Goal: Task Accomplishment & Management: Manage account settings

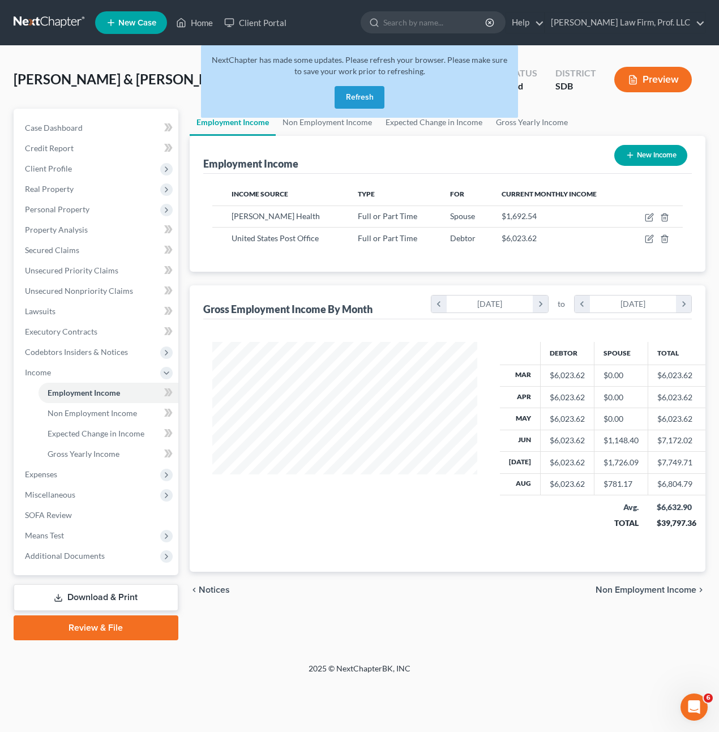
scroll to position [203, 288]
click at [516, 673] on div "2025 © NextChapterBK, INC" at bounding box center [360, 673] width 646 height 20
drag, startPoint x: 437, startPoint y: 557, endPoint x: 520, endPoint y: 510, distance: 95.1
click at [431, 559] on div "Debtor Spouse Total Mar $6,023.62 $0.00 $6,023.62 Apr $6,023.62 $0.00 $6,023.62…" at bounding box center [447, 446] width 489 height 253
click at [354, 105] on button "Refresh" at bounding box center [360, 97] width 50 height 23
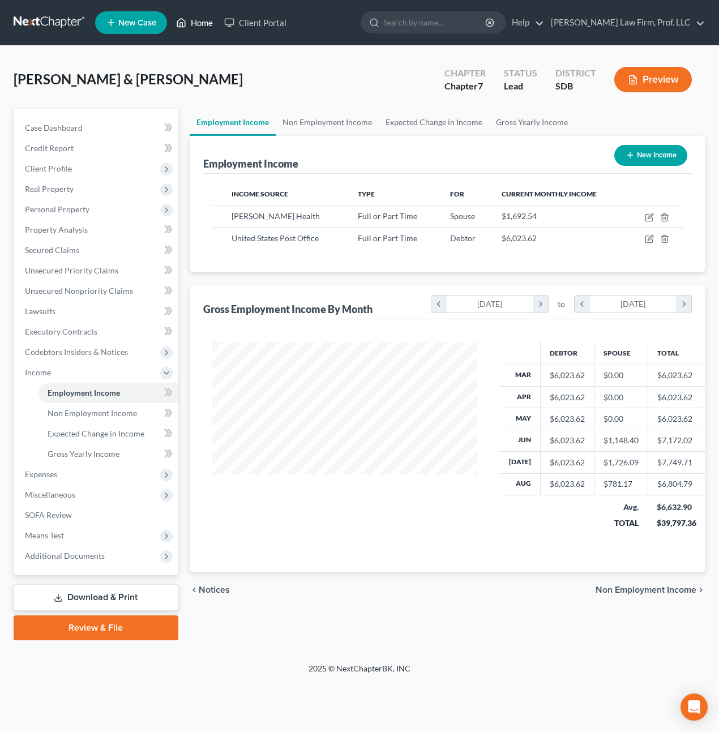
scroll to position [203, 288]
click at [193, 16] on link "Home" at bounding box center [195, 22] width 48 height 20
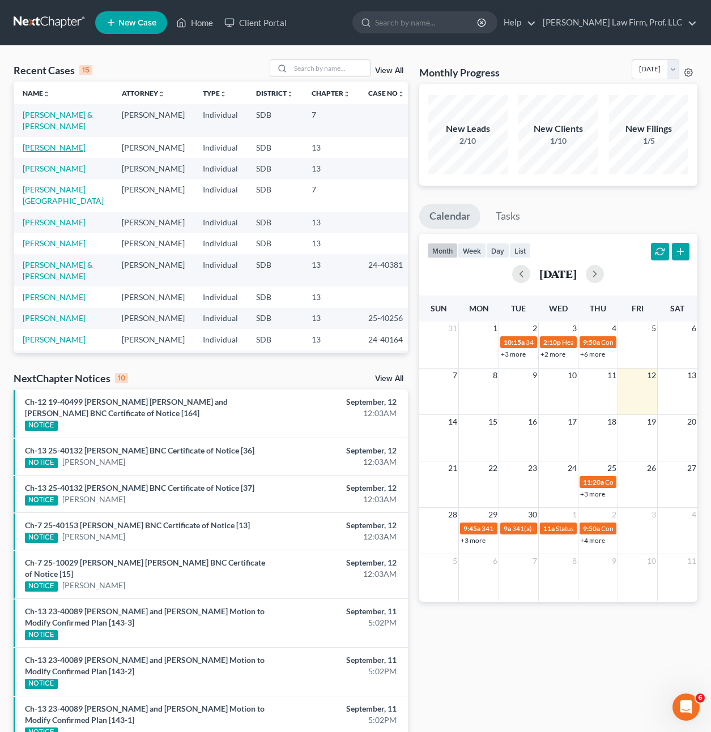
click at [64, 152] on link "Ketterling, Blake" at bounding box center [54, 148] width 63 height 10
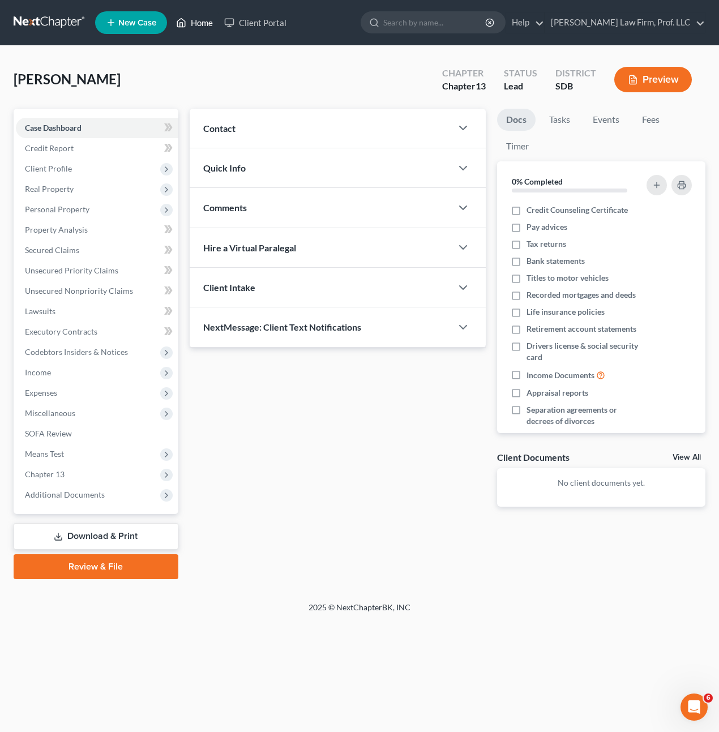
click at [199, 26] on link "Home" at bounding box center [195, 22] width 48 height 20
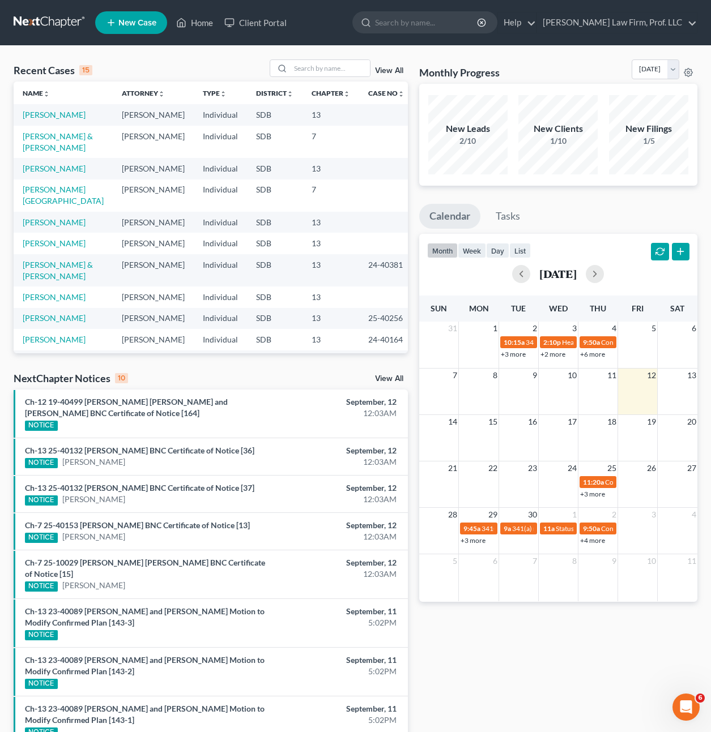
click at [489, 685] on div "Monthly Progress Bankruptcy Bankruptcy September 2025 August 2025 July 2025 Jun…" at bounding box center [558, 454] width 289 height 790
click at [62, 118] on link "Ketterling, Blake" at bounding box center [54, 115] width 63 height 10
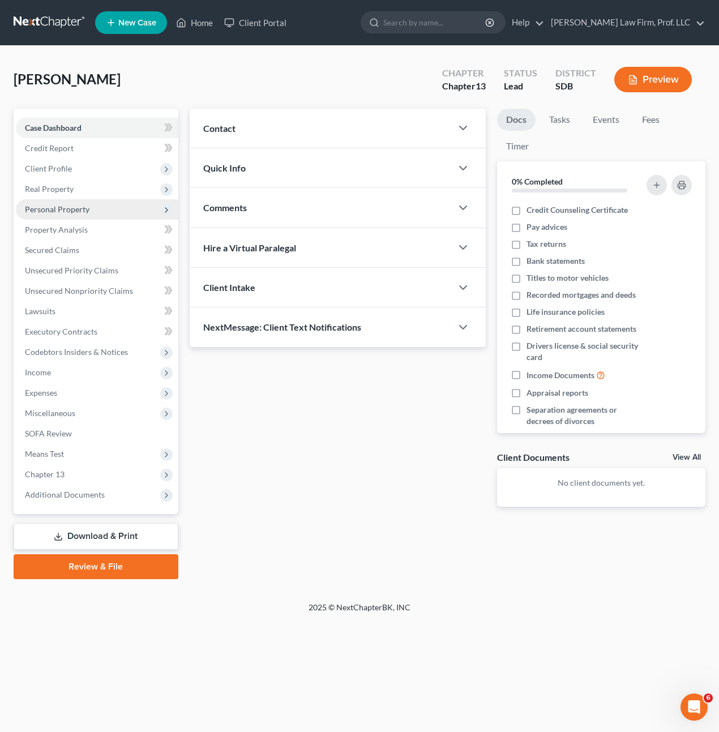
click at [71, 212] on span "Personal Property" at bounding box center [57, 210] width 65 height 10
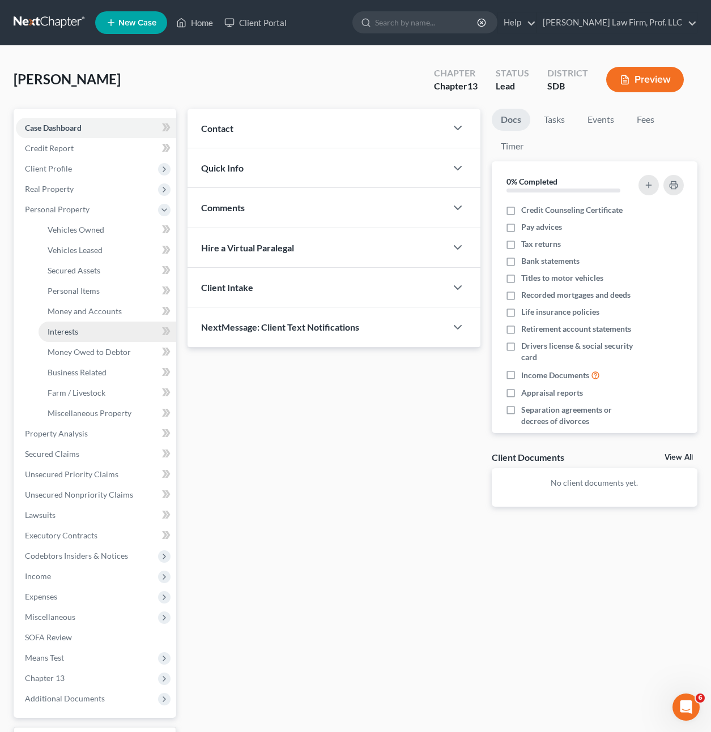
click at [71, 325] on link "Interests" at bounding box center [108, 332] width 138 height 20
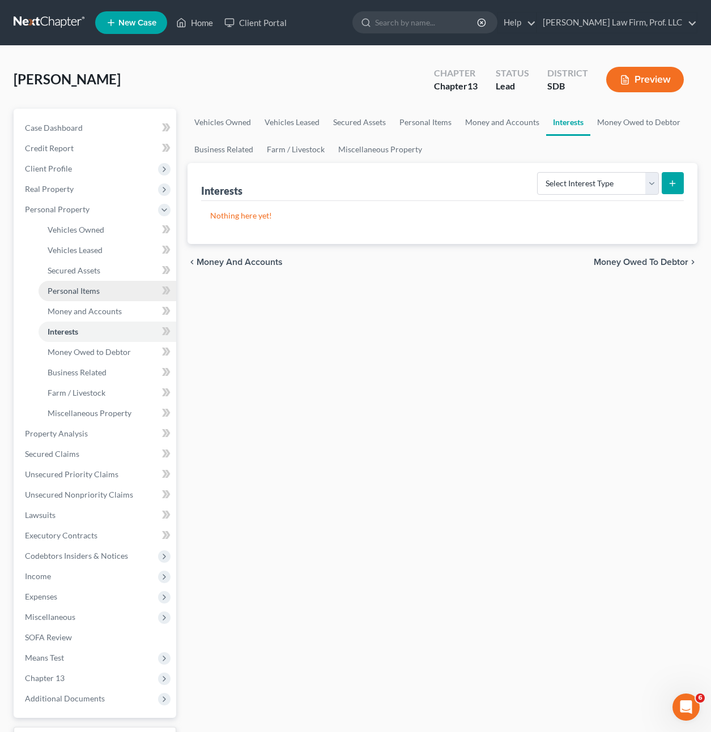
click at [82, 297] on link "Personal Items" at bounding box center [108, 291] width 138 height 20
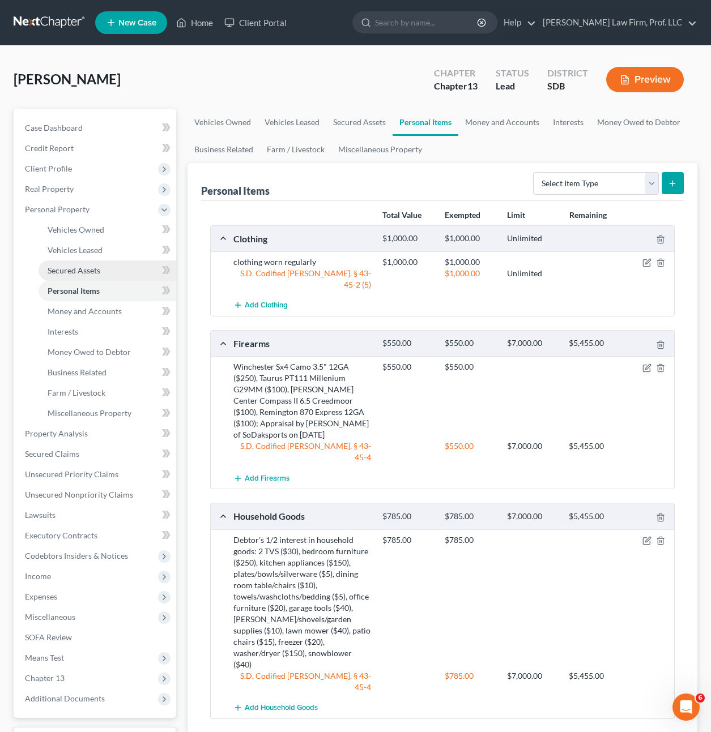
click at [87, 266] on span "Secured Assets" at bounding box center [74, 271] width 53 height 10
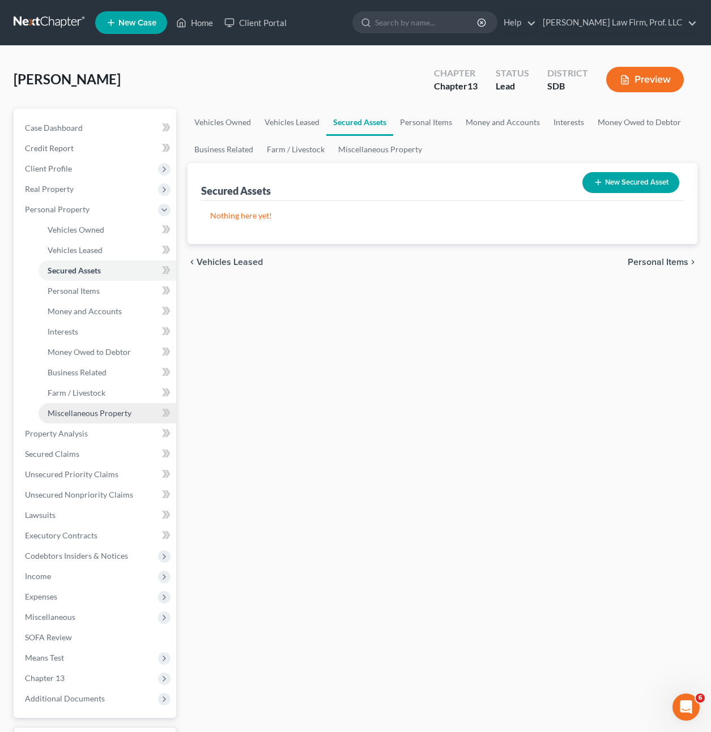
click at [90, 405] on link "Miscellaneous Property" at bounding box center [108, 413] width 138 height 20
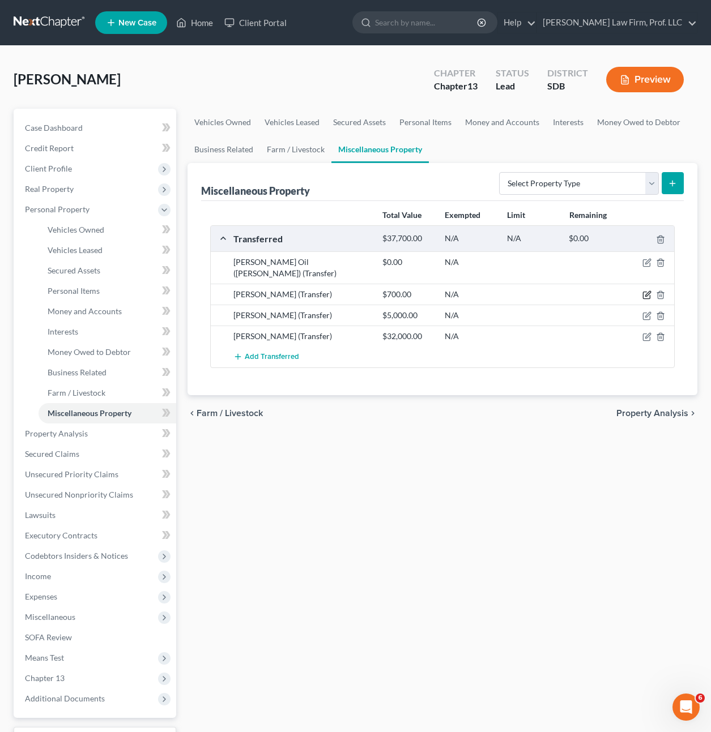
click at [644, 291] on icon "button" at bounding box center [646, 295] width 9 height 9
select select "Ordinary (within 2 years)"
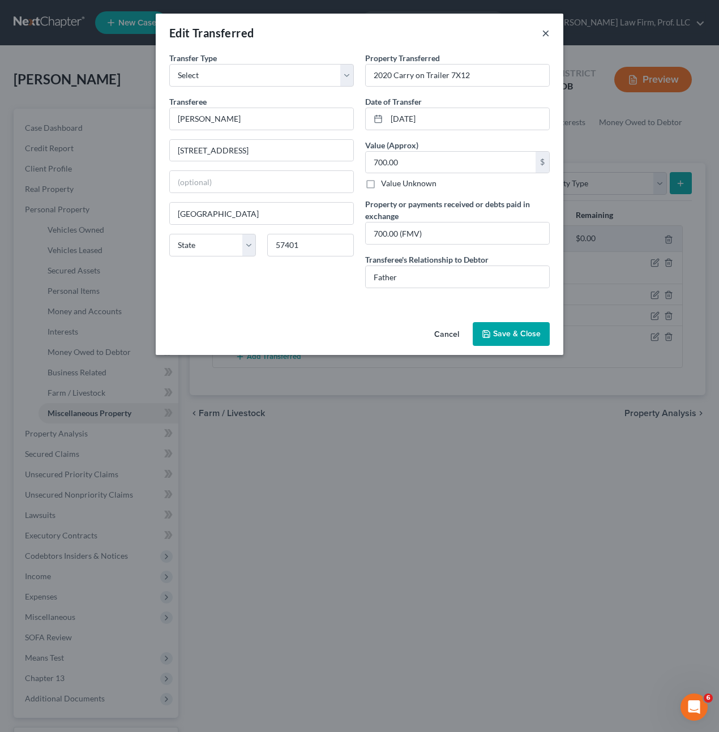
click at [547, 32] on button "×" at bounding box center [546, 33] width 8 height 14
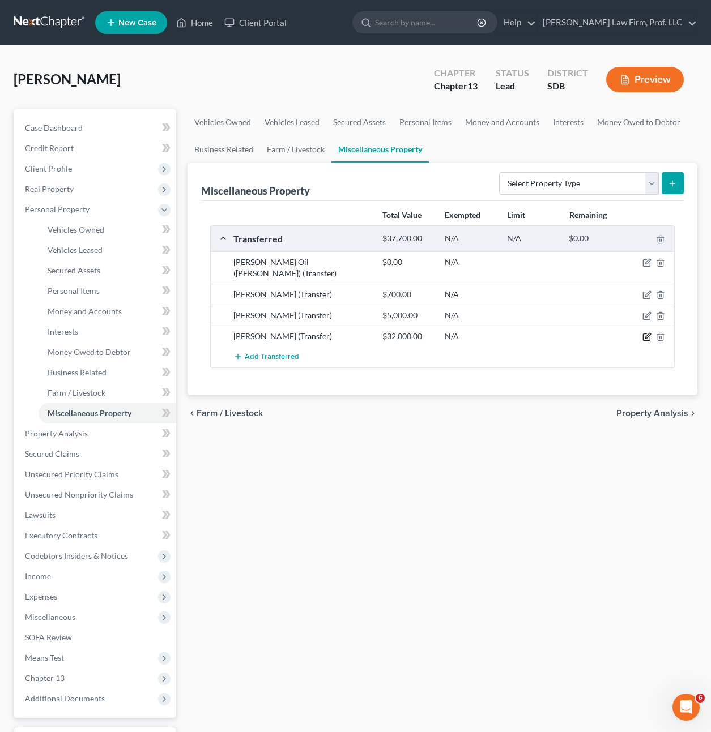
click at [648, 334] on icon "button" at bounding box center [647, 336] width 5 height 5
select select "Ordinary (within 2 years)"
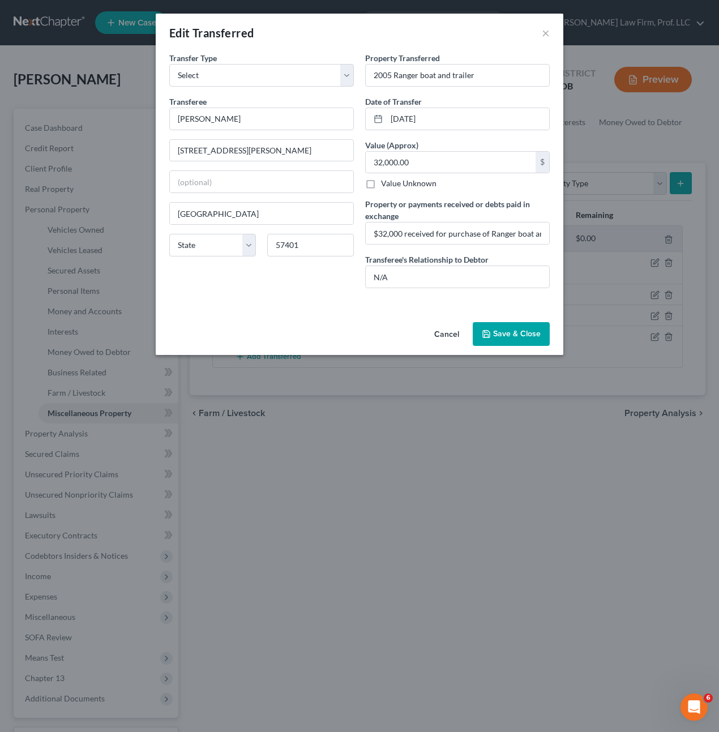
click at [551, 37] on div "Edit Transferred ×" at bounding box center [360, 33] width 408 height 39
click at [547, 37] on button "×" at bounding box center [546, 33] width 8 height 14
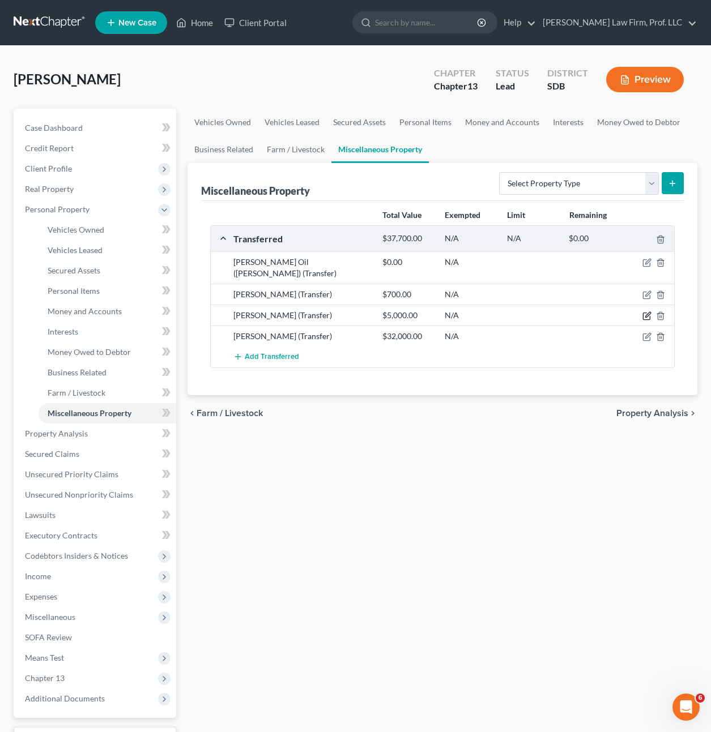
click at [645, 312] on icon "button" at bounding box center [646, 316] width 9 height 9
select select "Ordinary (within 2 years)"
select select "43"
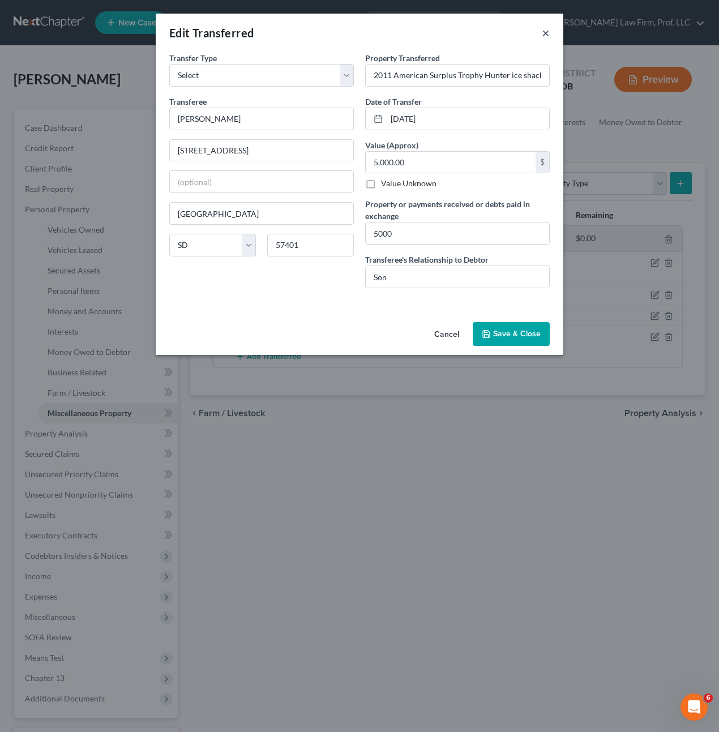
click at [544, 30] on button "×" at bounding box center [546, 33] width 8 height 14
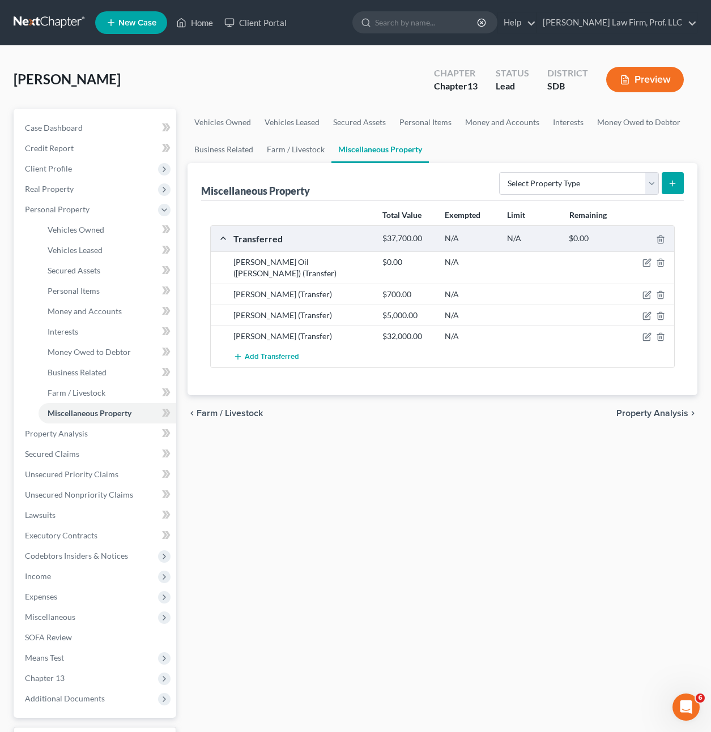
drag, startPoint x: 194, startPoint y: 444, endPoint x: 223, endPoint y: 427, distance: 33.2
click at [197, 444] on div "Vehicles Owned Vehicles Leased Secured Assets Personal Items Money and Accounts…" at bounding box center [442, 446] width 521 height 675
click at [647, 313] on icon "button" at bounding box center [647, 315] width 5 height 5
select select "Ordinary (within 2 years)"
select select "43"
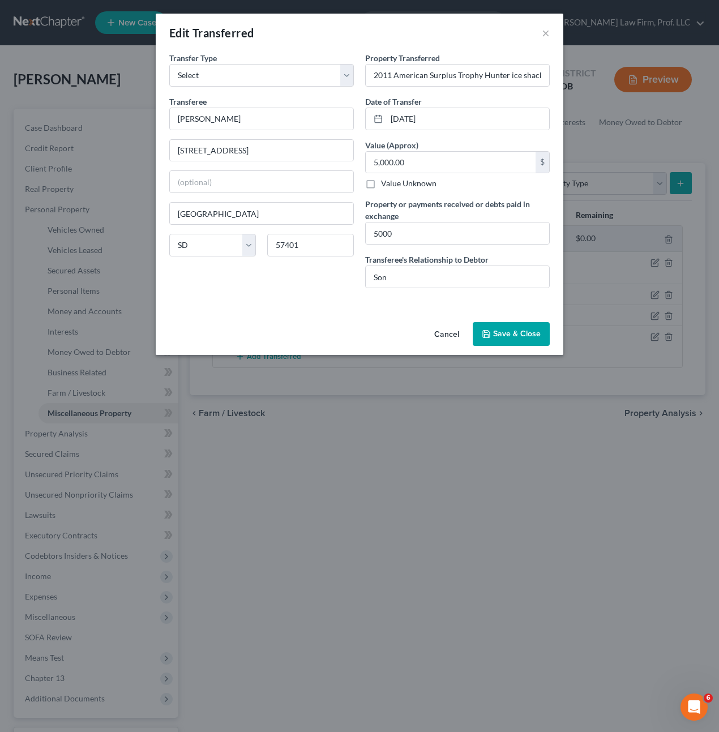
click at [308, 280] on div "Transfer Type * Select Ordinary (within 2 years) Within 10 Years Transferee * L…" at bounding box center [262, 174] width 196 height 245
click at [316, 310] on div "An exemption set must first be selected from the Filing Information section. Tr…" at bounding box center [360, 185] width 408 height 266
click at [531, 342] on button "Save & Close" at bounding box center [511, 334] width 77 height 24
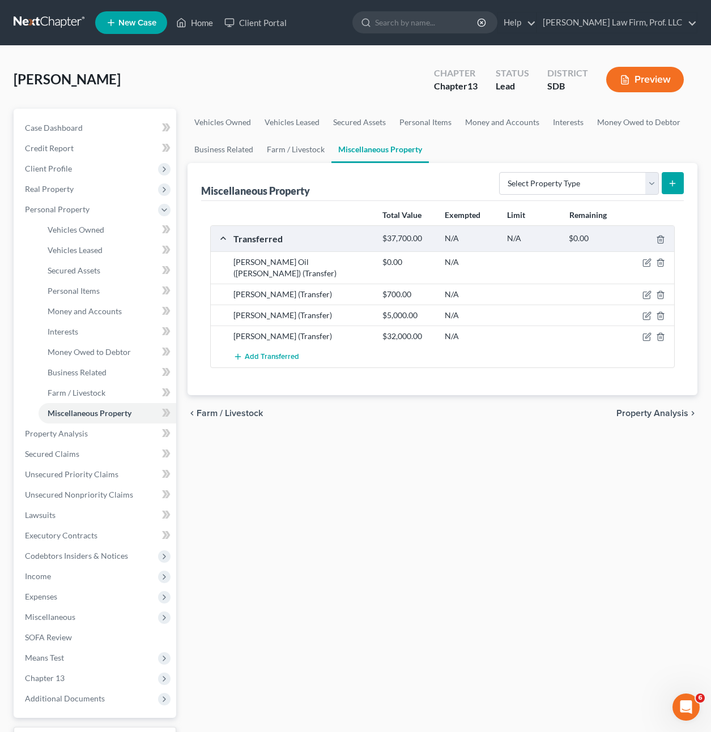
click at [517, 450] on div "Vehicles Owned Vehicles Leased Secured Assets Personal Items Money and Accounts…" at bounding box center [442, 446] width 521 height 675
click at [414, 527] on div "Vehicles Owned Vehicles Leased Secured Assets Personal Items Money and Accounts…" at bounding box center [442, 446] width 521 height 675
click at [533, 579] on div "Vehicles Owned Vehicles Leased Secured Assets Personal Items Money and Accounts…" at bounding box center [442, 446] width 521 height 675
drag, startPoint x: 581, startPoint y: 567, endPoint x: 525, endPoint y: 519, distance: 73.6
click at [577, 567] on div "Vehicles Owned Vehicles Leased Secured Assets Personal Items Money and Accounts…" at bounding box center [442, 446] width 521 height 675
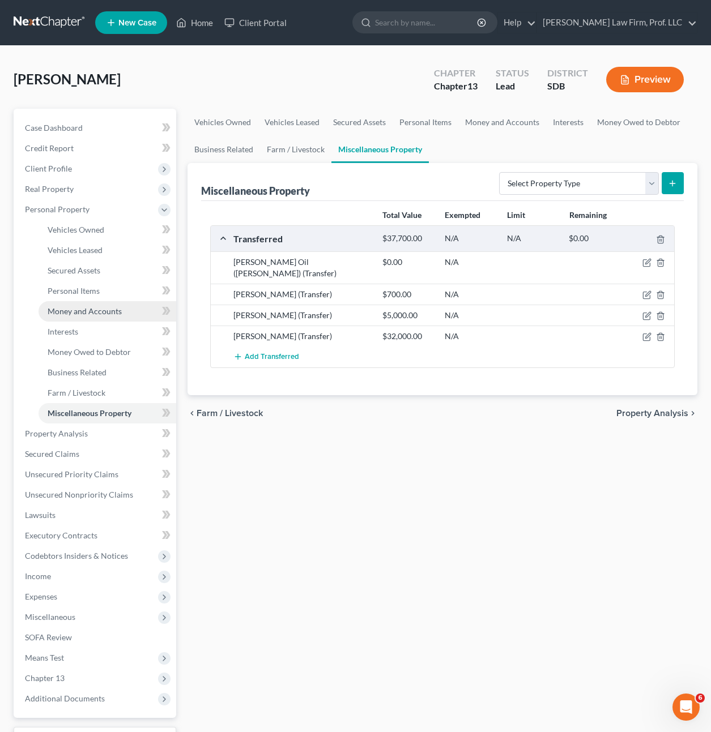
click at [108, 316] on span "Money and Accounts" at bounding box center [85, 311] width 74 height 10
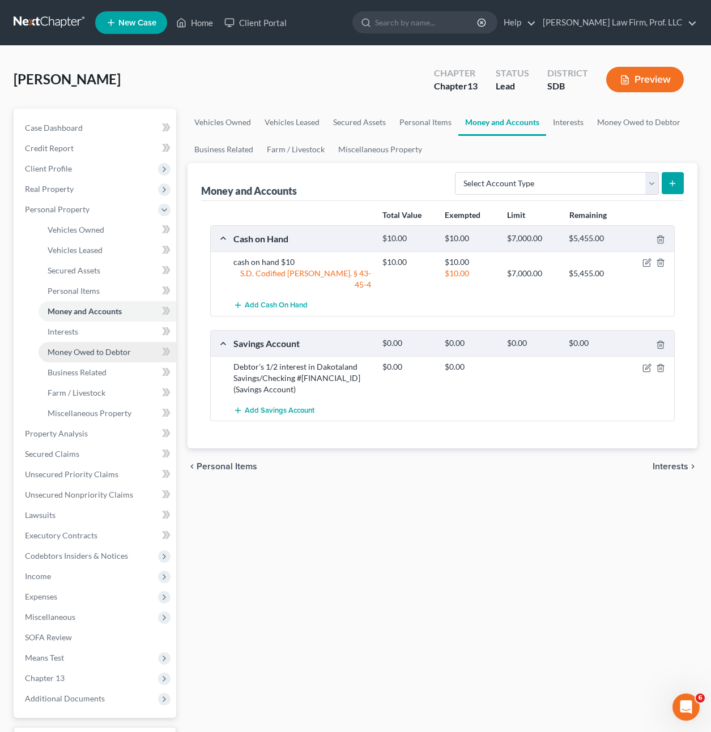
click at [130, 357] on link "Money Owed to Debtor" at bounding box center [108, 352] width 138 height 20
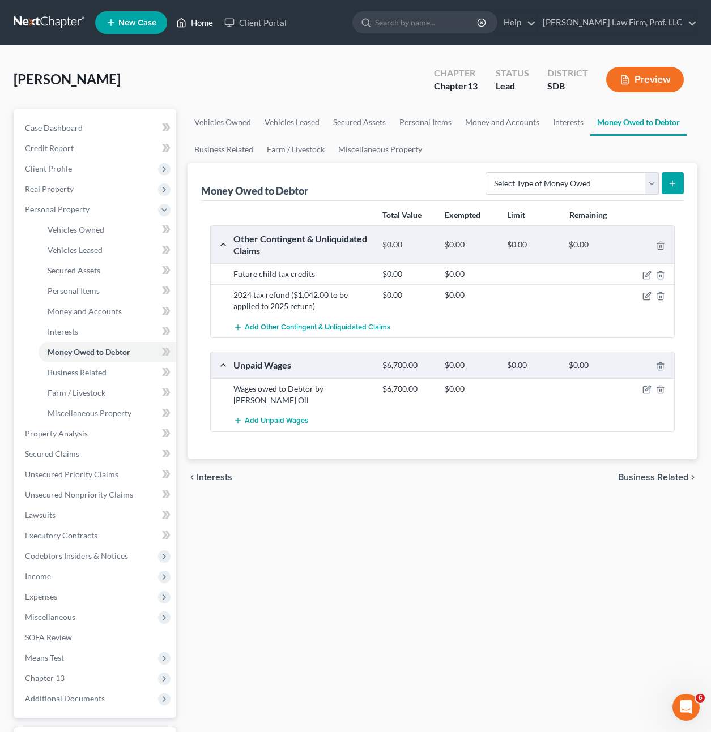
click at [182, 33] on ul "New Case Home Client Portal - No Result - See all results Or Press Enter... Hel…" at bounding box center [396, 22] width 602 height 29
click at [186, 29] on link "Home" at bounding box center [195, 22] width 48 height 20
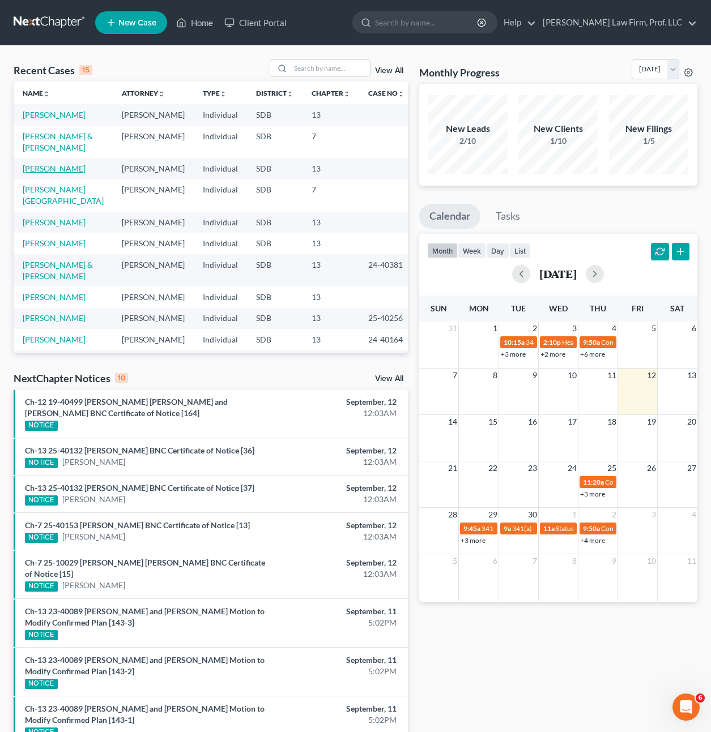
click at [70, 165] on link "Cogley, Elizabeth" at bounding box center [54, 169] width 63 height 10
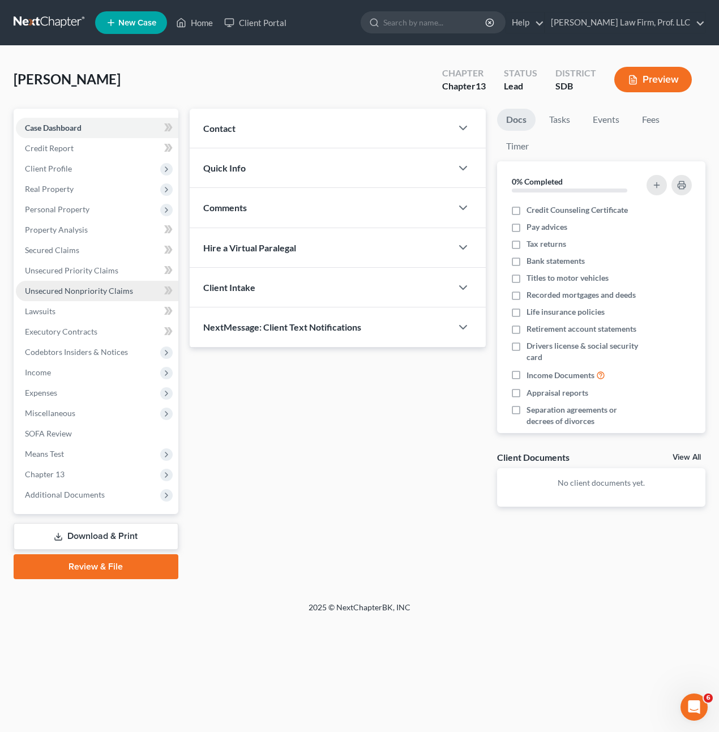
click at [78, 292] on span "Unsecured Nonpriority Claims" at bounding box center [79, 291] width 108 height 10
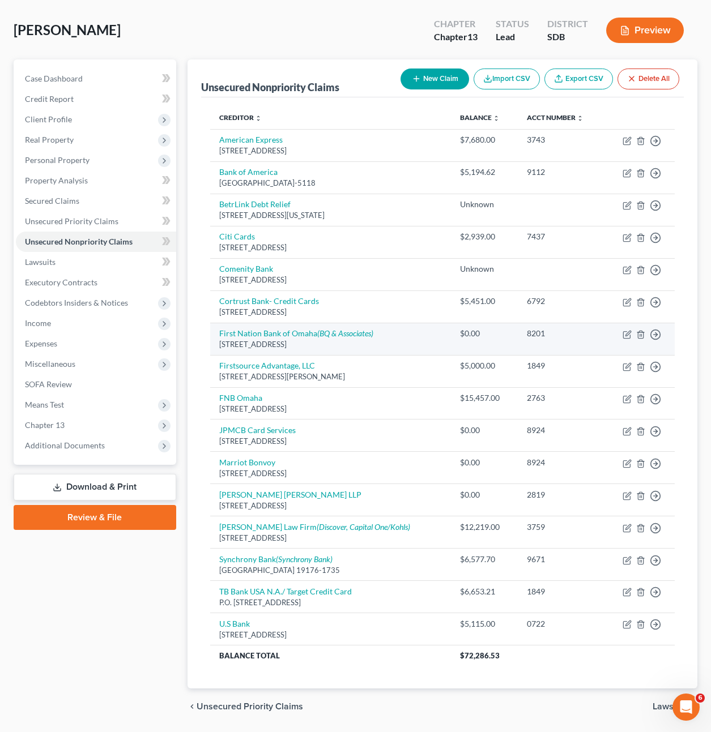
scroll to position [85, 0]
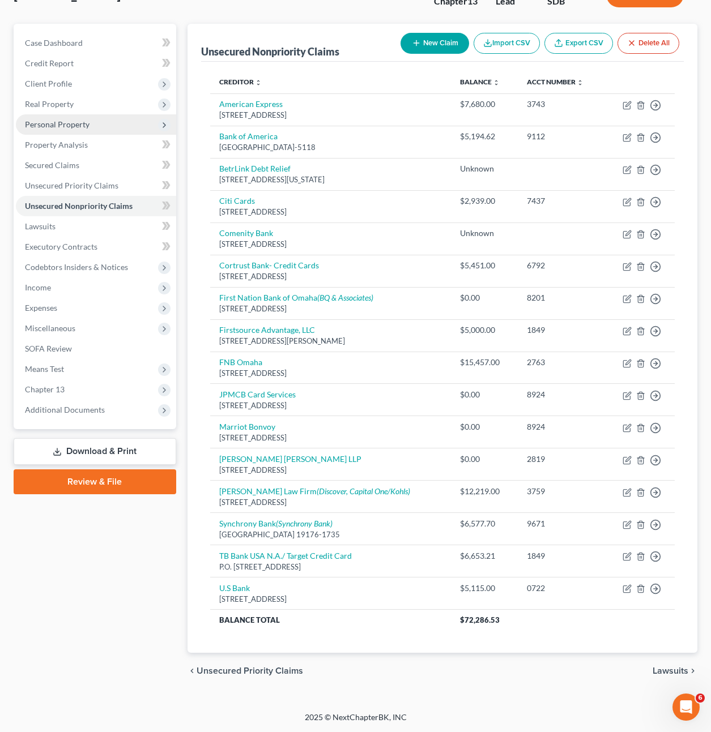
click at [79, 126] on span "Personal Property" at bounding box center [57, 125] width 65 height 10
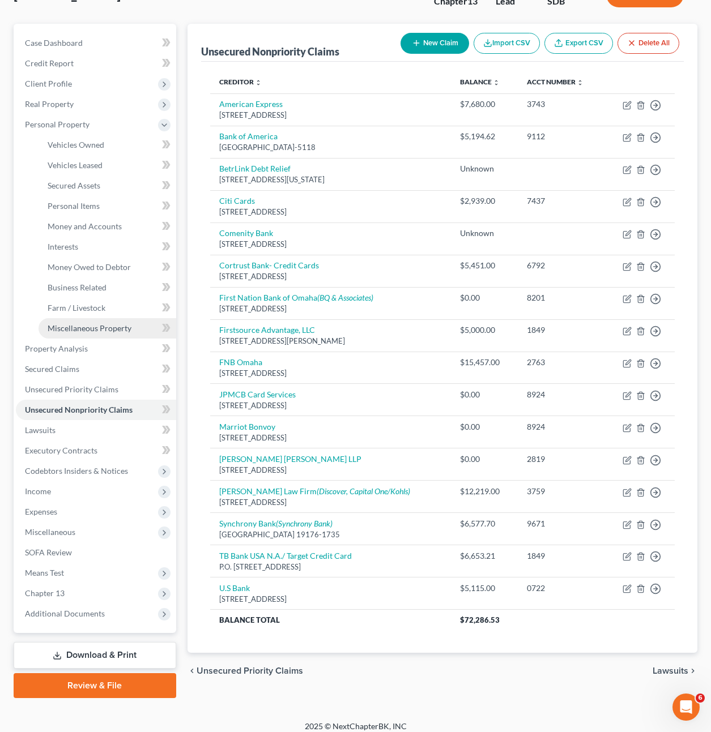
click at [95, 322] on link "Miscellaneous Property" at bounding box center [108, 328] width 138 height 20
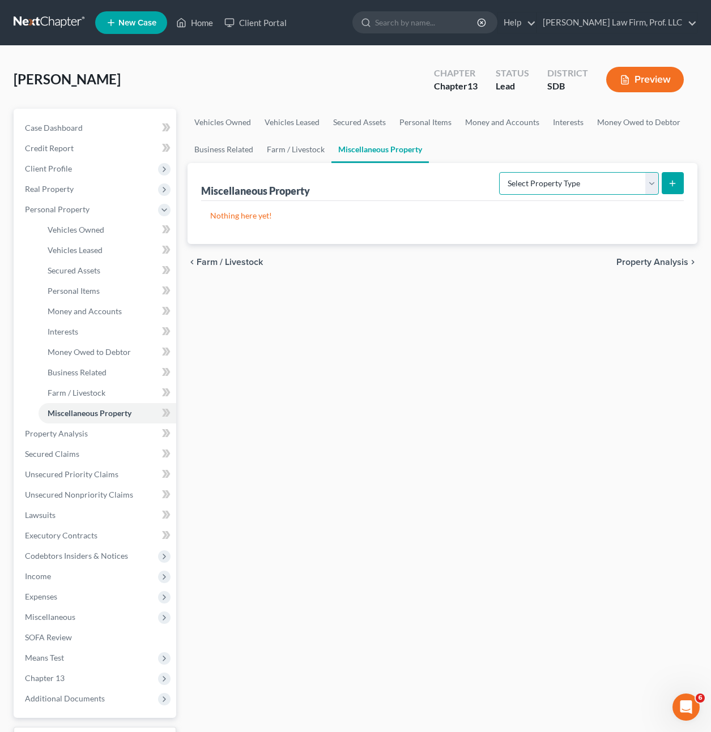
click at [529, 173] on select "Select Property Type Assigned for Creditor Benefit Within 1 Year Holding for An…" at bounding box center [579, 183] width 160 height 23
drag, startPoint x: 409, startPoint y: 308, endPoint x: 360, endPoint y: 214, distance: 106.4
click at [409, 308] on div "Vehicles Owned Vehicles Leased Secured Assets Personal Items Money and Accounts…" at bounding box center [442, 446] width 521 height 675
click at [486, 123] on link "Money and Accounts" at bounding box center [502, 122] width 88 height 27
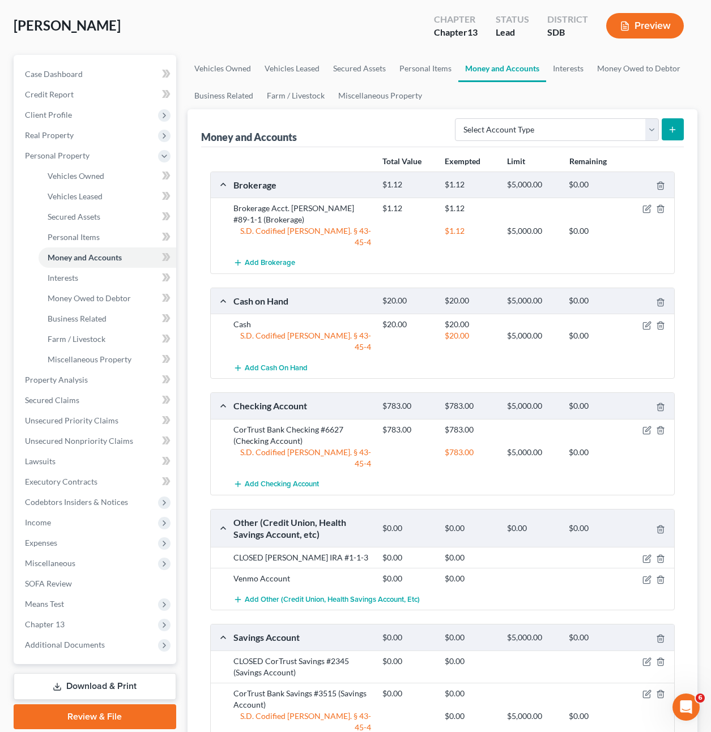
scroll to position [57, 0]
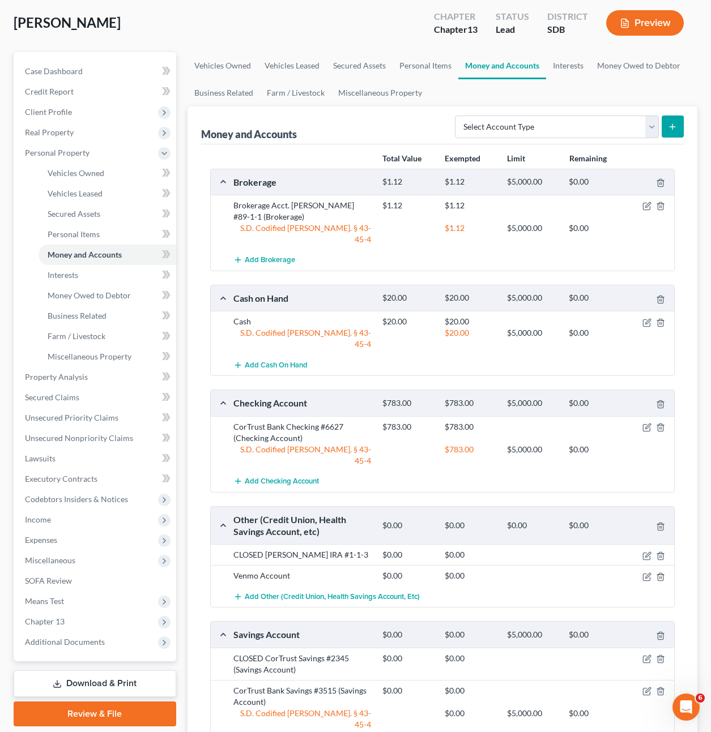
click at [640, 549] on div at bounding box center [650, 554] width 50 height 11
click at [644, 552] on icon "button" at bounding box center [646, 556] width 9 height 9
select select "43"
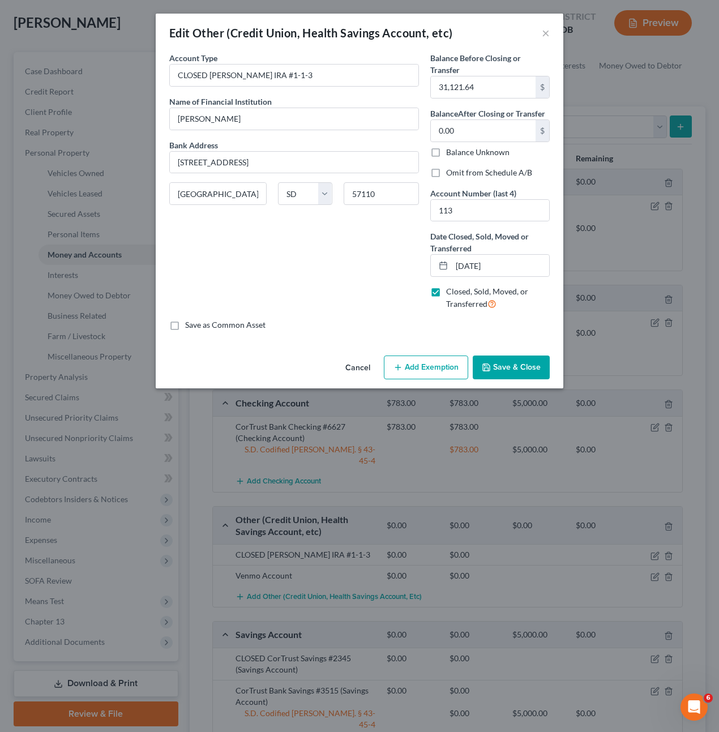
click at [397, 309] on div "Account Type CLOSED Edward Jones IRA #1-1-3 Name of Financial Institution * Edw…" at bounding box center [294, 185] width 261 height 267
click at [357, 250] on div "Account Type CLOSED Edward Jones IRA #1-1-3 Name of Financial Institution * Edw…" at bounding box center [294, 185] width 261 height 267
click at [400, 320] on div "Save as Common Asset" at bounding box center [359, 325] width 381 height 11
click at [509, 209] on input "113" at bounding box center [490, 211] width 118 height 22
click at [525, 266] on input "09/01/2024" at bounding box center [500, 266] width 97 height 22
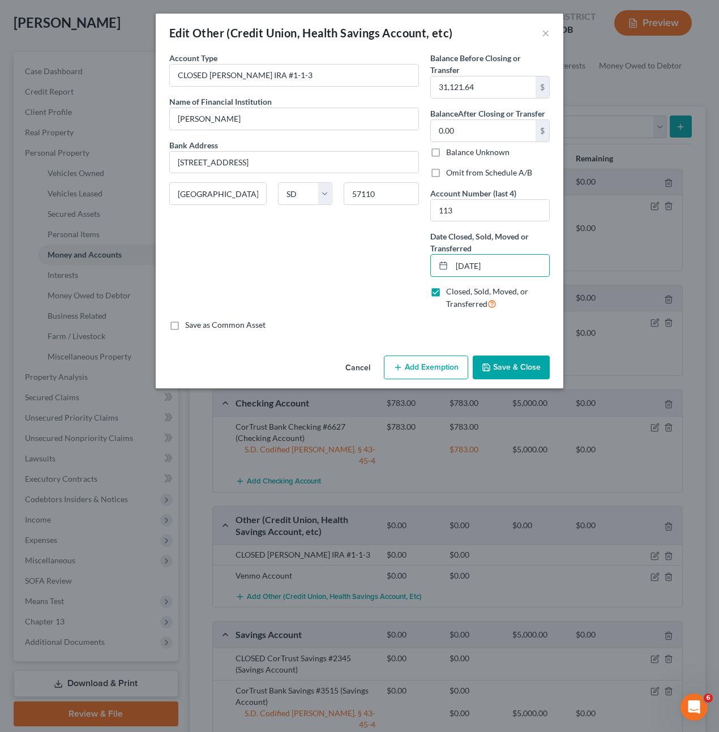
click at [370, 272] on div "Account Type CLOSED Edward Jones IRA #1-1-3 Name of Financial Institution * Edw…" at bounding box center [294, 185] width 261 height 267
drag, startPoint x: 508, startPoint y: 264, endPoint x: 397, endPoint y: 262, distance: 111.1
click at [402, 262] on div "Account Type CLOSED Edward Jones IRA #1-1-3 Name of Financial Institution * Edw…" at bounding box center [360, 185] width 392 height 267
click at [365, 275] on div "Account Type CLOSED Edward Jones IRA #1-1-3 Name of Financial Institution * Edw…" at bounding box center [294, 185] width 261 height 267
click at [508, 357] on button "Save & Close" at bounding box center [511, 368] width 77 height 24
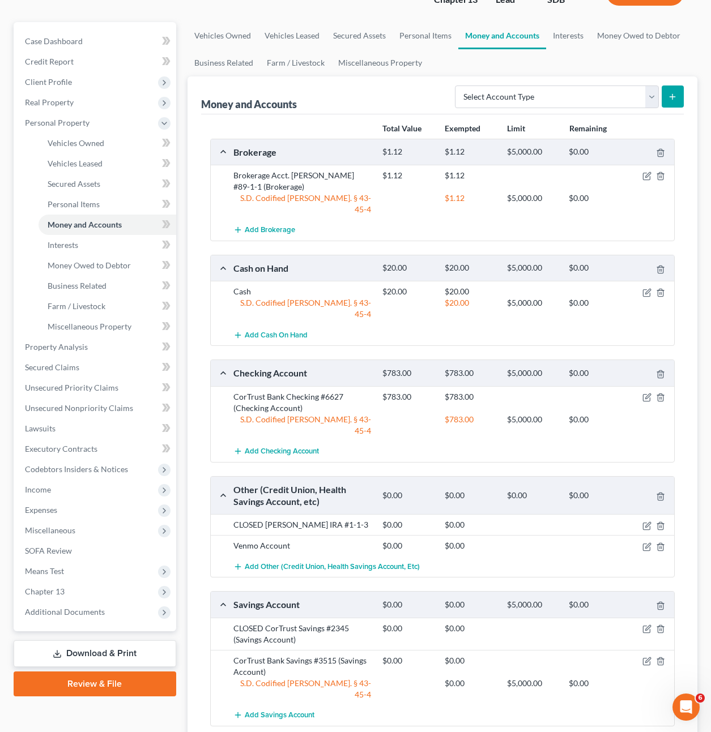
scroll to position [113, 0]
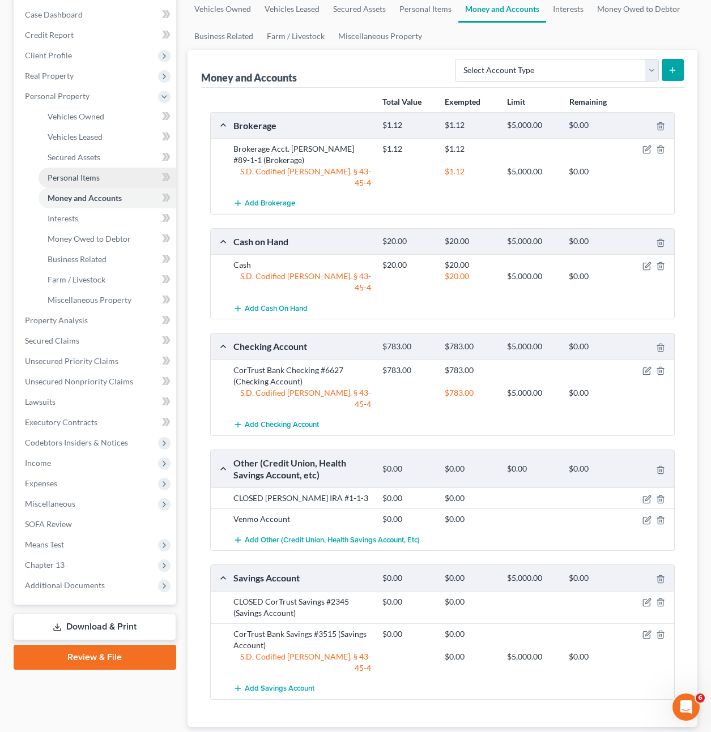
click at [122, 180] on link "Personal Items" at bounding box center [108, 178] width 138 height 20
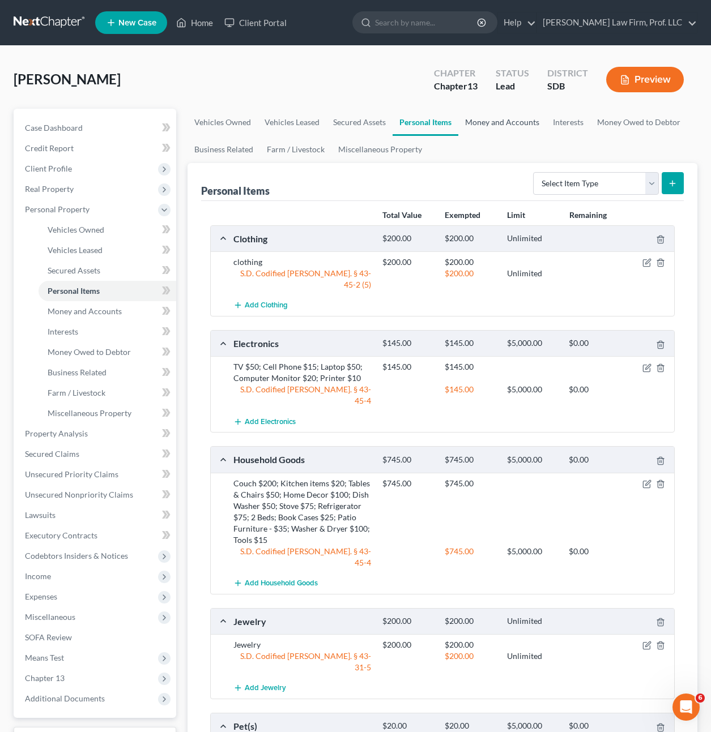
click at [506, 132] on link "Money and Accounts" at bounding box center [502, 122] width 88 height 27
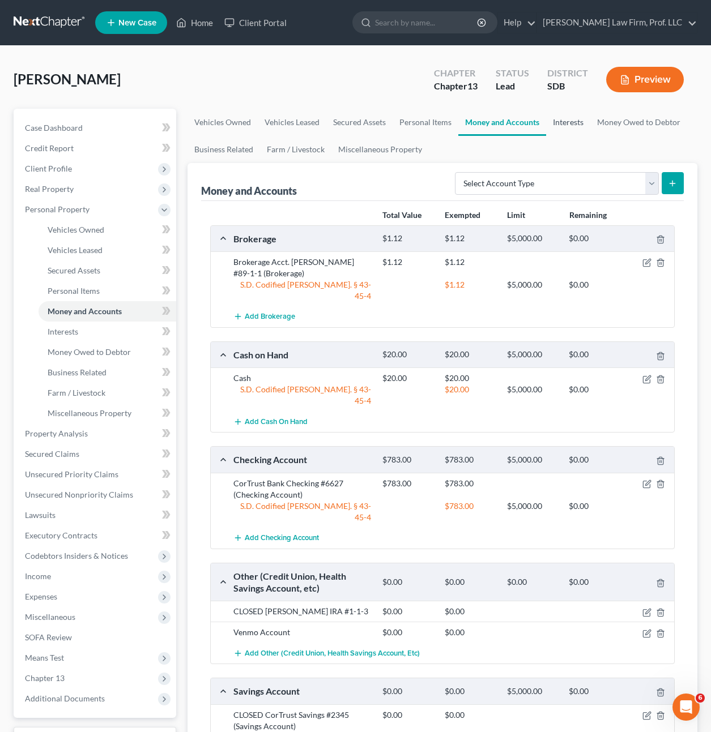
click at [569, 123] on link "Interests" at bounding box center [568, 122] width 44 height 27
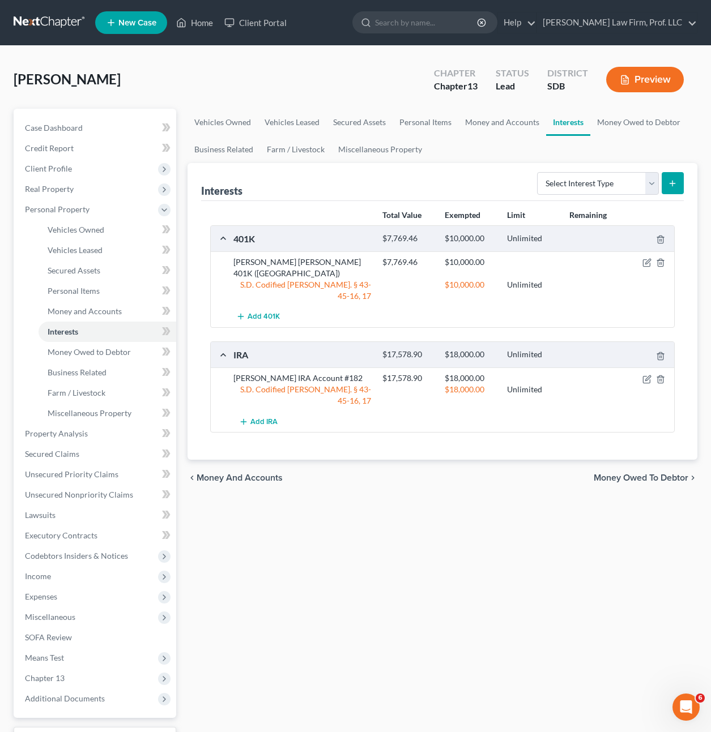
click at [327, 529] on div "Vehicles Owned Vehicles Leased Secured Assets Personal Items Money and Accounts…" at bounding box center [442, 446] width 521 height 675
click at [263, 597] on div "Vehicles Owned Vehicles Leased Secured Assets Personal Items Money and Accounts…" at bounding box center [442, 446] width 521 height 675
click at [285, 574] on div "Vehicles Owned Vehicles Leased Secured Assets Personal Items Money and Accounts…" at bounding box center [442, 446] width 521 height 675
click at [63, 632] on link "SOFA Review" at bounding box center [96, 638] width 160 height 20
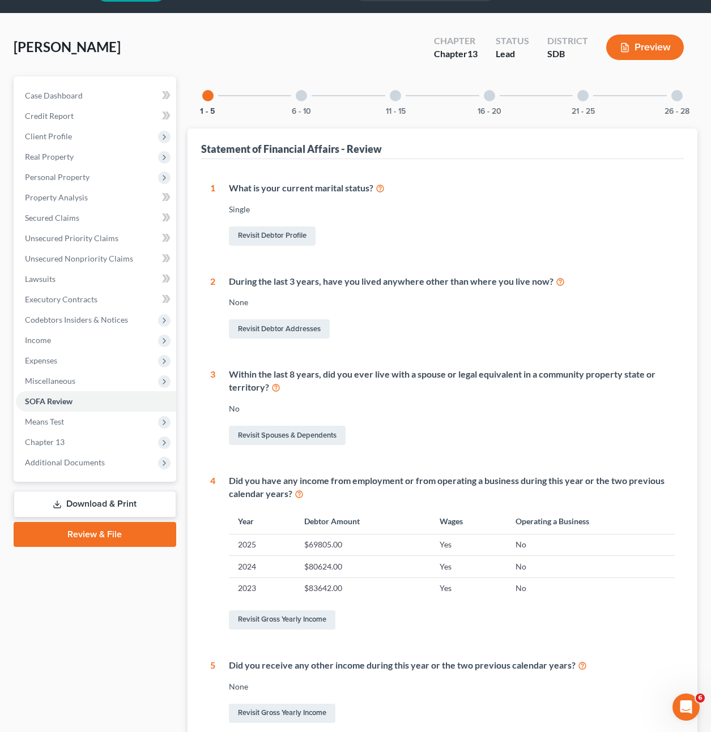
scroll to position [16, 0]
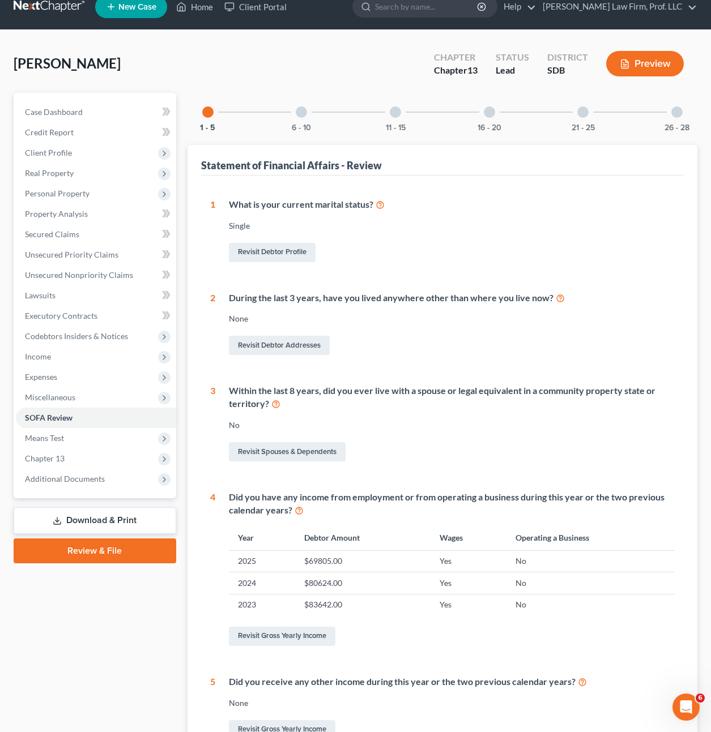
click at [309, 102] on div "Cogley, Elizabeth Upgraded Chapter Chapter 13 Status Lead District SDB Preview …" at bounding box center [356, 436] width 684 height 785
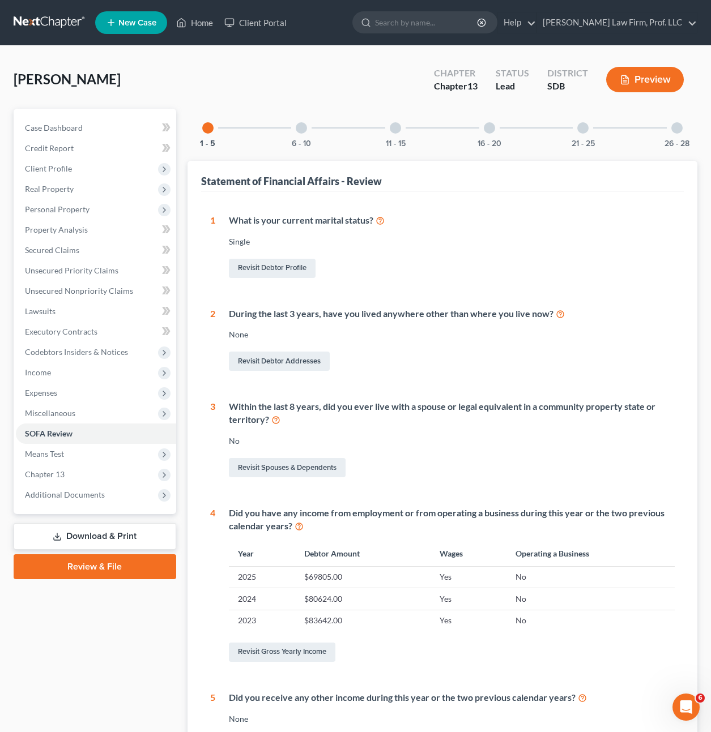
click at [299, 129] on div at bounding box center [301, 127] width 11 height 11
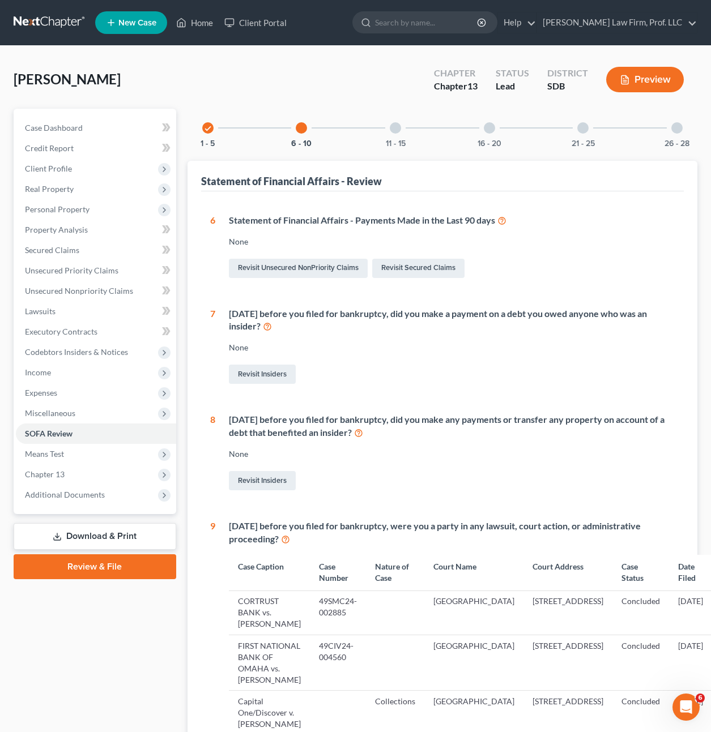
click at [389, 138] on div "11 - 15" at bounding box center [395, 128] width 39 height 39
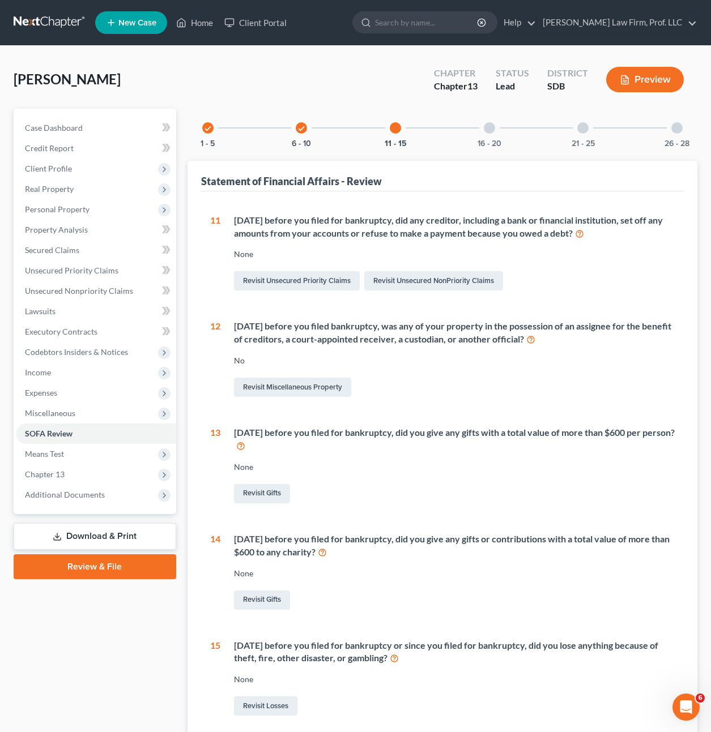
click at [479, 128] on div "16 - 20" at bounding box center [489, 128] width 39 height 39
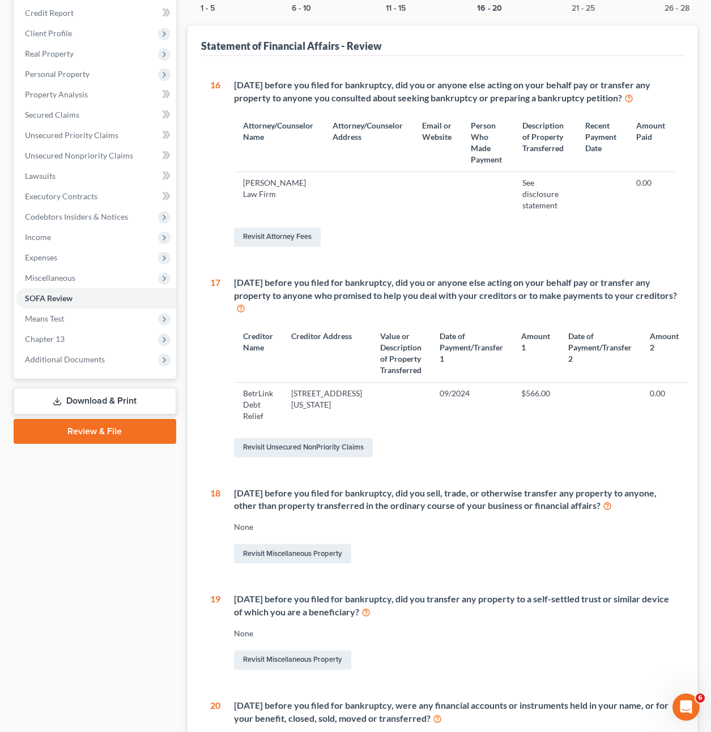
scroll to position [113, 0]
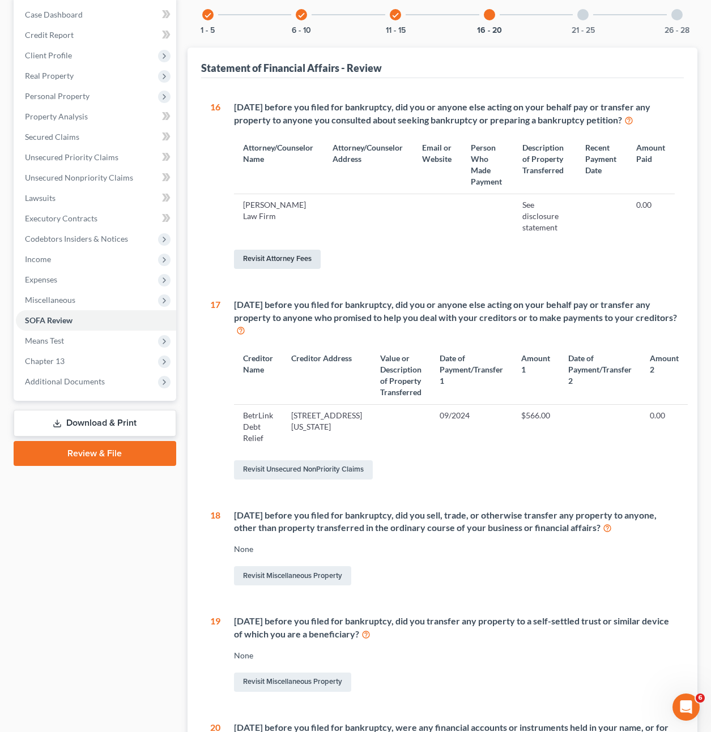
click at [299, 263] on link "Revisit Attorney Fees" at bounding box center [277, 259] width 87 height 19
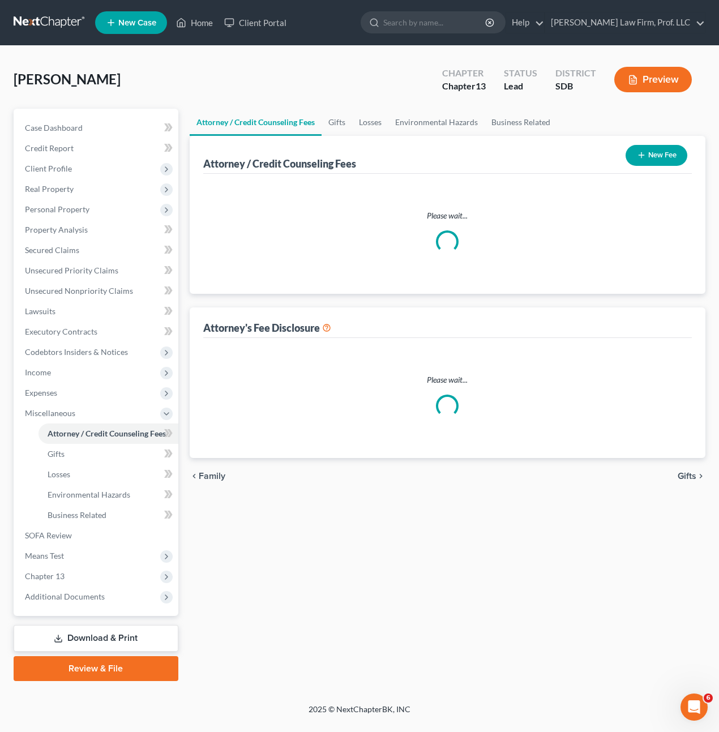
select select "0"
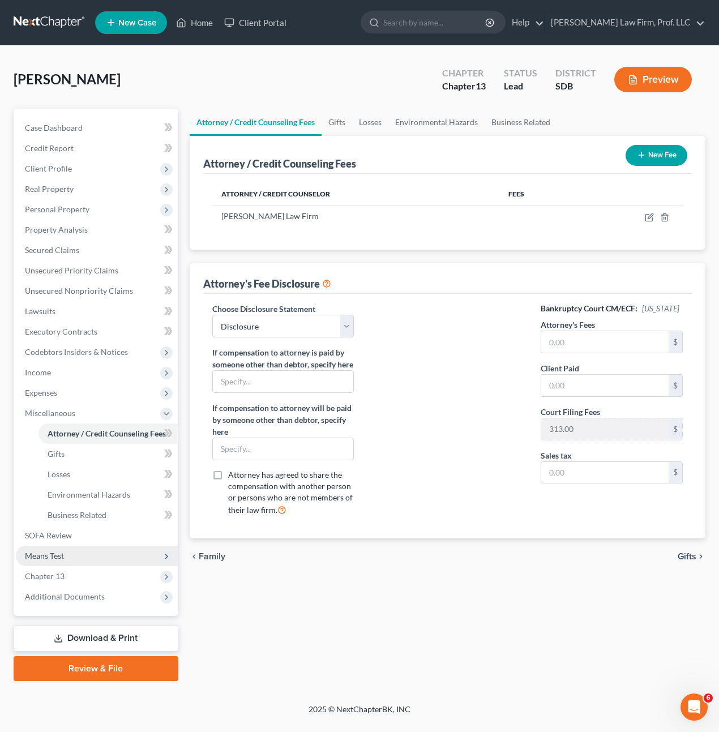
click at [92, 561] on span "Means Test" at bounding box center [97, 556] width 163 height 20
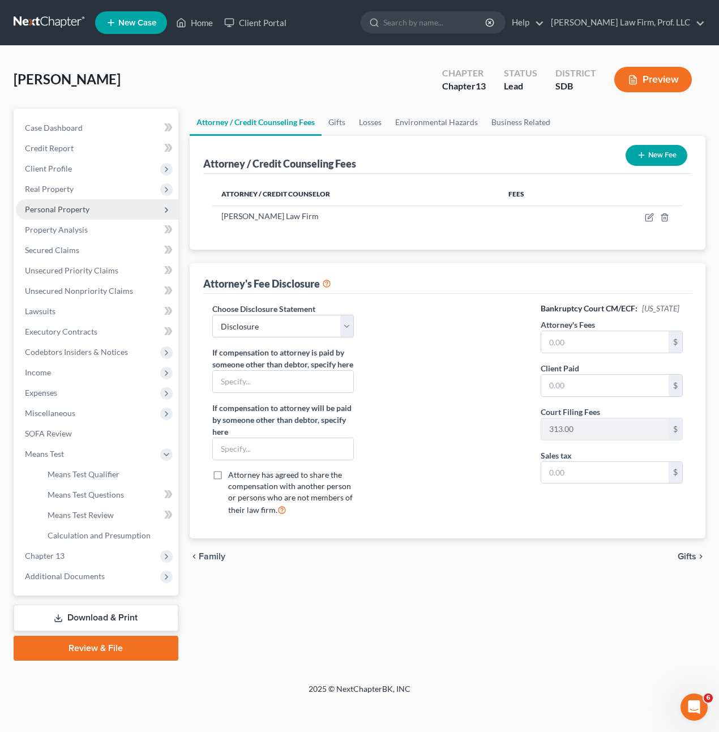
click at [78, 205] on span "Personal Property" at bounding box center [57, 210] width 65 height 10
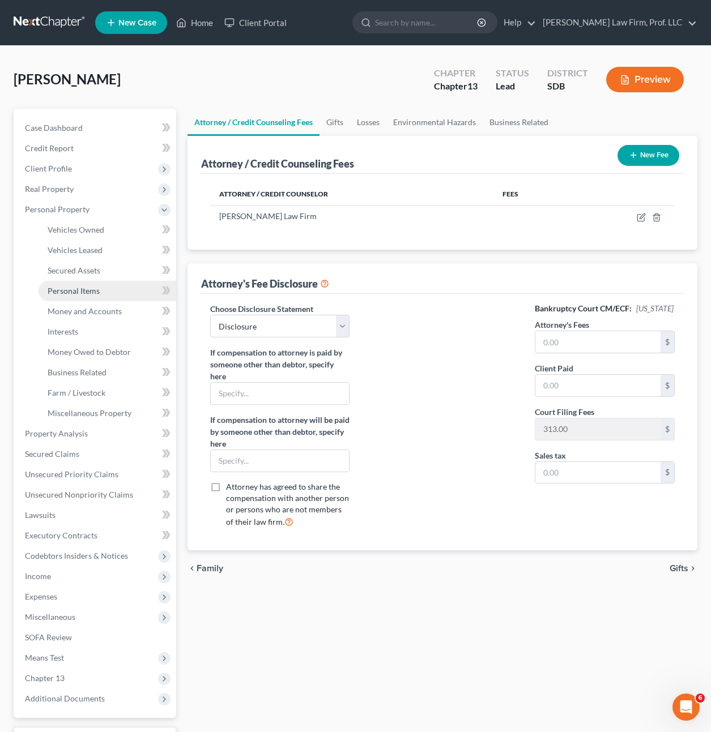
click at [103, 287] on link "Personal Items" at bounding box center [108, 291] width 138 height 20
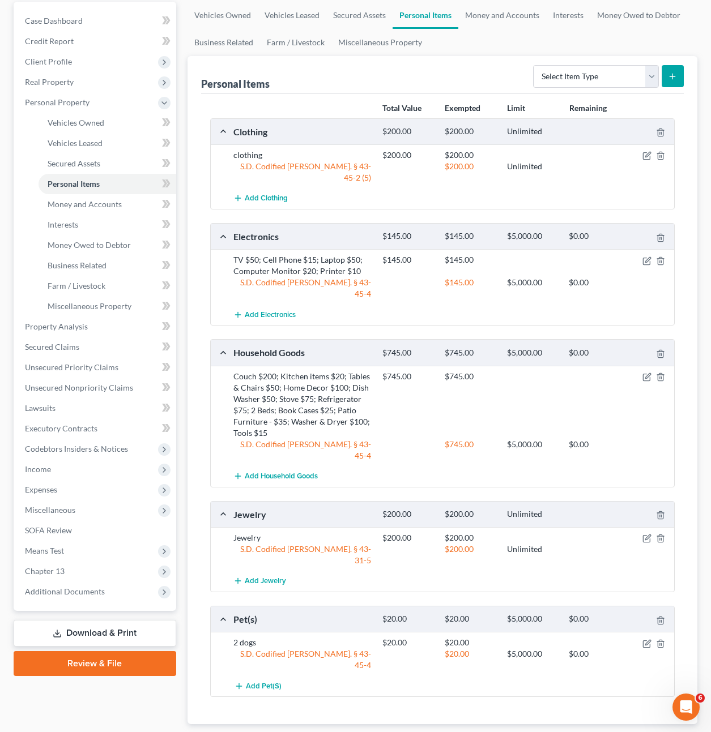
scroll to position [122, 0]
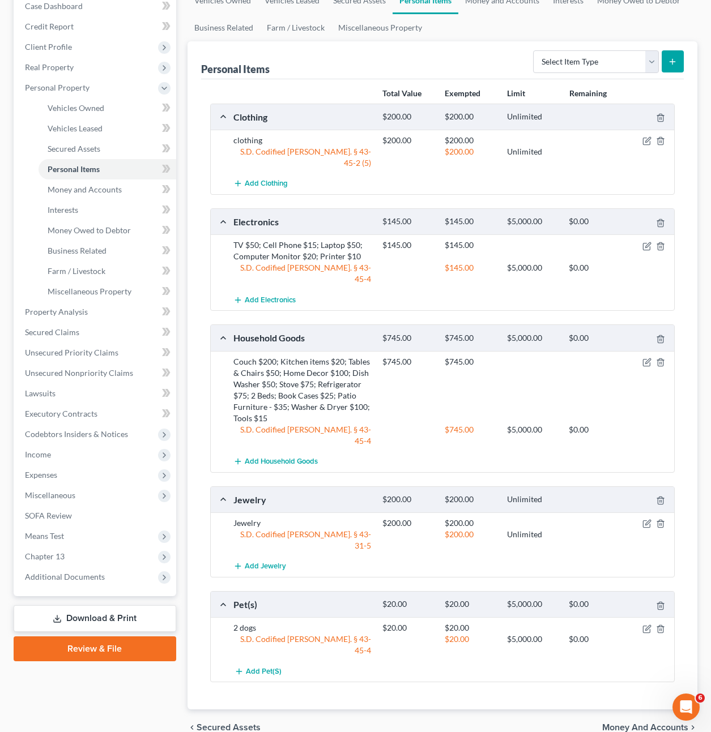
click at [465, 710] on div "chevron_left Secured Assets Money and Accounts chevron_right" at bounding box center [443, 728] width 510 height 36
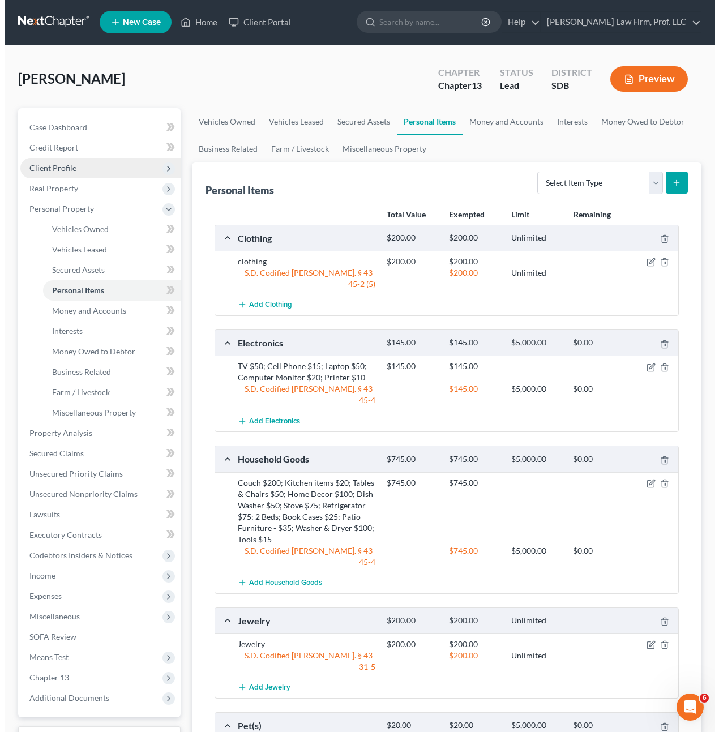
scroll to position [0, 0]
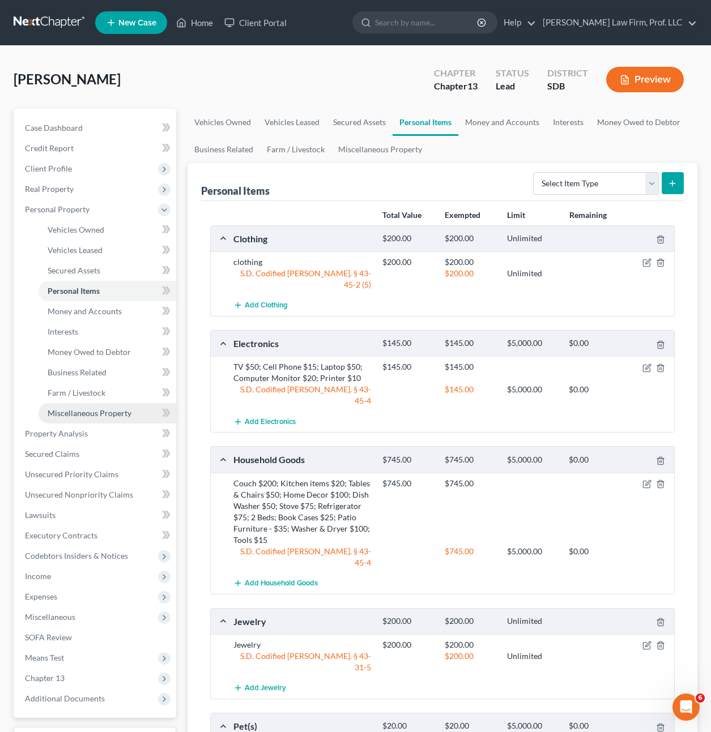
drag, startPoint x: 88, startPoint y: 412, endPoint x: 109, endPoint y: 408, distance: 22.0
click at [88, 412] on span "Miscellaneous Property" at bounding box center [90, 413] width 84 height 10
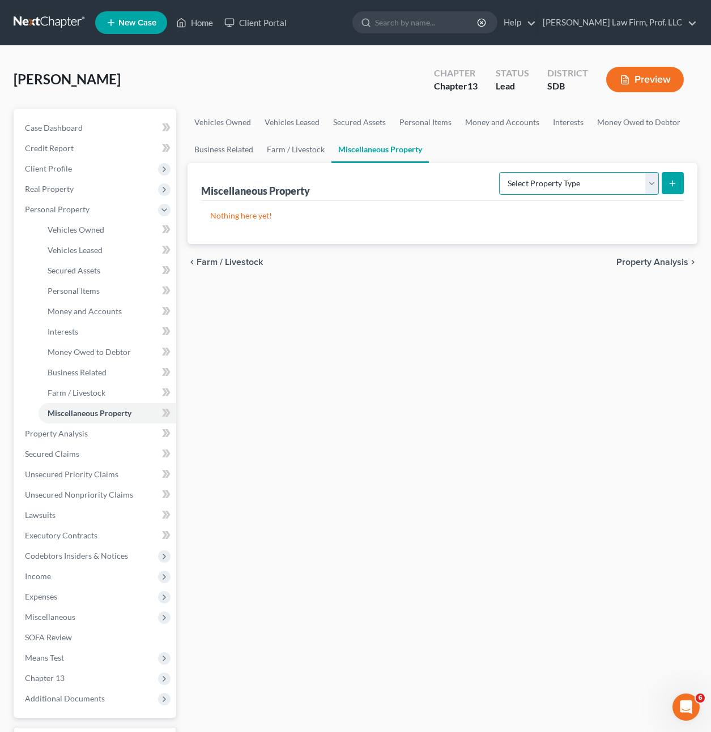
click at [633, 192] on select "Select Property Type Assigned for Creditor Benefit Within 1 Year Holding for An…" at bounding box center [579, 183] width 160 height 23
select select "transferred"
click at [499, 172] on select "Select Property Type Assigned for Creditor Benefit Within 1 Year Holding for An…" at bounding box center [579, 183] width 160 height 23
click at [668, 190] on button "submit" at bounding box center [673, 183] width 22 height 22
select select "Ordinary (within 2 years)"
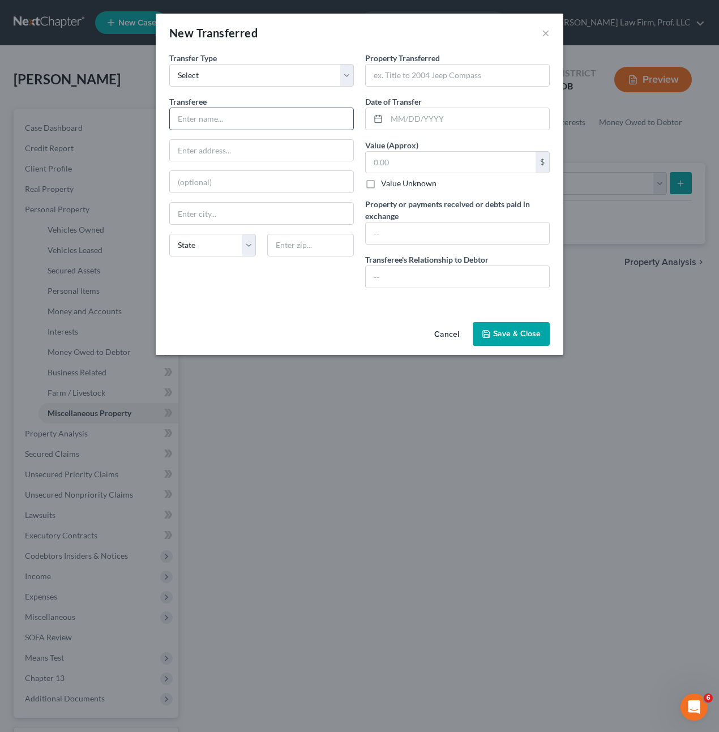
click at [272, 125] on input "text" at bounding box center [262, 119] width 184 height 22
click at [272, 118] on input "text" at bounding box center [262, 119] width 184 height 22
click at [327, 92] on div "Transfer Type * Select Ordinary (within 2 years) Within 10 Years Transferee * S…" at bounding box center [262, 174] width 196 height 245
click at [289, 124] on input "text" at bounding box center [262, 119] width 184 height 22
type input "Edward Jones"
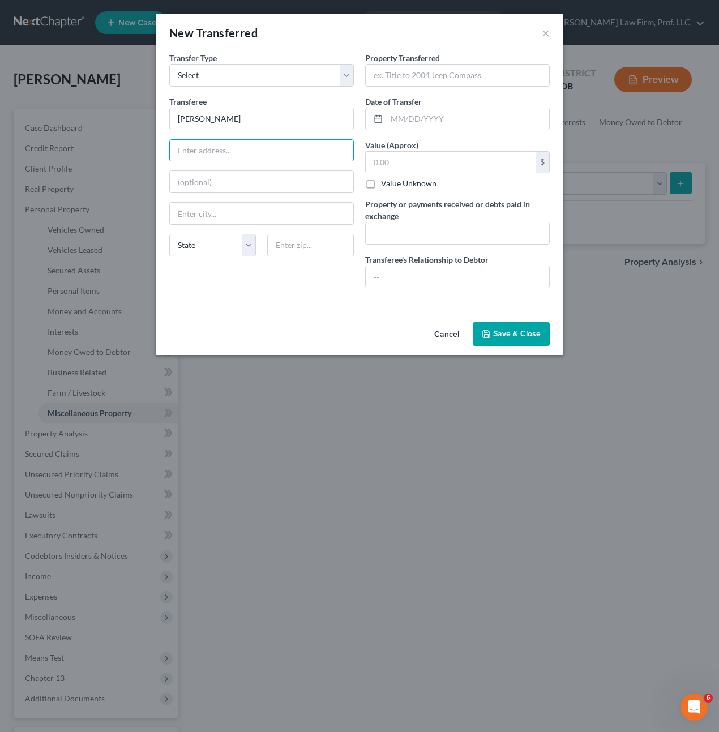
click at [431, 63] on label "Property Transferred *" at bounding box center [402, 58] width 75 height 12
click at [416, 74] on input "text" at bounding box center [458, 76] width 184 height 22
click at [365, 307] on div "An exemption set must first be selected from the Filing Information section. Tr…" at bounding box center [360, 185] width 408 height 266
click at [452, 334] on button "Cancel" at bounding box center [446, 334] width 43 height 23
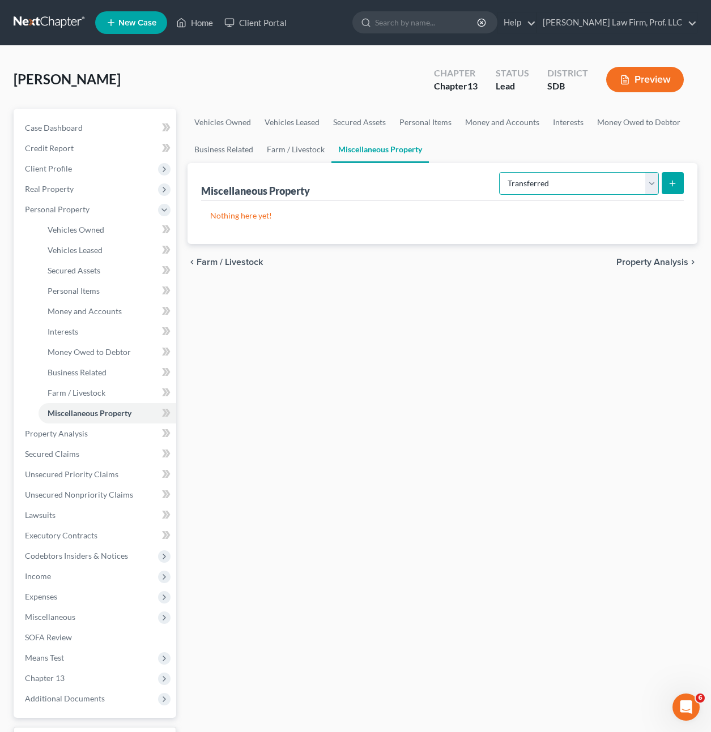
click at [566, 176] on select "Select Property Type Assigned for Creditor Benefit Within 1 Year Holding for An…" at bounding box center [579, 183] width 160 height 23
click at [499, 172] on select "Select Property Type Assigned for Creditor Benefit Within 1 Year Holding for An…" at bounding box center [579, 183] width 160 height 23
click at [680, 186] on button "submit" at bounding box center [673, 183] width 22 height 22
select select "Ordinary (within 2 years)"
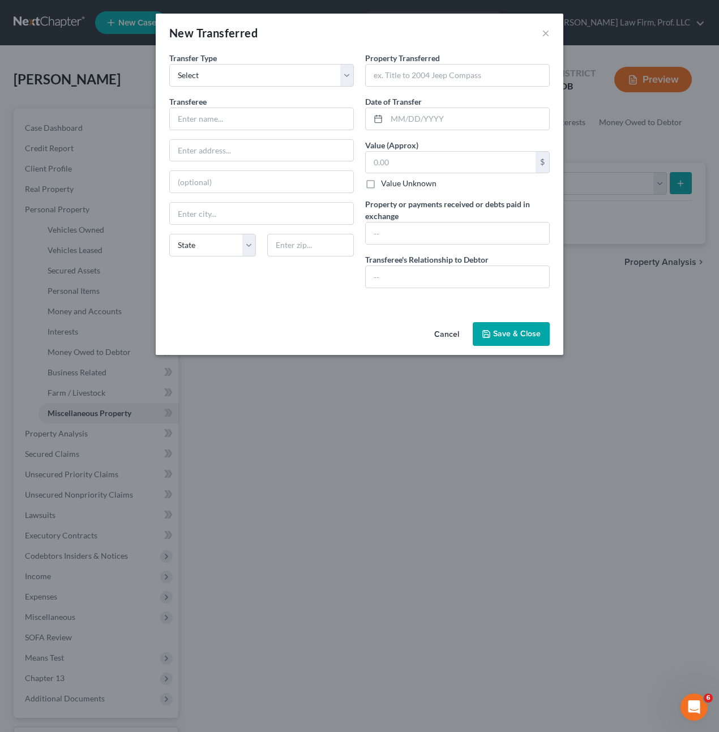
click at [336, 305] on div "An exemption set must first be selected from the Filing Information section. Tr…" at bounding box center [360, 185] width 408 height 266
click at [274, 118] on input "text" at bounding box center [262, 119] width 184 height 22
type input "Edward Jones"
click at [405, 57] on span "Property Transferred" at bounding box center [402, 58] width 75 height 10
click at [402, 79] on input "text" at bounding box center [458, 76] width 184 height 22
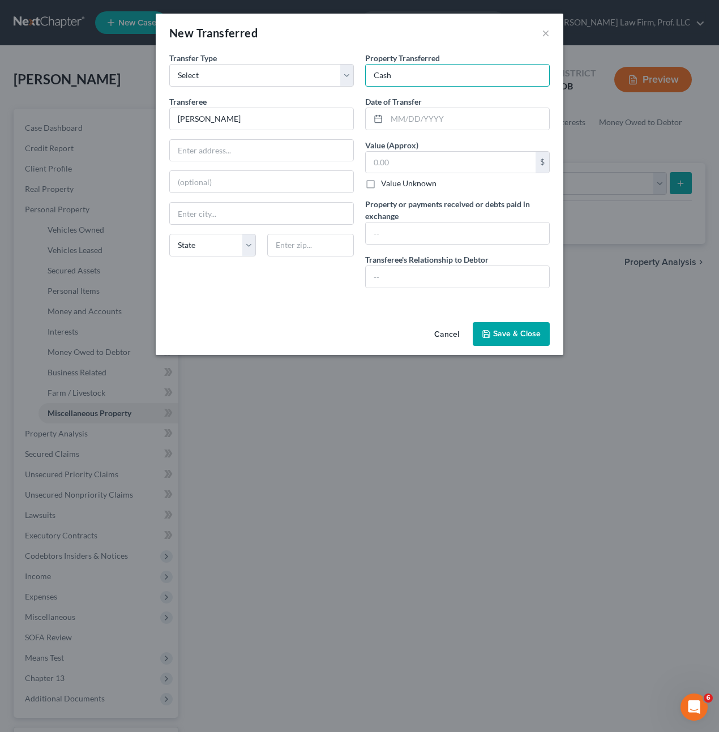
type input "Cash"
click at [434, 130] on div "Property Transferred * Cash Date of Transfer * Value (Approx) $ Value Unknown B…" at bounding box center [458, 174] width 196 height 245
click at [434, 125] on input "text" at bounding box center [468, 119] width 163 height 22
type input "05/23/2024"
click at [401, 165] on input "text" at bounding box center [451, 163] width 170 height 22
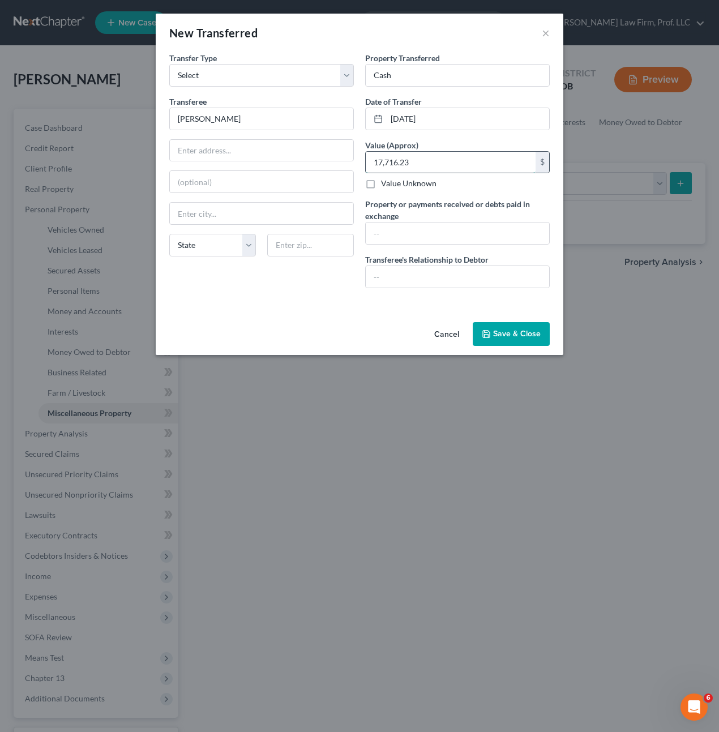
type input "17,716.23"
click at [474, 249] on div "Property Transferred * Cash Date of Transfer * 05/23/2024 Value (Approx) 17,716…" at bounding box center [458, 174] width 196 height 245
click at [471, 239] on input "text" at bounding box center [458, 234] width 184 height 22
click at [527, 335] on button "Save & Close" at bounding box center [511, 334] width 77 height 24
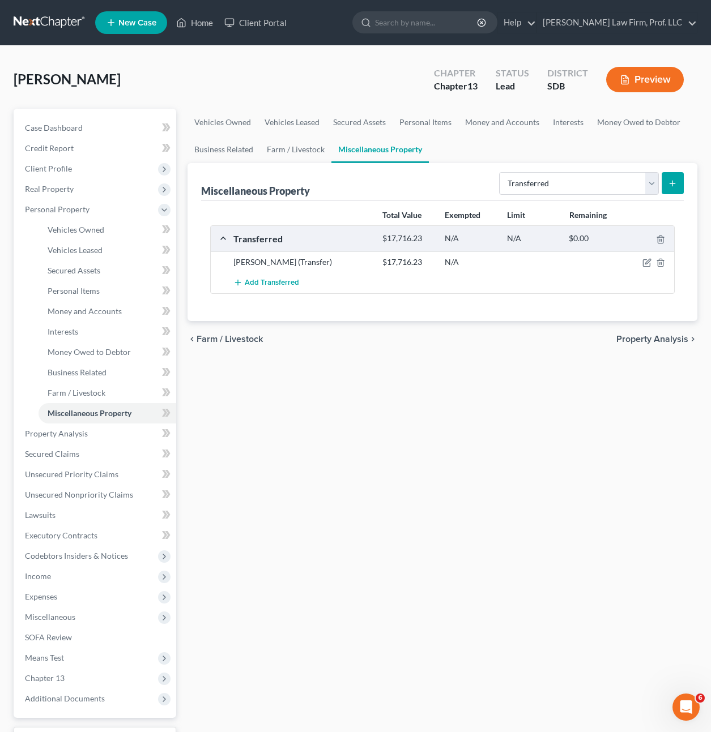
click at [406, 347] on div "chevron_left Farm / Livestock Property Analysis chevron_right" at bounding box center [443, 339] width 510 height 36
click at [88, 309] on span "Money and Accounts" at bounding box center [85, 311] width 74 height 10
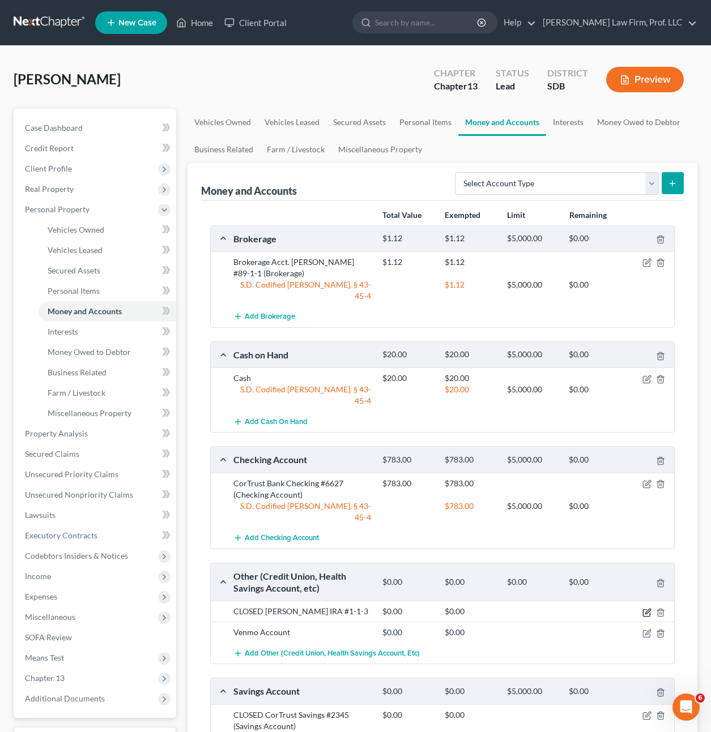
click at [642, 608] on icon "button" at bounding box center [646, 612] width 9 height 9
select select "43"
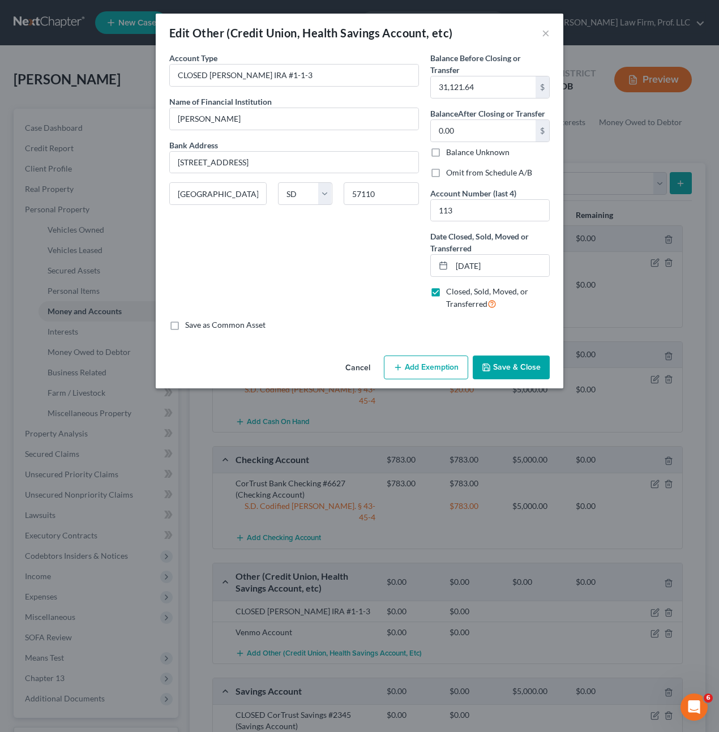
click at [282, 221] on div "Account Type CLOSED Edward Jones IRA #1-1-3 Name of Financial Institution * Edw…" at bounding box center [294, 185] width 261 height 267
click at [355, 276] on div "Account Type CLOSED Edward Jones IRA #1-1-3 Name of Financial Institution * Edw…" at bounding box center [294, 185] width 261 height 267
click at [377, 259] on div "Account Type CLOSED Edward Jones IRA #1-1-3 Name of Financial Institution * Edw…" at bounding box center [294, 185] width 261 height 267
click at [516, 372] on button "Save & Close" at bounding box center [511, 368] width 77 height 24
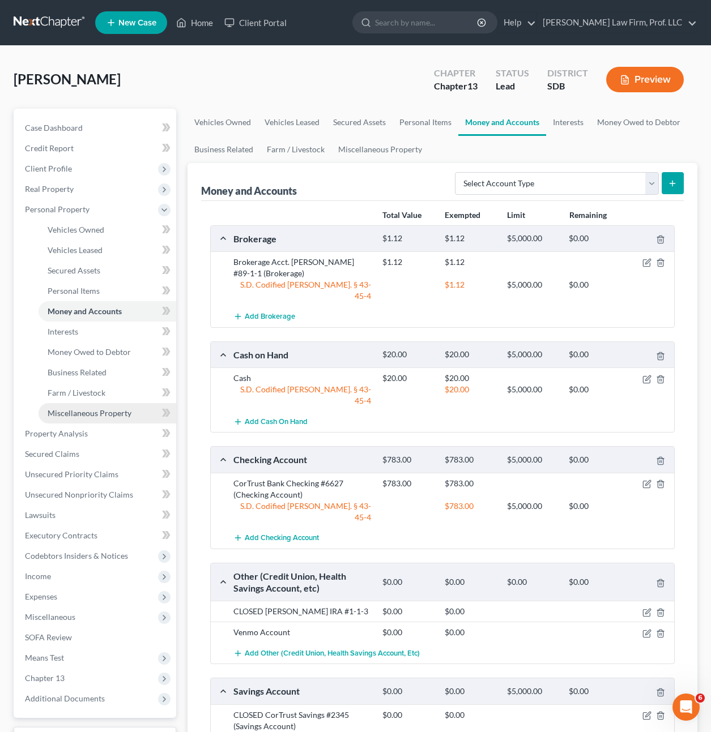
drag, startPoint x: 83, startPoint y: 418, endPoint x: 93, endPoint y: 415, distance: 10.2
click at [83, 418] on link "Miscellaneous Property" at bounding box center [108, 413] width 138 height 20
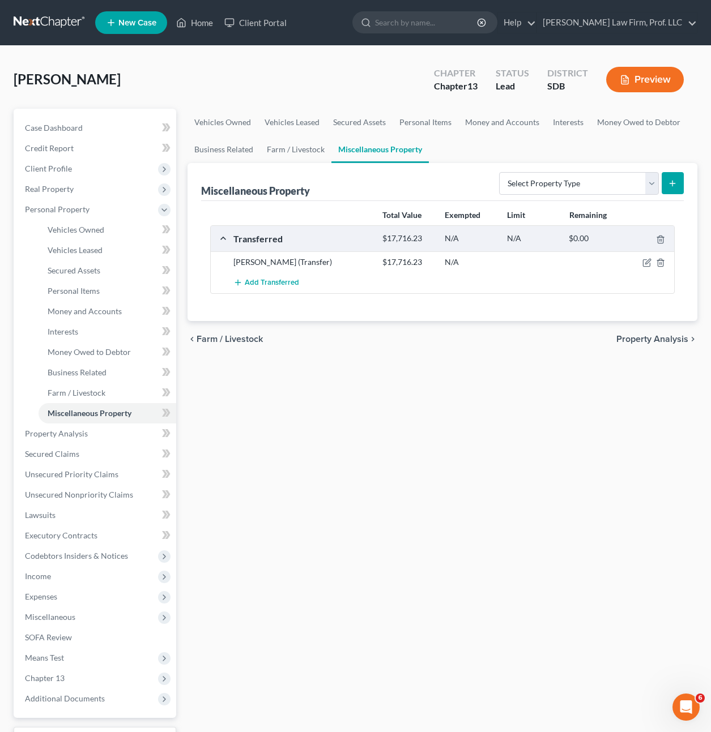
click at [450, 347] on div "chevron_left Farm / Livestock Property Analysis chevron_right" at bounding box center [443, 339] width 510 height 36
click at [645, 268] on div "Edward Jones (Transfer) $17,716.23 N/A" at bounding box center [442, 262] width 463 height 21
click at [645, 266] on icon "button" at bounding box center [646, 262] width 9 height 9
select select "Ordinary (within 2 years)"
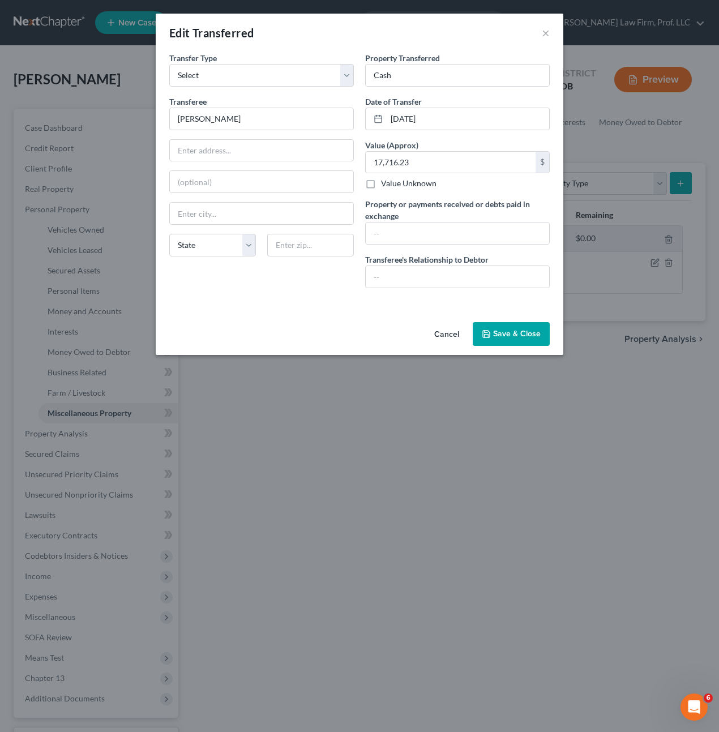
click at [322, 294] on div "Transfer Type * Select Ordinary (within 2 years) Within 10 Years Transferee * E…" at bounding box center [262, 174] width 196 height 245
click at [424, 244] on input "text" at bounding box center [458, 234] width 184 height 22
click at [343, 264] on div "State AL AK AR AZ CA CO CT DE DC FL GA GU HI ID IL IN IA KS KY LA ME MD MA MI M…" at bounding box center [262, 250] width 196 height 32
click at [408, 240] on input "text" at bounding box center [458, 234] width 184 height 22
click at [302, 297] on div "Transfer Type * Select Ordinary (within 2 years) Within 10 Years Transferee * E…" at bounding box center [262, 174] width 196 height 245
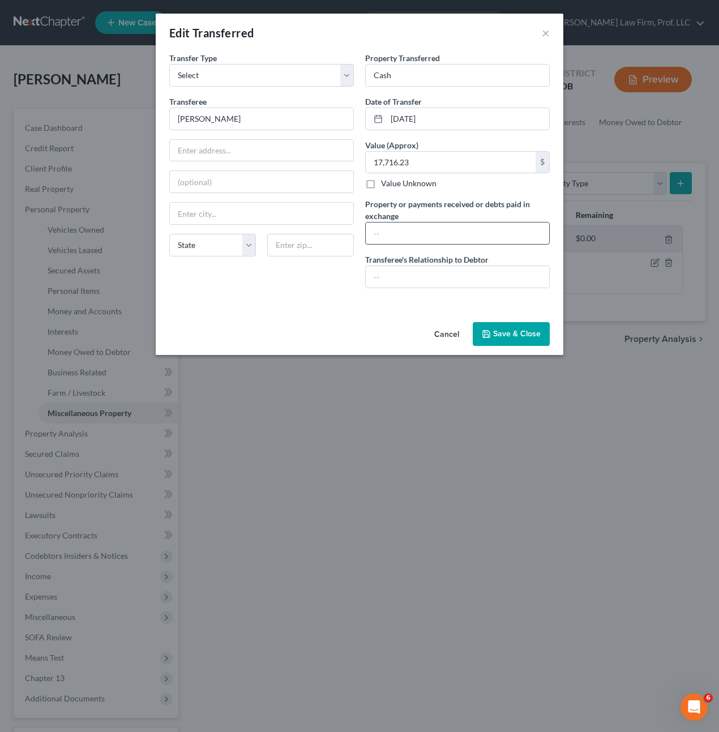
click at [401, 239] on input "text" at bounding box center [458, 234] width 184 height 22
click at [316, 283] on div "Transfer Type * Select Ordinary (within 2 years) Within 10 Years Transferee * E…" at bounding box center [262, 174] width 196 height 245
click at [500, 123] on input "05/23/2024" at bounding box center [468, 119] width 163 height 22
click at [513, 236] on input "text" at bounding box center [458, 234] width 184 height 22
drag, startPoint x: 515, startPoint y: 245, endPoint x: 517, endPoint y: 237, distance: 8.1
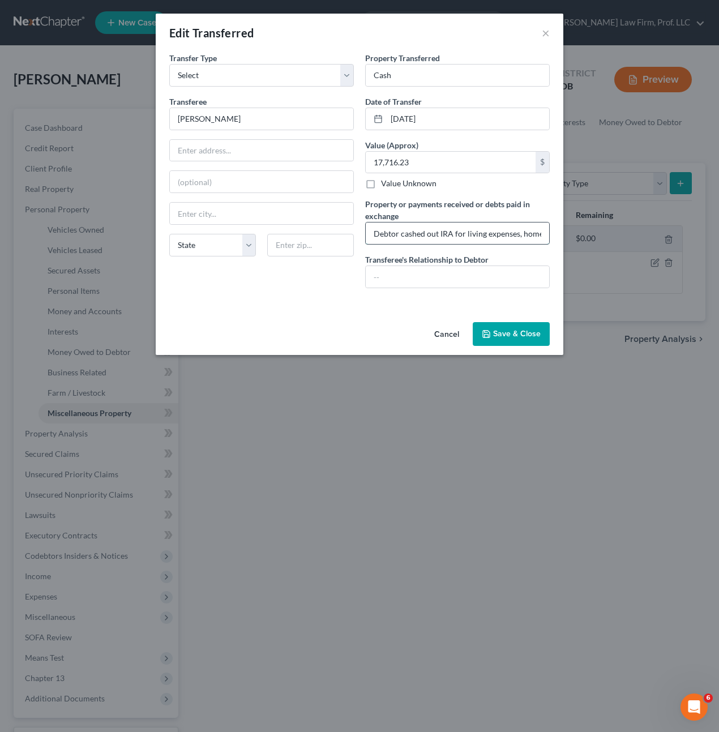
click at [515, 237] on input "Debtor cashed out IRA for living expenses, home repairs, medical costs, car pay…" at bounding box center [458, 234] width 184 height 22
drag, startPoint x: 529, startPoint y: 237, endPoint x: 534, endPoint y: 230, distance: 8.8
click at [605, 236] on div "Edit Transferred × An exemption set must first be selected from the Filing Info…" at bounding box center [359, 366] width 719 height 732
click at [521, 231] on input "Debtor cashed out IRA for living expenses, home repairs, medical costs, car pay…" at bounding box center [458, 234] width 184 height 22
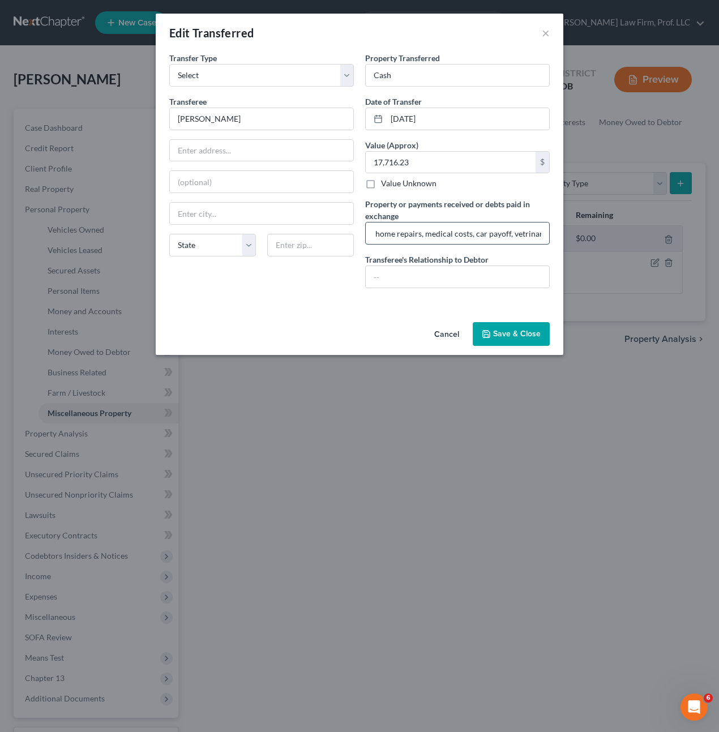
click at [527, 232] on input "Debtor cashed out IRA for living expenses, home repairs, medical costs, car pay…" at bounding box center [458, 234] width 184 height 22
type input "Debtor cashed out IRA for living expenses, home repairs, medical costs, car pay…"
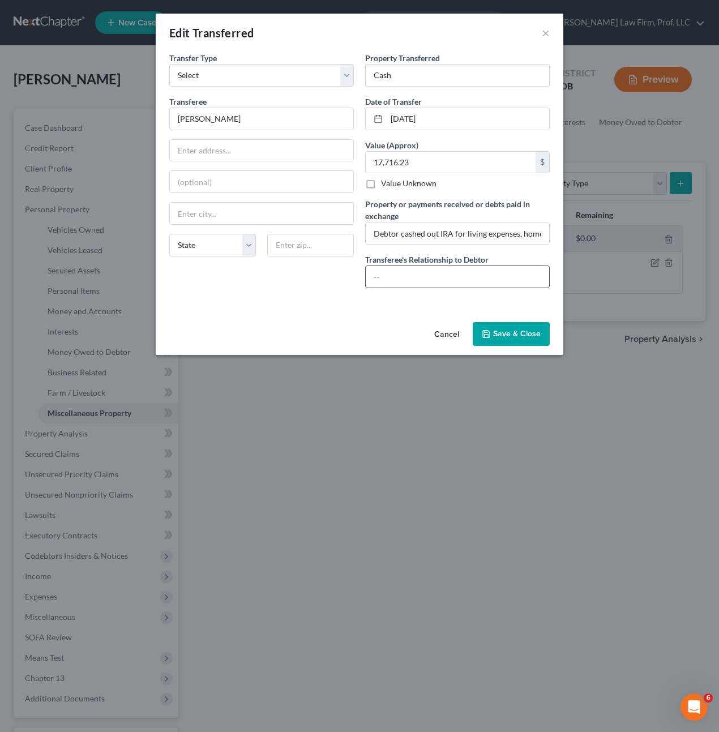
click at [382, 283] on input "text" at bounding box center [458, 277] width 184 height 22
click at [527, 338] on button "Save & Close" at bounding box center [511, 334] width 77 height 24
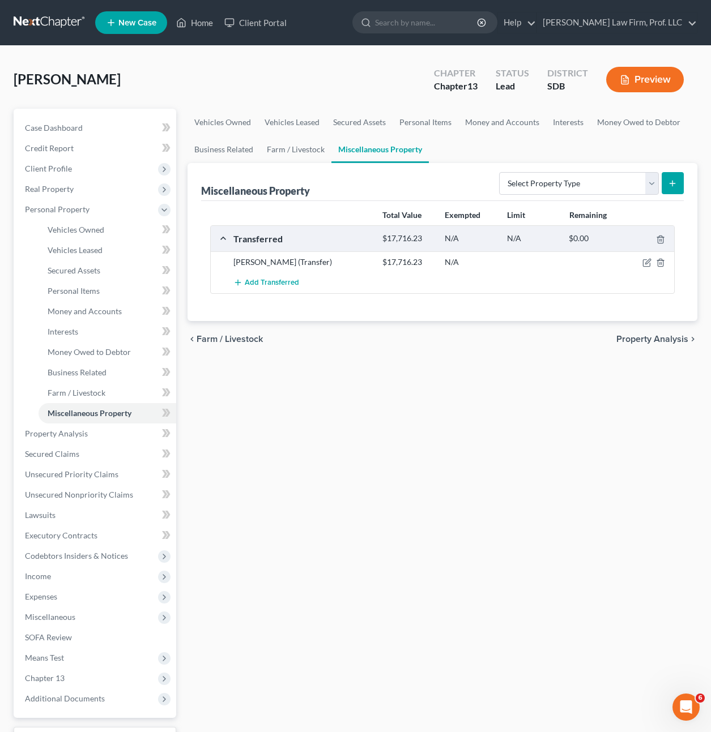
click at [505, 433] on div "Vehicles Owned Vehicles Leased Secured Assets Personal Items Money and Accounts…" at bounding box center [442, 446] width 521 height 675
click at [569, 188] on select "Select Property Type Assigned for Creditor Benefit Within 1 Year Holding for An…" at bounding box center [579, 183] width 160 height 23
select select "transferred"
click at [499, 172] on select "Select Property Type Assigned for Creditor Benefit Within 1 Year Holding for An…" at bounding box center [579, 183] width 160 height 23
click at [669, 183] on icon "submit" at bounding box center [672, 183] width 9 height 9
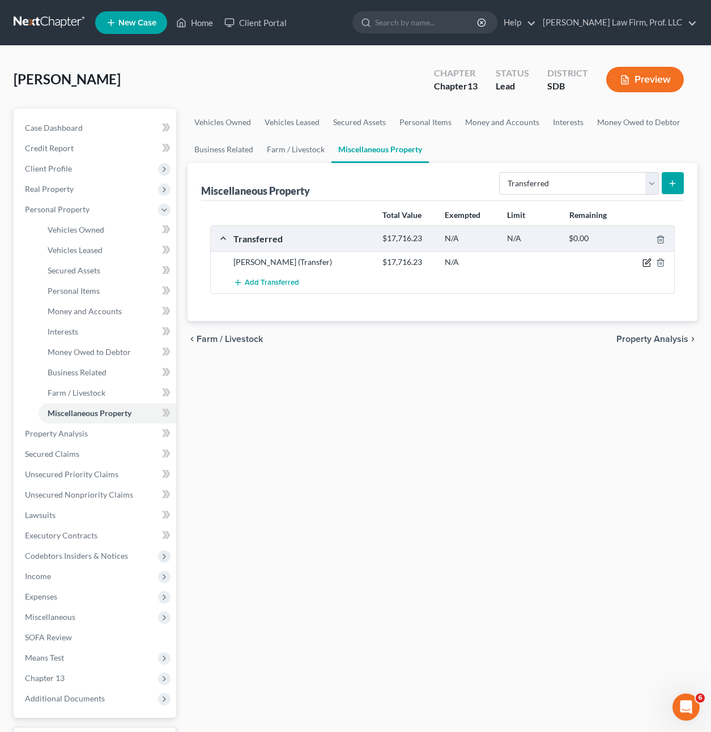
click at [648, 267] on icon "button" at bounding box center [646, 263] width 7 height 7
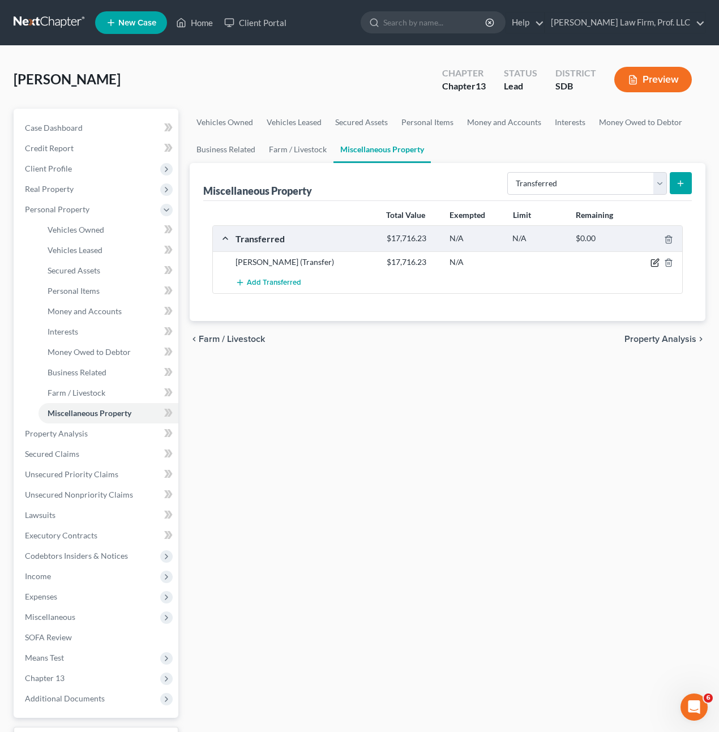
select select "Ordinary (within 2 years)"
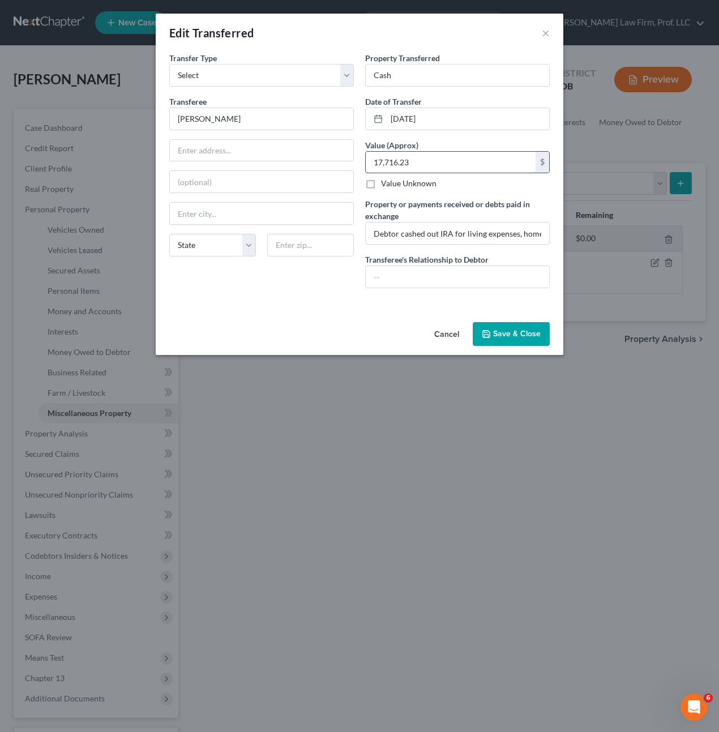
click at [450, 165] on input "17,716.23" at bounding box center [451, 163] width 170 height 22
drag, startPoint x: 447, startPoint y: 229, endPoint x: 428, endPoint y: 235, distance: 20.2
click at [446, 229] on input "Debtor cashed out IRA for living expenses, home repairs, medical costs, car pay…" at bounding box center [458, 234] width 184 height 22
click at [419, 235] on input "Debtor cashed out IRA for living expenses, home repairs, medical costs, car pay…" at bounding box center [458, 234] width 184 height 22
click at [412, 235] on input "Debtor cashed out IRA for living expenses, home repairs, medical costs, car pay…" at bounding box center [458, 234] width 184 height 22
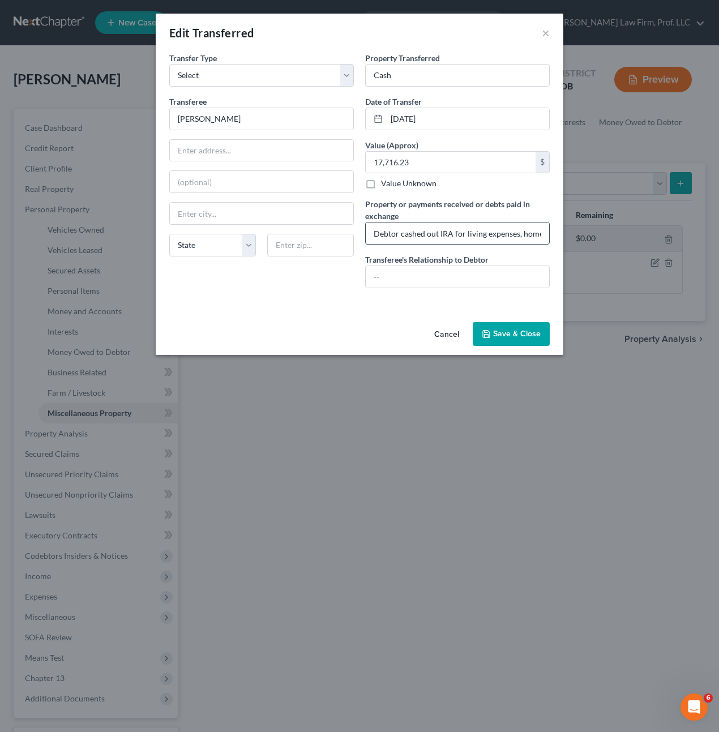
click at [473, 227] on input "Debtor cashed out IRA for living expenses, home repairs, medical costs, car pay…" at bounding box center [458, 234] width 184 height 22
click at [497, 233] on input "Debtor cashed out IRA for living expenses, home repairs, medical costs, car pay…" at bounding box center [458, 234] width 184 height 22
click at [518, 234] on input "Debtor cashed out IRA for living expenses, home repairs, medical costs, car pay…" at bounding box center [458, 234] width 184 height 22
click at [465, 233] on input "Debtor cashed out IRA for living expenses, home repairs, medical costs, car pay…" at bounding box center [458, 234] width 184 height 22
click at [454, 231] on input "Debtor cashed out IRA for living expenses, home repairs, medical costs, car pay…" at bounding box center [458, 234] width 184 height 22
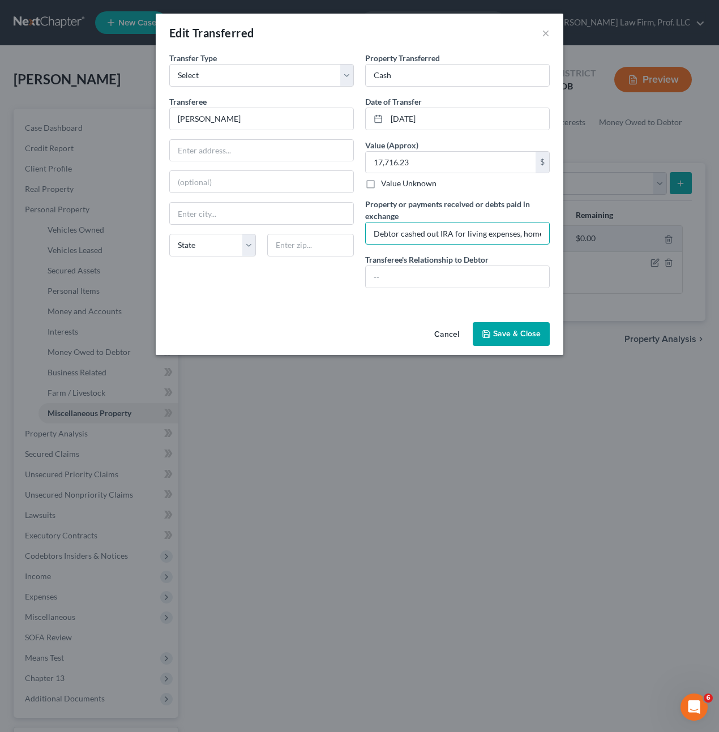
scroll to position [0, 197]
drag, startPoint x: 509, startPoint y: 232, endPoint x: 572, endPoint y: 239, distance: 63.8
click at [572, 239] on div "Edit Transferred × An exemption set must first be selected from the Filing Info…" at bounding box center [359, 366] width 719 height 732
click at [344, 300] on div "An exemption set must first be selected from the Filing Information section. Tr…" at bounding box center [360, 185] width 408 height 266
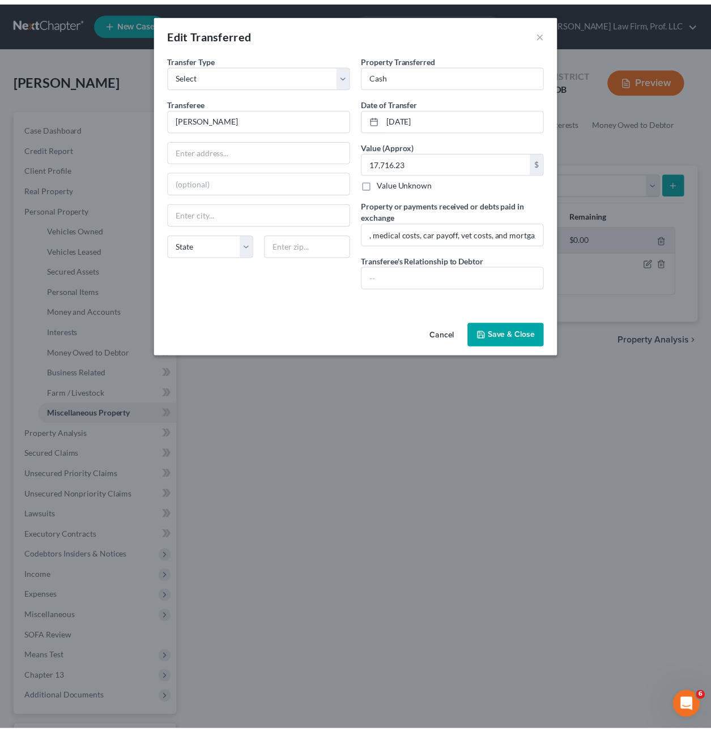
scroll to position [0, 0]
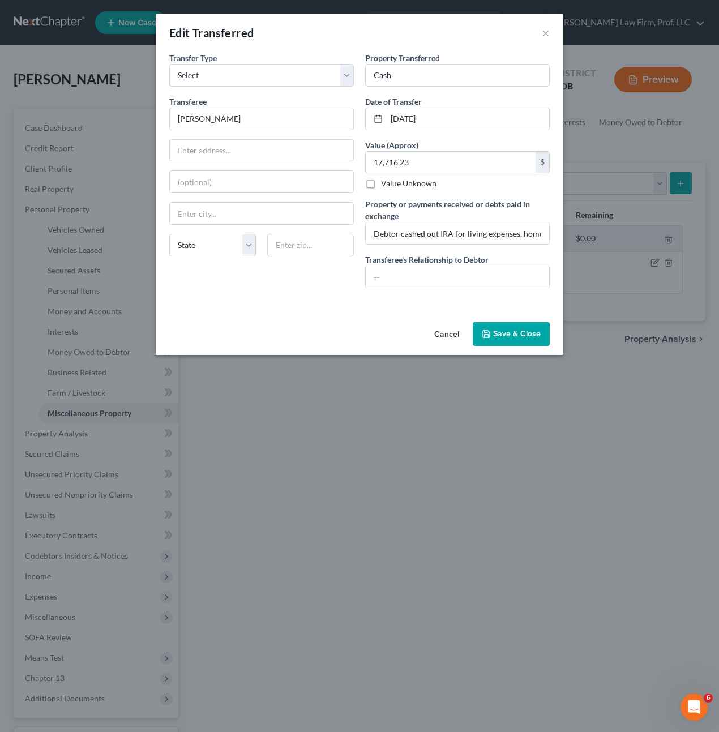
click at [533, 333] on button "Save & Close" at bounding box center [511, 334] width 77 height 24
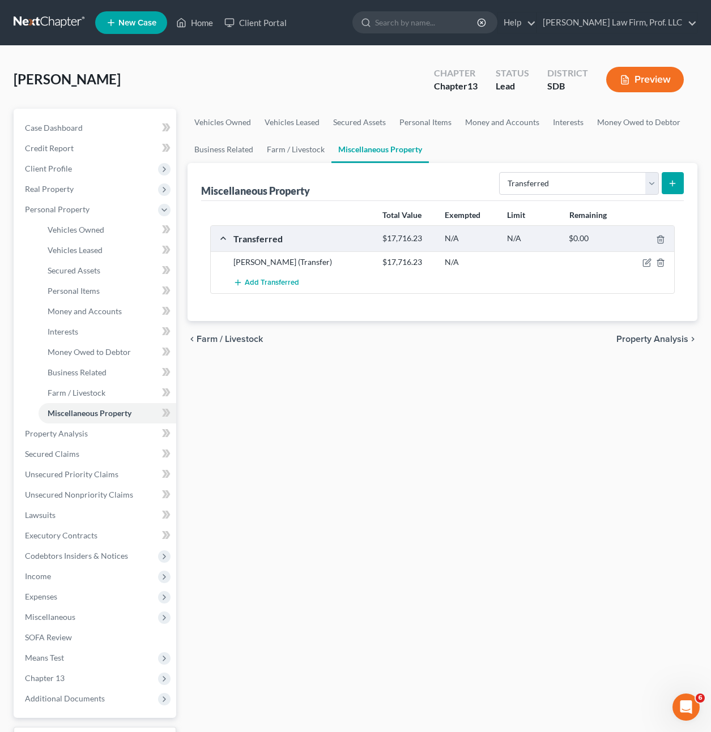
click at [441, 391] on div "Vehicles Owned Vehicles Leased Secured Assets Personal Items Money and Accounts…" at bounding box center [442, 446] width 521 height 675
click at [96, 317] on link "Money and Accounts" at bounding box center [108, 311] width 138 height 20
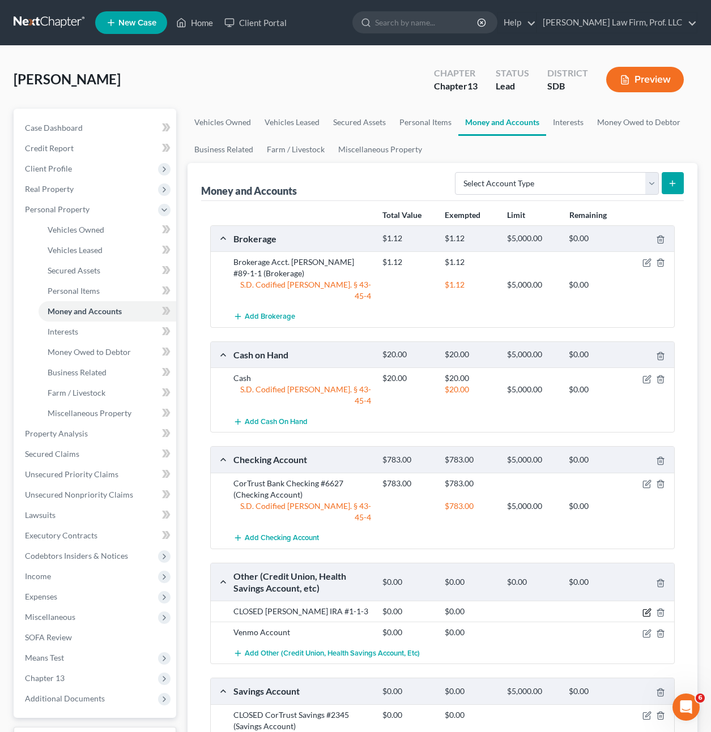
click at [644, 608] on icon "button" at bounding box center [646, 612] width 9 height 9
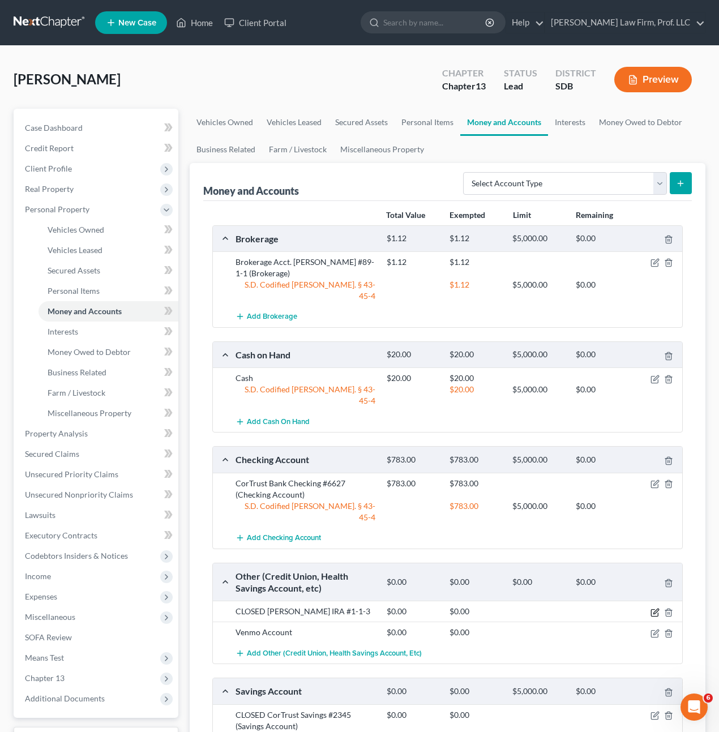
select select "43"
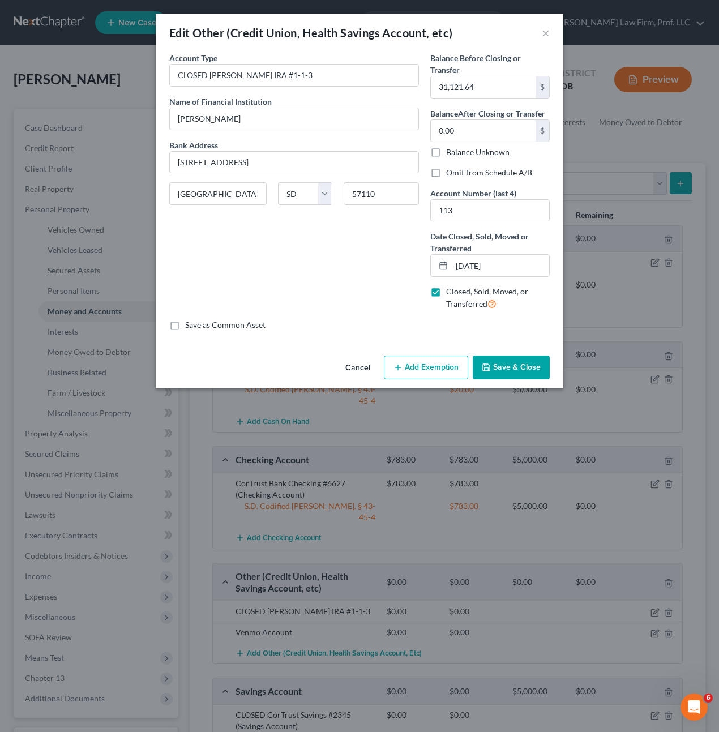
drag, startPoint x: 363, startPoint y: 262, endPoint x: 391, endPoint y: 284, distance: 35.5
click at [362, 263] on div "Account Type CLOSED Edward Jones IRA #1-1-3 Name of Financial Institution * Edw…" at bounding box center [294, 185] width 261 height 267
click at [502, 370] on button "Save & Close" at bounding box center [511, 368] width 77 height 24
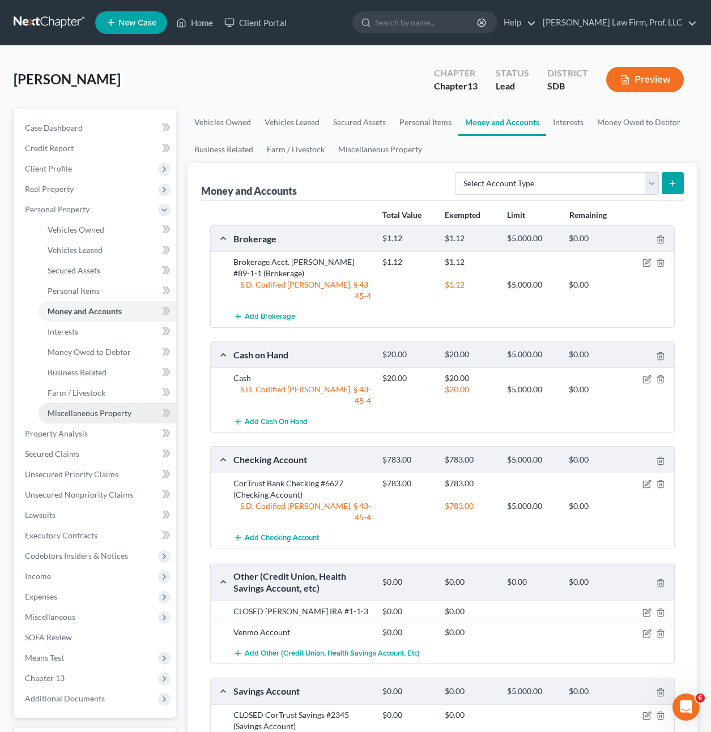
click at [93, 417] on span "Miscellaneous Property" at bounding box center [90, 413] width 84 height 10
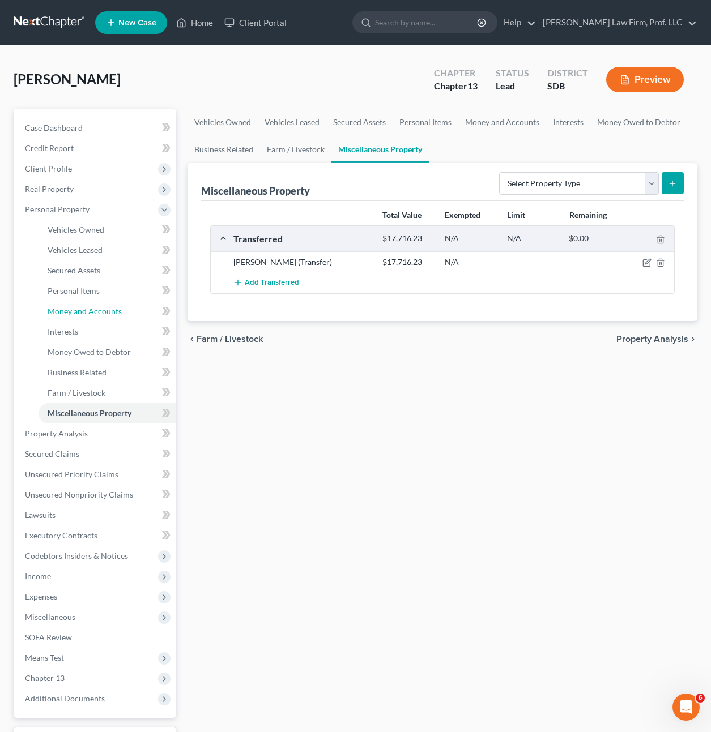
drag, startPoint x: 62, startPoint y: 306, endPoint x: 171, endPoint y: 306, distance: 108.2
click at [63, 307] on span "Money and Accounts" at bounding box center [85, 311] width 74 height 10
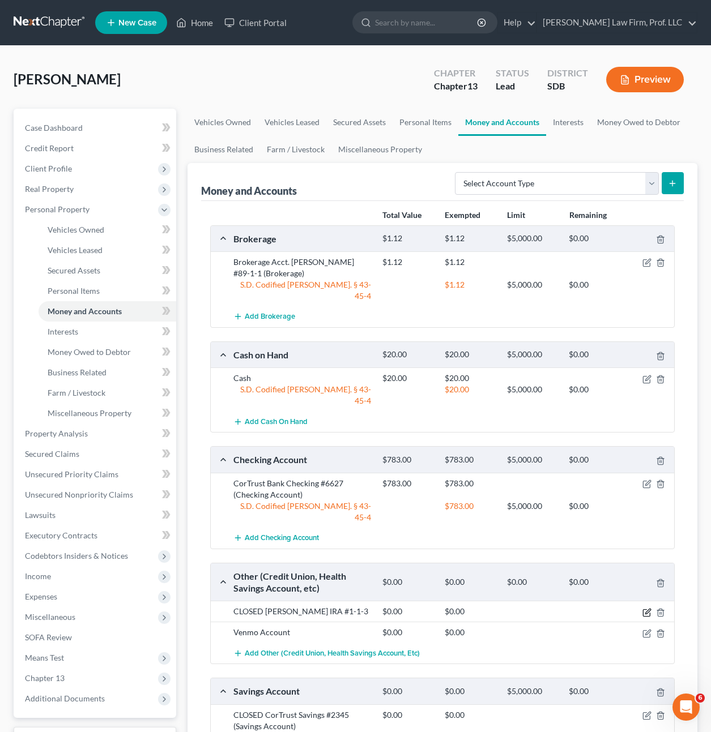
click at [646, 608] on icon "button" at bounding box center [646, 612] width 9 height 9
select select "43"
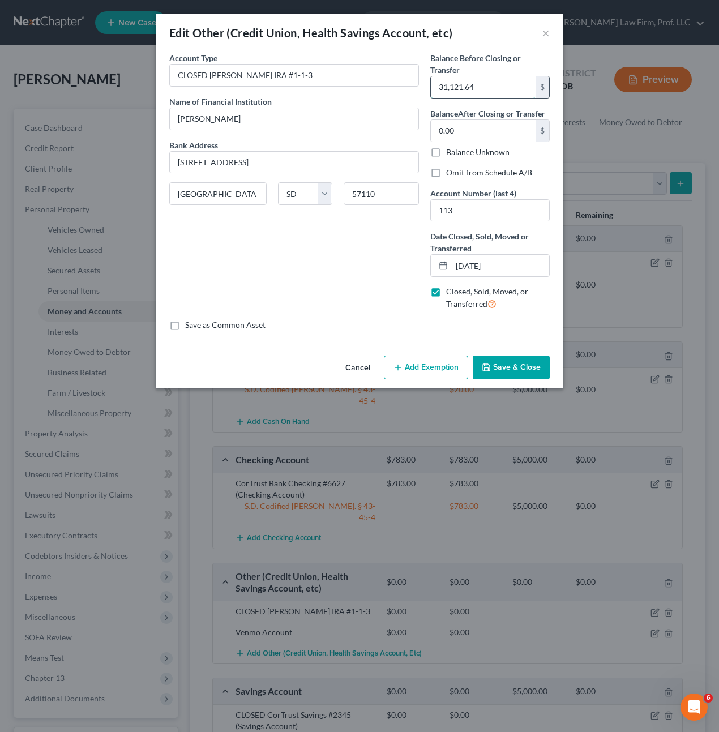
click at [499, 88] on input "31,121.64" at bounding box center [483, 87] width 105 height 22
type input "33,522"
click at [547, 356] on button "Save & Close" at bounding box center [511, 368] width 77 height 24
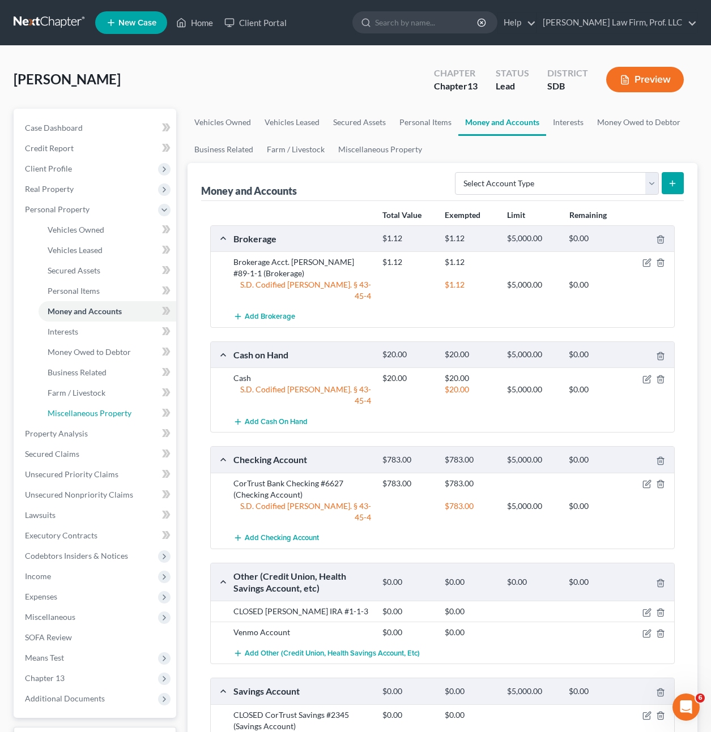
drag, startPoint x: 93, startPoint y: 410, endPoint x: 178, endPoint y: 410, distance: 85.0
click at [93, 410] on span "Miscellaneous Property" at bounding box center [90, 413] width 84 height 10
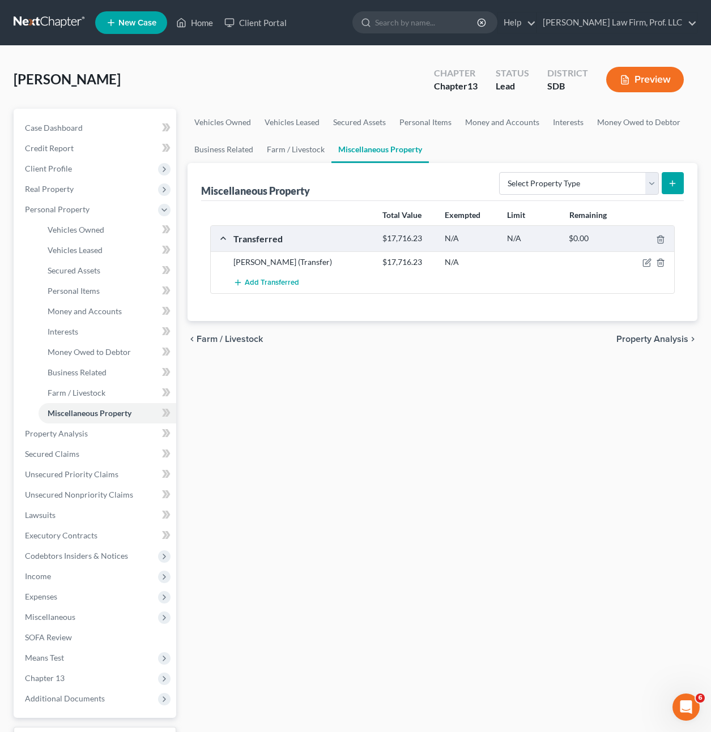
click at [654, 264] on div at bounding box center [650, 262] width 50 height 11
drag, startPoint x: 650, startPoint y: 264, endPoint x: 644, endPoint y: 265, distance: 6.3
click at [644, 265] on div at bounding box center [650, 262] width 50 height 11
click at [644, 265] on icon "button" at bounding box center [646, 262] width 9 height 9
select select "Ordinary (within 2 years)"
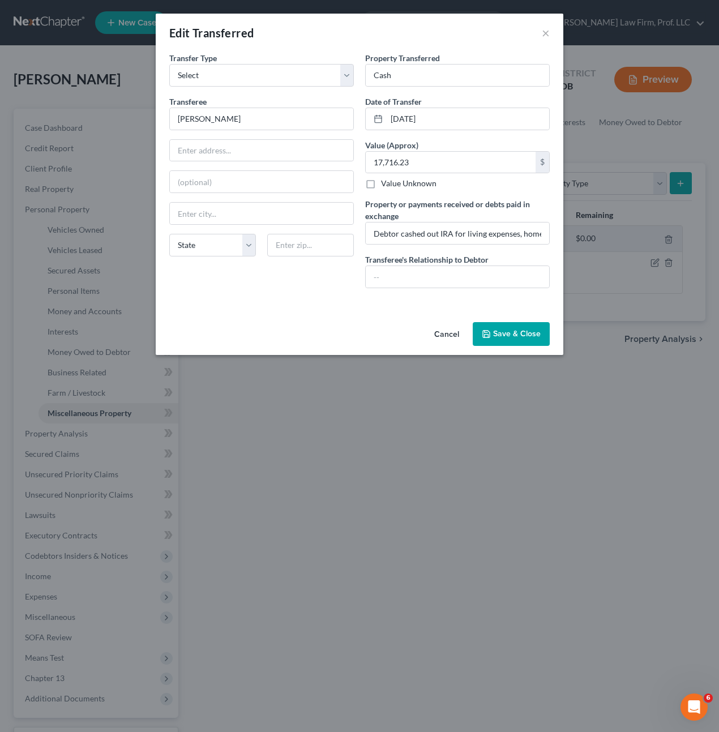
click at [447, 343] on button "Cancel" at bounding box center [446, 334] width 43 height 23
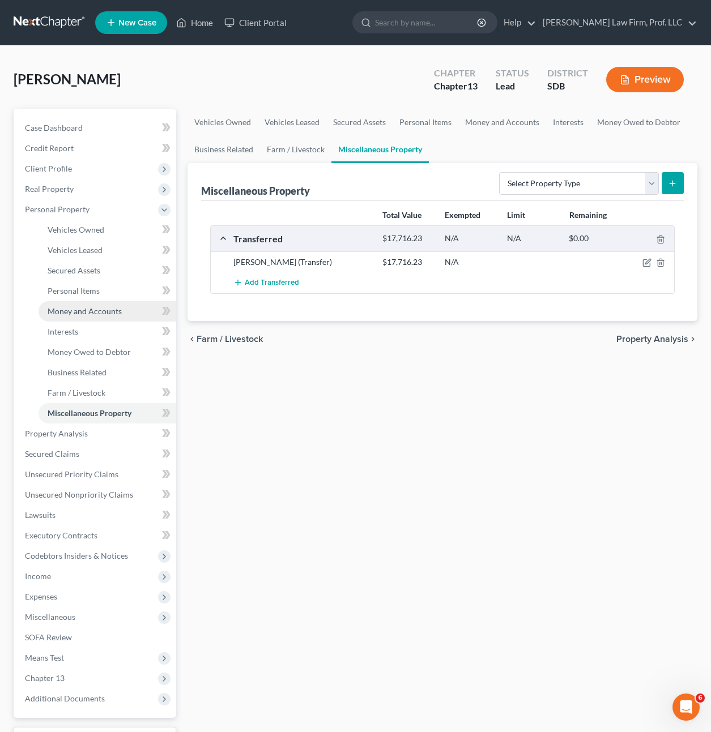
click at [99, 314] on span "Money and Accounts" at bounding box center [85, 311] width 74 height 10
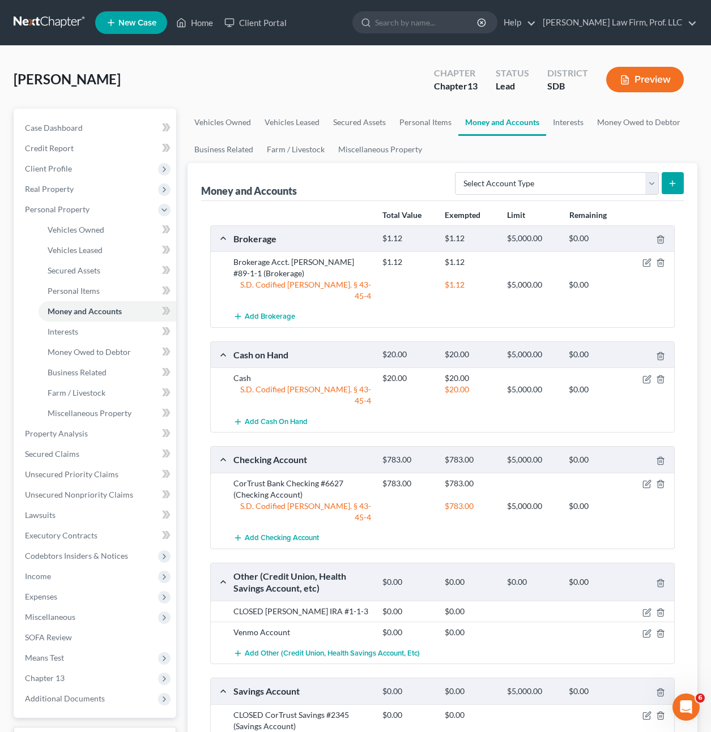
scroll to position [57, 0]
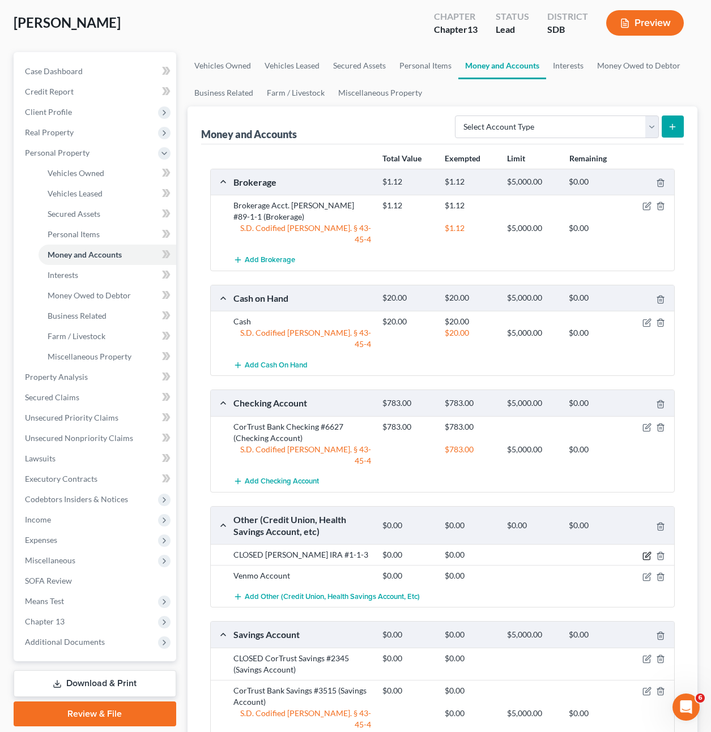
click at [648, 552] on icon "button" at bounding box center [646, 556] width 9 height 9
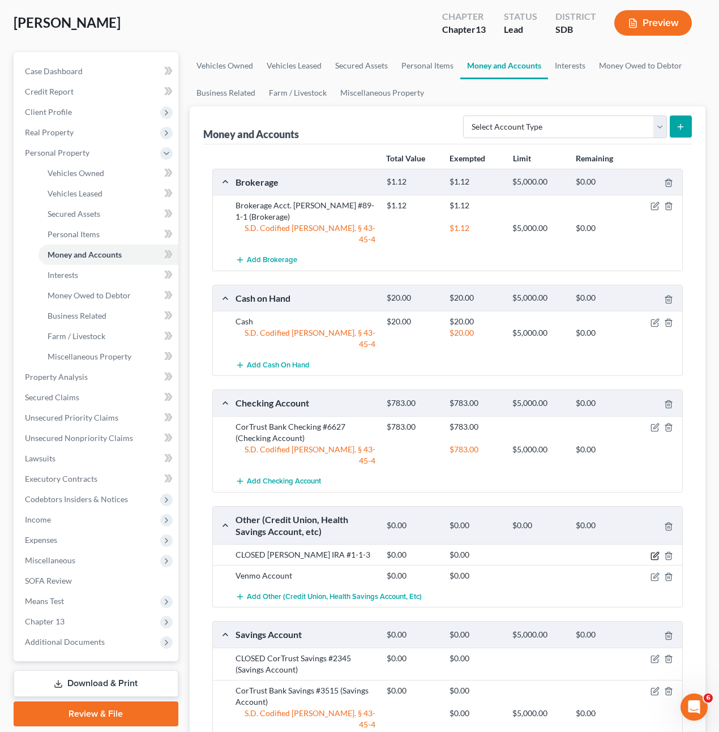
select select "43"
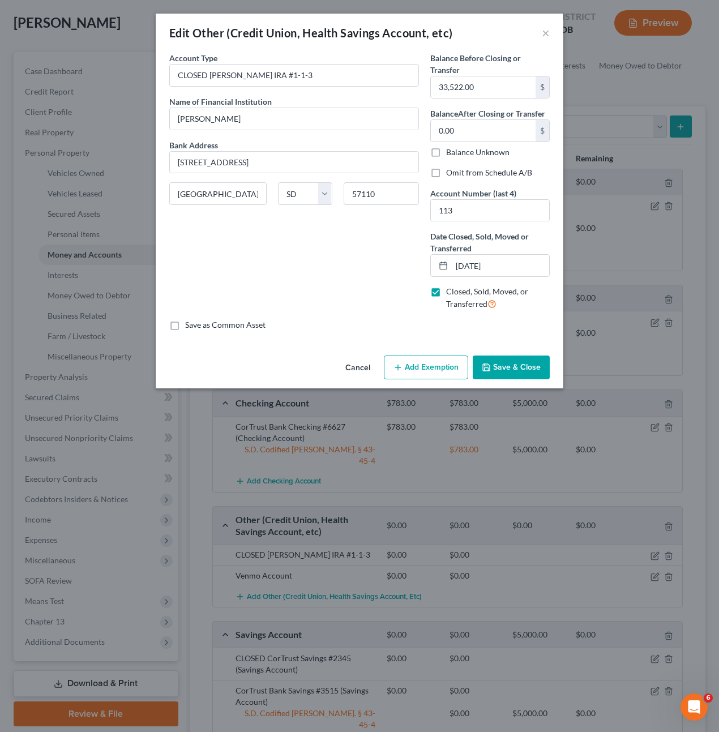
click at [389, 269] on div "Account Type CLOSED Edward Jones IRA #1-1-3 Name of Financial Institution * Edw…" at bounding box center [294, 185] width 261 height 267
click at [544, 34] on button "×" at bounding box center [546, 33] width 8 height 14
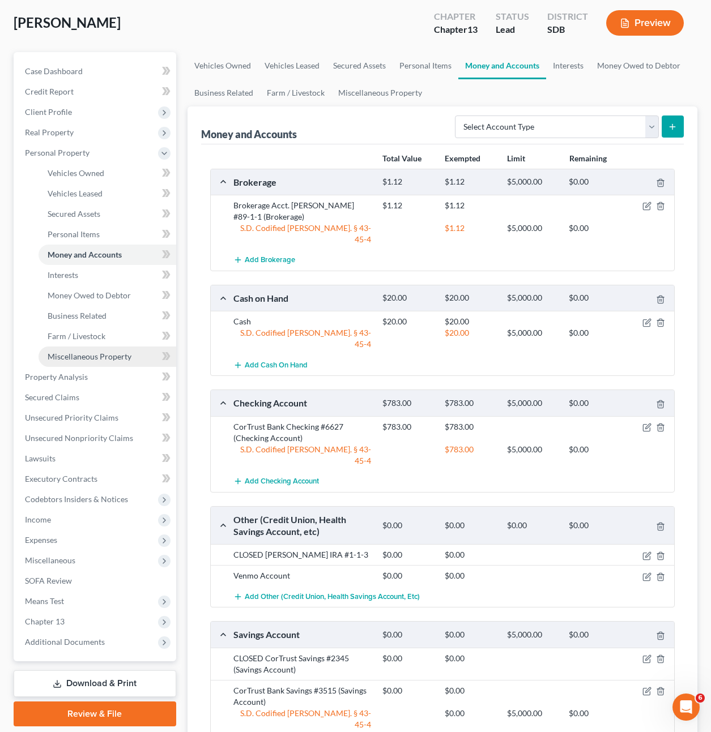
click at [91, 353] on span "Miscellaneous Property" at bounding box center [90, 357] width 84 height 10
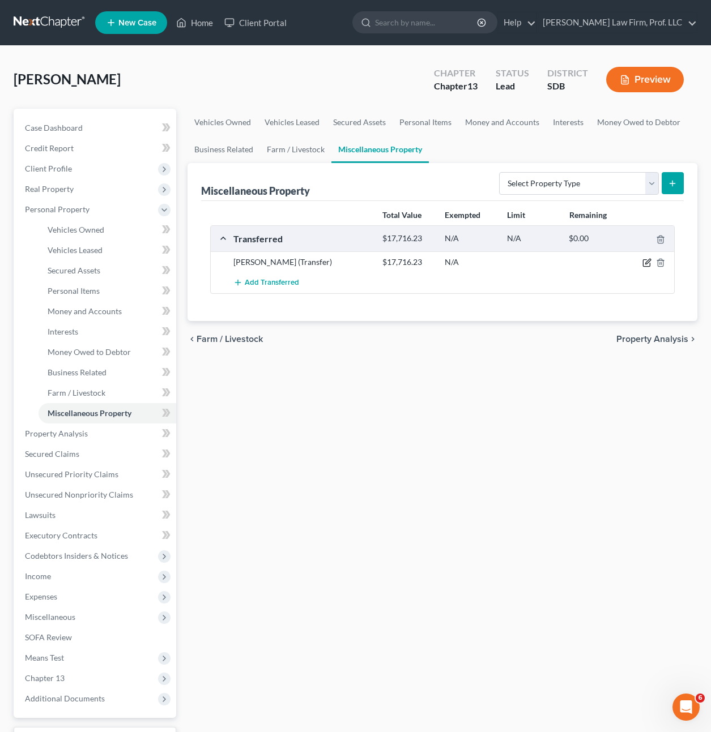
click at [646, 263] on icon "button" at bounding box center [647, 261] width 5 height 5
select select "Ordinary (within 2 years)"
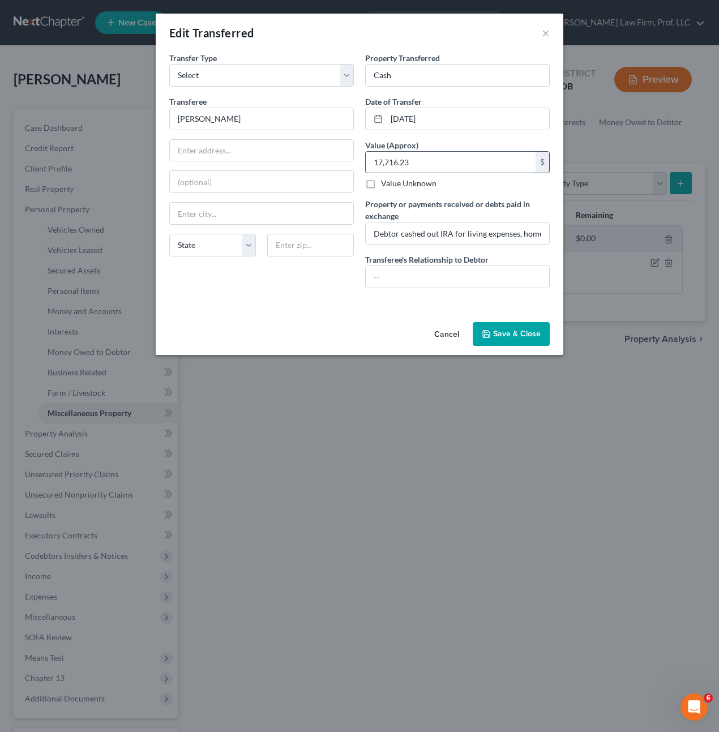
click at [419, 173] on input "17,716.23" at bounding box center [451, 163] width 170 height 22
click at [451, 335] on button "Cancel" at bounding box center [446, 334] width 43 height 23
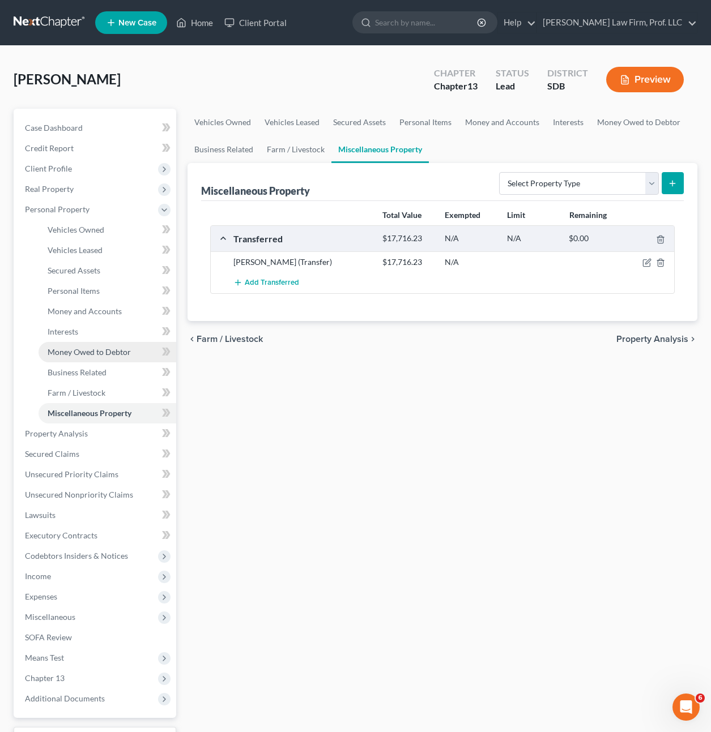
click at [79, 350] on span "Money Owed to Debtor" at bounding box center [89, 352] width 83 height 10
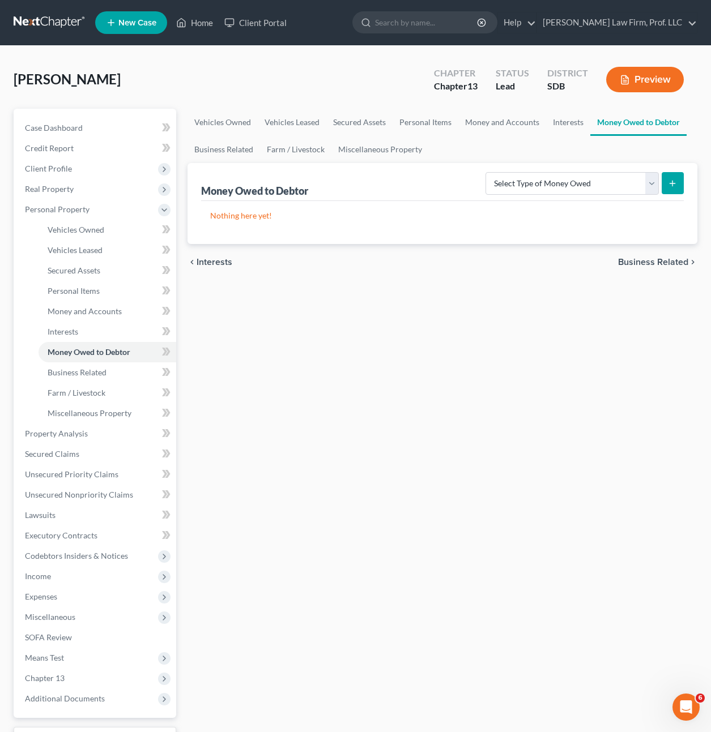
click at [451, 220] on p "Nothing here yet!" at bounding box center [442, 215] width 465 height 11
click at [512, 127] on link "Money and Accounts" at bounding box center [502, 122] width 88 height 27
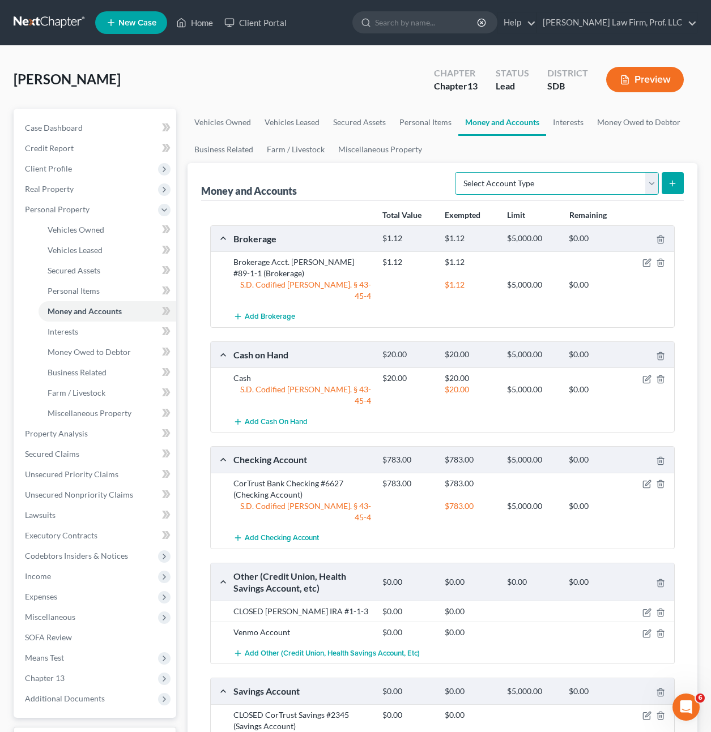
click at [593, 187] on select "Select Account Type Brokerage Cash on Hand Certificates of Deposit Checking Acc…" at bounding box center [557, 183] width 204 height 23
click at [351, 413] on div "Brokerage $1.12 $1.12 $5,000.00 $0.00 Brokerage Acct. Edward Jones #89-1-1 (Bro…" at bounding box center [442, 519] width 465 height 588
click at [646, 608] on icon "button" at bounding box center [646, 612] width 9 height 9
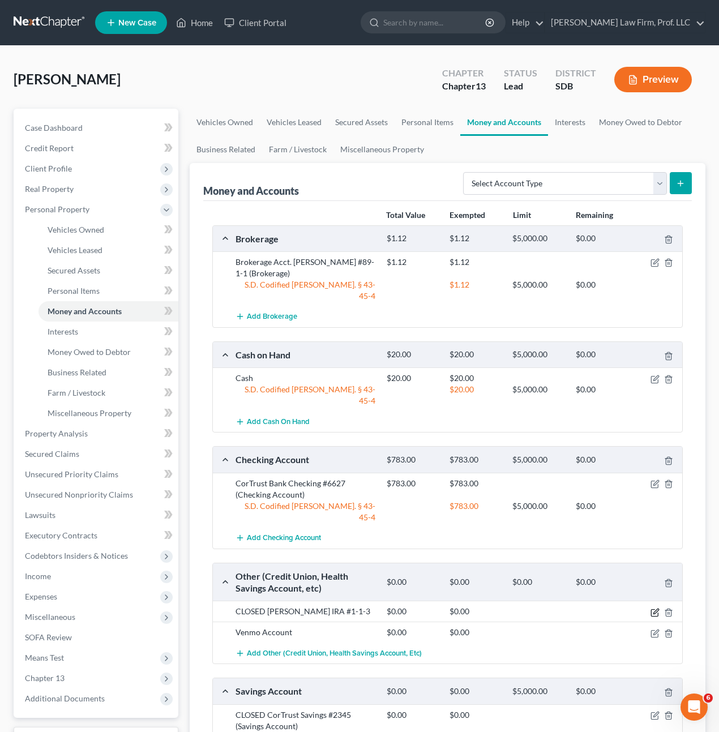
select select "43"
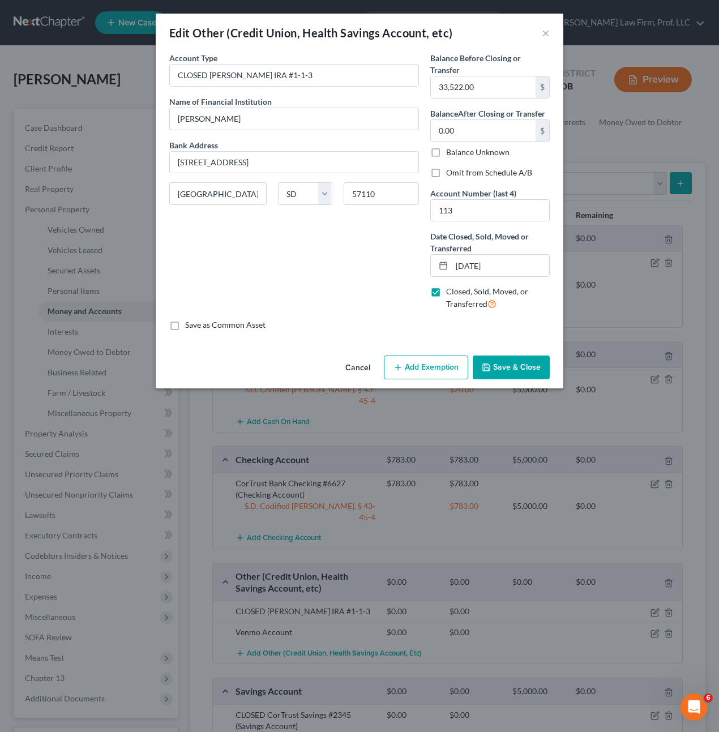
click at [551, 24] on div "Edit Other (Credit Union, Health Savings Account, etc) ×" at bounding box center [360, 33] width 408 height 39
click at [549, 32] on button "×" at bounding box center [546, 33] width 8 height 14
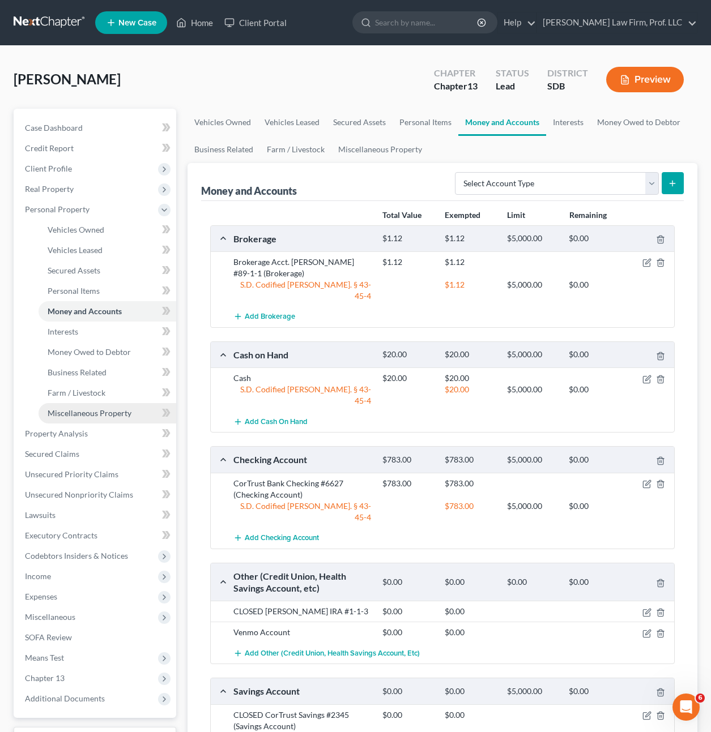
click at [94, 418] on link "Miscellaneous Property" at bounding box center [108, 413] width 138 height 20
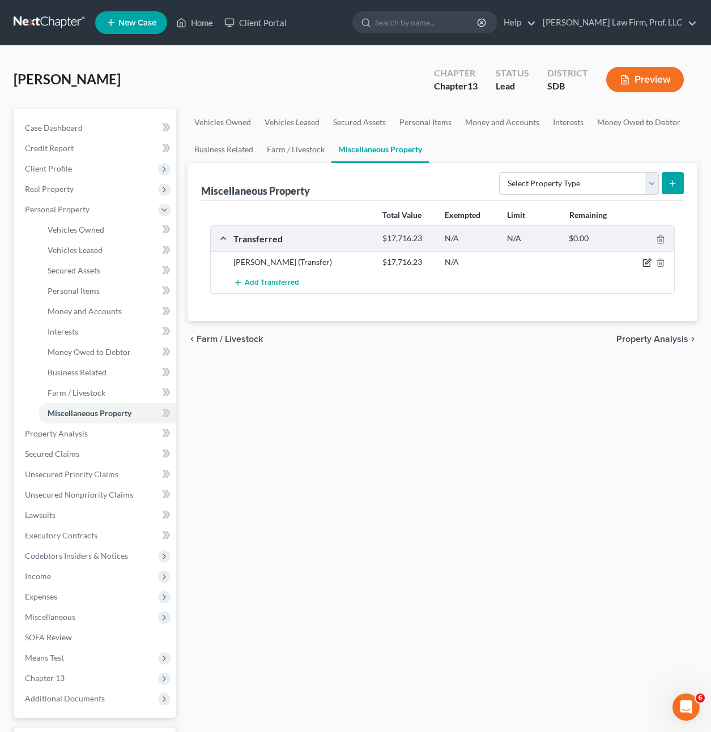
click at [646, 263] on icon "button" at bounding box center [646, 262] width 9 height 9
select select "Ordinary (within 2 years)"
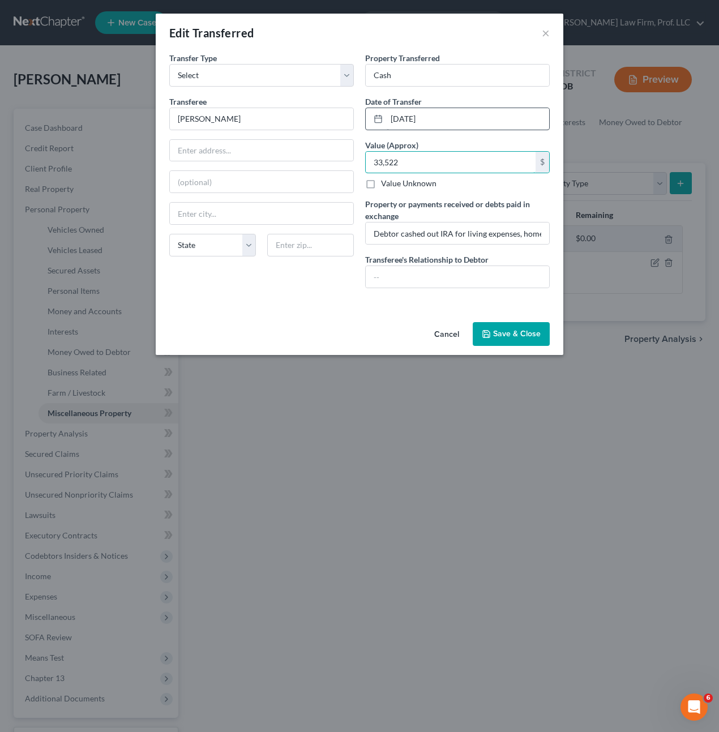
type input "33,522"
drag, startPoint x: 430, startPoint y: 127, endPoint x: 467, endPoint y: 121, distance: 37.8
click at [431, 127] on input "05/23/2024" at bounding box center [468, 119] width 163 height 22
click at [468, 121] on input "05/23/2024" at bounding box center [468, 119] width 163 height 22
drag, startPoint x: 472, startPoint y: 120, endPoint x: 366, endPoint y: 123, distance: 106.0
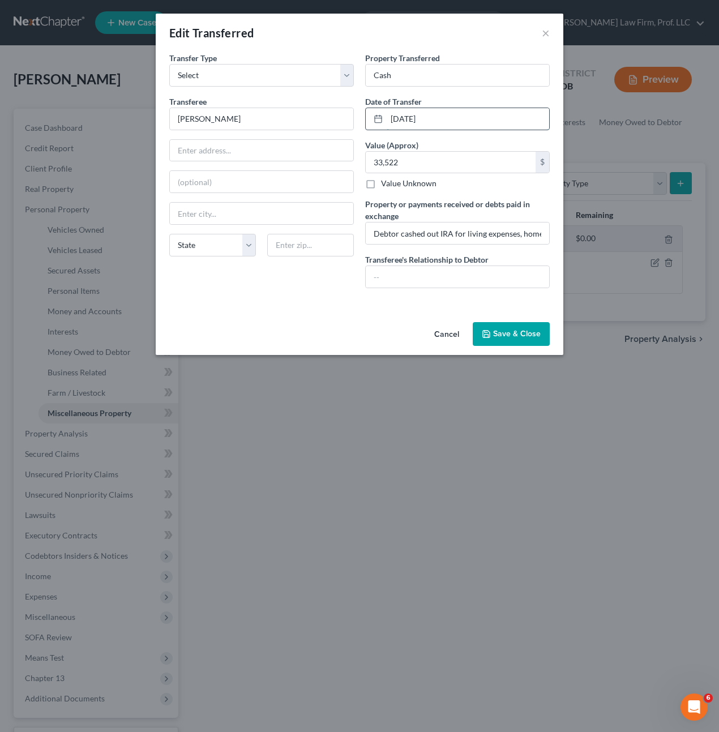
click at [366, 123] on div "05/23/2024" at bounding box center [457, 119] width 185 height 23
type input "09/26/2024"
click at [275, 275] on div "Transfer Type * Select Ordinary (within 2 years) Within 10 Years Transferee * E…" at bounding box center [262, 174] width 196 height 245
click at [500, 332] on button "Save & Close" at bounding box center [511, 334] width 77 height 24
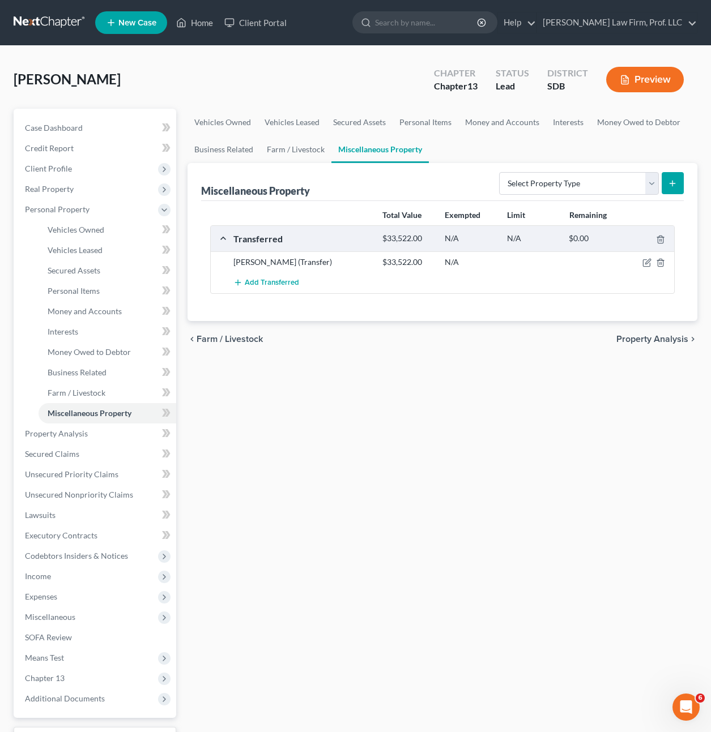
click at [426, 491] on div "Vehicles Owned Vehicles Leased Secured Assets Personal Items Money and Accounts…" at bounding box center [442, 446] width 521 height 675
click at [91, 355] on span "Money Owed to Debtor" at bounding box center [89, 352] width 83 height 10
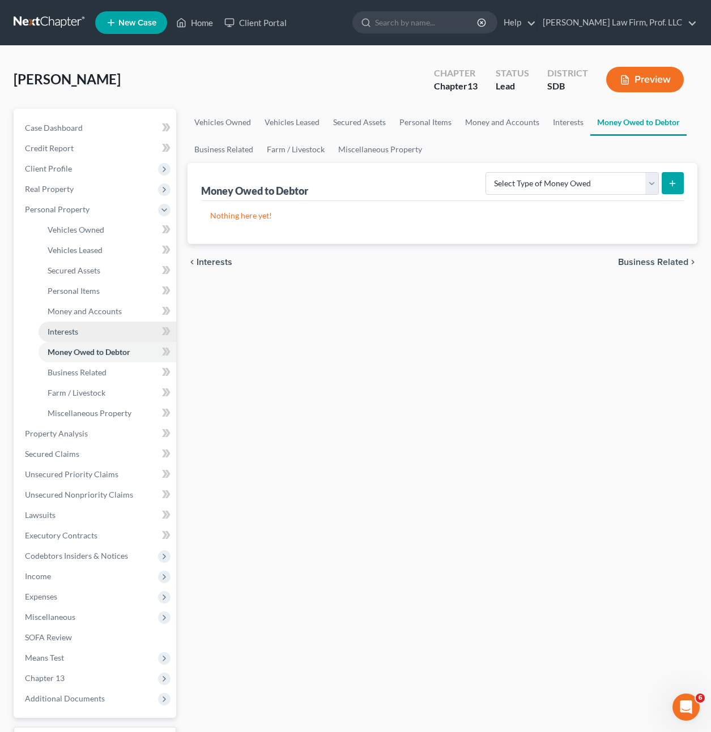
click at [74, 331] on span "Interests" at bounding box center [63, 332] width 31 height 10
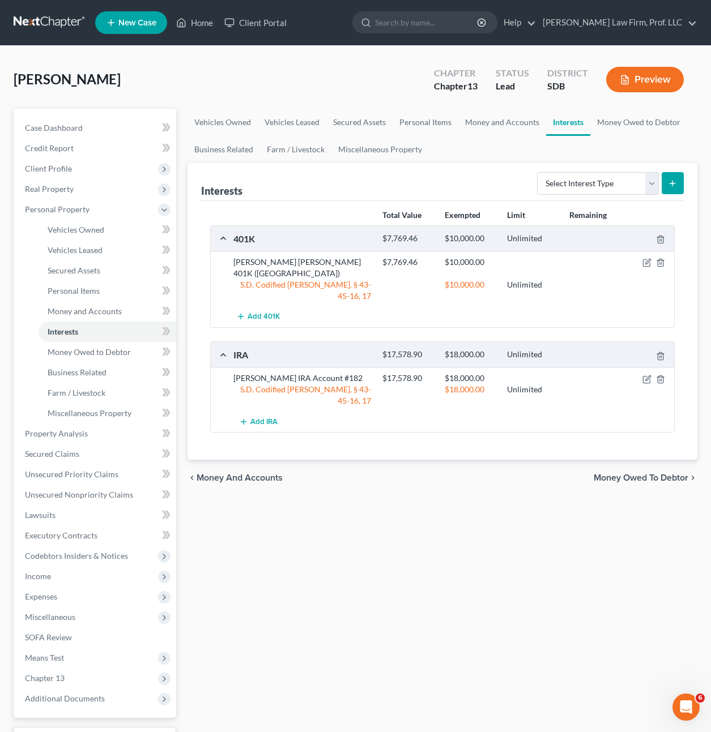
click at [323, 516] on div "Vehicles Owned Vehicles Leased Secured Assets Personal Items Money and Accounts…" at bounding box center [442, 446] width 521 height 675
click at [80, 316] on link "Money and Accounts" at bounding box center [108, 311] width 138 height 20
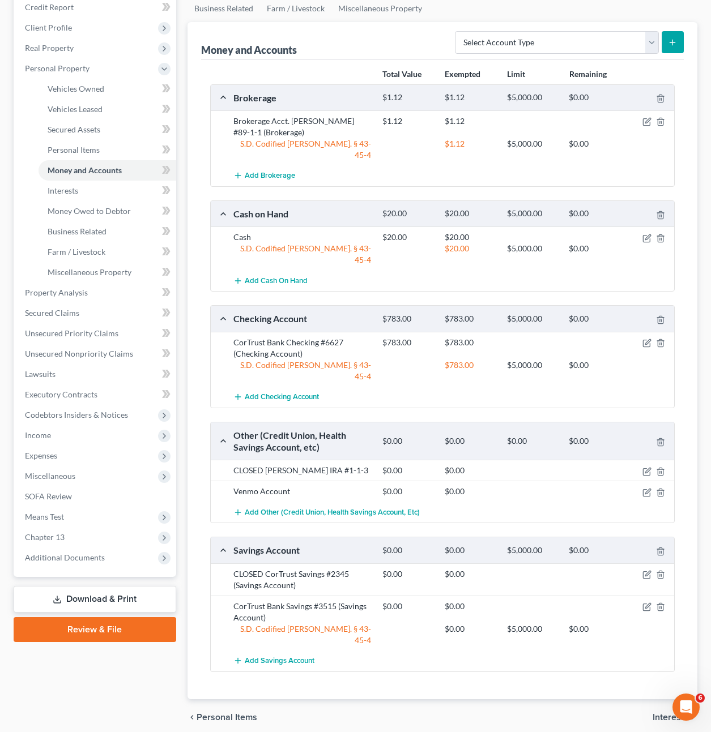
scroll to position [142, 0]
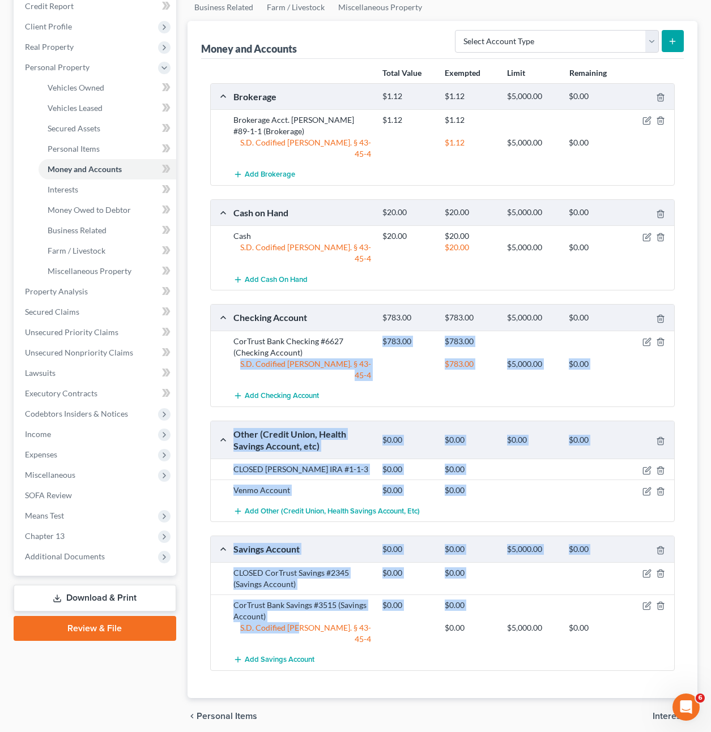
drag, startPoint x: 314, startPoint y: 330, endPoint x: 316, endPoint y: 591, distance: 261.2
click at [316, 591] on div "Brokerage $1.12 $1.12 $5,000.00 $0.00 Brokerage Acct. Edward Jones #89-1-1 (Bro…" at bounding box center [442, 377] width 465 height 588
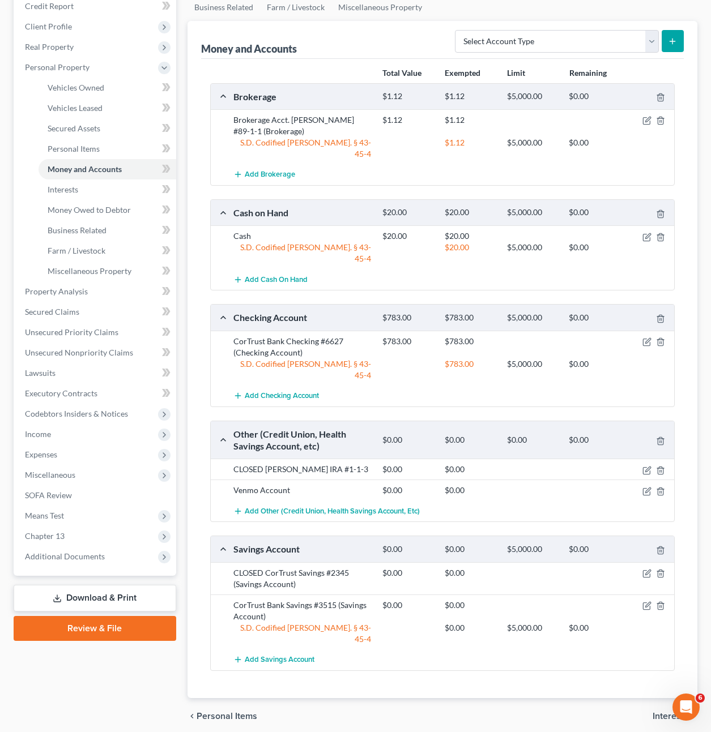
drag, startPoint x: 323, startPoint y: 594, endPoint x: 402, endPoint y: 678, distance: 115.4
click at [402, 698] on div "chevron_left Personal Items Interests chevron_right" at bounding box center [443, 716] width 510 height 36
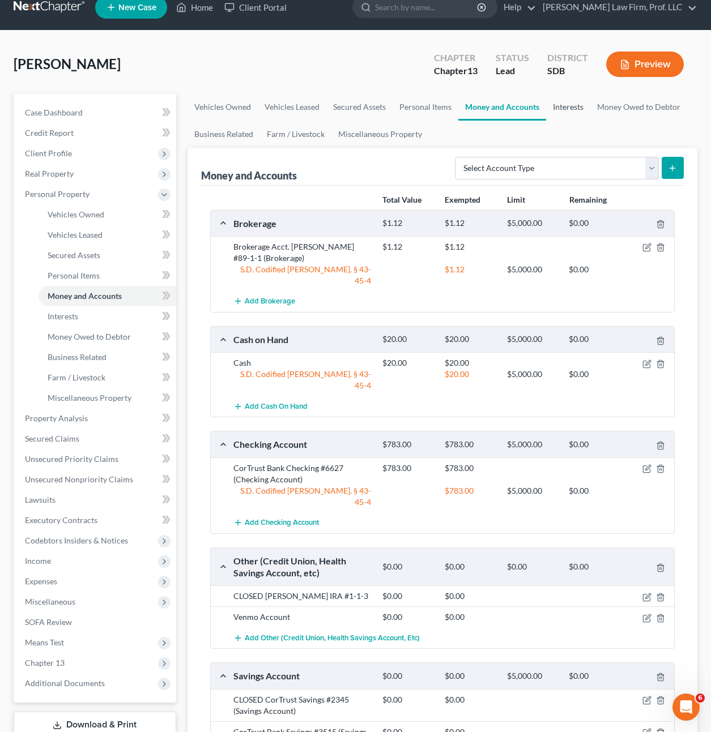
scroll to position [0, 0]
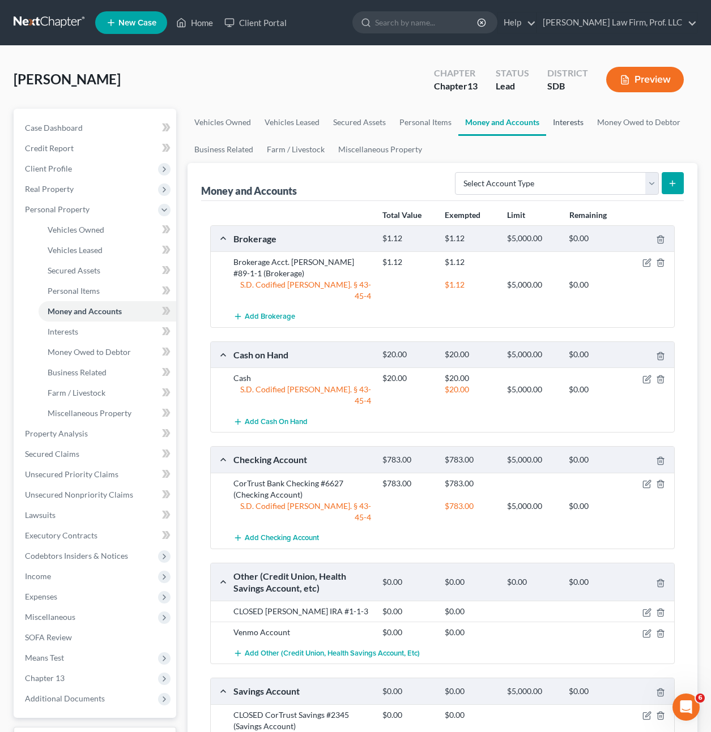
drag, startPoint x: 547, startPoint y: 122, endPoint x: 557, endPoint y: 126, distance: 10.7
click at [547, 122] on link "Interests" at bounding box center [568, 122] width 44 height 27
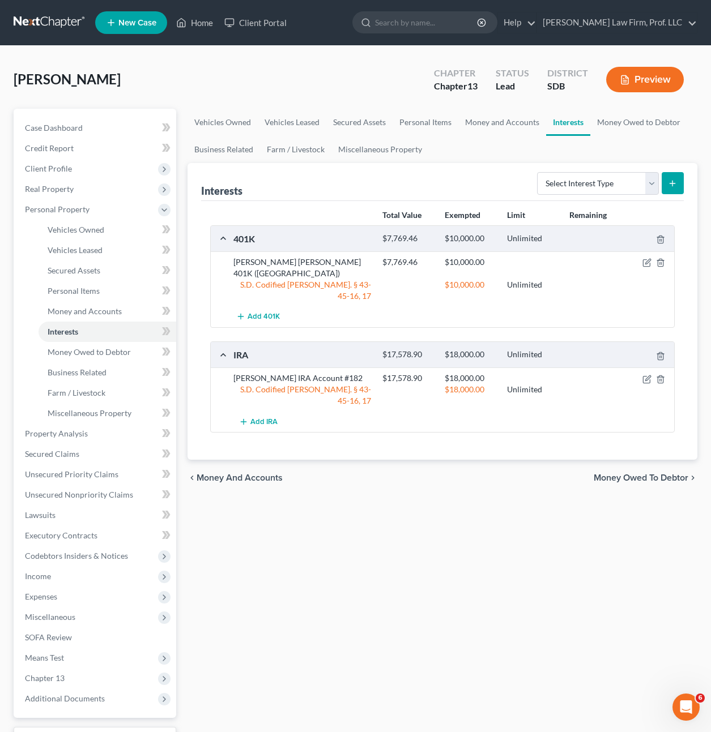
click at [448, 551] on div "Vehicles Owned Vehicles Leased Secured Assets Personal Items Money and Accounts…" at bounding box center [442, 446] width 521 height 675
drag, startPoint x: 543, startPoint y: 474, endPoint x: 503, endPoint y: 462, distance: 41.4
click at [542, 475] on div "Vehicles Owned Vehicles Leased Secured Assets Personal Items Money and Accounts…" at bounding box center [442, 446] width 521 height 675
click at [85, 429] on span "Property Analysis" at bounding box center [56, 434] width 63 height 10
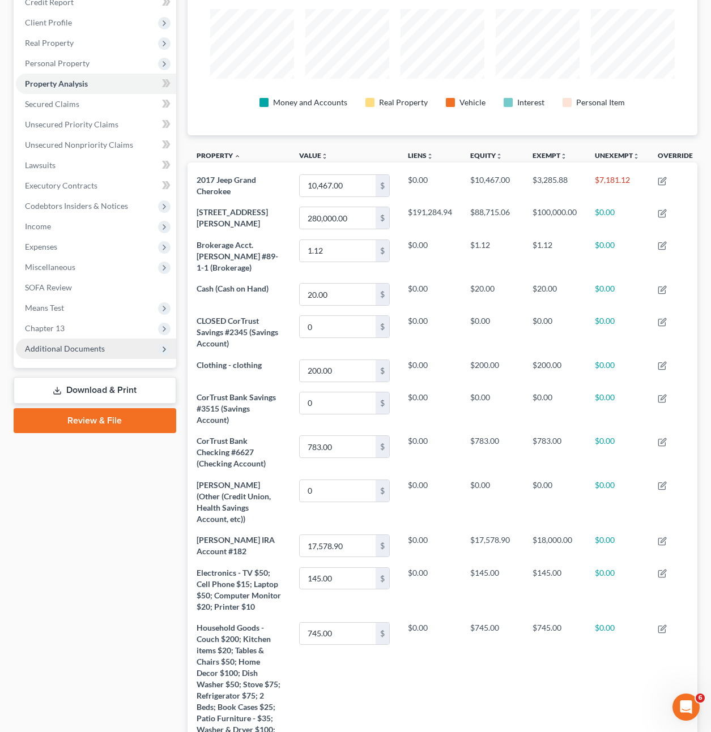
scroll to position [90, 0]
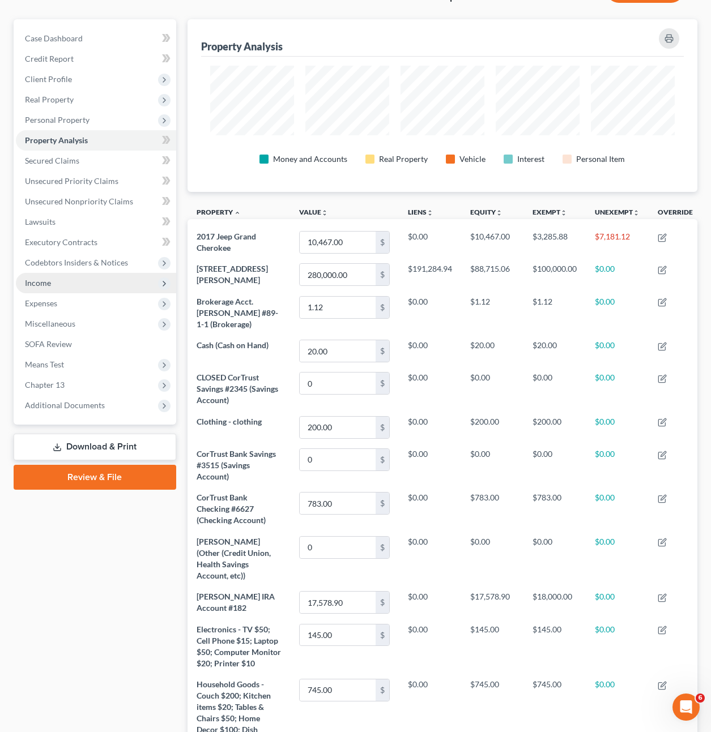
click at [75, 292] on span "Income" at bounding box center [96, 283] width 160 height 20
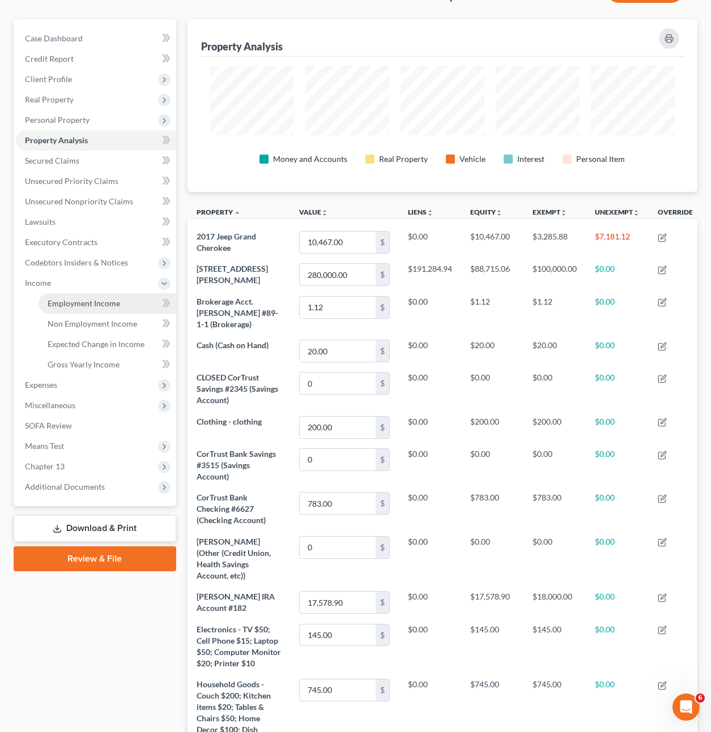
click at [73, 307] on span "Employment Income" at bounding box center [84, 304] width 73 height 10
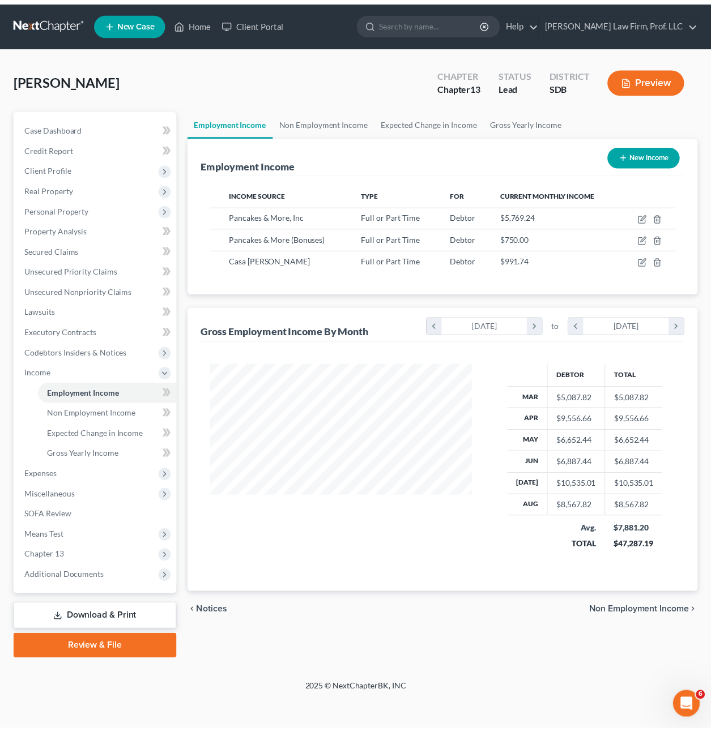
scroll to position [203, 288]
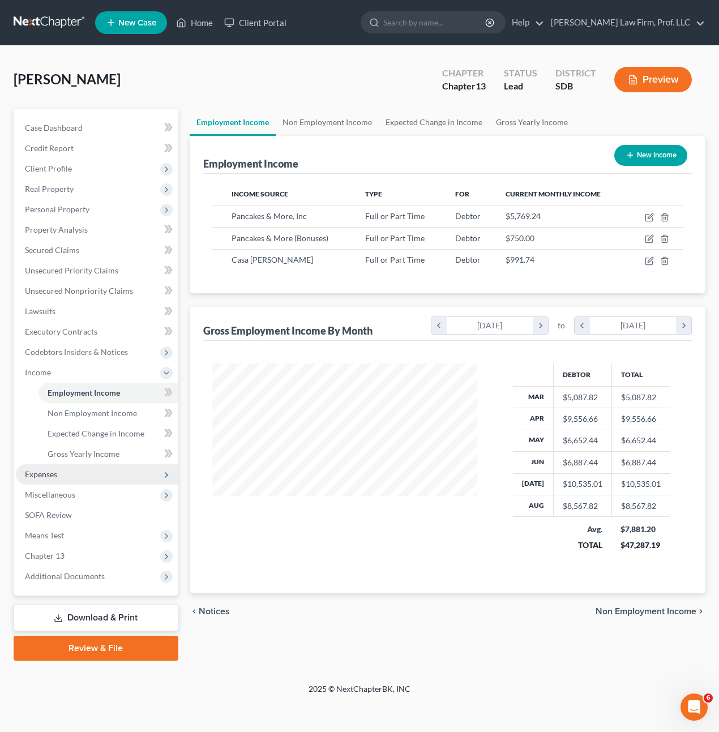
drag, startPoint x: 36, startPoint y: 472, endPoint x: 43, endPoint y: 475, distance: 7.4
click at [37, 472] on span "Expenses" at bounding box center [41, 475] width 32 height 10
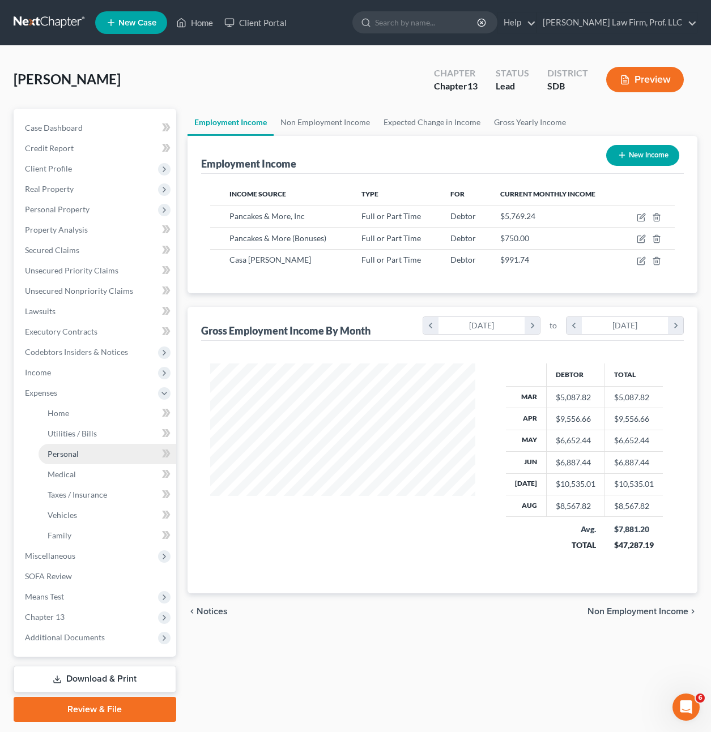
scroll to position [566290, 566208]
click at [79, 412] on link "Home" at bounding box center [108, 413] width 138 height 20
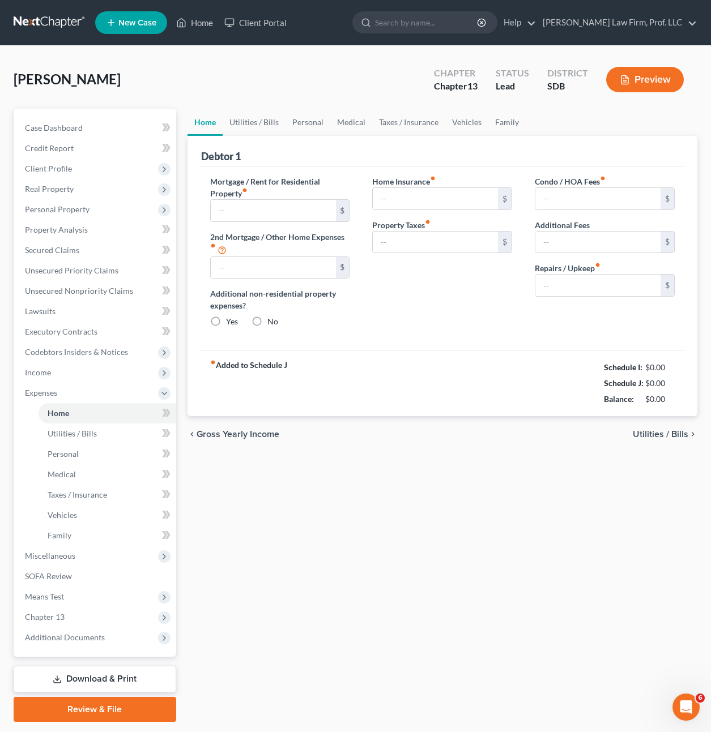
type input "1,318.09"
type input "600.00"
radio input "true"
type input "0.00"
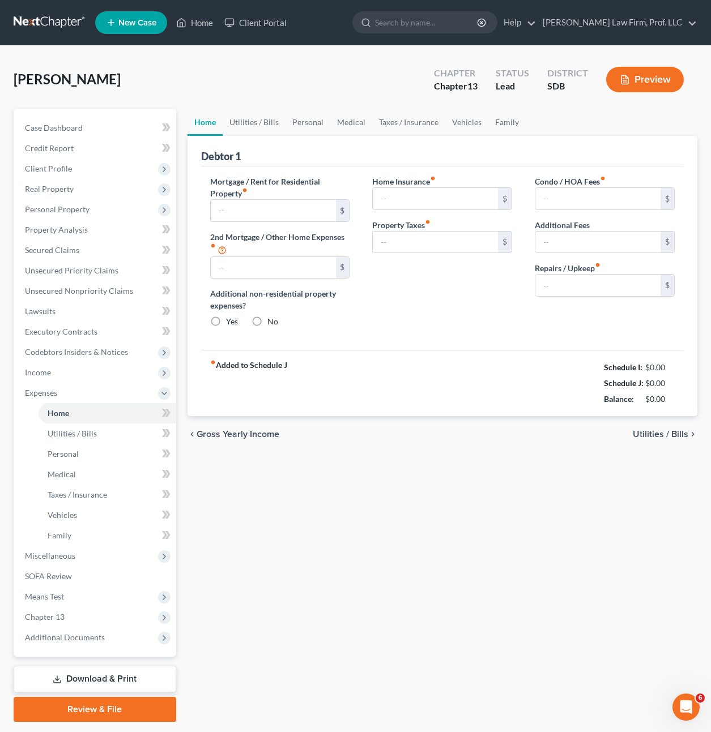
type input "110.00"
type input "0.00"
type input "40.00"
click at [70, 202] on span "Personal Property" at bounding box center [96, 209] width 160 height 20
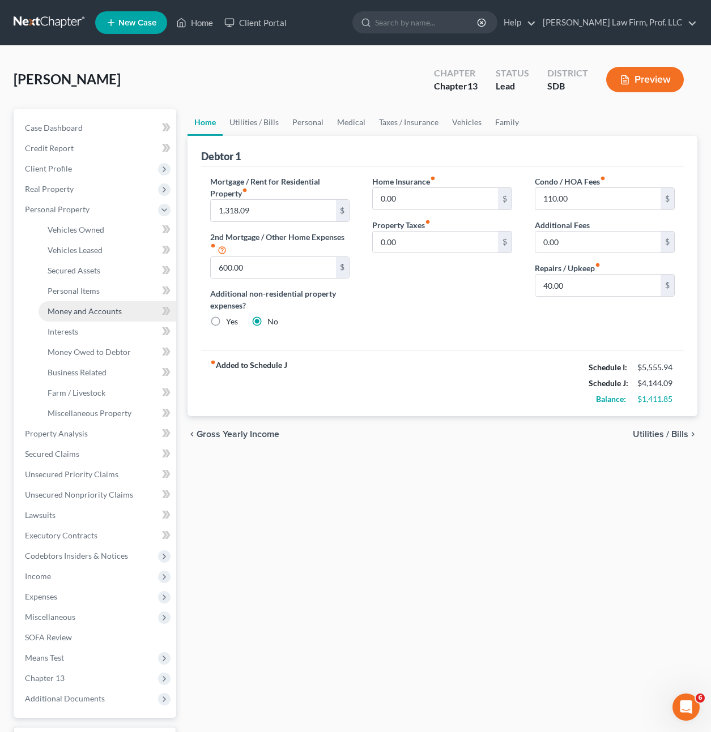
click at [75, 309] on span "Money and Accounts" at bounding box center [85, 311] width 74 height 10
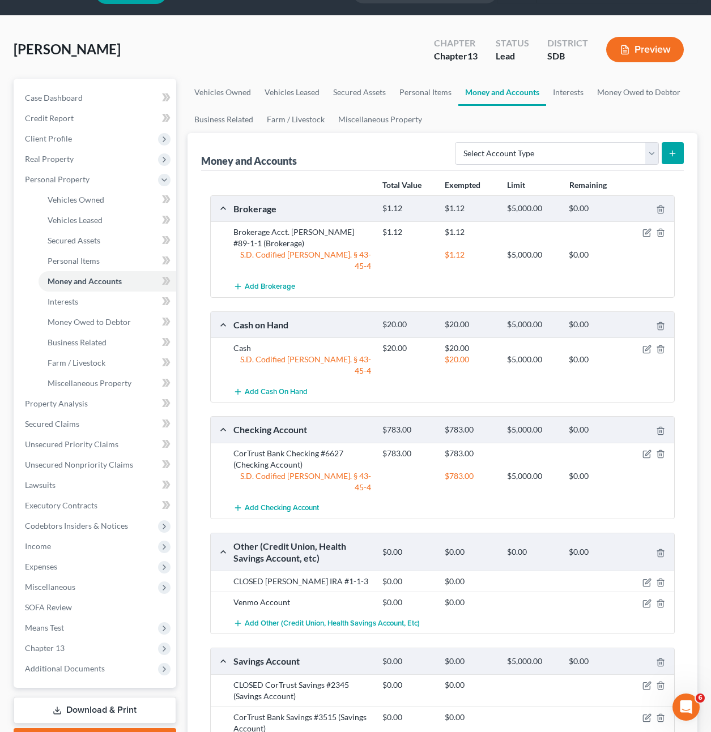
scroll to position [57, 0]
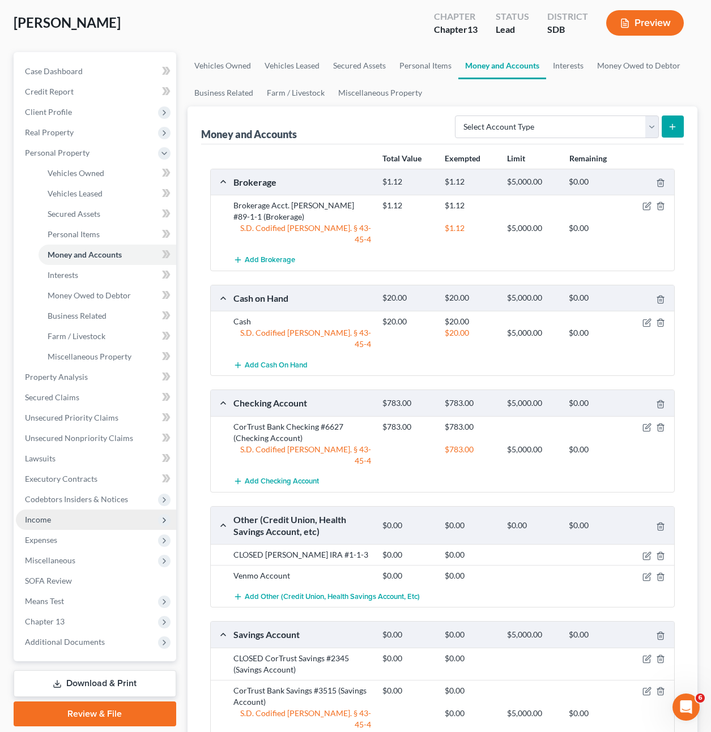
click at [54, 516] on span "Income" at bounding box center [96, 520] width 160 height 20
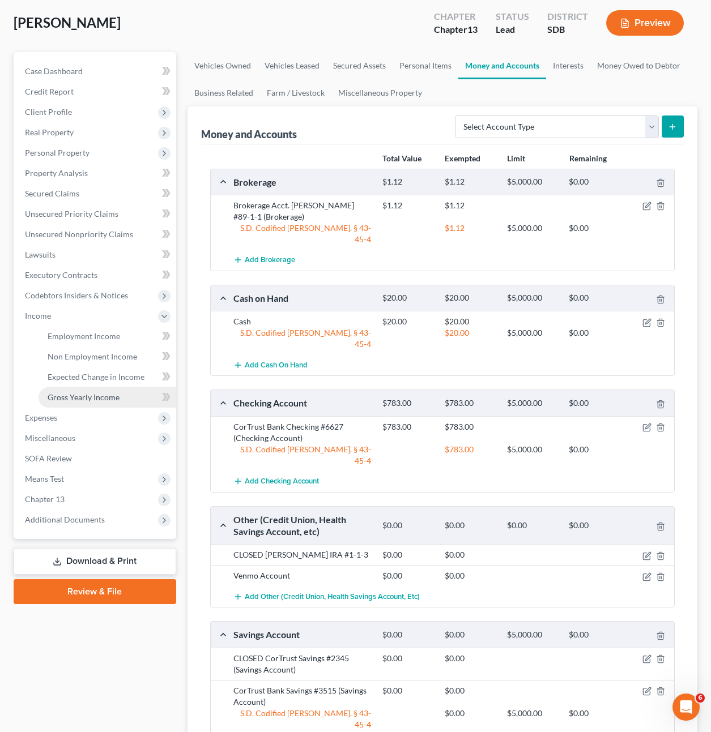
click at [90, 402] on span "Gross Yearly Income" at bounding box center [84, 398] width 72 height 10
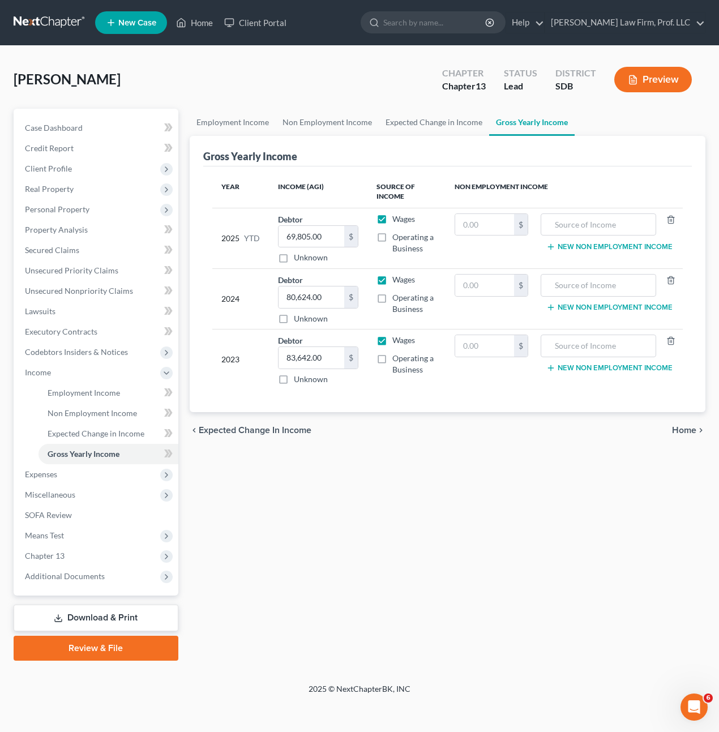
drag, startPoint x: 533, startPoint y: 487, endPoint x: 534, endPoint y: 480, distance: 6.5
click at [534, 485] on div "Employment Income Non Employment Income Expected Change in Income Gross Yearly …" at bounding box center [448, 385] width 528 height 552
click at [484, 505] on div "Employment Income Non Employment Income Expected Change in Income Gross Yearly …" at bounding box center [448, 385] width 528 height 552
click at [320, 502] on div "Employment Income Non Employment Income Expected Change in Income Gross Yearly …" at bounding box center [448, 385] width 528 height 552
click at [49, 491] on span "Miscellaneous" at bounding box center [50, 495] width 50 height 10
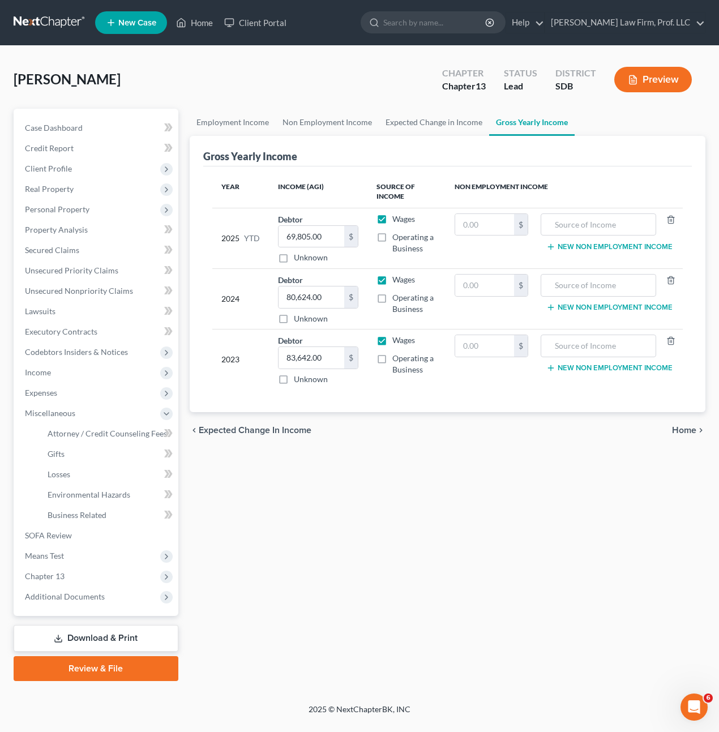
click at [406, 489] on div "Employment Income Non Employment Income Expected Change in Income Gross Yearly …" at bounding box center [448, 395] width 528 height 573
drag, startPoint x: 517, startPoint y: 604, endPoint x: 530, endPoint y: 597, distance: 14.7
click at [517, 603] on div "Employment Income Non Employment Income Expected Change in Income Gross Yearly …" at bounding box center [448, 395] width 528 height 573
click at [542, 505] on div "Employment Income Non Employment Income Expected Change in Income Gross Yearly …" at bounding box center [448, 395] width 528 height 573
click at [95, 347] on span "Codebtors Insiders & Notices" at bounding box center [76, 352] width 103 height 10
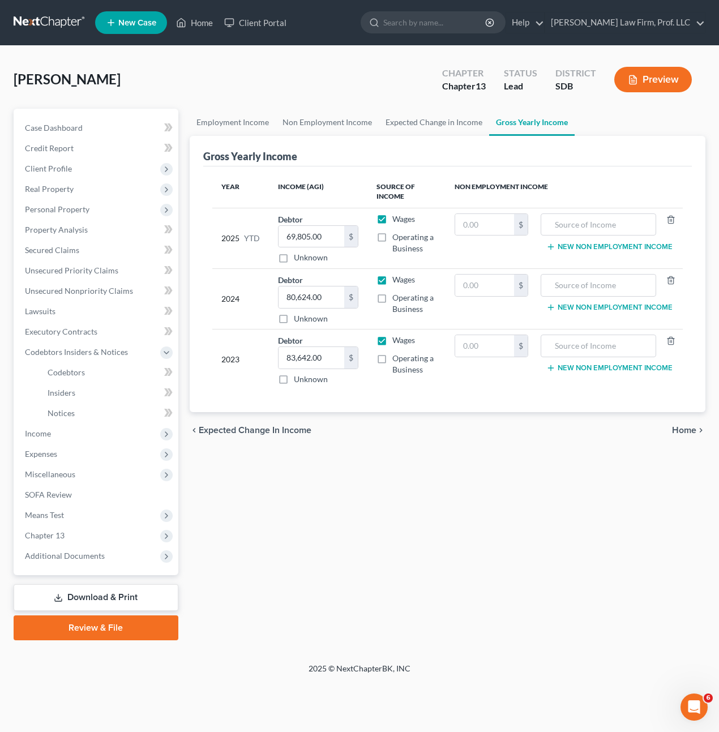
click at [562, 572] on div "Employment Income Non Employment Income Expected Change in Income Gross Yearly …" at bounding box center [448, 375] width 528 height 532
click at [42, 431] on span "Income" at bounding box center [38, 434] width 26 height 10
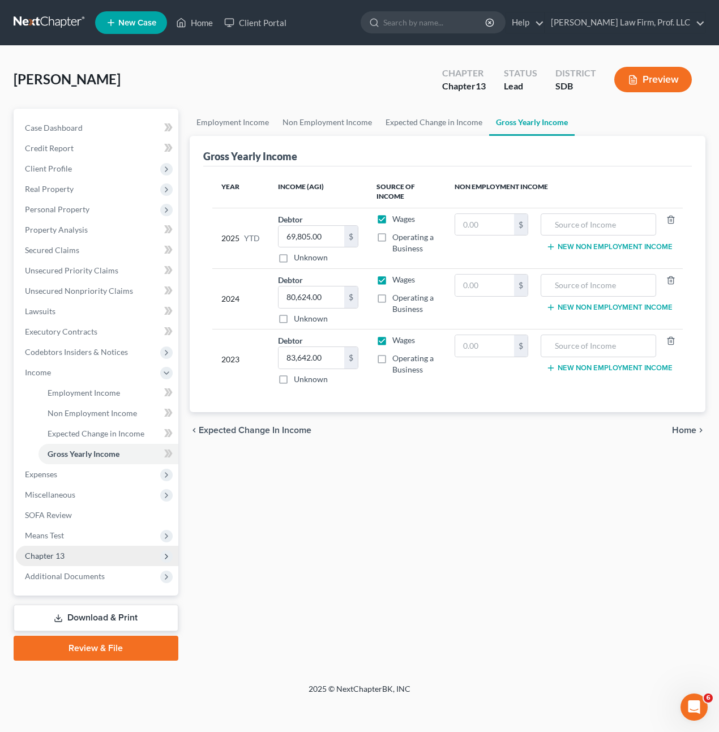
click at [75, 563] on span "Chapter 13" at bounding box center [97, 556] width 163 height 20
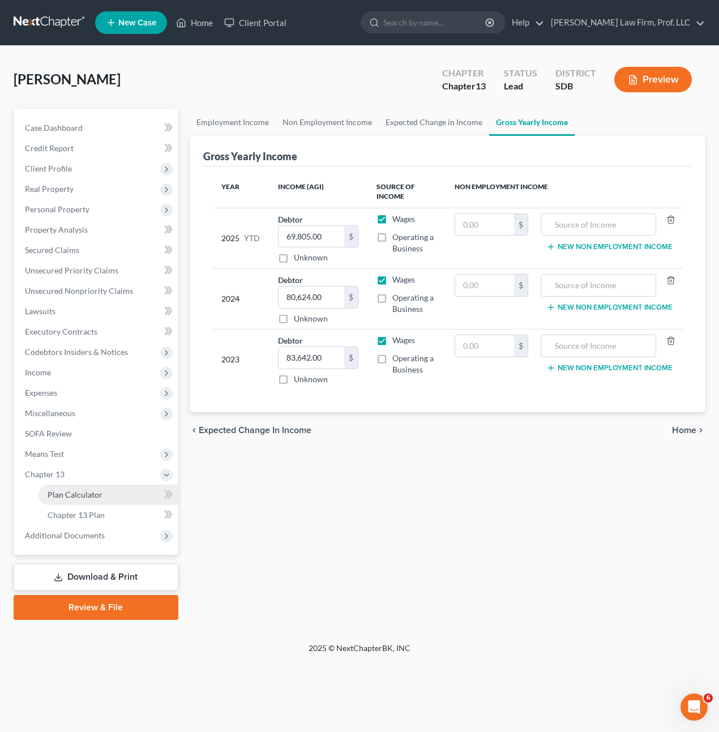
click at [89, 496] on span "Plan Calculator" at bounding box center [75, 495] width 55 height 10
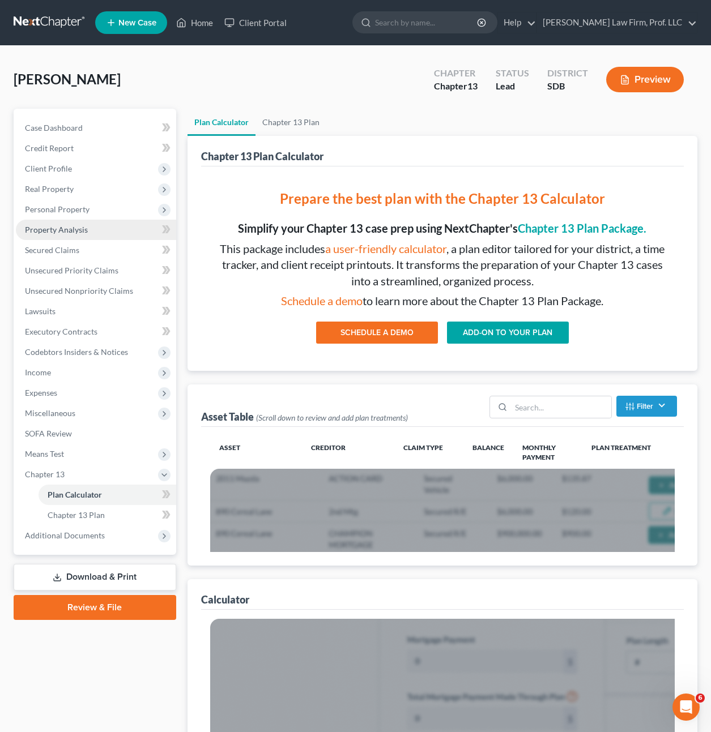
click at [84, 226] on span "Property Analysis" at bounding box center [56, 230] width 63 height 10
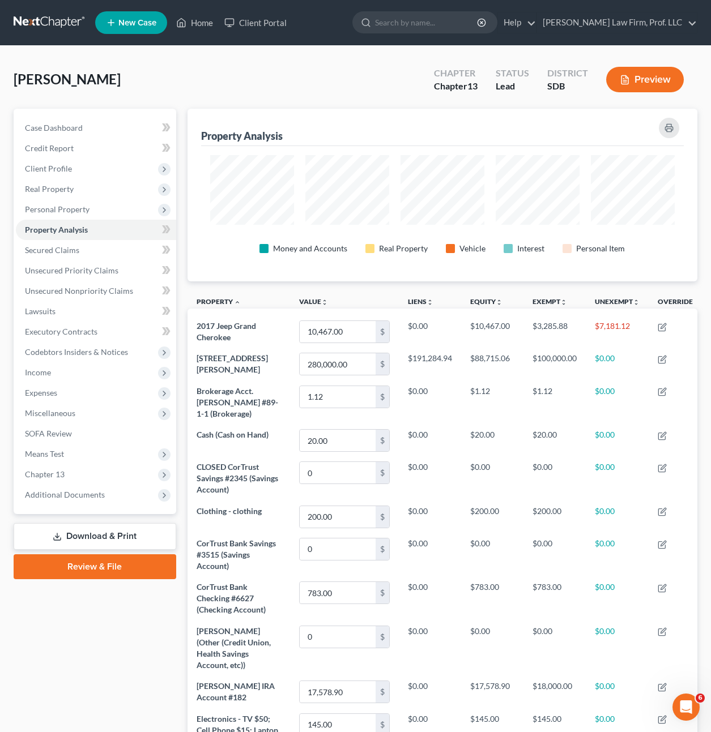
click at [82, 630] on div "Case Dashboard Payments Invoices Payments Payments Credit Report Client Profile" at bounding box center [95, 614] width 174 height 1010
click at [87, 360] on span "Codebtors Insiders & Notices" at bounding box center [96, 352] width 160 height 20
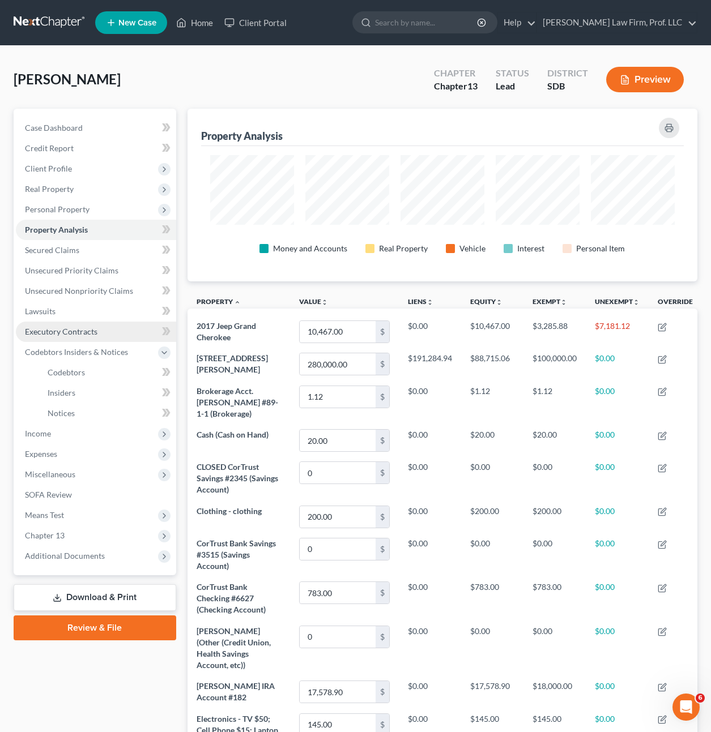
click at [92, 334] on span "Executory Contracts" at bounding box center [61, 332] width 73 height 10
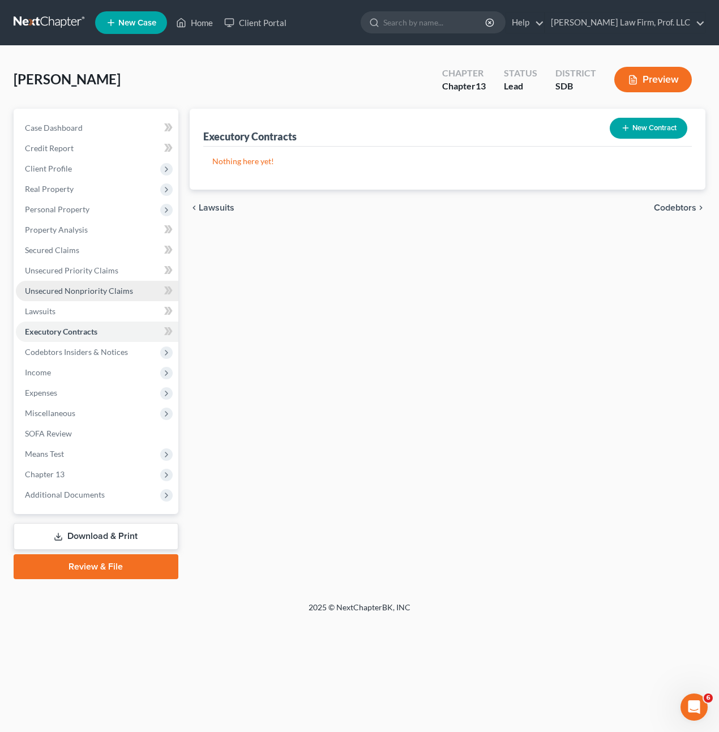
click at [84, 292] on span "Unsecured Nonpriority Claims" at bounding box center [79, 291] width 108 height 10
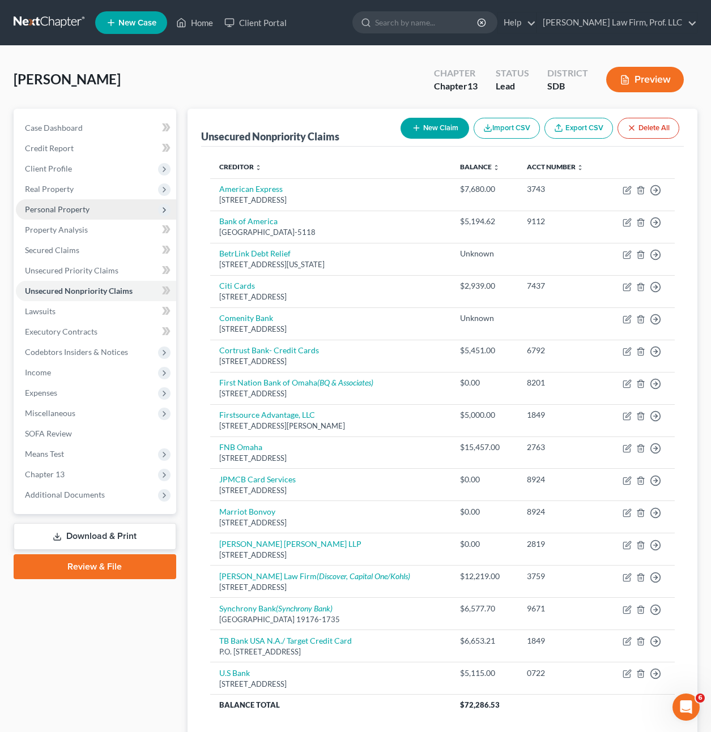
click at [59, 205] on span "Personal Property" at bounding box center [57, 210] width 65 height 10
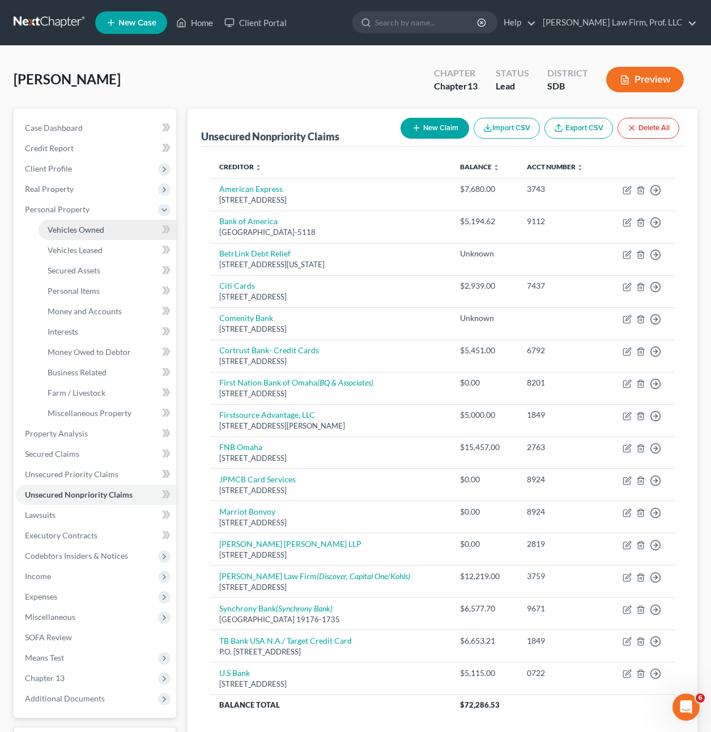
click at [75, 225] on span "Vehicles Owned" at bounding box center [76, 230] width 57 height 10
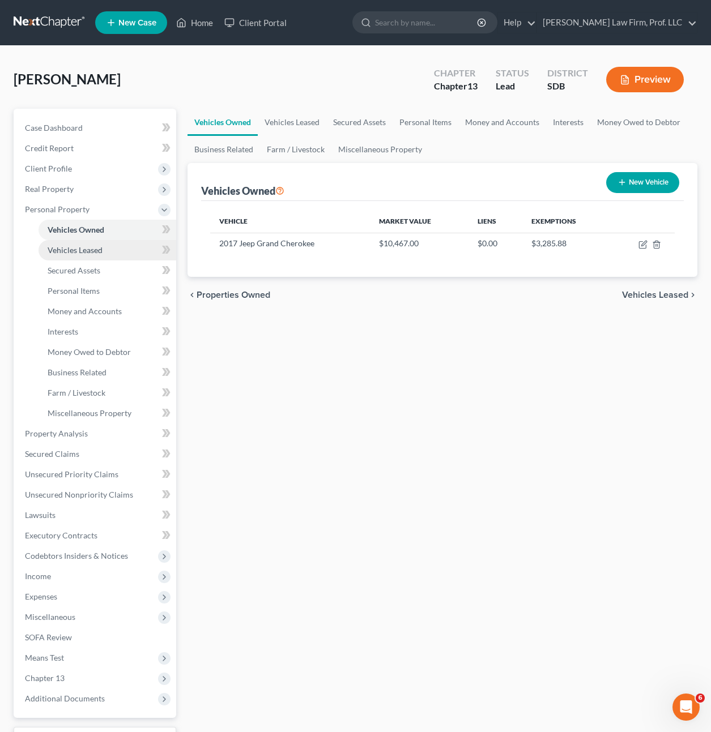
click at [84, 249] on span "Vehicles Leased" at bounding box center [75, 250] width 55 height 10
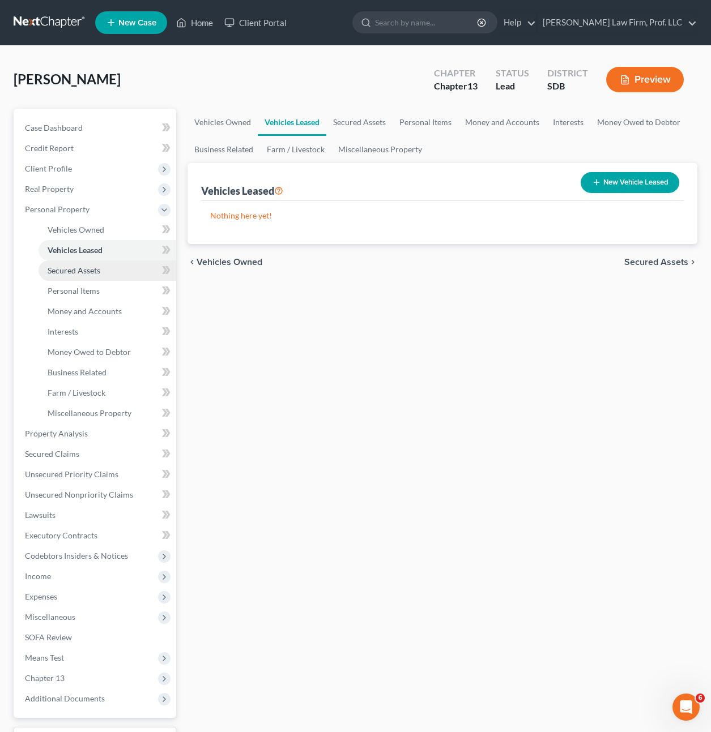
click at [83, 274] on span "Secured Assets" at bounding box center [74, 271] width 53 height 10
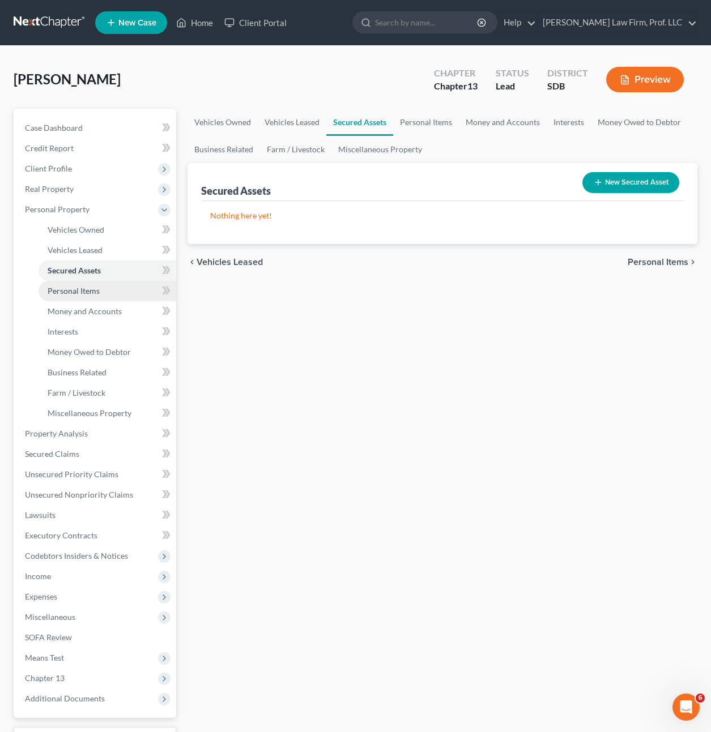
click at [100, 290] on link "Personal Items" at bounding box center [108, 291] width 138 height 20
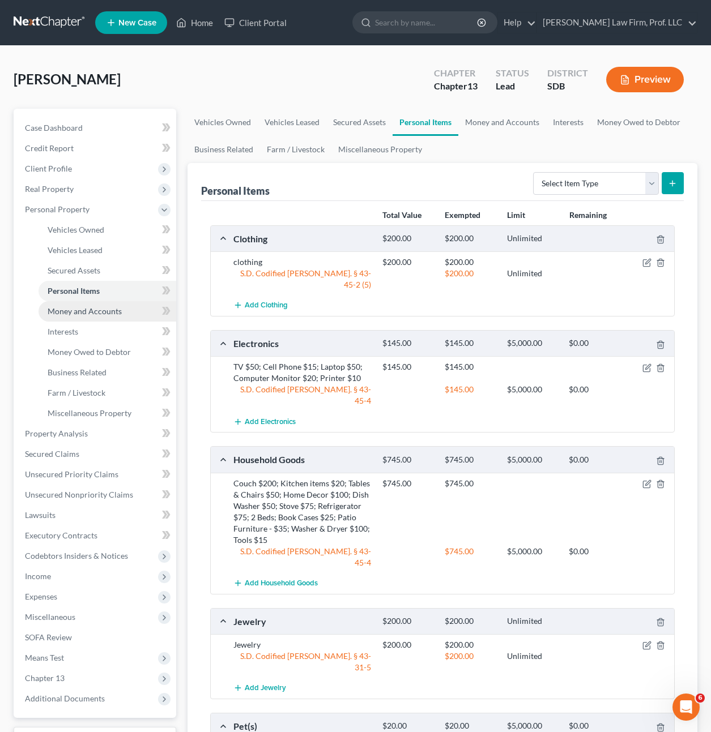
click at [107, 318] on link "Money and Accounts" at bounding box center [108, 311] width 138 height 20
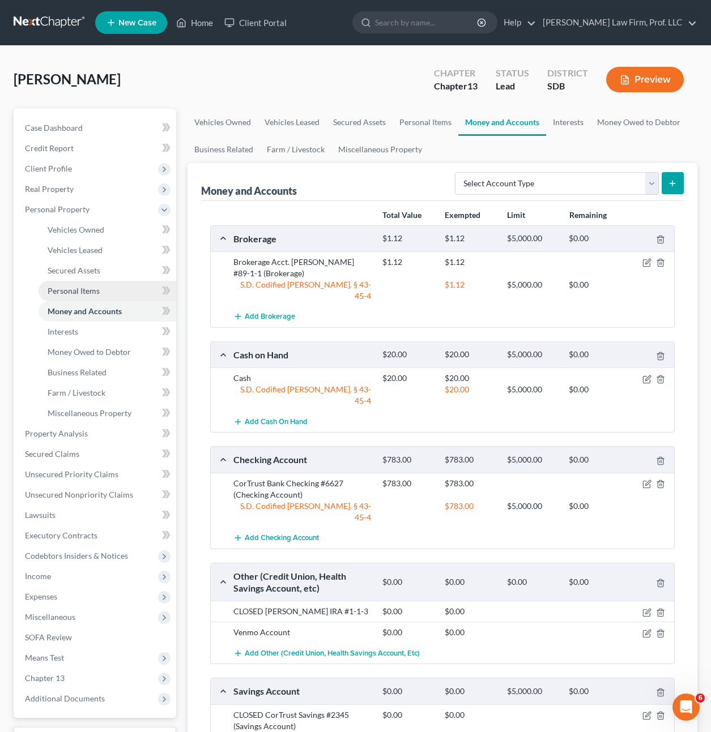
click at [83, 282] on link "Personal Items" at bounding box center [108, 291] width 138 height 20
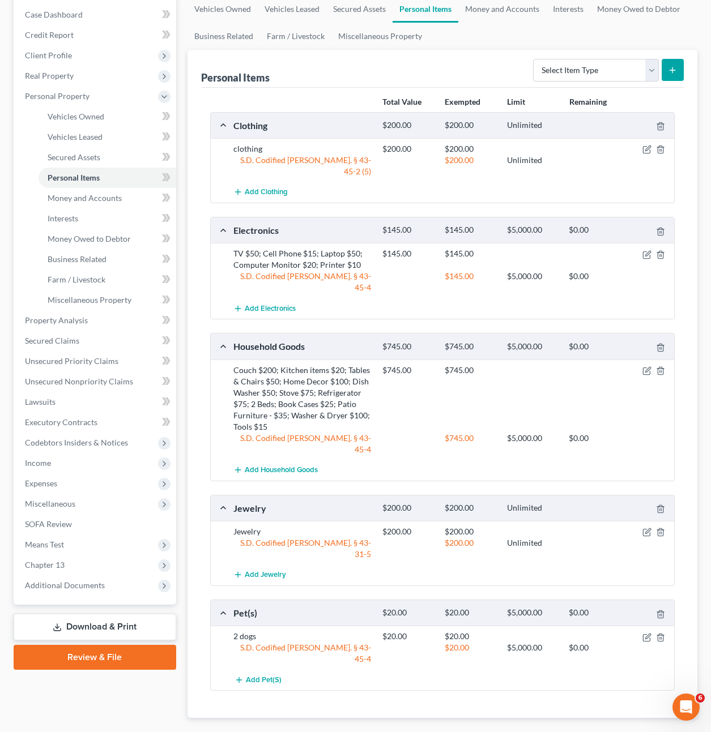
scroll to position [122, 0]
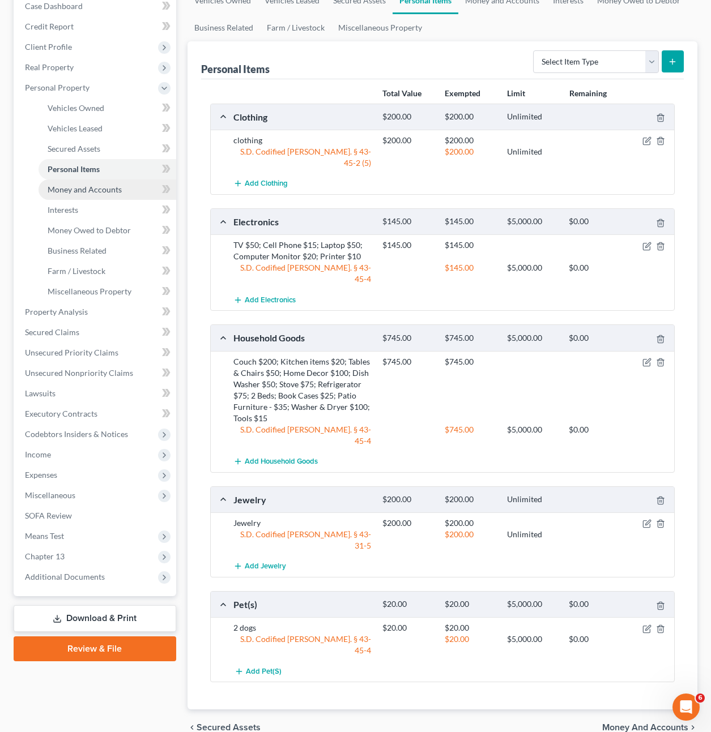
click at [79, 193] on span "Money and Accounts" at bounding box center [85, 190] width 74 height 10
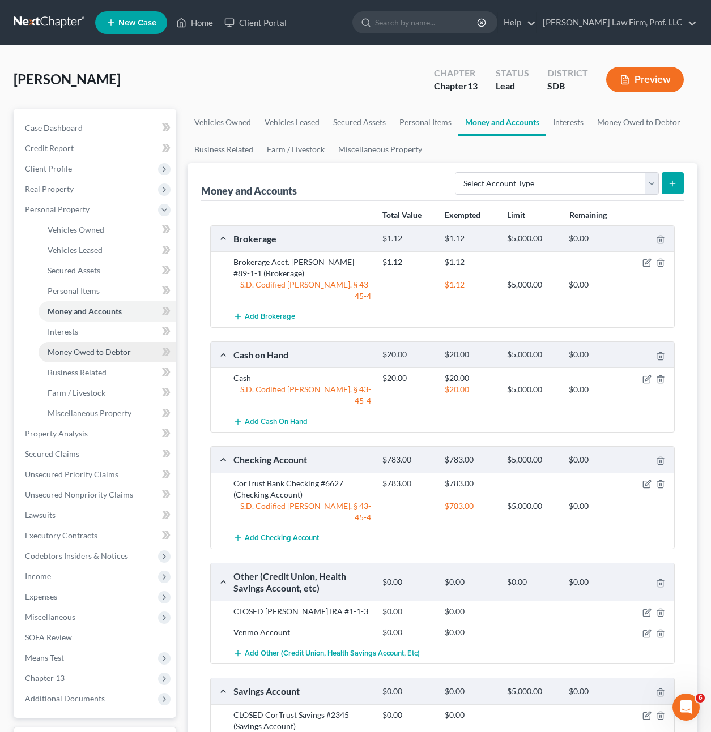
click at [94, 357] on link "Money Owed to Debtor" at bounding box center [108, 352] width 138 height 20
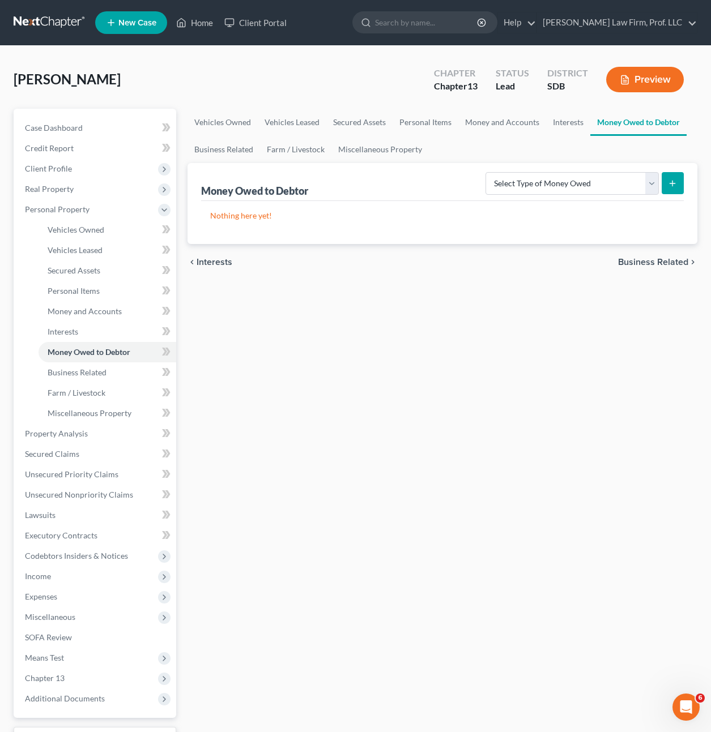
click at [373, 410] on div "Vehicles Owned Vehicles Leased Secured Assets Personal Items Money and Accounts…" at bounding box center [442, 446] width 521 height 675
click at [66, 641] on span "SOFA Review" at bounding box center [48, 638] width 47 height 10
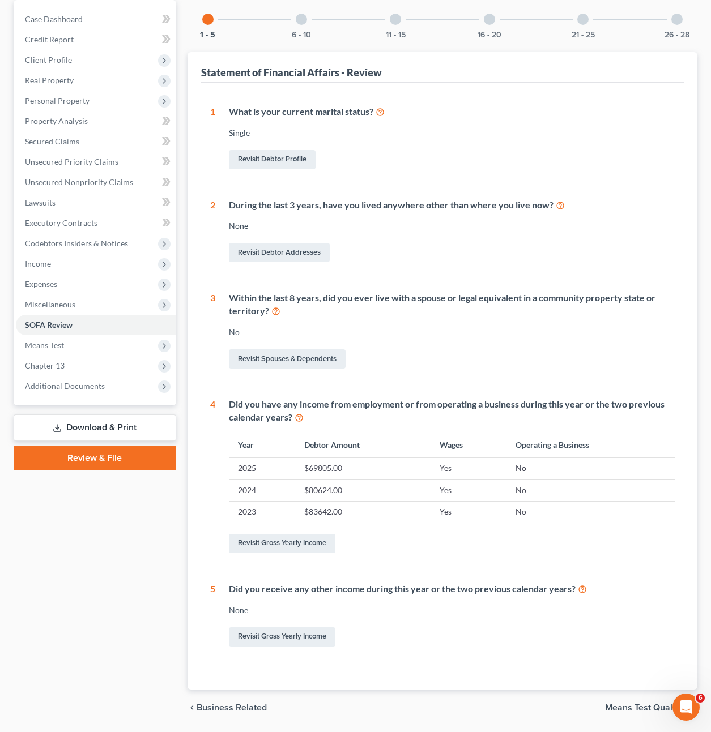
scroll to position [113, 0]
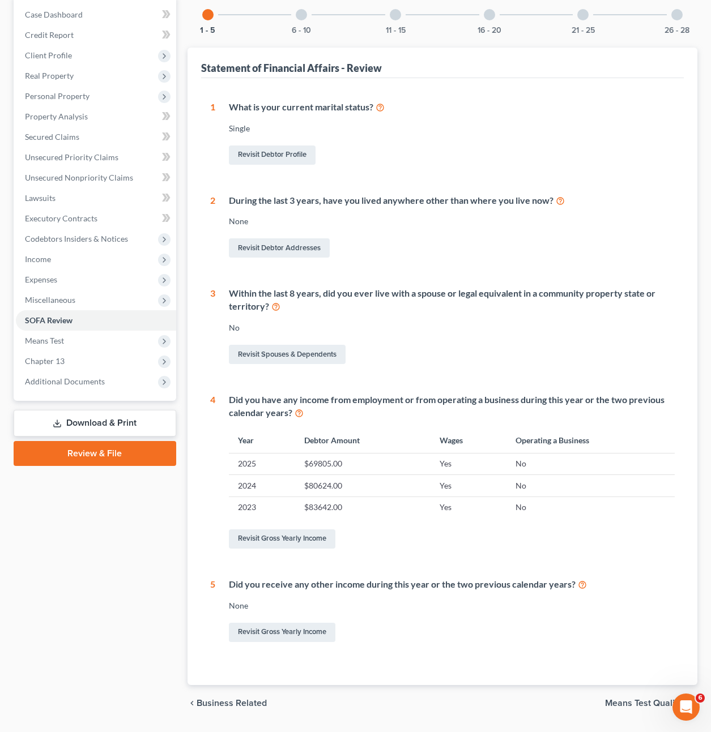
click at [402, 603] on div "None" at bounding box center [452, 605] width 446 height 11
click at [29, 254] on span "Income" at bounding box center [38, 259] width 26 height 10
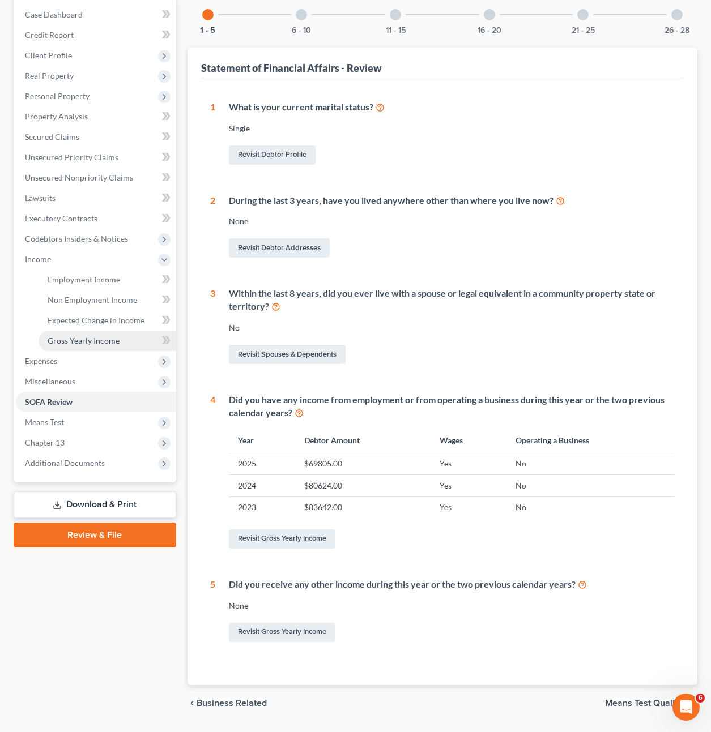
click at [83, 334] on link "Gross Yearly Income" at bounding box center [108, 341] width 138 height 20
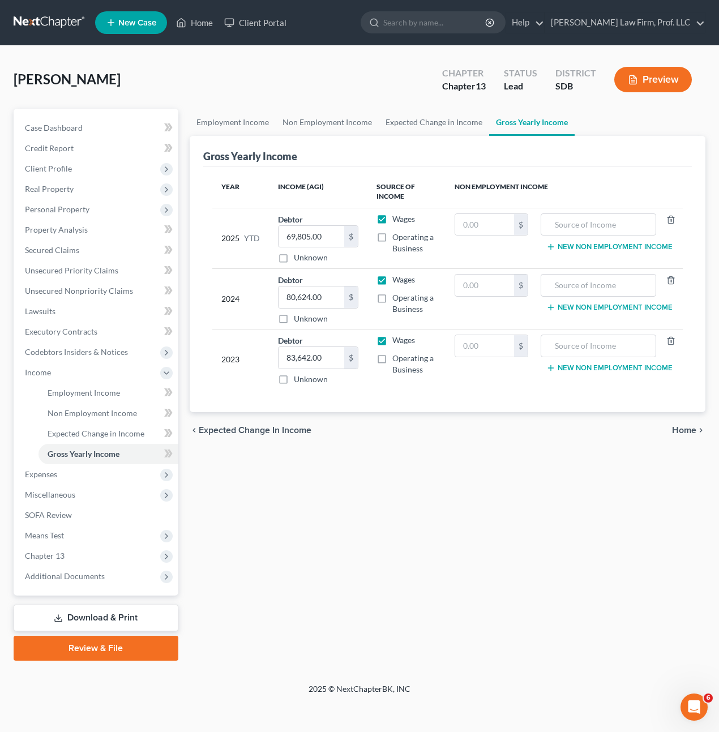
click at [318, 587] on div "Employment Income Non Employment Income Expected Change in Income Gross Yearly …" at bounding box center [448, 385] width 528 height 552
drag, startPoint x: 191, startPoint y: 28, endPoint x: 208, endPoint y: 61, distance: 36.8
click at [191, 28] on link "Home" at bounding box center [195, 22] width 48 height 20
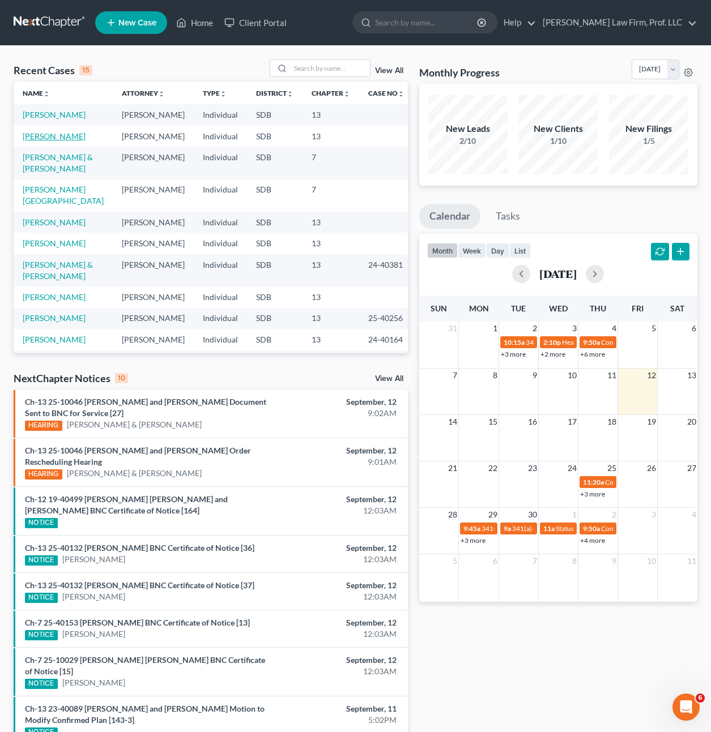
click at [53, 137] on link "Ketterling, Blake" at bounding box center [54, 136] width 63 height 10
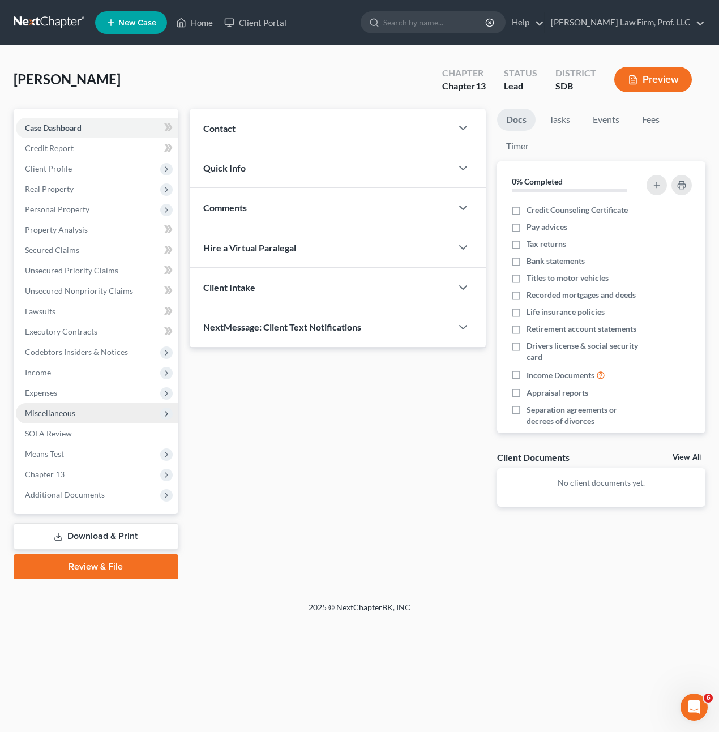
click at [58, 414] on span "Miscellaneous" at bounding box center [50, 413] width 50 height 10
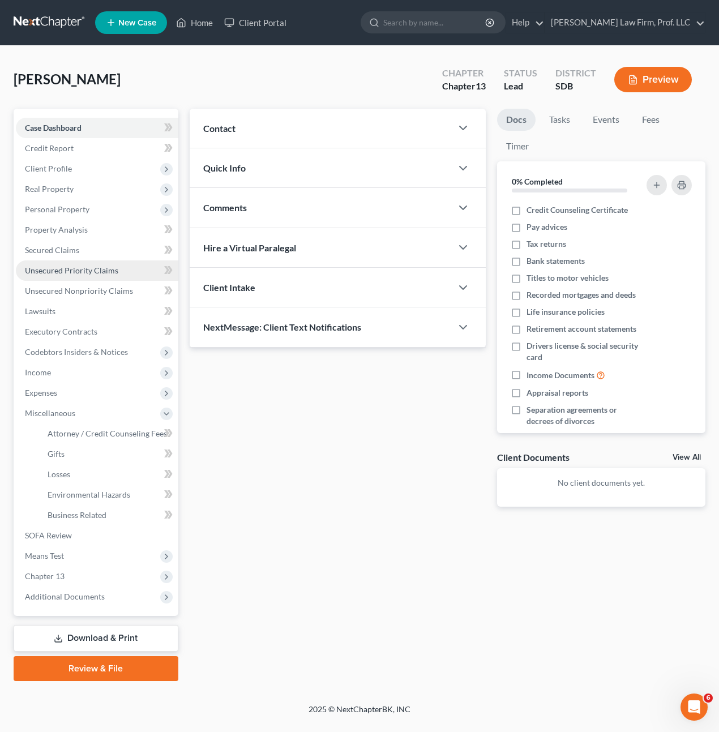
click at [79, 273] on span "Unsecured Priority Claims" at bounding box center [71, 271] width 93 height 10
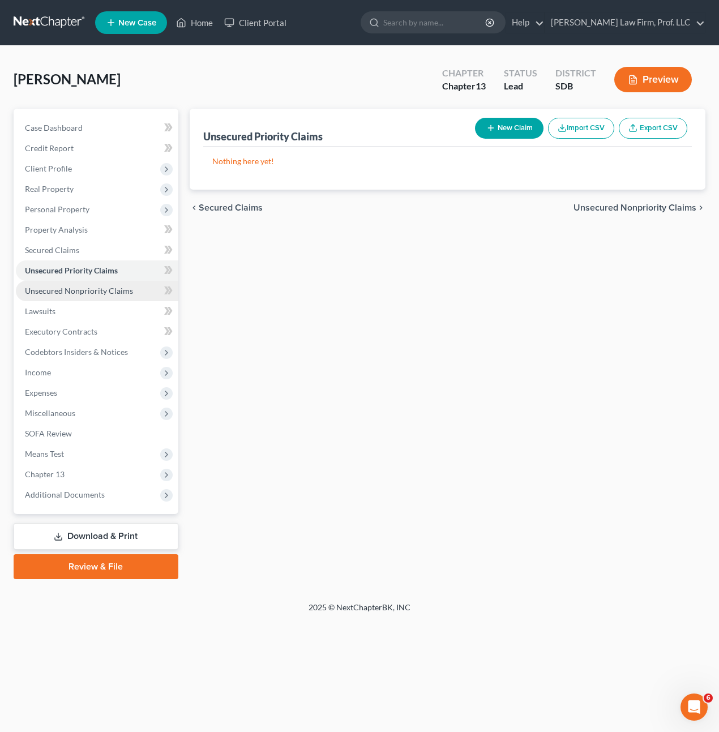
drag, startPoint x: 86, startPoint y: 292, endPoint x: 109, endPoint y: 274, distance: 29.1
click at [86, 292] on span "Unsecured Nonpriority Claims" at bounding box center [79, 291] width 108 height 10
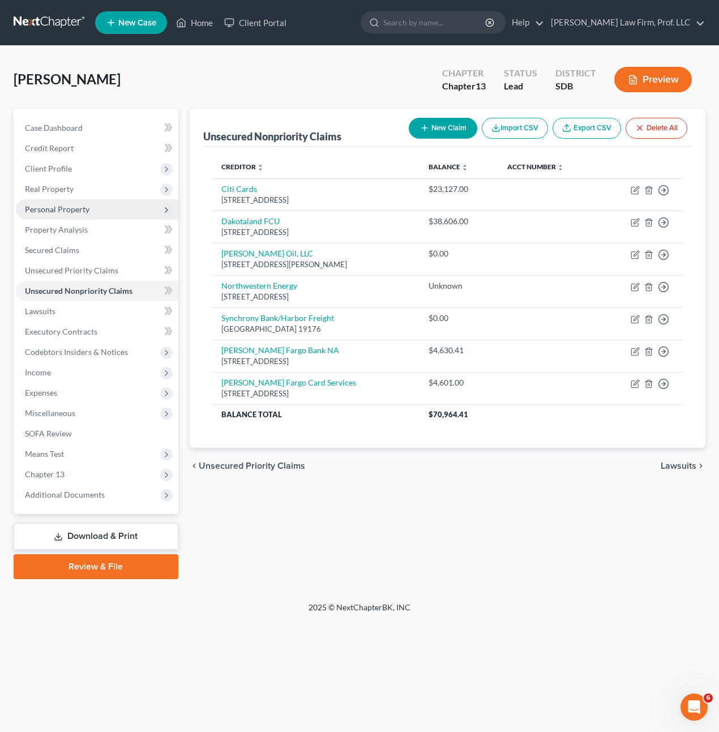
click at [82, 216] on span "Personal Property" at bounding box center [97, 209] width 163 height 20
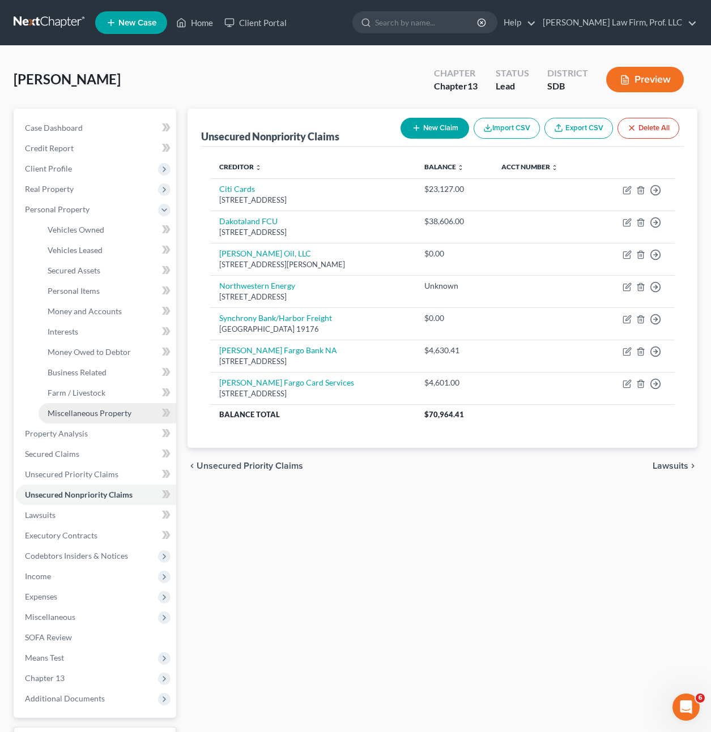
click at [90, 410] on span "Miscellaneous Property" at bounding box center [90, 413] width 84 height 10
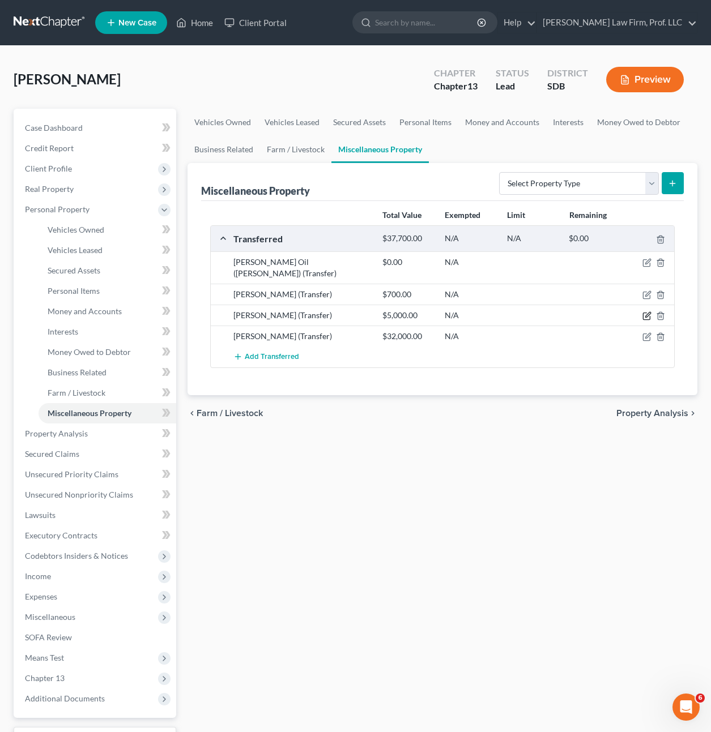
click at [644, 312] on icon "button" at bounding box center [646, 316] width 9 height 9
select select "Ordinary (within 2 years)"
select select "43"
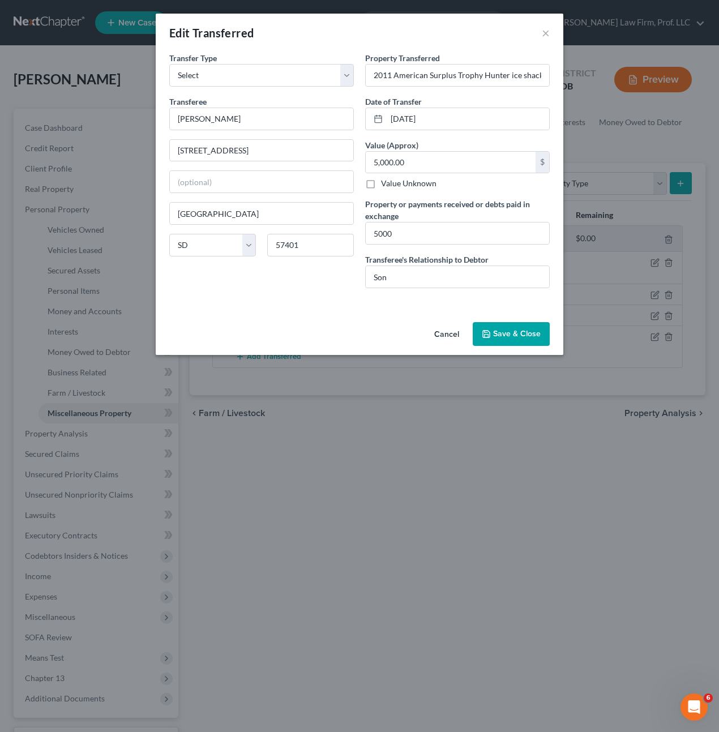
drag, startPoint x: 276, startPoint y: 291, endPoint x: 292, endPoint y: 280, distance: 19.2
click at [276, 292] on div "Transfer Type * Select Ordinary (within 2 years) Within 10 Years Transferee * L…" at bounding box center [262, 174] width 196 height 245
click at [446, 122] on input "01/01/2025" at bounding box center [468, 119] width 163 height 22
click at [460, 111] on input "01/01/2025" at bounding box center [468, 119] width 163 height 22
drag, startPoint x: 454, startPoint y: 114, endPoint x: 448, endPoint y: 117, distance: 7.6
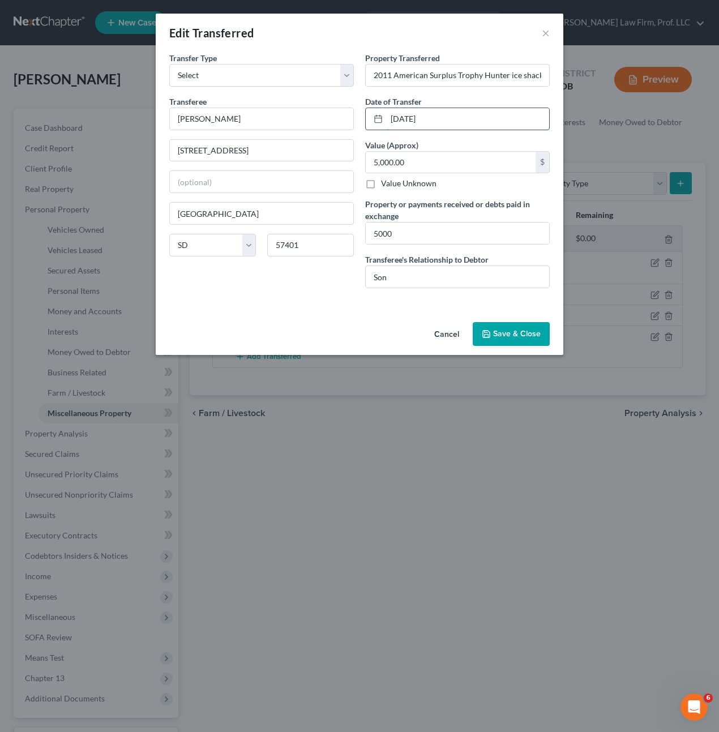
click at [449, 116] on input "01/01/2025" at bounding box center [468, 119] width 163 height 22
drag, startPoint x: 445, startPoint y: 120, endPoint x: 386, endPoint y: 116, distance: 58.5
click at [360, 118] on div "Property Transferred * 2011 American Surplus Trophy Hunter ice shack Date of Tr…" at bounding box center [458, 174] width 196 height 245
drag, startPoint x: 466, startPoint y: 116, endPoint x: 442, endPoint y: 119, distance: 23.5
click at [466, 116] on input "01/01/2025" at bounding box center [468, 119] width 163 height 22
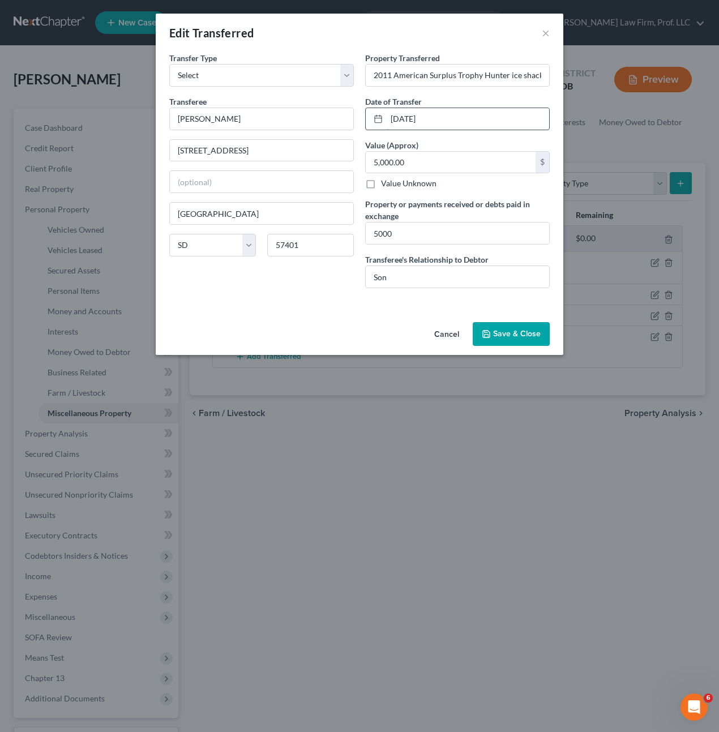
click at [440, 119] on input "01/01/2025" at bounding box center [468, 119] width 163 height 22
click at [439, 120] on input "01/01/2025" at bounding box center [468, 119] width 163 height 22
click at [440, 119] on input "01/01/2025" at bounding box center [468, 119] width 163 height 22
click at [452, 118] on input "01/01/2025" at bounding box center [468, 119] width 163 height 22
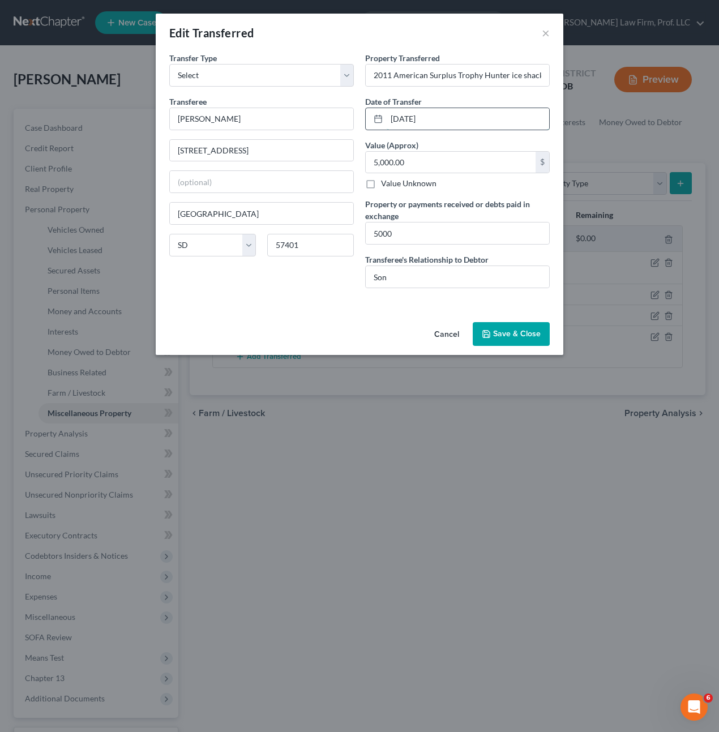
click at [431, 118] on input "01/01/2025" at bounding box center [468, 119] width 163 height 22
click at [413, 117] on input "01/01/2025" at bounding box center [468, 119] width 163 height 22
drag, startPoint x: 411, startPoint y: 120, endPoint x: 368, endPoint y: 120, distance: 42.5
click at [368, 120] on div "01/01/2025" at bounding box center [457, 119] width 185 height 23
type input "08/01/2025"
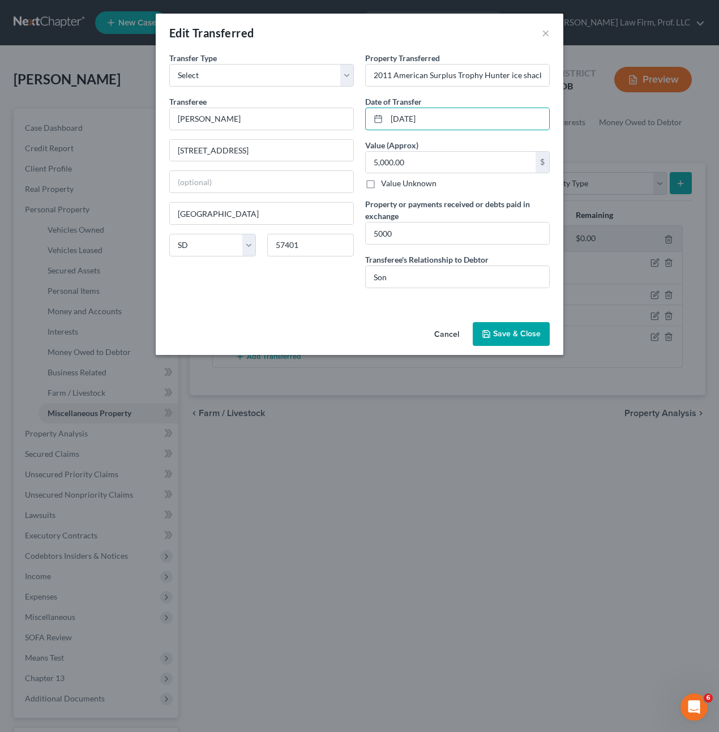
drag, startPoint x: 272, startPoint y: 286, endPoint x: 387, endPoint y: 318, distance: 120.1
click at [272, 286] on div "Transfer Type * Select Ordinary (within 2 years) Within 10 Years Transferee * L…" at bounding box center [262, 174] width 196 height 245
click at [429, 167] on input "5,000.00" at bounding box center [451, 163] width 170 height 22
click at [415, 122] on input "08/01/2025" at bounding box center [468, 119] width 163 height 22
click at [477, 126] on input "08/01/2025" at bounding box center [468, 119] width 163 height 22
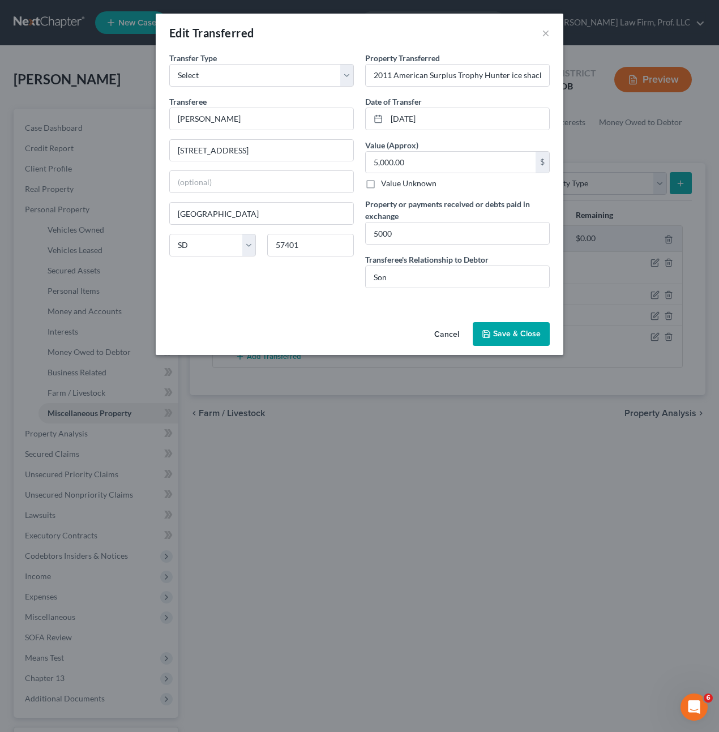
click at [333, 289] on div "Transfer Type * Select Ordinary (within 2 years) Within 10 Years Transferee * L…" at bounding box center [262, 174] width 196 height 245
click at [389, 121] on input "08/01/2025" at bounding box center [468, 119] width 163 height 22
click at [399, 118] on input "08/01/2025" at bounding box center [468, 119] width 163 height 22
drag, startPoint x: 317, startPoint y: 293, endPoint x: 434, endPoint y: 233, distance: 131.0
click at [318, 293] on div "Transfer Type * Select Ordinary (within 2 years) Within 10 Years Transferee * L…" at bounding box center [262, 174] width 196 height 245
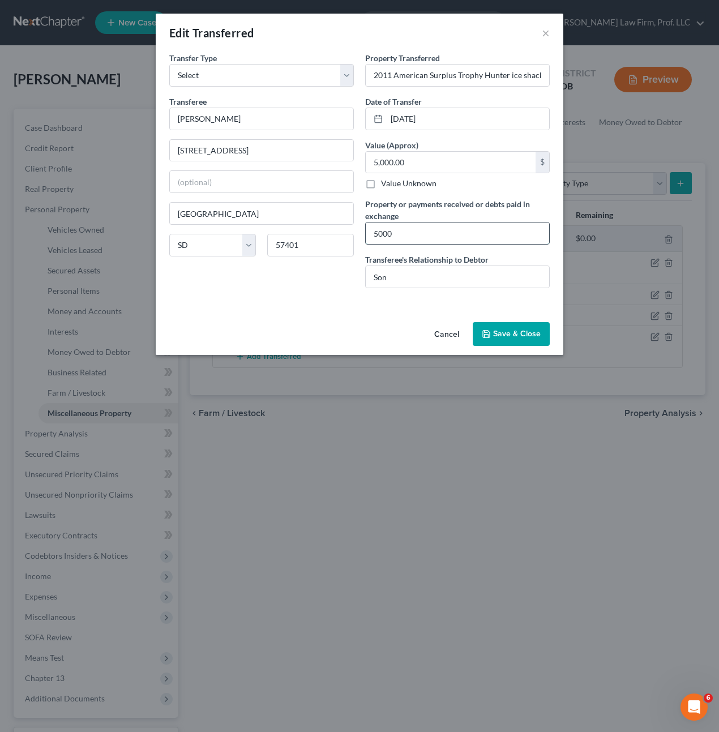
click at [464, 237] on input "5000" at bounding box center [458, 234] width 184 height 22
click at [426, 239] on input "5000" at bounding box center [458, 234] width 184 height 22
click at [289, 182] on input "text" at bounding box center [262, 182] width 184 height 22
click at [321, 282] on div "Transfer Type * Select Ordinary (within 2 years) Within 10 Years Transferee * L…" at bounding box center [262, 174] width 196 height 245
click at [514, 338] on button "Save & Close" at bounding box center [511, 334] width 77 height 24
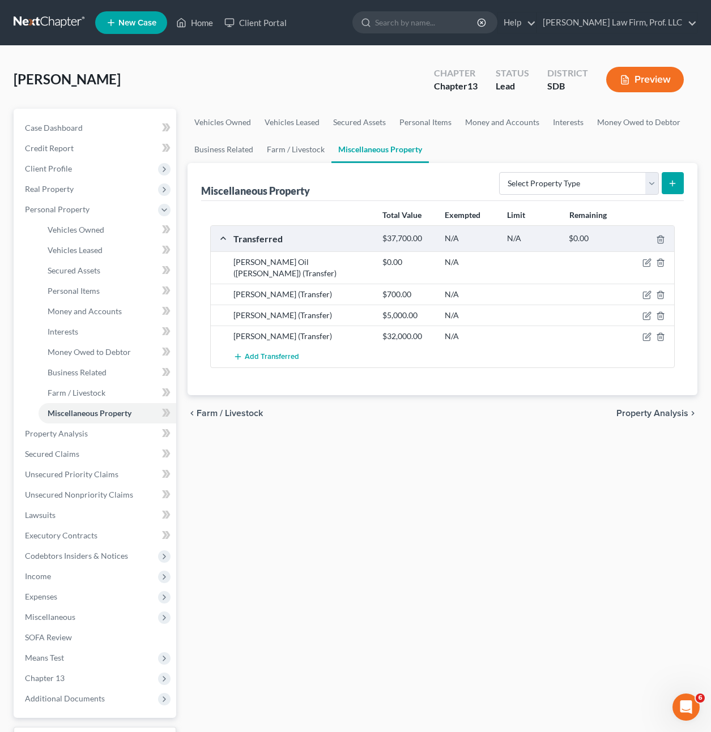
drag, startPoint x: 480, startPoint y: 502, endPoint x: 487, endPoint y: 505, distance: 7.9
click at [484, 503] on div "Vehicles Owned Vehicles Leased Secured Assets Personal Items Money and Accounts…" at bounding box center [442, 446] width 521 height 675
drag, startPoint x: 572, startPoint y: 522, endPoint x: 436, endPoint y: 454, distance: 151.8
click at [568, 522] on div "Vehicles Owned Vehicles Leased Secured Assets Personal Items Money and Accounts…" at bounding box center [442, 446] width 521 height 675
click at [86, 386] on link "Farm / Livestock" at bounding box center [108, 393] width 138 height 20
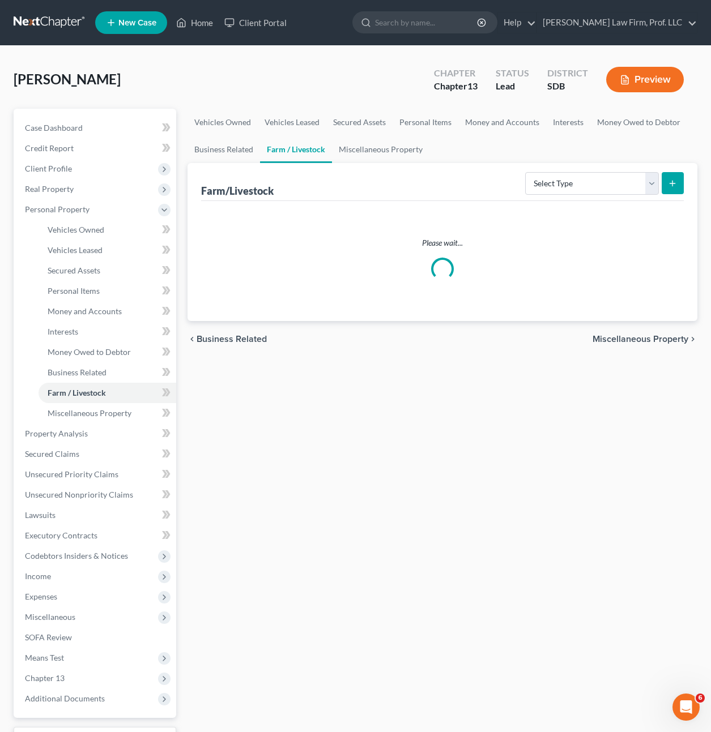
click at [313, 563] on div "Vehicles Owned Vehicles Leased Secured Assets Personal Items Money and Accounts…" at bounding box center [442, 446] width 521 height 675
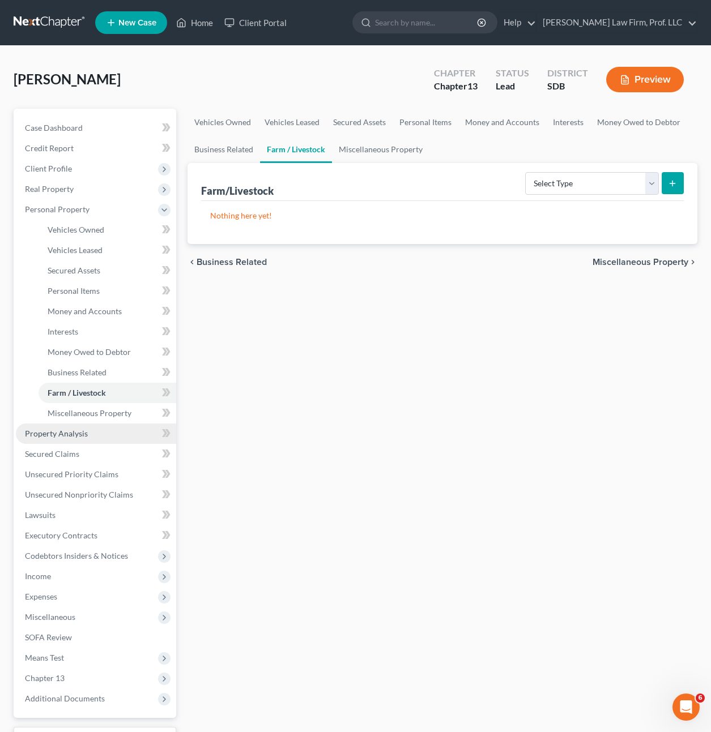
click at [69, 437] on span "Property Analysis" at bounding box center [56, 434] width 63 height 10
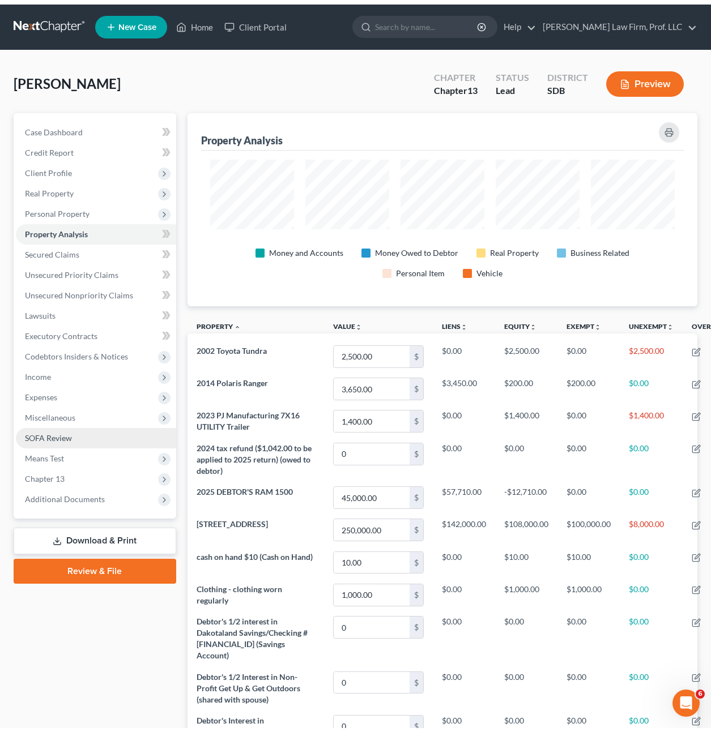
scroll to position [193, 510]
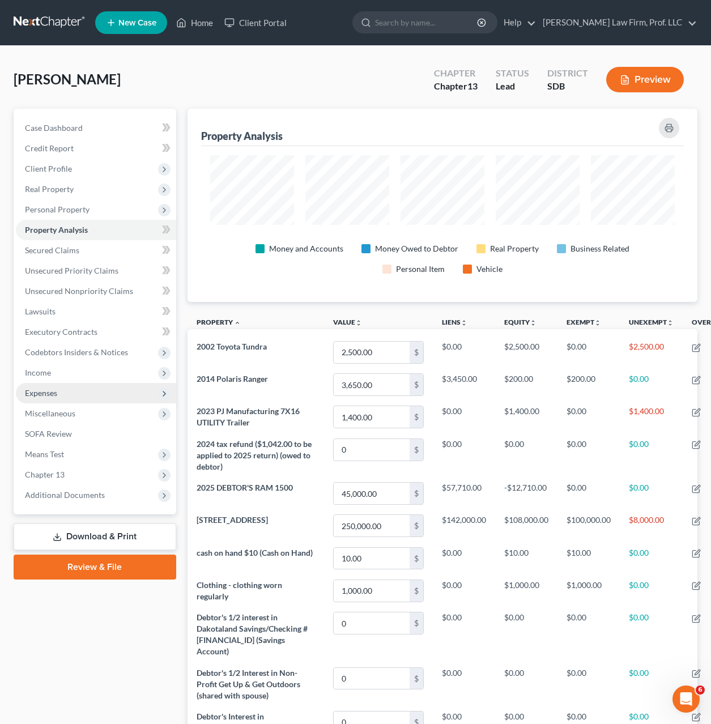
click at [53, 395] on span "Expenses" at bounding box center [41, 393] width 32 height 10
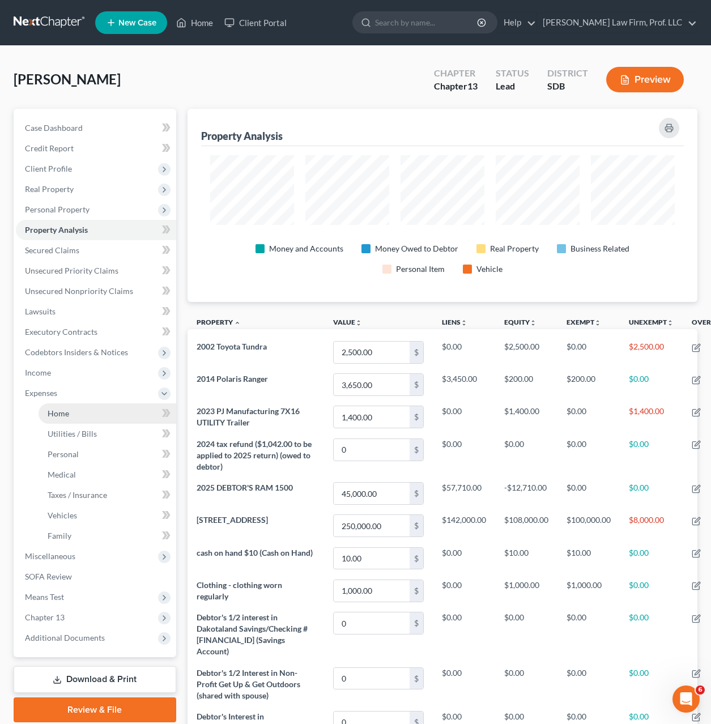
click at [62, 408] on span "Home" at bounding box center [59, 413] width 22 height 10
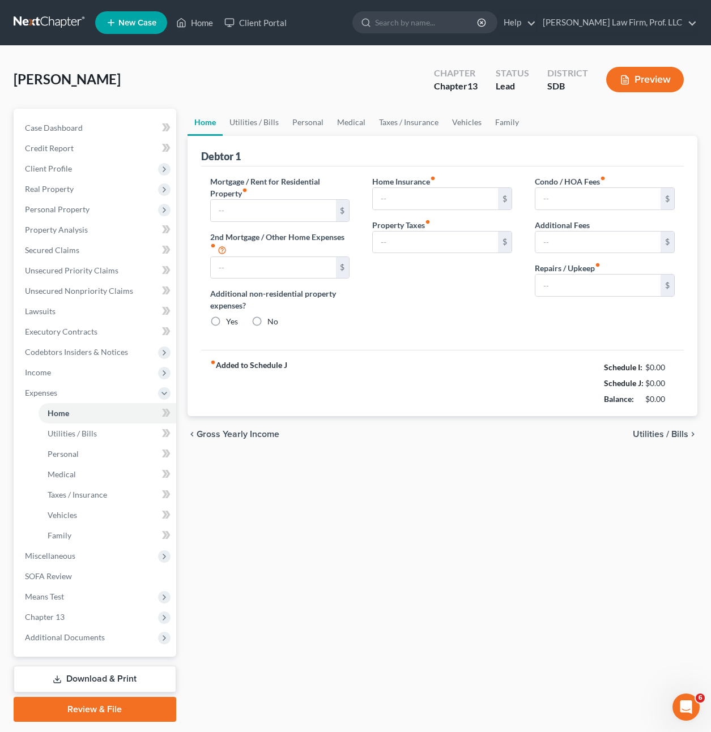
type input "1,403.00"
type input "0.00"
radio input "true"
type input "0.00"
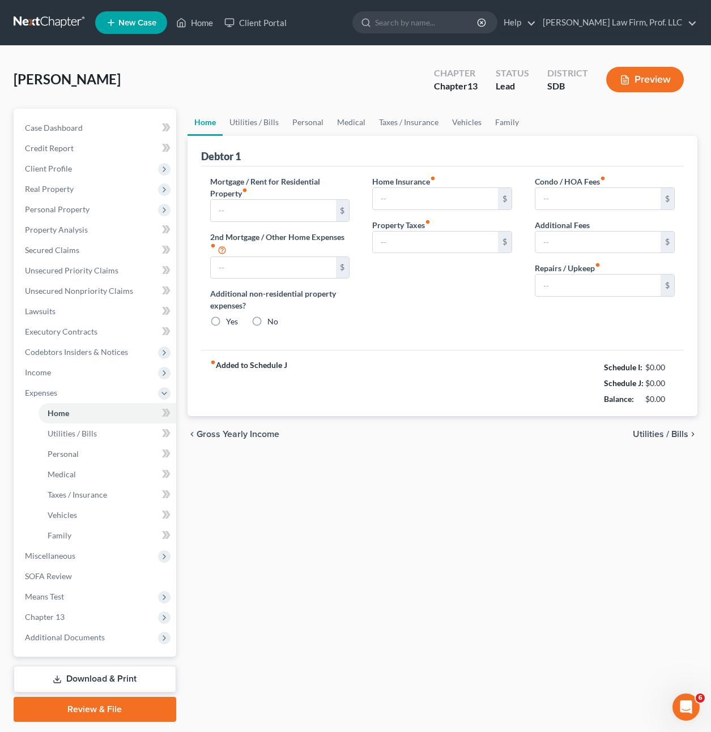
type input "0.00"
type input "40.00"
click at [304, 486] on div "Home Utilities / Bills Personal Medical Taxes / Insurance Vehicles Family Debto…" at bounding box center [442, 416] width 521 height 614
click at [74, 377] on span "Income" at bounding box center [96, 373] width 160 height 20
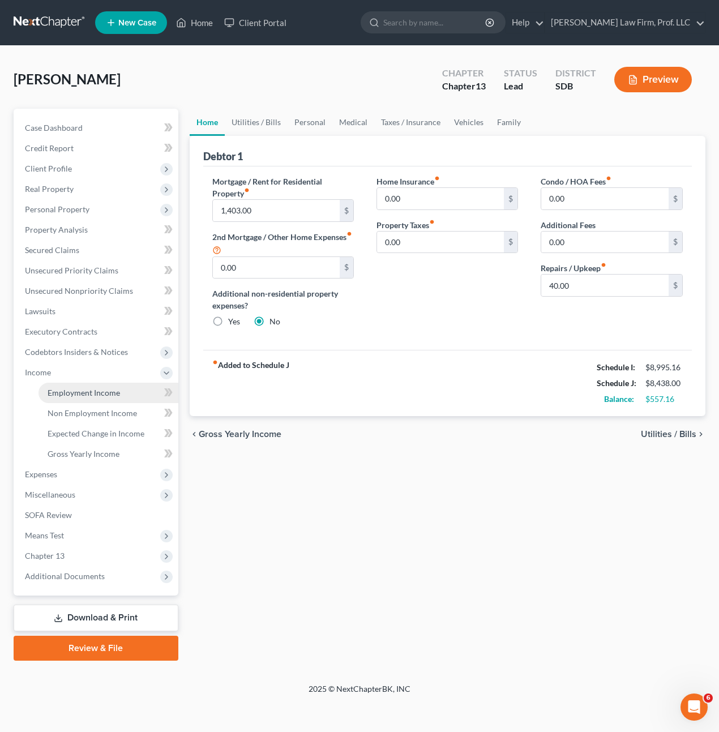
click at [104, 397] on span "Employment Income" at bounding box center [84, 393] width 73 height 10
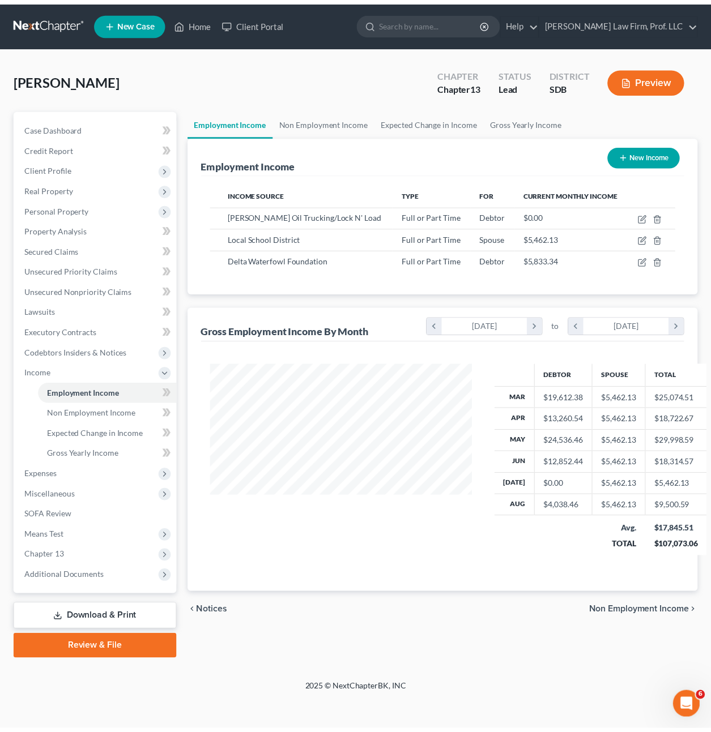
scroll to position [203, 288]
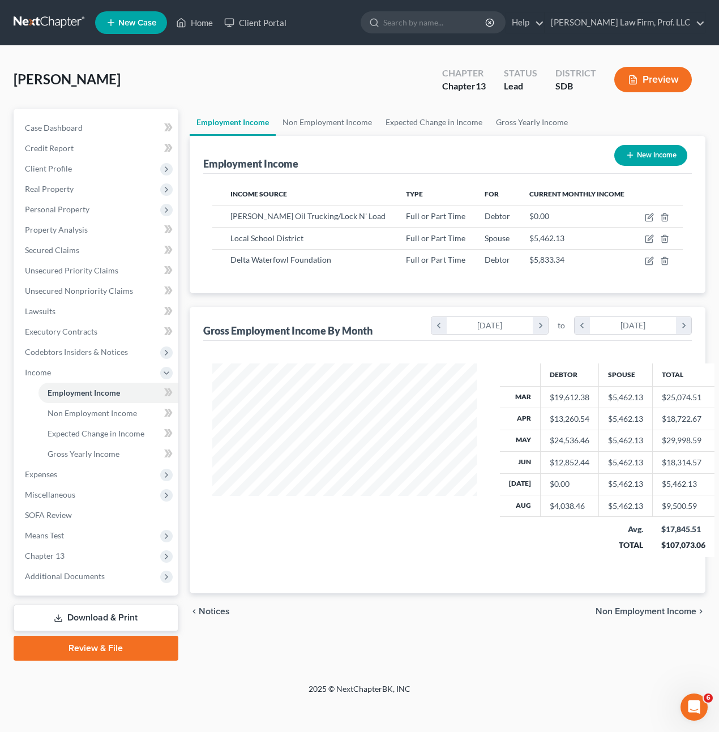
click at [471, 662] on div "Petition Navigation Case Dashboard Payments Invoices Payments Payments Credit R…" at bounding box center [360, 389] width 692 height 561
click at [520, 522] on td at bounding box center [549, 537] width 99 height 40
drag, startPoint x: 191, startPoint y: 20, endPoint x: 278, endPoint y: 53, distance: 93.2
click at [191, 20] on link "Home" at bounding box center [195, 22] width 48 height 20
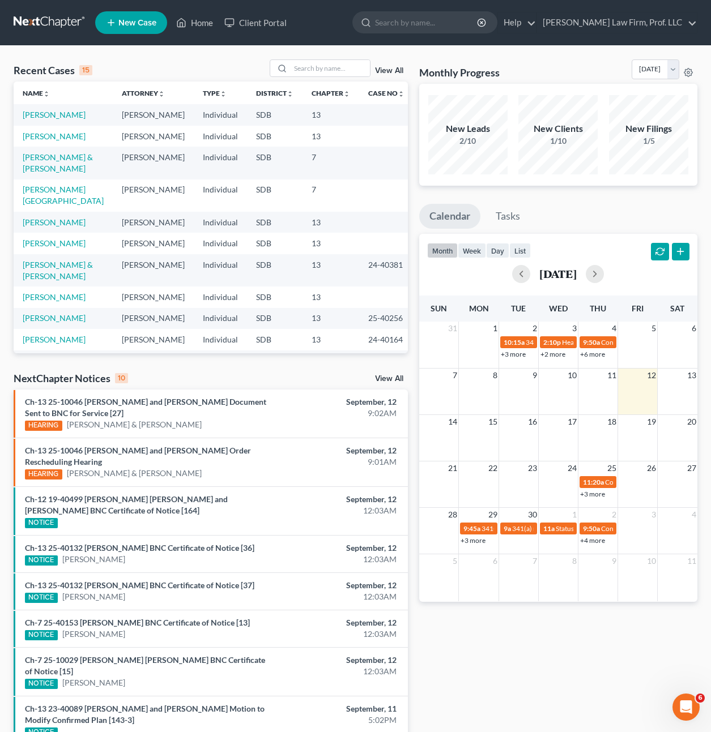
click at [545, 695] on div "Monthly Progress Bankruptcy Bankruptcy September 2025 August 2025 July 2025 Jun…" at bounding box center [558, 459] width 289 height 801
click at [66, 134] on link "Cogley, Elizabeth" at bounding box center [54, 136] width 63 height 10
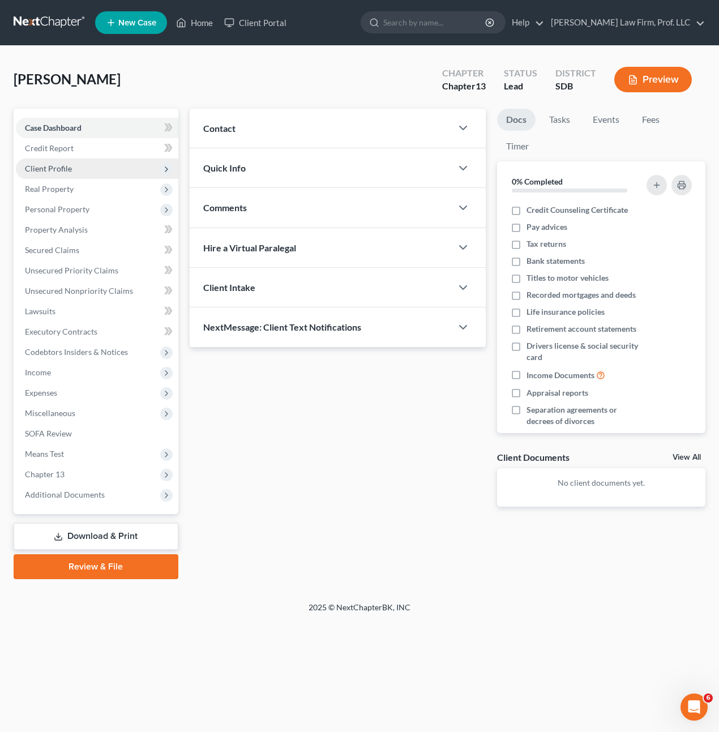
click at [84, 162] on span "Client Profile" at bounding box center [97, 169] width 163 height 20
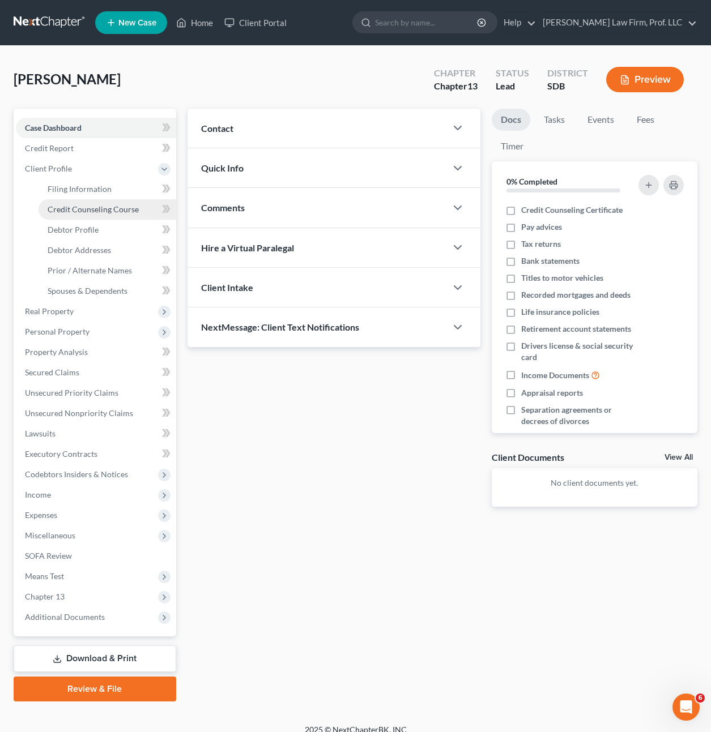
click at [120, 212] on span "Credit Counseling Course" at bounding box center [93, 210] width 91 height 10
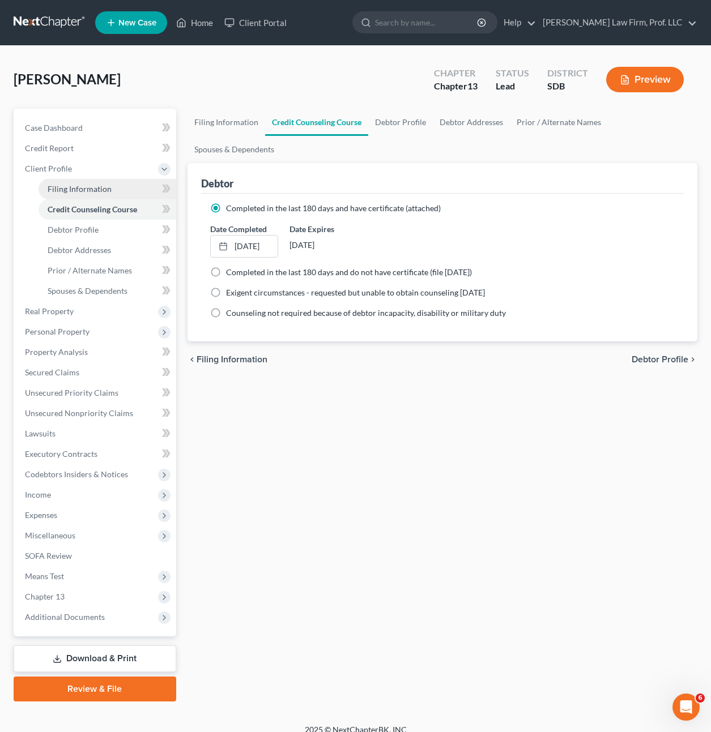
click at [111, 195] on link "Filing Information" at bounding box center [108, 189] width 138 height 20
select select "1"
select select "0"
select select "3"
select select "43"
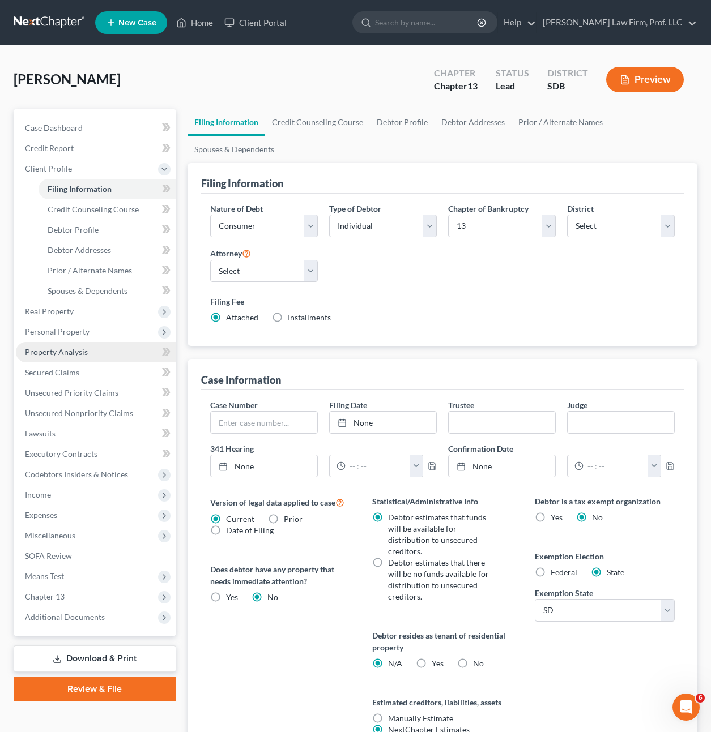
click at [59, 347] on span "Property Analysis" at bounding box center [56, 352] width 63 height 10
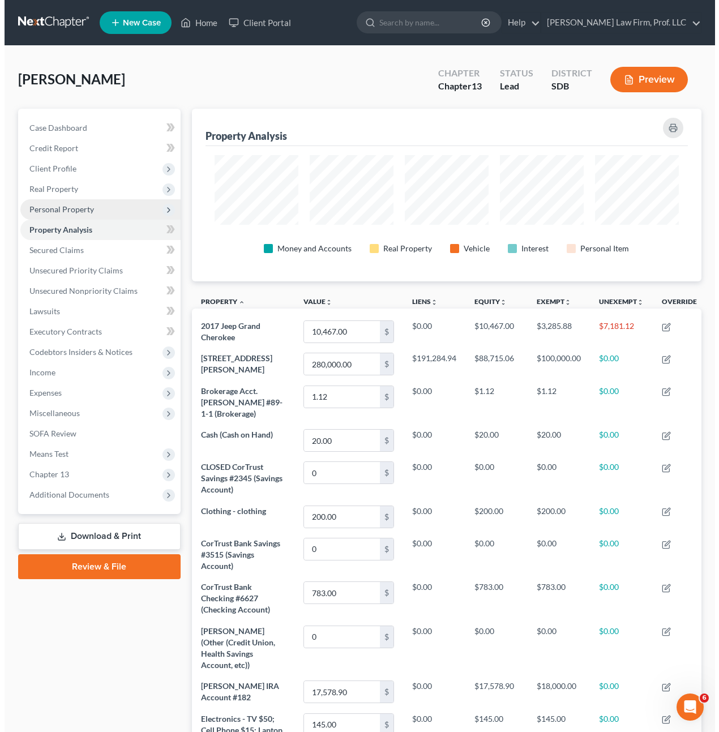
scroll to position [173, 510]
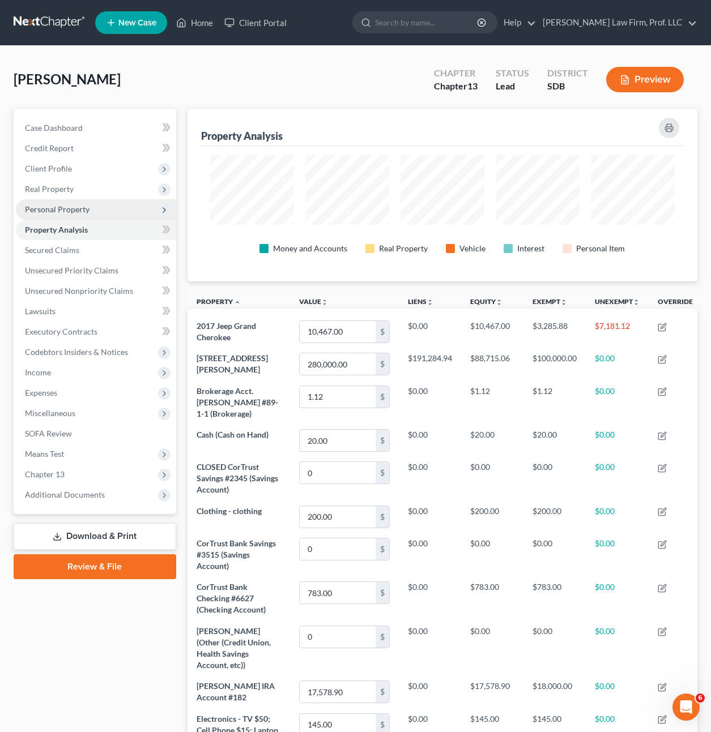
click at [76, 212] on span "Personal Property" at bounding box center [57, 210] width 65 height 10
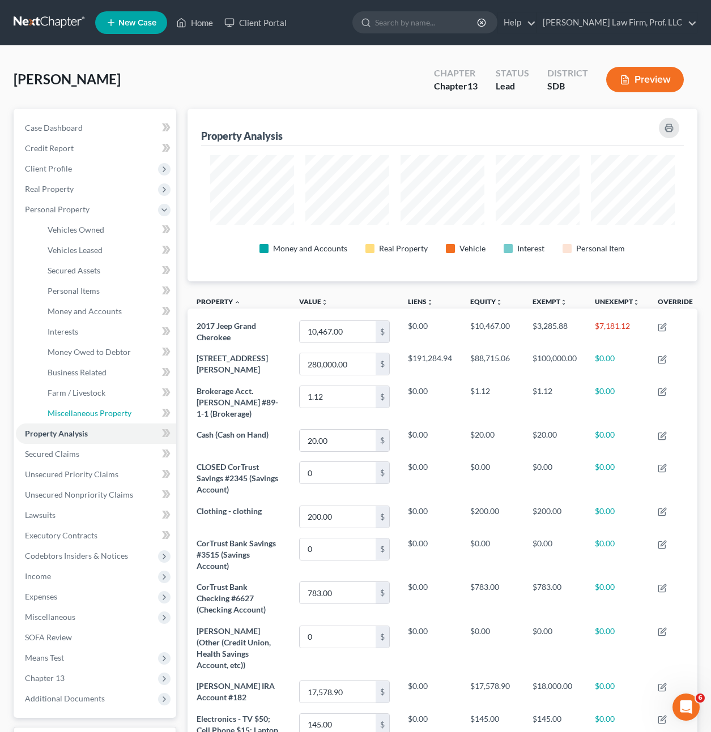
click at [88, 410] on span "Miscellaneous Property" at bounding box center [90, 413] width 84 height 10
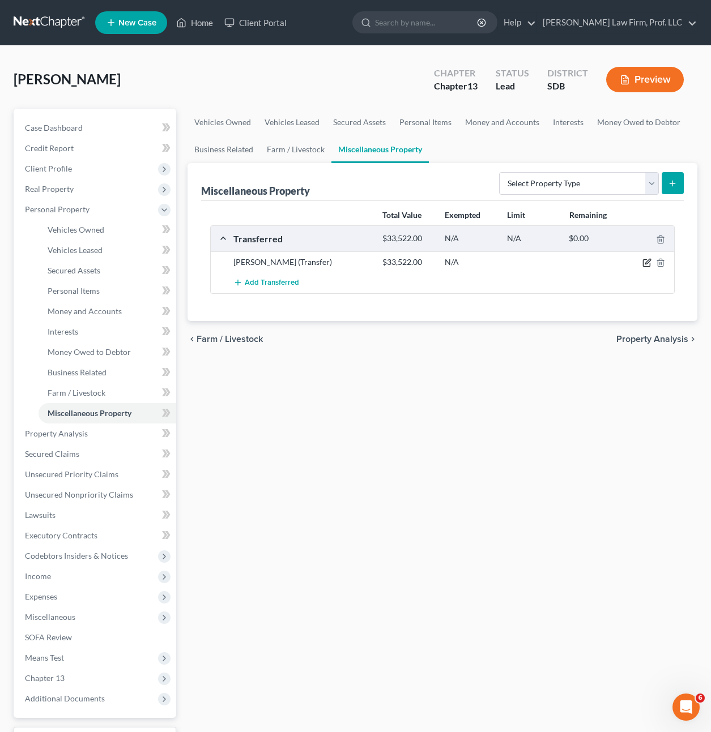
click at [646, 265] on icon "button" at bounding box center [647, 261] width 5 height 5
select select "Ordinary (within 2 years)"
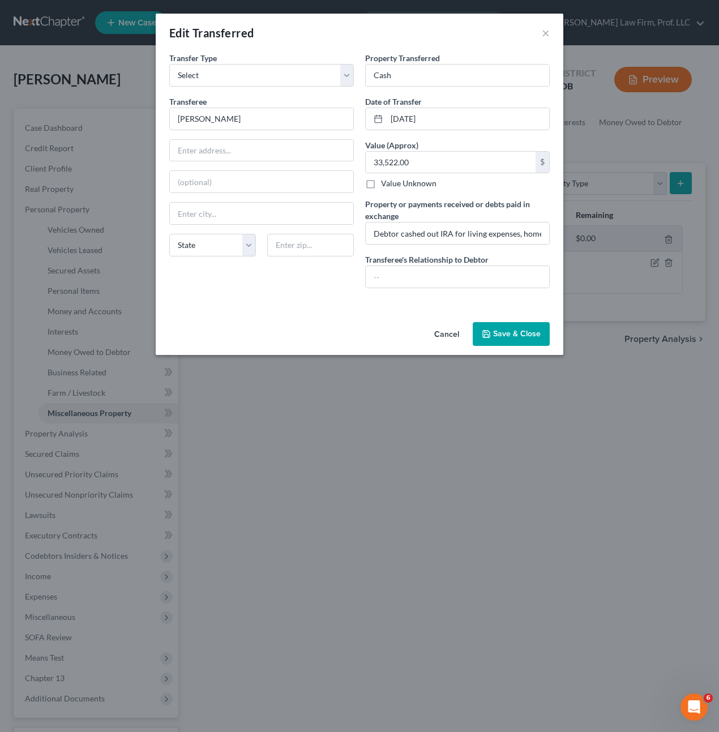
click at [258, 279] on div "Transfer Type * Select Ordinary (within 2 years) Within 10 Years Transferee * E…" at bounding box center [262, 174] width 196 height 245
click at [422, 282] on input "text" at bounding box center [458, 277] width 184 height 22
click at [286, 281] on div "Transfer Type * Select Ordinary (within 2 years) Within 10 Years Transferee * E…" at bounding box center [262, 174] width 196 height 245
click at [468, 283] on input "text" at bounding box center [458, 277] width 184 height 22
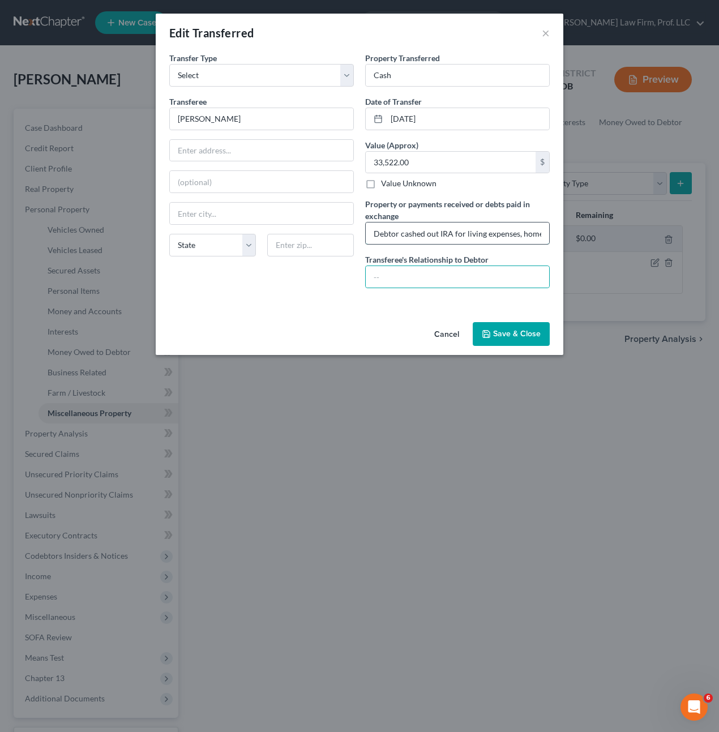
click at [481, 238] on input "Debtor cashed out IRA for living expenses, home repairs, medical costs, car pay…" at bounding box center [458, 234] width 184 height 22
drag, startPoint x: 488, startPoint y: 233, endPoint x: 617, endPoint y: 232, distance: 129.2
click at [617, 232] on div "Edit Transferred × An exemption set must first be selected from the Filing Info…" at bounding box center [359, 366] width 719 height 732
click at [499, 232] on input "Debtor cashed out IRA for living expenses, home repairs, medical costs, car pay…" at bounding box center [458, 234] width 184 height 22
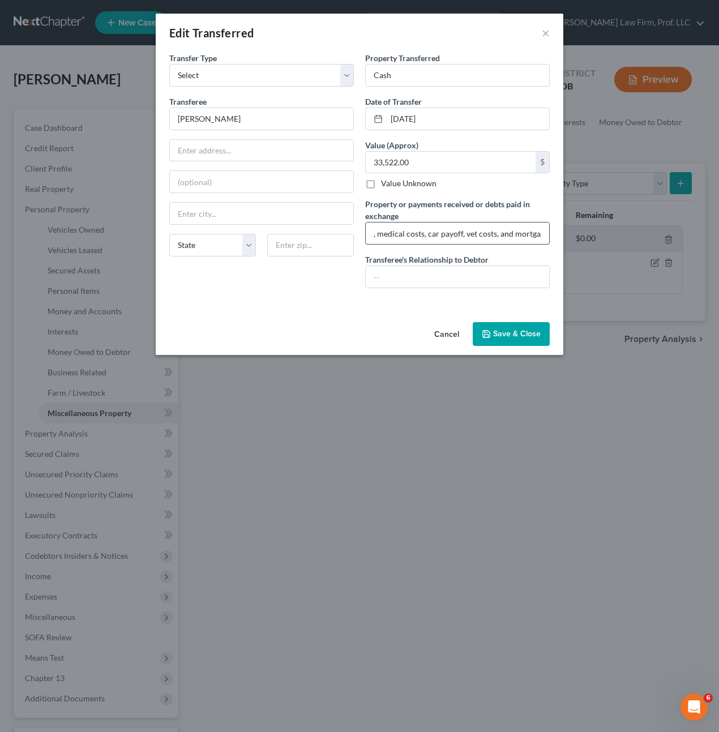
click at [494, 233] on input "Debtor cashed out IRA for living expenses, home repairs, medical costs, car pay…" at bounding box center [458, 234] width 184 height 22
click at [489, 236] on input "Debtor cashed out IRA for living expenses, home repairs, medical costs, car pay…" at bounding box center [458, 234] width 184 height 22
drag, startPoint x: 539, startPoint y: 233, endPoint x: 344, endPoint y: 215, distance: 195.8
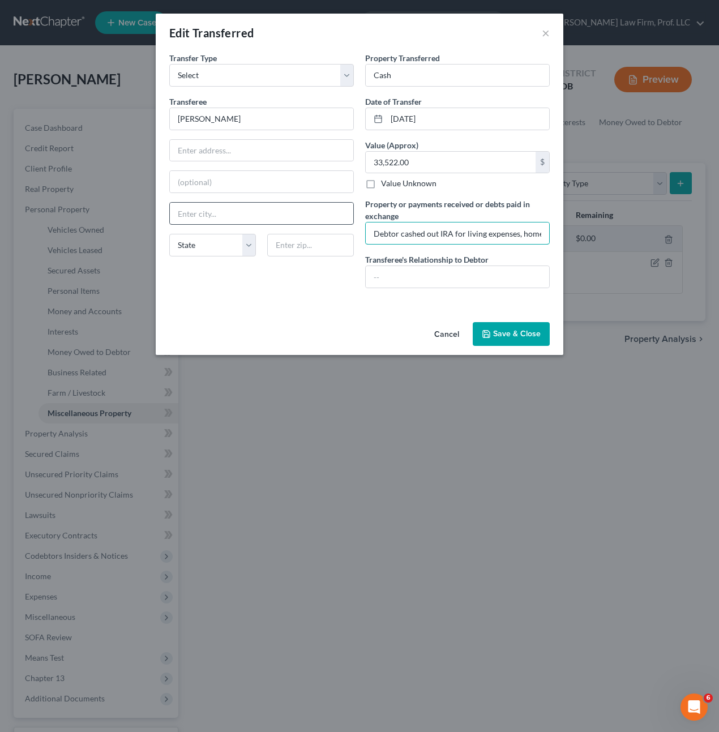
click at [344, 215] on div "Transfer Type * Select Ordinary (within 2 years) Within 10 Years Transferee * E…" at bounding box center [360, 174] width 392 height 245
drag, startPoint x: 456, startPoint y: 248, endPoint x: 463, endPoint y: 236, distance: 13.7
click at [458, 245] on div "Property Transferred * Cash Date of Transfer * 09/26/2024 Value (Approx) 33,522…" at bounding box center [458, 174] width 196 height 245
drag, startPoint x: 469, startPoint y: 233, endPoint x: 619, endPoint y: 252, distance: 150.6
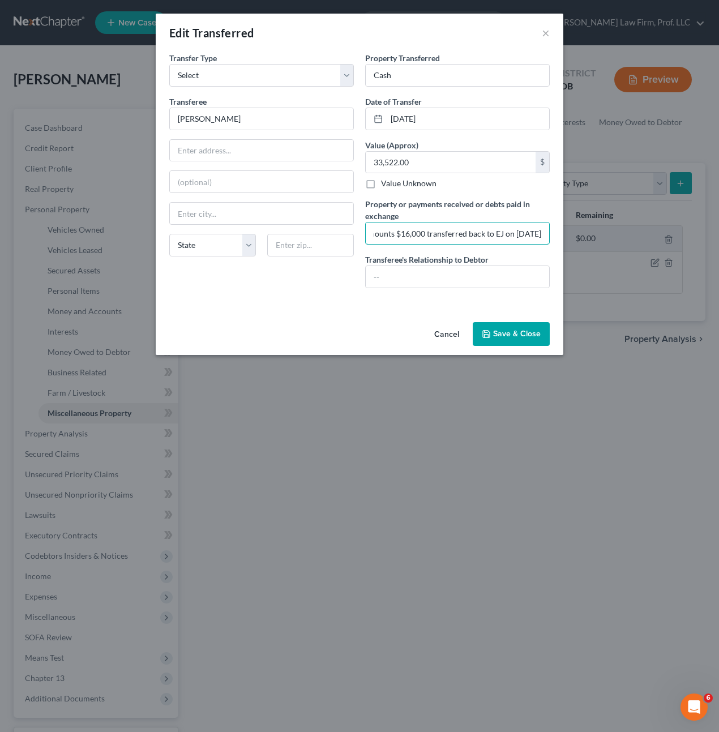
click at [619, 252] on div "Edit Transferred × An exemption set must first be selected from the Filing Info…" at bounding box center [359, 366] width 719 height 732
click at [506, 253] on div "Property Transferred * Cash Date of Transfer * 09/26/2024 Value (Approx) 33,522…" at bounding box center [458, 174] width 196 height 245
click at [489, 237] on input "Debtor cashed out IRA for living expenses, home repairs, medical costs, car pay…" at bounding box center [458, 234] width 184 height 22
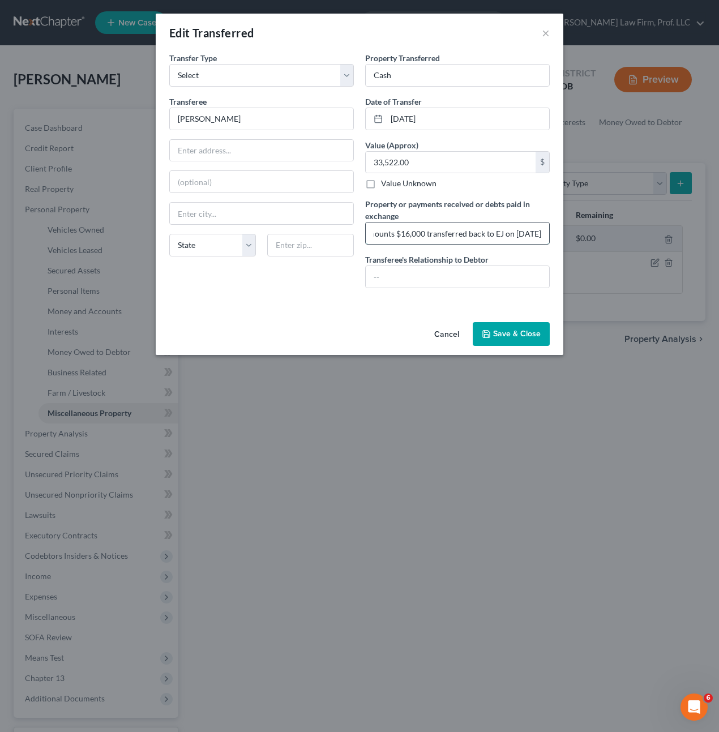
click at [415, 232] on input "Debtor cashed out IRA for living expenses, home repairs, medical costs, car pay…" at bounding box center [458, 234] width 184 height 22
click at [524, 236] on input "Debtor cashed out IRA for living expenses, home repairs, medical costs, car pay…" at bounding box center [458, 234] width 184 height 22
click at [648, 235] on div "Edit Transferred × An exemption set must first be selected from the Filing Info…" at bounding box center [359, 366] width 719 height 732
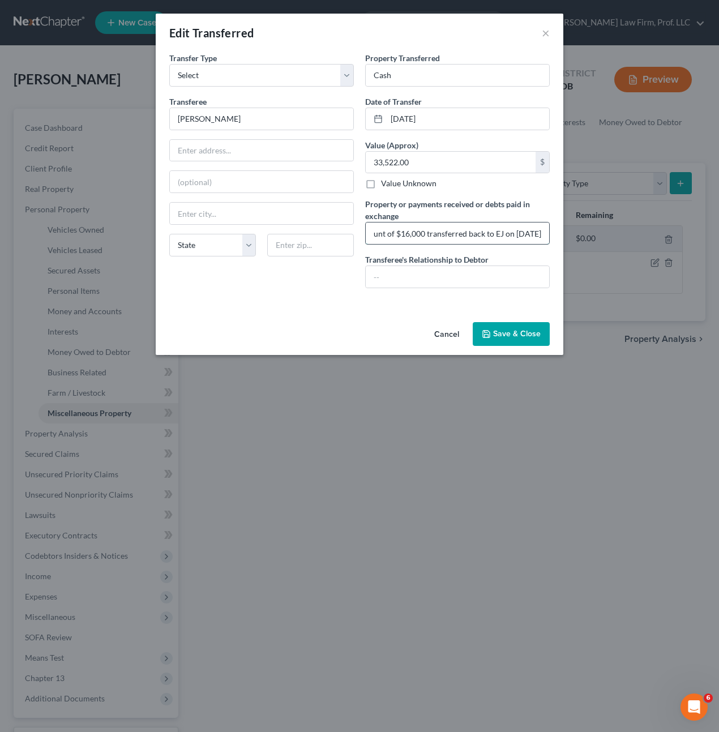
click at [540, 231] on input "Debtor cashed out IRA for living expenses, home repairs, medical costs, car pay…" at bounding box center [458, 234] width 184 height 22
click at [542, 231] on input "Debtor cashed out IRA for living expenses, home repairs, medical costs, car pay…" at bounding box center [458, 234] width 184 height 22
click at [496, 232] on input "Debtor cashed out IRA for living expenses, home repairs, medical costs, car pay…" at bounding box center [458, 234] width 184 height 22
drag, startPoint x: 538, startPoint y: 233, endPoint x: 632, endPoint y: 207, distance: 97.0
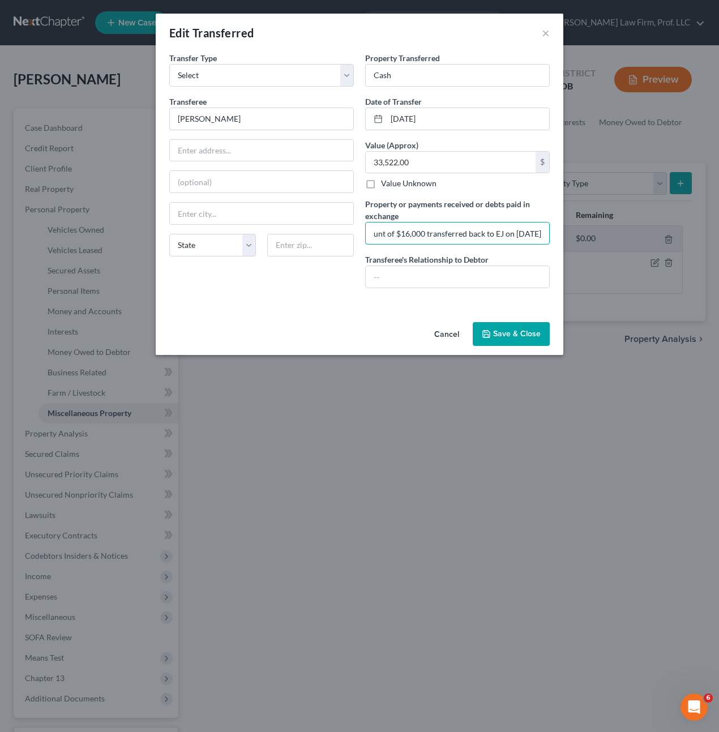
click at [542, 231] on input "Debtor cashed out IRA for living expenses, home repairs, medical costs, car pay…" at bounding box center [458, 234] width 184 height 22
type input "Debtor cashed out IRA for living expenses, home repairs, medical costs, car pay…"
drag, startPoint x: 495, startPoint y: 336, endPoint x: 466, endPoint y: 487, distance: 154.0
click at [497, 336] on button "Save & Close" at bounding box center [511, 334] width 77 height 24
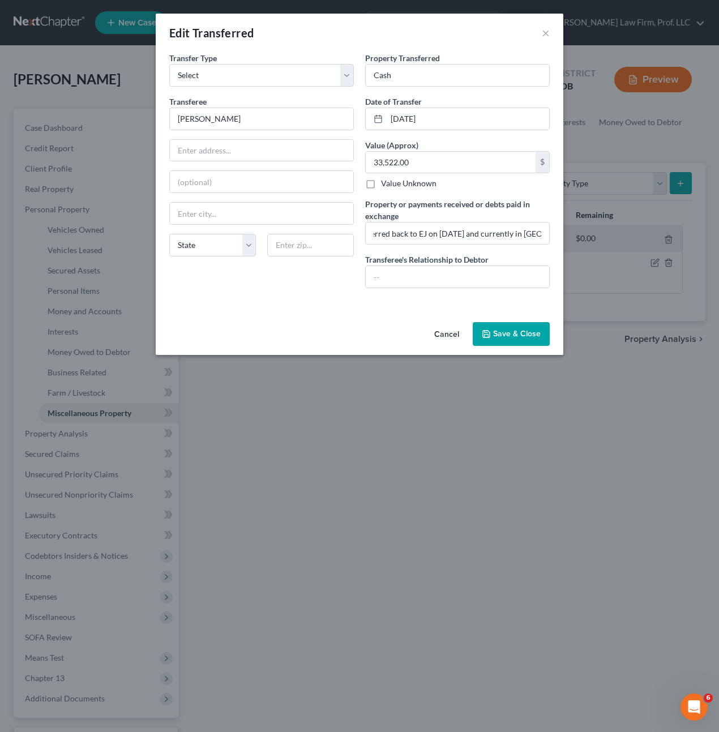
scroll to position [0, 0]
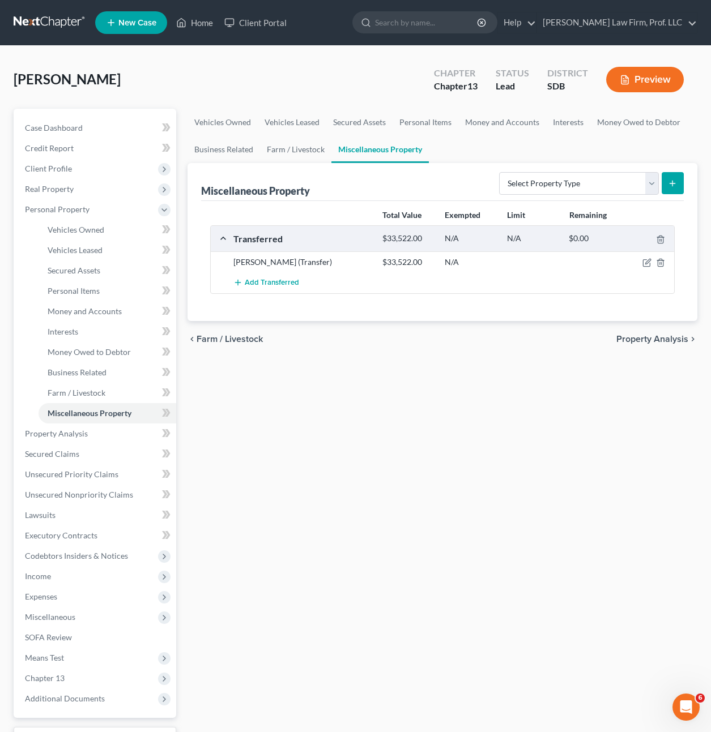
drag, startPoint x: 472, startPoint y: 391, endPoint x: 493, endPoint y: 341, distance: 54.4
click at [475, 385] on div "Vehicles Owned Vehicles Leased Secured Assets Personal Items Money and Accounts…" at bounding box center [442, 446] width 521 height 675
click at [646, 265] on icon "button" at bounding box center [647, 261] width 5 height 5
select select "Ordinary (within 2 years)"
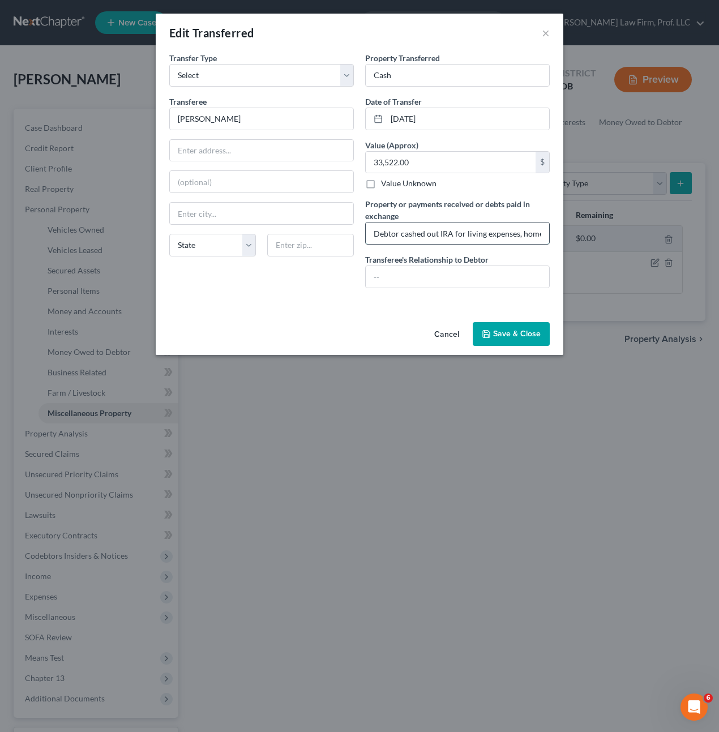
click at [457, 238] on input "Debtor cashed out IRA for living expenses, home repairs, medical costs, car pay…" at bounding box center [458, 234] width 184 height 22
click at [435, 234] on input "Debtor cashed out IRA for living expenses, home repairs, medical costs, car pay…" at bounding box center [458, 234] width 184 height 22
drag, startPoint x: 404, startPoint y: 233, endPoint x: 308, endPoint y: 244, distance: 96.4
click at [308, 244] on div "Transfer Type * Select Ordinary (within 2 years) Within 10 Years Transferee * E…" at bounding box center [360, 174] width 392 height 245
click at [473, 244] on input "Cashed out IRA for living expenses, home repairs, medical costs, car payoff, ve…" at bounding box center [458, 234] width 184 height 22
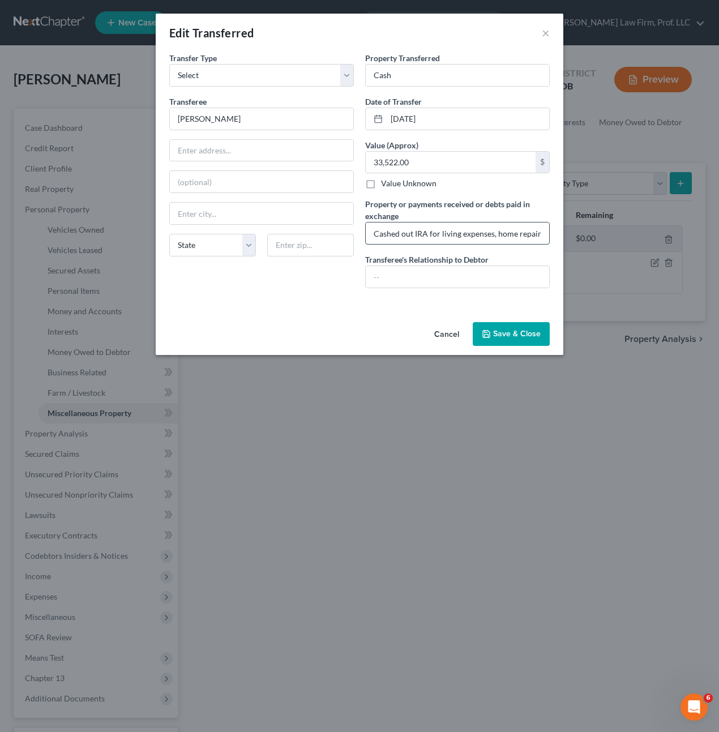
click at [487, 237] on input "Cashed out IRA for living expenses, home repairs, medical costs, car payoff, ve…" at bounding box center [458, 234] width 184 height 22
click at [482, 233] on input "Cashed out IRA for living expenses, home repairs, medical costs, car payoff, ve…" at bounding box center [458, 234] width 184 height 22
drag, startPoint x: 495, startPoint y: 233, endPoint x: 419, endPoint y: 245, distance: 76.3
click at [419, 245] on div "Cashed out IRA for living expenses, home repairs, medical costs, car payoff, ve…" at bounding box center [457, 233] width 185 height 23
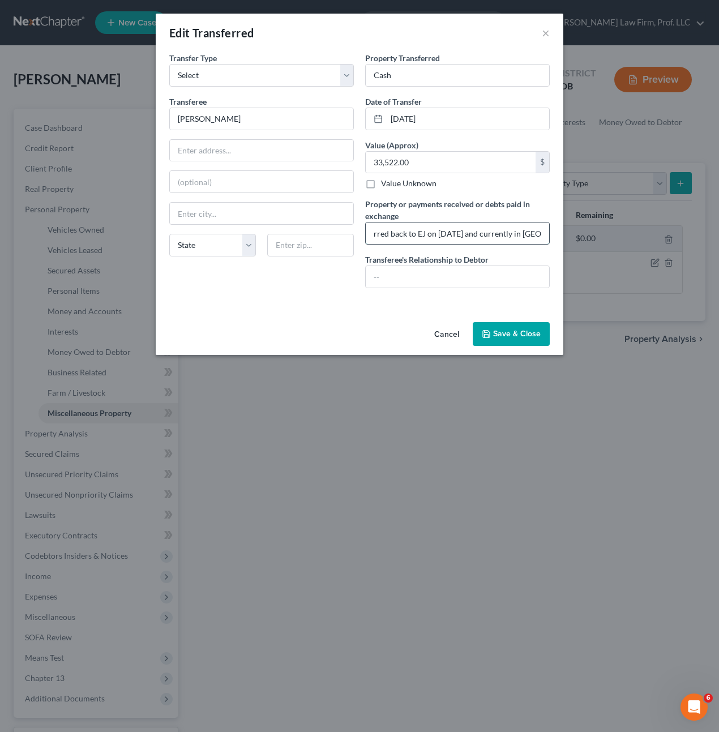
click at [457, 243] on input "Cashed out IRA for living expenses, home repairs, medical costs, car payoff, ve…" at bounding box center [458, 234] width 184 height 22
drag, startPoint x: 519, startPoint y: 238, endPoint x: 563, endPoint y: 238, distance: 43.6
click at [563, 238] on div "An exemption set must first be selected from the Filing Information section. Tr…" at bounding box center [360, 185] width 408 height 266
click at [509, 236] on input "Cashed out IRA for living expenses, home repairs, medical costs, car payoff, ve…" at bounding box center [458, 234] width 184 height 22
type input "Cashed out IRA for living expenses, home repairs, medical costs, car payoff, ve…"
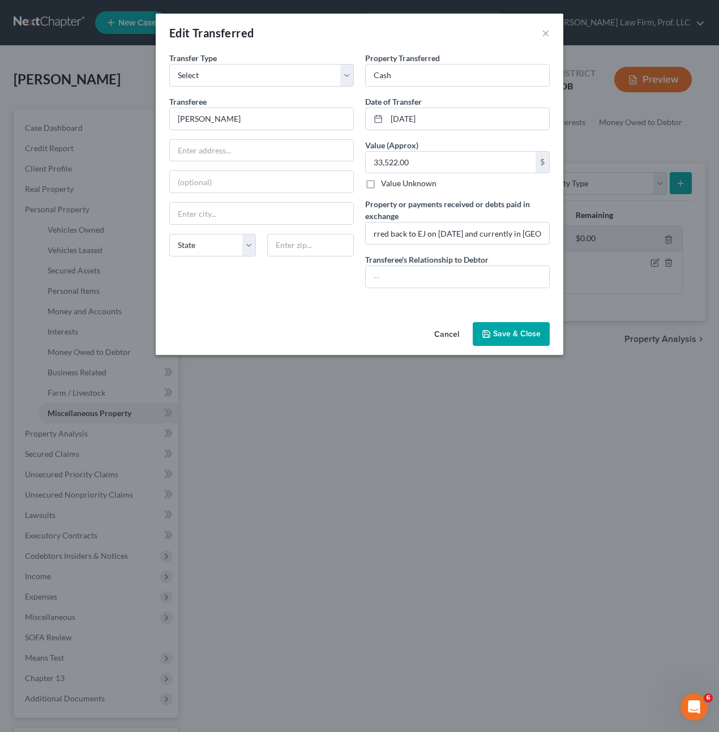
scroll to position [0, 0]
drag, startPoint x: 507, startPoint y: 332, endPoint x: 518, endPoint y: 223, distance: 109.3
click at [519, 245] on div "Edit Transferred × An exemption set must first be selected from the Filing Info…" at bounding box center [360, 185] width 408 height 342
click at [517, 221] on label "Property or payments received or debts paid in exchange" at bounding box center [457, 210] width 185 height 24
click at [514, 235] on input "Cashed out IRA for living expenses, home repairs, medical costs, car payoff, ve…" at bounding box center [458, 234] width 184 height 22
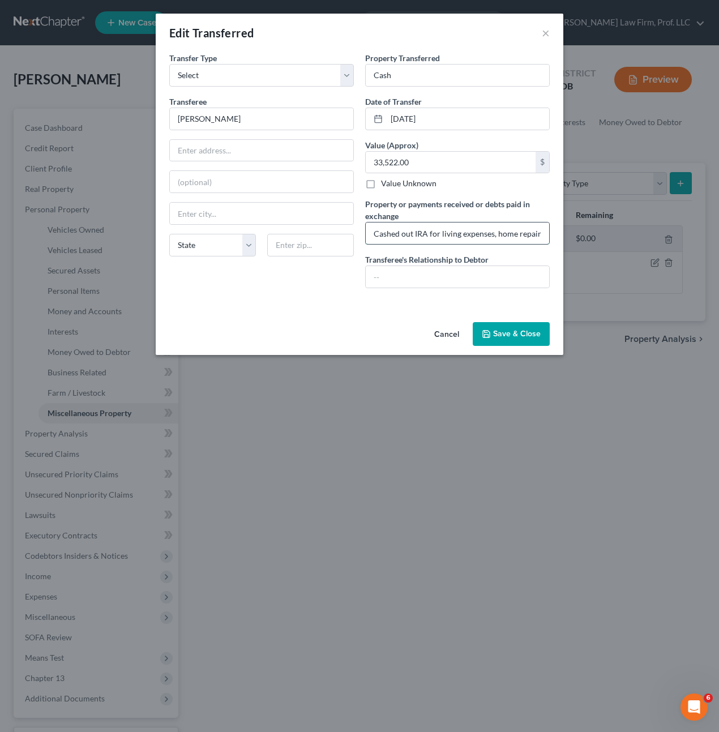
click at [497, 235] on input "Cashed out IRA for living expenses, home repairs, medical costs, car payoff, ve…" at bounding box center [458, 234] width 184 height 22
drag, startPoint x: 507, startPoint y: 232, endPoint x: 646, endPoint y: 242, distance: 139.2
click at [646, 242] on div "Edit Transferred × An exemption set must first be selected from the Filing Info…" at bounding box center [359, 366] width 719 height 732
click at [534, 236] on input "Cashed out IRA for living expenses, home repairs, medical costs, car payoff, ve…" at bounding box center [458, 234] width 184 height 22
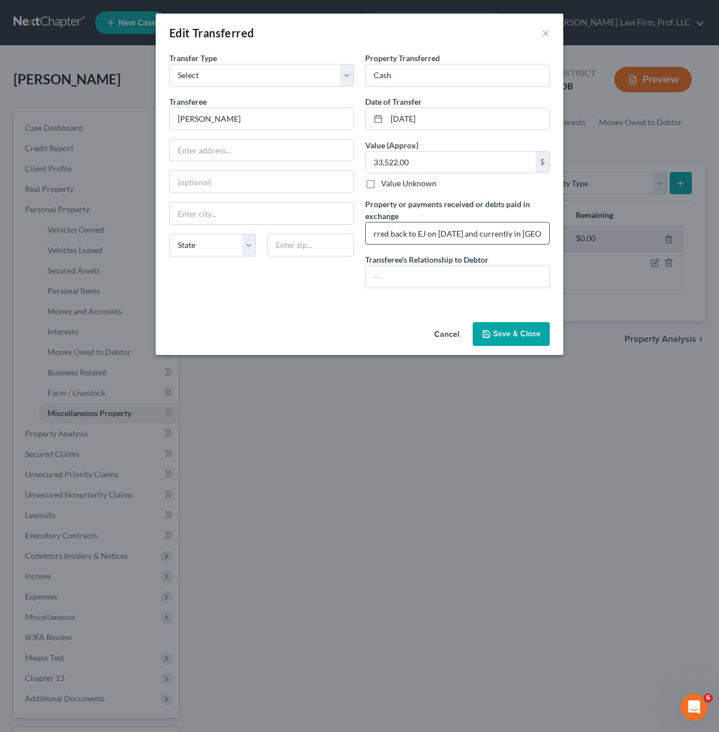
click at [542, 233] on input "Cashed out IRA for living expenses, home repairs, medical costs, car payoff, ve…" at bounding box center [458, 234] width 184 height 22
click at [516, 340] on button "Save & Close" at bounding box center [511, 334] width 77 height 24
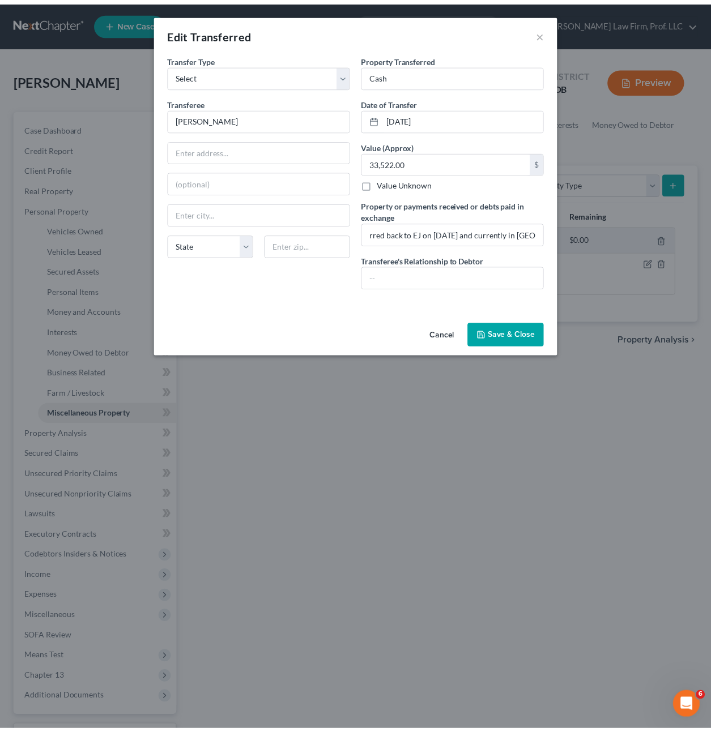
scroll to position [0, 0]
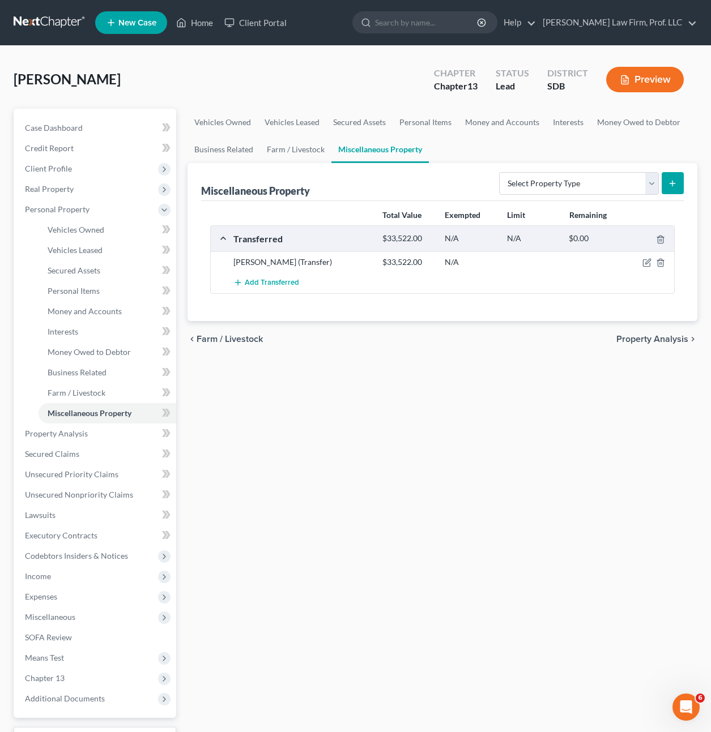
click at [519, 394] on div "Vehicles Owned Vehicles Leased Secured Assets Personal Items Money and Accounts…" at bounding box center [442, 446] width 521 height 675
click at [471, 404] on div "Vehicles Owned Vehicles Leased Secured Assets Personal Items Money and Accounts…" at bounding box center [442, 446] width 521 height 675
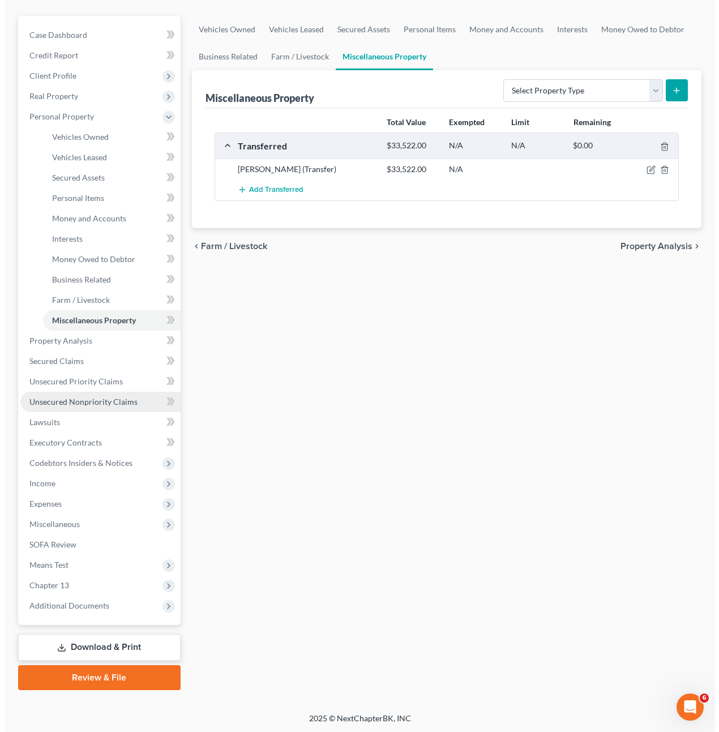
scroll to position [94, 0]
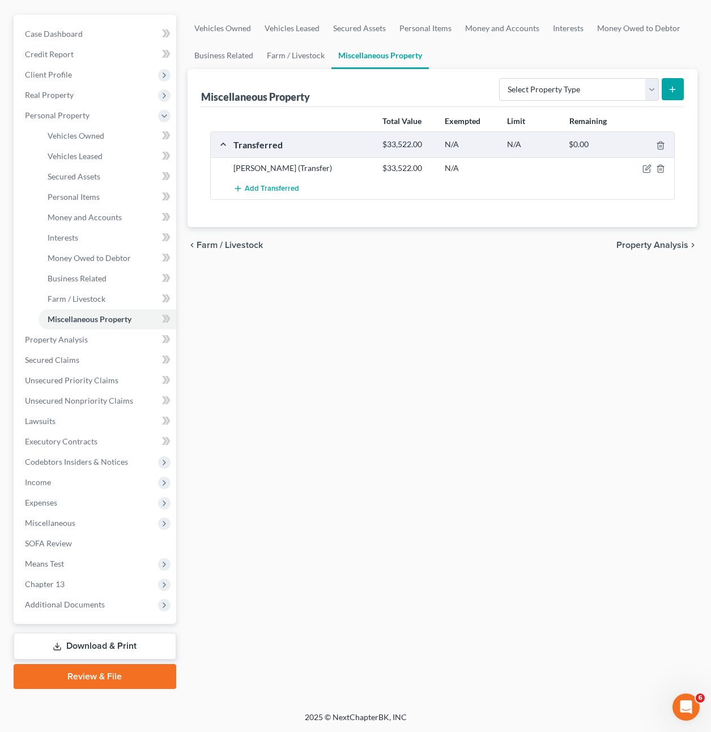
drag, startPoint x: 276, startPoint y: 546, endPoint x: 301, endPoint y: 486, distance: 64.7
click at [279, 541] on div "Vehicles Owned Vehicles Leased Secured Assets Personal Items Money and Accounts…" at bounding box center [442, 352] width 521 height 675
click at [646, 169] on icon "button" at bounding box center [647, 167] width 5 height 5
select select "Ordinary (within 2 years)"
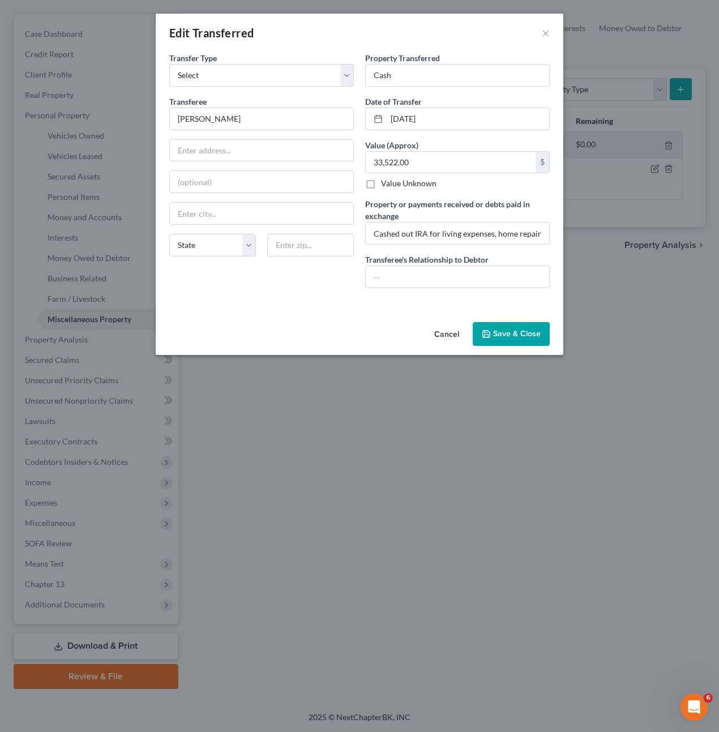
click at [281, 312] on div "An exemption set must first be selected from the Filing Information section. Tr…" at bounding box center [360, 185] width 408 height 266
click at [440, 239] on input "Cashed out IRA for living expenses, home repairs, medical costs, car payoff, ve…" at bounding box center [458, 234] width 184 height 22
drag, startPoint x: 504, startPoint y: 235, endPoint x: 603, endPoint y: 238, distance: 99.2
click at [603, 238] on div "Edit Transferred × An exemption set must first be selected from the Filing Info…" at bounding box center [359, 366] width 719 height 732
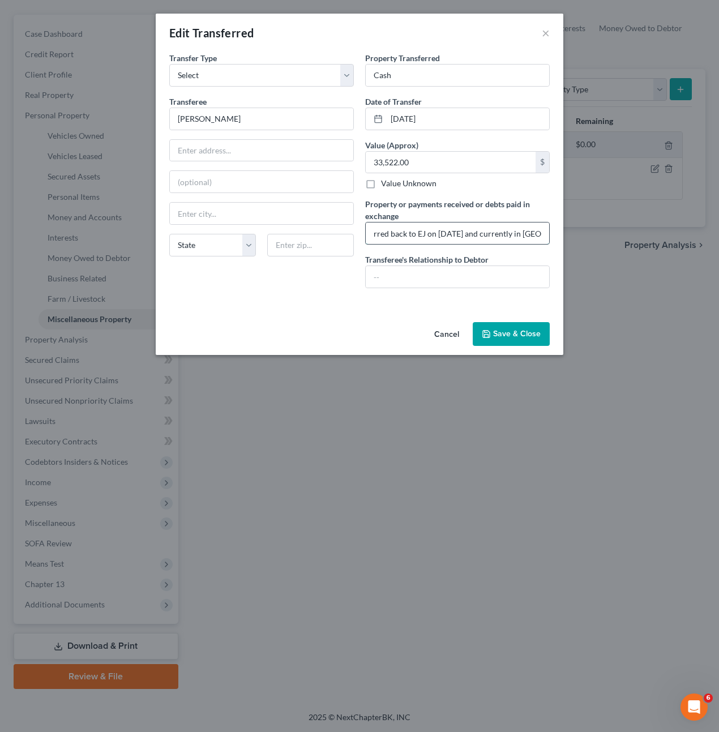
click at [531, 235] on input "Cashed out IRA for living expenses, home repairs, medical costs, car payoff, ve…" at bounding box center [458, 234] width 184 height 22
drag, startPoint x: 545, startPoint y: 234, endPoint x: 474, endPoint y: 229, distance: 71.0
click at [474, 229] on input "Cashed out IRA for living expenses, home repairs, medical costs, car payoff, ve…" at bounding box center [458, 234] width 184 height 22
click at [390, 297] on div "An exemption set must first be selected from the Filing Information section. Tr…" at bounding box center [360, 185] width 408 height 266
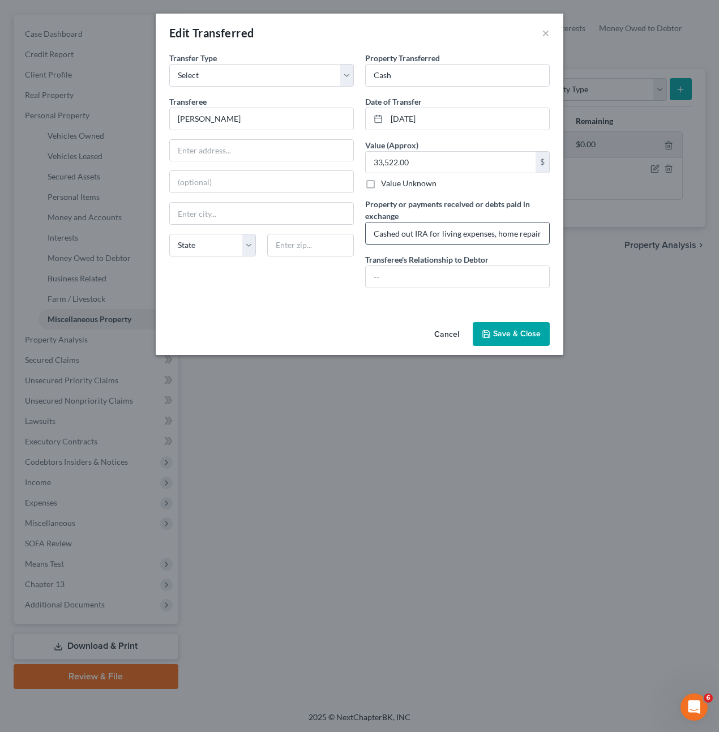
click at [483, 237] on input "Cashed out IRA for living expenses, home repairs, medical costs, car payoff, ve…" at bounding box center [458, 234] width 184 height 22
drag, startPoint x: 492, startPoint y: 237, endPoint x: 590, endPoint y: 234, distance: 98.0
click at [599, 235] on div "Edit Transferred × An exemption set must first be selected from the Filing Info…" at bounding box center [359, 366] width 719 height 732
click at [536, 233] on input "Cashed out IRA for living expenses, home repairs, medical costs, car payoff, ve…" at bounding box center [458, 234] width 184 height 22
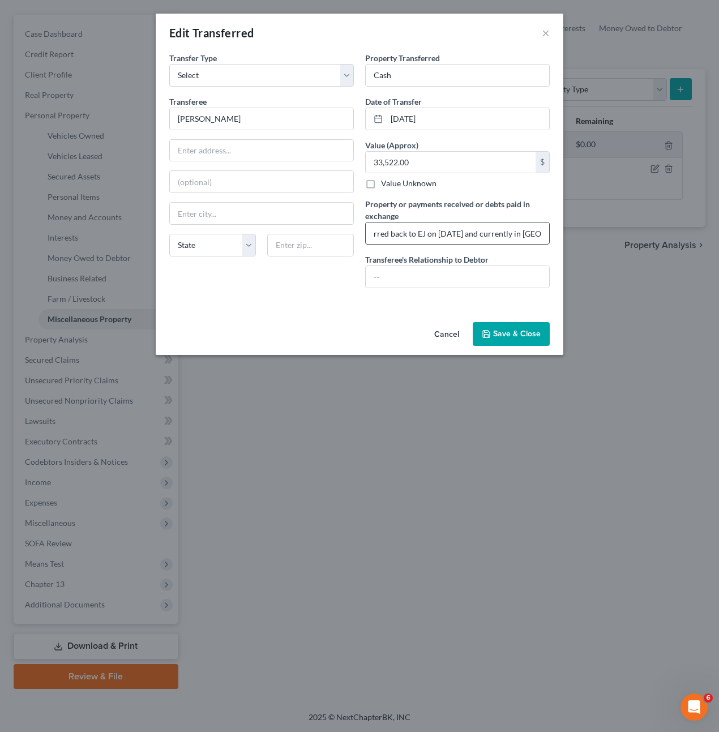
drag, startPoint x: 544, startPoint y: 234, endPoint x: 506, endPoint y: 231, distance: 38.6
click at [506, 231] on input "Cashed out IRA for living expenses, home repairs, medical costs, car payoff, ve…" at bounding box center [458, 234] width 184 height 22
click at [496, 233] on input "Cashed out IRA for living expenses, home repairs, medical costs, car payoff, ve…" at bounding box center [458, 234] width 184 height 22
click at [512, 234] on input "Cashed out IRA for living expenses, home repairs, medical costs, car payoff, ve…" at bounding box center [458, 234] width 184 height 22
drag, startPoint x: 463, startPoint y: 240, endPoint x: 502, endPoint y: 235, distance: 40.0
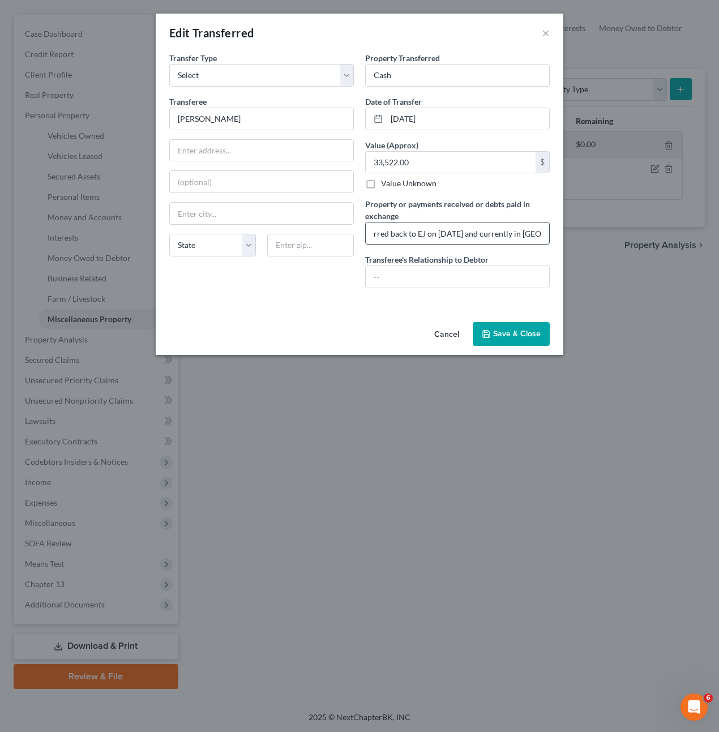
click at [463, 239] on input "Cashed out IRA for living expenses, home repairs, medical costs, car payoff, ve…" at bounding box center [458, 234] width 184 height 22
click at [530, 241] on input "Cashed out IRA for living expenses, home repairs, medical costs, car payoff, ve…" at bounding box center [458, 234] width 184 height 22
click at [473, 237] on input "Cashed out IRA for living expenses, home repairs, medical costs, car payoff, ve…" at bounding box center [458, 234] width 184 height 22
drag, startPoint x: 475, startPoint y: 237, endPoint x: 334, endPoint y: 238, distance: 140.5
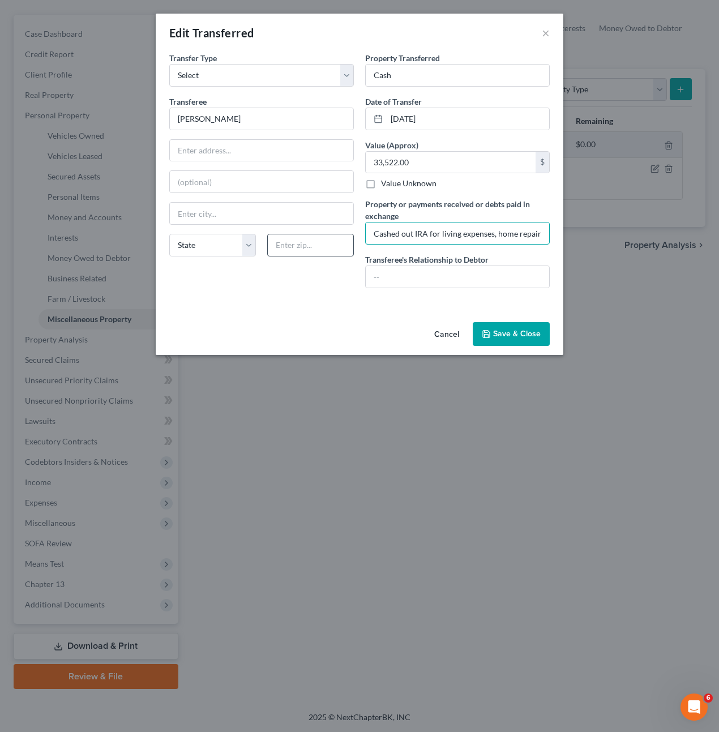
click at [334, 238] on div "Transfer Type * Select Ordinary (within 2 years) Within 10 Years Transferee * E…" at bounding box center [360, 174] width 392 height 245
click at [427, 242] on input "Cashed out IRA for living expenses, home repairs, medical costs, car payoff, ve…" at bounding box center [458, 234] width 184 height 22
drag, startPoint x: 461, startPoint y: 233, endPoint x: 521, endPoint y: 241, distance: 60.0
click at [521, 241] on input "Cashed out IRA for living expenses, home repairs, medical costs, car payoff, ve…" at bounding box center [458, 234] width 184 height 22
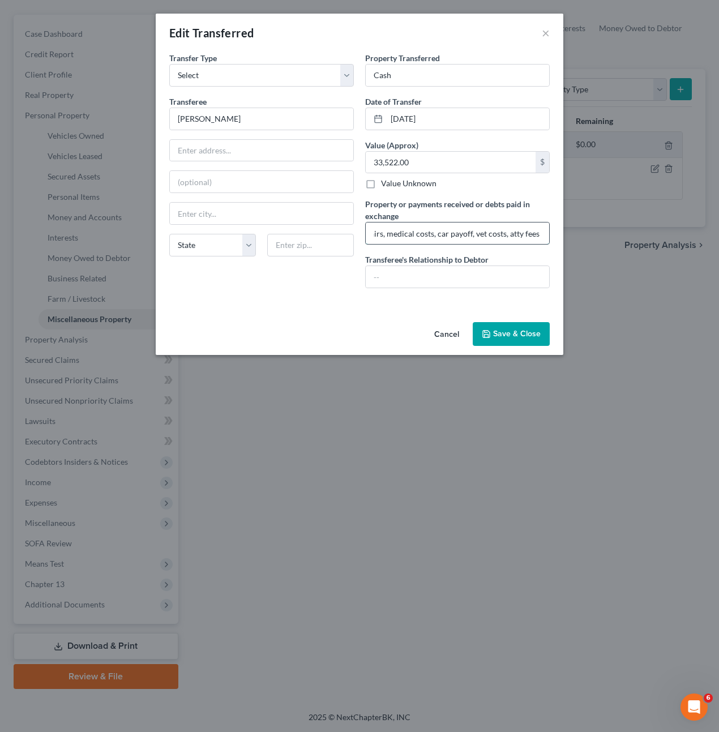
click at [503, 240] on input "Cashed out IRA for living expenses, home repairs, medical costs, car payoff, ve…" at bounding box center [458, 234] width 184 height 22
drag, startPoint x: 513, startPoint y: 231, endPoint x: 543, endPoint y: 235, distance: 30.3
click at [543, 235] on input "Cashed out IRA for living expenses, home repairs, medical costs, car payoff, ve…" at bounding box center [458, 234] width 184 height 22
click at [519, 236] on input "Cashed out IRA for living expenses, home repairs, medical costs, car payoff, ve…" at bounding box center [458, 234] width 184 height 22
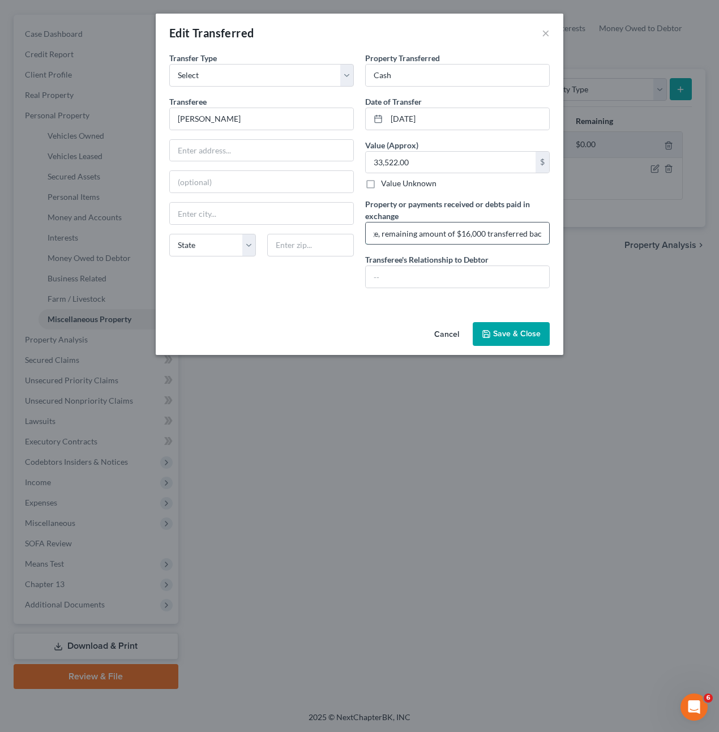
scroll to position [0, 267]
drag, startPoint x: 399, startPoint y: 237, endPoint x: 505, endPoint y: 240, distance: 105.4
click at [492, 237] on input "Cashed out IRA for living expenses, home repairs, medical costs, car payoff, ve…" at bounding box center [458, 234] width 184 height 22
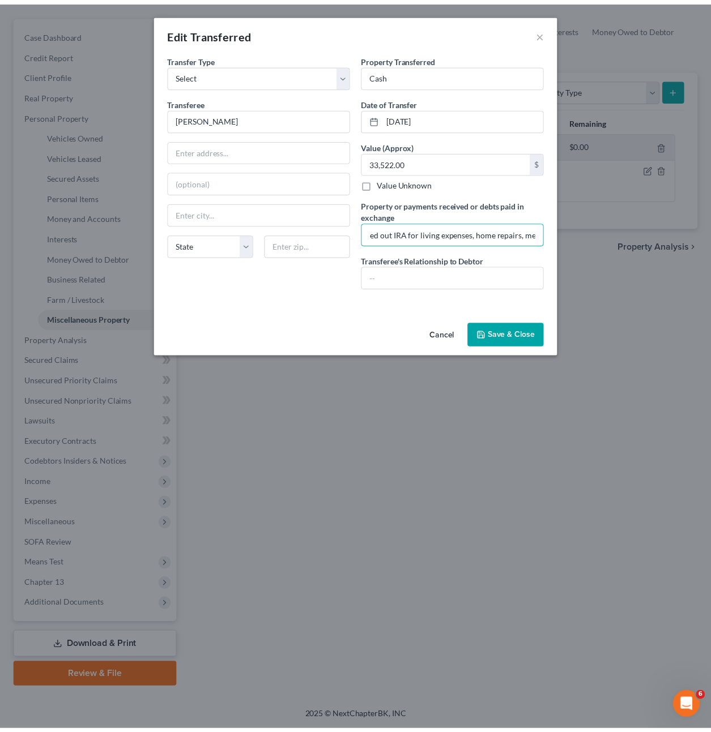
scroll to position [0, 0]
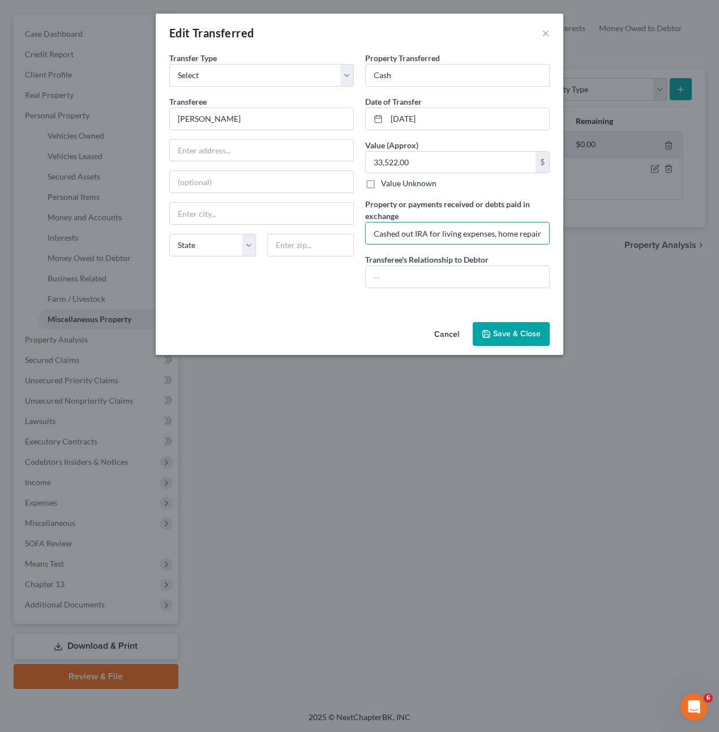
drag, startPoint x: 517, startPoint y: 225, endPoint x: 364, endPoint y: 233, distance: 153.2
click at [364, 233] on div "Property Transferred * Cash Date of Transfer * 09/26/2024 Value (Approx) 33,522…" at bounding box center [458, 174] width 196 height 245
click at [514, 232] on input "Cashed out IRA for living expenses, home repairs, medical costs, car payoff, ve…" at bounding box center [458, 234] width 184 height 22
click at [525, 337] on button "Save & Close" at bounding box center [511, 334] width 77 height 24
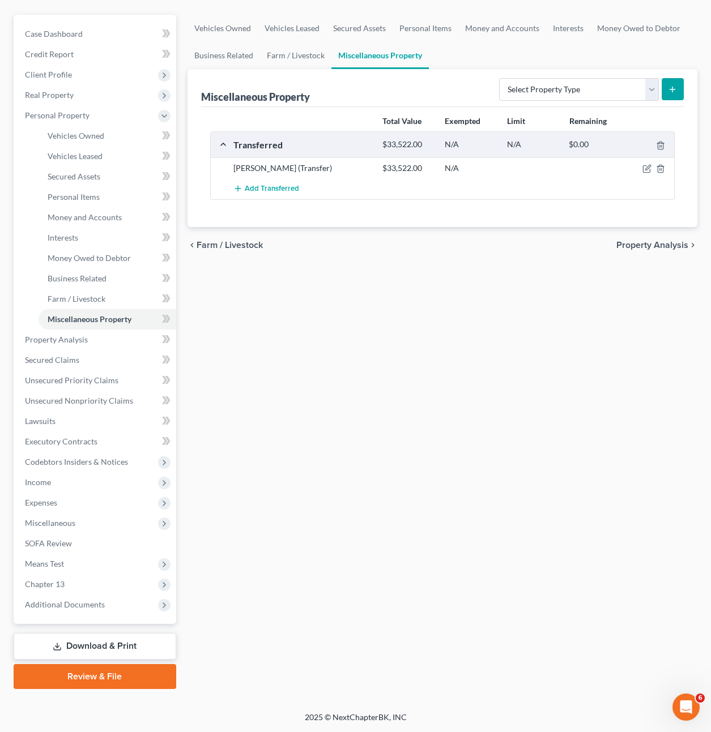
click at [546, 352] on div "Vehicles Owned Vehicles Leased Secured Assets Personal Items Money and Accounts…" at bounding box center [442, 352] width 521 height 675
drag, startPoint x: 536, startPoint y: 390, endPoint x: 539, endPoint y: 289, distance: 100.9
click at [536, 384] on div "Vehicles Owned Vehicles Leased Secured Assets Personal Items Money and Accounts…" at bounding box center [442, 352] width 521 height 675
click at [346, 364] on div "Vehicles Owned Vehicles Leased Secured Assets Personal Items Money and Accounts…" at bounding box center [442, 352] width 521 height 675
drag, startPoint x: 437, startPoint y: 415, endPoint x: 518, endPoint y: 204, distance: 225.8
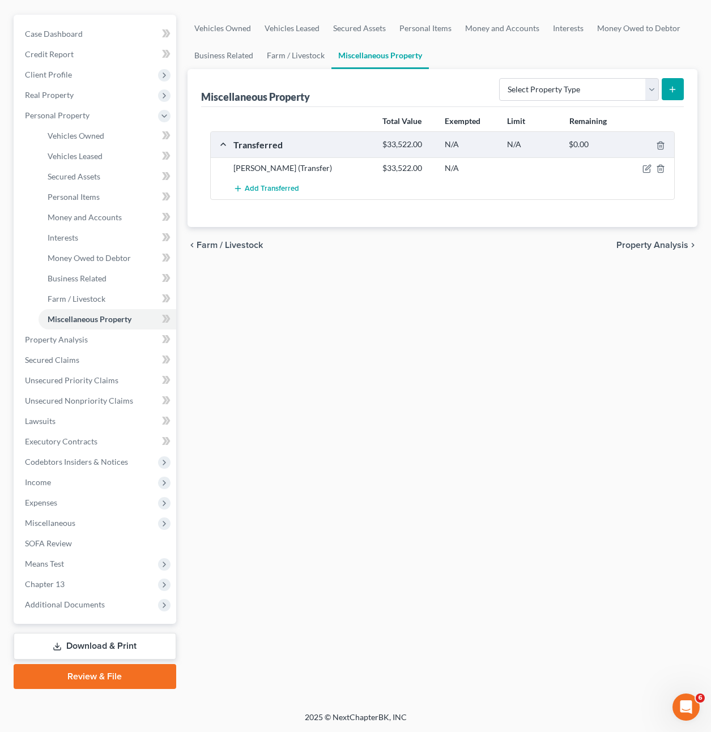
click at [440, 409] on div "Vehicles Owned Vehicles Leased Secured Assets Personal Items Money and Accounts…" at bounding box center [442, 352] width 521 height 675
click at [572, 85] on select "Select Property Type Assigned for Creditor Benefit Within 1 Year Holding for An…" at bounding box center [579, 89] width 160 height 23
click at [574, 87] on select "Select Property Type Assigned for Creditor Benefit Within 1 Year Holding for An…" at bounding box center [579, 89] width 160 height 23
click at [355, 419] on div "Vehicles Owned Vehicles Leased Secured Assets Personal Items Money and Accounts…" at bounding box center [442, 352] width 521 height 675
click at [60, 547] on span "SOFA Review" at bounding box center [48, 544] width 47 height 10
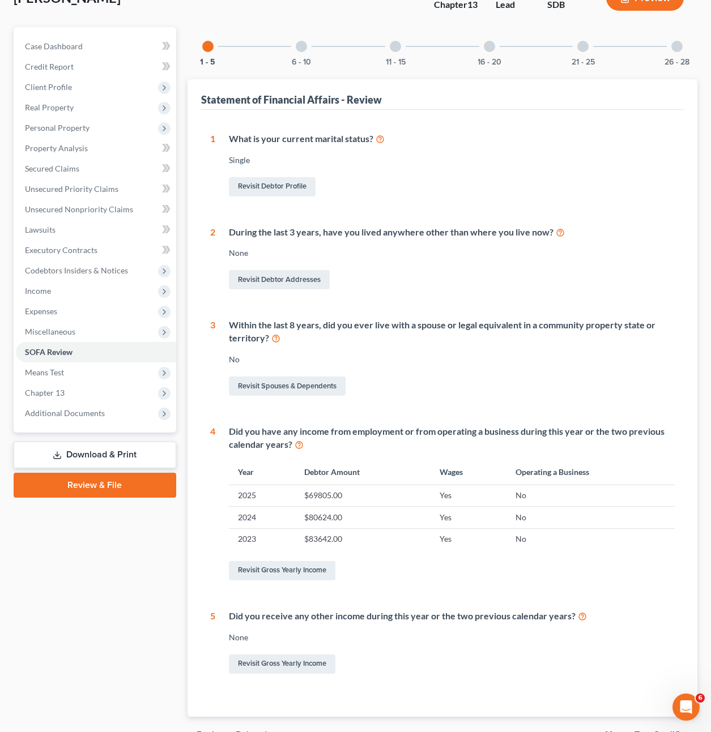
scroll to position [32, 0]
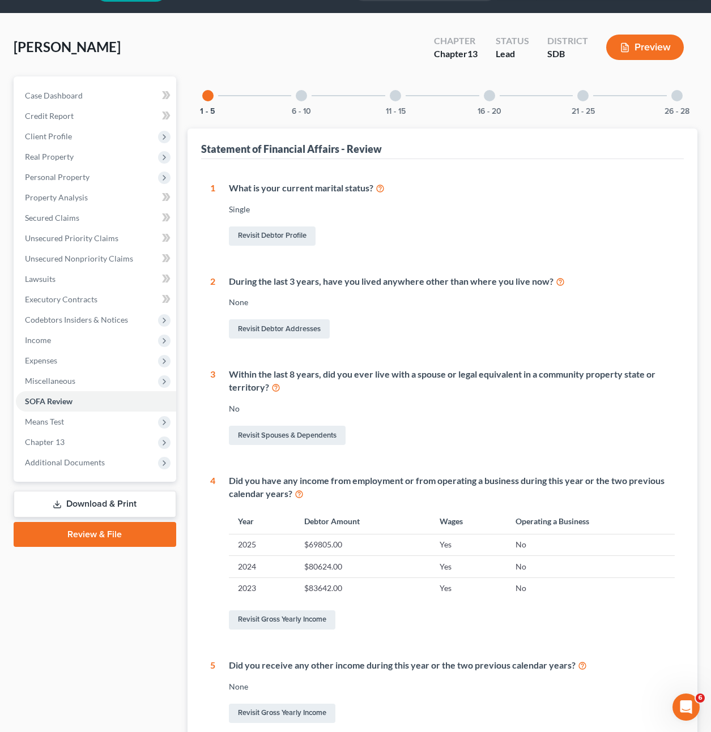
click at [296, 98] on div at bounding box center [301, 95] width 11 height 11
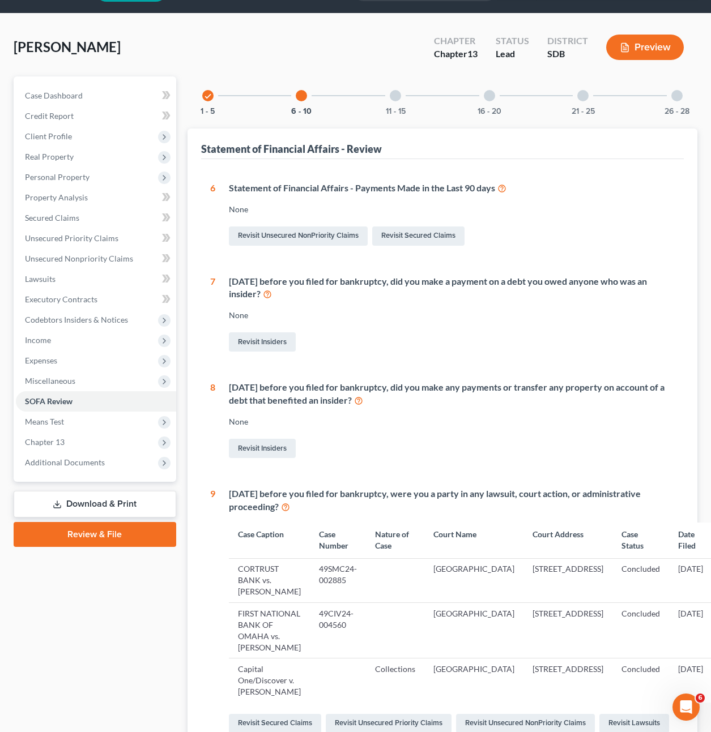
click at [390, 97] on div at bounding box center [395, 95] width 11 height 11
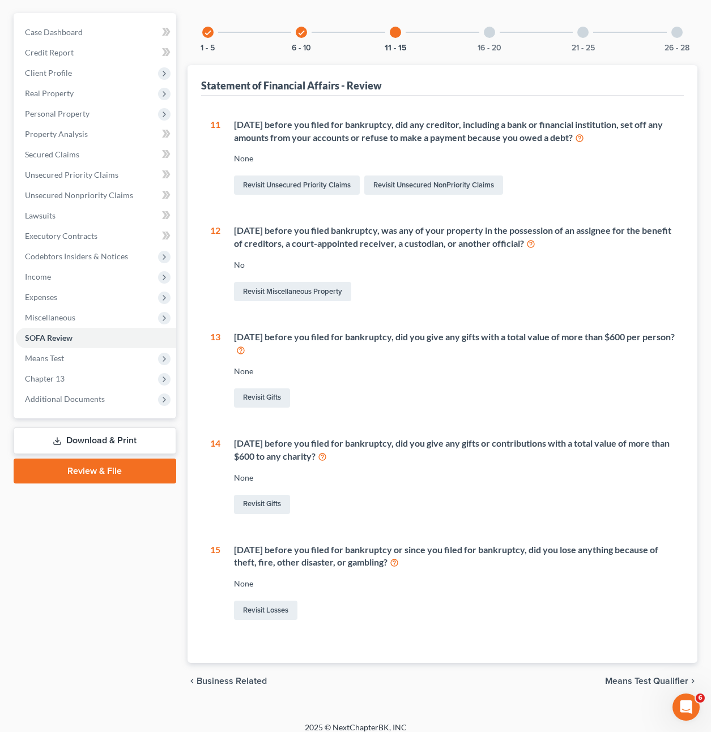
scroll to position [106, 0]
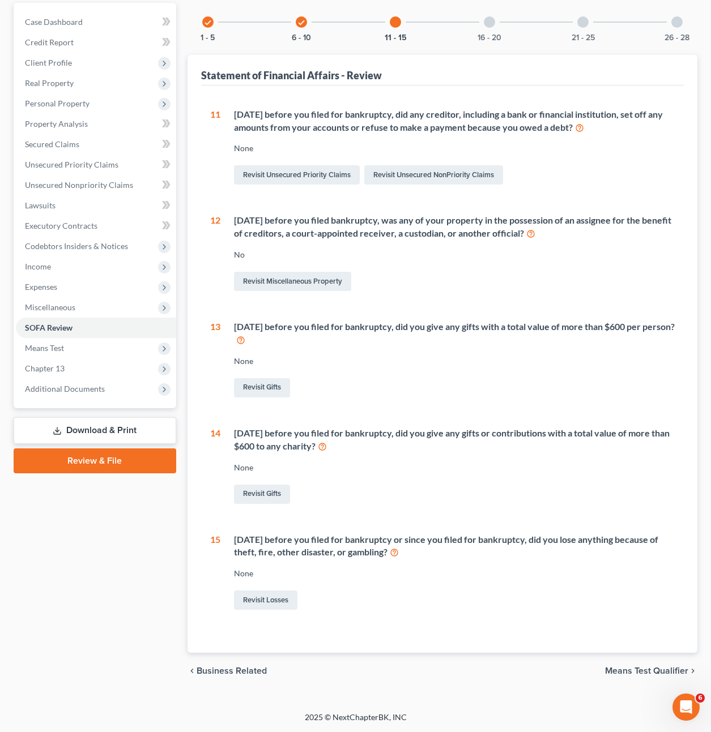
click at [425, 625] on div "1 What is your current marital status? Single Revisit Debtor Profile 2 During t…" at bounding box center [442, 370] width 483 height 568
click at [285, 601] on link "Revisit Losses" at bounding box center [265, 600] width 63 height 19
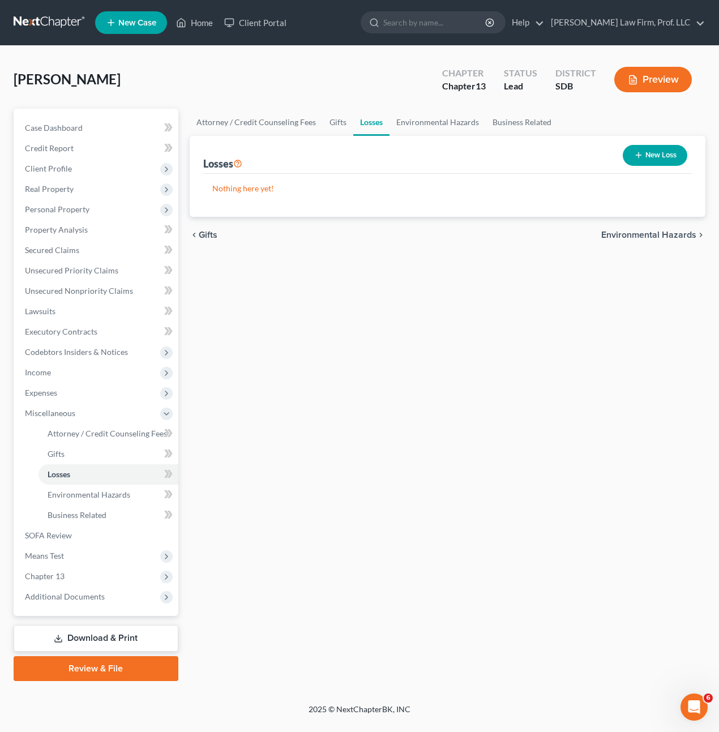
drag, startPoint x: 462, startPoint y: 282, endPoint x: 602, endPoint y: 198, distance: 162.3
click at [463, 281] on div "Attorney / Credit Counseling Fees Gifts Losses Environmental Hazards Business R…" at bounding box center [448, 395] width 528 height 573
click at [680, 149] on button "New Loss" at bounding box center [655, 155] width 65 height 21
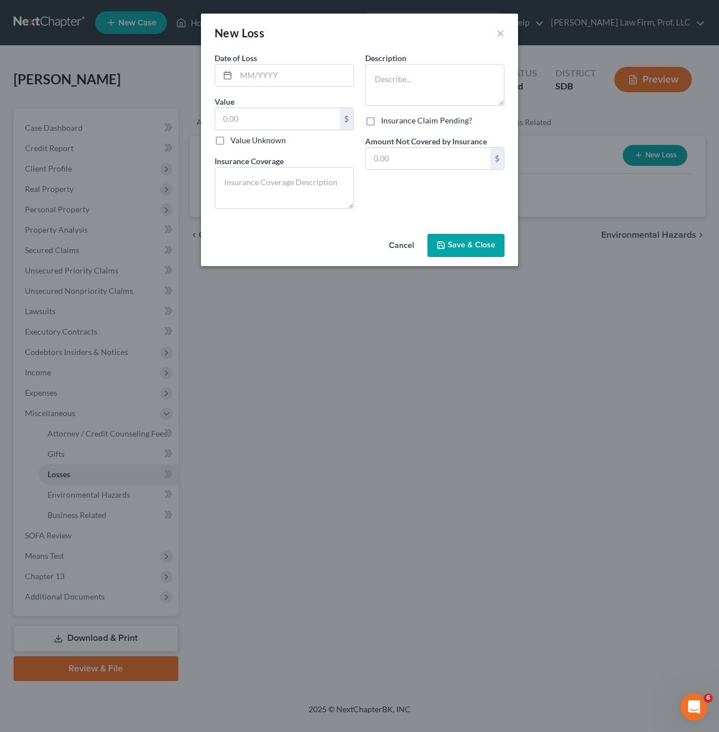
click at [403, 178] on div "Description * Insurance Claim Pending? Amount Not Covered by Insurance $" at bounding box center [435, 135] width 151 height 166
click at [313, 82] on input "text" at bounding box center [294, 76] width 117 height 22
click at [497, 37] on button "×" at bounding box center [501, 33] width 8 height 14
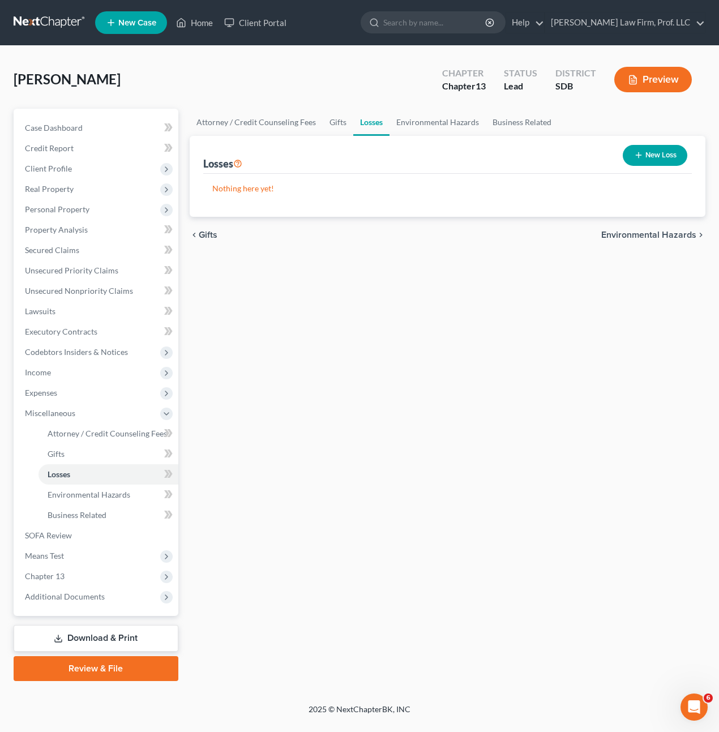
click at [309, 572] on div "Attorney / Credit Counseling Fees Gifts Losses Environmental Hazards Business R…" at bounding box center [448, 395] width 528 height 573
click at [76, 386] on span "Expenses" at bounding box center [97, 393] width 163 height 20
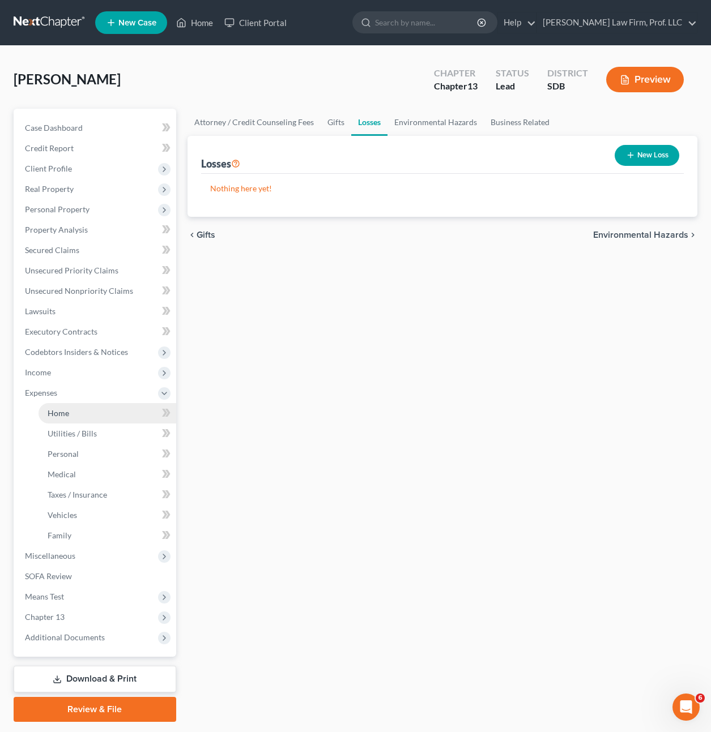
click at [83, 410] on link "Home" at bounding box center [108, 413] width 138 height 20
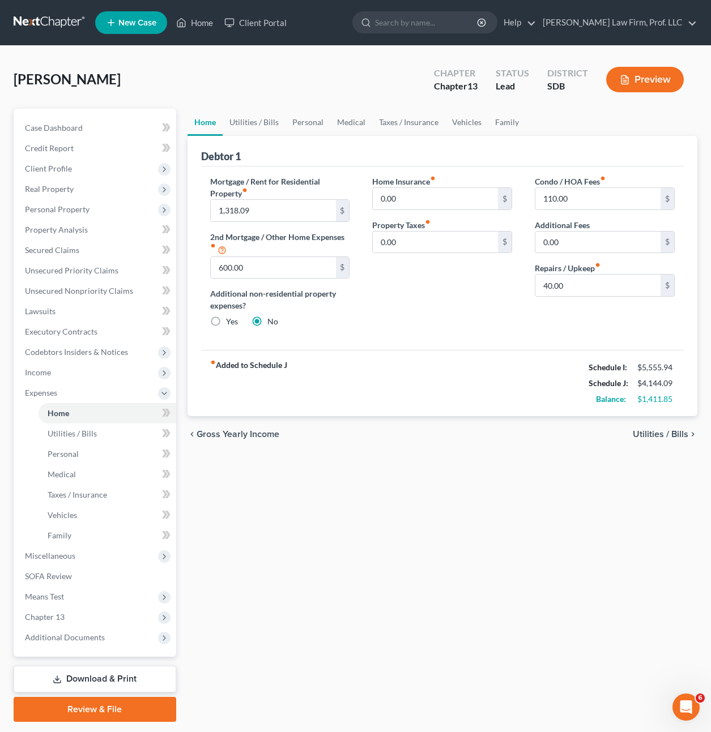
click at [430, 437] on div "chevron_left Gross Yearly Income Utilities / Bills chevron_right" at bounding box center [443, 434] width 510 height 36
click at [446, 416] on div "fiber_manual_record Added to Schedule J Schedule I: $5,555.94 Schedule J: $4,14…" at bounding box center [442, 383] width 483 height 66
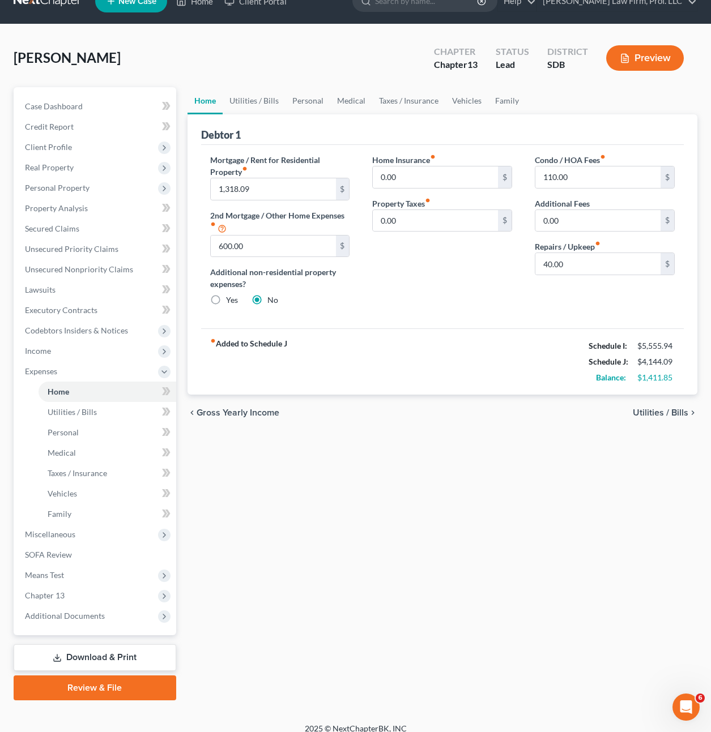
scroll to position [33, 0]
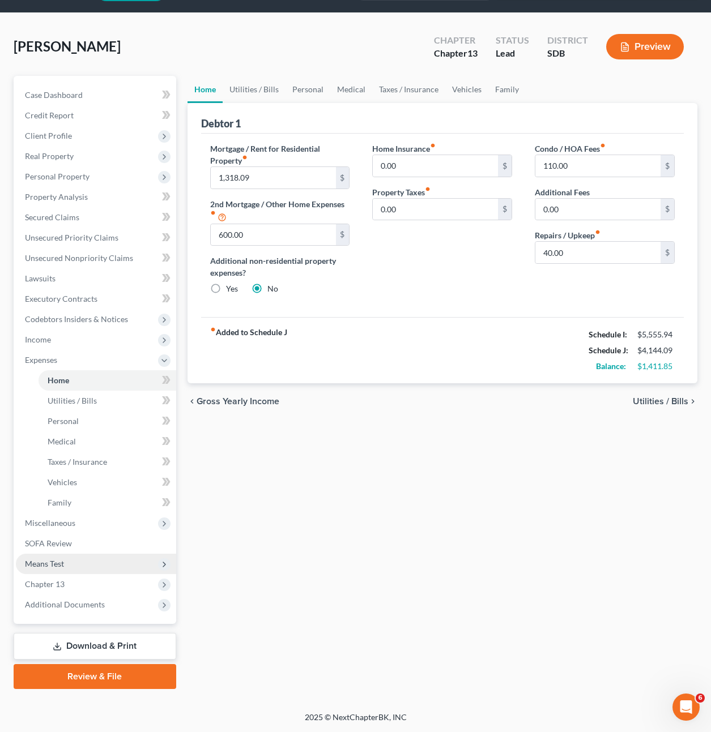
click at [71, 568] on span "Means Test" at bounding box center [96, 564] width 160 height 20
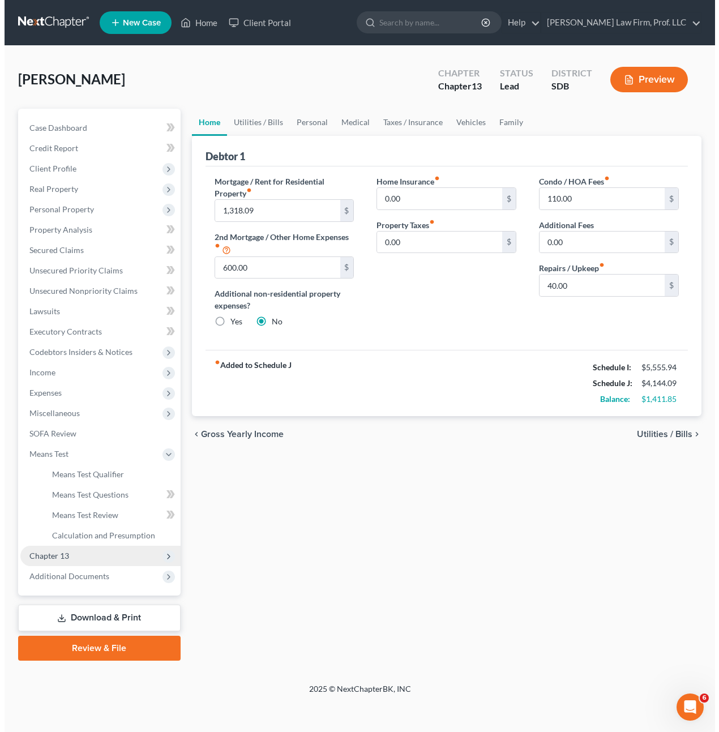
scroll to position [0, 0]
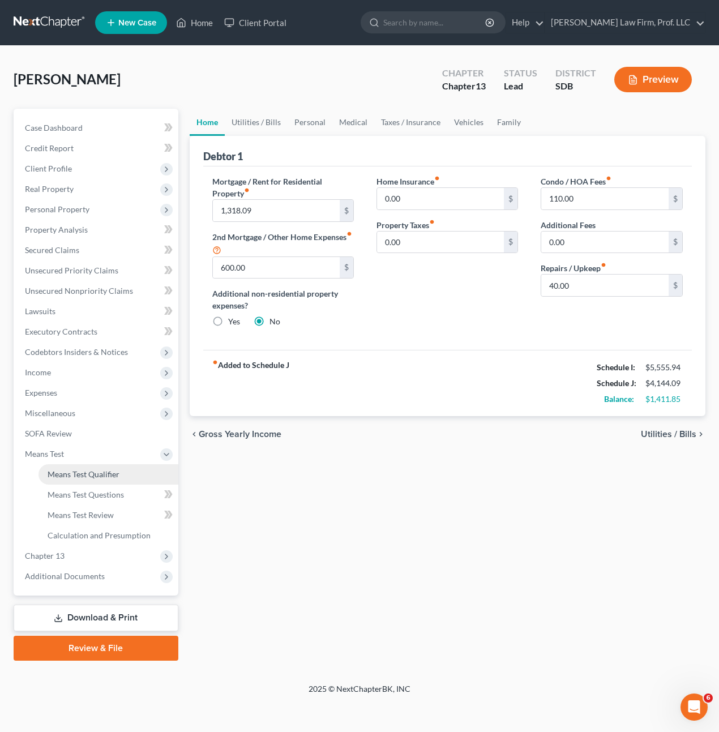
click at [122, 479] on link "Means Test Qualifier" at bounding box center [109, 475] width 140 height 20
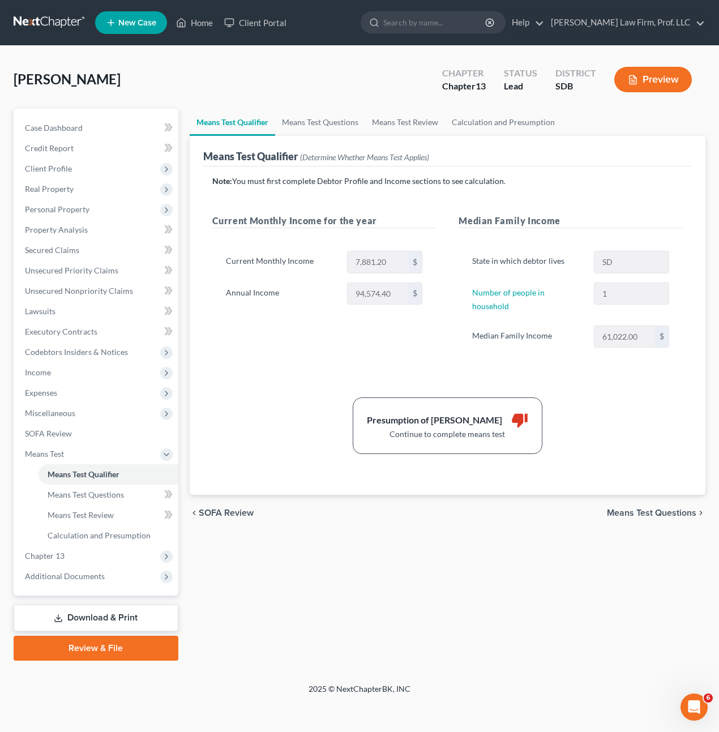
click at [368, 567] on div "Means Test Qualifier Means Test Questions Means Test Review Calculation and Pre…" at bounding box center [448, 385] width 528 height 552
click at [391, 541] on div "Means Test Qualifier Means Test Questions Means Test Review Calculation and Pre…" at bounding box center [448, 385] width 528 height 552
click at [46, 376] on span "Income" at bounding box center [38, 373] width 26 height 10
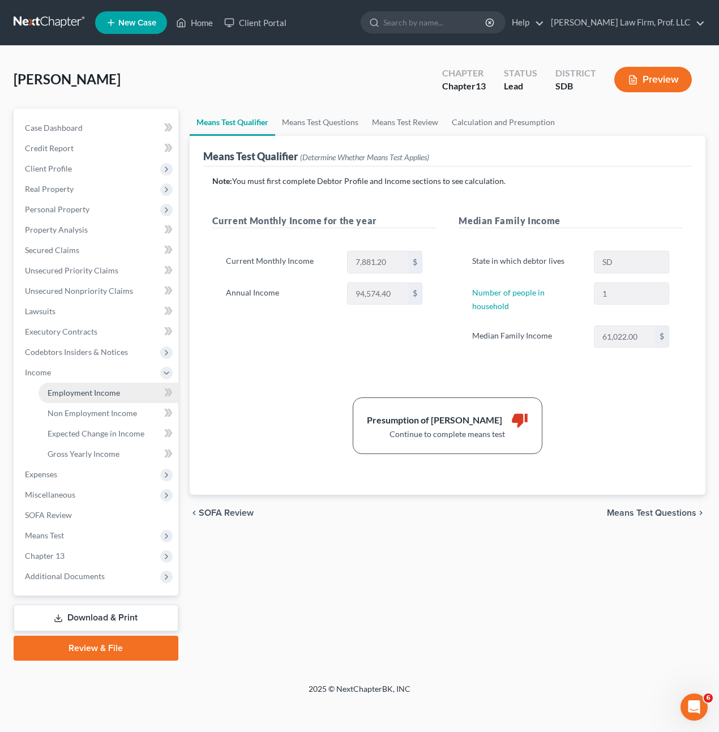
drag, startPoint x: 71, startPoint y: 389, endPoint x: 77, endPoint y: 393, distance: 6.9
click at [71, 390] on span "Employment Income" at bounding box center [84, 393] width 73 height 10
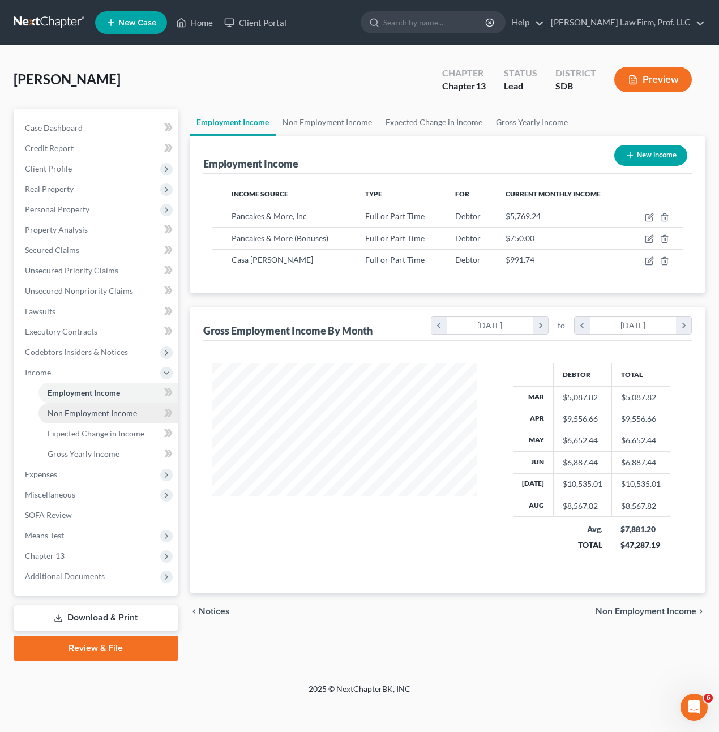
scroll to position [203, 288]
click at [63, 541] on span "Means Test" at bounding box center [97, 536] width 163 height 20
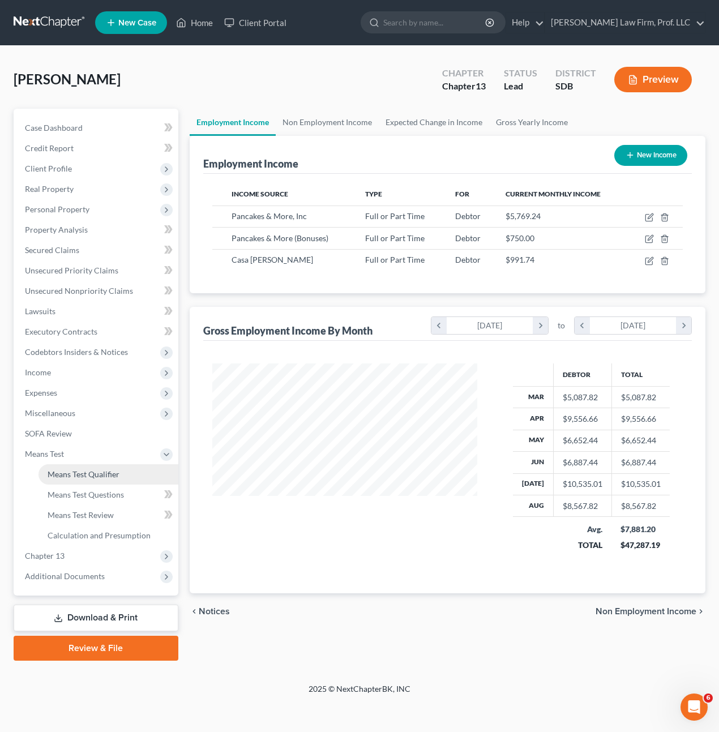
click at [122, 479] on link "Means Test Qualifier" at bounding box center [109, 475] width 140 height 20
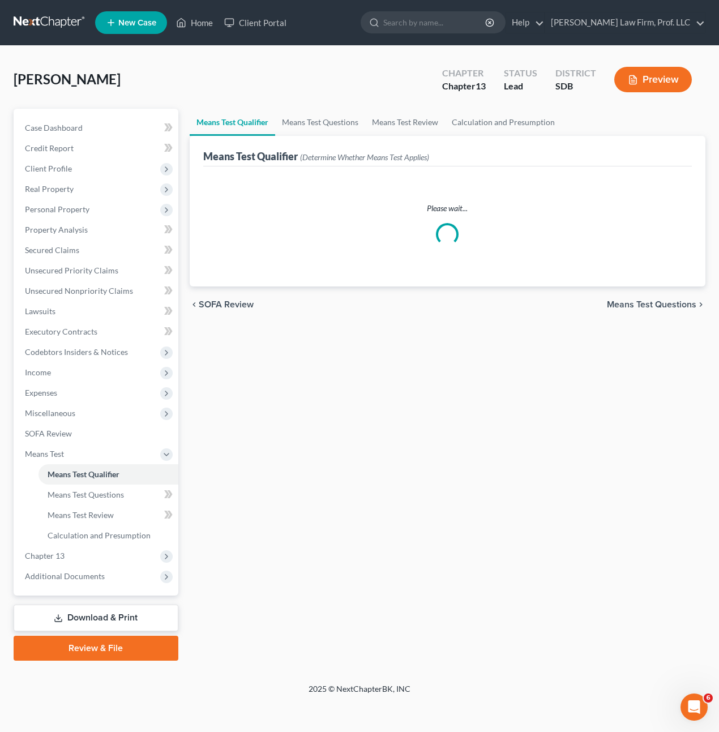
click at [663, 80] on button "Preview" at bounding box center [654, 79] width 78 height 25
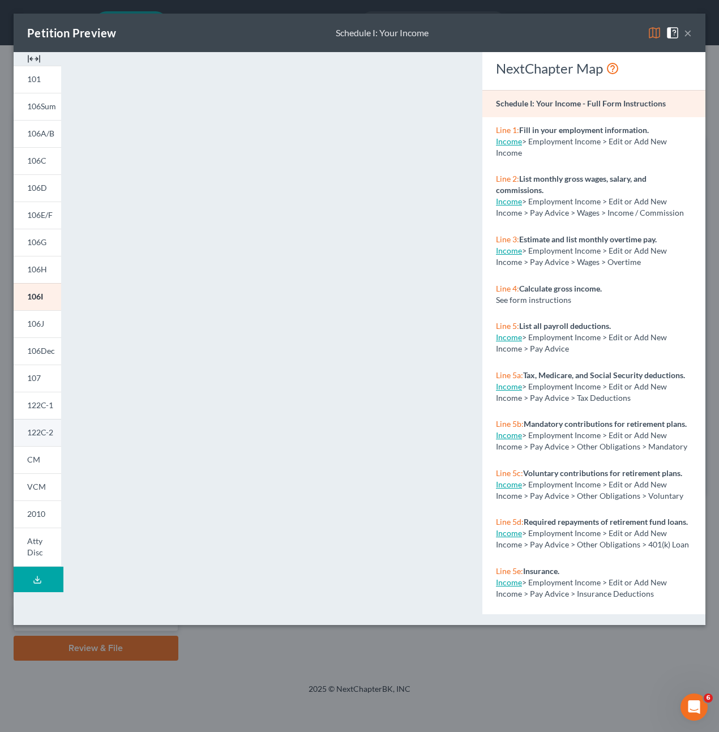
drag, startPoint x: 39, startPoint y: 434, endPoint x: 42, endPoint y: 425, distance: 9.7
click at [39, 433] on span "122C-2" at bounding box center [40, 433] width 26 height 10
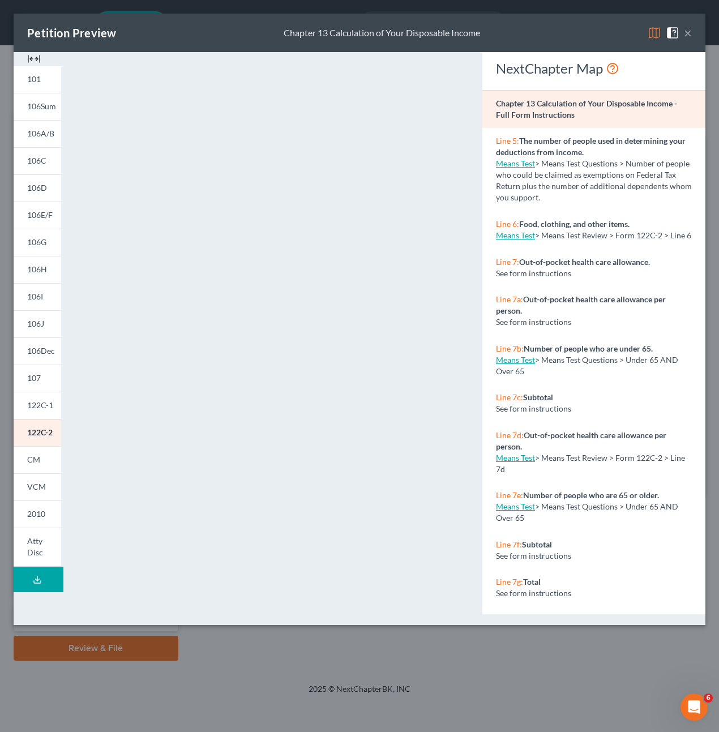
click at [690, 31] on button "×" at bounding box center [688, 33] width 8 height 14
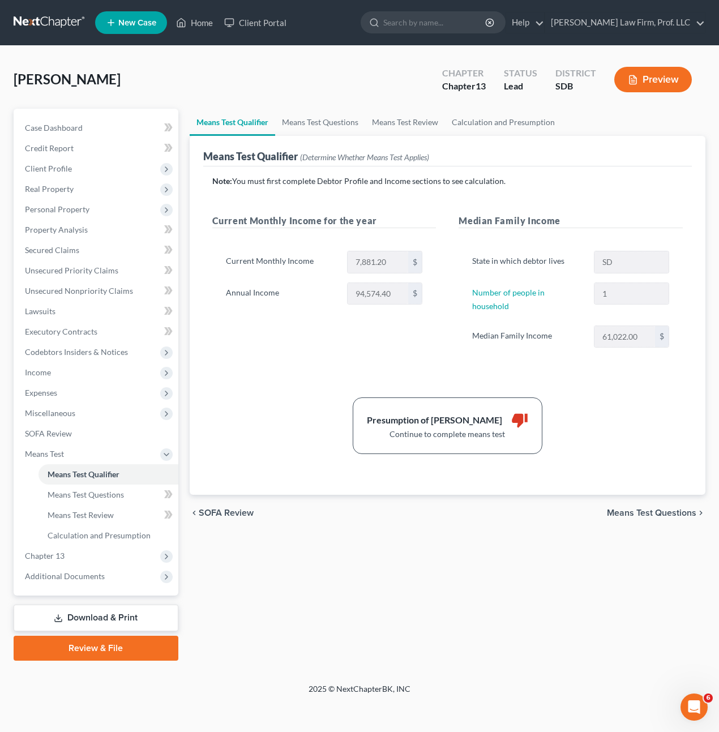
click at [480, 504] on div "chevron_left SOFA Review Means Test Questions chevron_right" at bounding box center [448, 513] width 517 height 36
click at [63, 373] on span "Income" at bounding box center [97, 373] width 163 height 20
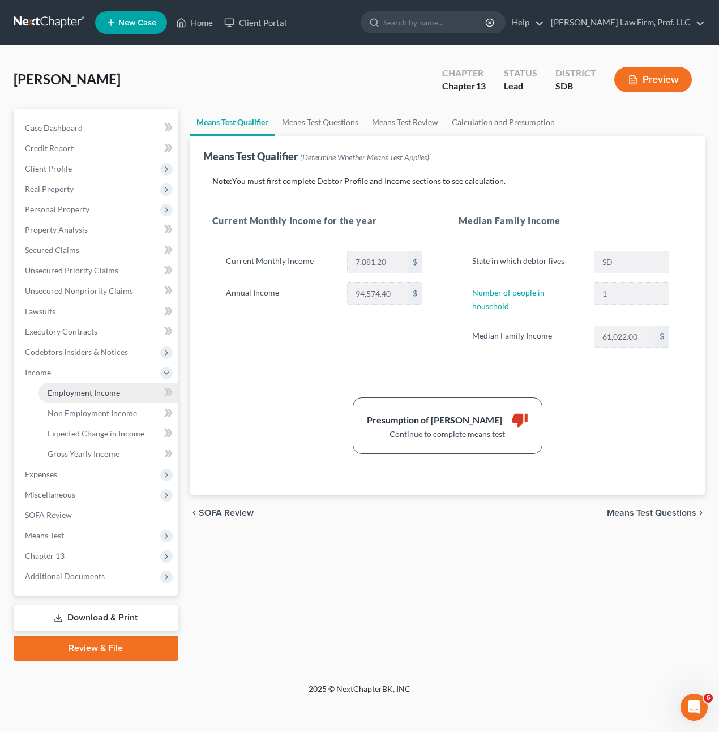
click at [62, 390] on span "Employment Income" at bounding box center [84, 393] width 73 height 10
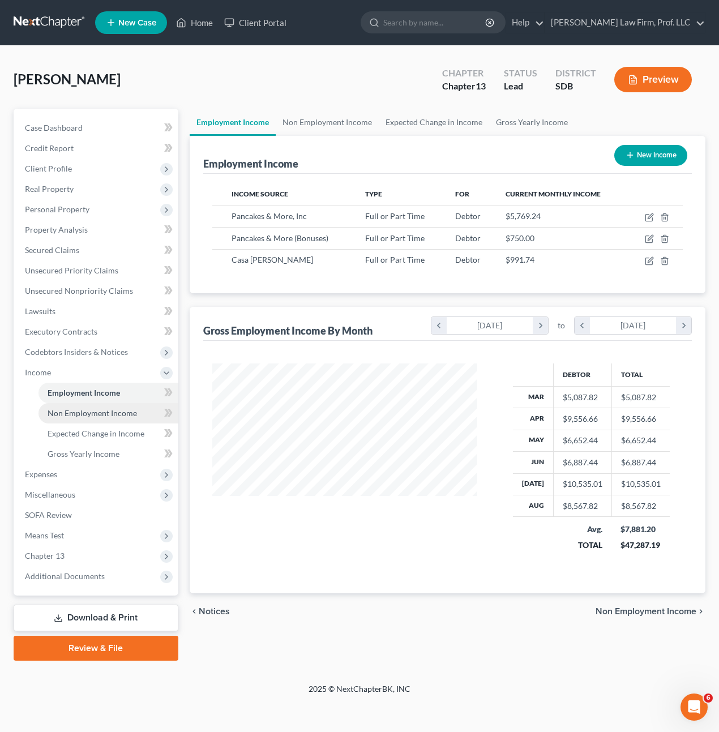
scroll to position [203, 288]
click at [78, 416] on span "Non Employment Income" at bounding box center [93, 413] width 90 height 10
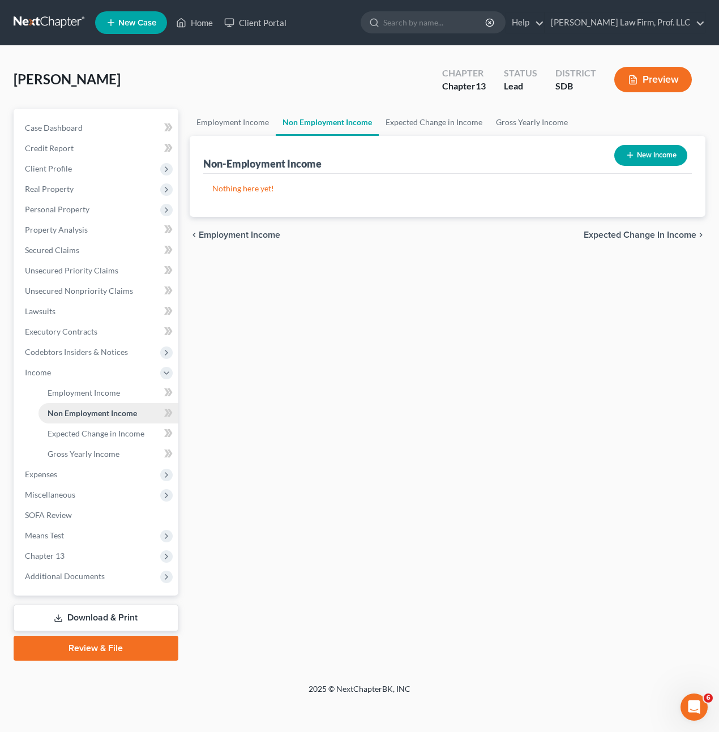
click at [79, 404] on link "Non Employment Income" at bounding box center [109, 413] width 140 height 20
click at [82, 397] on span "Employment Income" at bounding box center [84, 393] width 73 height 10
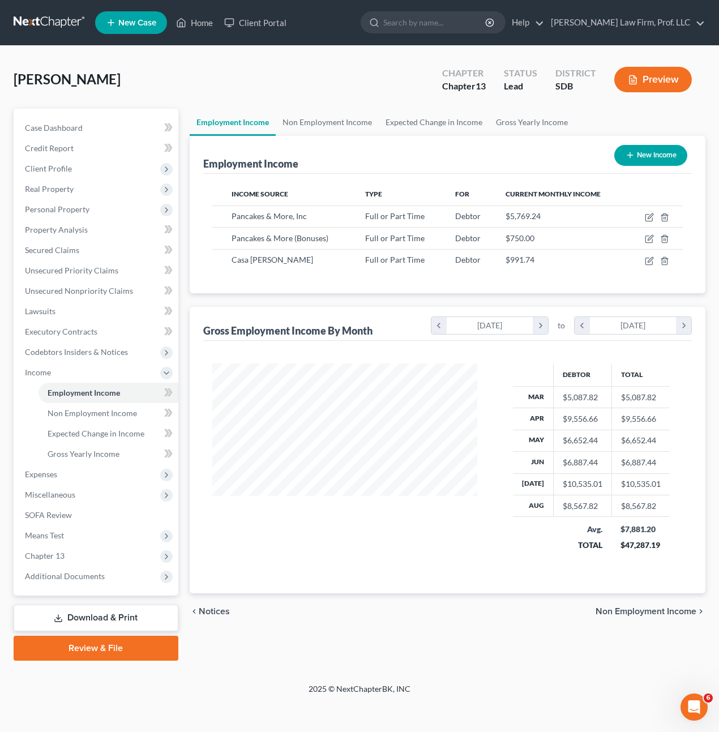
scroll to position [203, 288]
drag, startPoint x: 648, startPoint y: 527, endPoint x: 601, endPoint y: 525, distance: 47.1
click at [612, 526] on td "$7,881.20 $47,287.19" at bounding box center [641, 537] width 58 height 40
drag, startPoint x: 601, startPoint y: 525, endPoint x: 475, endPoint y: 595, distance: 144.5
click at [475, 596] on div "chevron_left Notices Non Employment Income chevron_right" at bounding box center [448, 612] width 517 height 36
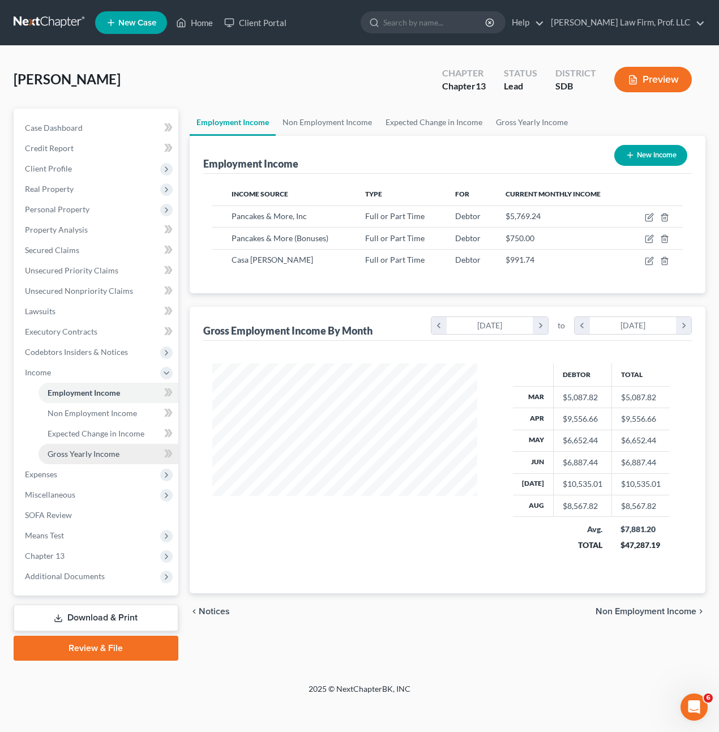
click at [103, 454] on span "Gross Yearly Income" at bounding box center [84, 454] width 72 height 10
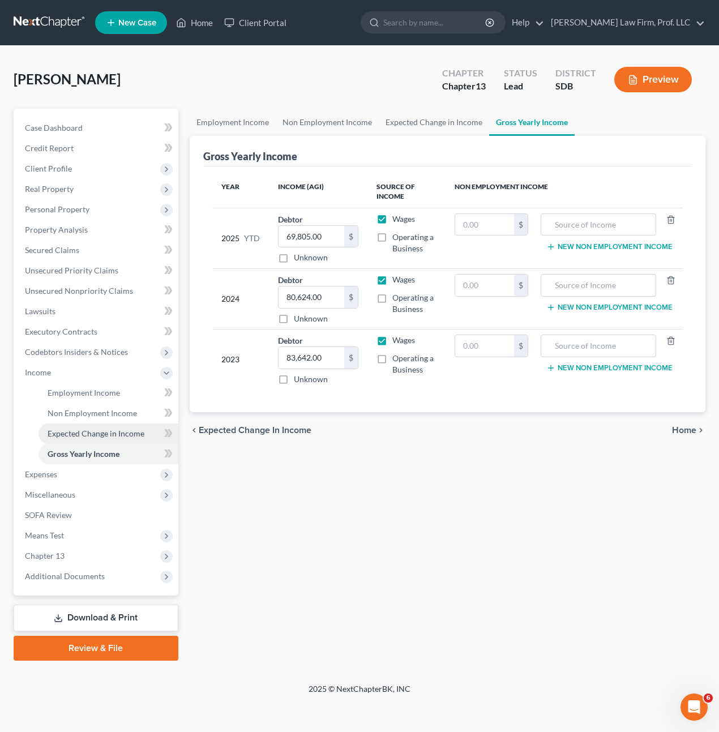
click at [109, 432] on span "Expected Change in Income" at bounding box center [96, 434] width 97 height 10
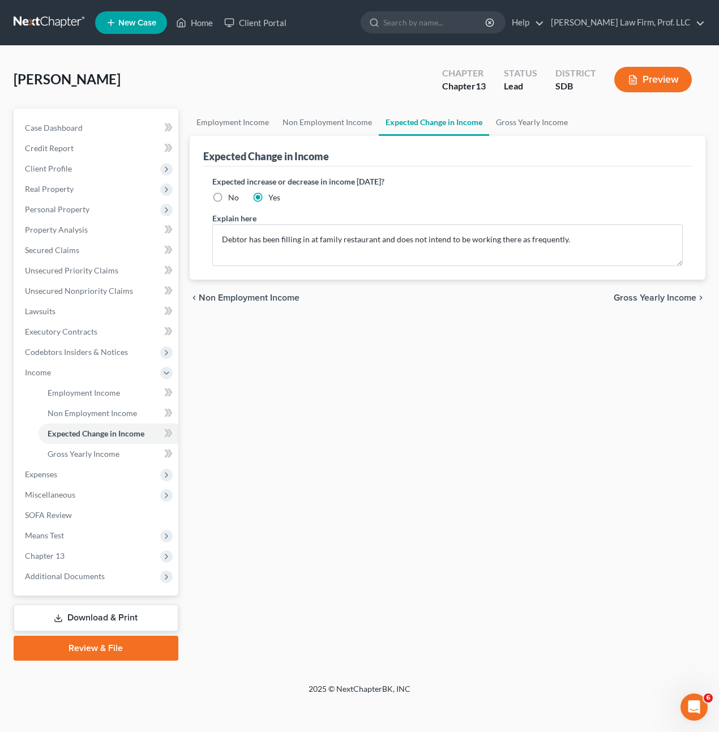
click at [420, 371] on div "Employment Income Non Employment Income Expected Change in Income Gross Yearly …" at bounding box center [448, 385] width 528 height 552
click at [517, 245] on textarea "Debtor has been filling in at family restaurant and does not intend to be worki…" at bounding box center [447, 245] width 471 height 42
click at [572, 239] on textarea "Debtor has been filling in at family restaurant and does not intend to be worki…" at bounding box center [447, 245] width 471 height 42
click at [573, 235] on textarea "Debtor has been filling in at family restaurant and does not intend to be worki…" at bounding box center [447, 245] width 471 height 42
click at [525, 380] on div "Employment Income Non Employment Income Expected Change in Income Gross Yearly …" at bounding box center [448, 385] width 528 height 552
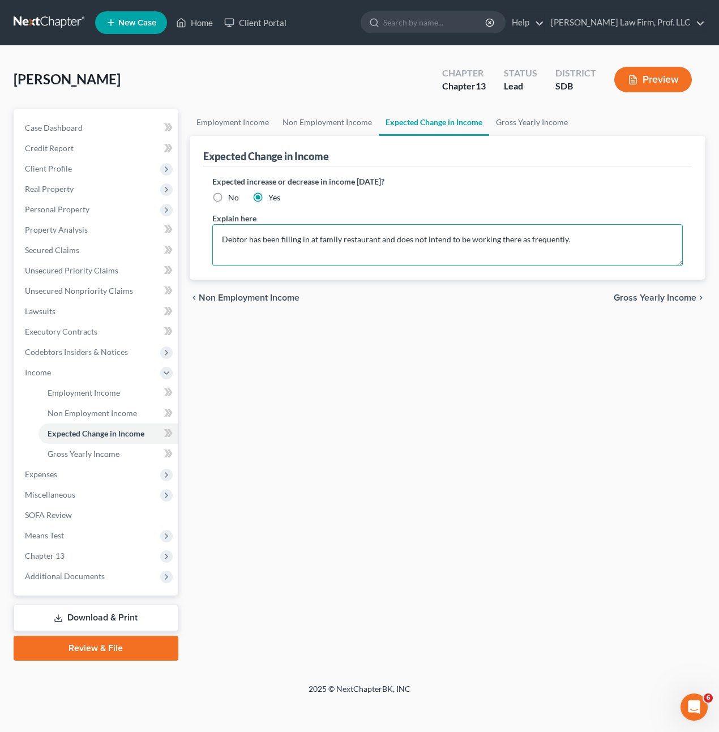
click at [600, 249] on textarea "Debtor has been filling in at family restaurant and does not intend to be worki…" at bounding box center [447, 245] width 471 height 42
click at [253, 662] on div "Petition Navigation Case Dashboard Payments Invoices Payments Payments Credit R…" at bounding box center [360, 389] width 692 height 561
click at [134, 650] on link "Review & File" at bounding box center [96, 648] width 165 height 25
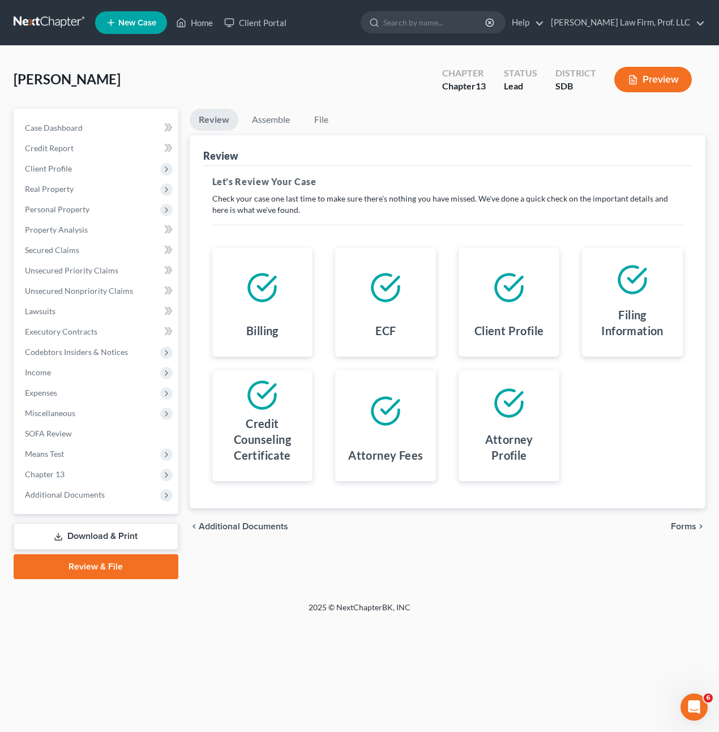
click at [484, 651] on div "Home New Case Client Portal Gerry Law Firm, Prof. LLC riedel@sgsllc.com My Acco…" at bounding box center [359, 366] width 719 height 732
click at [290, 122] on link "Assemble" at bounding box center [271, 120] width 56 height 22
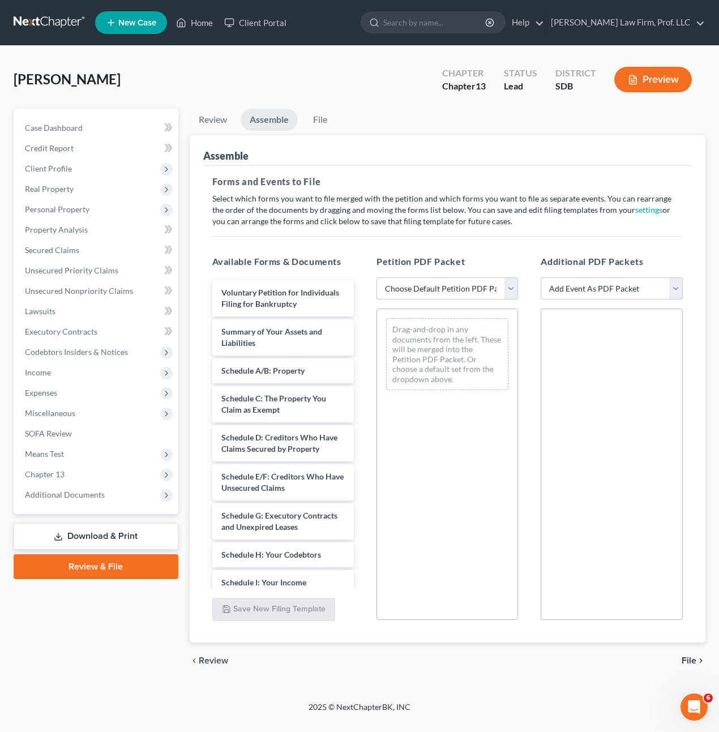
click at [425, 293] on select "Choose Default Petition PDF Packet Emergency Filing (Voluntary Petition and Cre…" at bounding box center [448, 289] width 142 height 23
click at [459, 274] on div "Petition PDF Packet Choose Default Petition PDF Packet Emergency Filing (Volunt…" at bounding box center [447, 438] width 164 height 384
click at [318, 120] on link "File" at bounding box center [321, 120] width 36 height 22
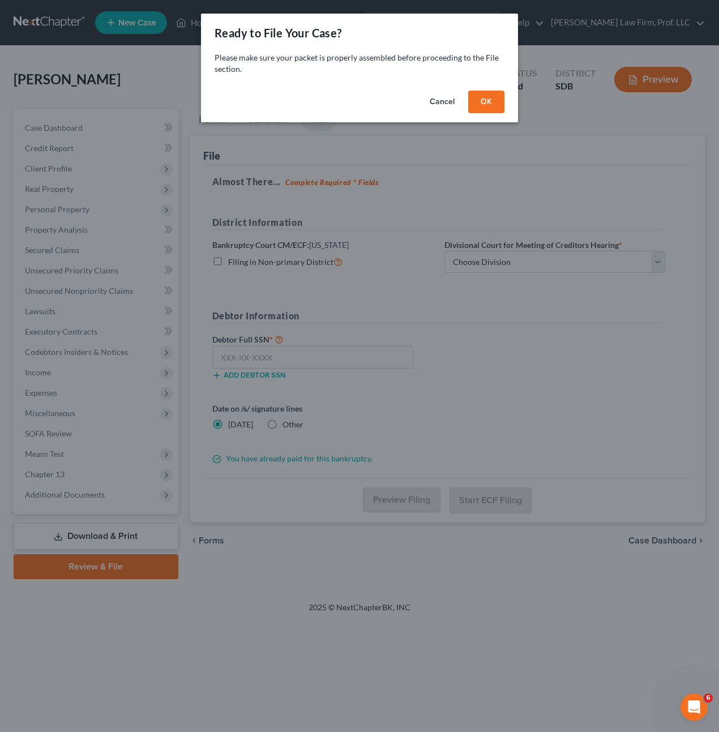
click at [440, 103] on button "Cancel" at bounding box center [442, 102] width 43 height 23
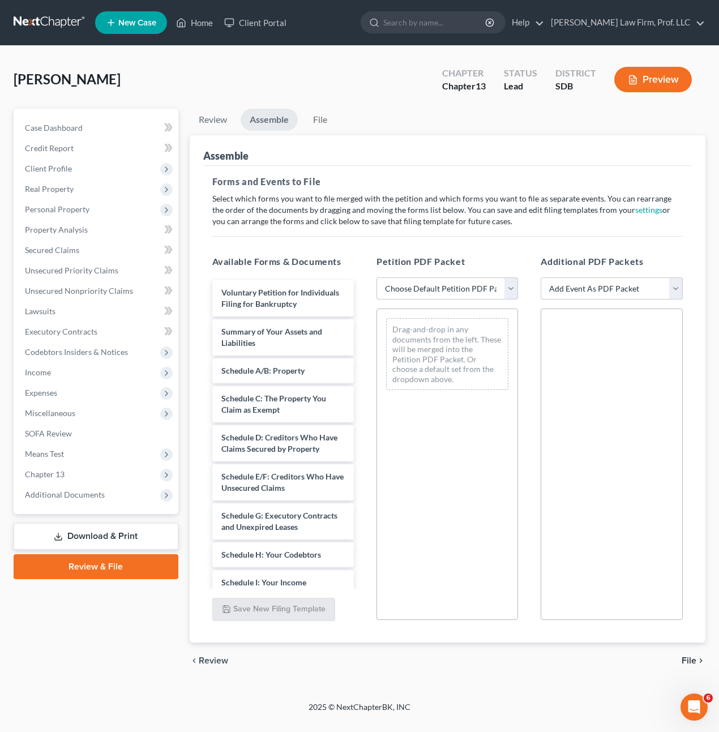
click at [459, 296] on select "Choose Default Petition PDF Packet Emergency Filing (Voluntary Petition and Cre…" at bounding box center [448, 289] width 142 height 23
select select "1"
click at [377, 278] on select "Choose Default Petition PDF Packet Emergency Filing (Voluntary Petition and Cre…" at bounding box center [448, 289] width 142 height 23
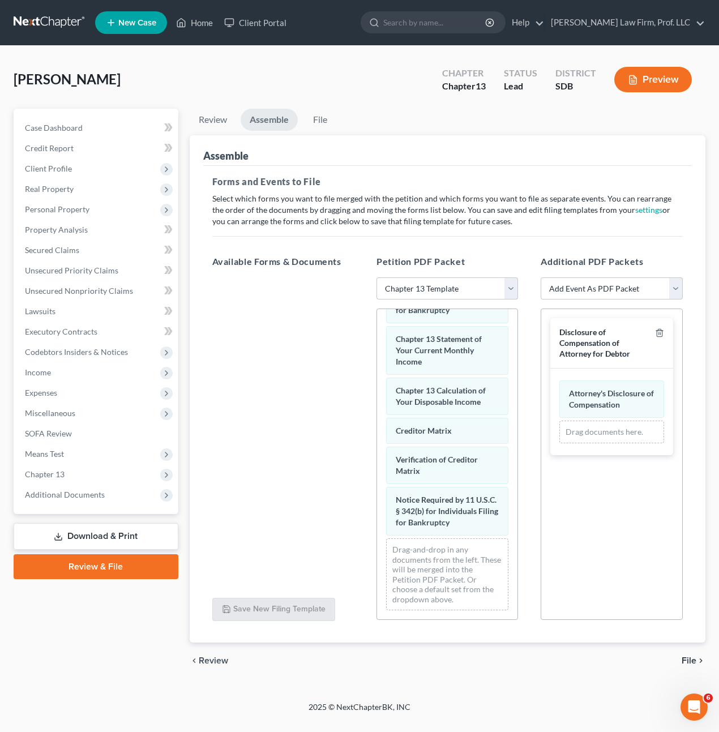
scroll to position [531, 0]
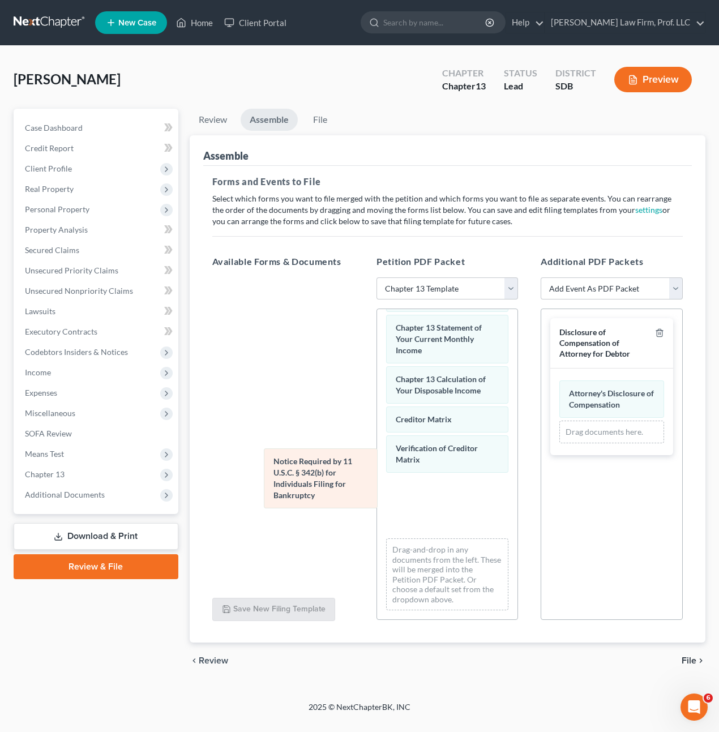
drag, startPoint x: 447, startPoint y: 513, endPoint x: 320, endPoint y: 436, distance: 148.5
click at [377, 433] on div "Notice Required by 11 U.S.C. § 342(b) for Individuals Filing for Bankruptcy Vol…" at bounding box center [447, 216] width 140 height 808
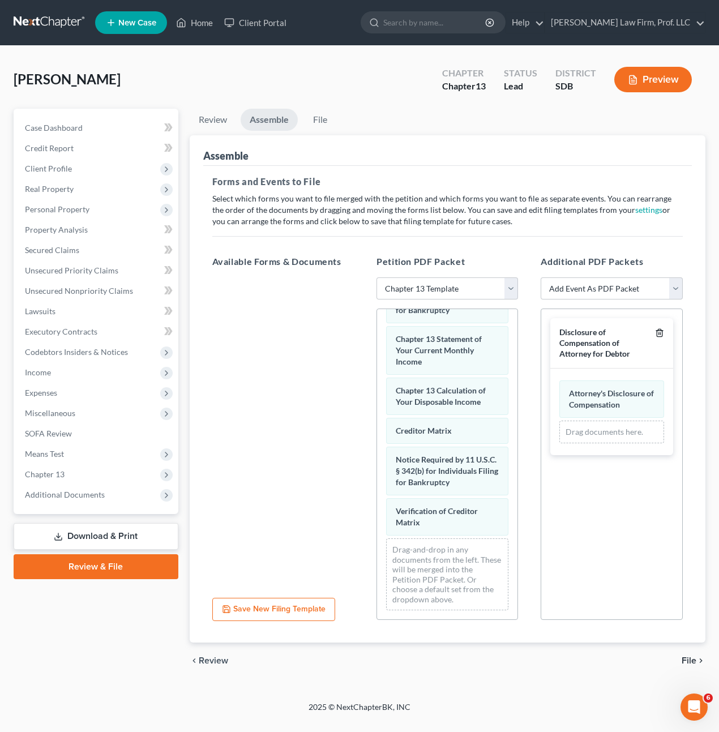
click at [660, 331] on polyline "button" at bounding box center [660, 331] width 7 height 0
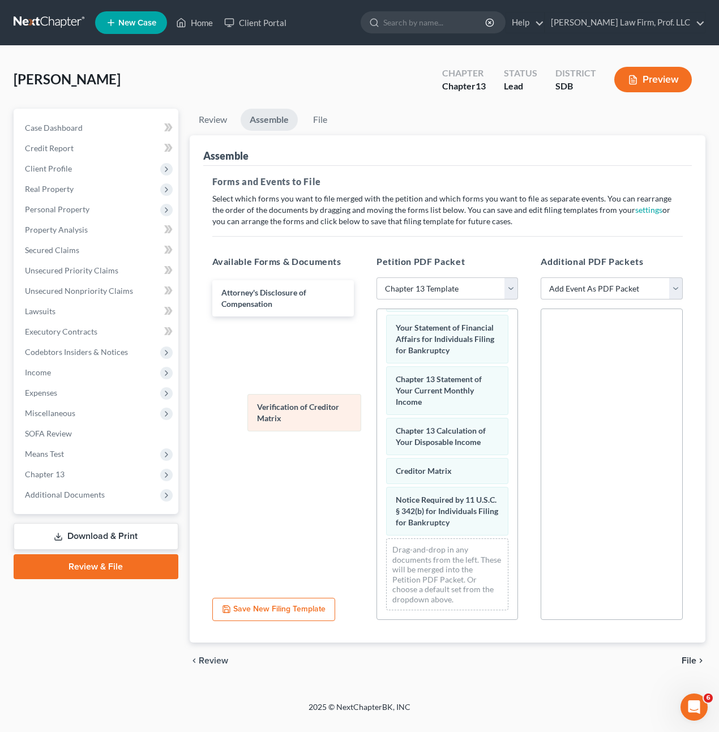
drag, startPoint x: 454, startPoint y: 523, endPoint x: 301, endPoint y: 347, distance: 233.3
click at [377, 347] on div "Verification of Creditor Matrix Voluntary Petition for Individuals Filing for B…" at bounding box center [447, 241] width 140 height 756
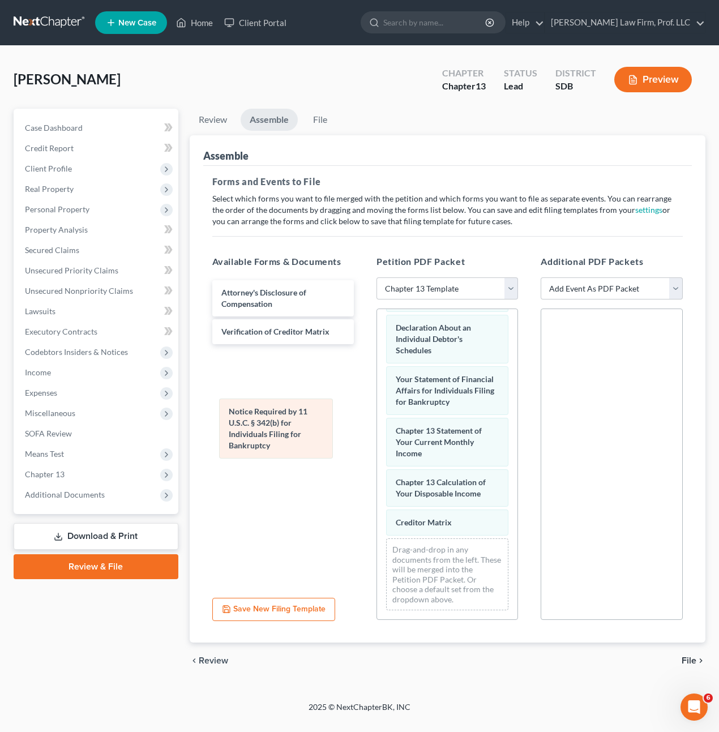
scroll to position [428, 0]
drag, startPoint x: 427, startPoint y: 508, endPoint x: 296, endPoint y: 403, distance: 167.2
click at [377, 364] on div "Notice Required by 11 U.S.C. § 342(b) for Individuals Filing for Bankruptcy Vol…" at bounding box center [447, 267] width 140 height 705
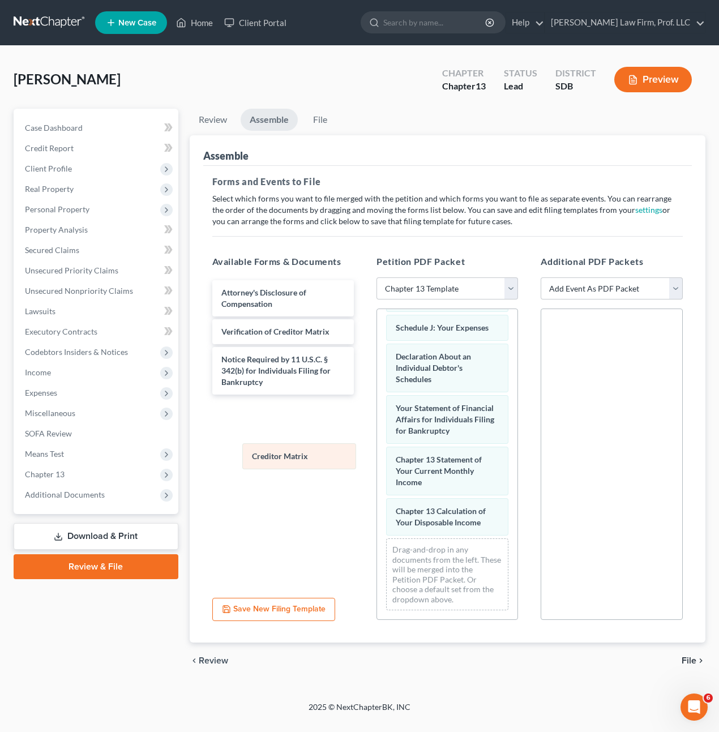
scroll to position [399, 0]
drag, startPoint x: 444, startPoint y: 523, endPoint x: 297, endPoint y: 438, distance: 169.8
click at [377, 434] on div "Creditor Matrix Voluntary Petition for Individuals Filing for Bankruptcy Summar…" at bounding box center [447, 282] width 140 height 676
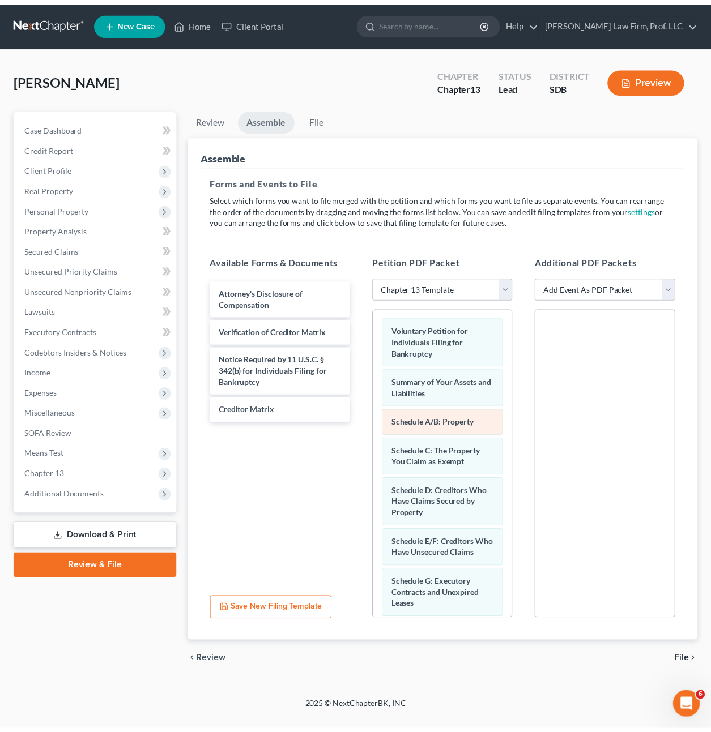
scroll to position [0, 0]
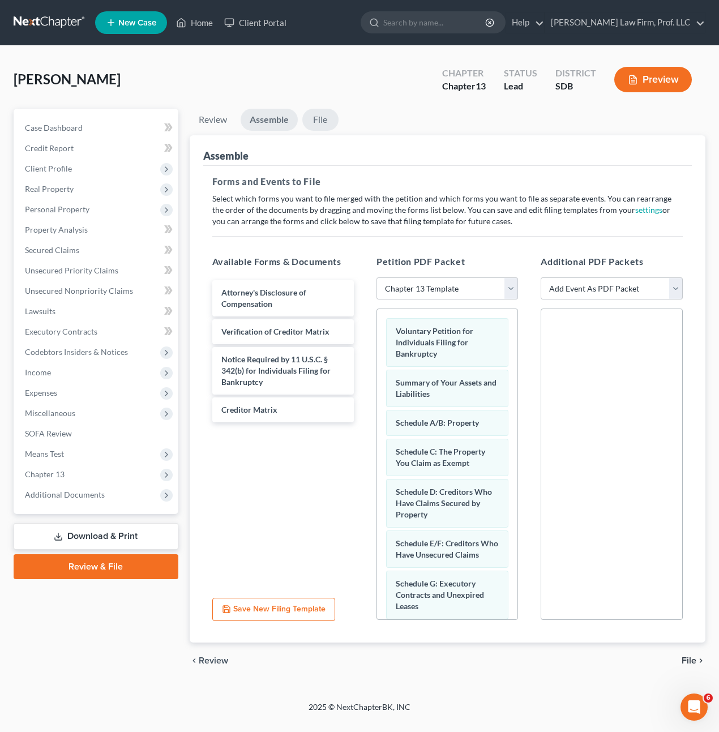
click at [325, 119] on link "File" at bounding box center [321, 120] width 36 height 22
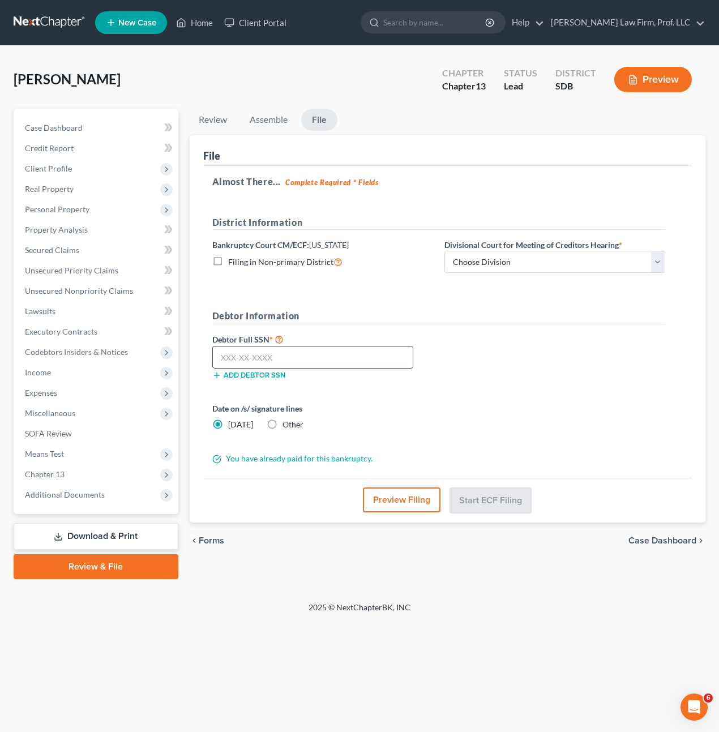
drag, startPoint x: 485, startPoint y: 429, endPoint x: 283, endPoint y: 363, distance: 213.2
click at [482, 427] on div "Date on /s/ signature lines Today Other" at bounding box center [439, 421] width 465 height 37
click at [279, 358] on input "text" at bounding box center [313, 357] width 202 height 23
type input "503-98-5928"
click at [640, 266] on select "Choose Division Aberdeen Pierre Rapid City Sioux Falls" at bounding box center [555, 262] width 221 height 23
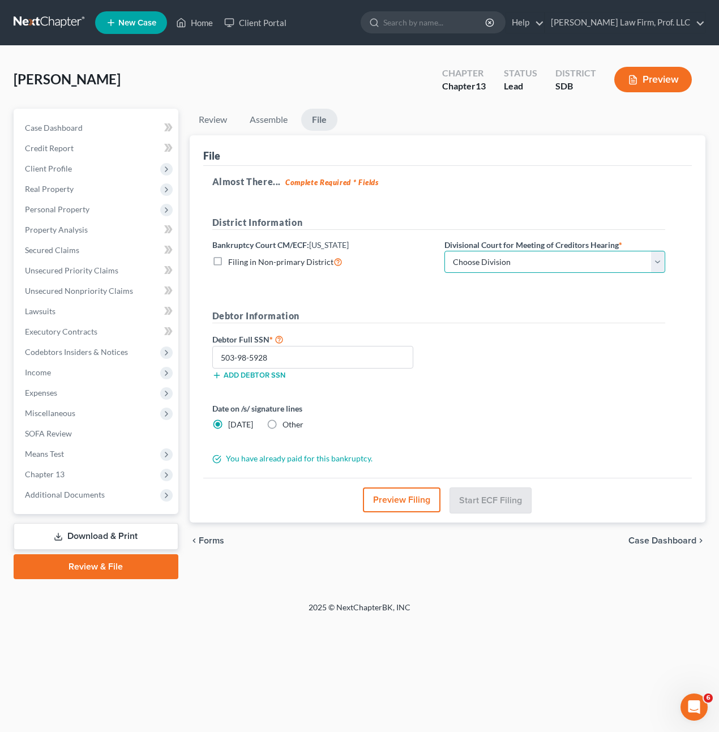
select select "3"
click at [445, 251] on select "Choose Division Aberdeen Pierre Rapid City Sioux Falls" at bounding box center [555, 262] width 221 height 23
click at [611, 355] on div "Debtor Full SSN * 503-98-5928 Add debtor SSN" at bounding box center [439, 361] width 465 height 57
click at [497, 578] on div "Review Assemble File Review This court does not allow electronic filing for cas…" at bounding box center [448, 344] width 528 height 471
click at [495, 508] on button "Start ECF Filing" at bounding box center [490, 500] width 81 height 25
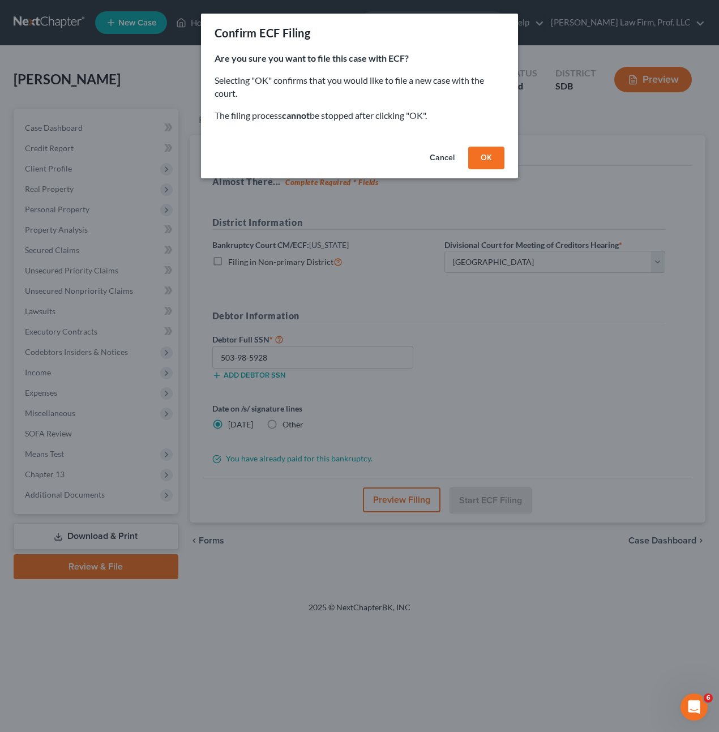
click at [491, 163] on button "OK" at bounding box center [486, 158] width 36 height 23
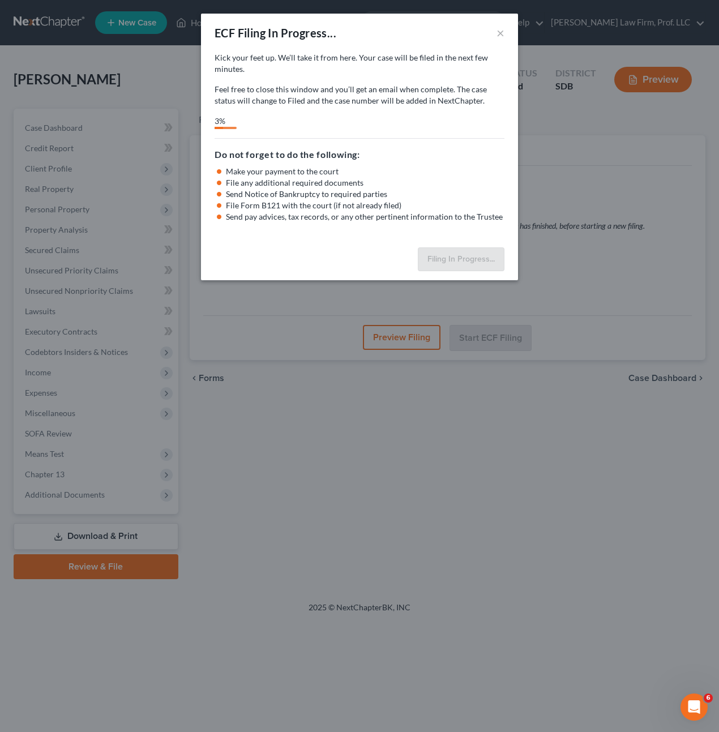
select select "3"
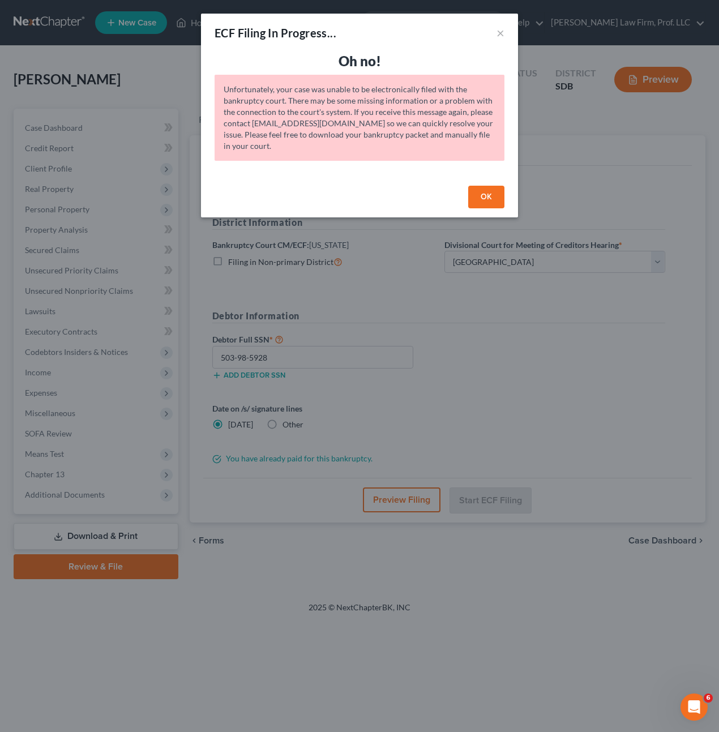
click at [492, 201] on button "OK" at bounding box center [486, 197] width 36 height 23
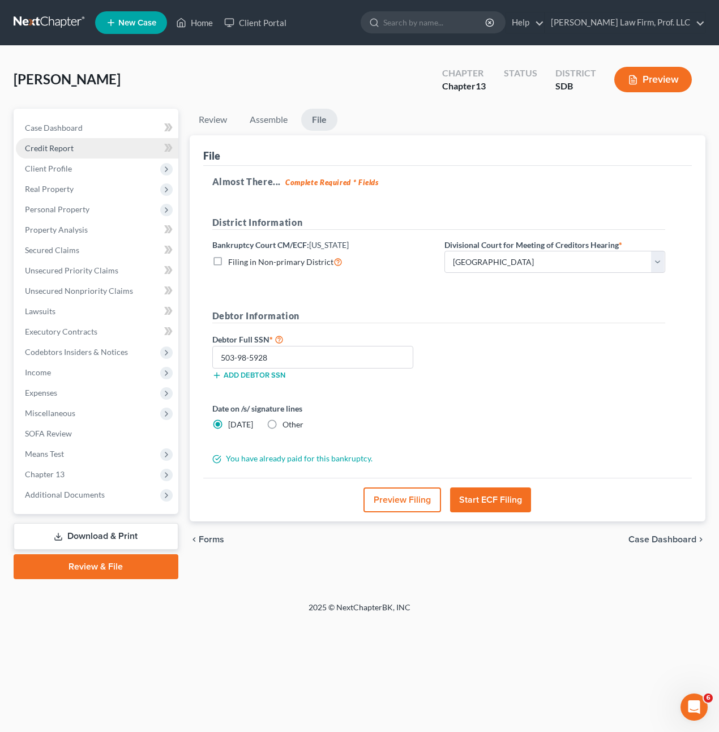
click at [77, 153] on link "Credit Report" at bounding box center [97, 148] width 163 height 20
click at [79, 126] on span "Case Dashboard" at bounding box center [54, 128] width 58 height 10
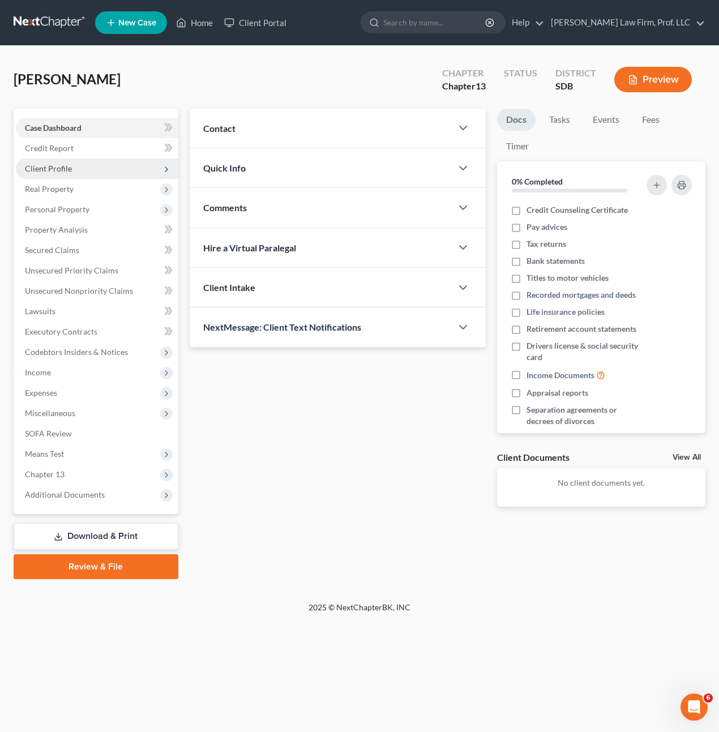
drag, startPoint x: 75, startPoint y: 173, endPoint x: 75, endPoint y: 191, distance: 18.1
click at [75, 173] on span "Client Profile" at bounding box center [97, 169] width 163 height 20
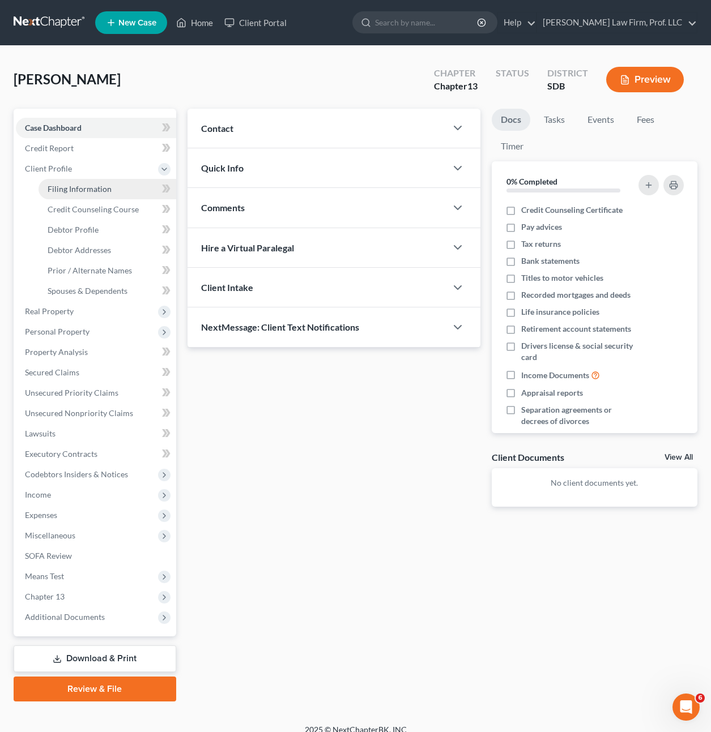
click at [67, 189] on span "Filing Information" at bounding box center [80, 189] width 64 height 10
select select "1"
select select "0"
select select "3"
select select "73"
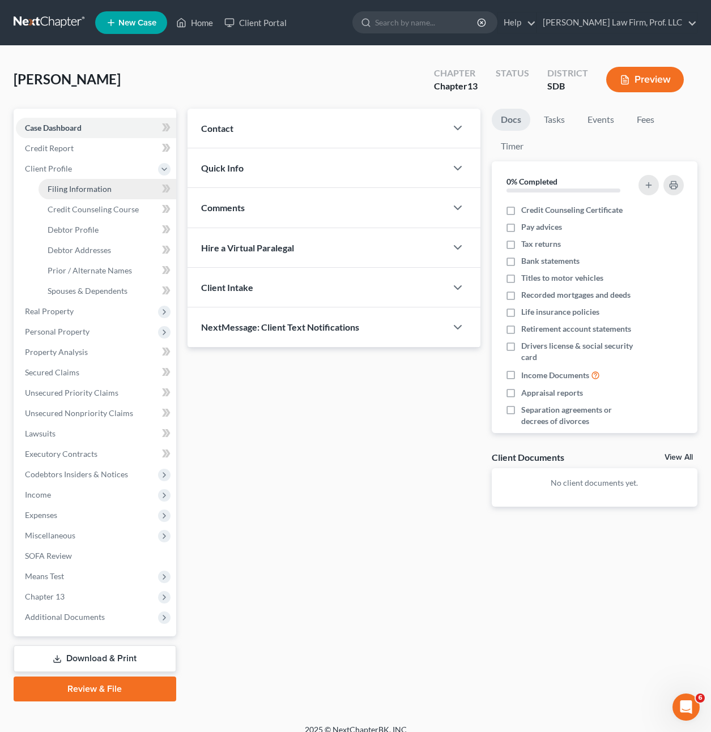
select select "0"
select select "43"
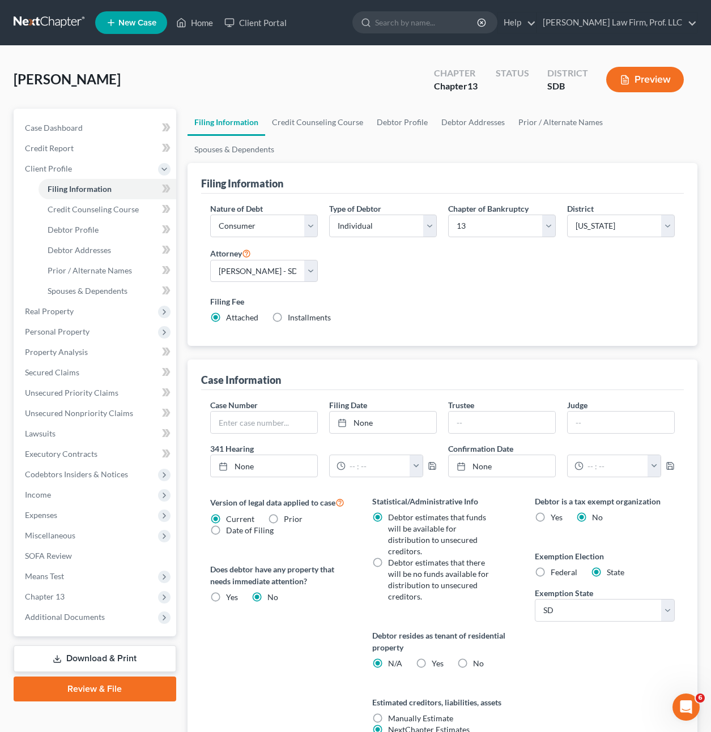
click at [451, 296] on div "Filing Fee Attached Installments Installments" at bounding box center [442, 310] width 465 height 28
drag, startPoint x: 514, startPoint y: 619, endPoint x: 501, endPoint y: 632, distance: 18.4
click at [515, 619] on div "Statistical/Administrative Info Debtor estimates that funds will be available f…" at bounding box center [442, 629] width 163 height 267
click at [473, 658] on label "No" at bounding box center [478, 663] width 11 height 11
click at [478, 658] on input "No" at bounding box center [481, 661] width 7 height 7
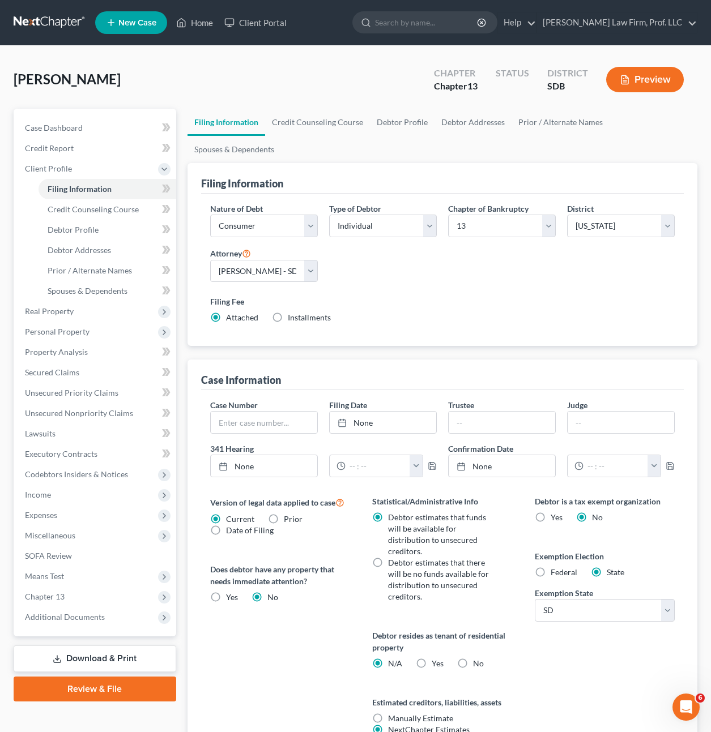
radio input "true"
radio input "false"
click at [566, 642] on div "Debtor is a tax exempt organization Yes No Exemption Election Federal State Exe…" at bounding box center [604, 629] width 163 height 267
click at [97, 205] on span "Credit Counseling Course" at bounding box center [93, 210] width 91 height 10
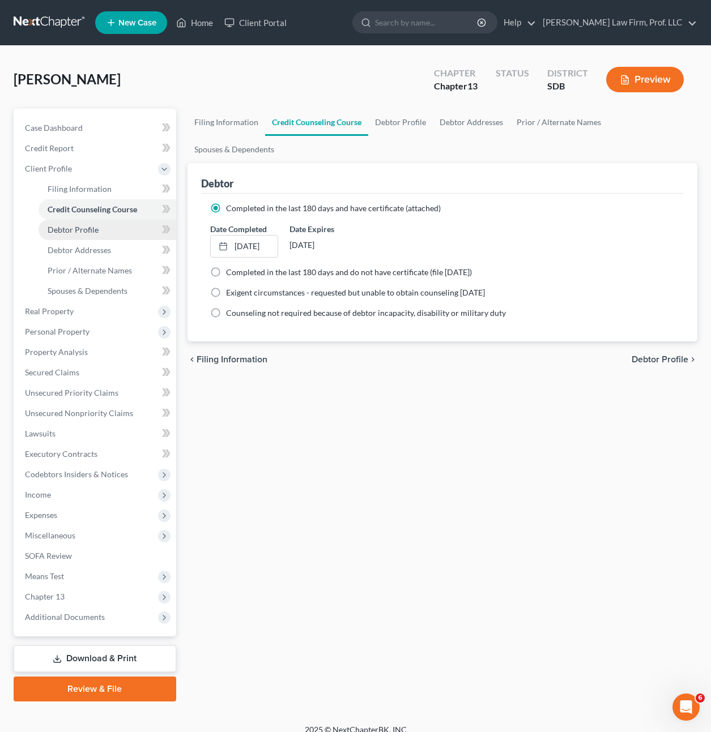
click at [101, 232] on link "Debtor Profile" at bounding box center [108, 230] width 138 height 20
select select "0"
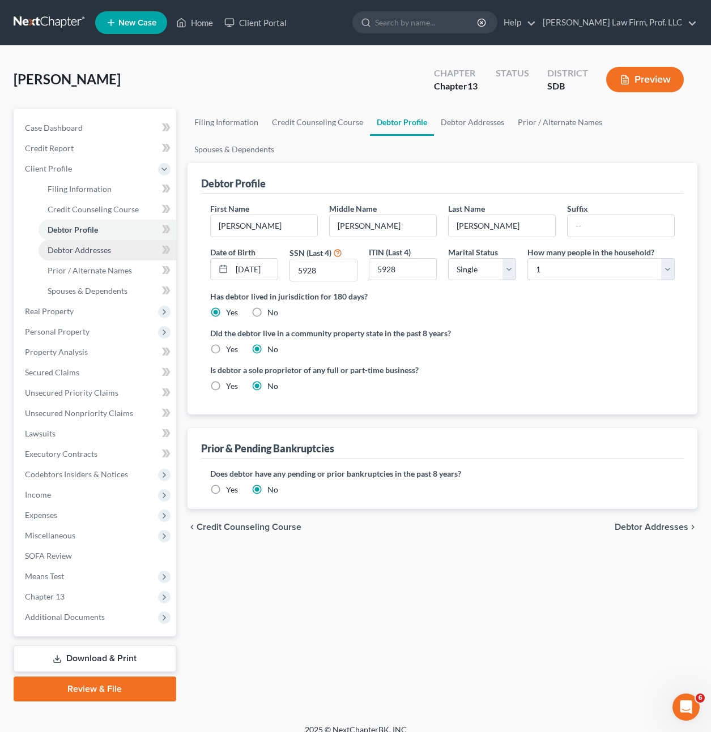
click at [97, 254] on span "Debtor Addresses" at bounding box center [79, 250] width 63 height 10
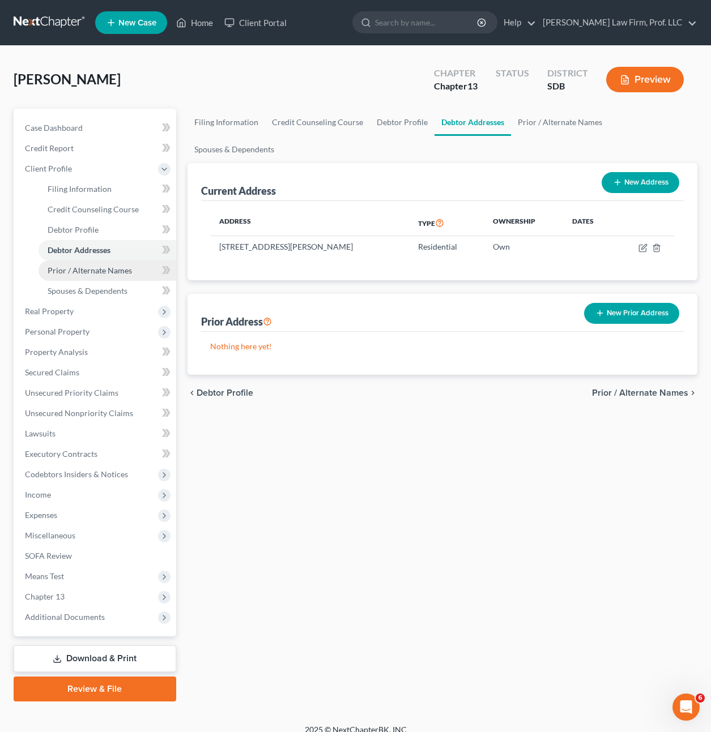
click at [99, 279] on link "Prior / Alternate Names" at bounding box center [108, 271] width 138 height 20
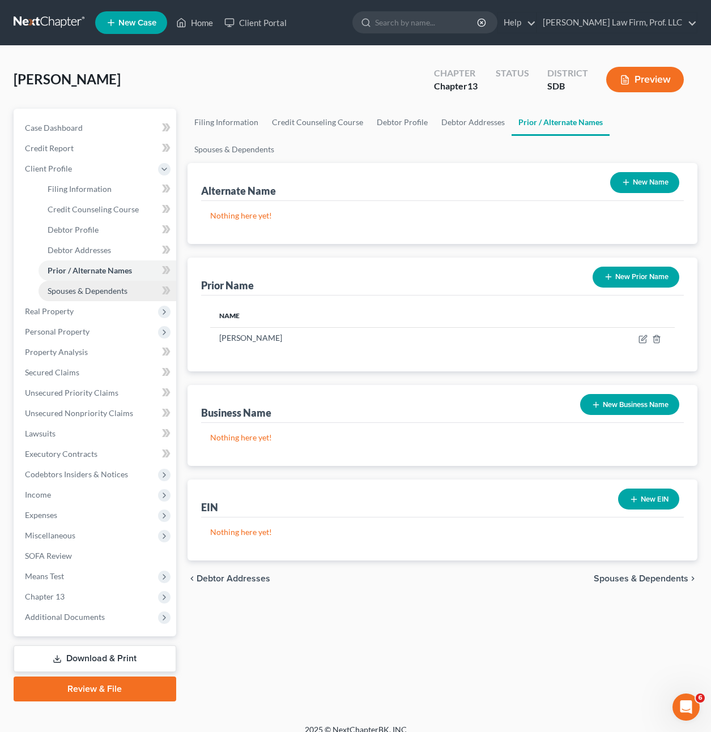
click at [105, 299] on link "Spouses & Dependents" at bounding box center [108, 291] width 138 height 20
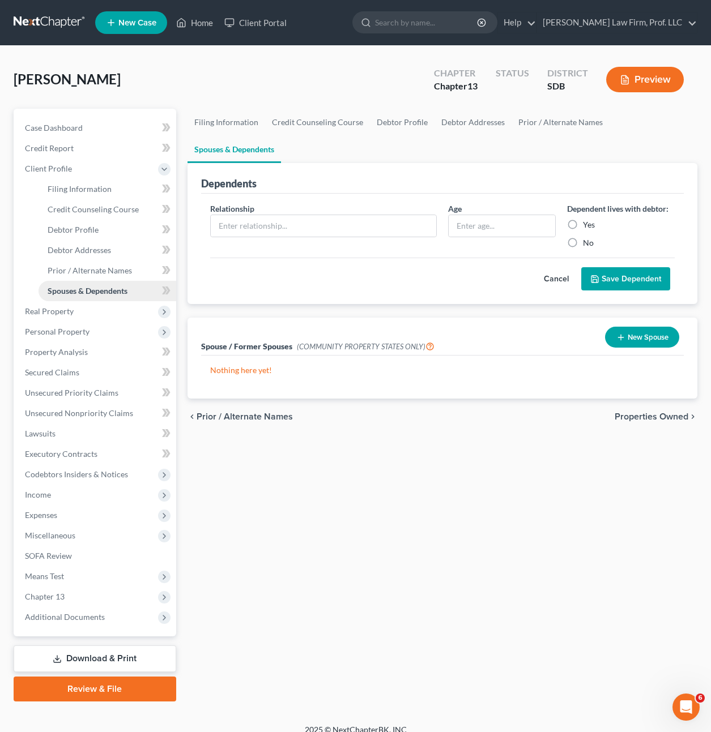
click at [110, 300] on link "Spouses & Dependents" at bounding box center [108, 291] width 138 height 20
click at [71, 323] on span "Personal Property" at bounding box center [96, 332] width 160 height 20
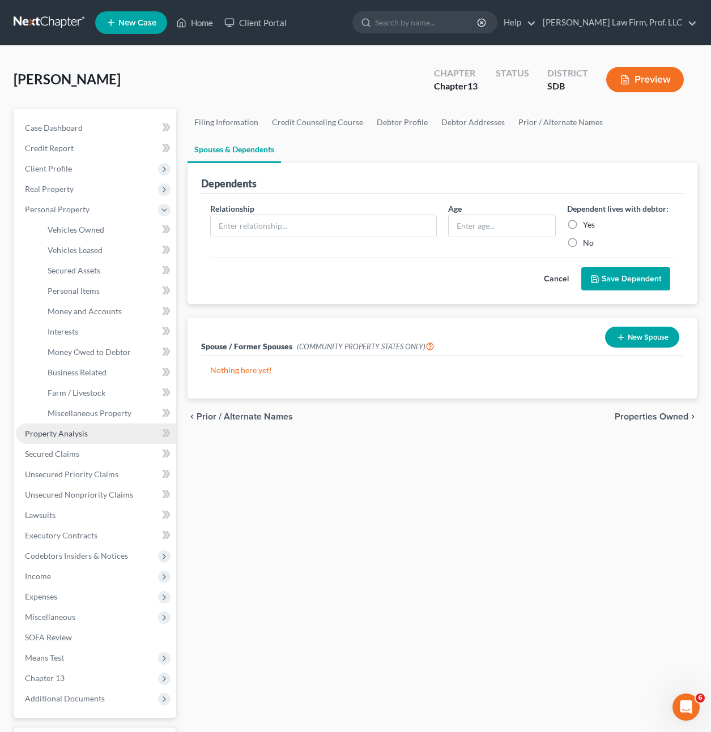
click at [80, 438] on link "Property Analysis" at bounding box center [96, 434] width 160 height 20
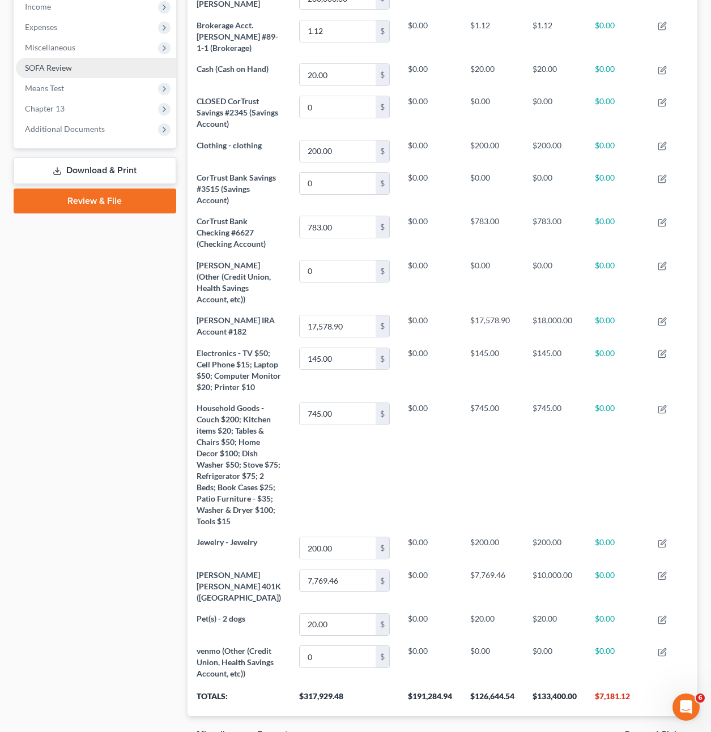
scroll to position [203, 0]
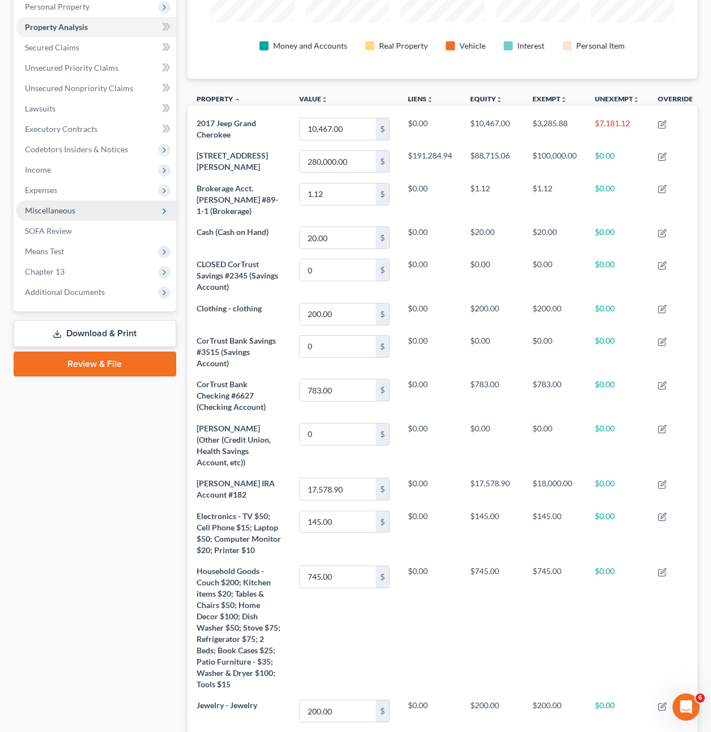
click at [68, 219] on span "Miscellaneous" at bounding box center [96, 211] width 160 height 20
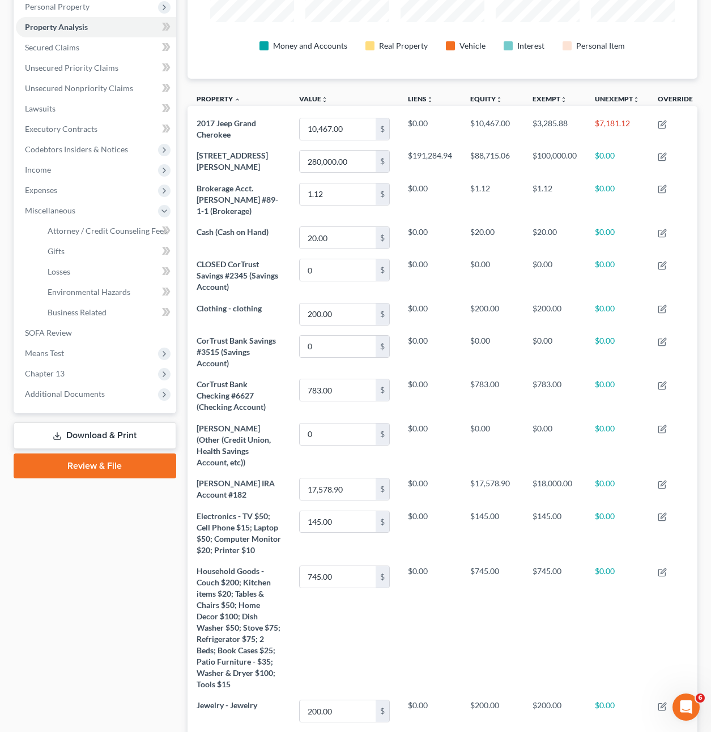
click at [93, 471] on link "Review & File" at bounding box center [95, 466] width 163 height 25
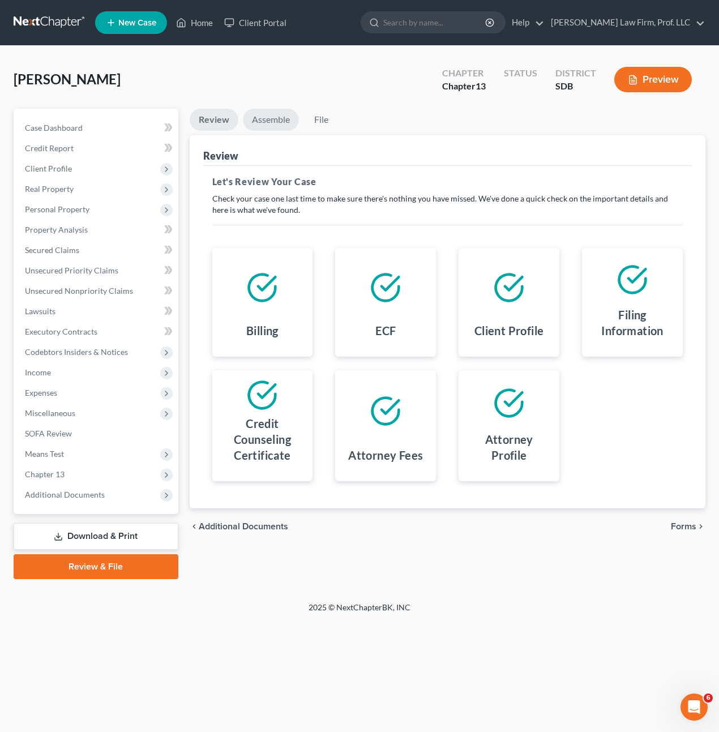
drag, startPoint x: 282, startPoint y: 121, endPoint x: 329, endPoint y: 146, distance: 53.2
click at [284, 122] on link "Assemble" at bounding box center [271, 120] width 56 height 22
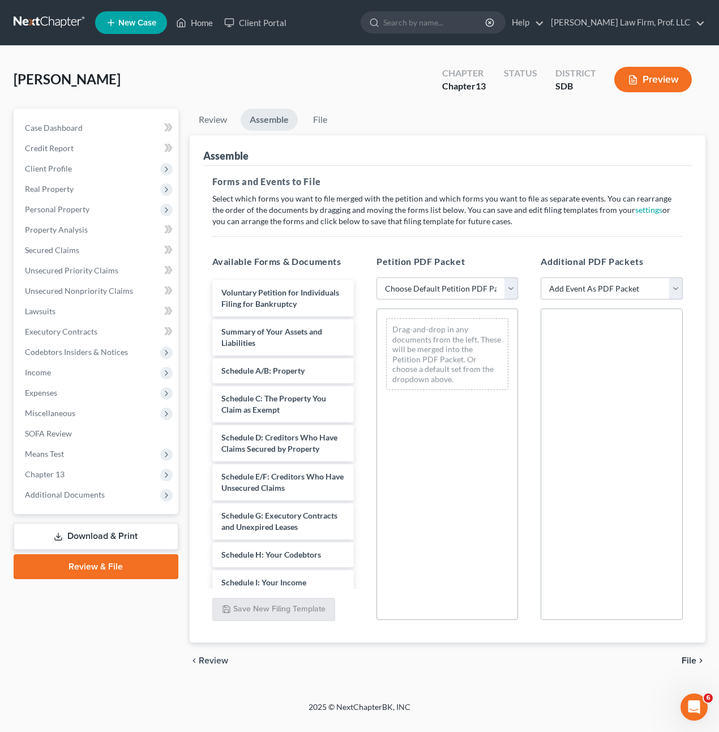
click at [451, 286] on select "Choose Default Petition PDF Packet Emergency Filing (Voluntary Petition and Cre…" at bounding box center [448, 289] width 142 height 23
select select "1"
click at [377, 278] on select "Choose Default Petition PDF Packet Emergency Filing (Voluntary Petition and Cre…" at bounding box center [448, 289] width 142 height 23
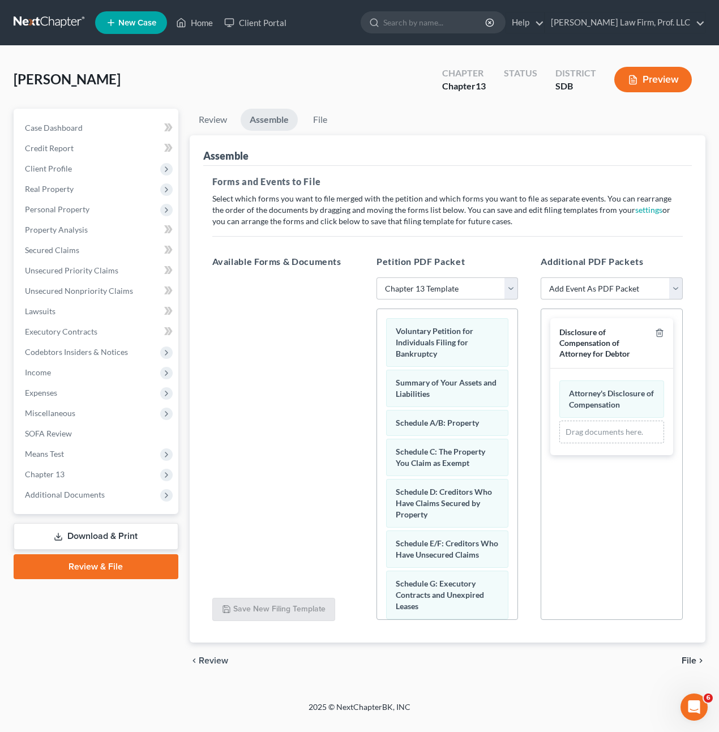
click at [665, 332] on div "Disclosure of Compensation of Attorney for Debtor" at bounding box center [612, 343] width 122 height 50
click at [661, 333] on icon "button" at bounding box center [659, 333] width 9 height 9
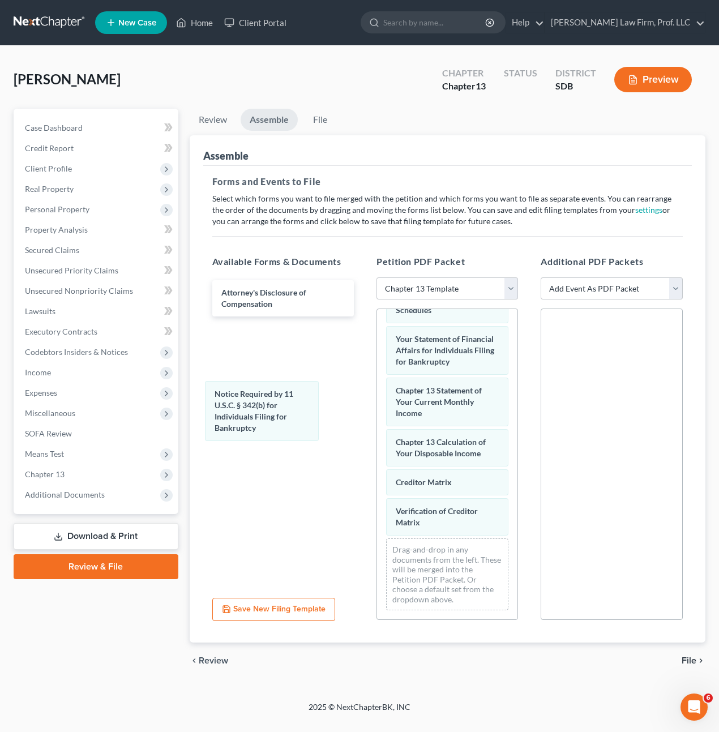
drag, startPoint x: 406, startPoint y: 502, endPoint x: 368, endPoint y: 496, distance: 38.5
click at [377, 399] on div "Notice Required by 11 U.S.C. § 342(b) for Individuals Filing for Bankruptcy Vol…" at bounding box center [447, 247] width 140 height 745
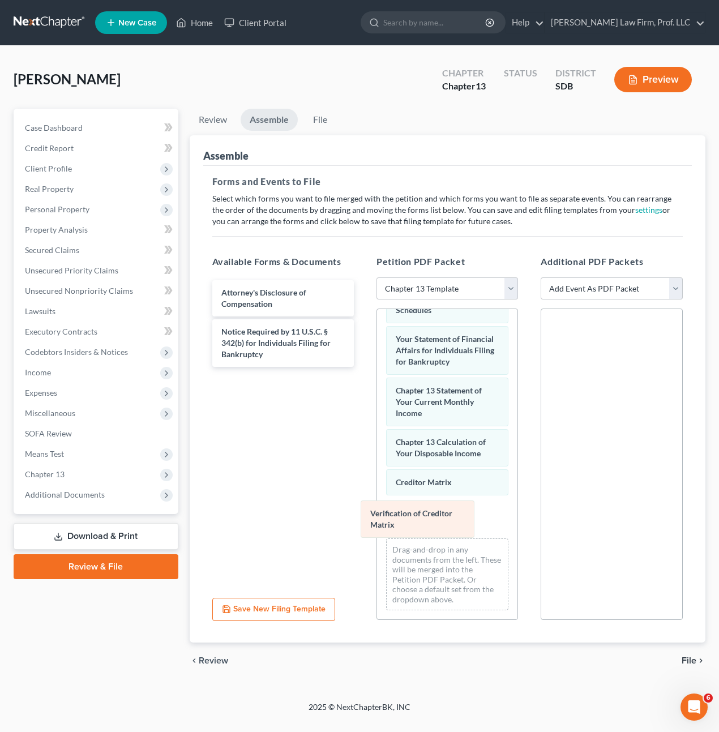
scroll to position [428, 0]
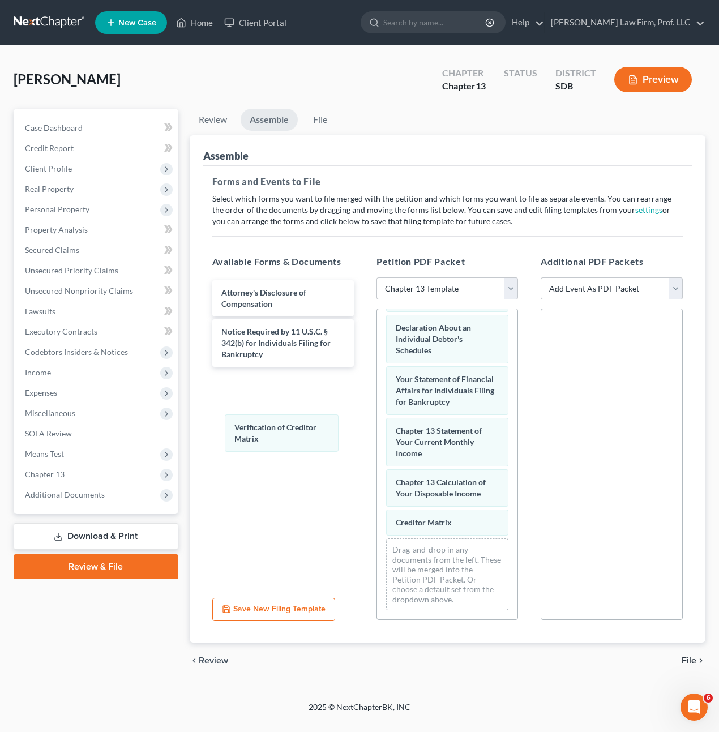
drag, startPoint x: 408, startPoint y: 525, endPoint x: 368, endPoint y: 522, distance: 40.4
click at [377, 432] on div "Verification of Creditor Matrix Voluntary Petition for Individuals Filing for B…" at bounding box center [447, 267] width 140 height 705
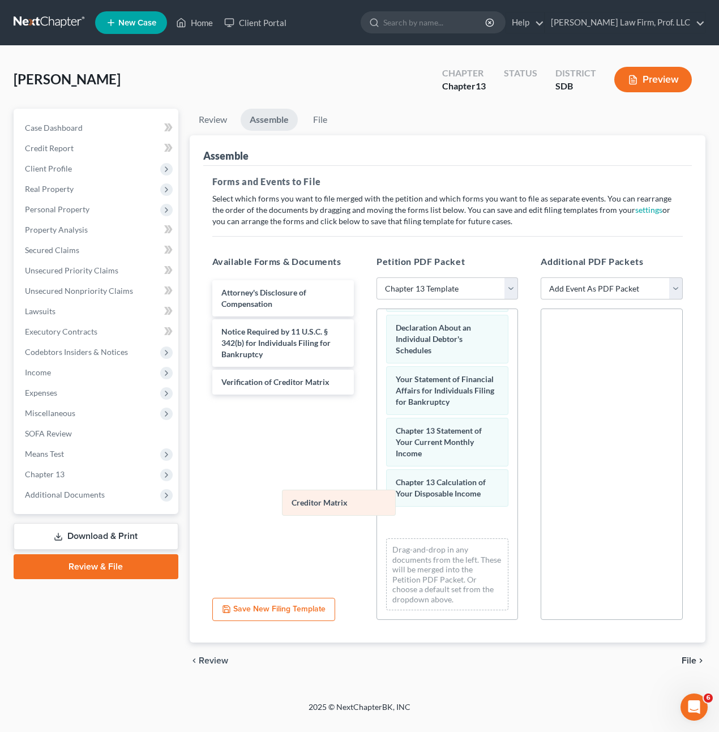
scroll to position [399, 0]
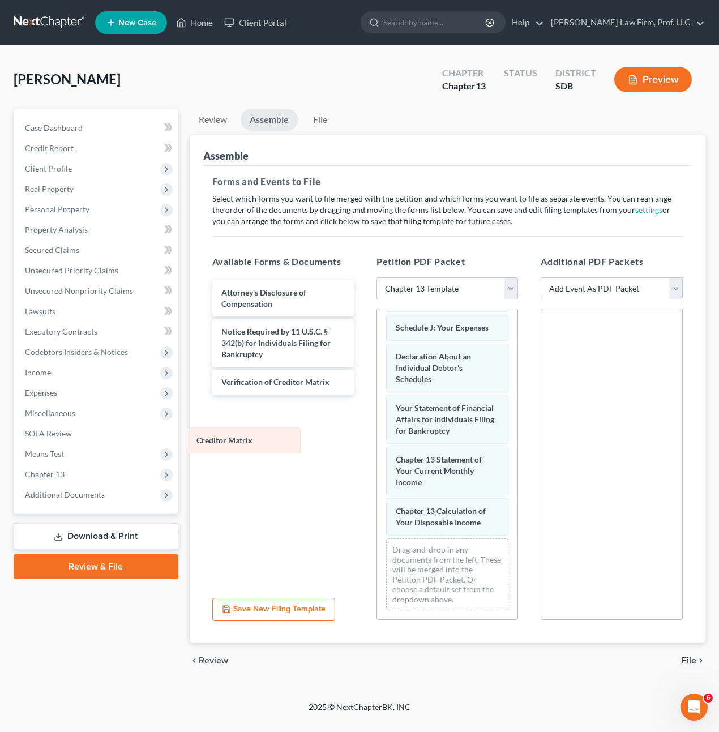
drag, startPoint x: 450, startPoint y: 526, endPoint x: 252, endPoint y: 444, distance: 214.8
click at [377, 444] on div "Creditor Matrix Voluntary Petition for Individuals Filing for Bankruptcy Summar…" at bounding box center [447, 282] width 140 height 676
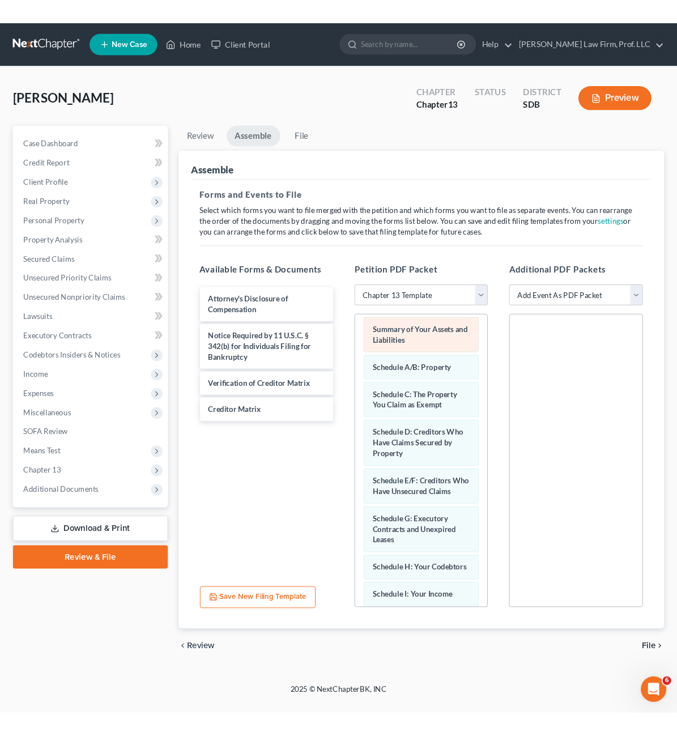
scroll to position [0, 0]
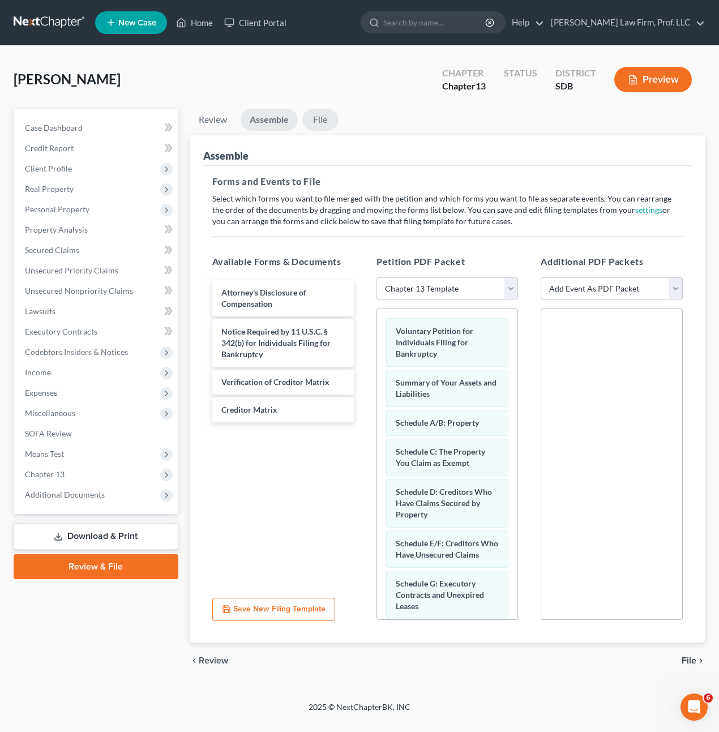
click at [316, 114] on link "File" at bounding box center [321, 120] width 36 height 22
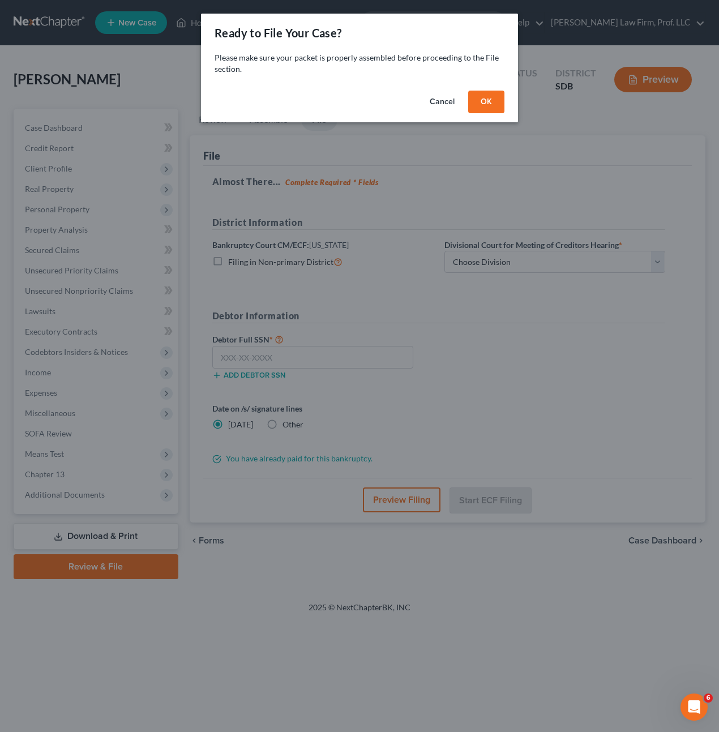
click at [485, 100] on button "OK" at bounding box center [486, 102] width 36 height 23
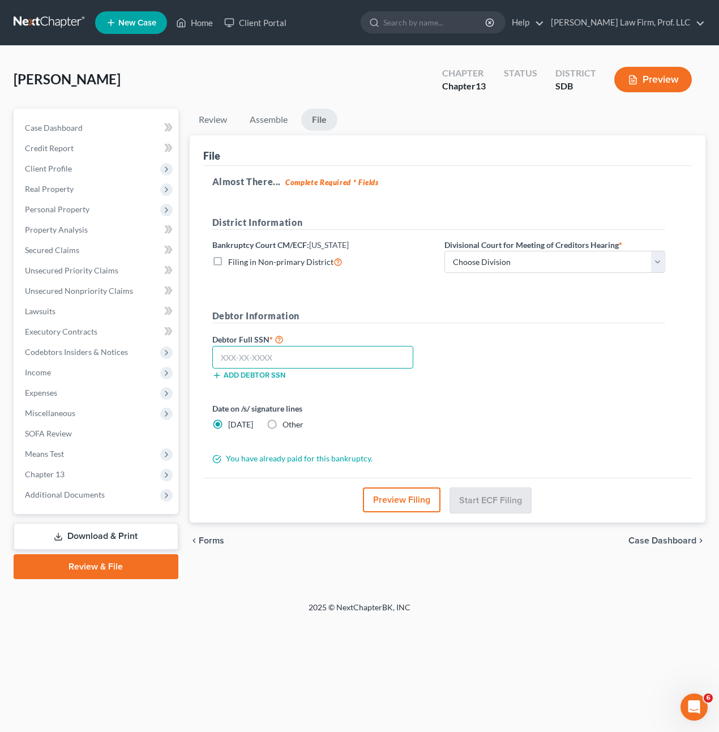
click at [309, 356] on input "text" at bounding box center [313, 357] width 202 height 23
drag, startPoint x: 552, startPoint y: 257, endPoint x: 551, endPoint y: 274, distance: 17.0
click at [552, 257] on select "Choose Division Aberdeen Pierre Rapid City Sioux Falls" at bounding box center [555, 262] width 221 height 23
select select "3"
click at [445, 251] on select "Choose Division Aberdeen Pierre Rapid City Sioux Falls" at bounding box center [555, 262] width 221 height 23
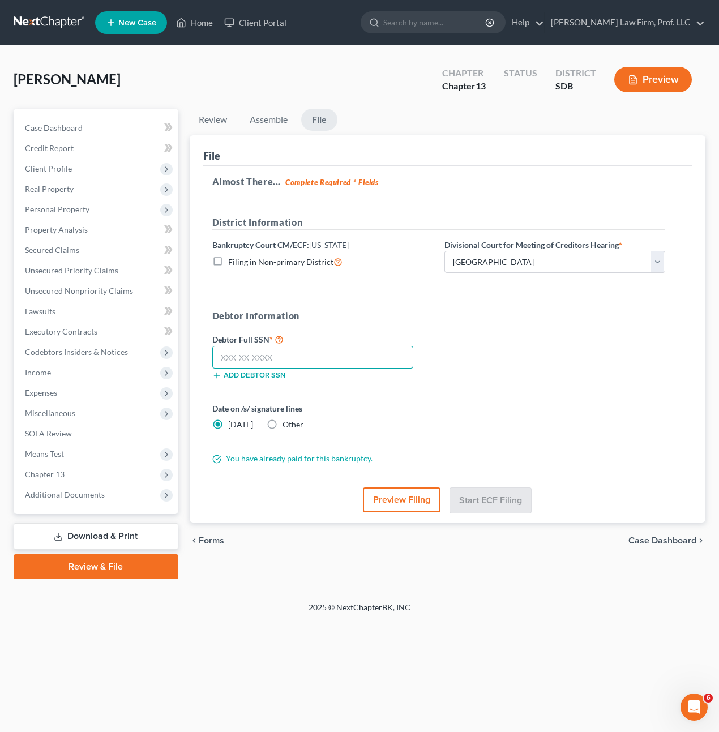
click at [375, 357] on input "text" at bounding box center [313, 357] width 202 height 23
type input "503-98-5928"
click at [540, 415] on div "Date on /s/ signature lines Today Other" at bounding box center [439, 421] width 465 height 37
click at [641, 600] on div "Cogley, Elizabeth Upgraded Chapter Chapter 13 Status District SDB Preview Petit…" at bounding box center [359, 324] width 719 height 556
click at [577, 318] on h5 "Debtor Information" at bounding box center [438, 316] width 453 height 14
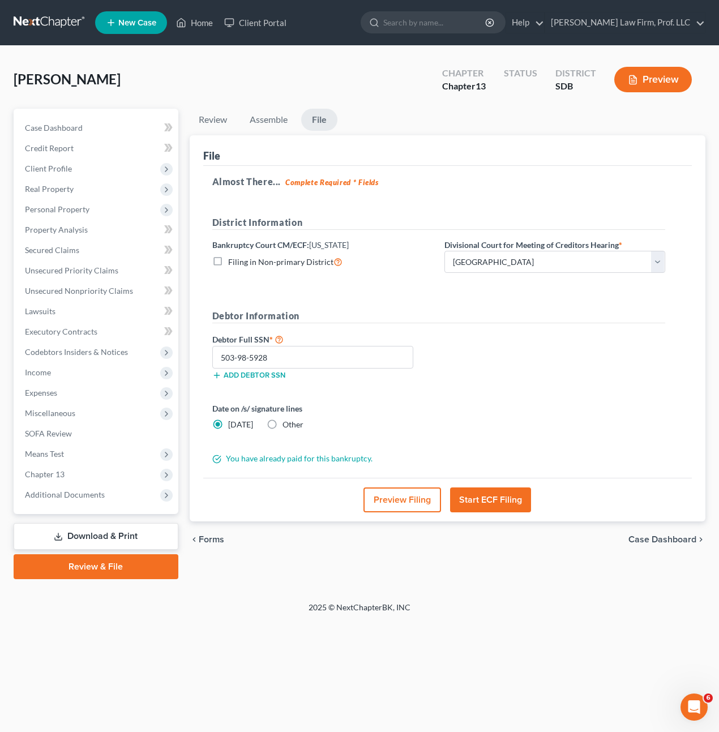
click at [495, 330] on div "Debtor Information Debtor Full SSN * 503-98-5928 Add debtor SSN" at bounding box center [439, 349] width 465 height 80
drag, startPoint x: 519, startPoint y: 421, endPoint x: 518, endPoint y: 394, distance: 26.6
click at [519, 421] on div "Date on /s/ signature lines Today Other" at bounding box center [439, 421] width 465 height 37
click at [539, 579] on div "Review Assemble File Review This court does not allow electronic filing for cas…" at bounding box center [448, 344] width 528 height 471
drag, startPoint x: 575, startPoint y: 650, endPoint x: 587, endPoint y: 615, distance: 36.5
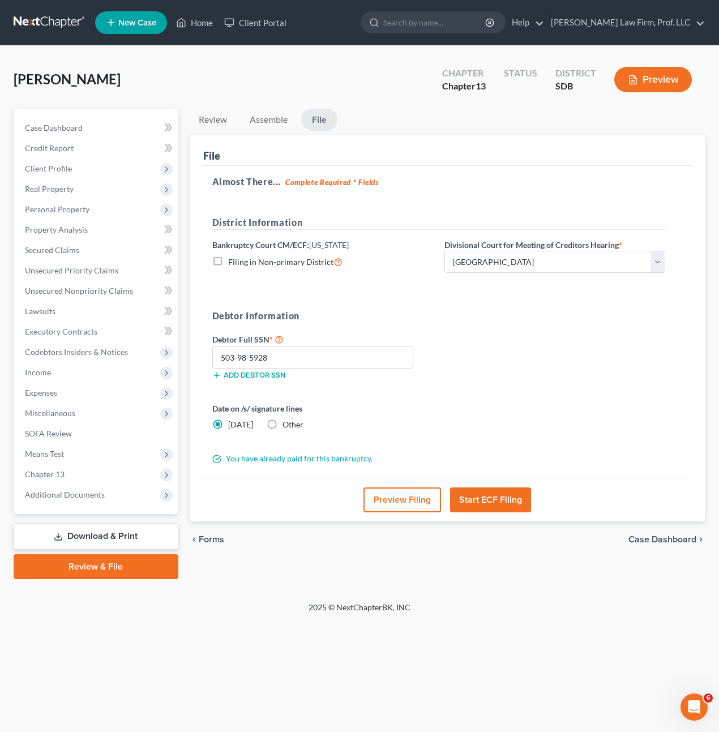
click at [577, 650] on div "Home New Case Client Portal Gerry Law Firm, Prof. LLC riedel@sgsllc.com My Acco…" at bounding box center [359, 366] width 719 height 732
click at [542, 413] on div "Date on /s/ signature lines Today Other" at bounding box center [439, 421] width 465 height 37
click at [577, 381] on div "Debtor Full SSN * 503-98-5928 Add debtor SSN" at bounding box center [439, 361] width 465 height 57
drag, startPoint x: 548, startPoint y: 397, endPoint x: 573, endPoint y: 388, distance: 26.0
click at [548, 397] on form "District Information Bankruptcy Court CM/ECF: South Dakota Filing in Non-primar…" at bounding box center [438, 340] width 453 height 249
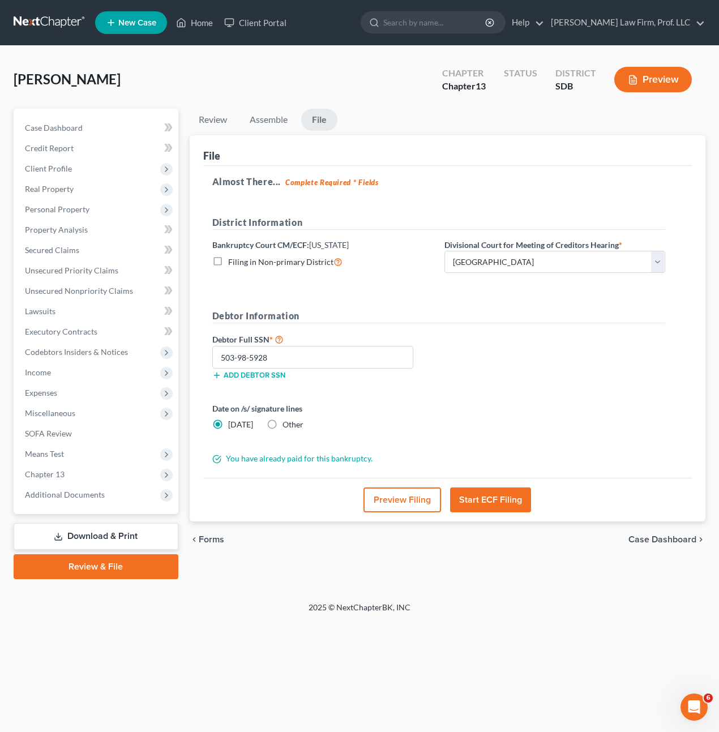
click at [437, 401] on form "District Information Bankruptcy Court CM/ECF: South Dakota Filing in Non-primar…" at bounding box center [438, 340] width 453 height 249
click at [519, 352] on div "Debtor Full SSN * 503-98-5928 Add debtor SSN" at bounding box center [439, 361] width 465 height 57
click at [568, 374] on div "Debtor Full SSN * 503-98-5928 Add debtor SSN" at bounding box center [439, 361] width 465 height 57
drag, startPoint x: 478, startPoint y: 444, endPoint x: 485, endPoint y: 432, distance: 14.2
click at [476, 442] on form "District Information Bankruptcy Court CM/ECF: South Dakota Filing in Non-primar…" at bounding box center [438, 340] width 453 height 249
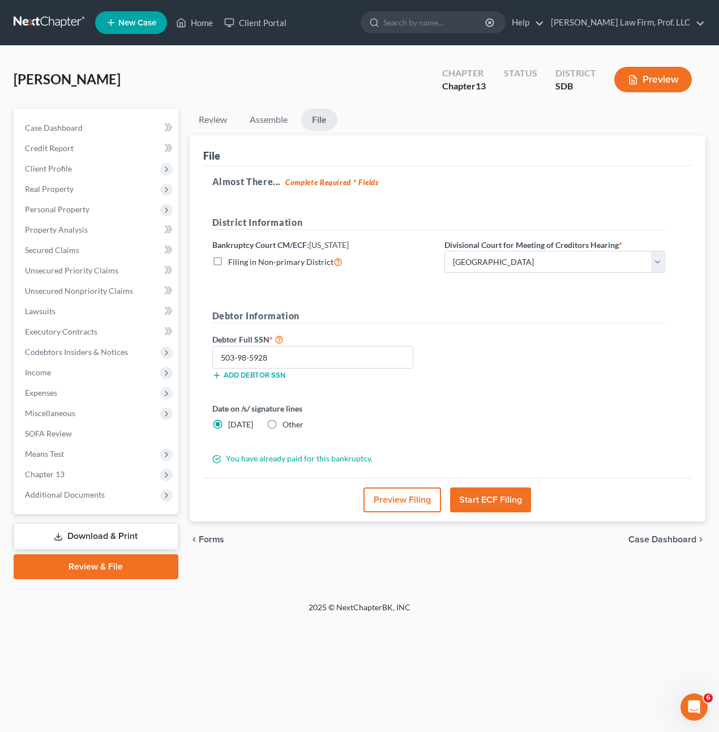
drag, startPoint x: 426, startPoint y: 387, endPoint x: 359, endPoint y: 351, distance: 76.3
click at [425, 387] on div "Debtor Full SSN * 503-98-5928 Add debtor SSN" at bounding box center [323, 361] width 232 height 57
click at [356, 351] on input "503-98-5928" at bounding box center [313, 357] width 202 height 23
click at [544, 397] on form "District Information Bankruptcy Court CM/ECF: South Dakota Filing in Non-primar…" at bounding box center [438, 340] width 453 height 249
click at [433, 397] on form "District Information Bankruptcy Court CM/ECF: South Dakota Filing in Non-primar…" at bounding box center [438, 340] width 453 height 249
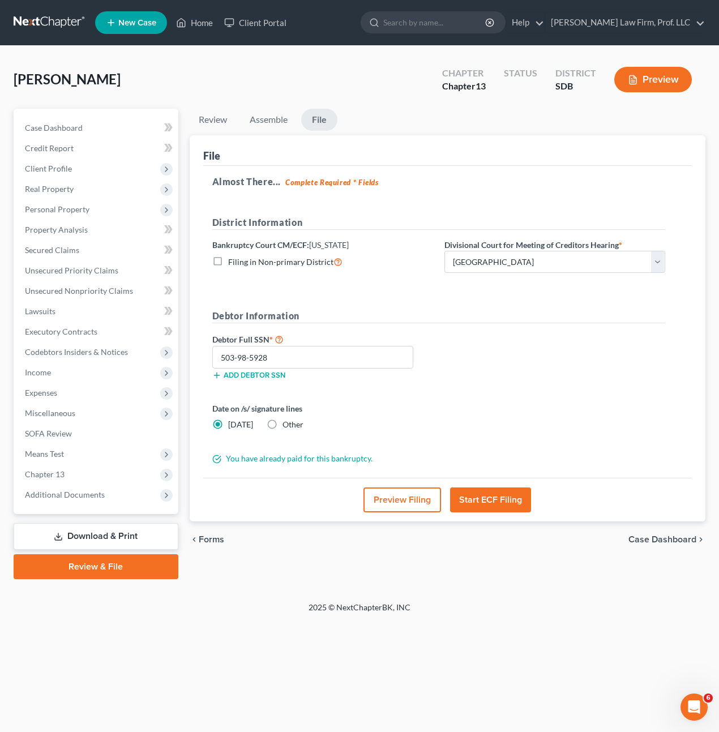
click at [579, 437] on div "Date on /s/ signature lines Today Other" at bounding box center [439, 421] width 465 height 37
drag, startPoint x: 265, startPoint y: 109, endPoint x: 265, endPoint y: 116, distance: 6.8
click at [265, 109] on link "Assemble" at bounding box center [269, 120] width 56 height 22
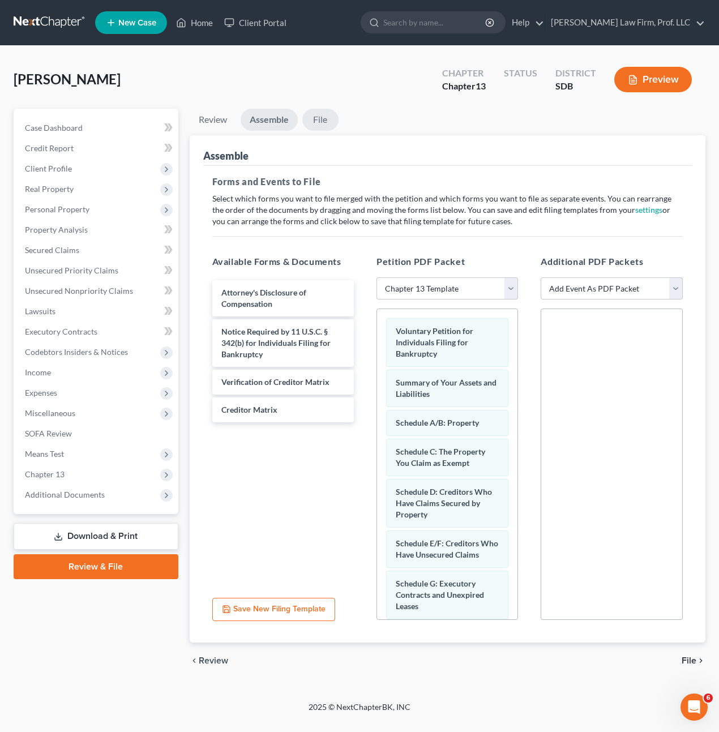
click at [325, 121] on link "File" at bounding box center [321, 120] width 36 height 22
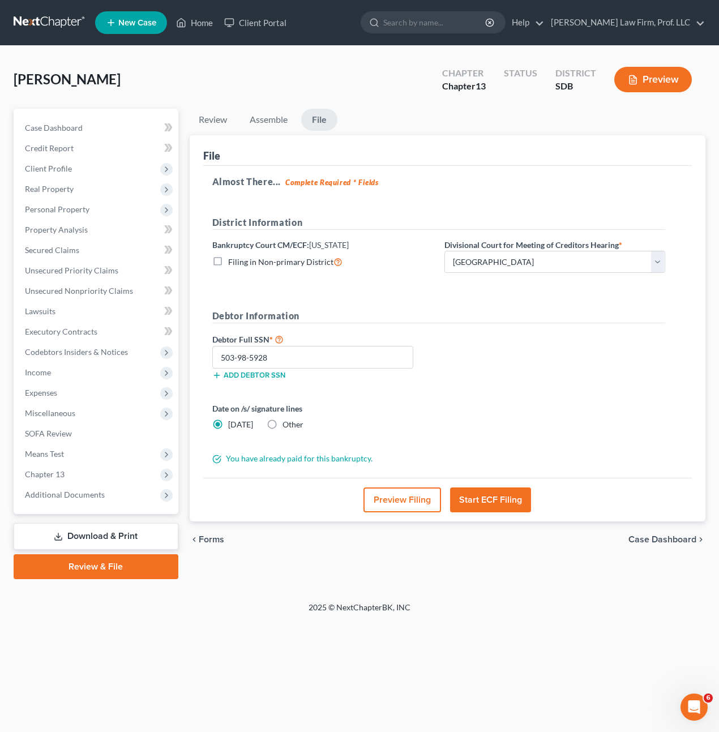
click at [470, 384] on div "Debtor Full SSN * 503-98-5928 Add debtor SSN" at bounding box center [439, 361] width 465 height 57
click at [492, 497] on button "Start ECF Filing" at bounding box center [490, 500] width 81 height 25
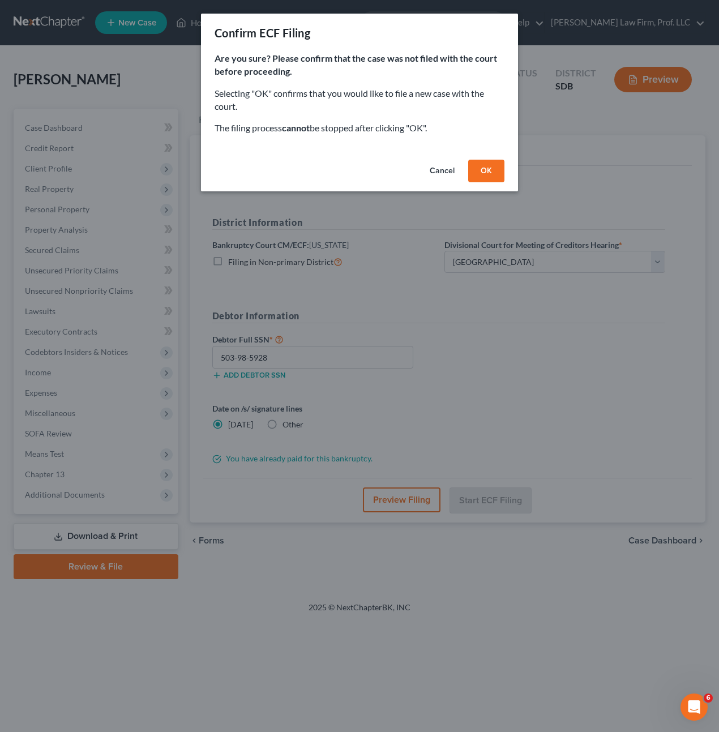
click at [492, 168] on button "OK" at bounding box center [486, 171] width 36 height 23
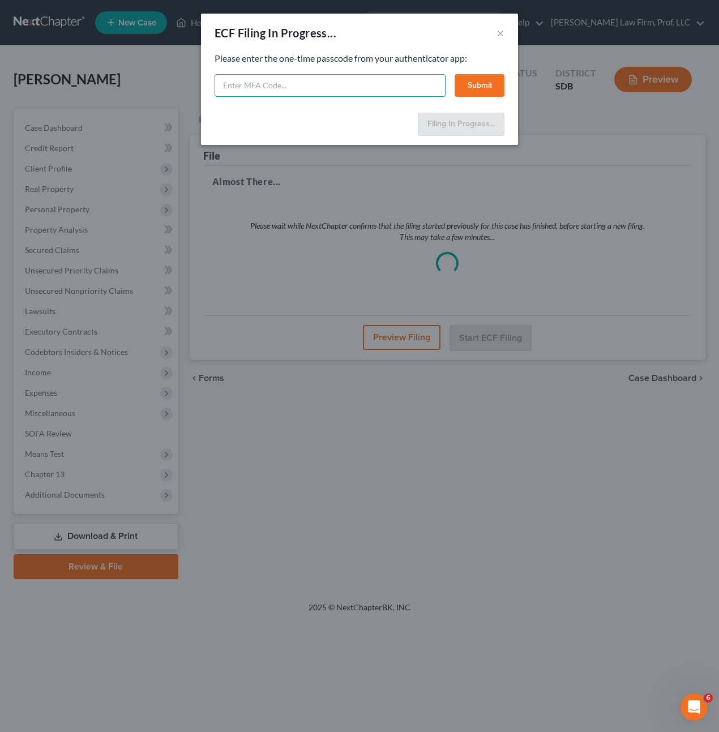
click at [306, 82] on input "text" at bounding box center [330, 85] width 231 height 23
type input "610280"
click at [487, 87] on button "Submit" at bounding box center [480, 85] width 50 height 23
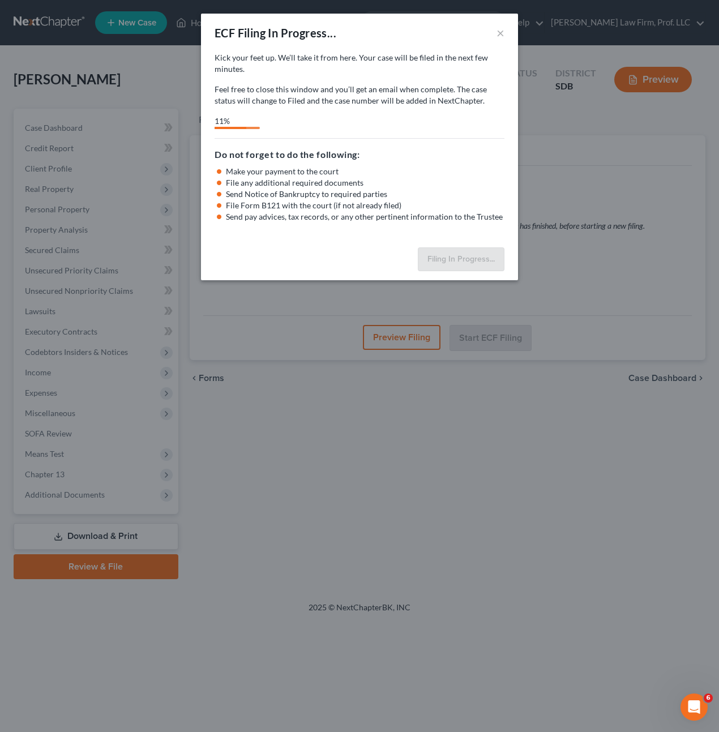
select select "3"
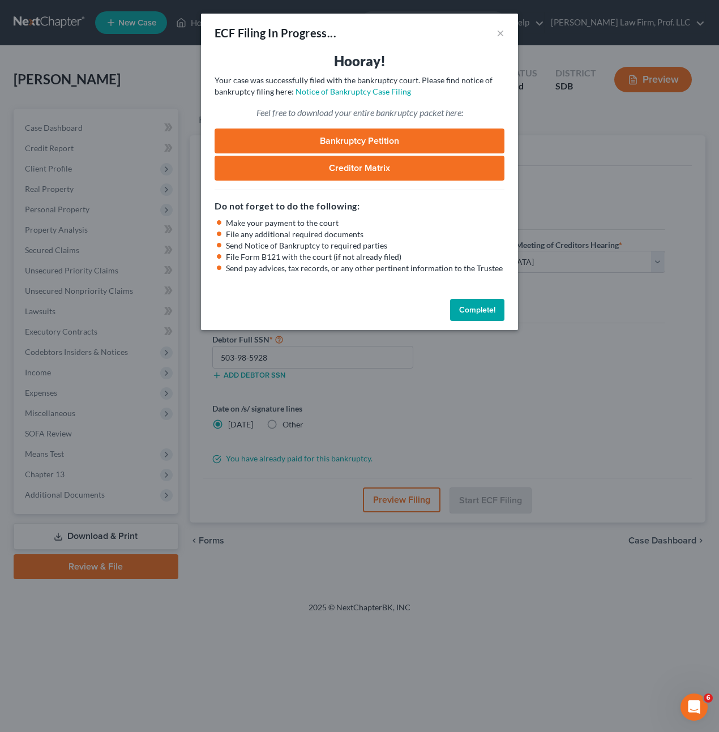
click at [377, 146] on link "Bankruptcy Petition" at bounding box center [360, 141] width 290 height 25
click at [502, 32] on button "×" at bounding box center [501, 33] width 8 height 14
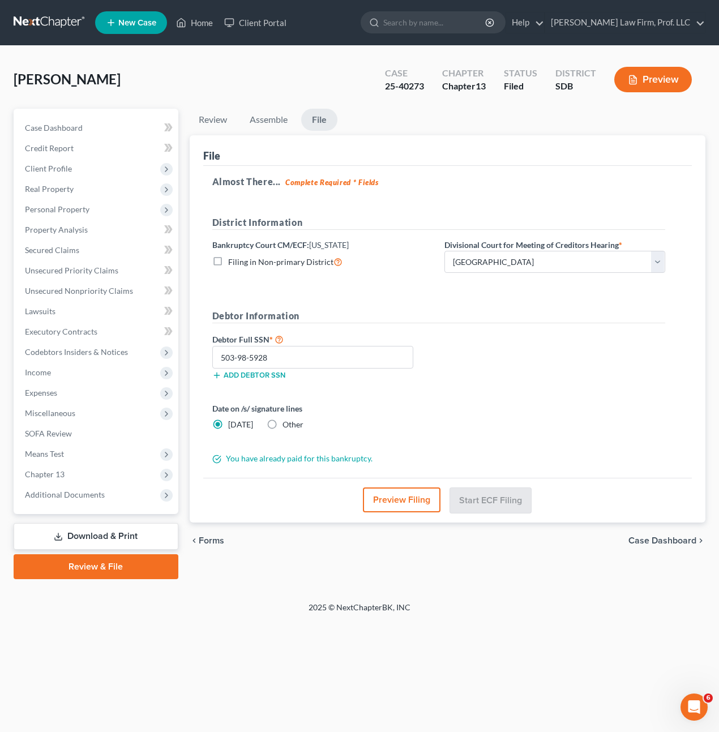
click at [709, 406] on div "Review Assemble File Review This court does not allow electronic filing for cas…" at bounding box center [448, 344] width 528 height 471
drag, startPoint x: 20, startPoint y: 91, endPoint x: 238, endPoint y: 96, distance: 218.2
click at [20, 91] on div "Cogley, Elizabeth Upgraded Case 25-40273 Chapter Chapter 13 Status Filed Distri…" at bounding box center [360, 83] width 692 height 49
click at [600, 304] on form "District Information Bankruptcy Court CM/ECF: South Dakota Filing in Non-primar…" at bounding box center [438, 340] width 453 height 249
click at [696, 111] on ul "Review Assemble File" at bounding box center [448, 122] width 517 height 27
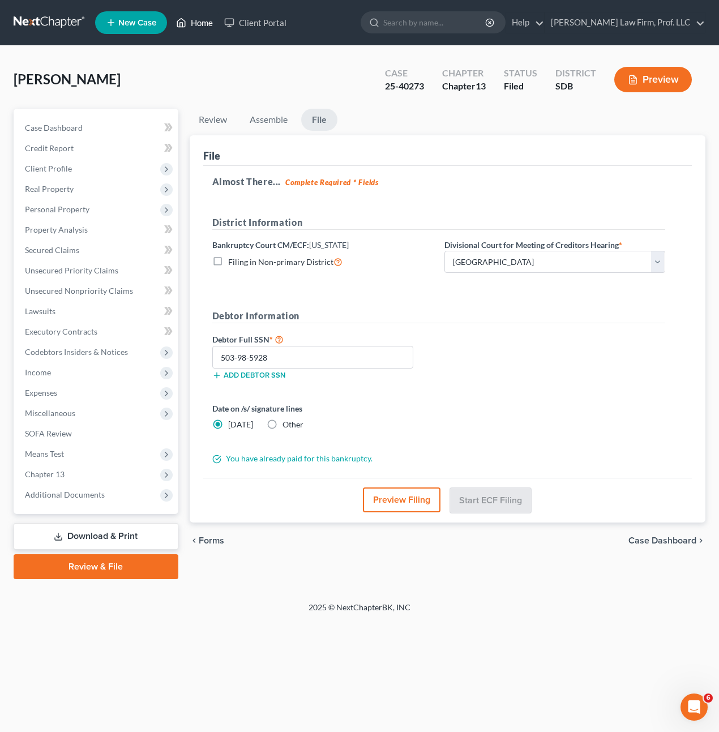
drag, startPoint x: 200, startPoint y: 22, endPoint x: 202, endPoint y: 31, distance: 9.2
click at [200, 22] on link "Home" at bounding box center [195, 22] width 48 height 20
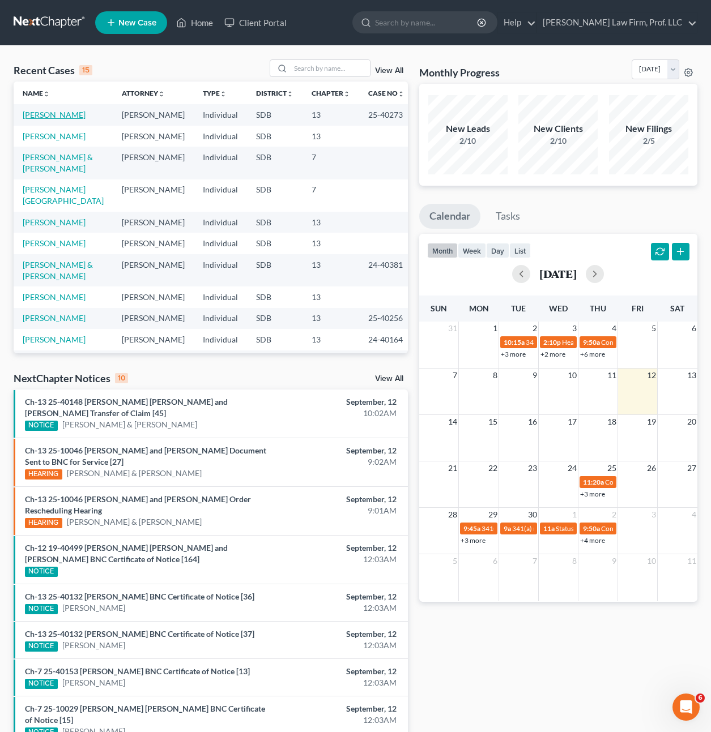
click at [63, 112] on link "Cogley, Elizabeth" at bounding box center [54, 115] width 63 height 10
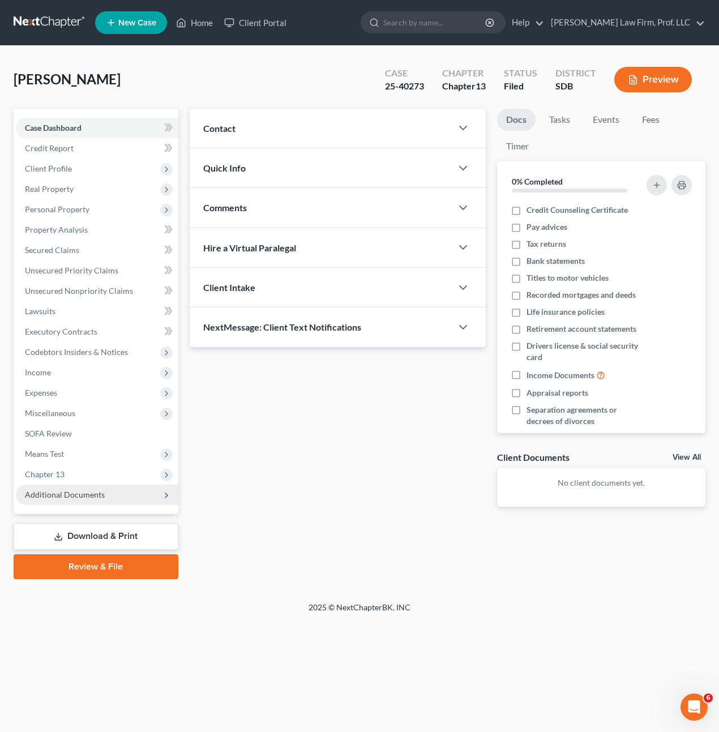
click at [59, 494] on span "Additional Documents" at bounding box center [65, 495] width 80 height 10
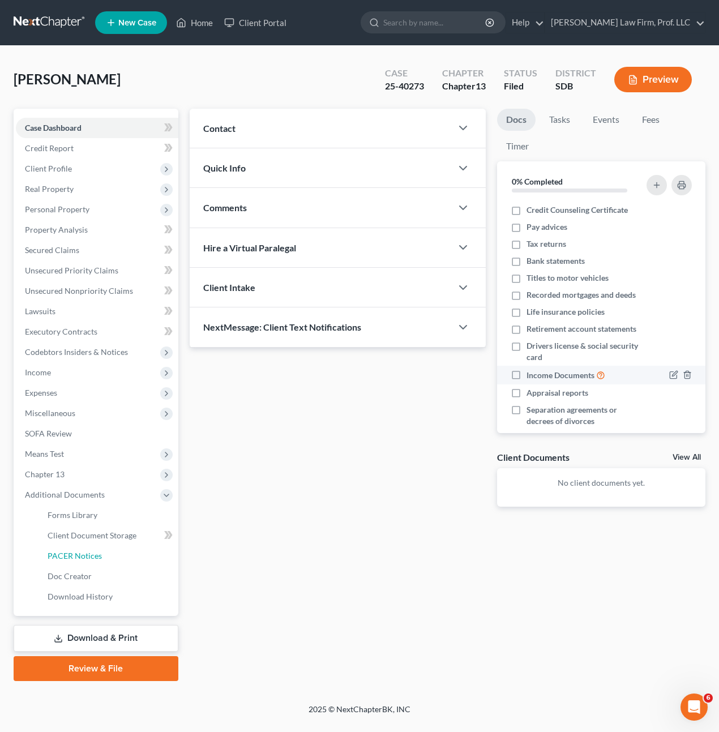
click at [59, 560] on span "PACER Notices" at bounding box center [75, 556] width 54 height 10
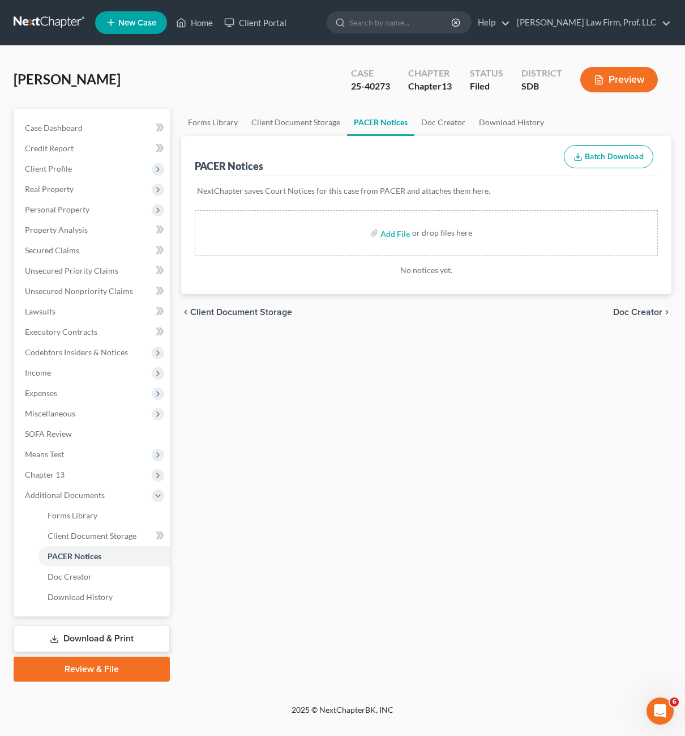
click at [614, 83] on button "Preview" at bounding box center [620, 79] width 78 height 25
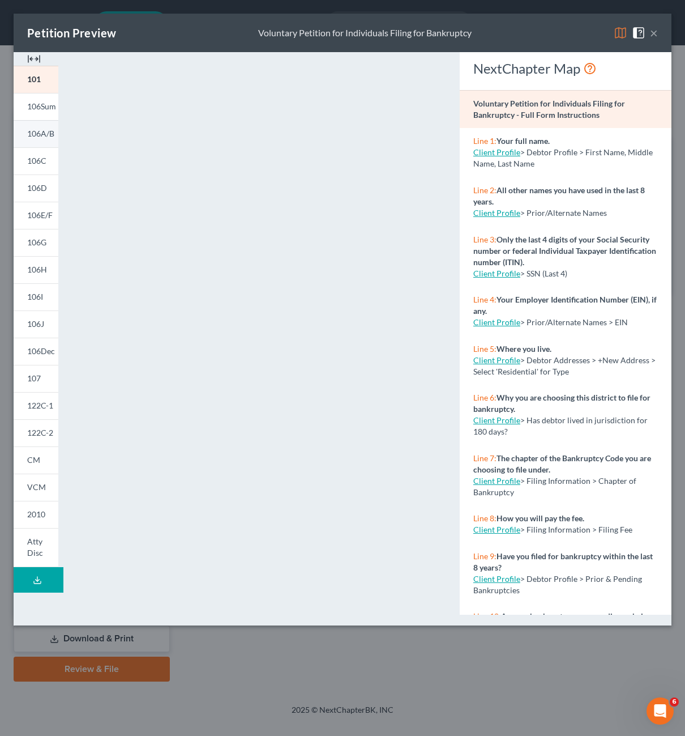
click at [39, 130] on span "106A/B" at bounding box center [40, 134] width 27 height 10
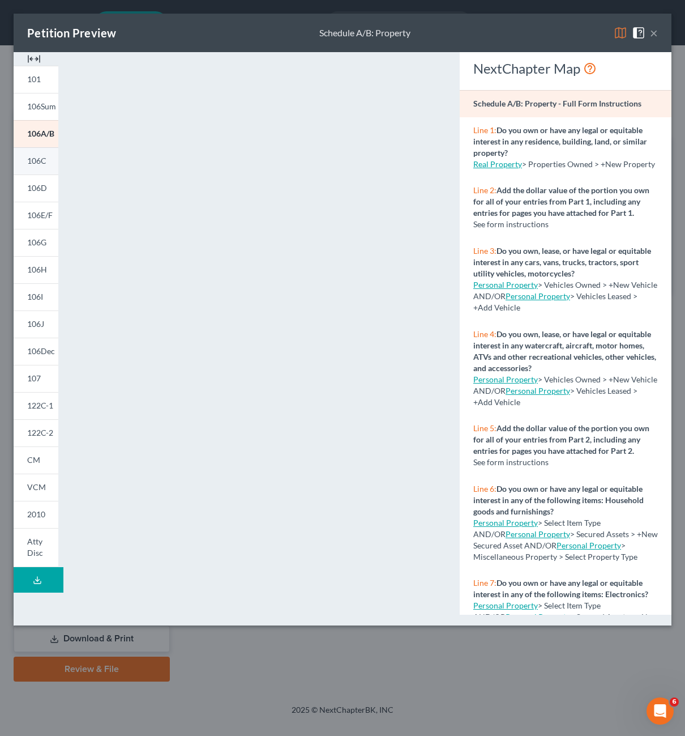
drag, startPoint x: 31, startPoint y: 150, endPoint x: 31, endPoint y: 156, distance: 6.8
click at [31, 150] on link "106C" at bounding box center [36, 160] width 45 height 27
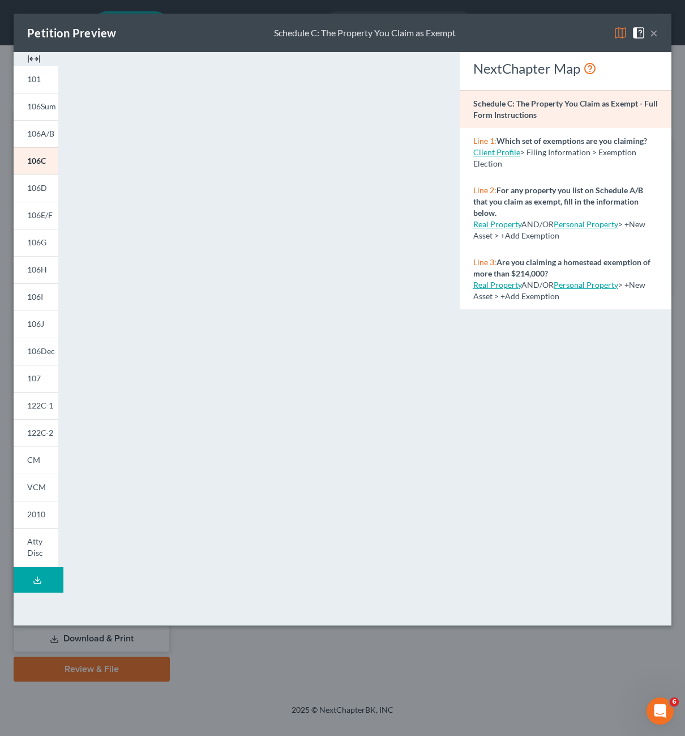
click at [649, 29] on span at bounding box center [641, 32] width 18 height 10
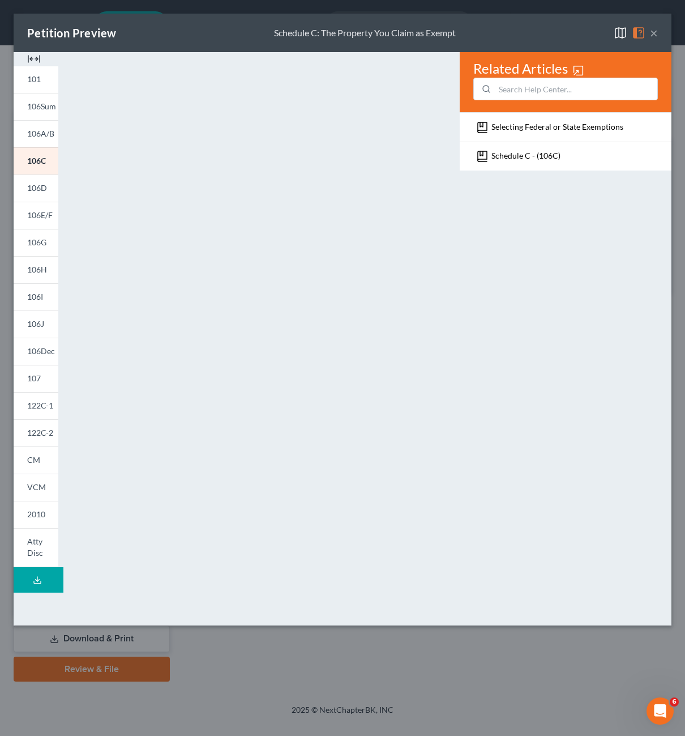
drag, startPoint x: 567, startPoint y: 292, endPoint x: 653, endPoint y: 90, distance: 219.8
click at [567, 289] on div "Related Articles Selecting Federal or State Exemptions Schedule C - (106C)" at bounding box center [565, 333] width 223 height 563
click at [656, 35] on button "×" at bounding box center [654, 33] width 8 height 14
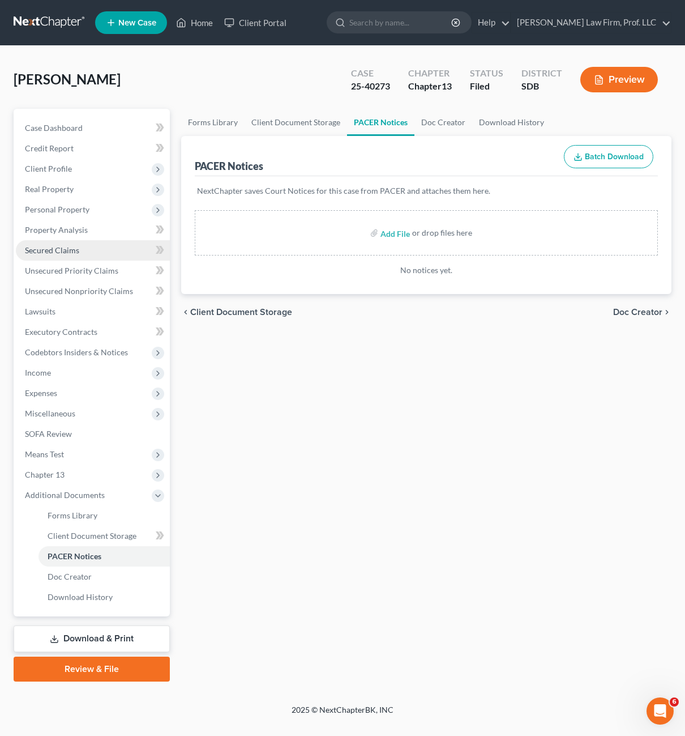
drag, startPoint x: 288, startPoint y: 514, endPoint x: 32, endPoint y: 255, distance: 364.1
click at [284, 515] on div "Forms Library Client Document Storage PACER Notices Doc Creator Download Histor…" at bounding box center [427, 395] width 502 height 573
click at [76, 228] on span "Property Analysis" at bounding box center [56, 230] width 63 height 10
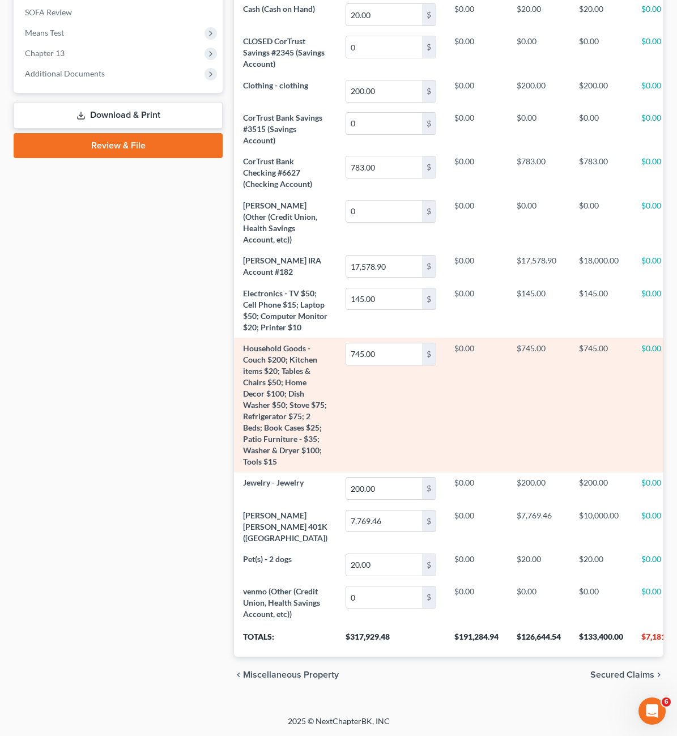
scroll to position [671, 0]
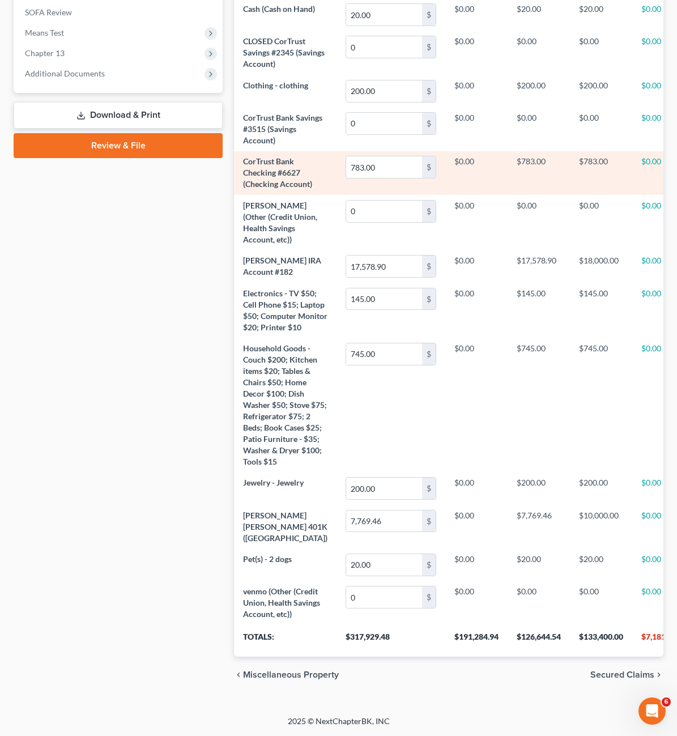
drag, startPoint x: 43, startPoint y: 225, endPoint x: 298, endPoint y: 6, distance: 336.6
click at [45, 221] on div "Case Dashboard Payments Invoices Payments Payments Credit Report Client Profile" at bounding box center [118, 190] width 220 height 1006
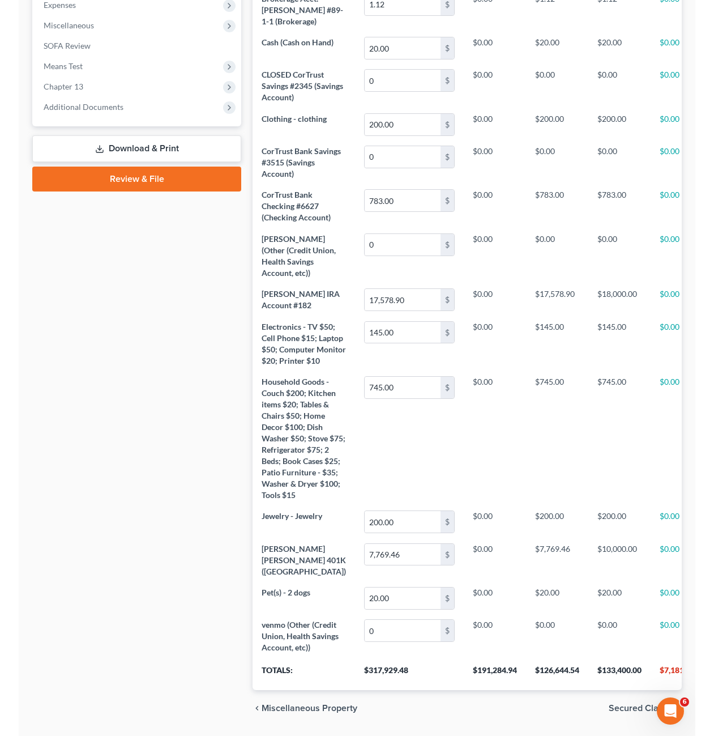
scroll to position [171, 502]
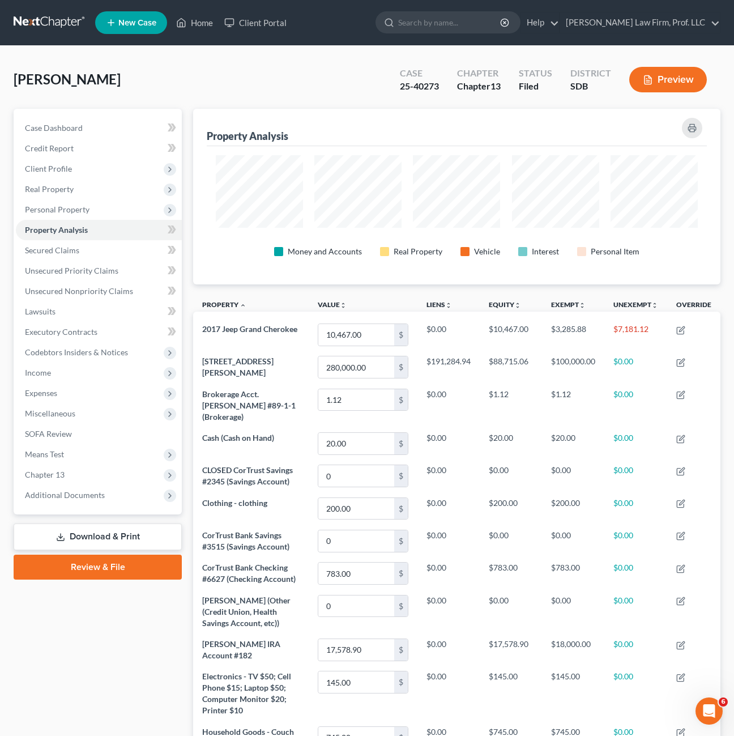
click at [105, 679] on div "Case Dashboard Payments Invoices Payments Payments Credit Report Client Profile" at bounding box center [98, 581] width 180 height 945
drag, startPoint x: 199, startPoint y: 19, endPoint x: 319, endPoint y: 86, distance: 137.4
click at [199, 19] on link "Home" at bounding box center [195, 22] width 48 height 20
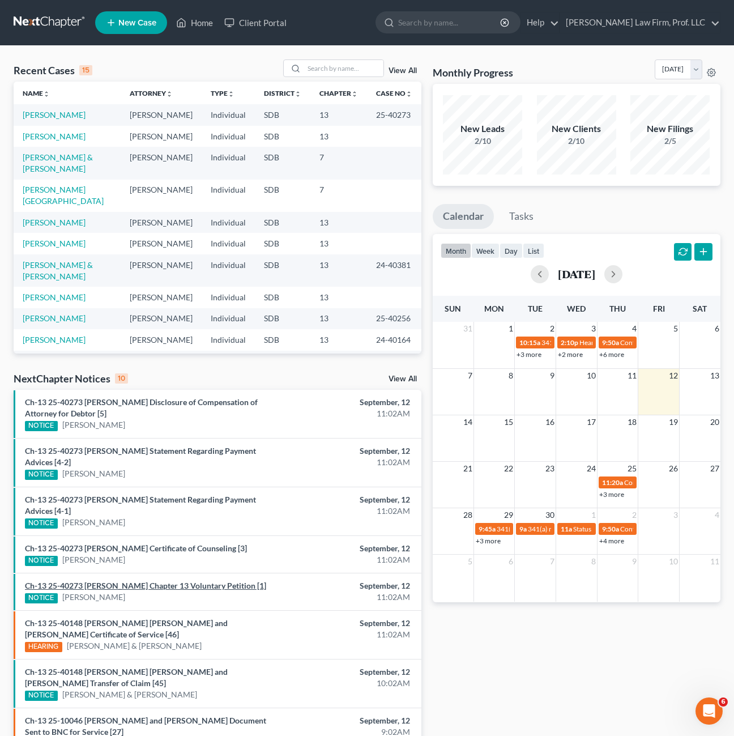
click at [196, 583] on link "Ch-13 25-40273 Elizabeth Marie Cogley Chapter 13 Voluntary Petition [1]" at bounding box center [145, 586] width 241 height 10
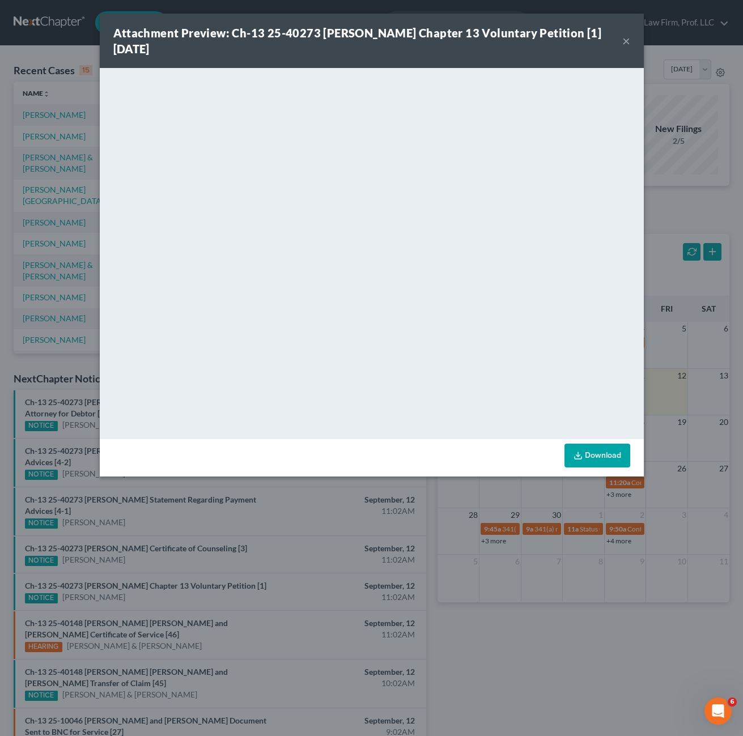
click at [595, 450] on link "Download" at bounding box center [597, 456] width 66 height 24
click at [622, 44] on div "Attachment Preview: Ch-13 25-40273 Elizabeth Marie Cogley Chapter 13 Voluntary …" at bounding box center [372, 41] width 544 height 54
click at [628, 39] on button "×" at bounding box center [626, 41] width 8 height 14
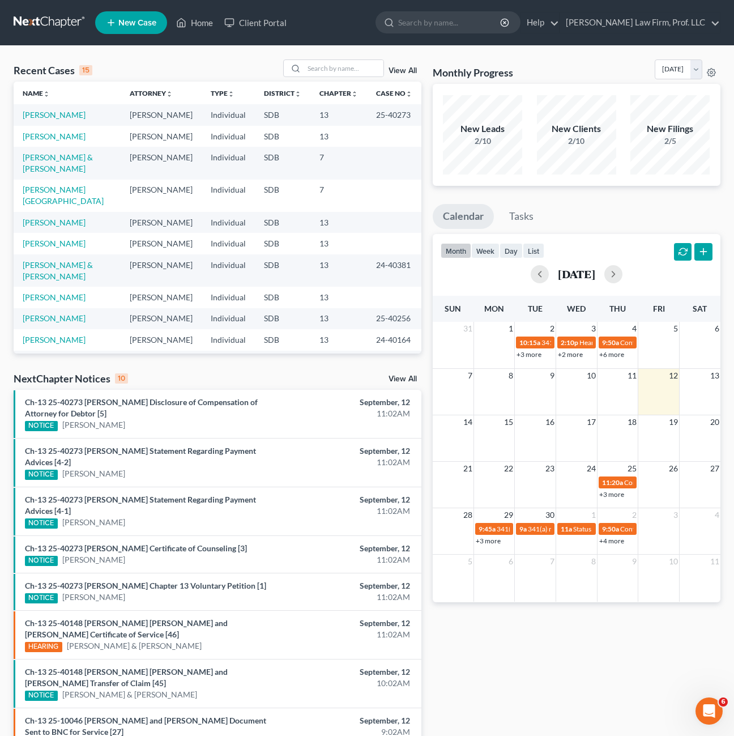
click at [555, 646] on div "Monthly Progress Bankruptcy Bankruptcy September 2025 August 2025 July 2025 Jun…" at bounding box center [576, 465] width 299 height 812
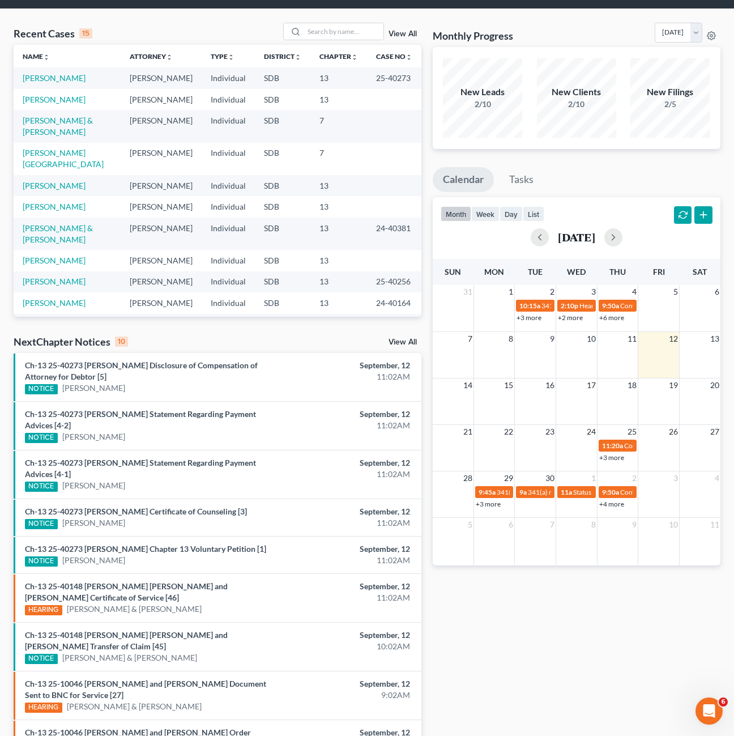
scroll to position [57, 0]
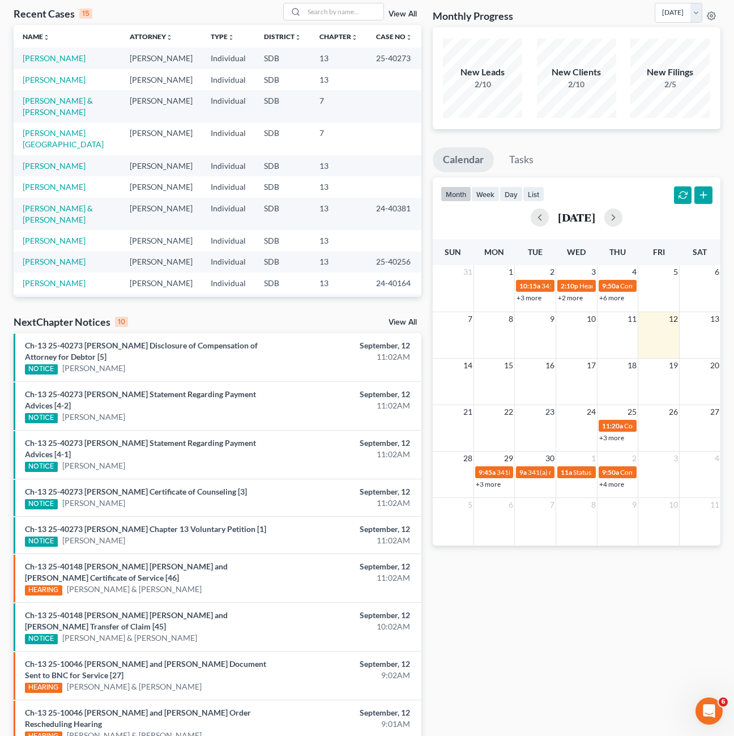
click at [500, 635] on div "Monthly Progress Bankruptcy Bankruptcy September 2025 August 2025 July 2025 Jun…" at bounding box center [576, 409] width 299 height 812
click at [531, 621] on div "Monthly Progress Bankruptcy Bankruptcy September 2025 August 2025 July 2025 Jun…" at bounding box center [576, 409] width 299 height 812
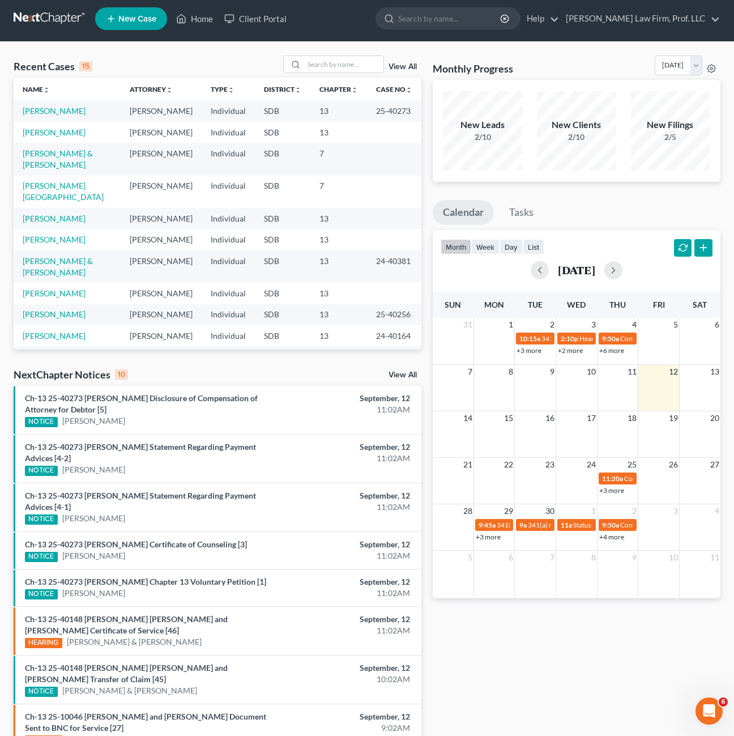
scroll to position [0, 0]
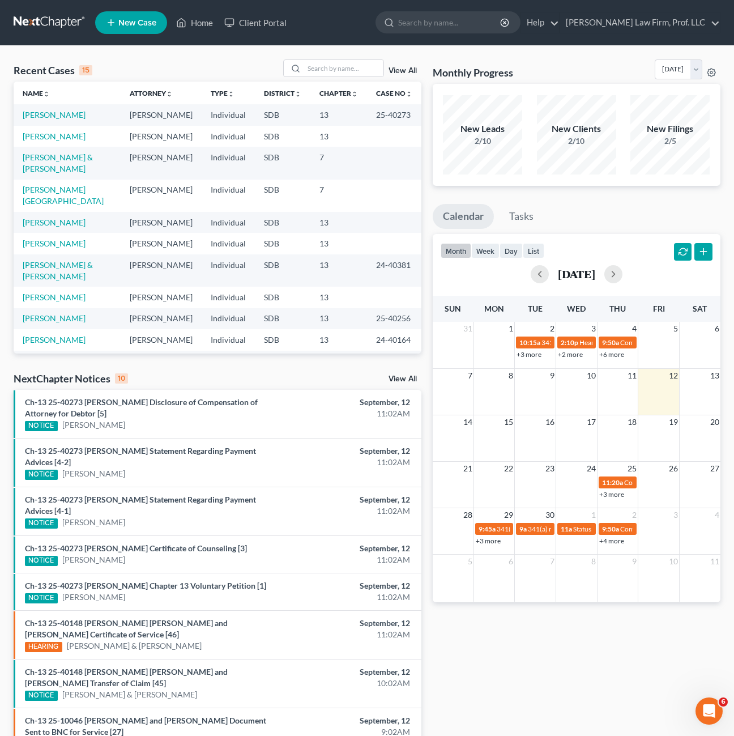
click at [521, 680] on div "Monthly Progress Bankruptcy Bankruptcy September 2025 August 2025 July 2025 Jun…" at bounding box center [576, 465] width 299 height 812
click at [659, 628] on div "Monthly Progress Bankruptcy Bankruptcy September 2025 August 2025 July 2025 Jun…" at bounding box center [576, 465] width 299 height 812
drag, startPoint x: 10, startPoint y: 236, endPoint x: 19, endPoint y: 227, distance: 12.8
click at [10, 236] on div "Recent Cases 15 View All Name unfold_more expand_more expand_less Attorney unfo…" at bounding box center [217, 465] width 419 height 812
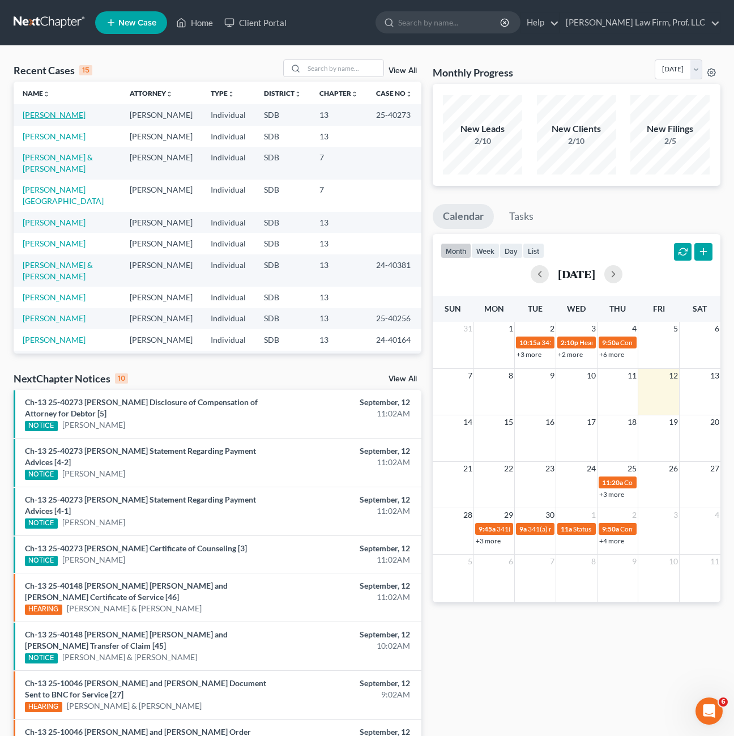
click at [65, 113] on link "[PERSON_NAME]" at bounding box center [54, 115] width 63 height 10
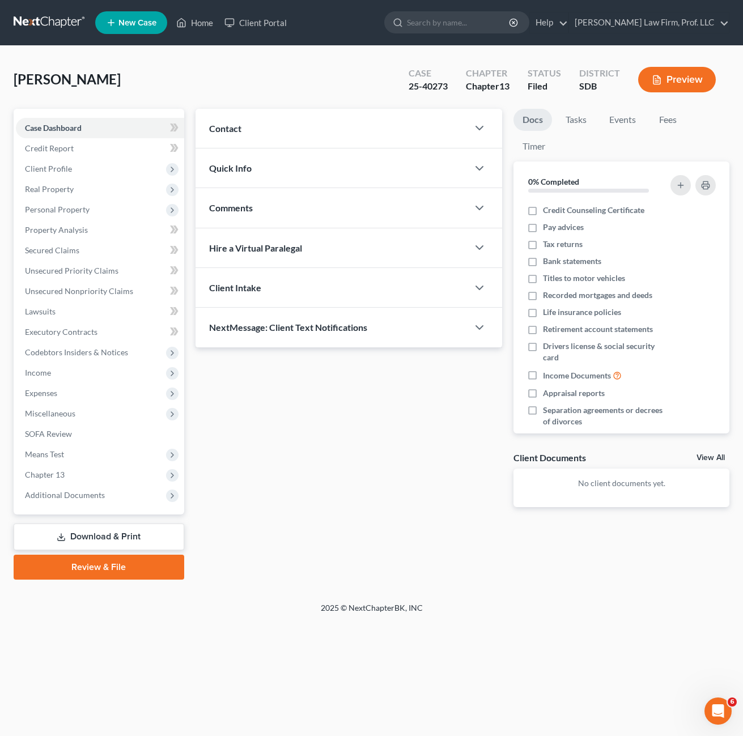
drag, startPoint x: 67, startPoint y: 492, endPoint x: 228, endPoint y: 547, distance: 169.8
click at [68, 491] on span "Additional Documents" at bounding box center [65, 495] width 80 height 10
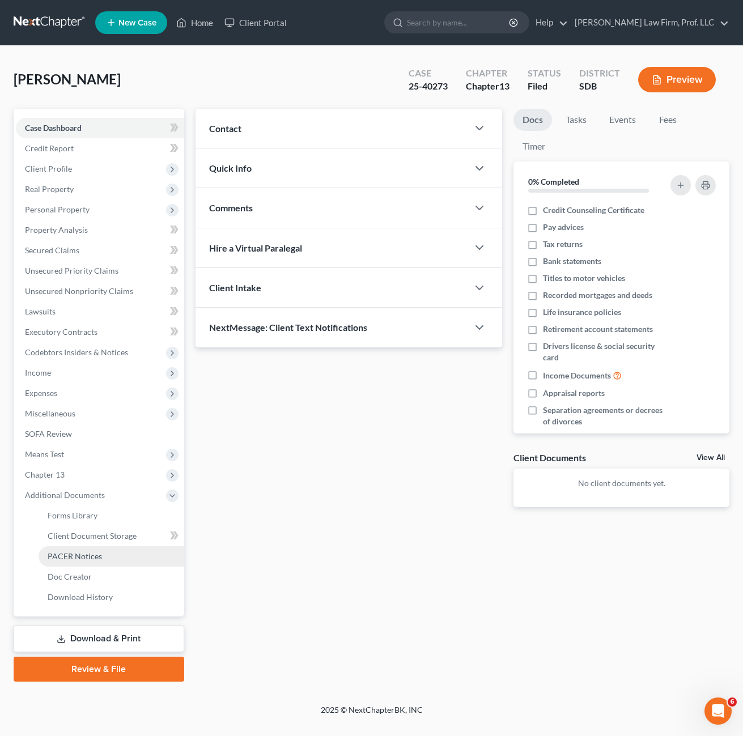
click at [88, 554] on span "PACER Notices" at bounding box center [75, 556] width 54 height 10
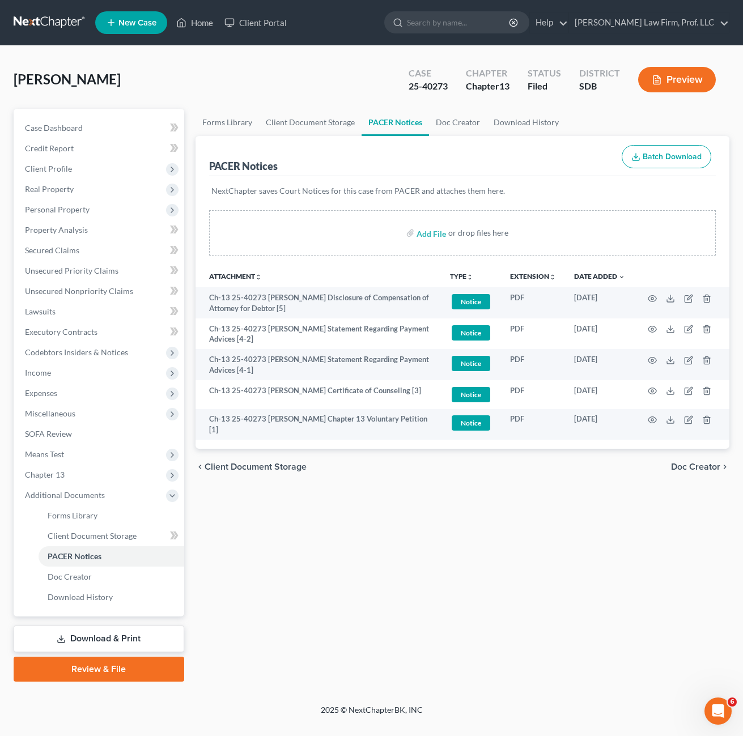
click at [436, 528] on div "Forms Library Client Document Storage PACER Notices Doc Creator Download Histor…" at bounding box center [462, 395] width 545 height 573
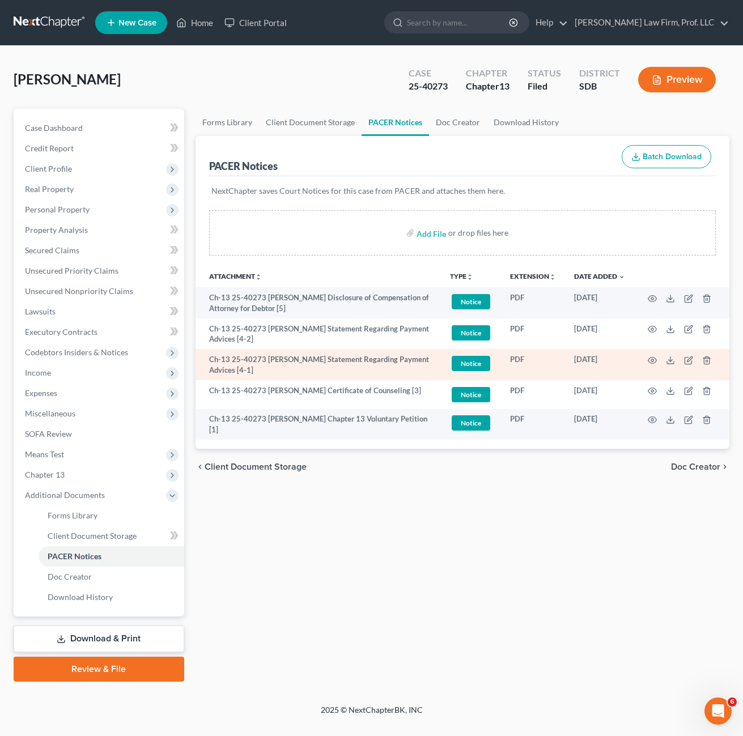
drag, startPoint x: 400, startPoint y: 573, endPoint x: 506, endPoint y: 361, distance: 236.9
click at [402, 572] on div "Forms Library Client Document Storage PACER Notices Doc Creator Download Histor…" at bounding box center [462, 395] width 545 height 573
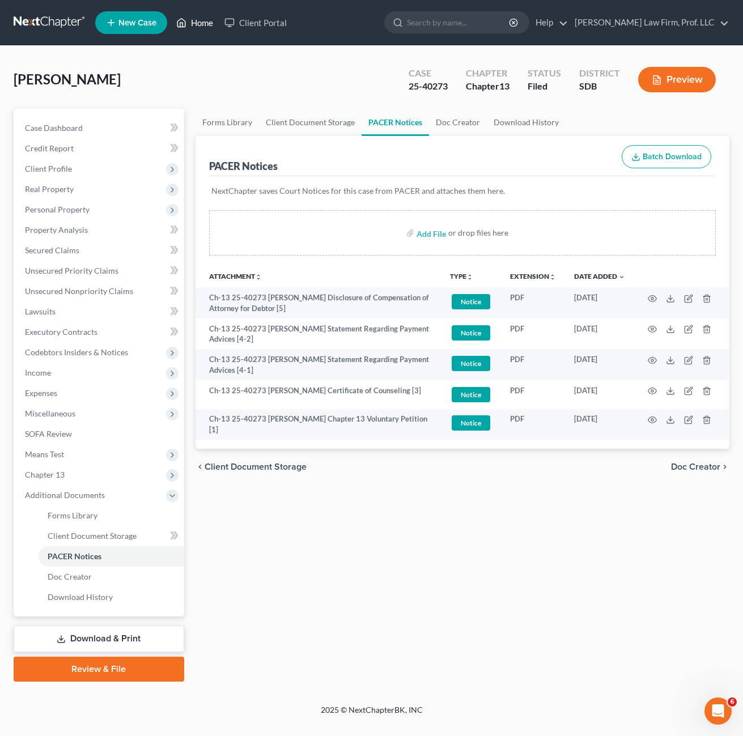
click at [192, 25] on link "Home" at bounding box center [195, 22] width 48 height 20
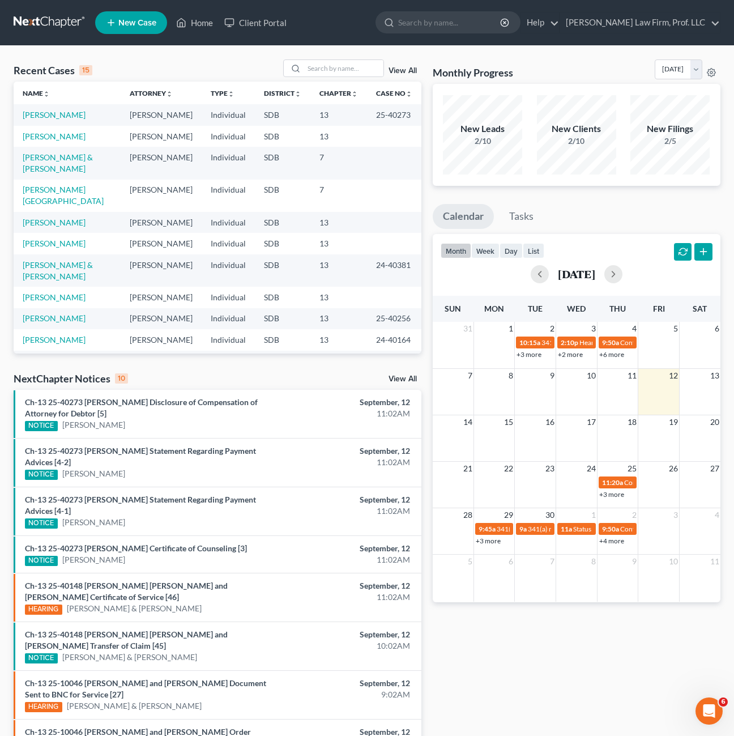
click at [50, 196] on td "Barry, Chad" at bounding box center [67, 196] width 107 height 32
click at [50, 193] on link "Barry, Chad" at bounding box center [63, 195] width 81 height 21
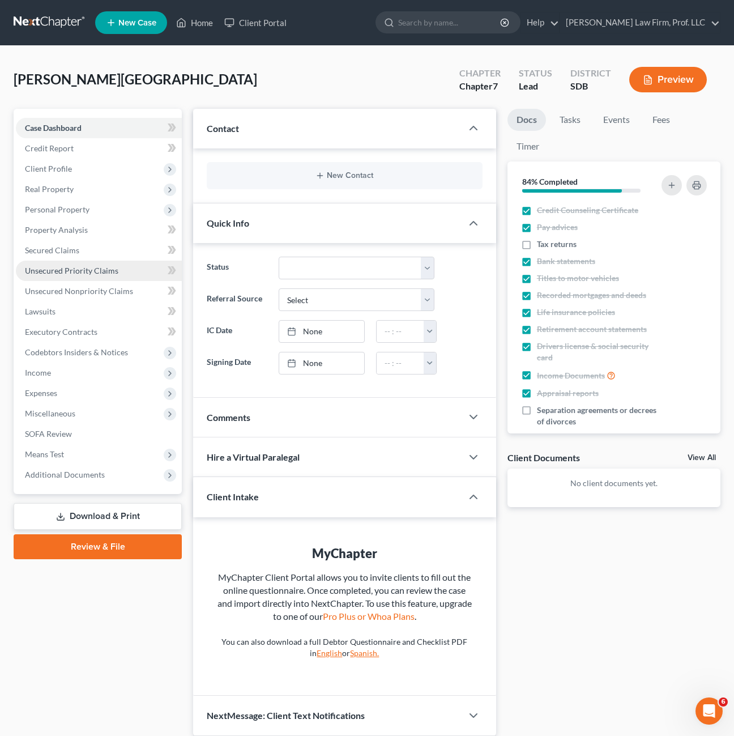
click at [80, 275] on span "Unsecured Priority Claims" at bounding box center [71, 271] width 93 height 10
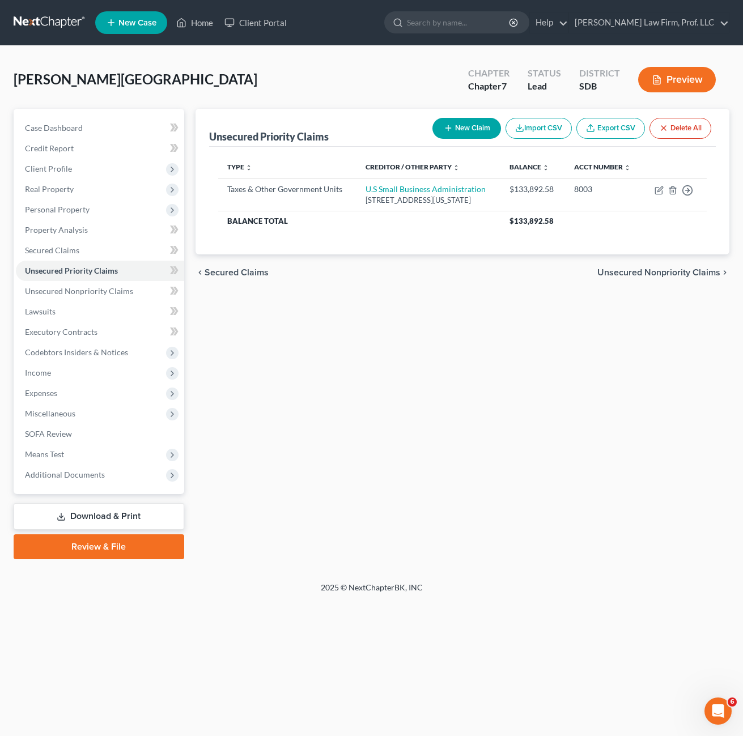
click at [339, 354] on div "Unsecured Priority Claims New Claim Import CSV Export CSV Delete All Type expan…" at bounding box center [462, 334] width 545 height 450
click at [100, 293] on span "Unsecured Nonpriority Claims" at bounding box center [79, 291] width 108 height 10
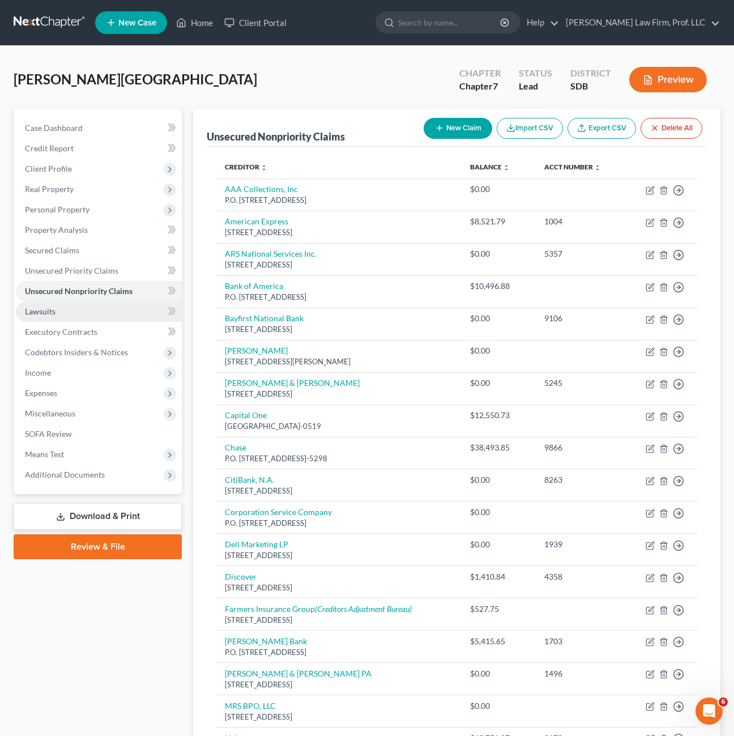
click at [79, 318] on link "Lawsuits" at bounding box center [99, 311] width 166 height 20
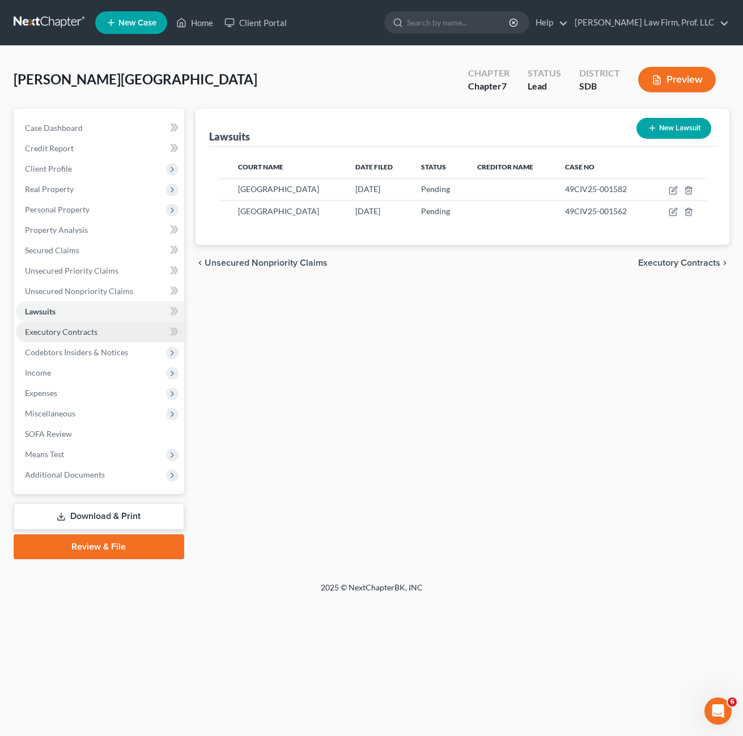
click at [79, 329] on span "Executory Contracts" at bounding box center [61, 332] width 73 height 10
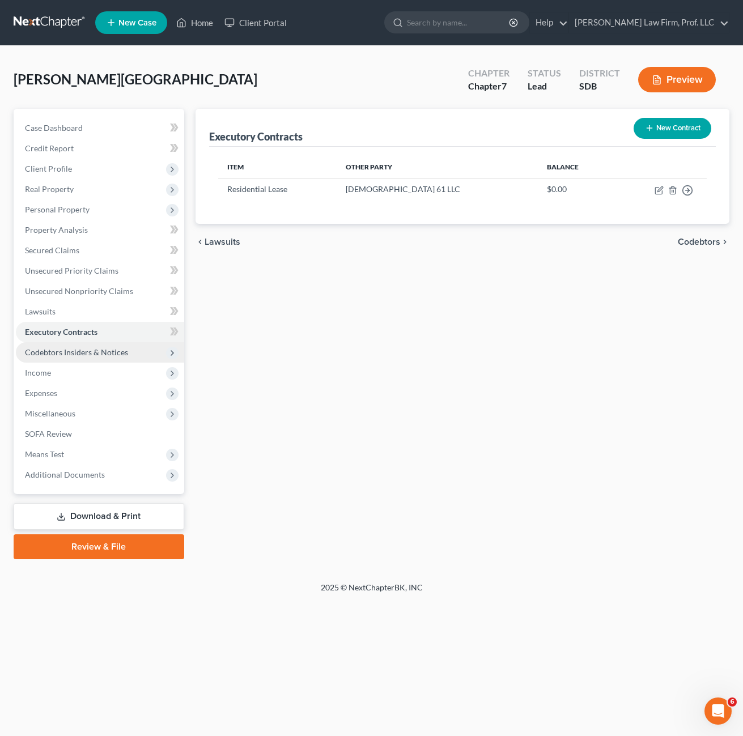
click at [95, 346] on span "Codebtors Insiders & Notices" at bounding box center [100, 352] width 168 height 20
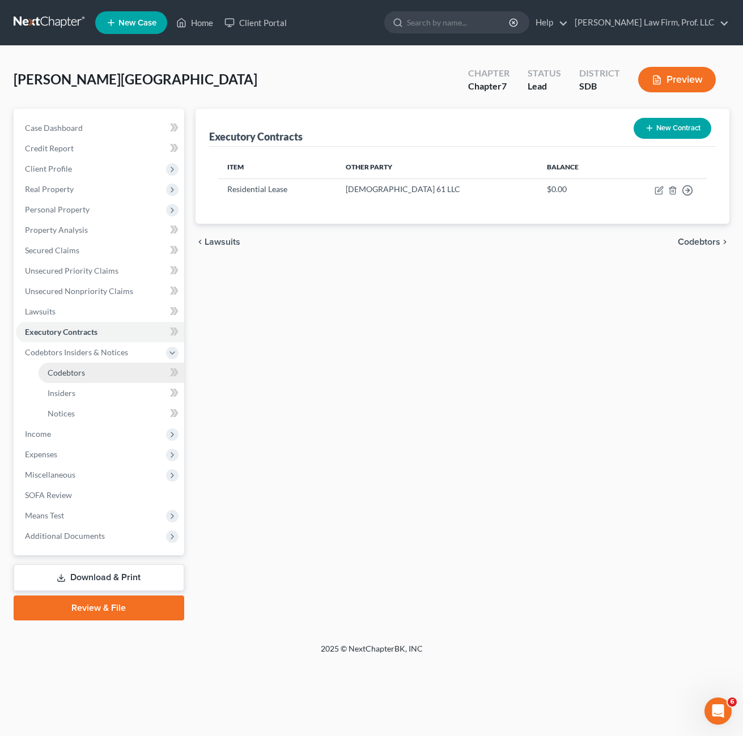
click at [67, 375] on span "Codebtors" at bounding box center [66, 373] width 37 height 10
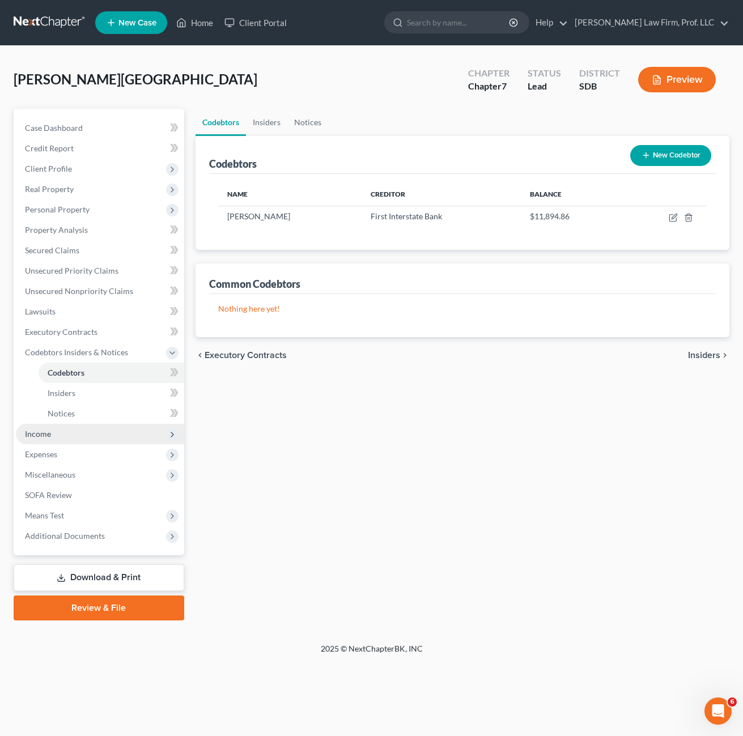
click at [54, 431] on span "Income" at bounding box center [100, 434] width 168 height 20
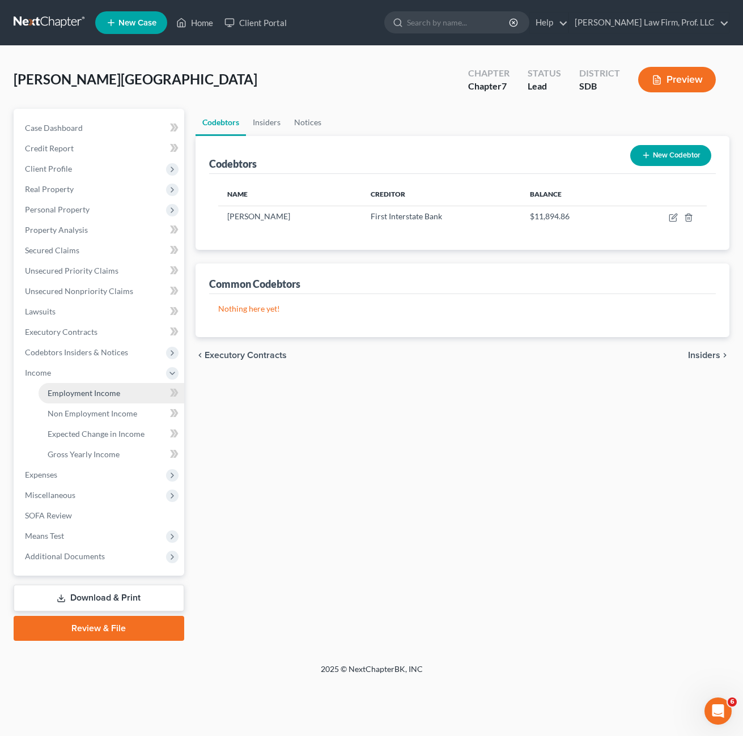
click at [78, 398] on link "Employment Income" at bounding box center [112, 393] width 146 height 20
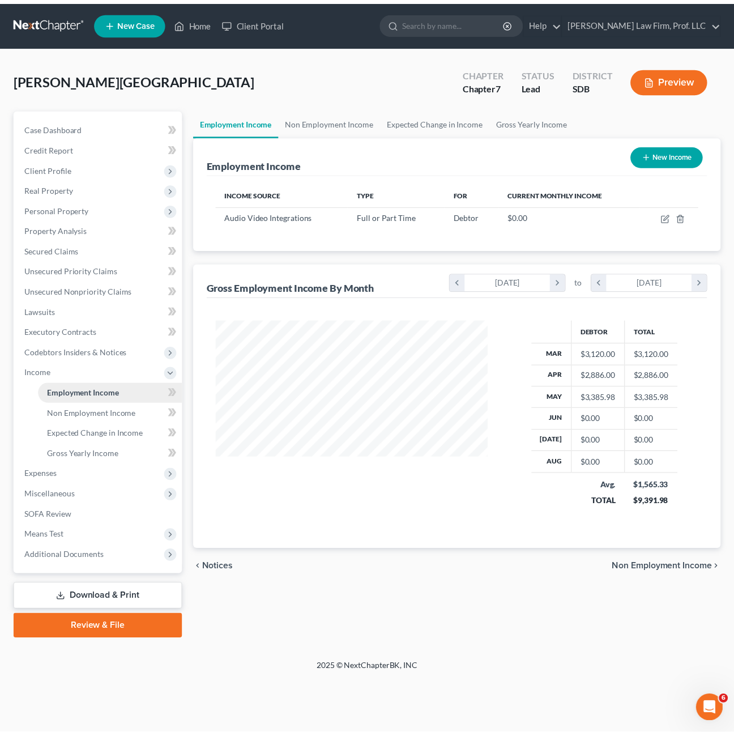
scroll to position [203, 299]
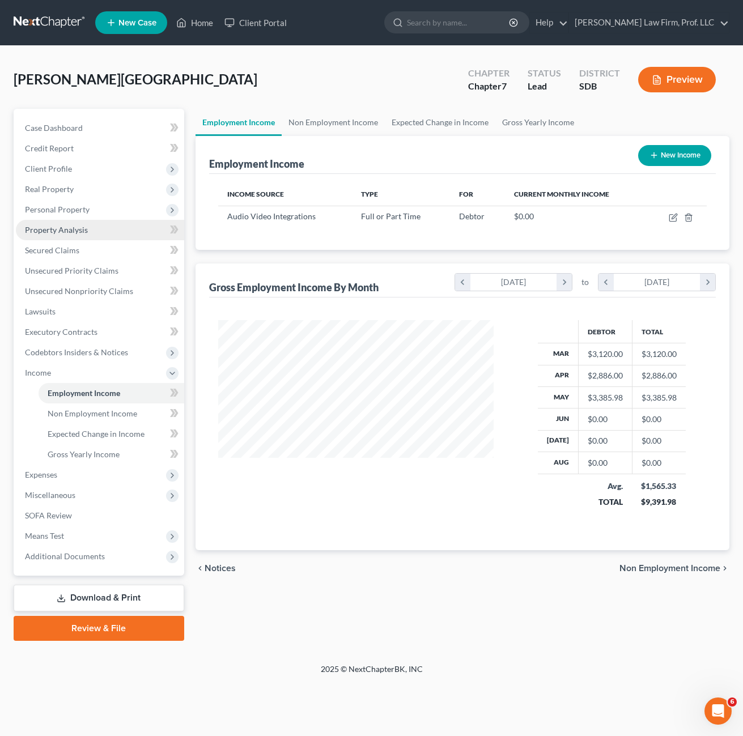
click at [64, 220] on link "Property Analysis" at bounding box center [100, 230] width 168 height 20
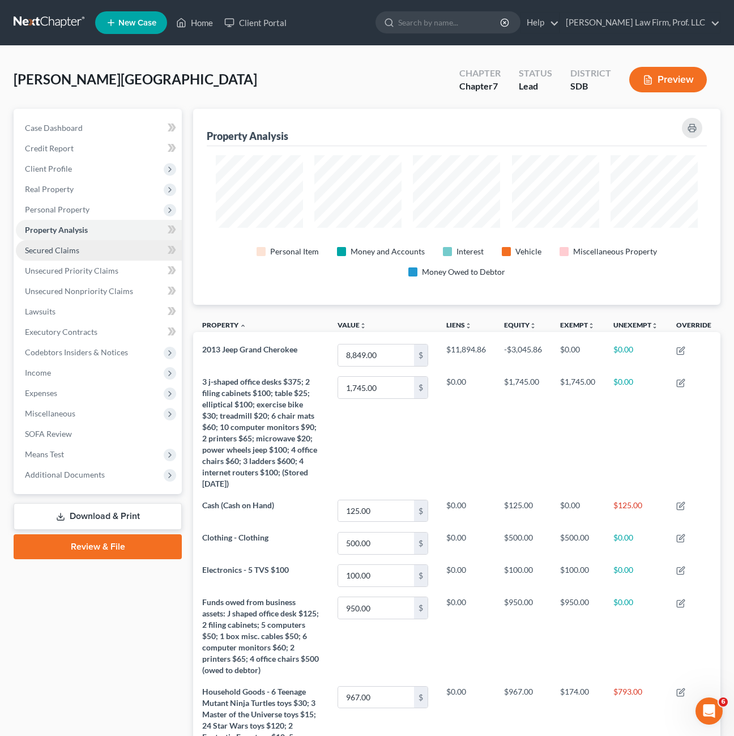
click at [88, 254] on link "Secured Claims" at bounding box center [99, 250] width 166 height 20
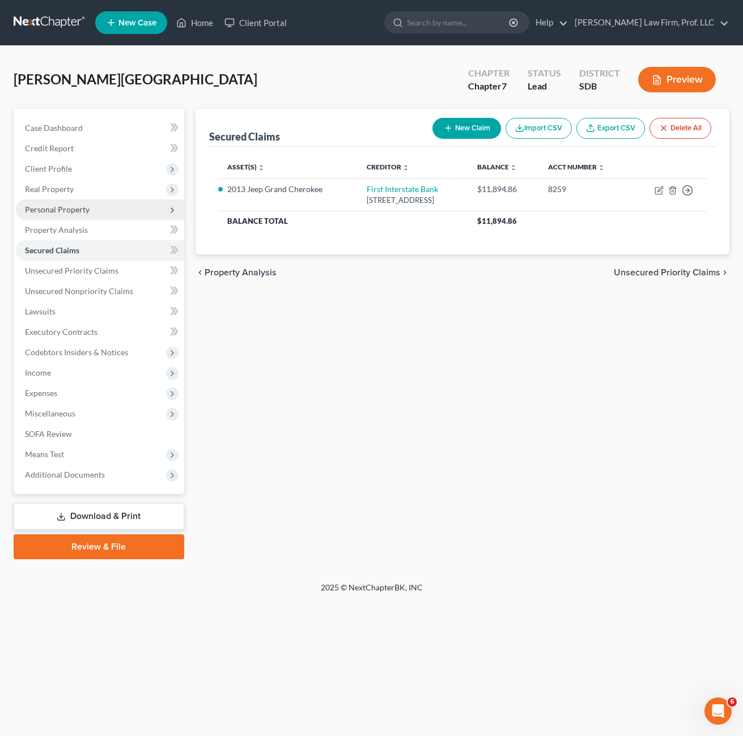
click at [95, 211] on span "Personal Property" at bounding box center [100, 209] width 168 height 20
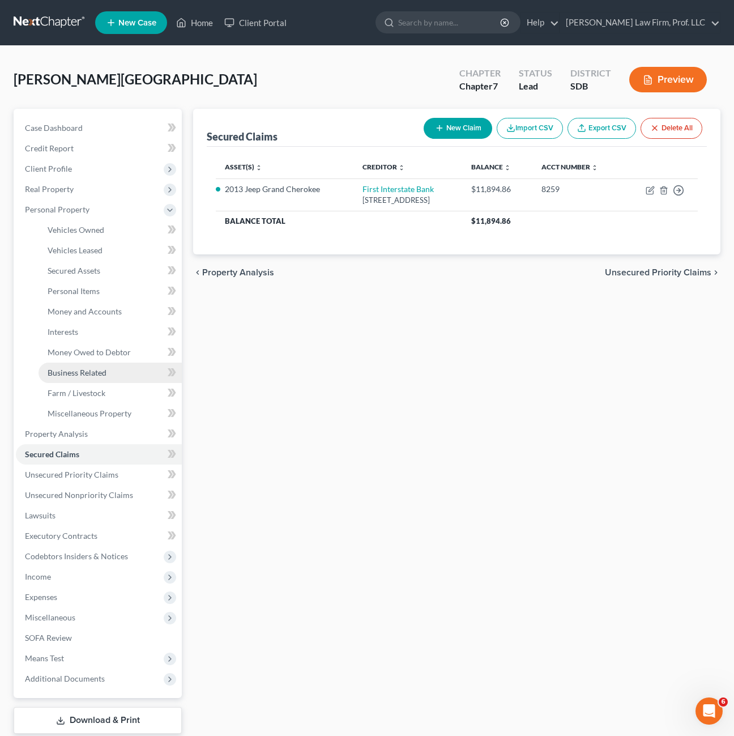
click at [88, 377] on span "Business Related" at bounding box center [77, 373] width 59 height 10
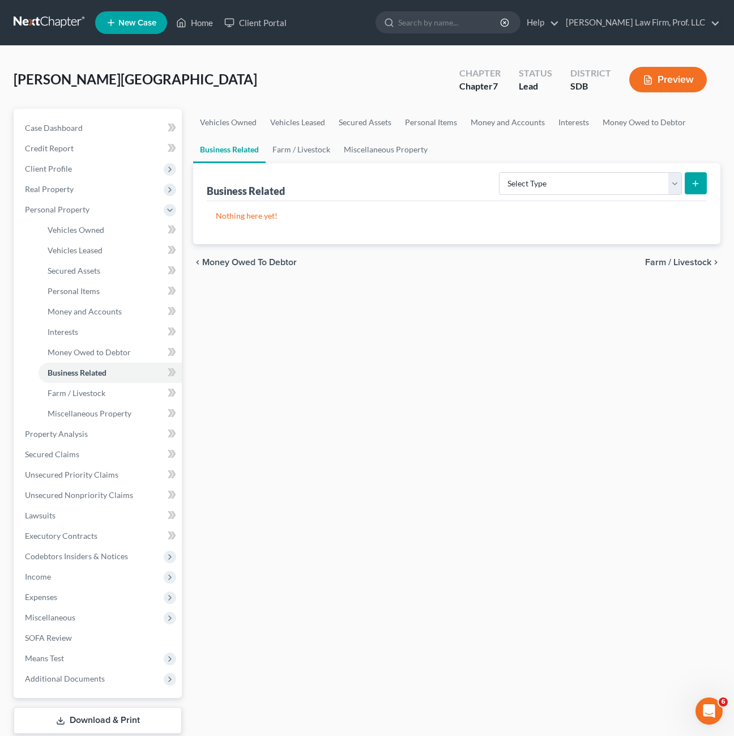
click at [331, 479] on div "Vehicles Owned Vehicles Leased Secured Assets Personal Items Money and Accounts…" at bounding box center [457, 436] width 539 height 654
click at [85, 310] on span "Money and Accounts" at bounding box center [85, 311] width 74 height 10
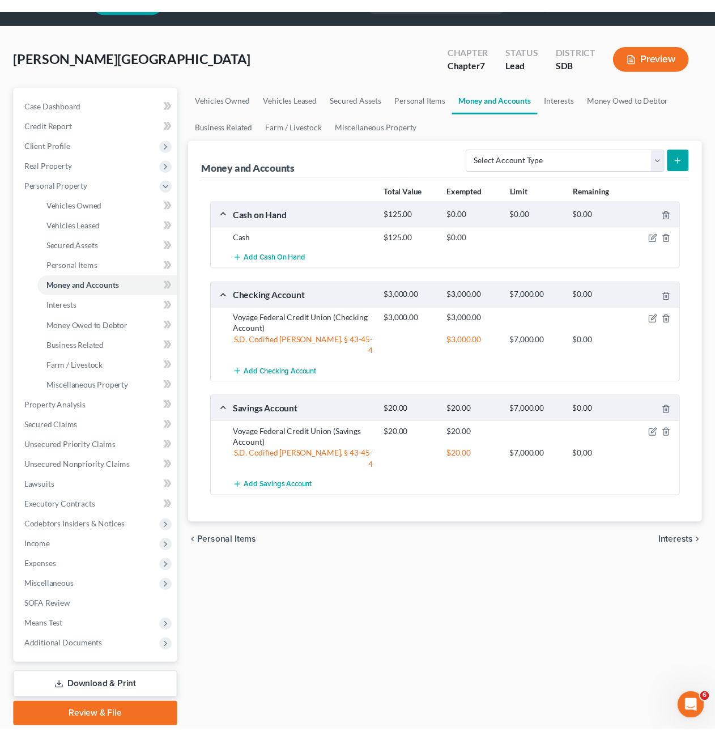
scroll to position [57, 0]
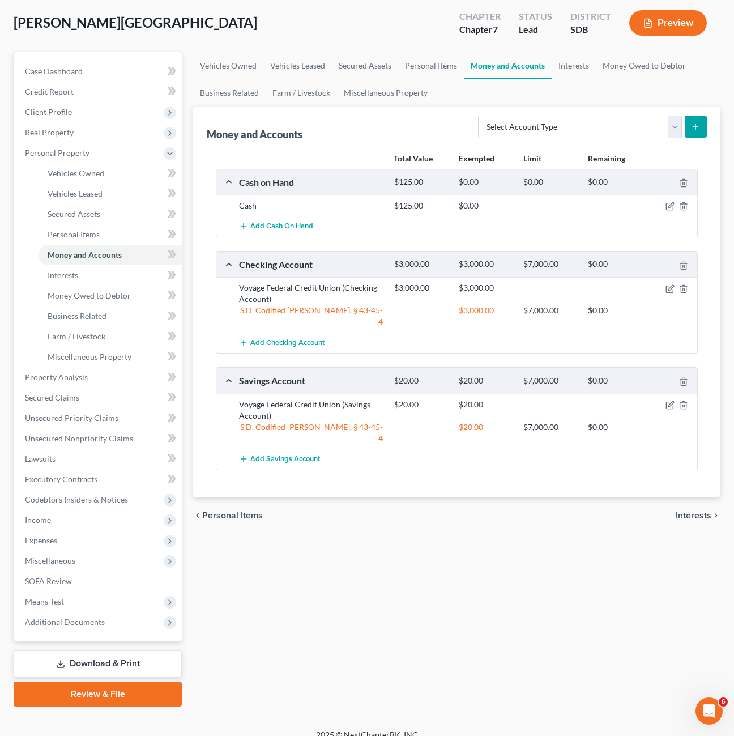
click at [39, 245] on link "Money and Accounts" at bounding box center [110, 255] width 143 height 20
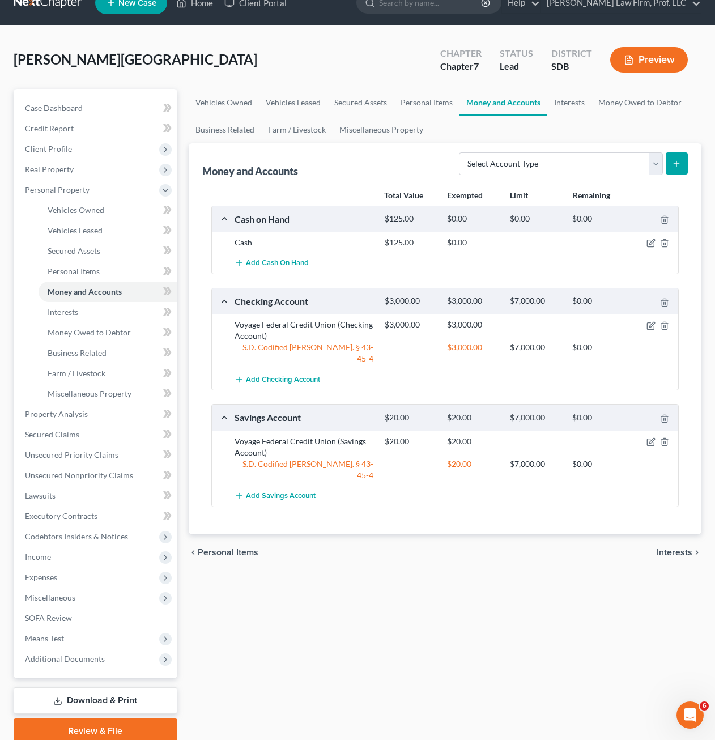
scroll to position [0, 0]
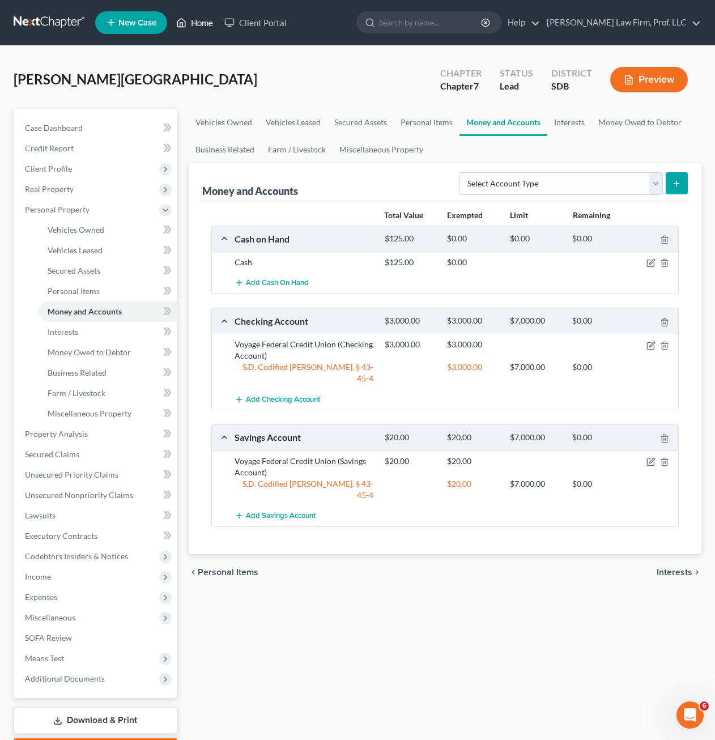
click at [193, 27] on link "Home" at bounding box center [195, 22] width 48 height 20
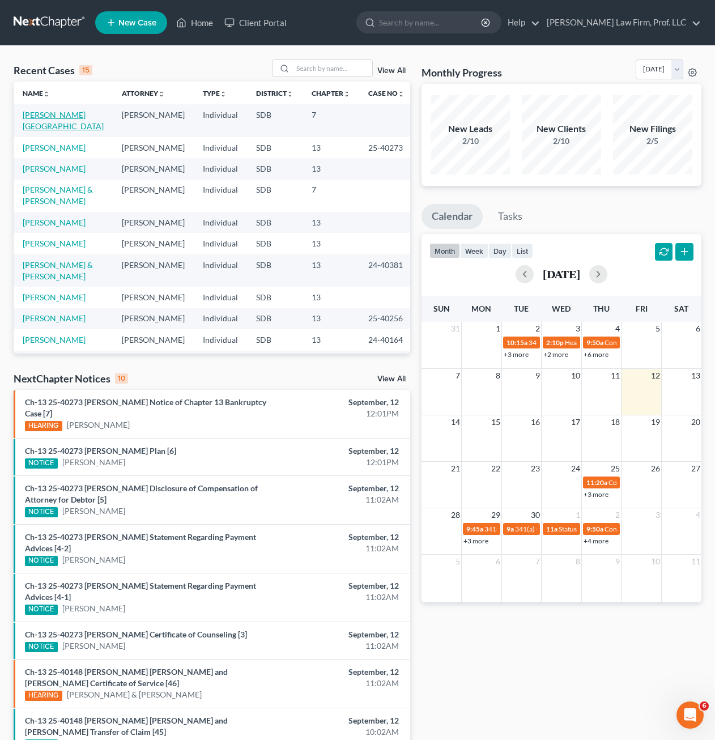
click at [56, 113] on link "Barry, Chad" at bounding box center [63, 120] width 81 height 21
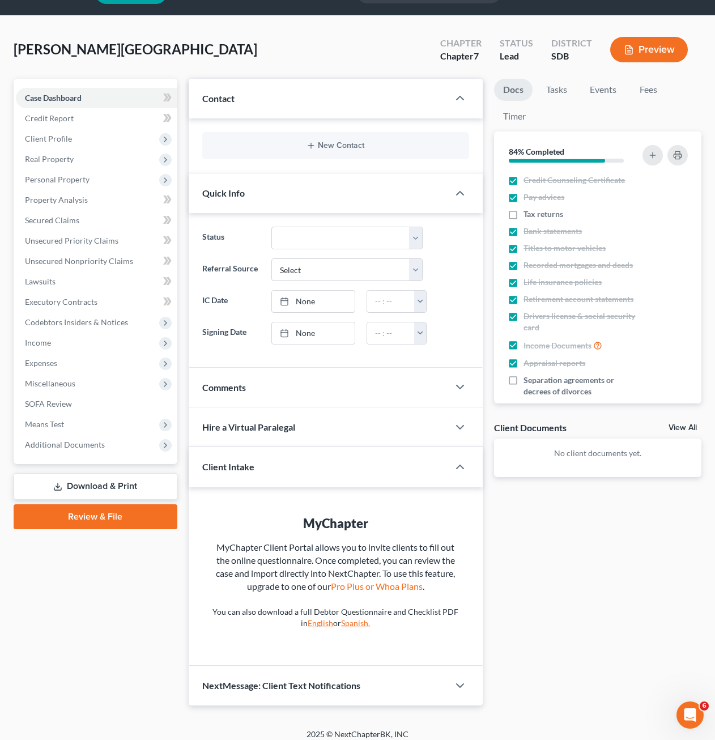
scroll to position [39, 0]
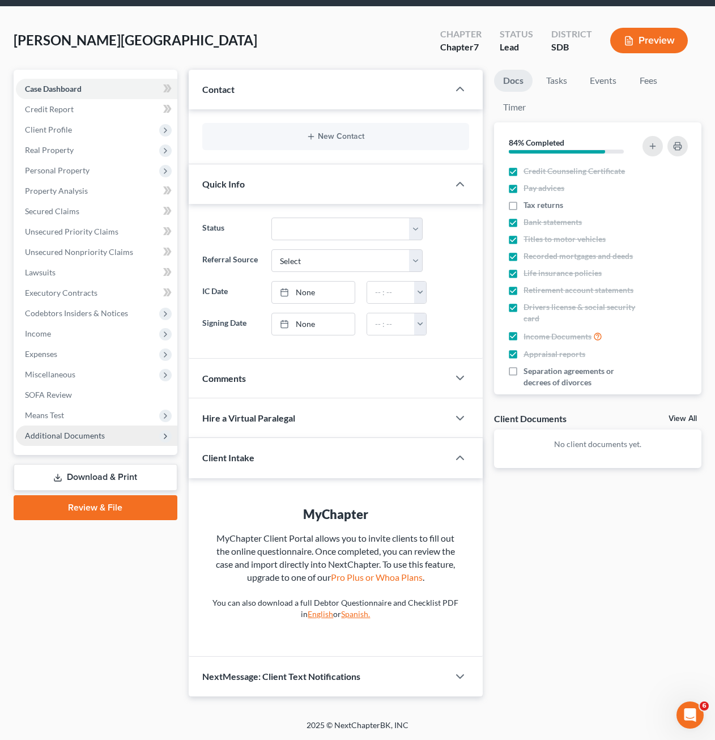
click at [86, 435] on span "Additional Documents" at bounding box center [65, 436] width 80 height 10
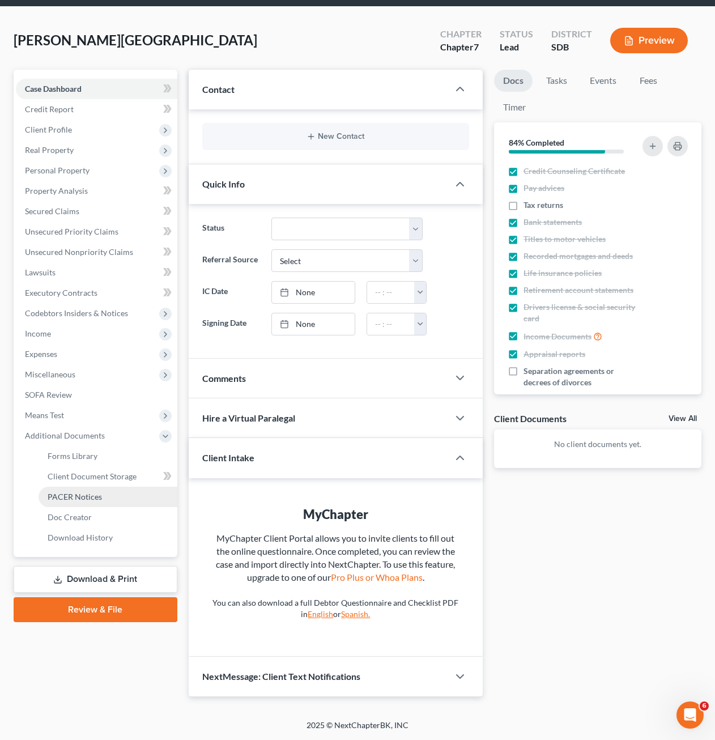
click at [91, 492] on span "PACER Notices" at bounding box center [75, 497] width 54 height 10
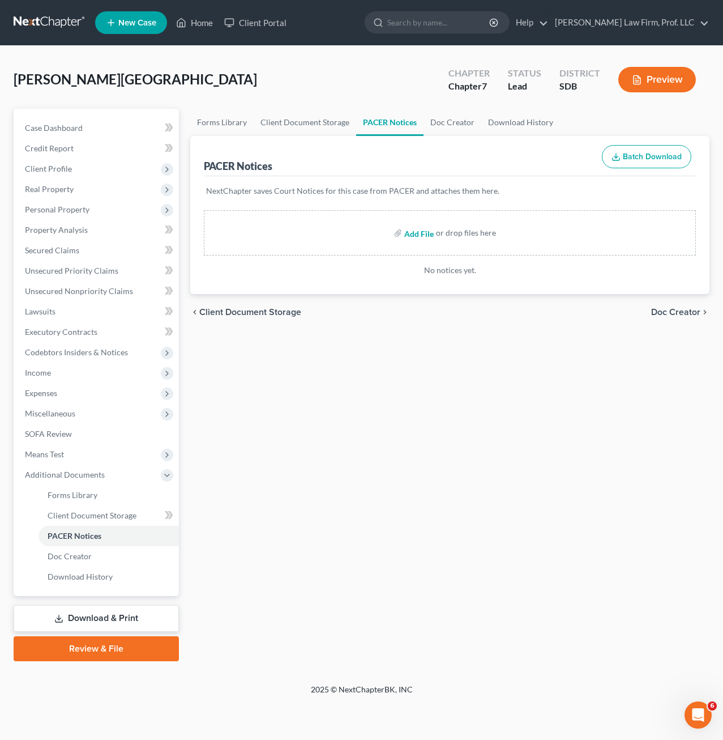
click at [426, 237] on input "file" at bounding box center [417, 233] width 27 height 20
drag, startPoint x: 382, startPoint y: 428, endPoint x: 330, endPoint y: 410, distance: 54.5
click at [381, 428] on div "Forms Library Client Document Storage PACER Notices Doc Creator Download Histor…" at bounding box center [450, 385] width 531 height 552
click at [77, 519] on span "Client Document Storage" at bounding box center [92, 515] width 89 height 10
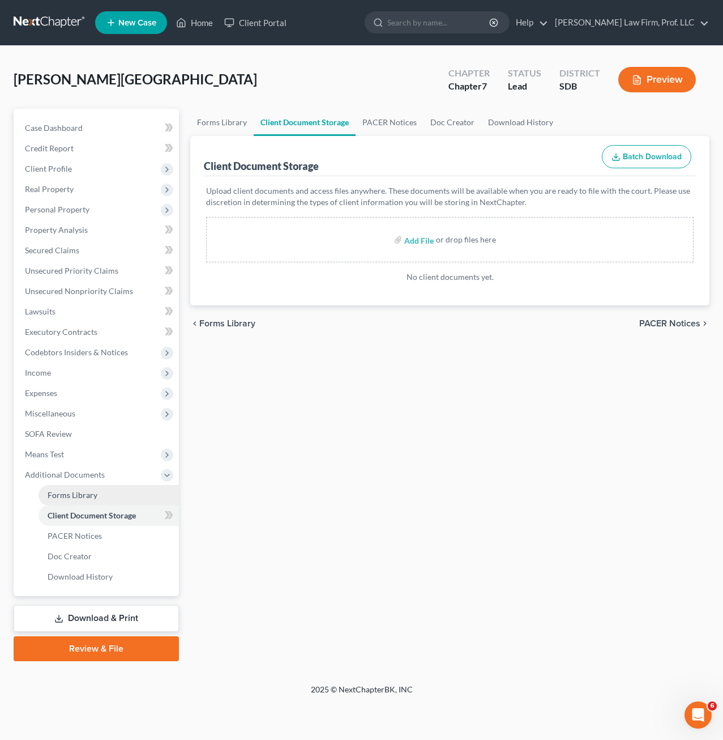
click at [83, 498] on span "Forms Library" at bounding box center [73, 495] width 50 height 10
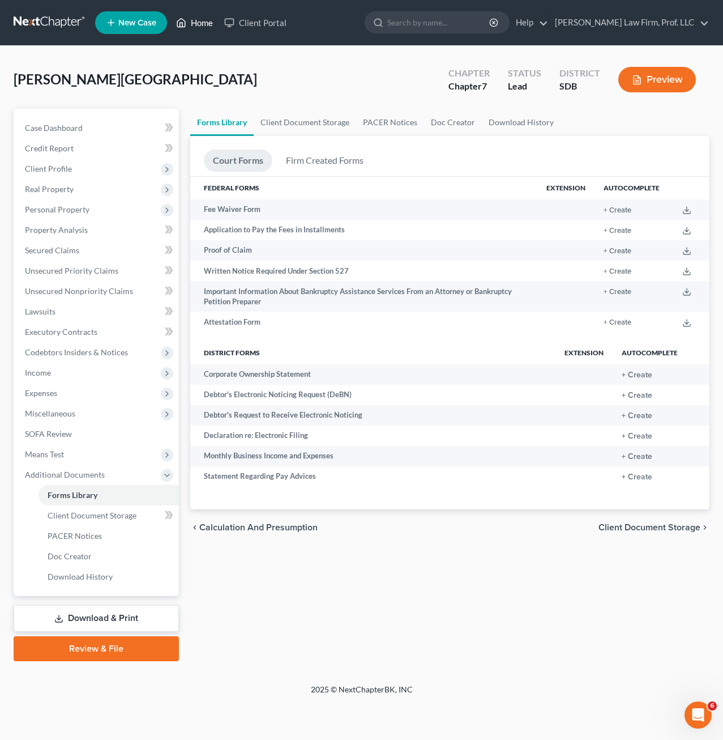
click at [199, 23] on link "Home" at bounding box center [195, 22] width 48 height 20
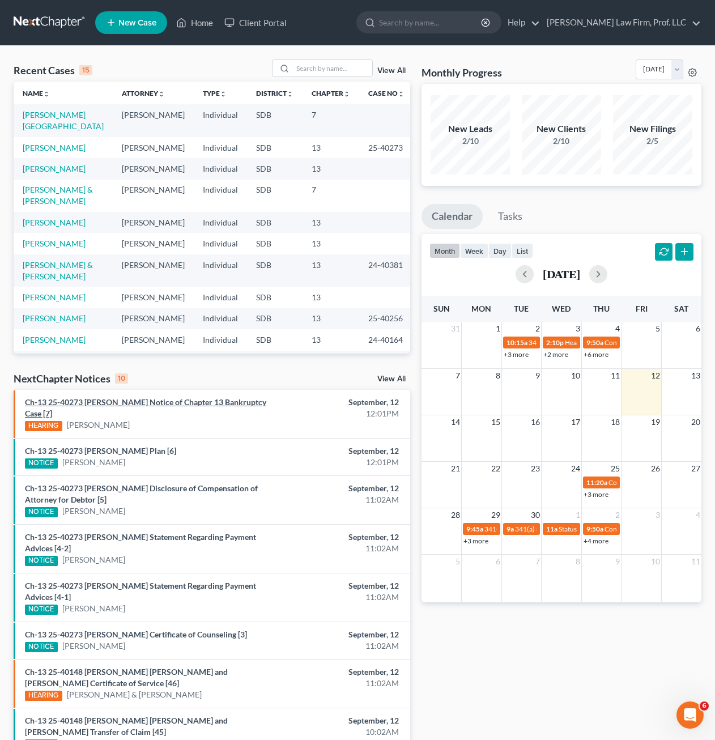
click at [98, 403] on link "Ch-13 25-40273 Elizabeth Marie Cogley Notice of Chapter 13 Bankruptcy Case [7]" at bounding box center [145, 407] width 241 height 21
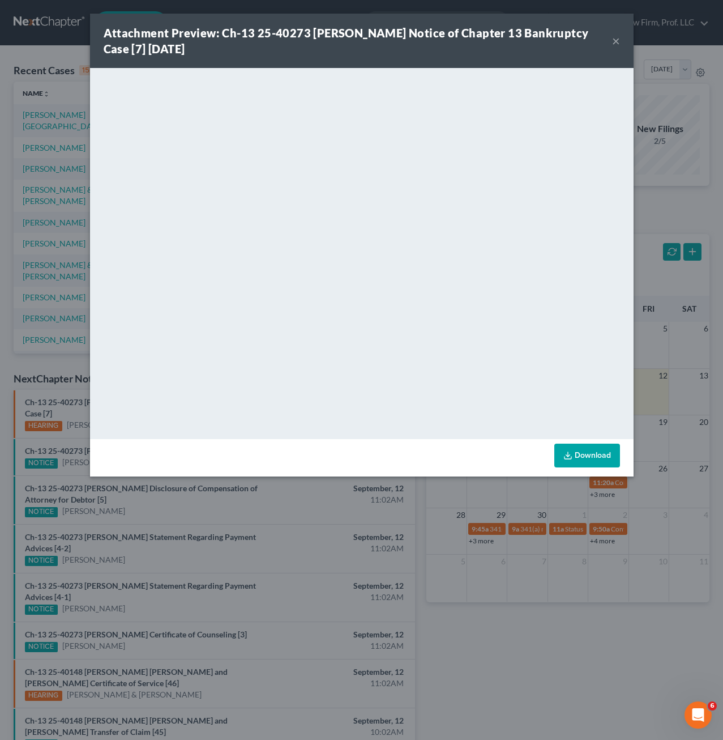
click at [597, 451] on link "Download" at bounding box center [588, 456] width 66 height 24
click at [598, 555] on div "Attachment Preview: Ch-13 25-40273 Elizabeth Marie Cogley Notice of Chapter 13 …" at bounding box center [361, 370] width 723 height 740
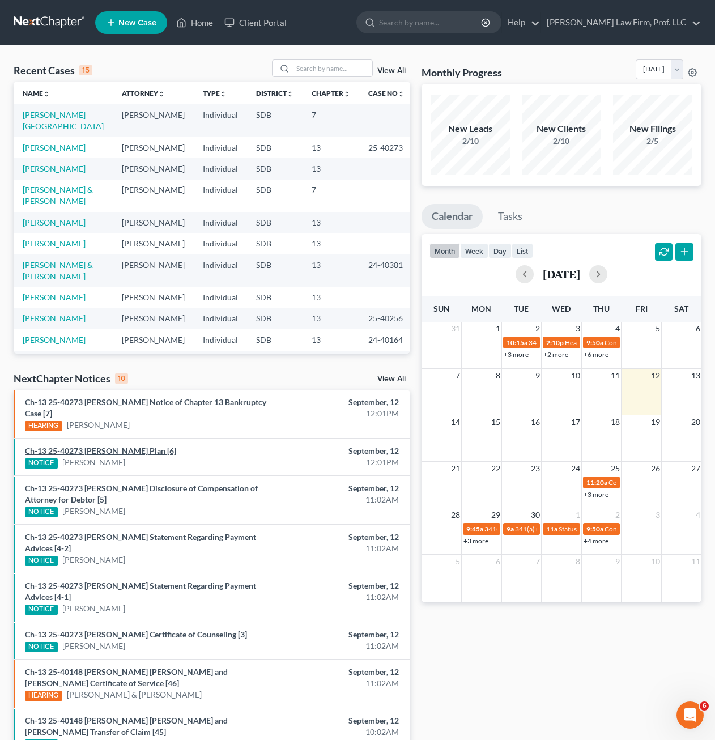
click at [131, 454] on link "Ch-13 25-40273 Elizabeth Marie Cogley Plan [6]" at bounding box center [100, 451] width 151 height 10
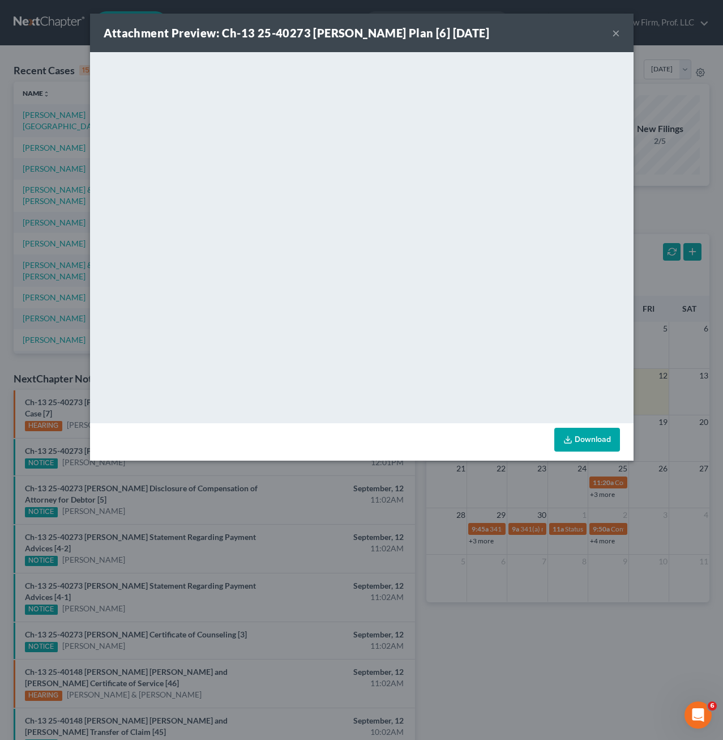
click at [594, 437] on link "Download" at bounding box center [588, 440] width 66 height 24
click at [614, 28] on button "×" at bounding box center [616, 33] width 8 height 14
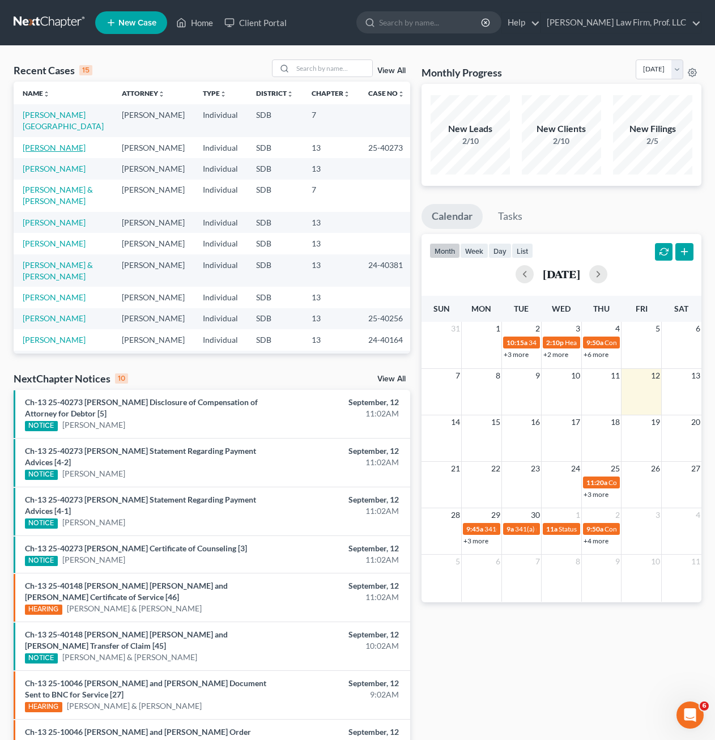
click at [62, 143] on link "[PERSON_NAME]" at bounding box center [54, 148] width 63 height 10
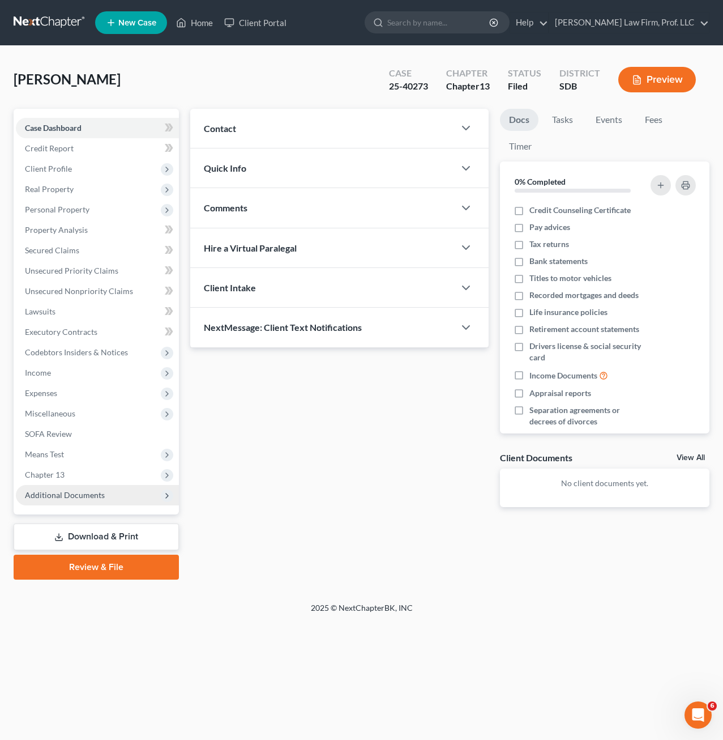
click at [75, 490] on span "Additional Documents" at bounding box center [65, 495] width 80 height 10
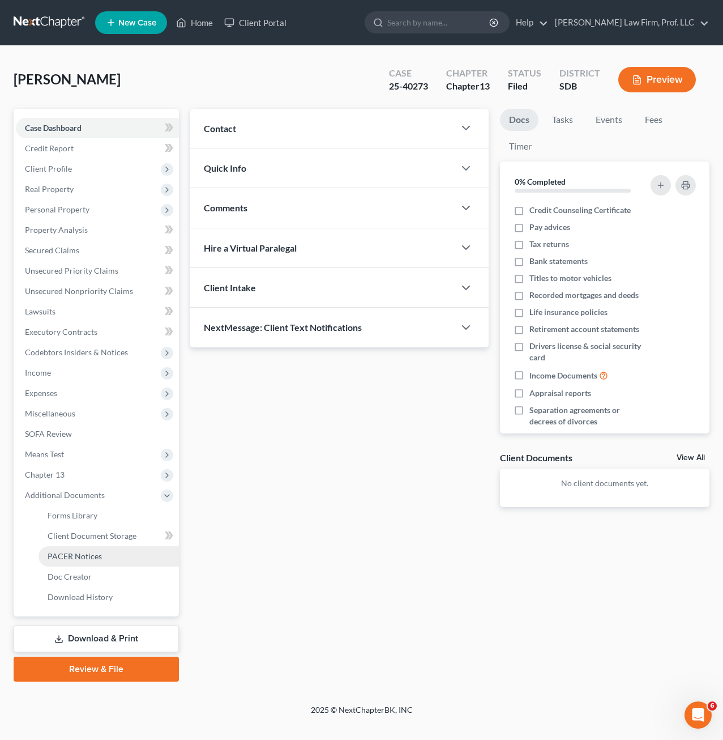
click at [87, 561] on link "PACER Notices" at bounding box center [109, 556] width 140 height 20
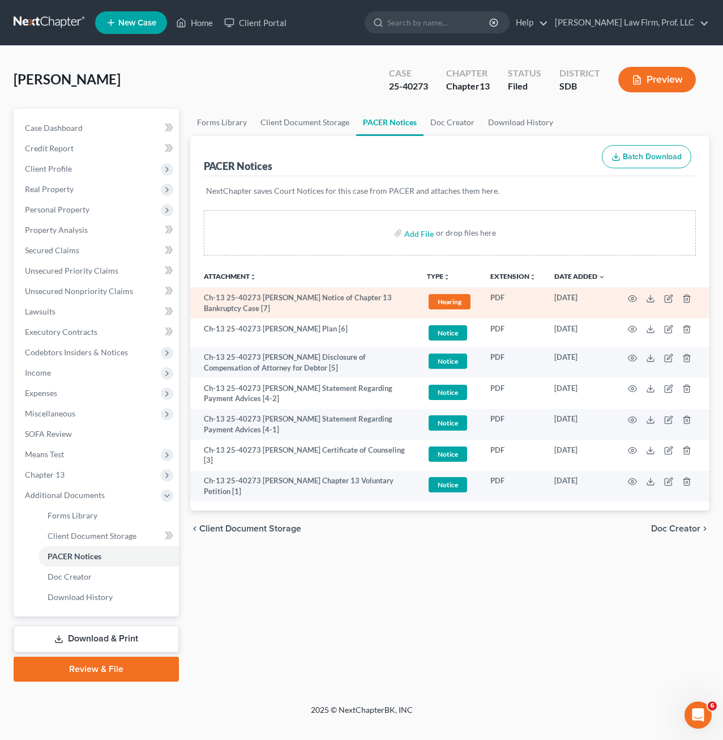
click at [322, 300] on td "Ch-13 25-40273 Elizabeth Marie Cogley Notice of Chapter 13 Bankruptcy Case [7]" at bounding box center [304, 302] width 228 height 31
click at [637, 299] on icon "button" at bounding box center [633, 298] width 8 height 6
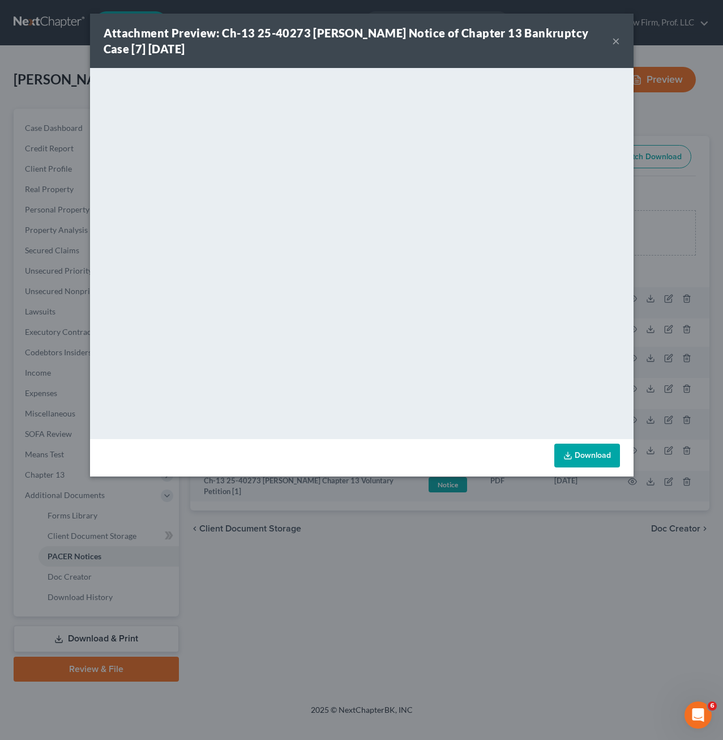
click at [615, 42] on button "×" at bounding box center [616, 41] width 8 height 14
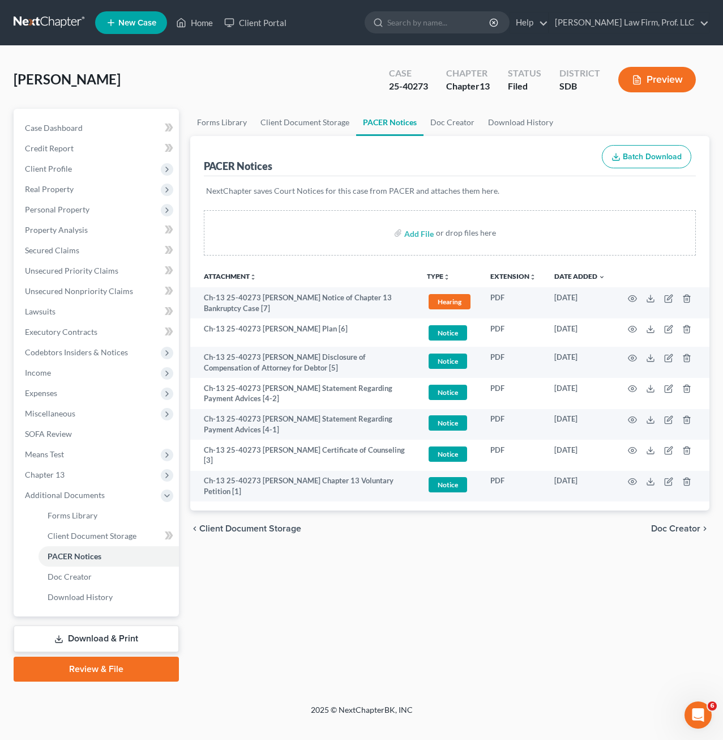
click at [430, 602] on div "Forms Library Client Document Storage PACER Notices Doc Creator Download Histor…" at bounding box center [450, 395] width 531 height 573
click at [370, 555] on div "Forms Library Client Document Storage PACER Notices Doc Creator Download Histor…" at bounding box center [450, 395] width 531 height 573
click at [377, 570] on div "Forms Library Client Document Storage PACER Notices Doc Creator Download Histor…" at bounding box center [450, 395] width 531 height 573
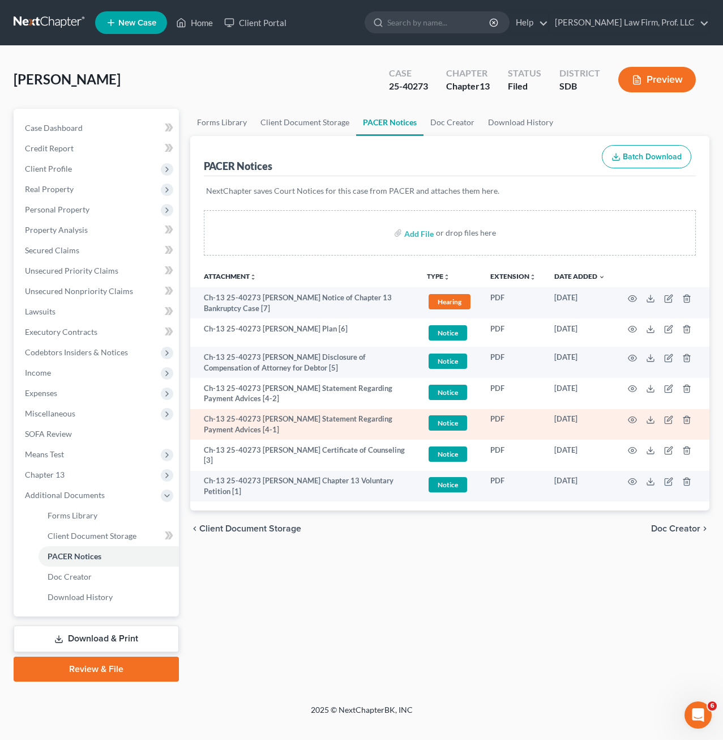
drag, startPoint x: 468, startPoint y: 621, endPoint x: 417, endPoint y: 427, distance: 200.3
click at [468, 619] on div "Forms Library Client Document Storage PACER Notices Doc Creator Download Histor…" at bounding box center [450, 395] width 531 height 573
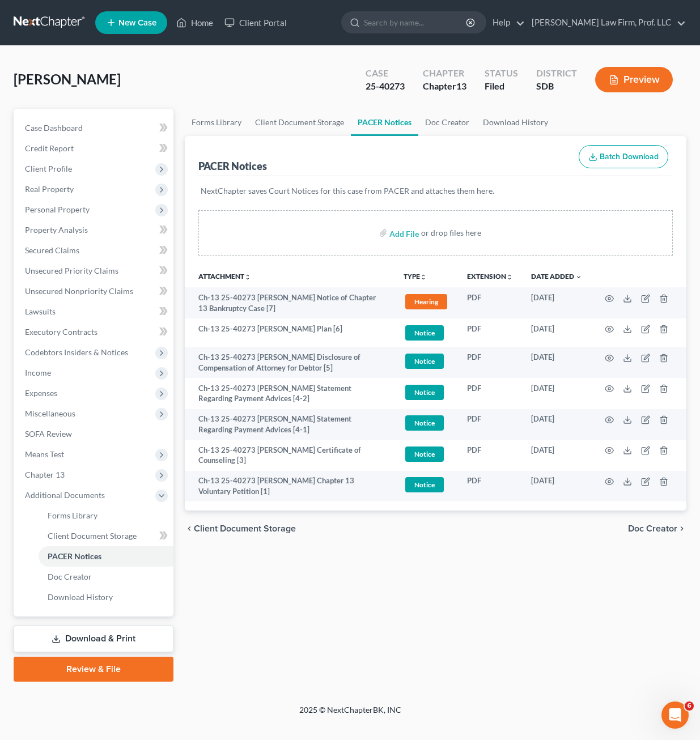
click at [372, 613] on div "Forms Library Client Document Storage PACER Notices Doc Creator Download Histor…" at bounding box center [435, 395] width 513 height 573
click at [401, 621] on div "Forms Library Client Document Storage PACER Notices Doc Creator Download Histor…" at bounding box center [435, 395] width 513 height 573
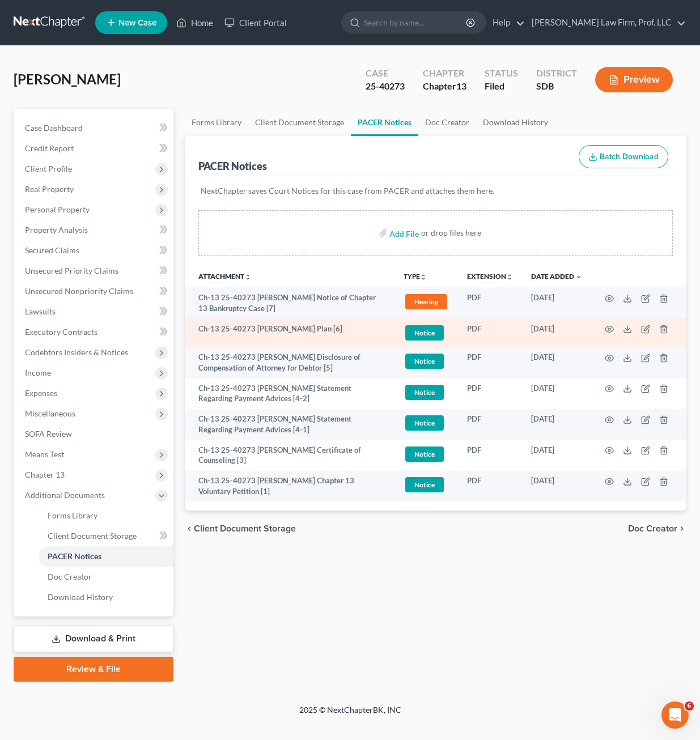
click at [320, 325] on td "Ch-13 25-40273 Elizabeth Marie Cogley Plan [6]" at bounding box center [290, 332] width 210 height 29
click at [425, 336] on span "Notice" at bounding box center [424, 332] width 39 height 15
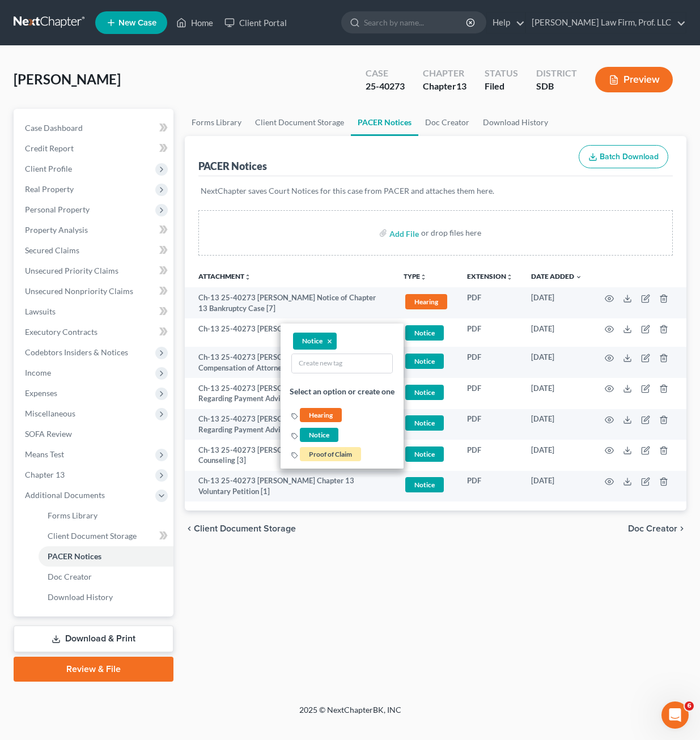
drag, startPoint x: 300, startPoint y: 242, endPoint x: 597, endPoint y: 334, distance: 310.7
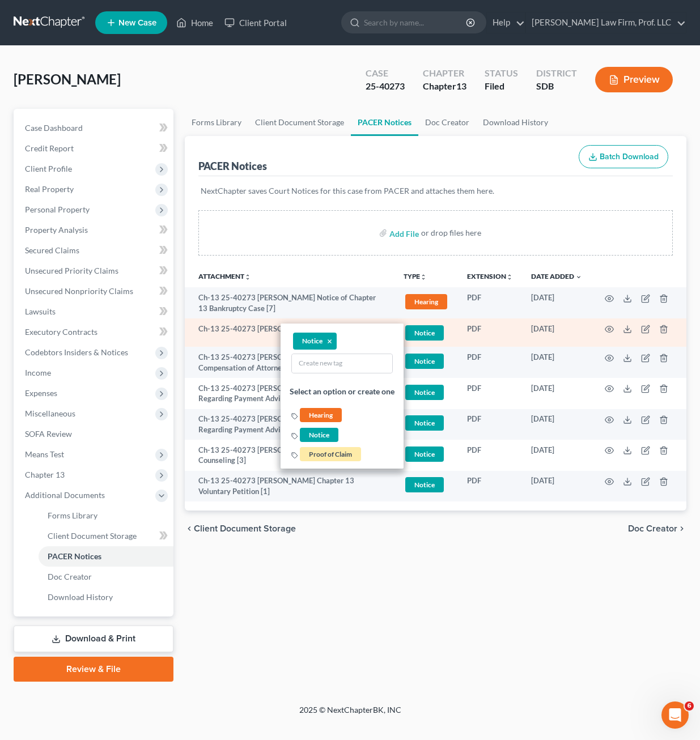
click at [301, 242] on div "Add File or drop files here" at bounding box center [435, 232] width 474 height 45
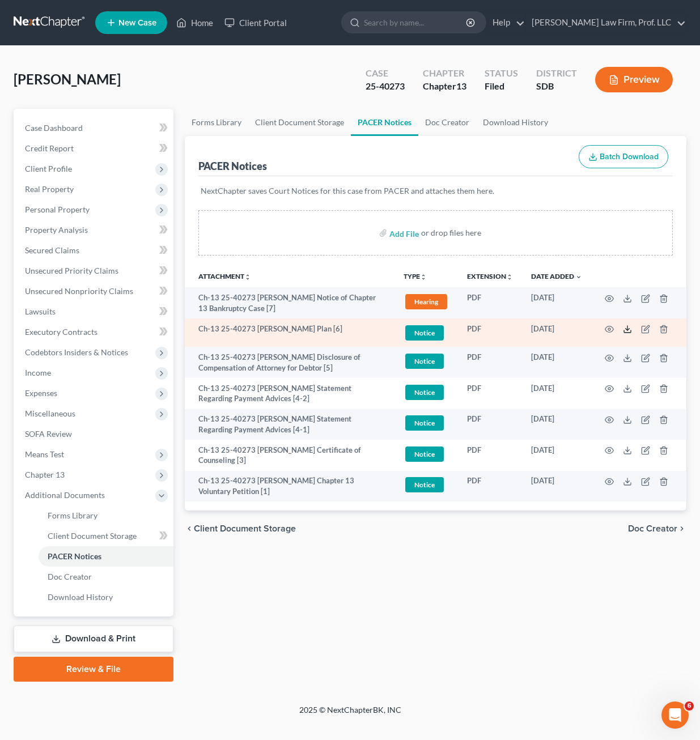
click at [624, 330] on icon at bounding box center [627, 329] width 9 height 9
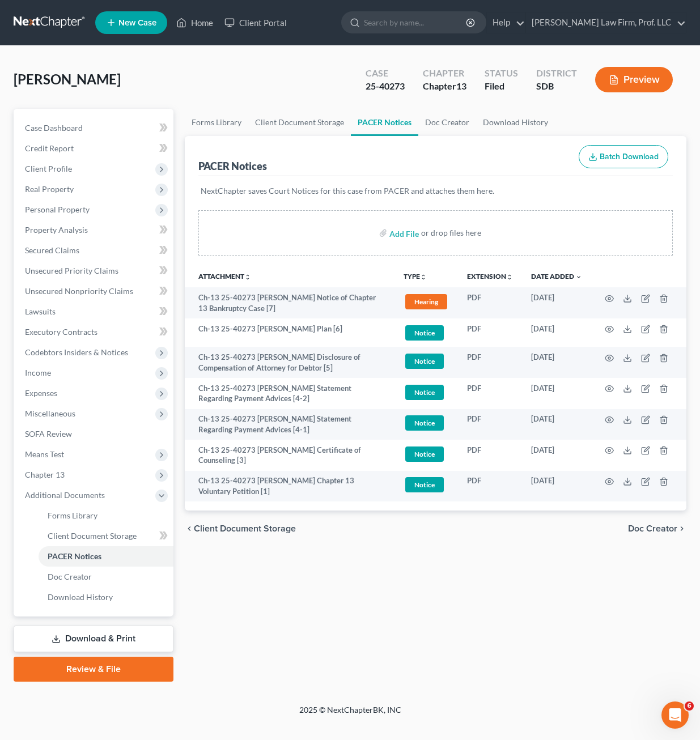
click at [312, 674] on div "Forms Library Client Document Storage PACER Notices Doc Creator Download Histor…" at bounding box center [435, 395] width 513 height 573
click at [339, 637] on div "Forms Library Client Document Storage PACER Notices Doc Creator Download Histor…" at bounding box center [435, 395] width 513 height 573
drag, startPoint x: 279, startPoint y: 622, endPoint x: 238, endPoint y: 556, distance: 77.8
click at [279, 622] on div "Forms Library Client Document Storage PACER Notices Doc Creator Download Histor…" at bounding box center [435, 395] width 513 height 573
click at [210, 21] on link "Home" at bounding box center [195, 22] width 48 height 20
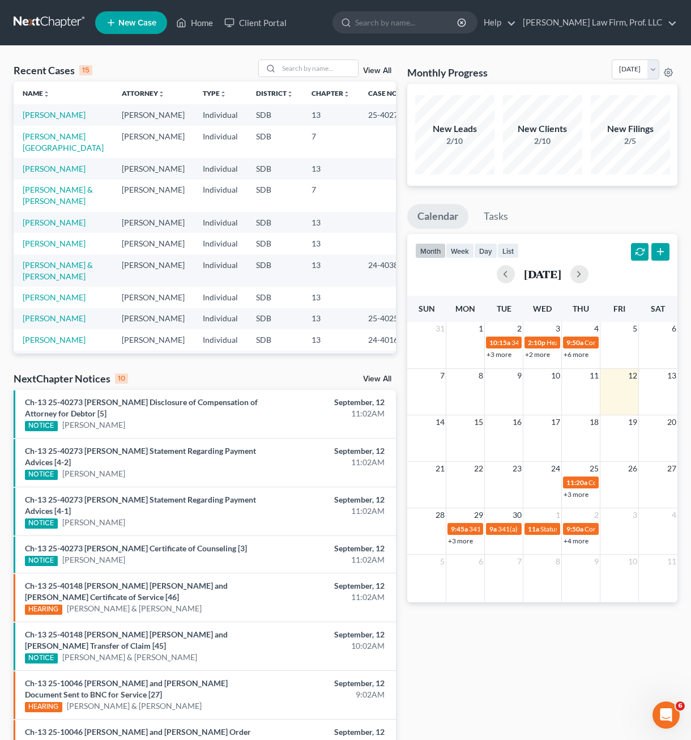
click at [52, 184] on td "[PERSON_NAME] & [PERSON_NAME]" at bounding box center [63, 196] width 99 height 32
click at [50, 185] on link "[PERSON_NAME] & [PERSON_NAME]" at bounding box center [58, 195] width 70 height 21
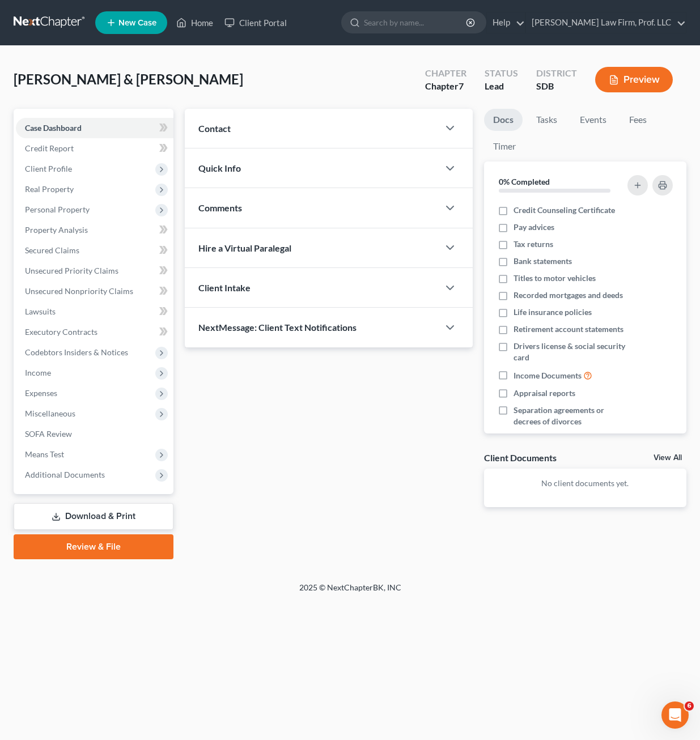
click at [248, 424] on div "Updates & News × Contact New Contact Quick Info Status Discharged Discharged & …" at bounding box center [328, 317] width 299 height 416
click at [64, 233] on span "Property Analysis" at bounding box center [56, 230] width 63 height 10
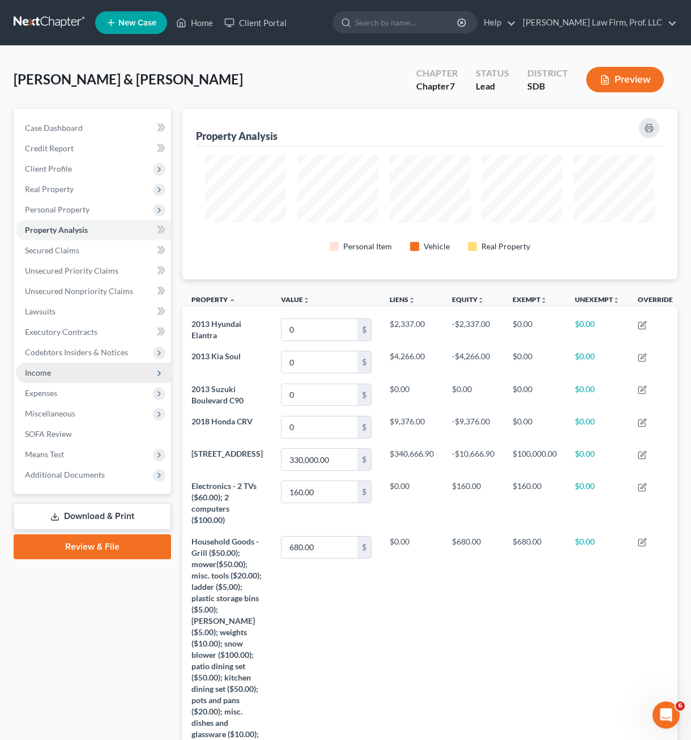
click at [35, 379] on span "Income" at bounding box center [93, 373] width 155 height 20
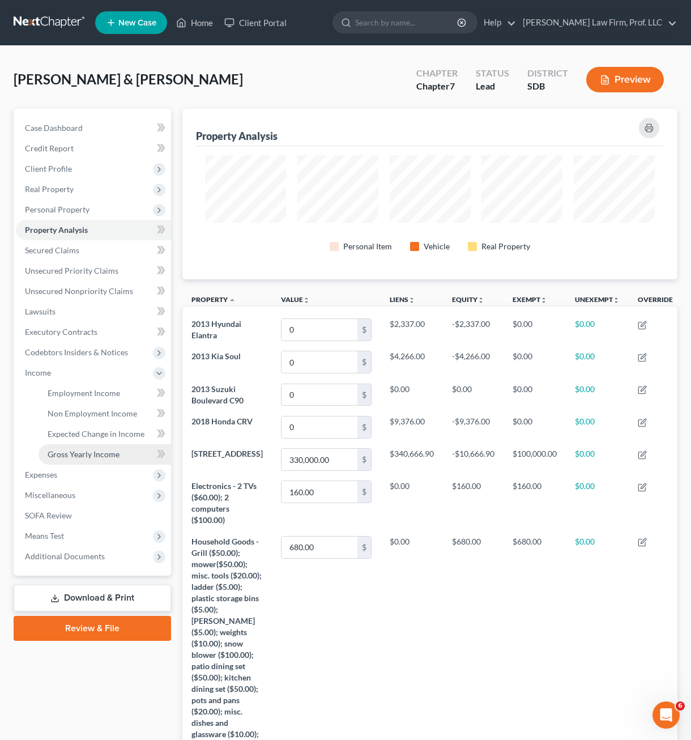
click at [62, 461] on link "Gross Yearly Income" at bounding box center [105, 454] width 133 height 20
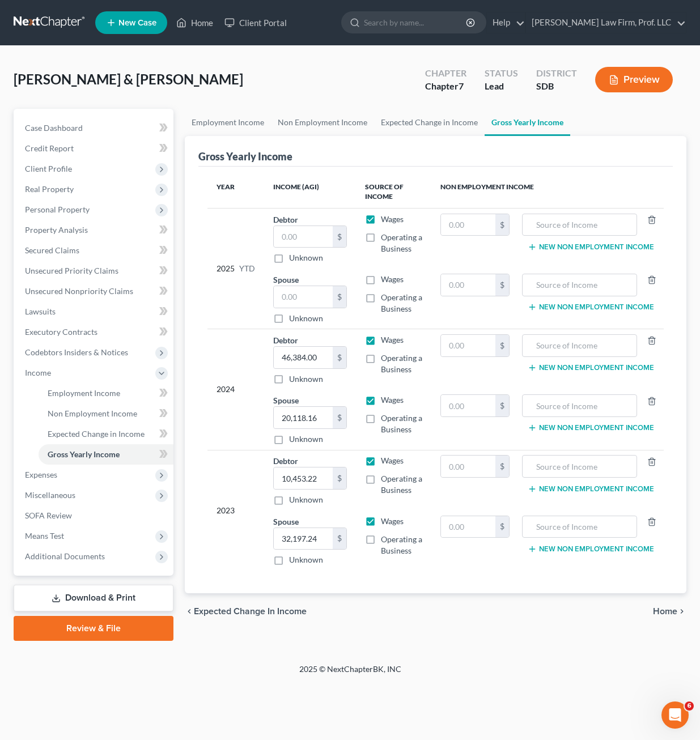
click at [443, 670] on div "2025 © NextChapterBK, INC" at bounding box center [350, 673] width 646 height 20
click at [466, 698] on div "Home New Case Client Portal Gerry Law Firm, Prof. LLC riedel@sgsllc.com My Acco…" at bounding box center [350, 370] width 700 height 740
click at [303, 230] on input "text" at bounding box center [303, 237] width 59 height 22
click at [300, 232] on input "text" at bounding box center [303, 237] width 59 height 22
type input "46,384.34"
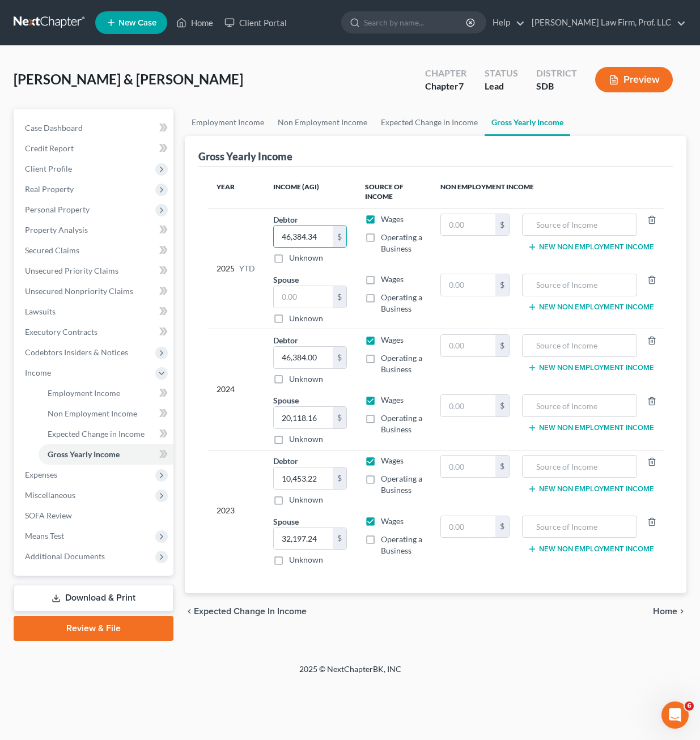
click at [445, 662] on div "Aberle, Alexandar & Stephanie Upgraded Chapter Chapter 7 Status Lead District S…" at bounding box center [350, 354] width 700 height 617
click at [510, 643] on div "Petition Navigation Case Dashboard Payments Invoices Payments Payments Credit R…" at bounding box center [350, 379] width 672 height 541
click at [300, 233] on input "46,384.34" at bounding box center [303, 237] width 59 height 22
drag, startPoint x: 73, startPoint y: 213, endPoint x: 82, endPoint y: 238, distance: 26.7
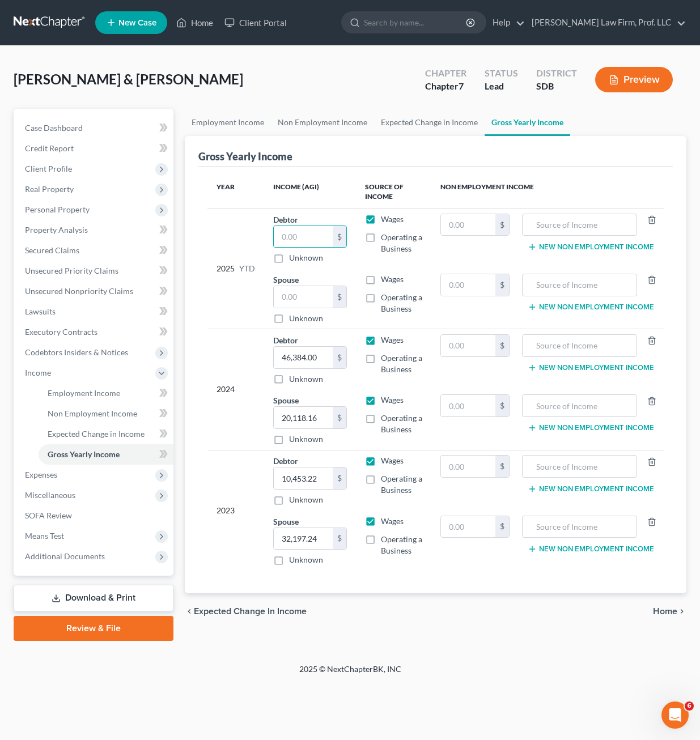
click at [73, 213] on span "Personal Property" at bounding box center [57, 210] width 65 height 10
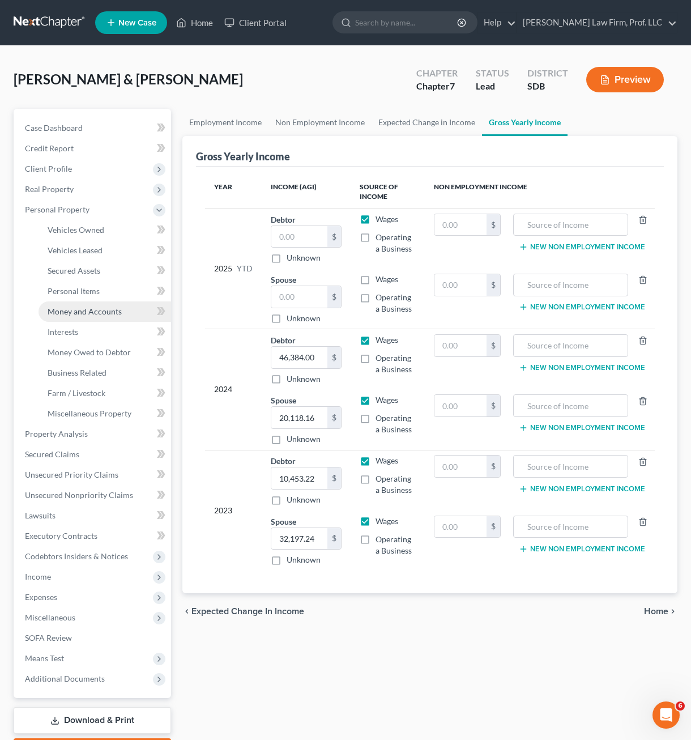
click at [90, 305] on link "Money and Accounts" at bounding box center [105, 311] width 133 height 20
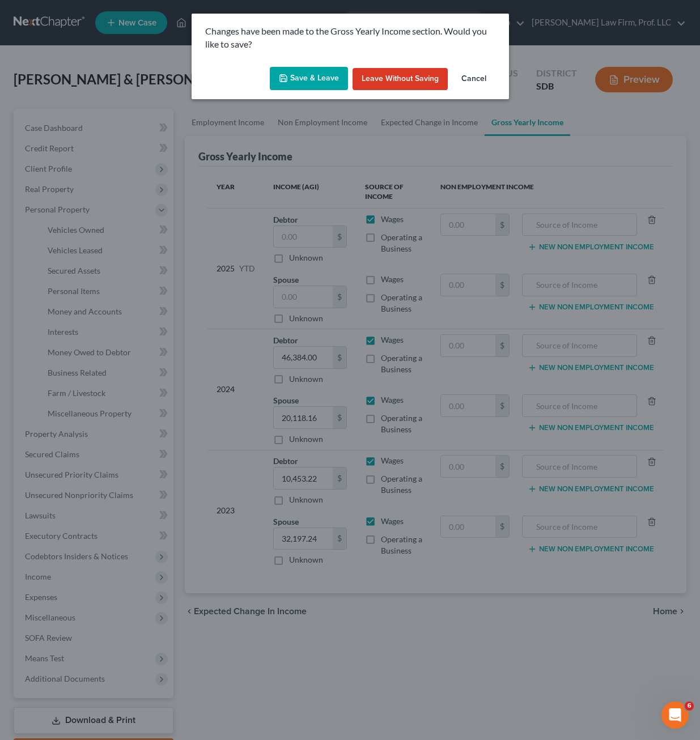
click at [324, 70] on button "Save & Leave" at bounding box center [309, 79] width 78 height 24
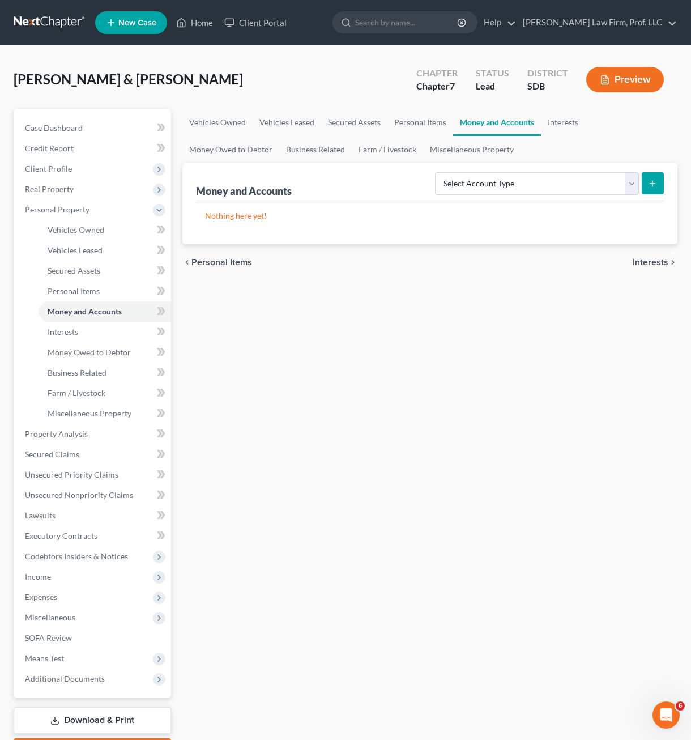
drag, startPoint x: 348, startPoint y: 346, endPoint x: 257, endPoint y: 352, distance: 90.9
click at [348, 352] on div "Vehicles Owned Vehicles Leased Secured Assets Personal Items Money and Accounts…" at bounding box center [430, 436] width 506 height 654
click at [77, 290] on span "Personal Items" at bounding box center [74, 291] width 52 height 10
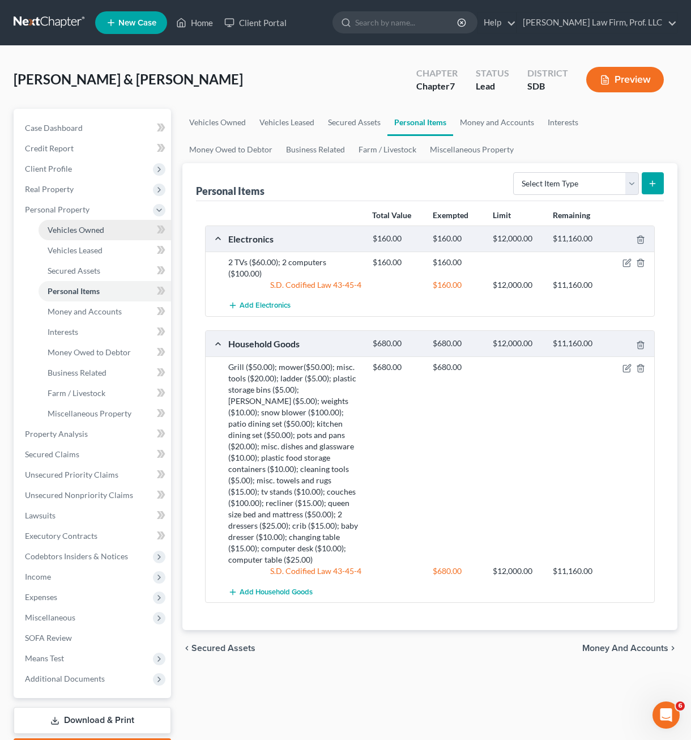
click at [81, 227] on span "Vehicles Owned" at bounding box center [76, 230] width 57 height 10
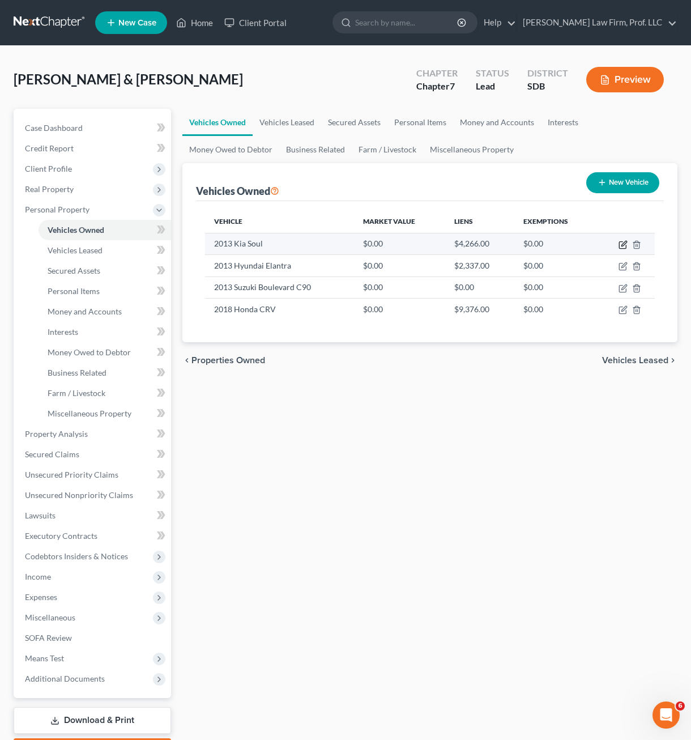
click at [624, 241] on icon "button" at bounding box center [623, 244] width 9 height 9
select select "0"
select select "13"
select select "4"
select select "2"
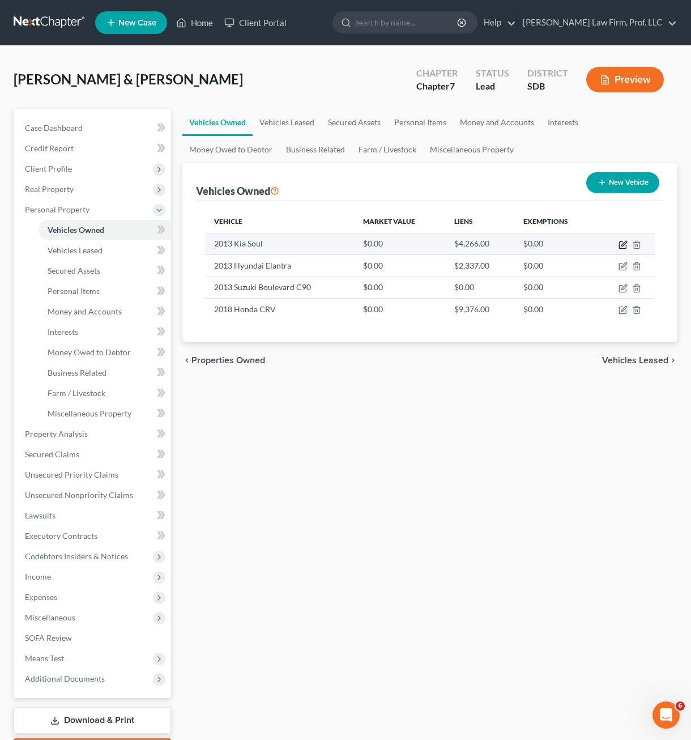
select select "43"
select select "2"
select select "0"
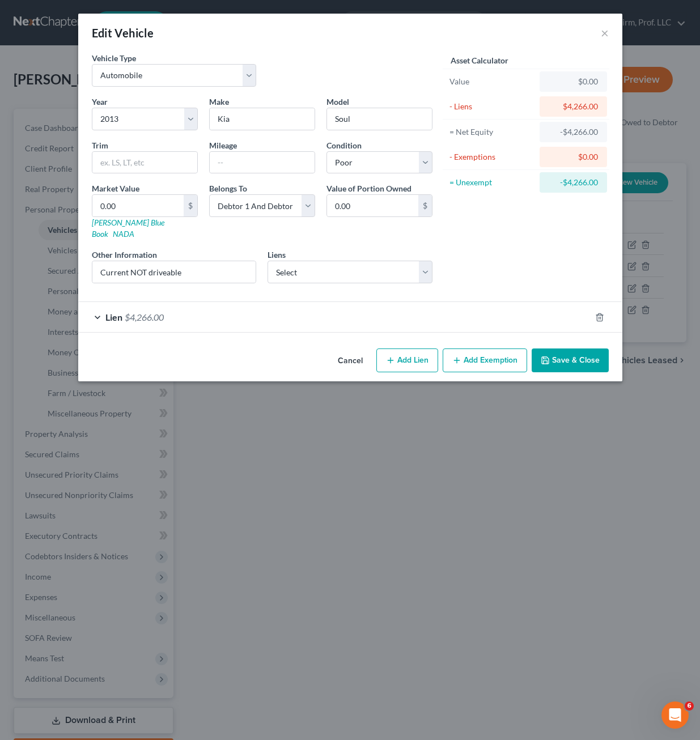
click at [173, 316] on div "Lien $4,266.00" at bounding box center [334, 317] width 512 height 30
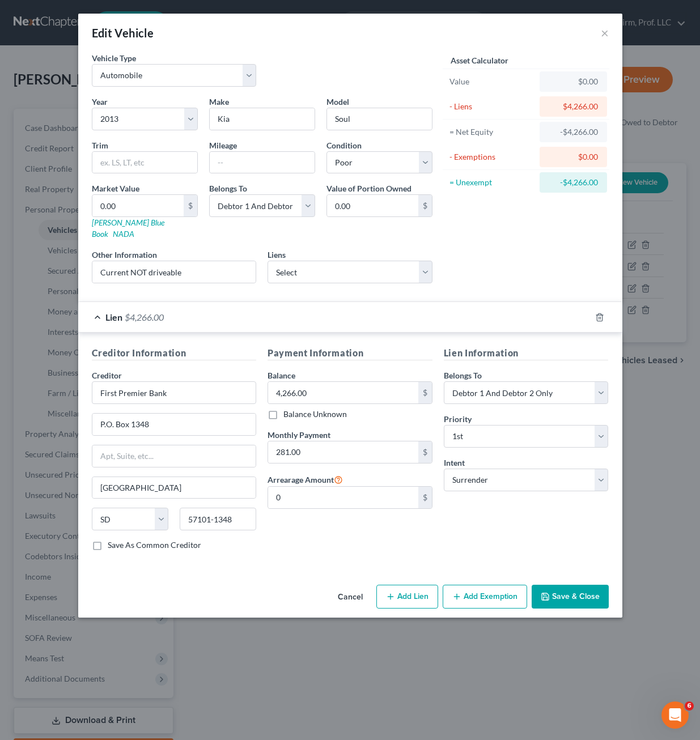
click at [599, 32] on div "Edit Vehicle ×" at bounding box center [350, 33] width 544 height 39
click at [603, 36] on button "×" at bounding box center [604, 33] width 8 height 14
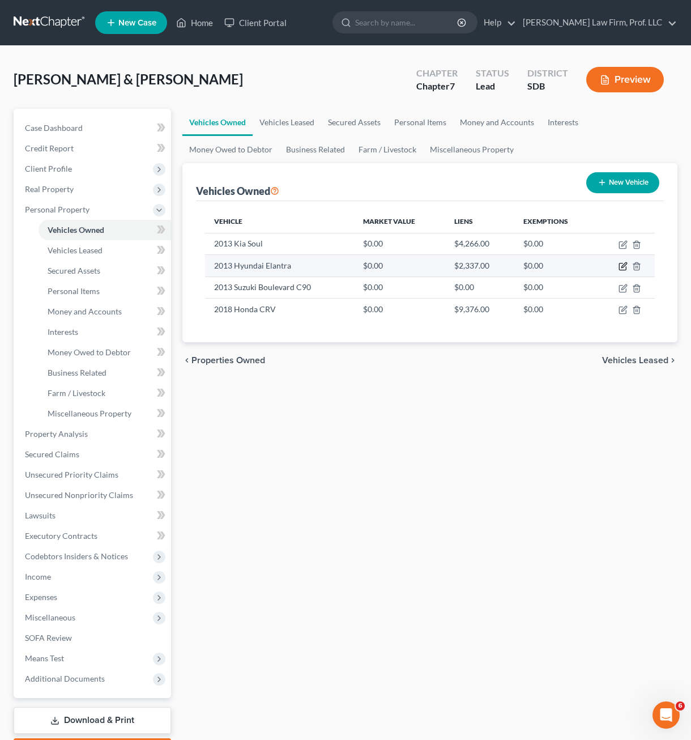
click at [621, 263] on icon "button" at bounding box center [623, 266] width 9 height 9
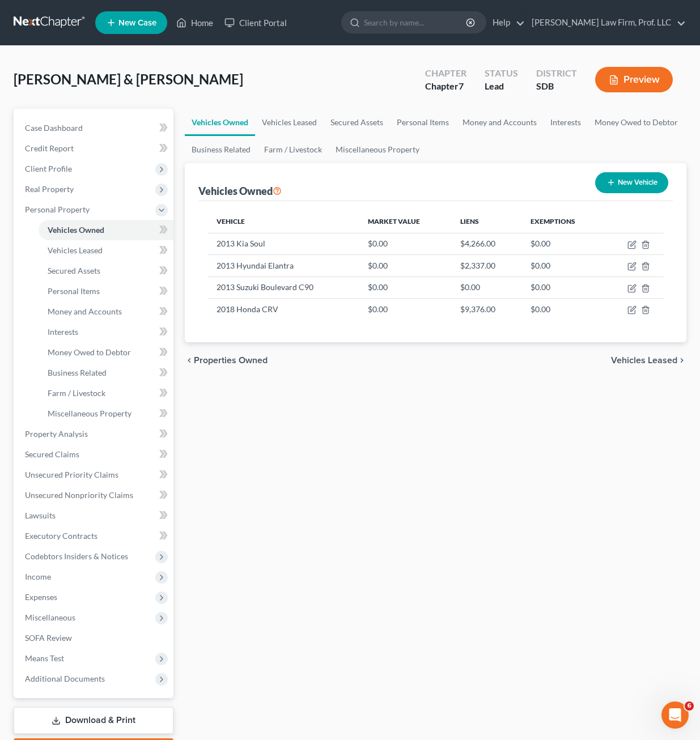
select select "0"
select select "13"
select select "4"
select select "2"
select select "48"
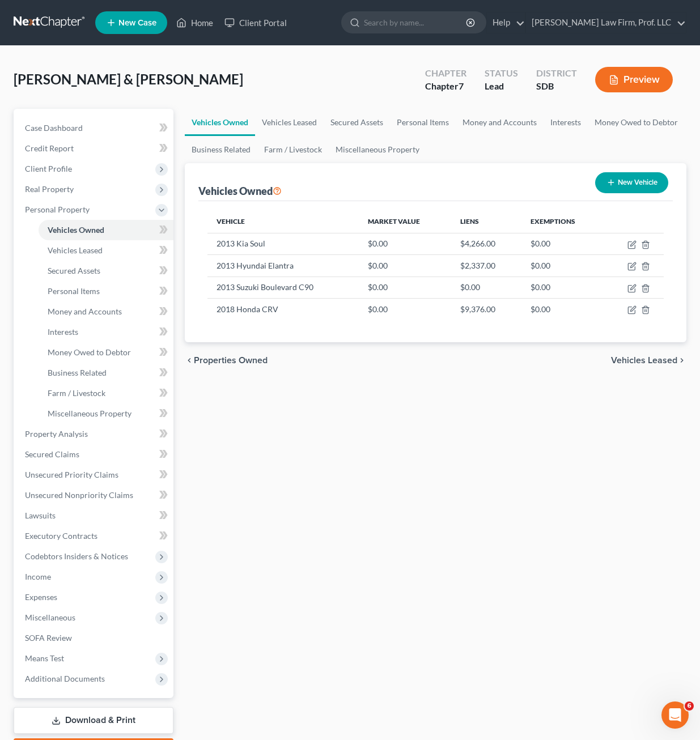
select select "2"
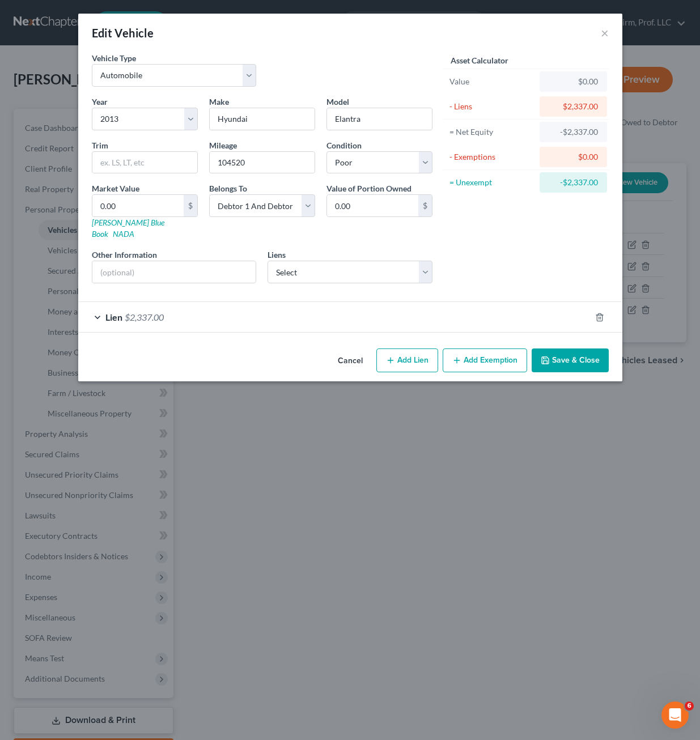
click at [367, 302] on div "Lien $2,337.00" at bounding box center [334, 317] width 512 height 30
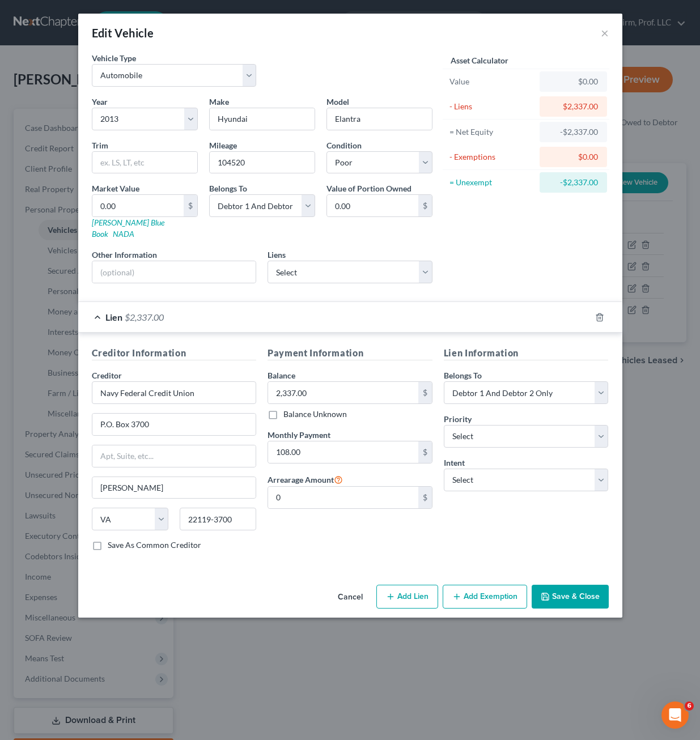
click at [610, 35] on div "Edit Vehicle ×" at bounding box center [350, 33] width 544 height 39
click at [606, 35] on button "×" at bounding box center [604, 33] width 8 height 14
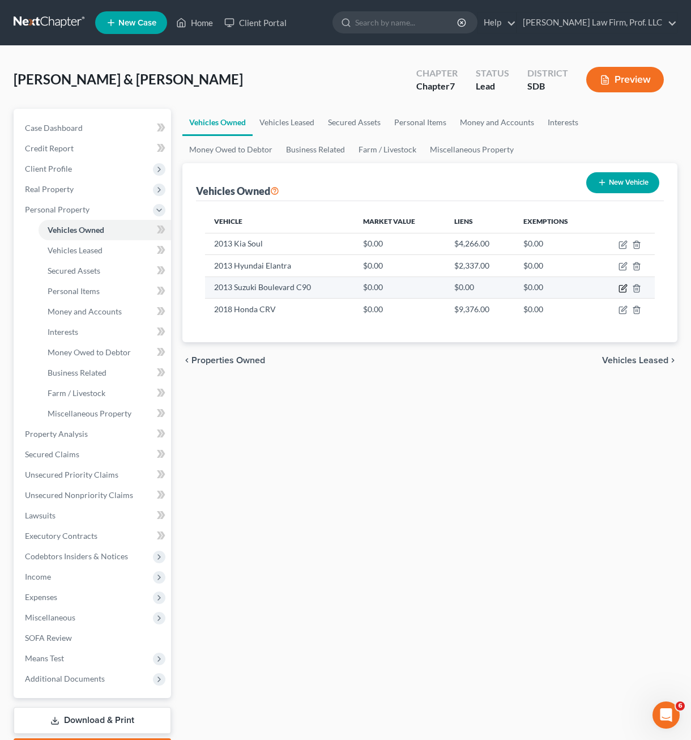
click at [623, 288] on icon "button" at bounding box center [623, 288] width 9 height 9
select select "0"
select select "13"
select select "3"
select select "2"
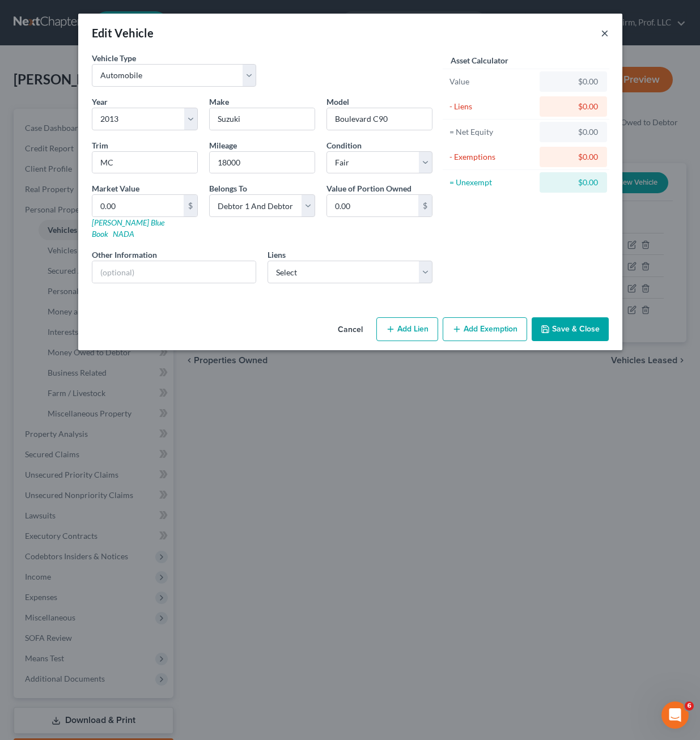
click at [606, 35] on button "×" at bounding box center [604, 33] width 8 height 14
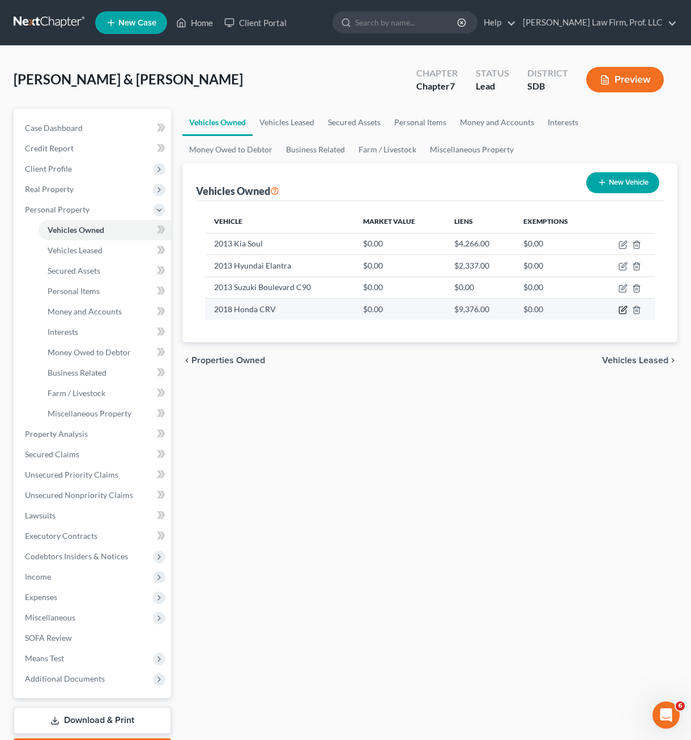
click at [622, 309] on icon "button" at bounding box center [623, 309] width 9 height 9
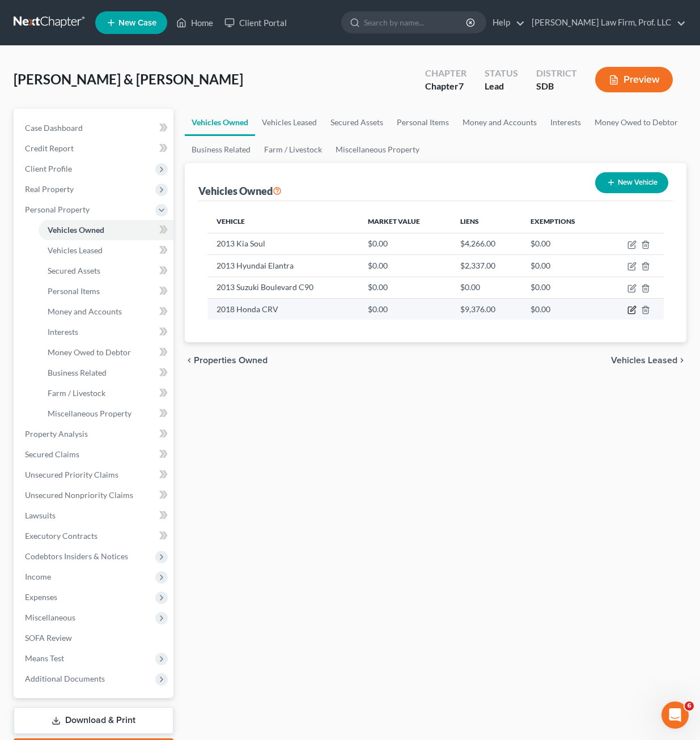
select select "0"
select select "8"
select select "3"
select select "2"
select select "24"
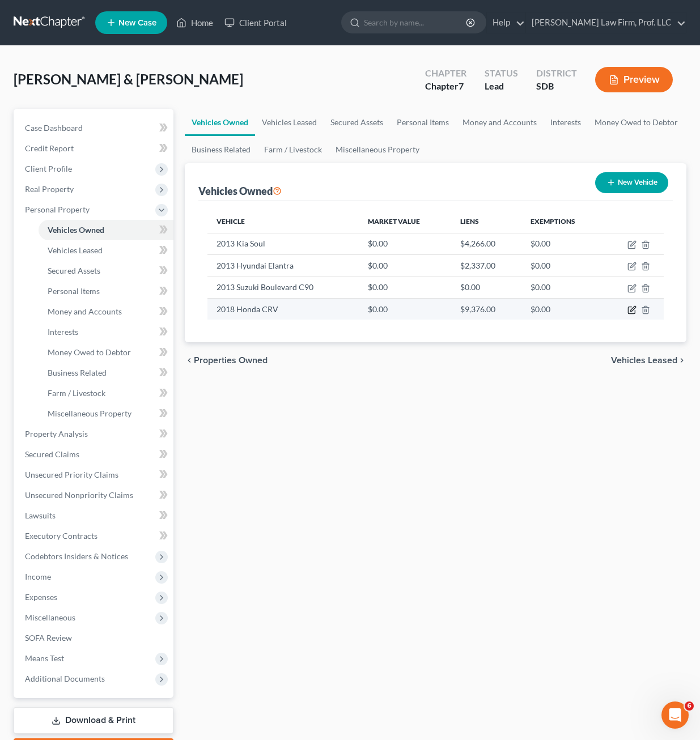
select select "2"
select select "0"
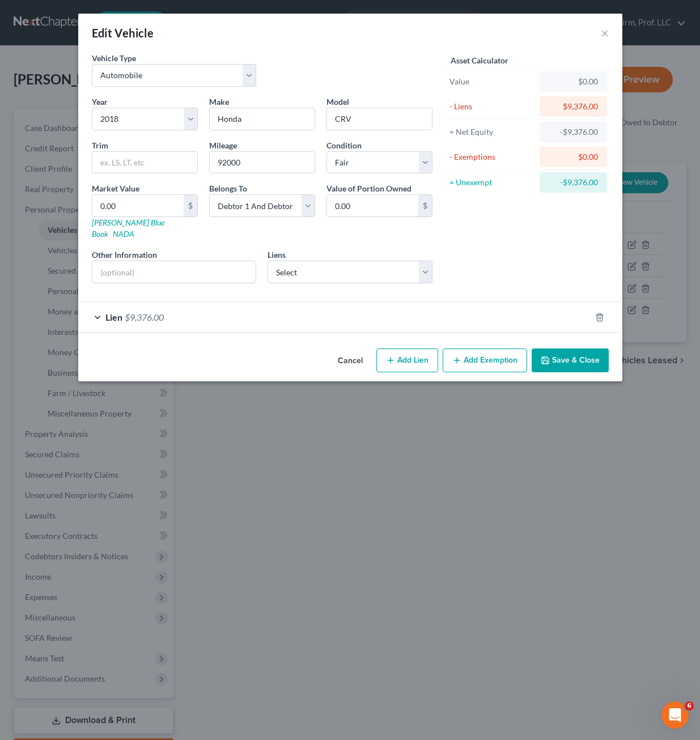
click at [414, 302] on div "Lien $9,376.00" at bounding box center [334, 317] width 512 height 30
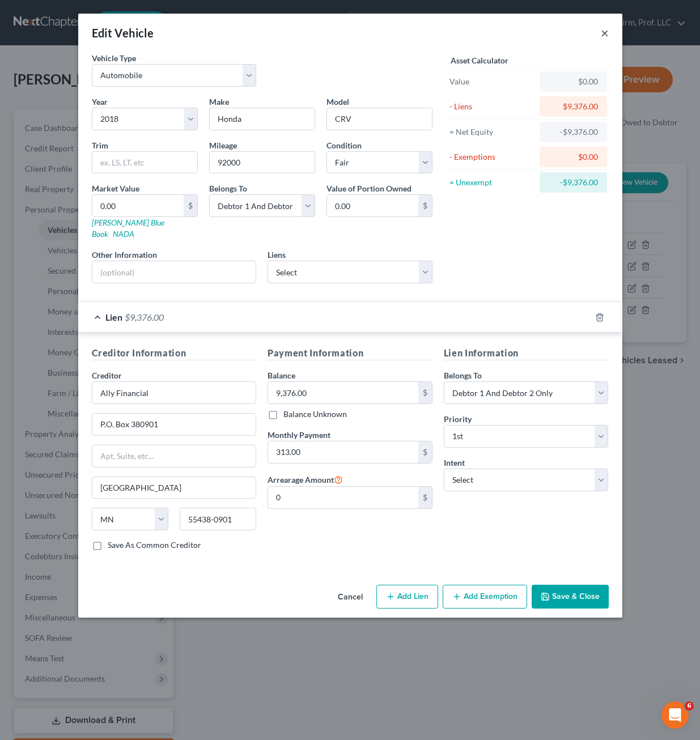
click at [604, 31] on button "×" at bounding box center [604, 33] width 8 height 14
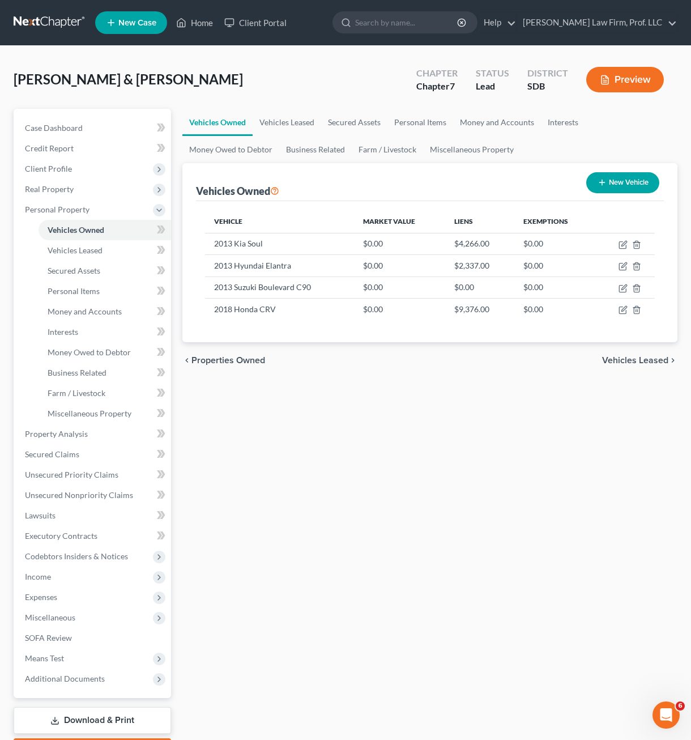
click at [344, 532] on div "Vehicles Owned Vehicles Leased Secured Assets Personal Items Money and Accounts…" at bounding box center [430, 436] width 506 height 654
click at [358, 590] on div "Vehicles Owned Vehicles Leased Secured Assets Personal Items Money and Accounts…" at bounding box center [430, 436] width 506 height 654
click at [466, 489] on div "Vehicles Owned Vehicles Leased Secured Assets Personal Items Money and Accounts…" at bounding box center [430, 436] width 506 height 654
click at [43, 581] on span "Income" at bounding box center [93, 576] width 155 height 20
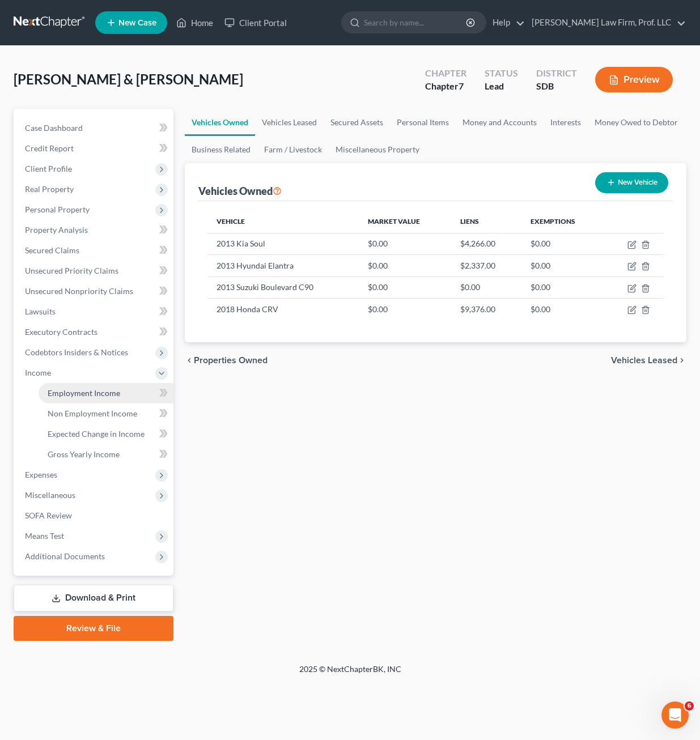
click at [83, 395] on span "Employment Income" at bounding box center [84, 393] width 73 height 10
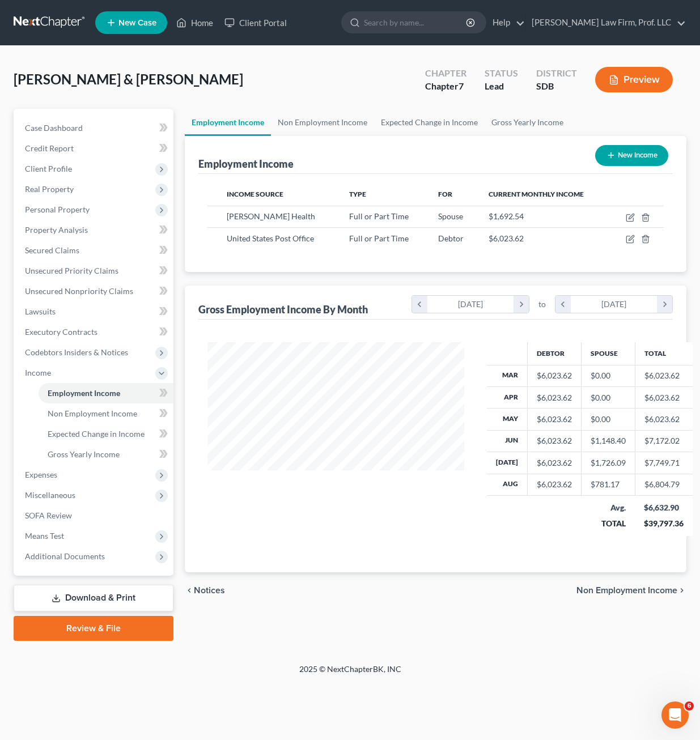
scroll to position [203, 279]
click at [633, 238] on icon "button" at bounding box center [629, 239] width 9 height 9
select select "0"
select select "43"
select select "2"
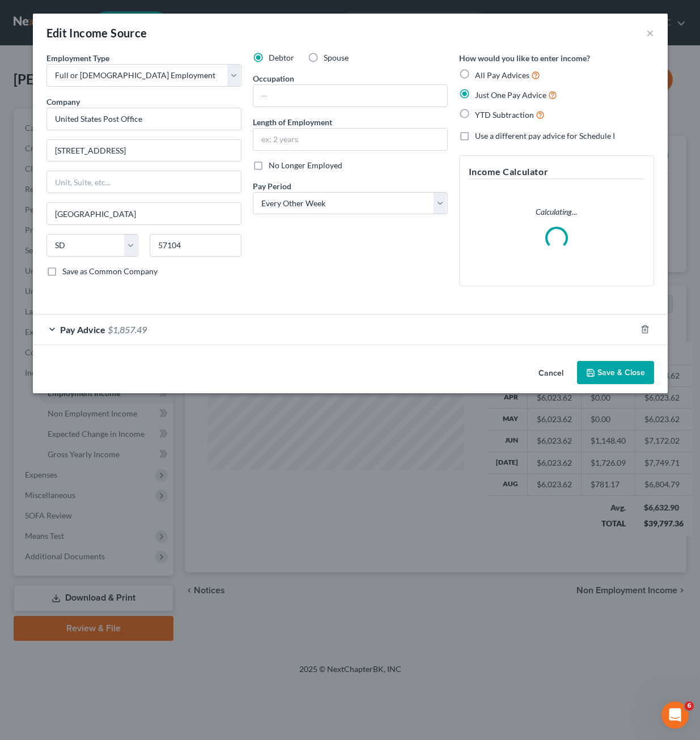
click at [273, 332] on div "Pay Advice $1,857.49" at bounding box center [334, 329] width 603 height 30
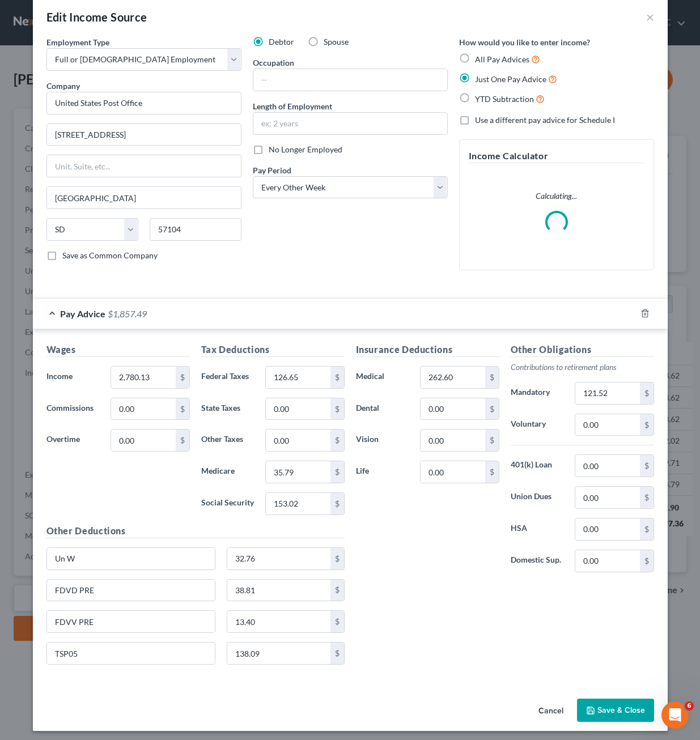
scroll to position [20, 0]
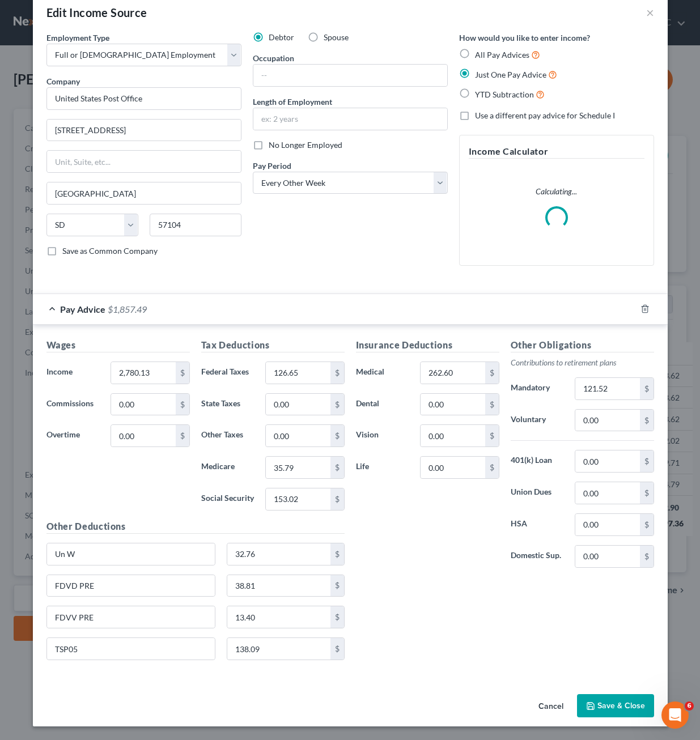
click at [385, 606] on div "Insurance Deductions Medical 262.60 $ Dental 0.00 $ Vision 0.00 $ Life 0.00 $ O…" at bounding box center [504, 503] width 309 height 331
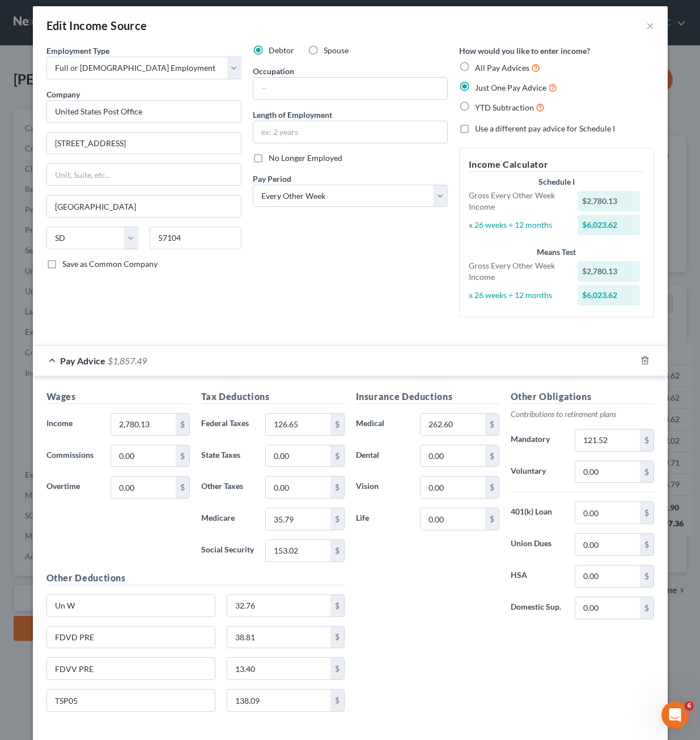
scroll to position [0, 0]
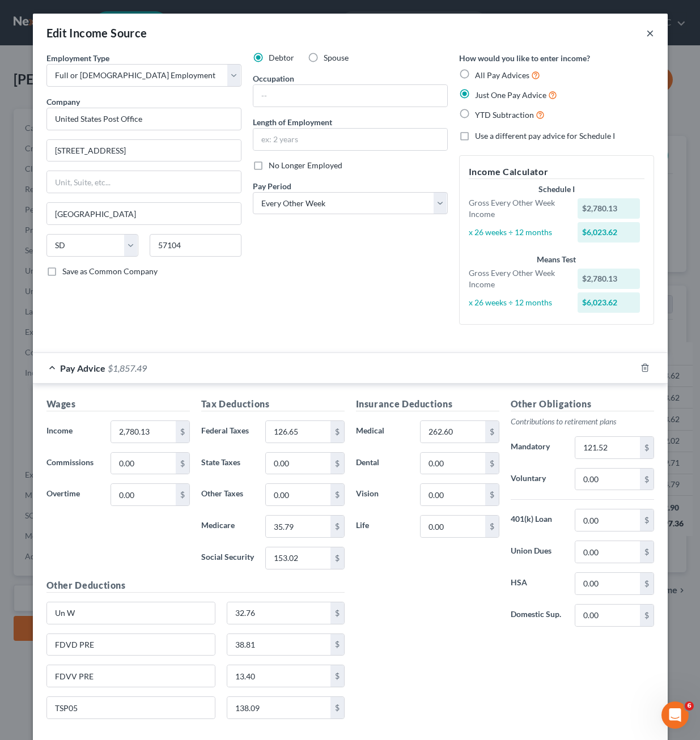
click at [646, 34] on button "×" at bounding box center [650, 33] width 8 height 14
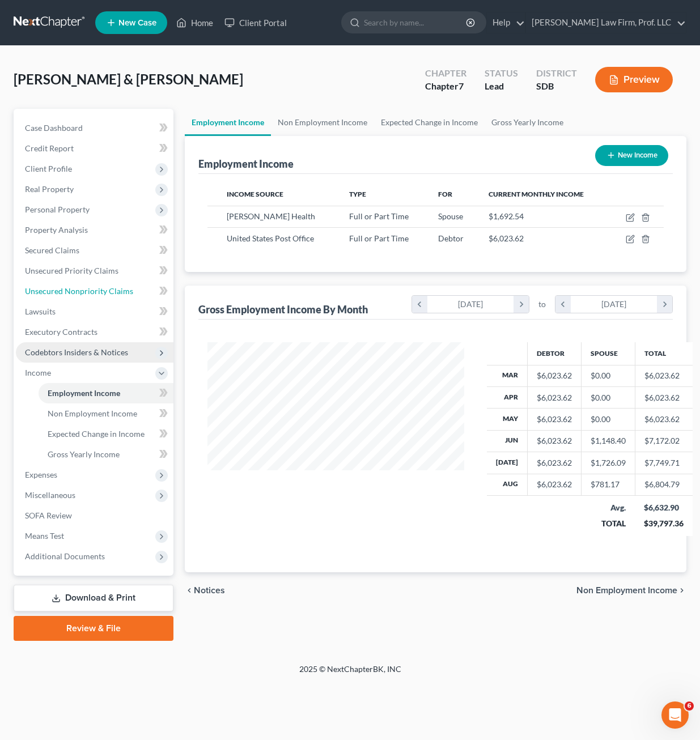
drag, startPoint x: 93, startPoint y: 289, endPoint x: 150, endPoint y: 353, distance: 85.9
click at [93, 289] on span "Unsecured Nonpriority Claims" at bounding box center [79, 291] width 108 height 10
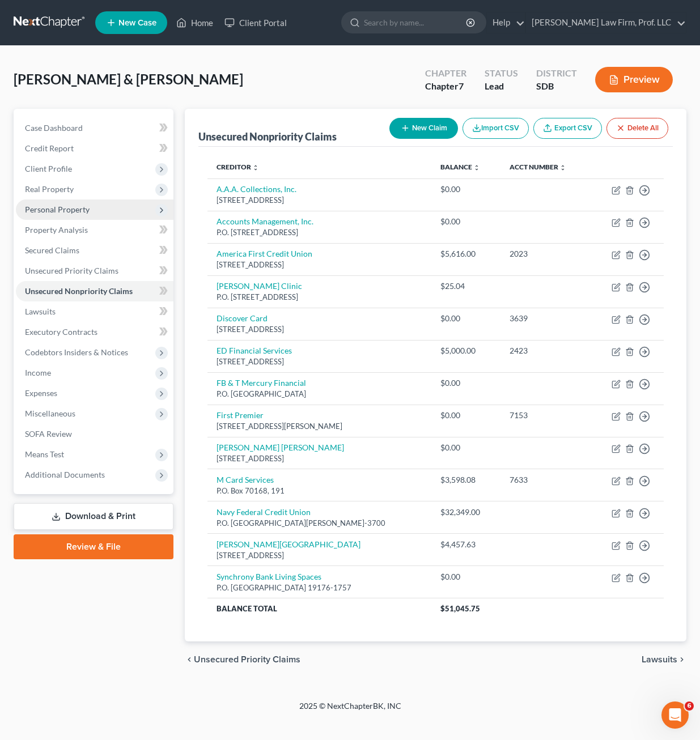
click at [69, 206] on span "Personal Property" at bounding box center [57, 210] width 65 height 10
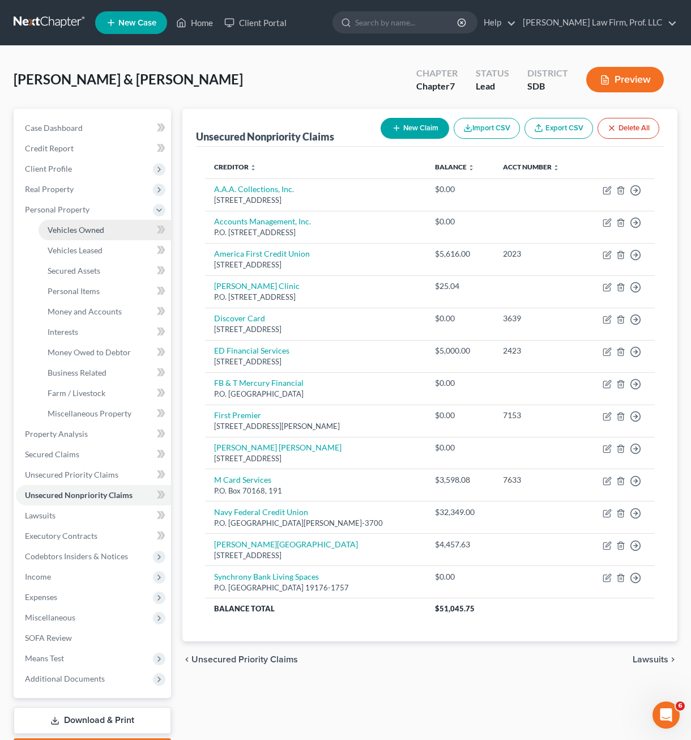
click at [84, 237] on link "Vehicles Owned" at bounding box center [105, 230] width 133 height 20
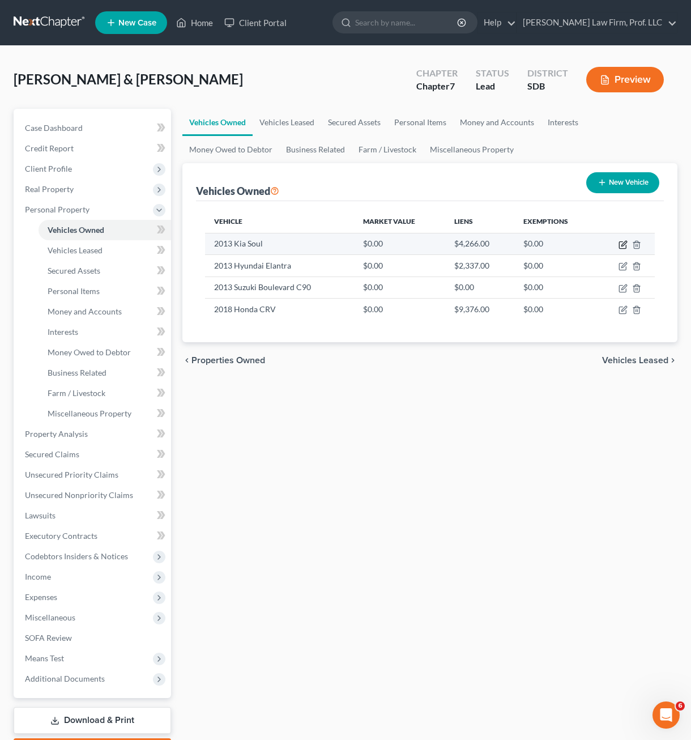
click at [622, 244] on icon "button" at bounding box center [623, 244] width 9 height 9
select select "0"
select select "13"
select select "4"
select select "2"
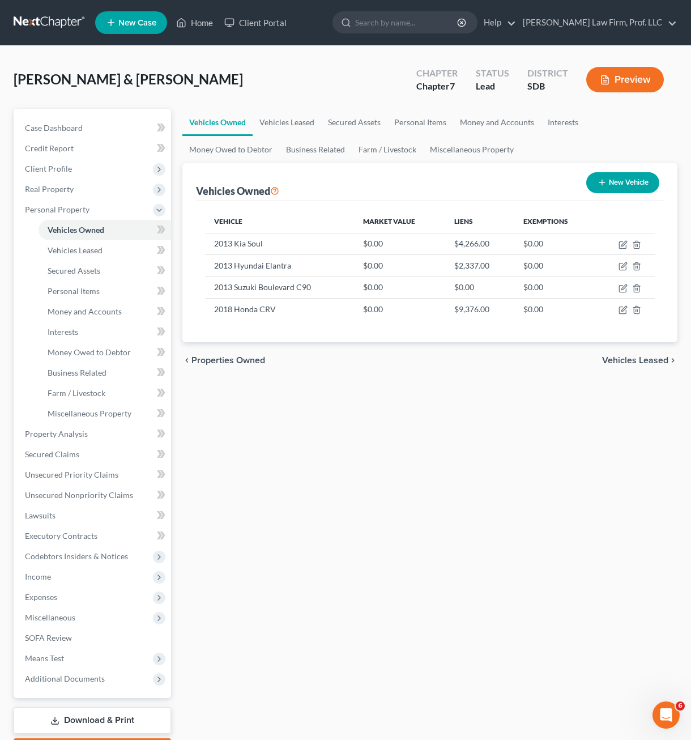
select select "43"
select select "2"
select select "0"
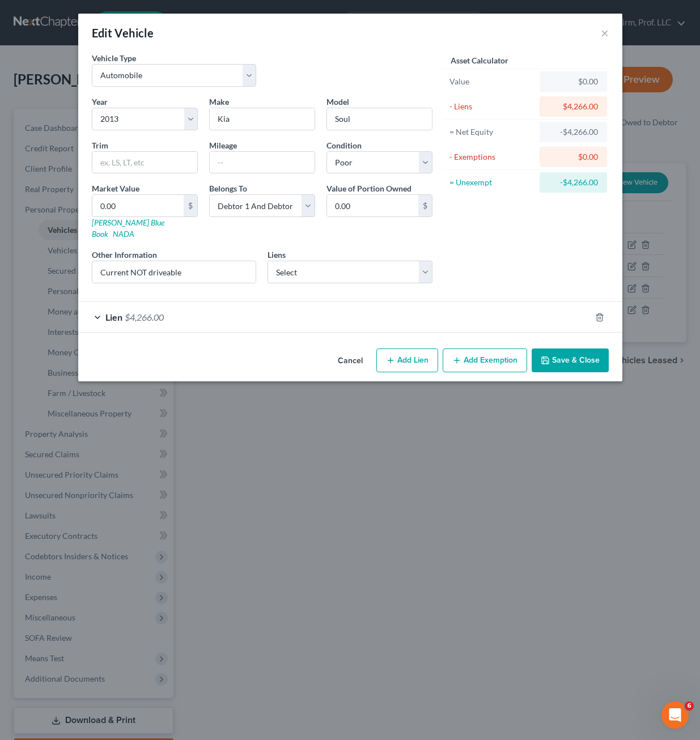
click at [478, 266] on div "Asset Calculator Value $0.00 - Liens $4,266.00 = Net Equity -$4,266.00 - Exempt…" at bounding box center [526, 172] width 176 height 240
click at [314, 322] on div "Vehicle Type Select Automobile Truck Trailer Watercraft Aircraft Motor Home Atv…" at bounding box center [350, 198] width 544 height 292
click at [310, 310] on div "Lien $4,266.00" at bounding box center [334, 317] width 512 height 30
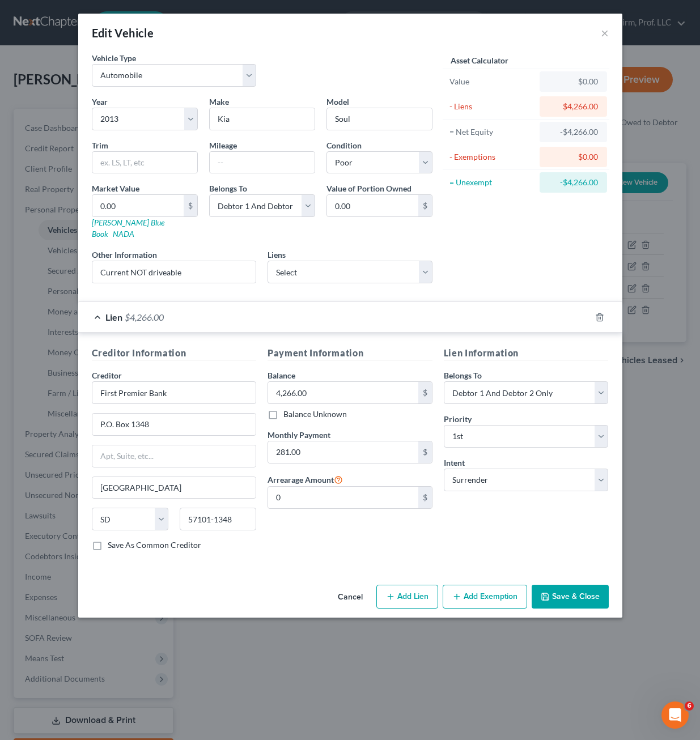
click at [319, 534] on div "Payment Information Balance 4,266.00 $ Balance Unknown Balance Undetermined 4,2…" at bounding box center [350, 453] width 176 height 214
click at [529, 511] on div "Lien Information Belongs To * Select Debtor 1 Only Debtor 2 Only Debtor 1 And D…" at bounding box center [526, 453] width 176 height 214
click at [629, 239] on div "Edit Vehicle × Vehicle Type Select Automobile Truck Trailer Watercraft Aircraft…" at bounding box center [350, 370] width 700 height 740
click at [602, 31] on button "×" at bounding box center [604, 33] width 8 height 14
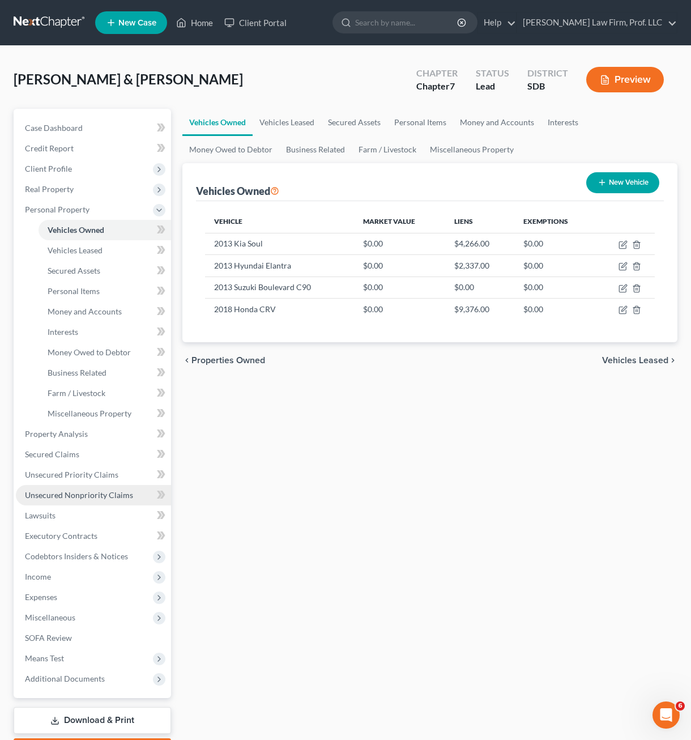
click at [69, 499] on span "Unsecured Nonpriority Claims" at bounding box center [79, 495] width 108 height 10
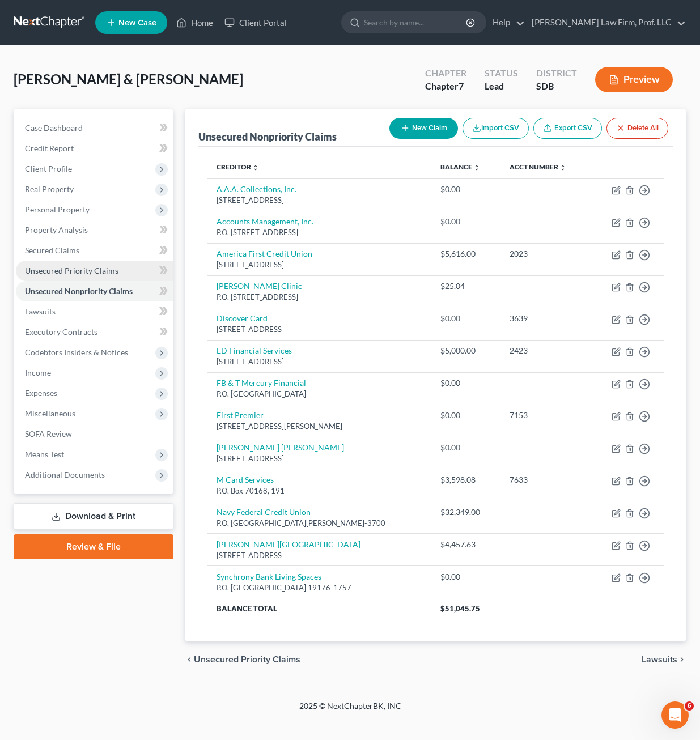
click at [50, 267] on span "Unsecured Priority Claims" at bounding box center [71, 271] width 93 height 10
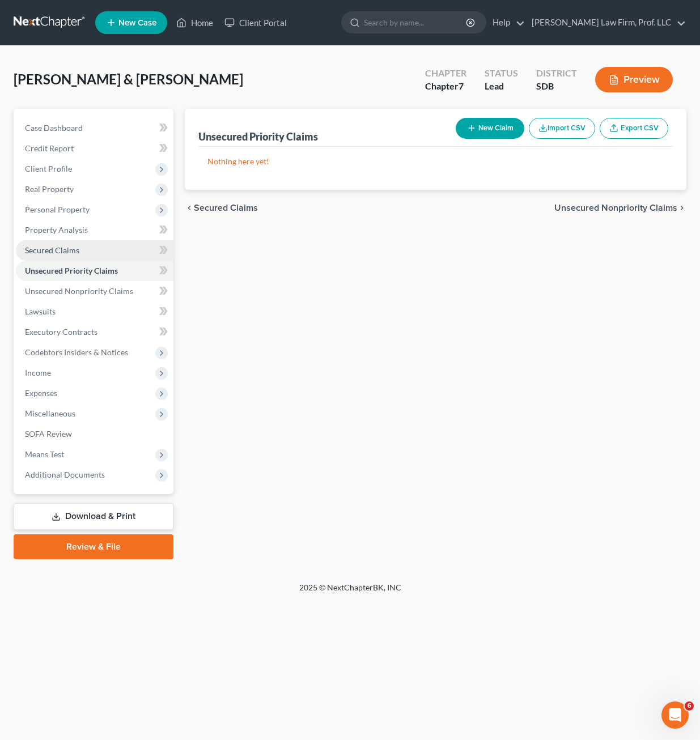
click at [57, 249] on span "Secured Claims" at bounding box center [52, 250] width 54 height 10
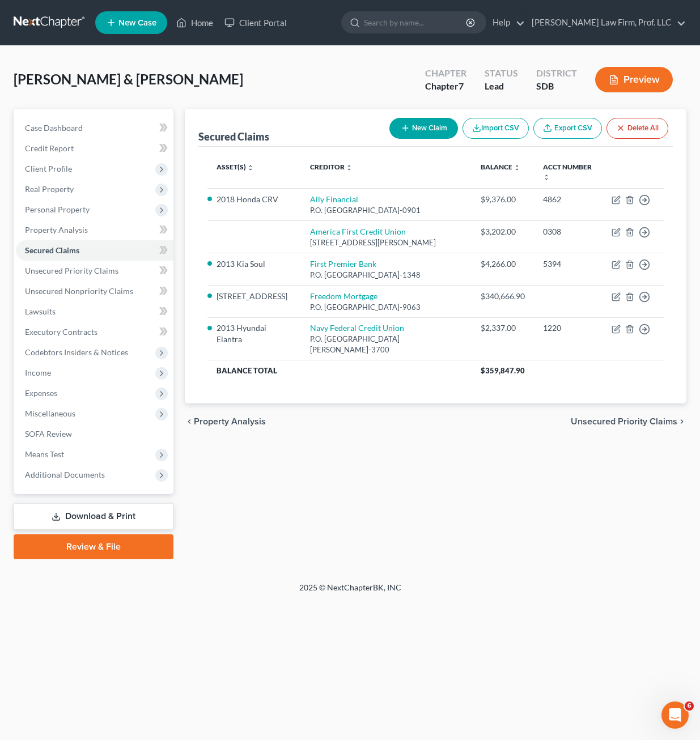
click at [360, 385] on div "Asset(s) expand_more expand_less unfold_more Creditor expand_more expand_less u…" at bounding box center [435, 275] width 474 height 257
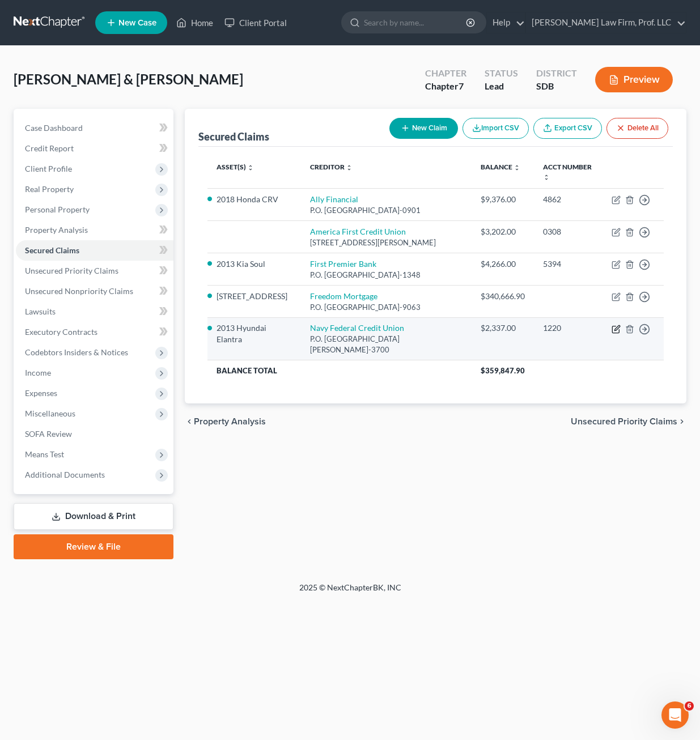
click at [615, 334] on icon "button" at bounding box center [615, 329] width 9 height 9
select select "48"
select select "2"
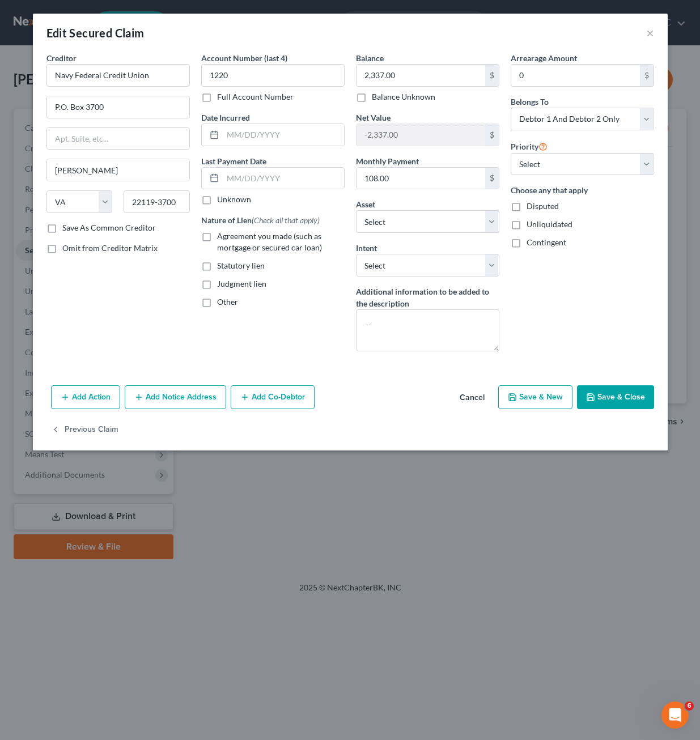
click at [289, 323] on div "Account Number (last 4) 1220 Full Account Number Date Incurred Last Payment Dat…" at bounding box center [272, 206] width 155 height 308
click at [441, 250] on div "Intent Select Surrender Redeem Reaffirm Avoid Other" at bounding box center [427, 259] width 143 height 35
click at [580, 302] on div "Arrearage Amount 0 $ Belongs To * Select Debtor 1 Only Debtor 2 Only Debtor 1 A…" at bounding box center [582, 206] width 155 height 308
click at [657, 27] on div "Edit Secured Claim ×" at bounding box center [350, 33] width 634 height 39
click at [642, 34] on div "Edit Secured Claim ×" at bounding box center [350, 33] width 634 height 39
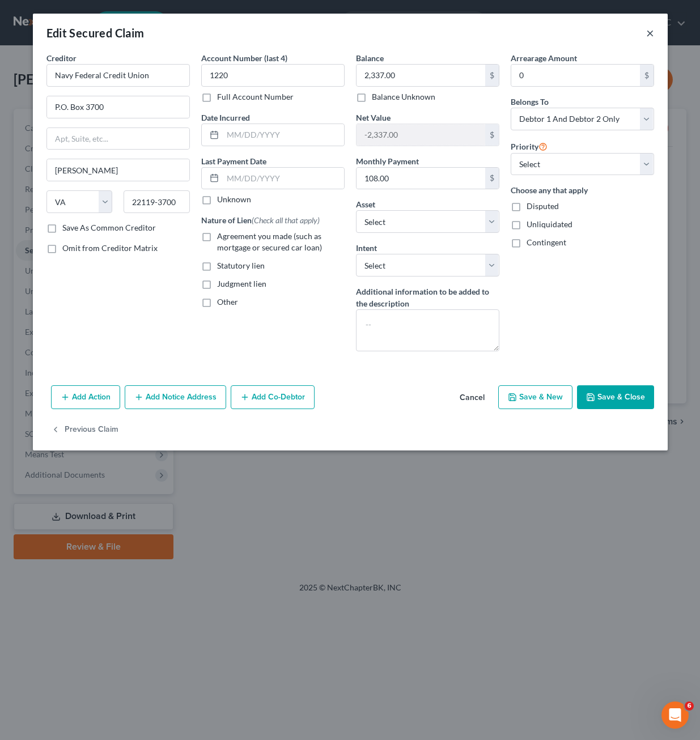
click at [651, 31] on button "×" at bounding box center [650, 33] width 8 height 14
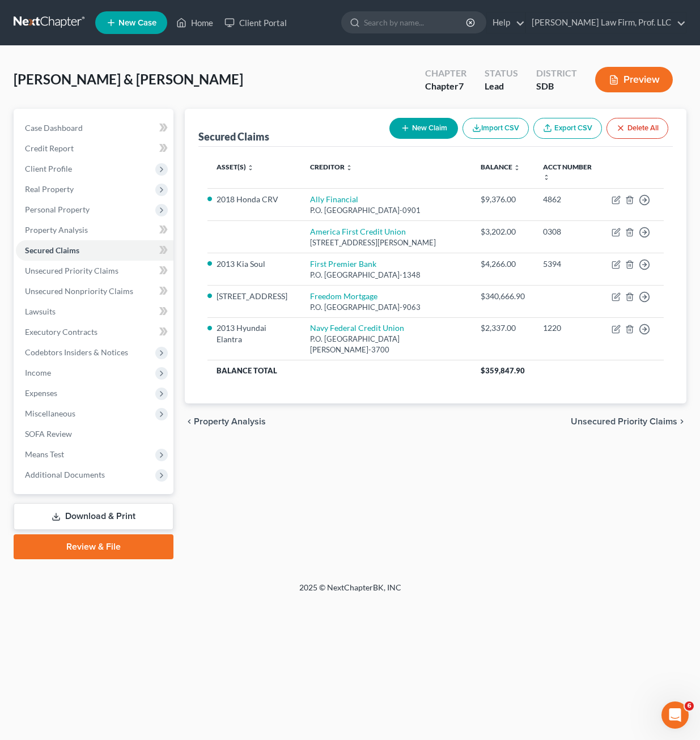
drag, startPoint x: 291, startPoint y: 598, endPoint x: 299, endPoint y: 577, distance: 22.4
click at [291, 597] on div "2025 © NextChapterBK, INC" at bounding box center [350, 592] width 646 height 20
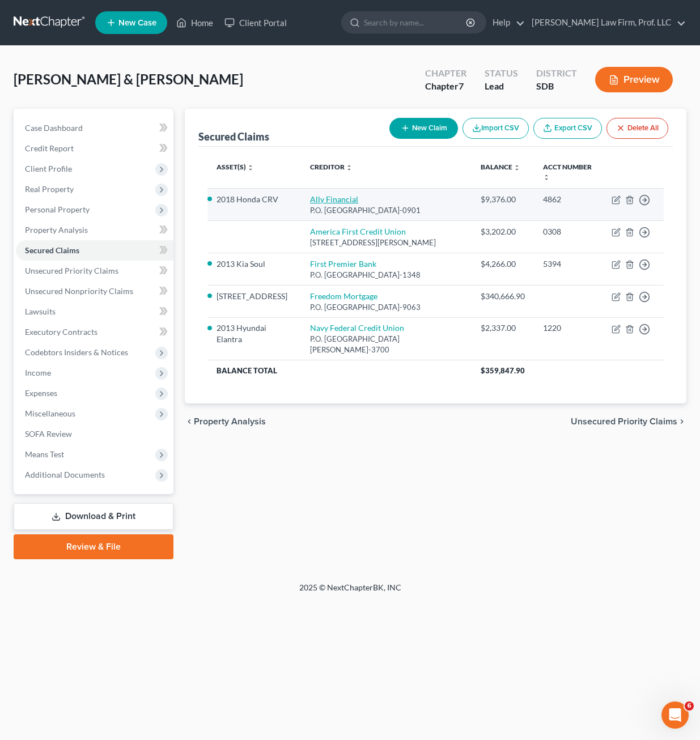
click at [335, 203] on link "Ally Financial" at bounding box center [334, 199] width 48 height 10
select select "24"
select select "8"
select select "2"
select select "0"
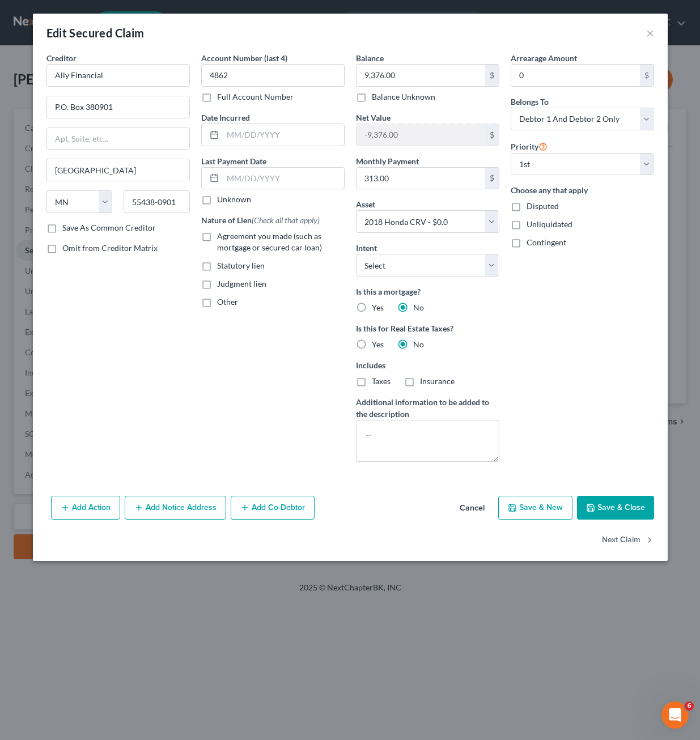
drag, startPoint x: 295, startPoint y: 430, endPoint x: 290, endPoint y: 455, distance: 25.3
click at [295, 431] on div "Account Number (last 4) 4862 Full Account Number Date Incurred Last Payment Dat…" at bounding box center [272, 261] width 155 height 419
click at [425, 497] on div "Add Action Add Notice Address Add Co-Debtor Cancel Save & New Save & Close" at bounding box center [350, 509] width 634 height 37
drag, startPoint x: 529, startPoint y: 359, endPoint x: 450, endPoint y: 242, distance: 140.3
click at [530, 359] on div "Arrearage Amount 0 $ Belongs To * Select Debtor 1 Only Debtor 2 Only Debtor 1 A…" at bounding box center [582, 261] width 155 height 419
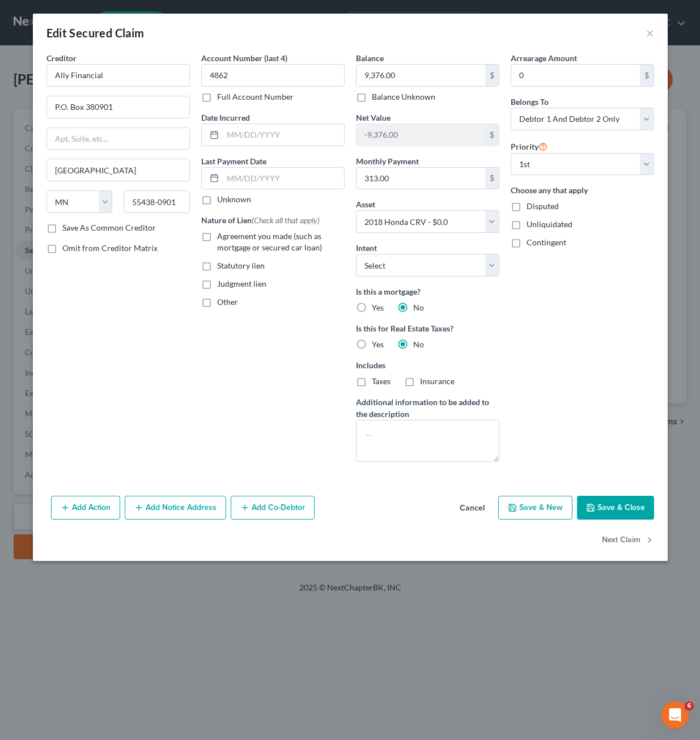
click at [487, 308] on div "Is this a mortgage? Yes No" at bounding box center [427, 300] width 143 height 28
click at [429, 262] on select "Select Surrender Redeem Reaffirm Avoid Other" at bounding box center [427, 265] width 143 height 23
select select "4"
click at [356, 254] on select "Select Surrender Redeem Reaffirm Avoid Other" at bounding box center [427, 265] width 143 height 23
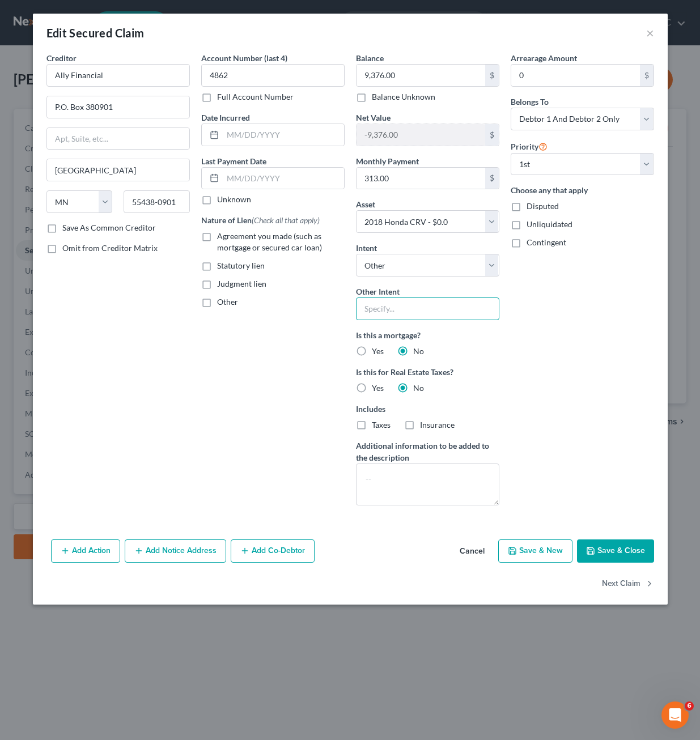
click at [439, 316] on input "text" at bounding box center [427, 308] width 143 height 23
drag, startPoint x: 455, startPoint y: 313, endPoint x: 461, endPoint y: 310, distance: 6.8
click at [455, 313] on input "keep and pay directly to creditor outside the plan" at bounding box center [427, 308] width 143 height 23
drag, startPoint x: 475, startPoint y: 309, endPoint x: 743, endPoint y: 310, distance: 268.5
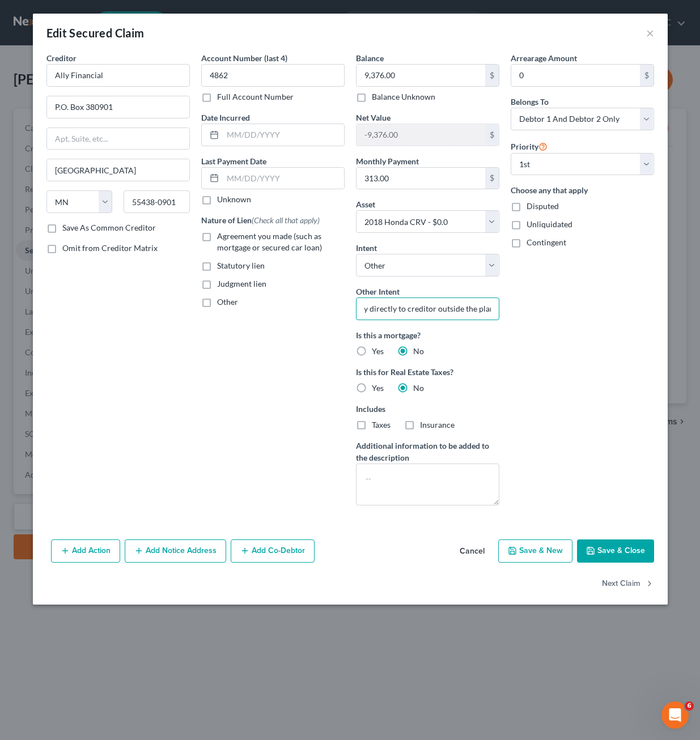
click at [700, 310] on html "Home New Case Client Portal Gerry Law Firm, Prof. LLC riedel@sgsllc.com My Acco…" at bounding box center [350, 370] width 700 height 740
type input "keep and pay directly to creditor"
click at [558, 424] on div "Arrearage Amount 0 $ Belongs To * Select Debtor 1 Only Debtor 2 Only Debtor 1 A…" at bounding box center [582, 283] width 155 height 462
click at [217, 238] on label "Agreement you made (such as mortgage or secured car loan)" at bounding box center [280, 242] width 127 height 23
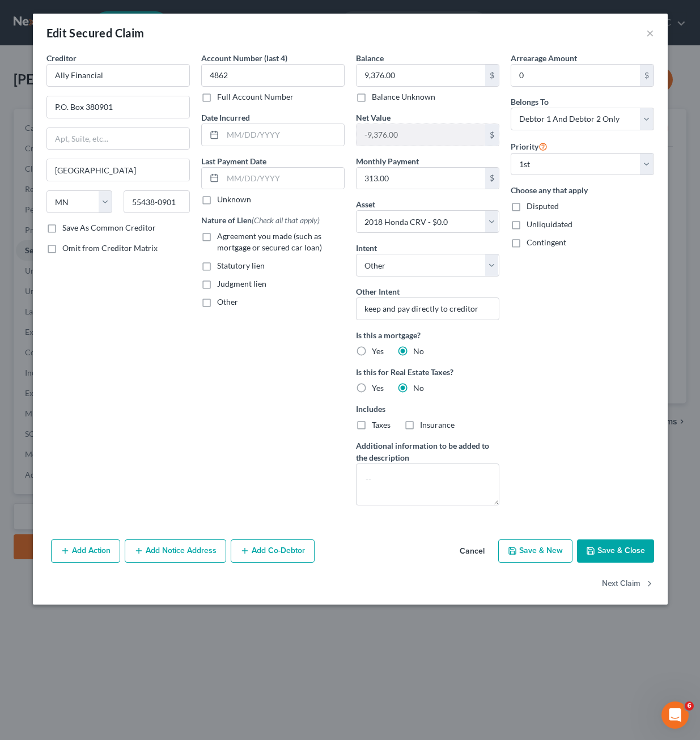
click at [221, 238] on input "Agreement you made (such as mortgage or secured car loan)" at bounding box center [224, 234] width 7 height 7
checkbox input "true"
drag, startPoint x: 549, startPoint y: 327, endPoint x: 562, endPoint y: 352, distance: 27.6
click at [550, 329] on div "Arrearage Amount 0 $ Belongs To * Select Debtor 1 Only Debtor 2 Only Debtor 1 A…" at bounding box center [582, 283] width 155 height 462
click at [627, 556] on button "Save & Close" at bounding box center [615, 551] width 77 height 24
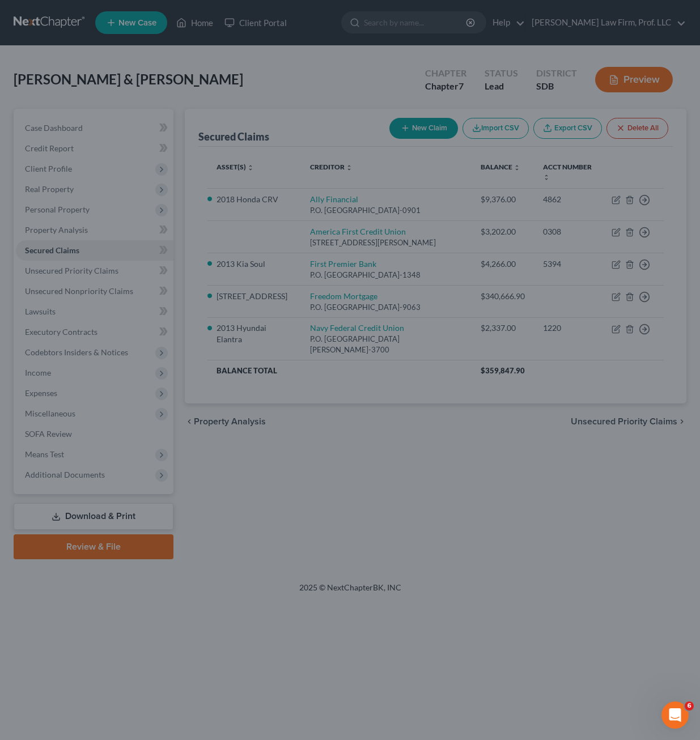
select select "8"
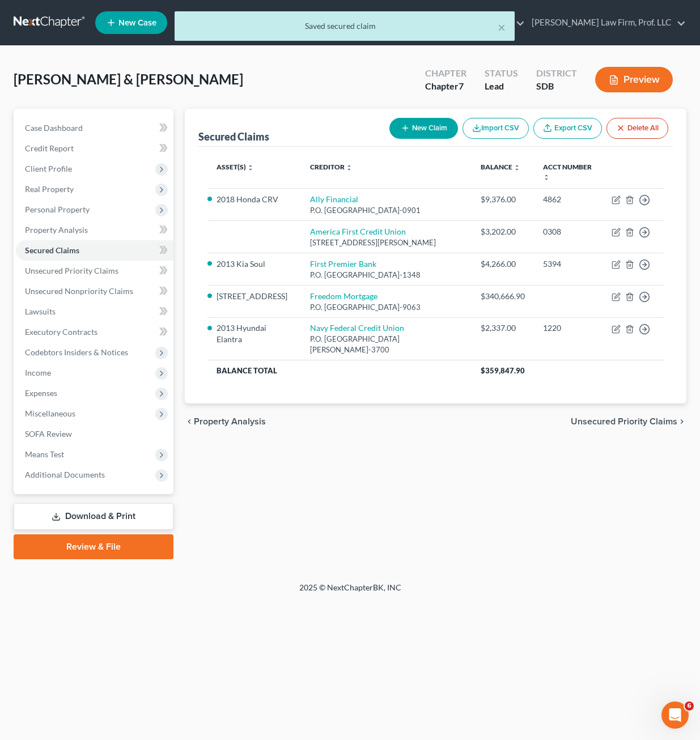
click at [507, 518] on div "Secured Claims New Claim Import CSV Export CSV Delete All Asset(s) expand_more …" at bounding box center [435, 334] width 513 height 450
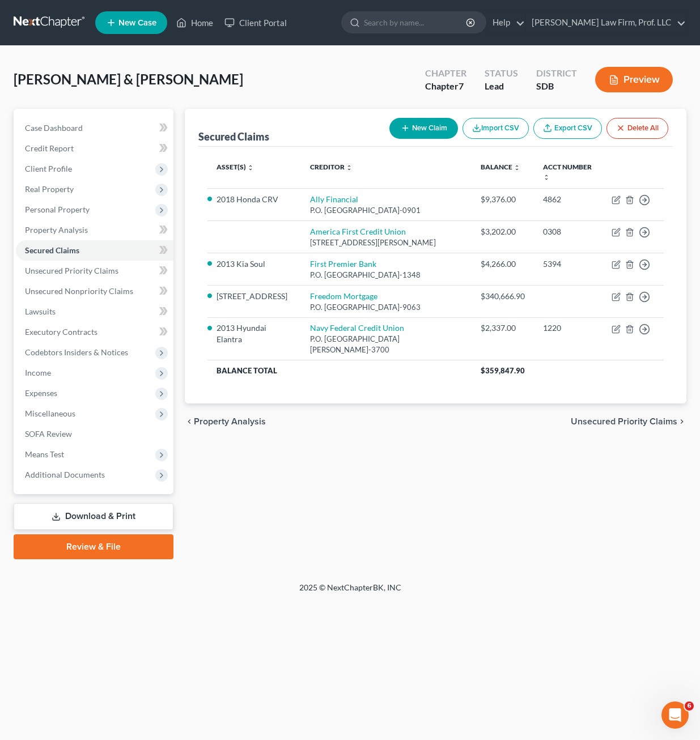
click at [317, 508] on div "Secured Claims New Claim Import CSV Export CSV Delete All Asset(s) expand_more …" at bounding box center [435, 334] width 513 height 450
click at [86, 443] on link "SOFA Review" at bounding box center [94, 434] width 157 height 20
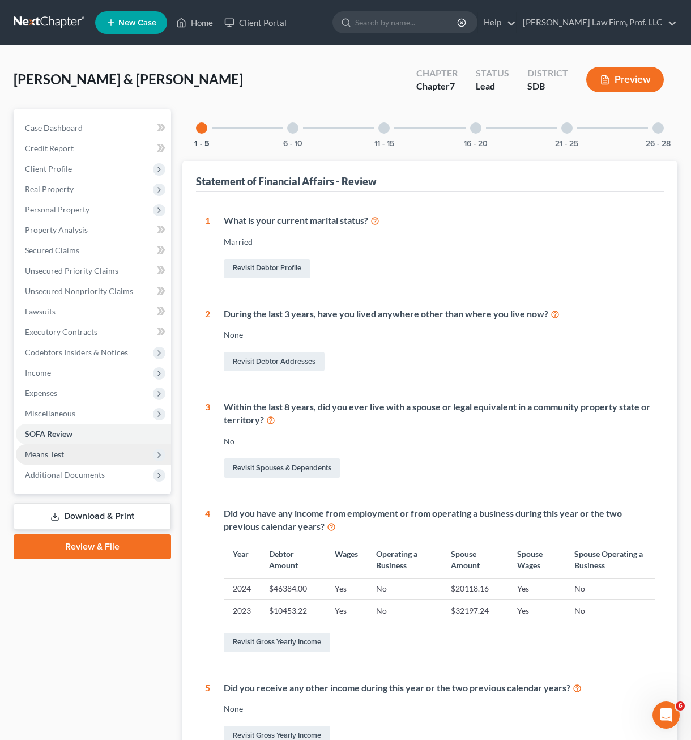
click at [40, 454] on span "Means Test" at bounding box center [44, 454] width 39 height 10
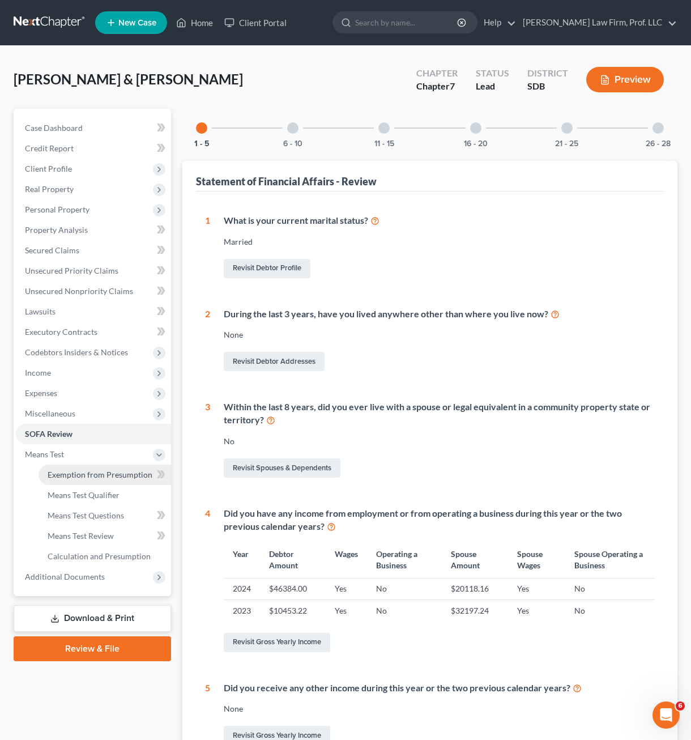
click at [78, 468] on link "Exemption from Presumption" at bounding box center [105, 475] width 133 height 20
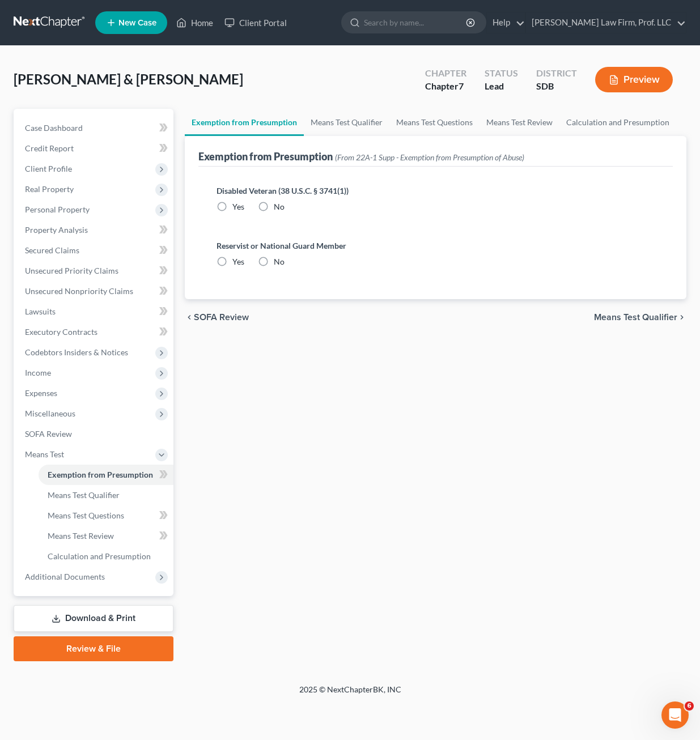
drag, startPoint x: 287, startPoint y: 471, endPoint x: 294, endPoint y: 449, distance: 22.6
click at [289, 468] on div "Exemption from Presumption Means Test Qualifier Means Test Questions Means Test…" at bounding box center [435, 385] width 513 height 552
click at [100, 483] on link "Exemption from Presumption" at bounding box center [106, 475] width 135 height 20
click at [99, 494] on span "Means Test Qualifier" at bounding box center [84, 495] width 72 height 10
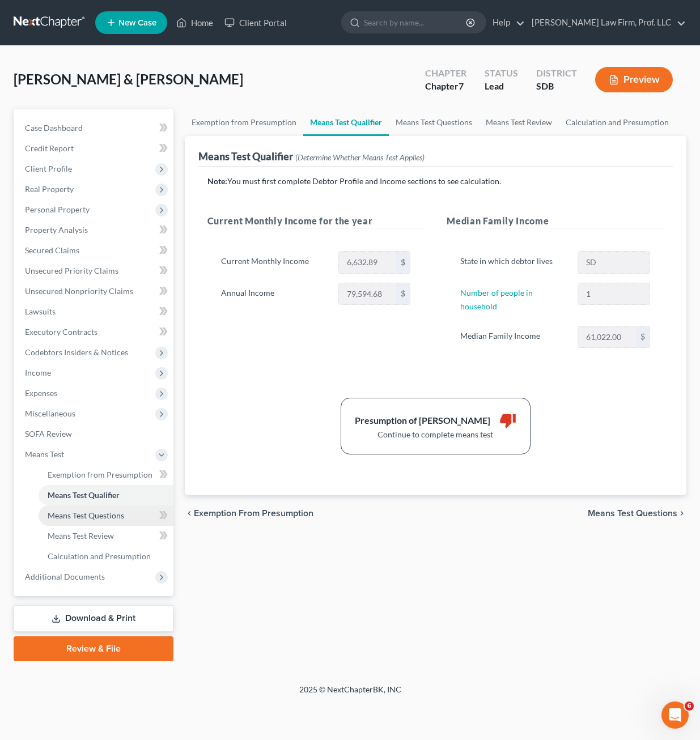
click at [116, 520] on link "Means Test Questions" at bounding box center [106, 515] width 135 height 20
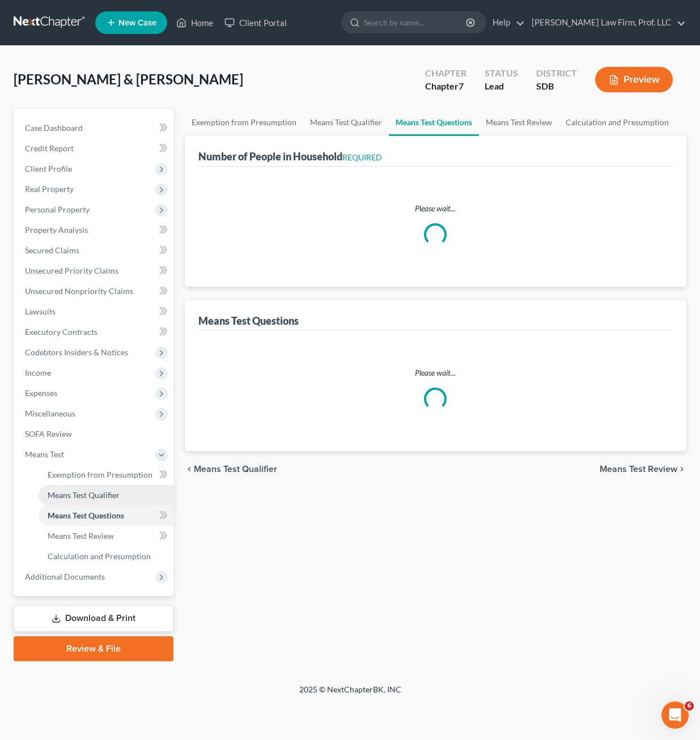
select select "1"
select select "60"
select select "1"
select select "60"
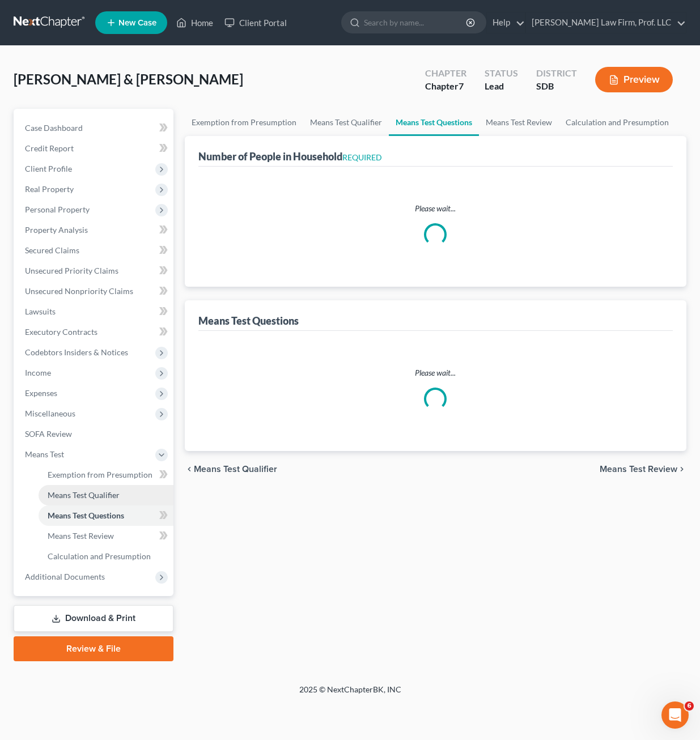
select select "0"
select select "60"
select select "4"
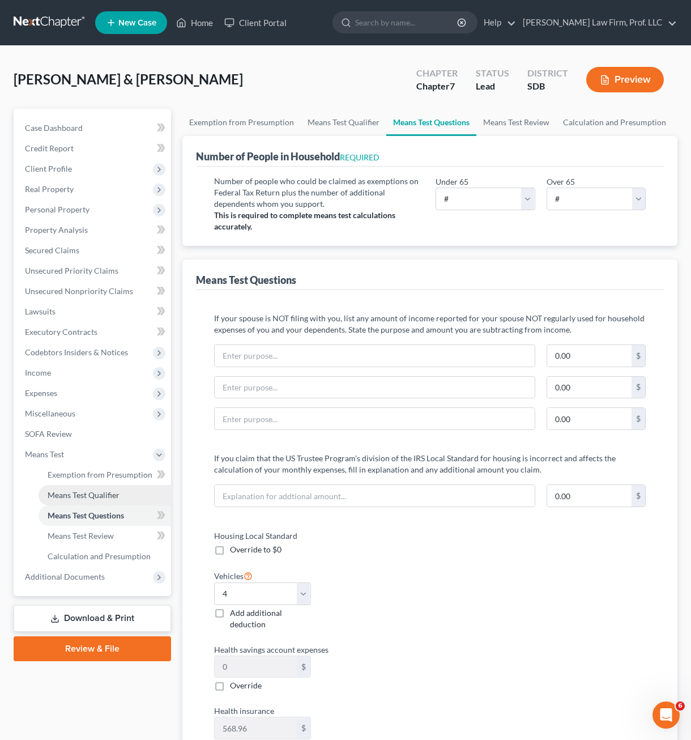
click at [113, 496] on span "Means Test Qualifier" at bounding box center [84, 495] width 72 height 10
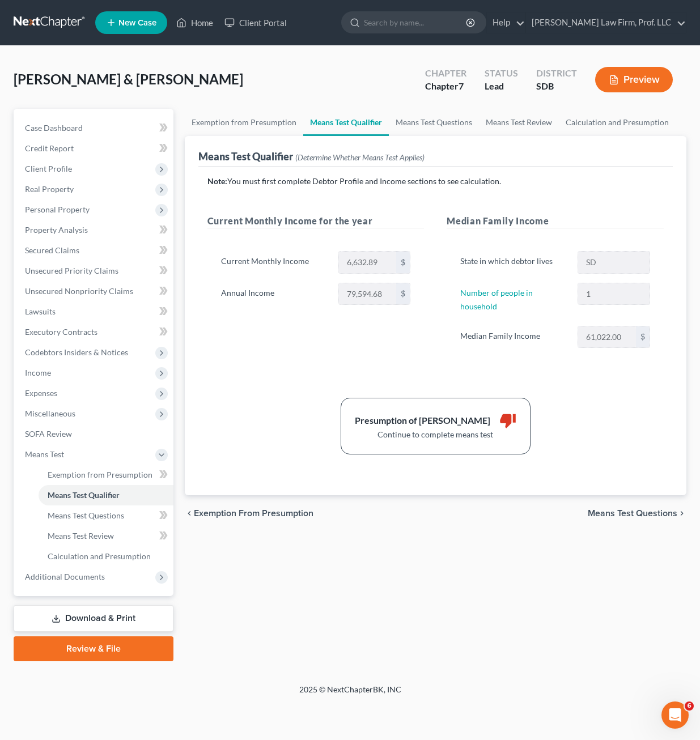
click at [514, 641] on div "Exemption from Presumption Means Test Qualifier Means Test Questions Means Test…" at bounding box center [435, 385] width 513 height 552
click at [347, 331] on div "Current Monthly Income for the year Current Monthly Income 6,632.89 $ Annual In…" at bounding box center [316, 292] width 240 height 157
click at [59, 376] on span "Income" at bounding box center [94, 373] width 157 height 20
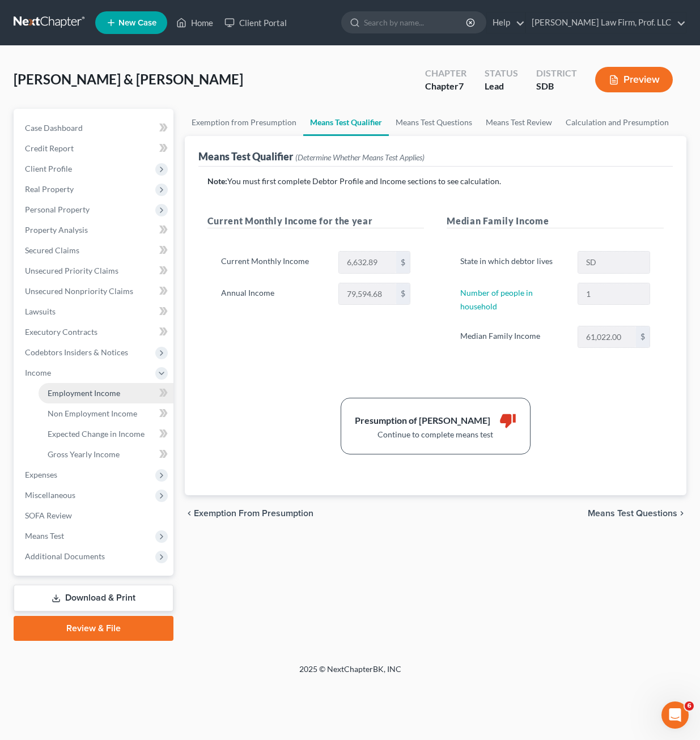
click at [84, 394] on span "Employment Income" at bounding box center [84, 393] width 73 height 10
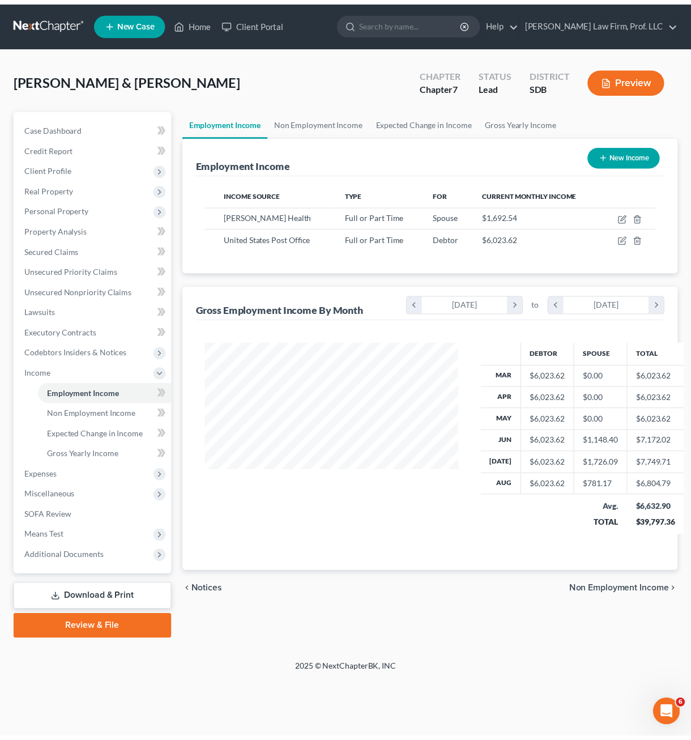
scroll to position [203, 279]
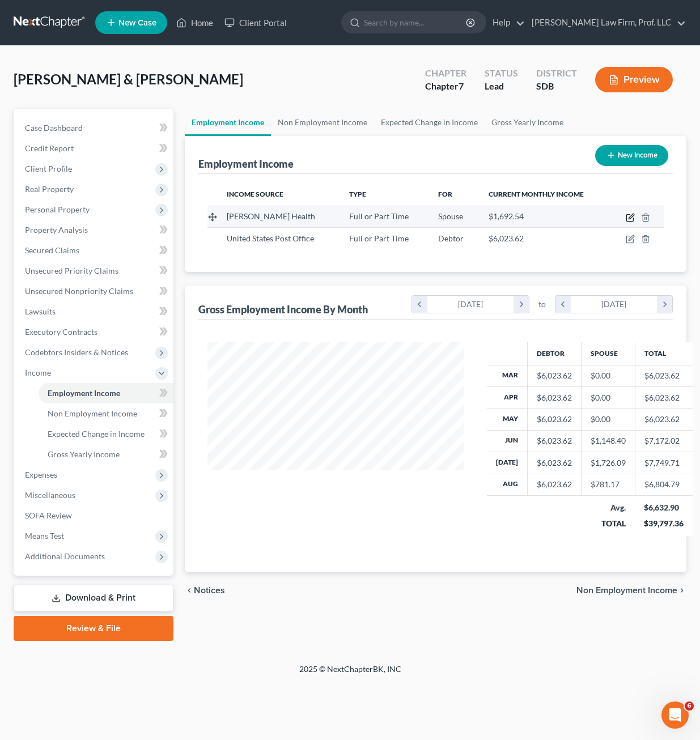
click at [629, 218] on icon "button" at bounding box center [630, 216] width 5 height 5
select select "0"
select select "29"
select select "2"
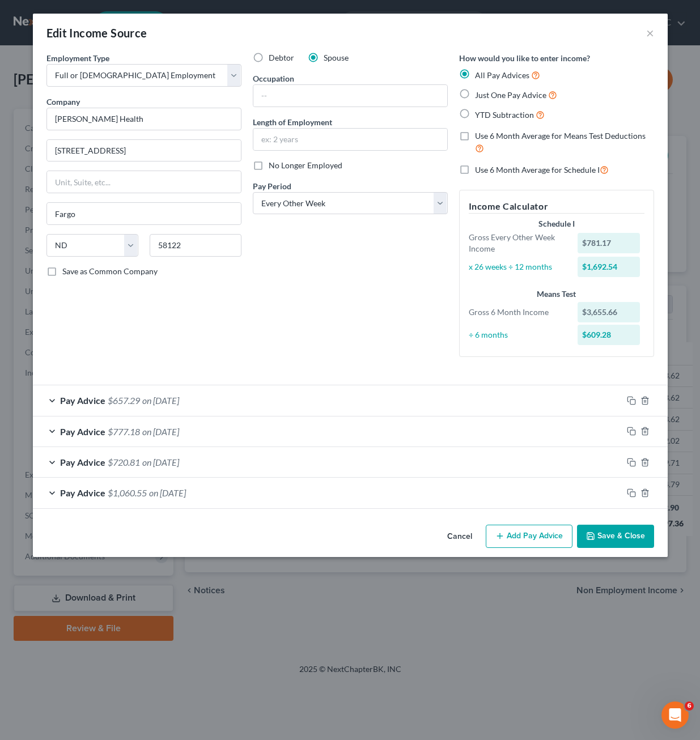
drag, startPoint x: 235, startPoint y: 517, endPoint x: 310, endPoint y: 520, distance: 74.9
click at [309, 520] on div "Cancel Add Pay Advice Save & Close" at bounding box center [350, 538] width 634 height 37
click at [444, 532] on button "Cancel" at bounding box center [459, 537] width 43 height 23
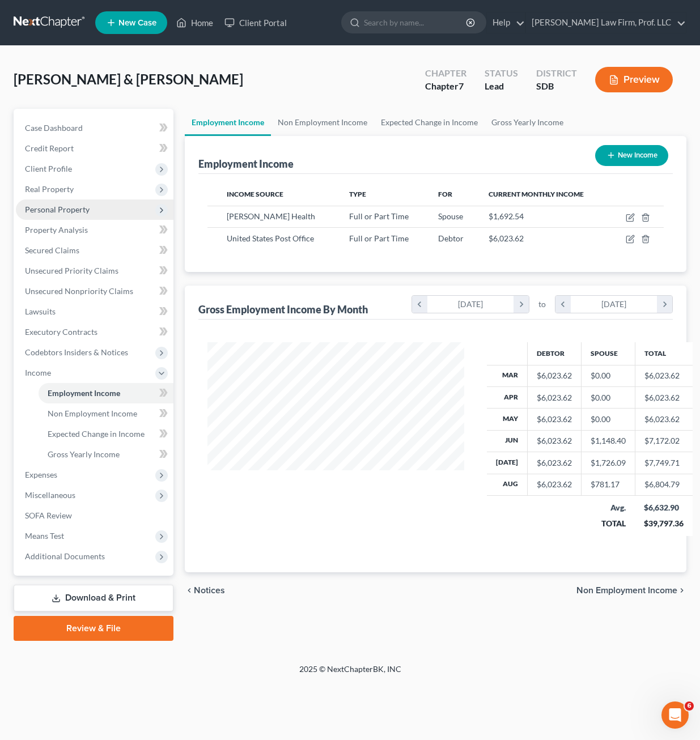
click at [67, 214] on span "Personal Property" at bounding box center [94, 209] width 157 height 20
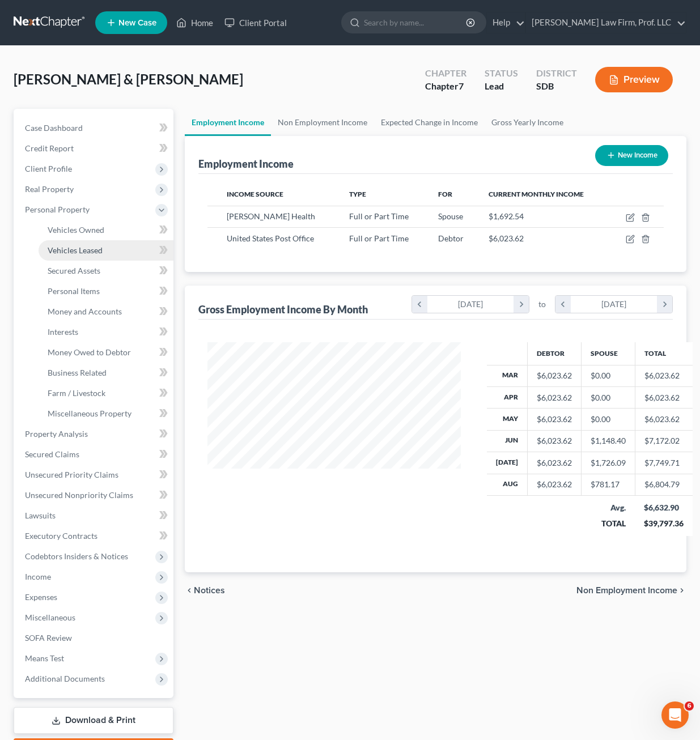
scroll to position [566290, 566217]
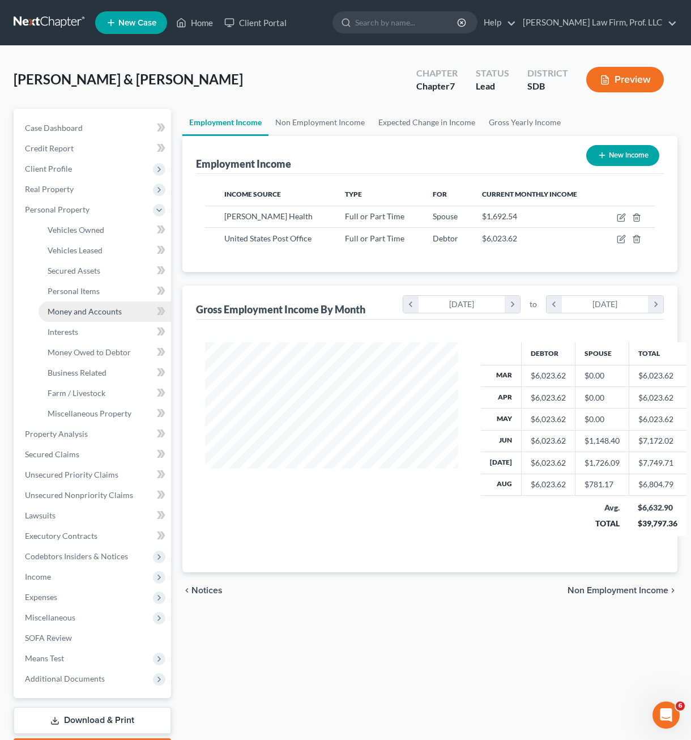
click at [79, 305] on link "Money and Accounts" at bounding box center [105, 311] width 133 height 20
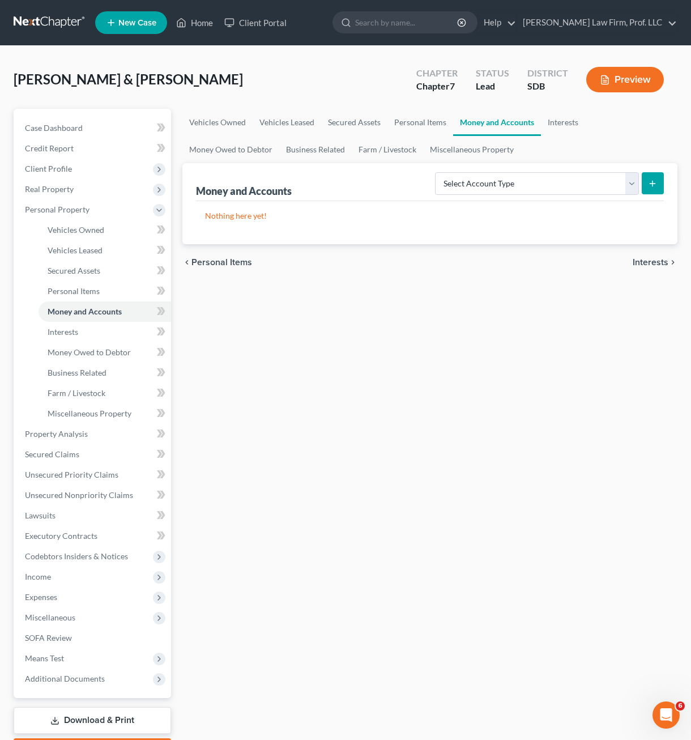
drag, startPoint x: 336, startPoint y: 301, endPoint x: 387, endPoint y: 274, distance: 57.8
click at [338, 301] on div "Vehicles Owned Vehicles Leased Secured Assets Personal Items Money and Accounts…" at bounding box center [430, 436] width 506 height 654
drag, startPoint x: 482, startPoint y: 442, endPoint x: 516, endPoint y: 386, distance: 65.9
click at [481, 441] on div "Vehicles Owned Vehicles Leased Secured Assets Personal Items Money and Accounts…" at bounding box center [430, 436] width 506 height 654
drag, startPoint x: 268, startPoint y: 518, endPoint x: 299, endPoint y: 467, distance: 59.8
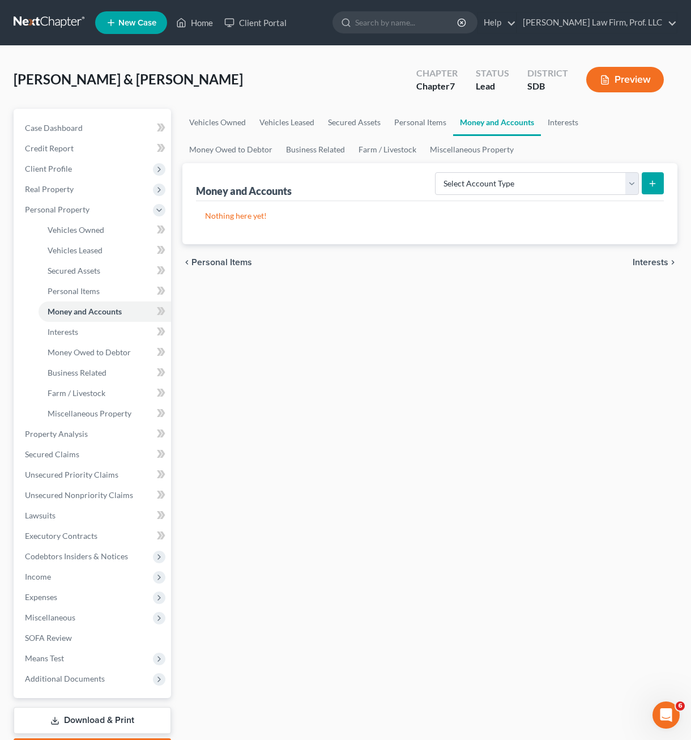
click at [271, 514] on div "Vehicles Owned Vehicles Leased Secured Assets Personal Items Money and Accounts…" at bounding box center [430, 436] width 506 height 654
click at [329, 380] on div "Vehicles Owned Vehicles Leased Secured Assets Personal Items Money and Accounts…" at bounding box center [430, 436] width 506 height 654
click at [524, 178] on select "Select Account Type Brokerage Cash on Hand Certificates of Deposit Checking Acc…" at bounding box center [537, 183] width 204 height 23
select select "checking"
click at [437, 172] on select "Select Account Type Brokerage Cash on Hand Certificates of Deposit Checking Acc…" at bounding box center [537, 183] width 204 height 23
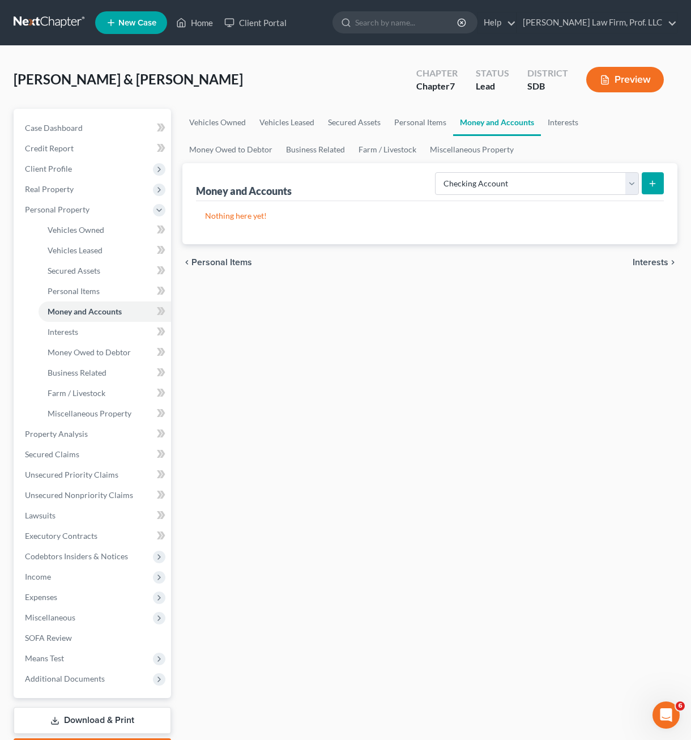
click at [650, 185] on icon "submit" at bounding box center [652, 183] width 9 height 9
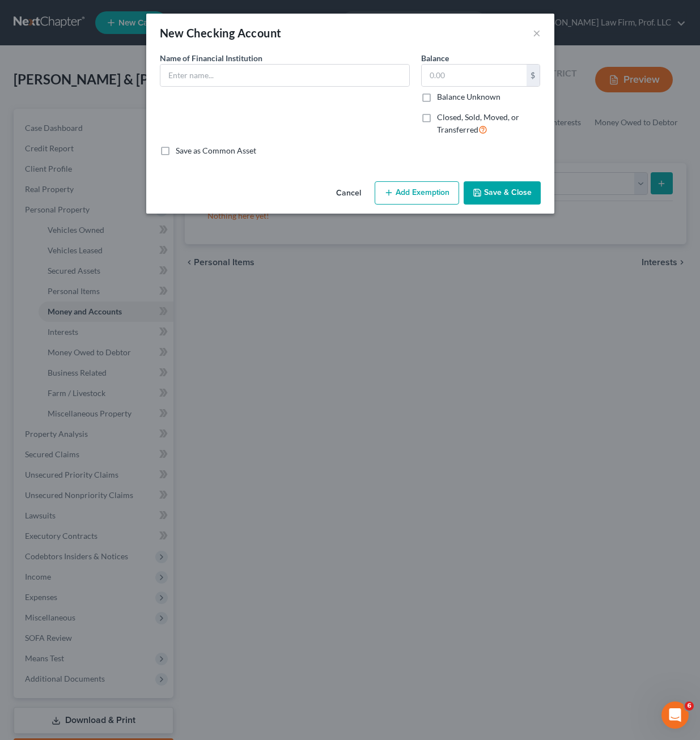
click at [333, 87] on div "Name of Financial Institution *" at bounding box center [284, 98] width 261 height 93
click at [336, 71] on input "text" at bounding box center [284, 76] width 249 height 22
type input "Navy Federal Credit Union #8957"
click at [498, 195] on button "Save & Close" at bounding box center [501, 193] width 77 height 24
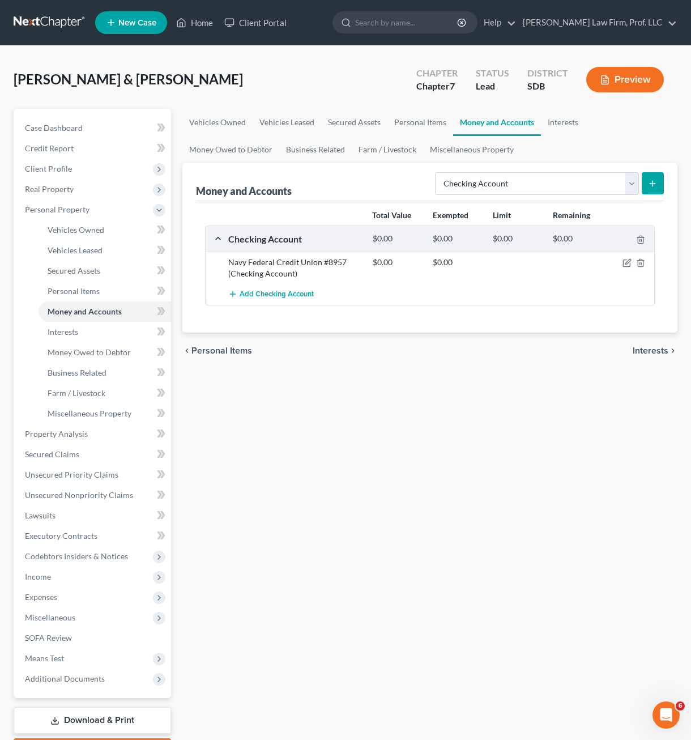
click at [521, 169] on div "Select Account Type Brokerage Cash on Hand Certificates of Deposit Checking Acc…" at bounding box center [547, 183] width 233 height 30
click at [519, 180] on select "Select Account Type Brokerage Cash on Hand Certificates of Deposit Checking Acc…" at bounding box center [537, 183] width 204 height 23
select select "savings"
click at [437, 172] on select "Select Account Type Brokerage Cash on Hand Certificates of Deposit Checking Acc…" at bounding box center [537, 183] width 204 height 23
click at [659, 184] on button "submit" at bounding box center [653, 183] width 22 height 22
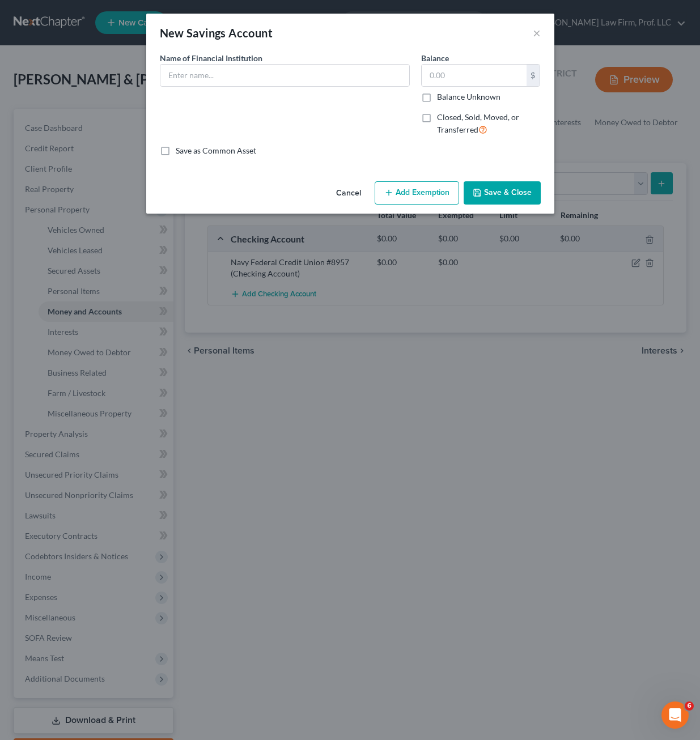
drag, startPoint x: 308, startPoint y: 104, endPoint x: 311, endPoint y: 91, distance: 13.3
click at [309, 101] on div "Name of Financial Institution *" at bounding box center [284, 98] width 261 height 93
click at [317, 78] on input "text" at bounding box center [284, 76] width 249 height 22
type input "Navy Federal Credit Union #5669"
click at [407, 103] on div "Name of Financial Institution * Navy Federal Credit Union #5669" at bounding box center [284, 98] width 261 height 93
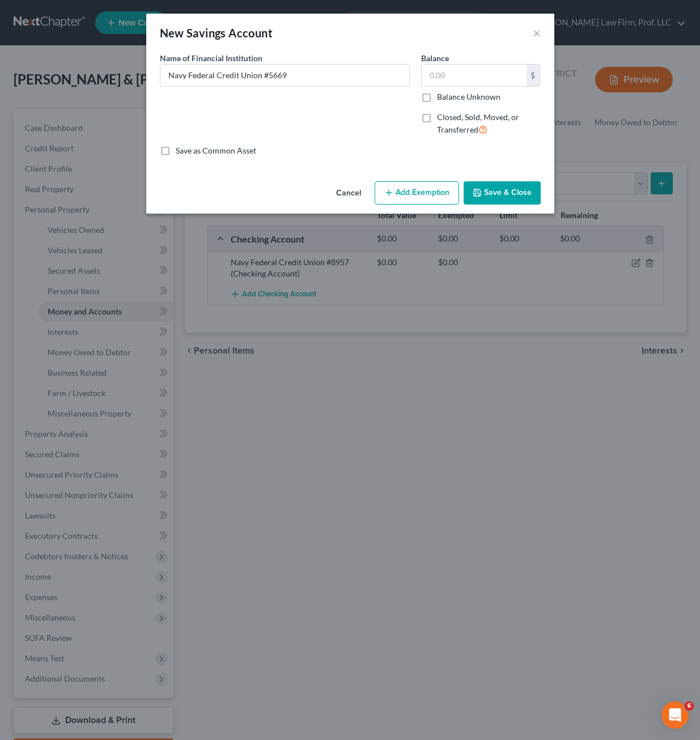
click at [480, 63] on div "Balance $ Balance Unknown Balance Undetermined $ Balance Unknown" at bounding box center [481, 77] width 120 height 50
click at [516, 195] on button "Save & Close" at bounding box center [501, 193] width 77 height 24
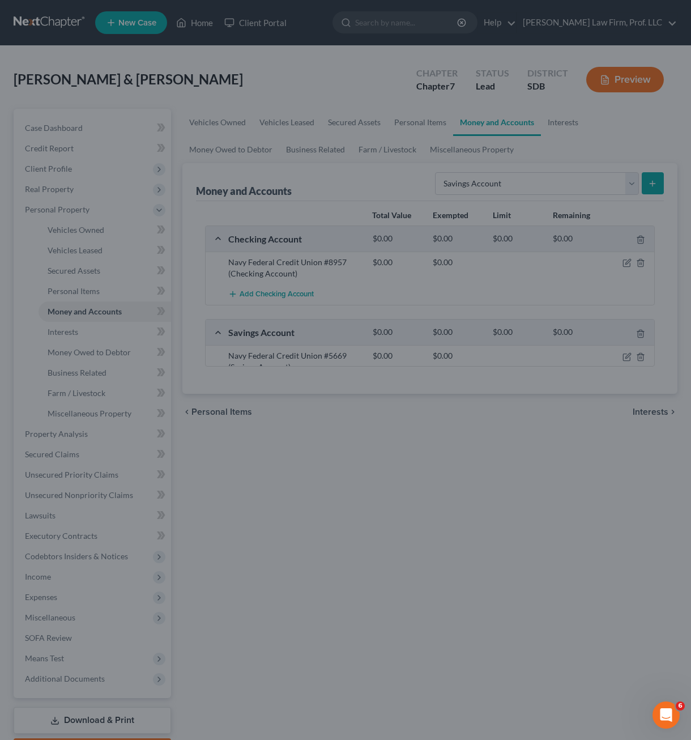
drag, startPoint x: 415, startPoint y: 491, endPoint x: 543, endPoint y: 308, distance: 223.3
click at [418, 486] on div at bounding box center [345, 370] width 691 height 740
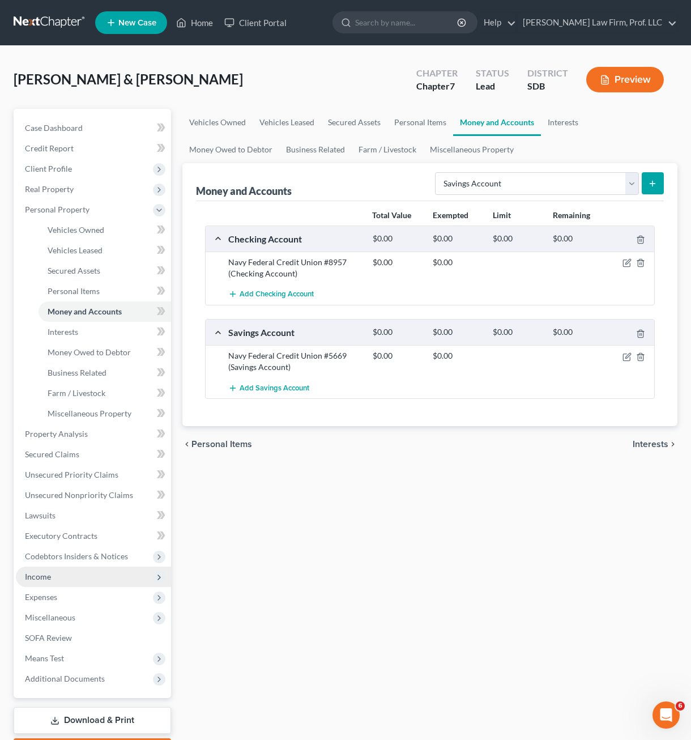
click at [76, 579] on span "Income" at bounding box center [93, 576] width 155 height 20
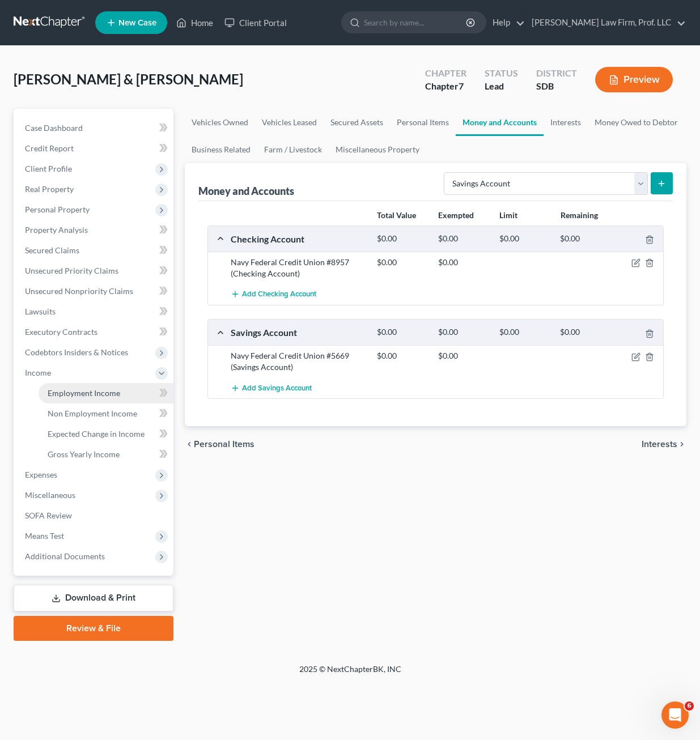
click at [92, 385] on link "Employment Income" at bounding box center [106, 393] width 135 height 20
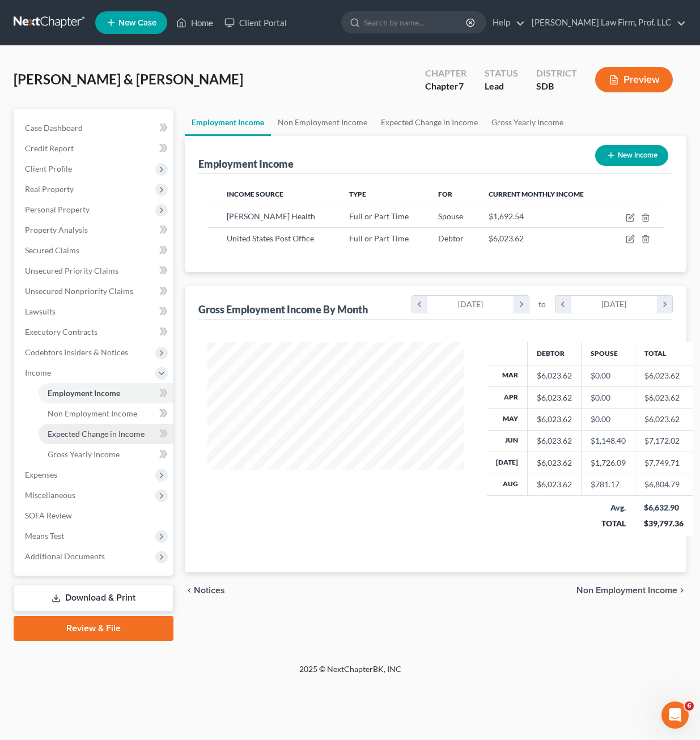
scroll to position [203, 279]
click at [116, 420] on link "Non Employment Income" at bounding box center [106, 413] width 135 height 20
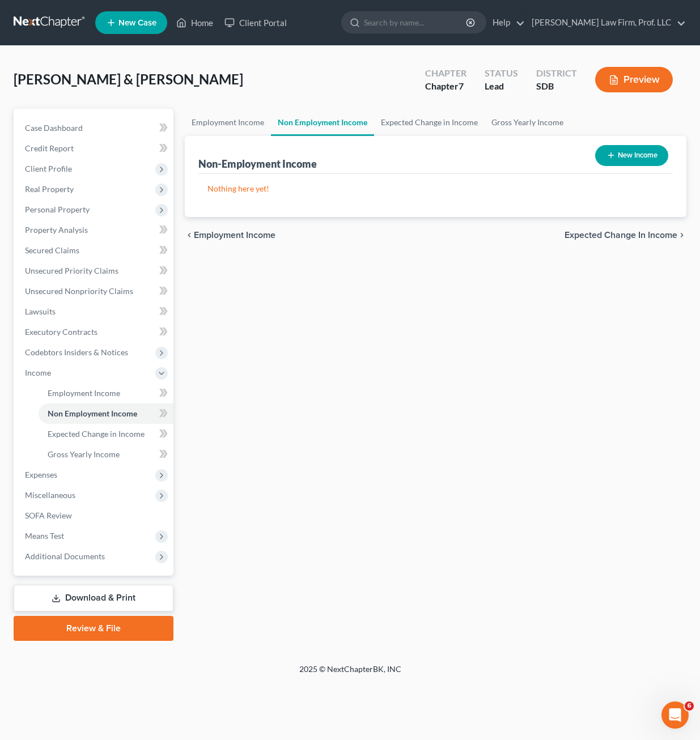
drag, startPoint x: 320, startPoint y: 485, endPoint x: 235, endPoint y: 732, distance: 261.7
click at [313, 516] on div "Employment Income Non Employment Income Expected Change in Income Gross Yearly …" at bounding box center [435, 375] width 513 height 532
click at [17, 198] on li "Real Property Properties Owned Properties Owned or Leased" at bounding box center [94, 189] width 157 height 20
click at [59, 472] on span "Expenses" at bounding box center [94, 475] width 157 height 20
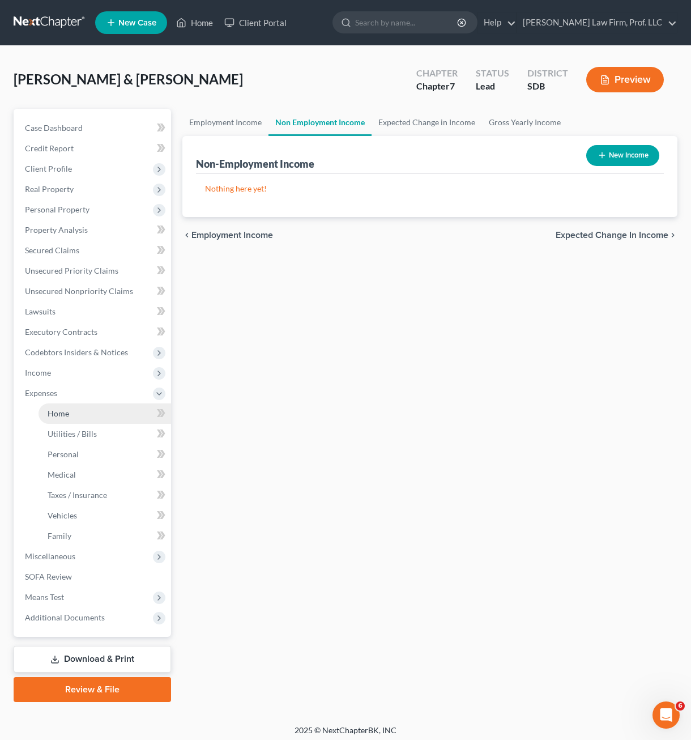
click at [70, 405] on link "Home" at bounding box center [105, 413] width 133 height 20
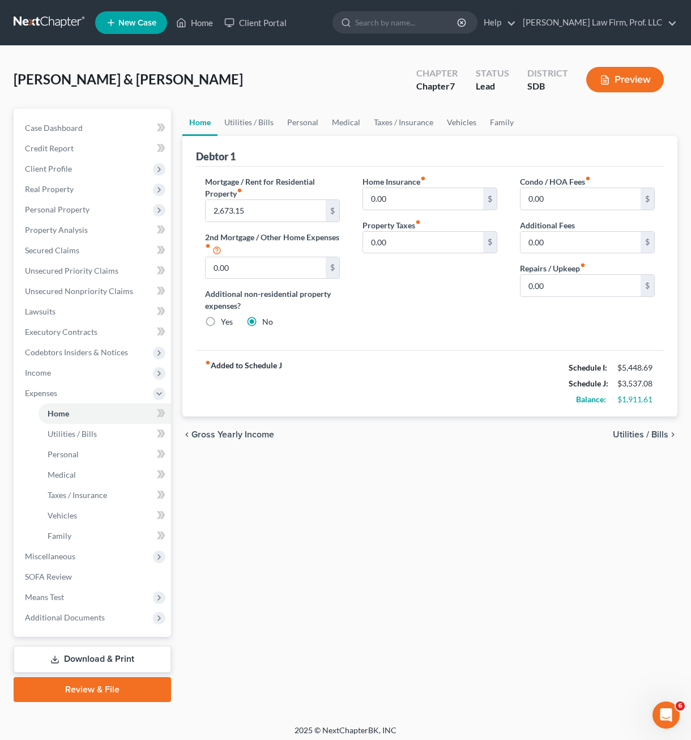
drag, startPoint x: 359, startPoint y: 482, endPoint x: 335, endPoint y: 270, distance: 213.7
click at [359, 480] on div "Home Utilities / Bills Personal Medical Taxes / Insurance Vehicles Family Debto…" at bounding box center [430, 405] width 506 height 593
click at [248, 129] on link "Utilities / Bills" at bounding box center [249, 122] width 63 height 27
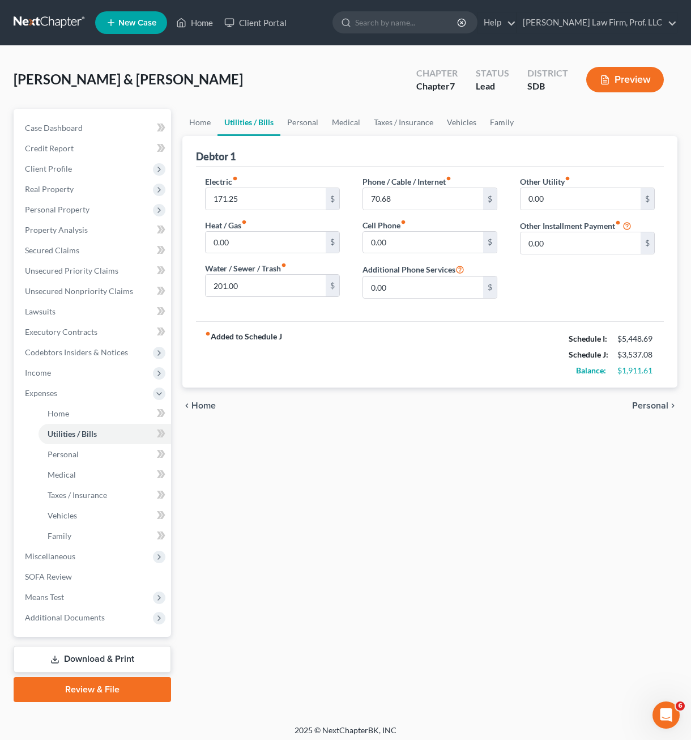
click at [369, 338] on div "fiber_manual_record Added to Schedule J Schedule I: $5,448.69 Schedule J: $3,53…" at bounding box center [430, 354] width 468 height 66
click at [268, 201] on input "171.25" at bounding box center [266, 199] width 120 height 22
click at [265, 203] on input "171.25" at bounding box center [266, 199] width 120 height 22
drag, startPoint x: 402, startPoint y: 406, endPoint x: 389, endPoint y: 385, distance: 23.9
click at [400, 404] on div "chevron_left Home Personal chevron_right" at bounding box center [429, 405] width 495 height 36
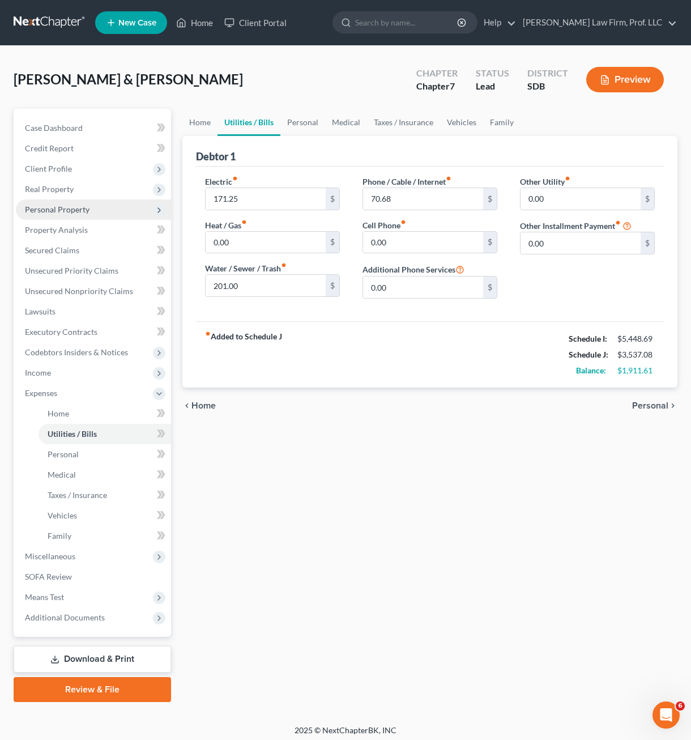
click at [75, 214] on span "Personal Property" at bounding box center [57, 210] width 65 height 10
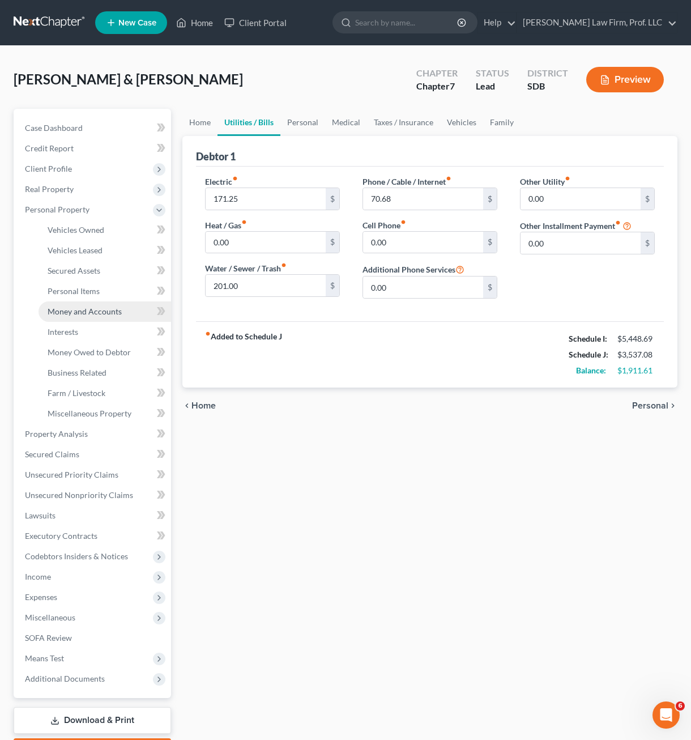
click at [91, 309] on span "Money and Accounts" at bounding box center [85, 311] width 74 height 10
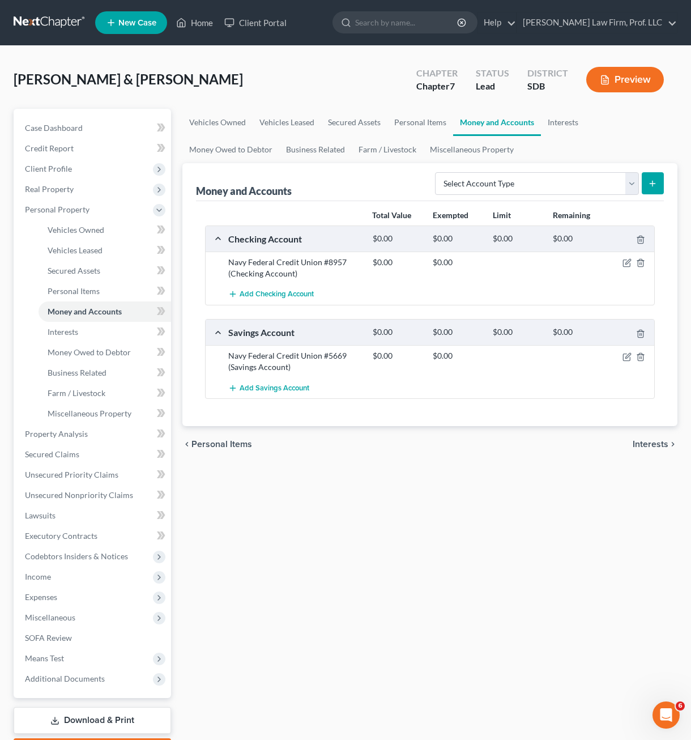
click at [410, 448] on div "chevron_left Personal Items Interests chevron_right" at bounding box center [429, 444] width 495 height 36
click at [423, 575] on div "Vehicles Owned Vehicles Leased Secured Assets Personal Items Money and Accounts…" at bounding box center [430, 436] width 506 height 654
click at [7, 688] on div "Aberle, Alexandar & Stephanie Upgraded Chapter Chapter 7 Status Lead District S…" at bounding box center [345, 416] width 691 height 740
click at [339, 535] on div "Vehicles Owned Vehicles Leased Secured Assets Personal Items Money and Accounts…" at bounding box center [430, 436] width 506 height 654
click at [456, 506] on div "Vehicles Owned Vehicles Leased Secured Assets Personal Items Money and Accounts…" at bounding box center [430, 436] width 506 height 654
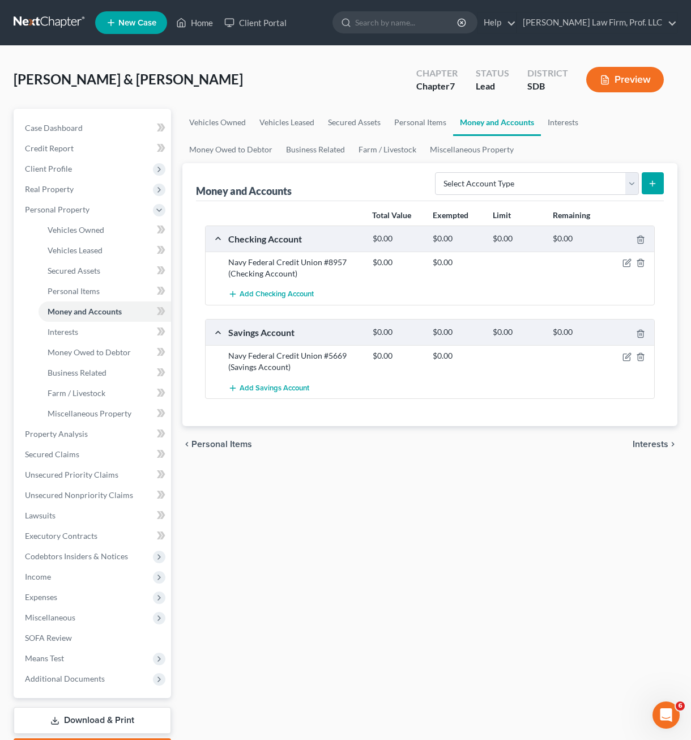
click at [14, 538] on div "Case Dashboard Payments Invoices Payments Payments Credit Report Client Profile…" at bounding box center [92, 403] width 157 height 589
click at [561, 597] on div "Vehicles Owned Vehicles Leased Secured Assets Personal Items Money and Accounts…" at bounding box center [430, 436] width 506 height 654
click at [525, 183] on select "Select Account Type Brokerage Cash on Hand Certificates of Deposit Checking Acc…" at bounding box center [537, 183] width 204 height 23
select select "checking"
click at [437, 172] on select "Select Account Type Brokerage Cash on Hand Certificates of Deposit Checking Acc…" at bounding box center [537, 183] width 204 height 23
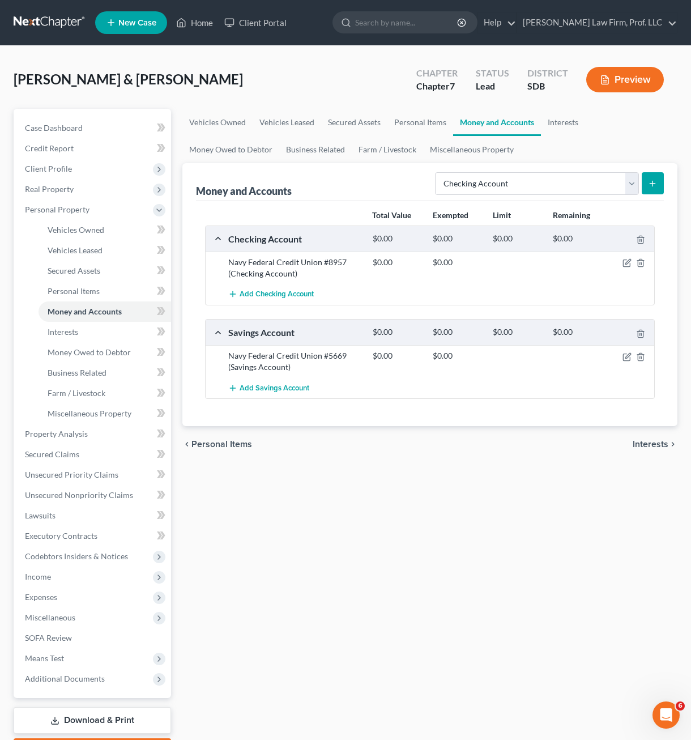
click at [653, 175] on button "submit" at bounding box center [653, 183] width 22 height 22
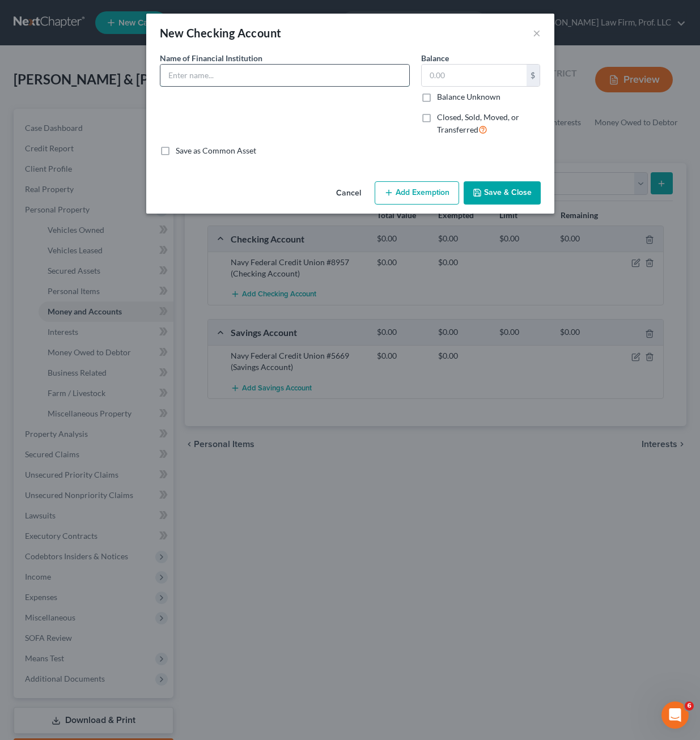
click at [292, 83] on input "text" at bounding box center [284, 76] width 249 height 22
click at [470, 71] on input "text" at bounding box center [473, 76] width 105 height 22
click at [323, 83] on input "Chase Checking #0998" at bounding box center [284, 76] width 249 height 22
click at [170, 76] on input "Chase Checking #0998 - Jointly Owned (Stephanie/Bert A Corral)" at bounding box center [284, 76] width 249 height 22
type input "Debtor's 1/2 interest in Chase Checking #0998 - Jointly Owned (Stephanie/Bert A…"
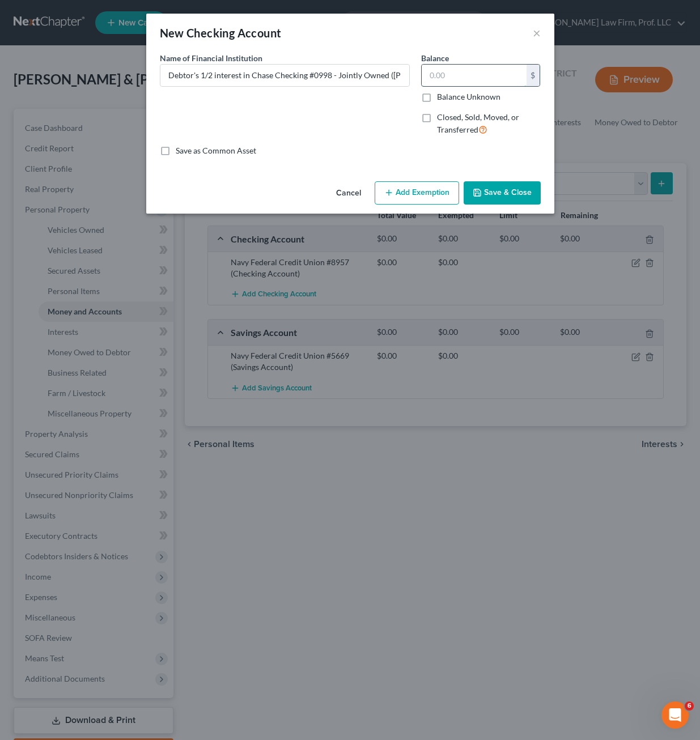
click at [470, 79] on input "text" at bounding box center [473, 76] width 105 height 22
click at [493, 193] on button "Save & Close" at bounding box center [501, 193] width 77 height 24
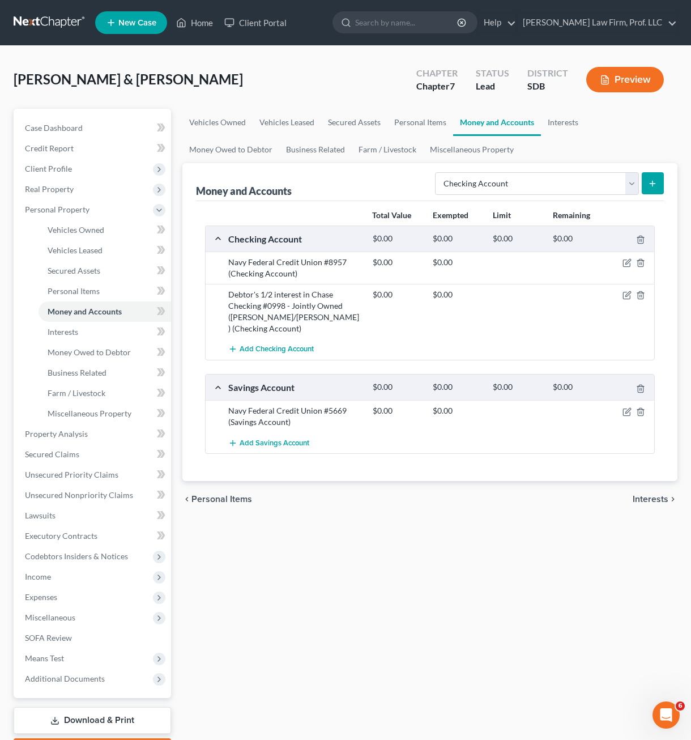
click at [39, 575] on span "Income" at bounding box center [38, 577] width 26 height 10
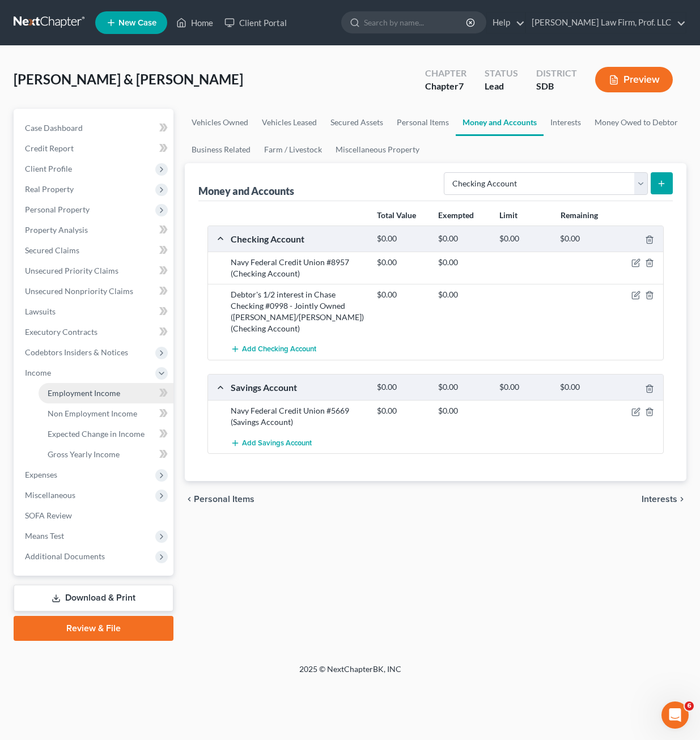
click at [78, 387] on link "Employment Income" at bounding box center [106, 393] width 135 height 20
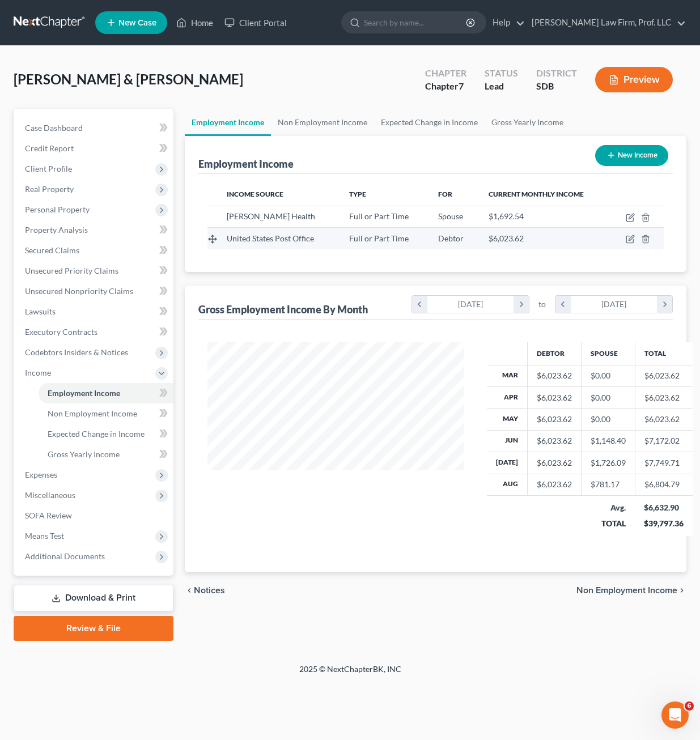
scroll to position [203, 279]
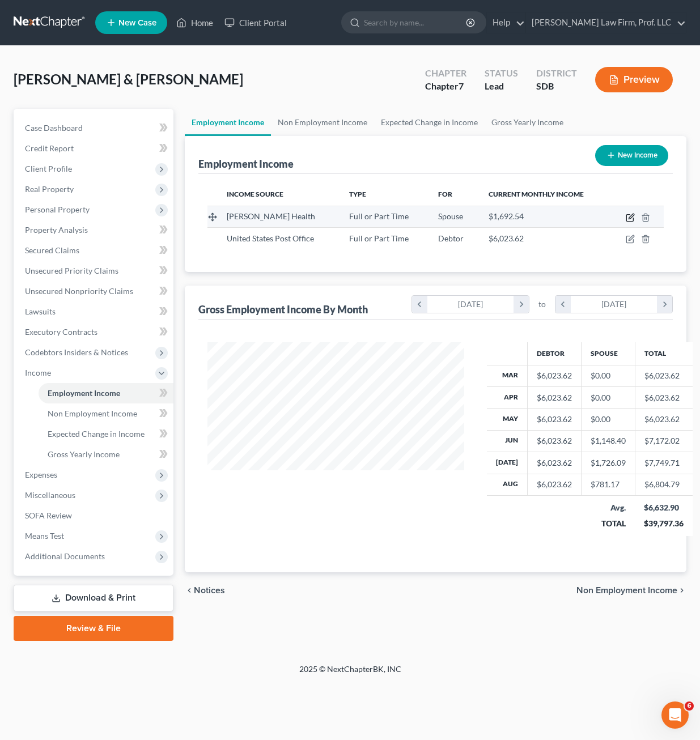
click at [626, 216] on icon "button" at bounding box center [629, 218] width 7 height 7
select select "0"
select select "29"
select select "2"
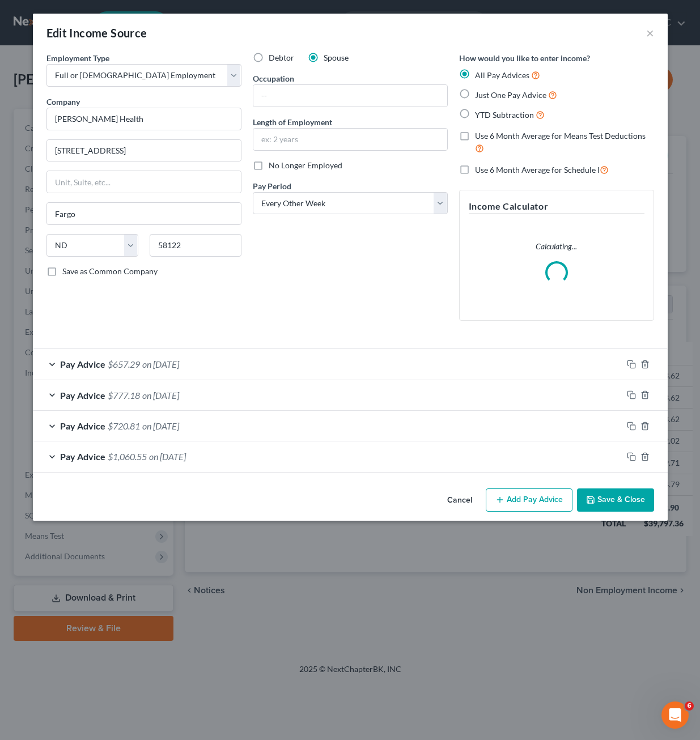
click at [257, 286] on div "Debtor Spouse Occupation Length of Employment No Longer Employed Pay Period * S…" at bounding box center [350, 191] width 206 height 278
click at [179, 367] on span "on 08/01/2025" at bounding box center [160, 364] width 37 height 11
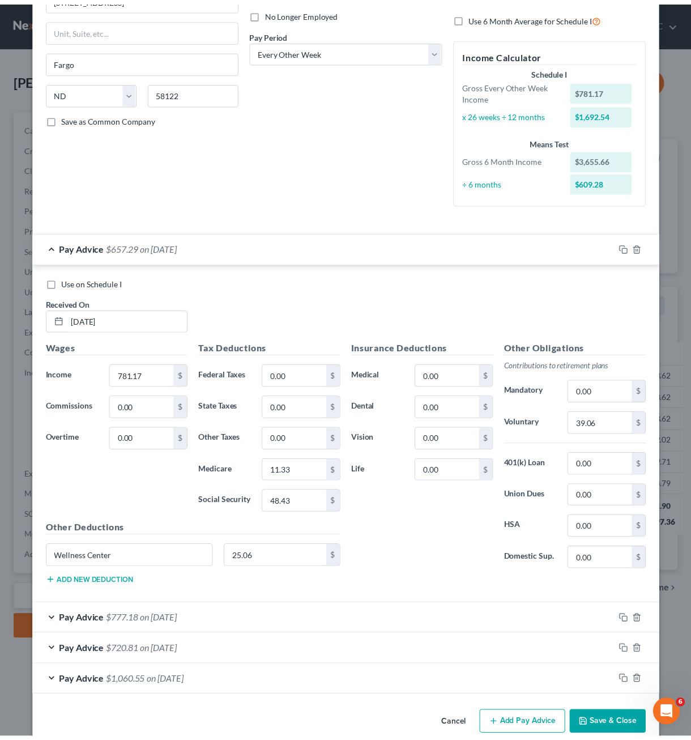
scroll to position [172, 0]
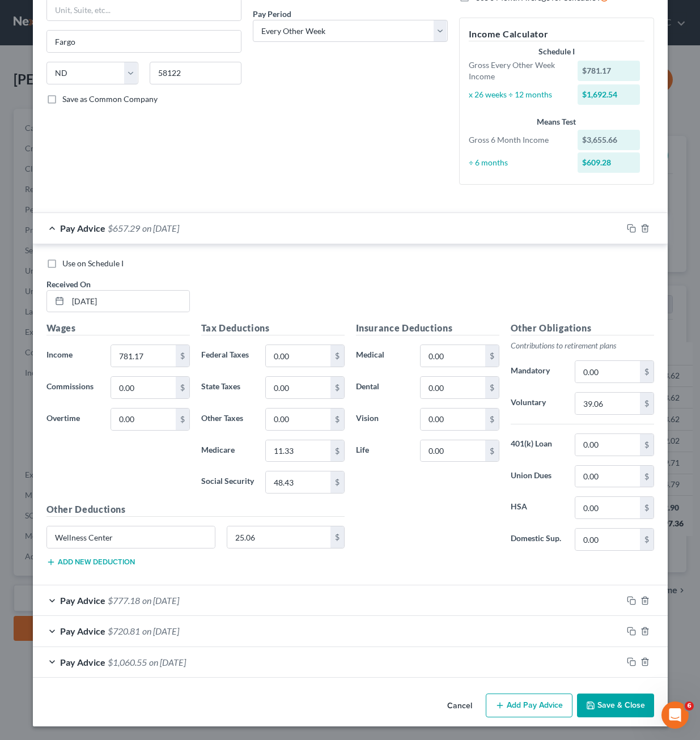
click at [490, 544] on div "Insurance Deductions Medical 0.00 $ Dental 0.00 $ Vision 0.00 $ Life 0.00 $" at bounding box center [427, 440] width 155 height 238
click at [601, 704] on button "Save & Close" at bounding box center [615, 705] width 77 height 24
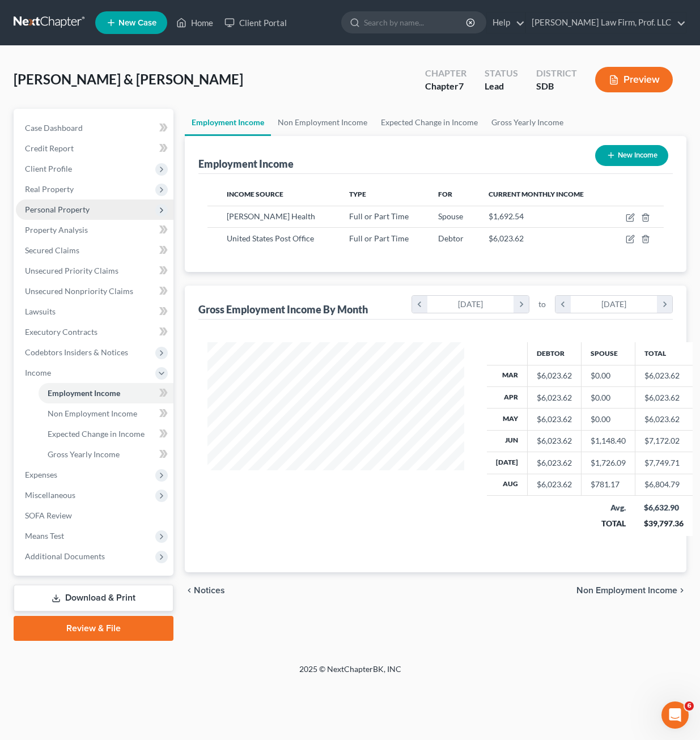
click at [56, 201] on span "Personal Property" at bounding box center [94, 209] width 157 height 20
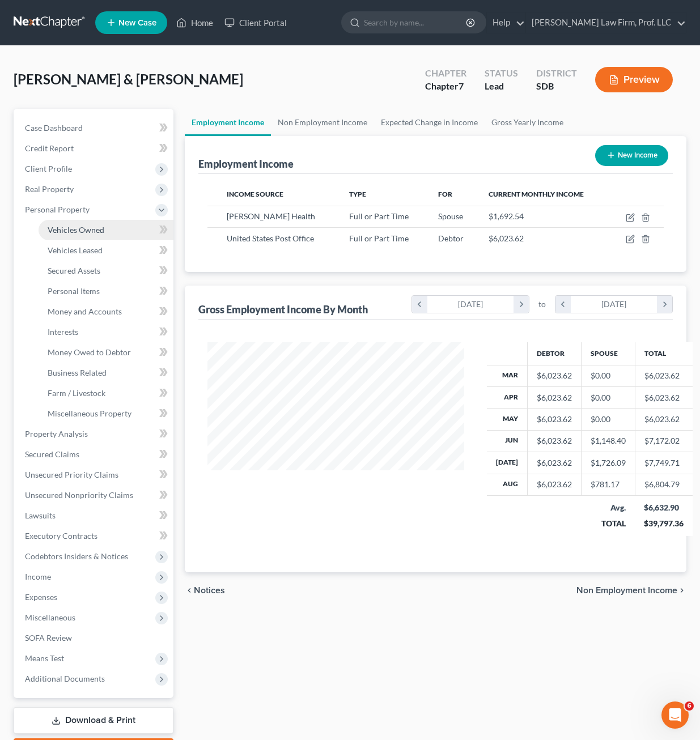
scroll to position [566290, 566217]
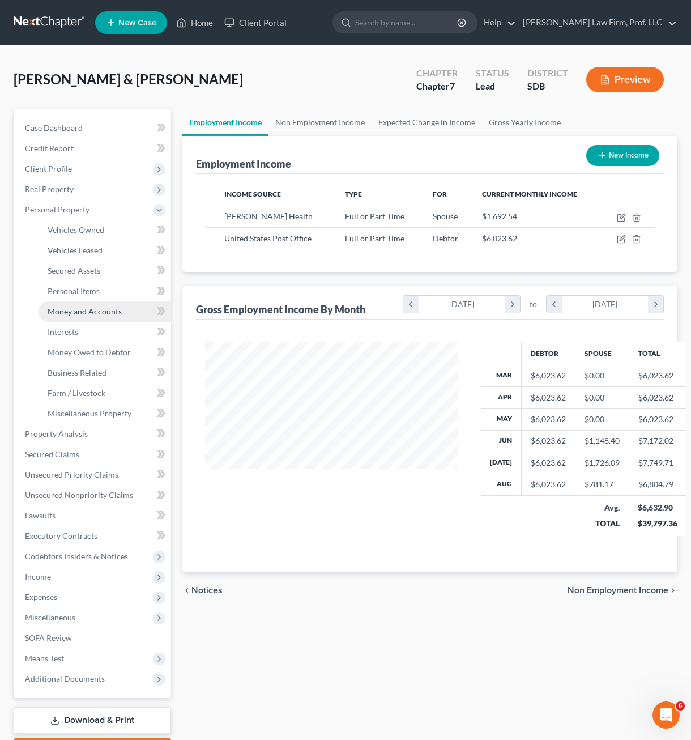
click at [87, 308] on span "Money and Accounts" at bounding box center [85, 311] width 74 height 10
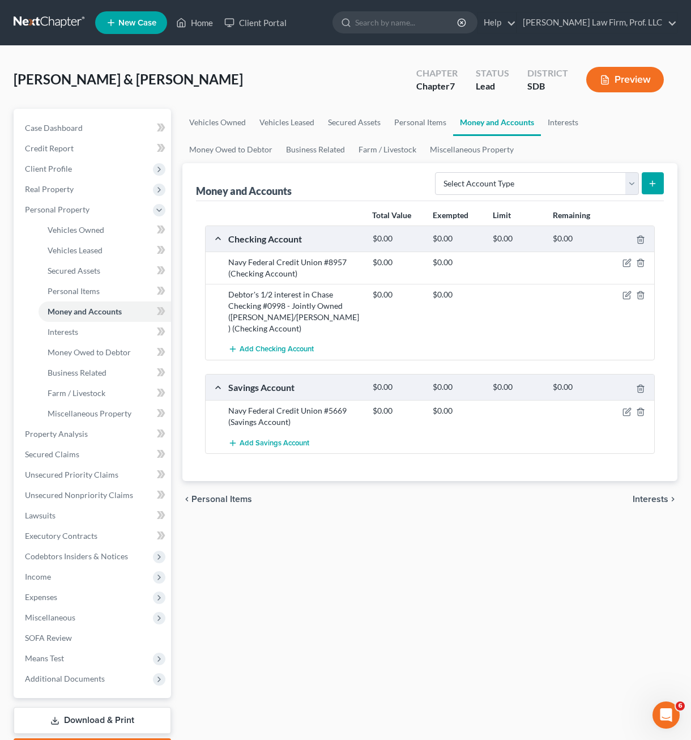
click at [358, 475] on div "Total Value Exempted Limit Remaining Checking Account $0.00 $0.00 $0.00 $0.00 N…" at bounding box center [430, 341] width 468 height 280
click at [360, 465] on div "Total Value Exempted Limit Remaining Checking Account $0.00 $0.00 $0.00 $0.00 N…" at bounding box center [430, 341] width 468 height 280
click at [58, 473] on span "Unsecured Priority Claims" at bounding box center [71, 475] width 93 height 10
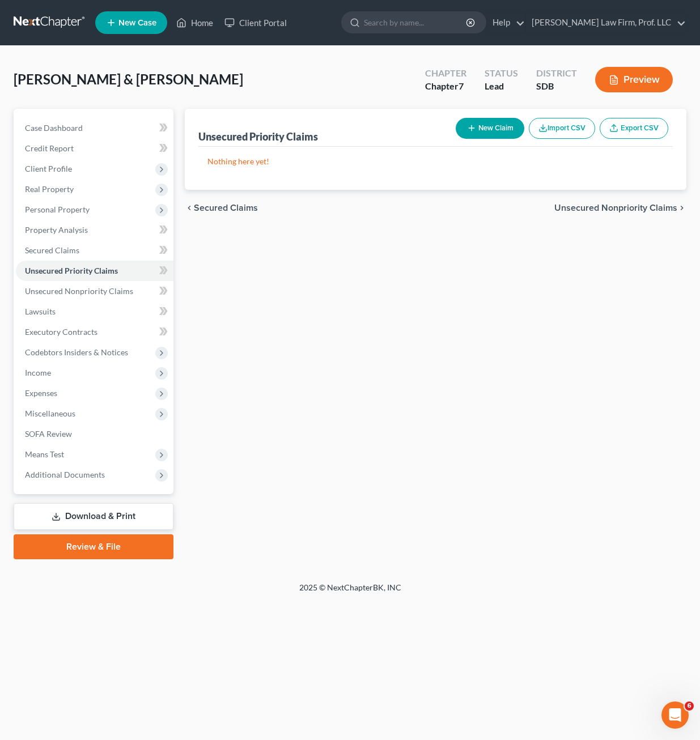
drag, startPoint x: 352, startPoint y: 347, endPoint x: 433, endPoint y: 138, distance: 224.7
click at [352, 346] on div "Unsecured Priority Claims New Claim Import CSV Export CSV Nothing here yet! Pre…" at bounding box center [435, 334] width 513 height 450
click at [482, 132] on button "New Claim" at bounding box center [489, 128] width 69 height 21
select select "2"
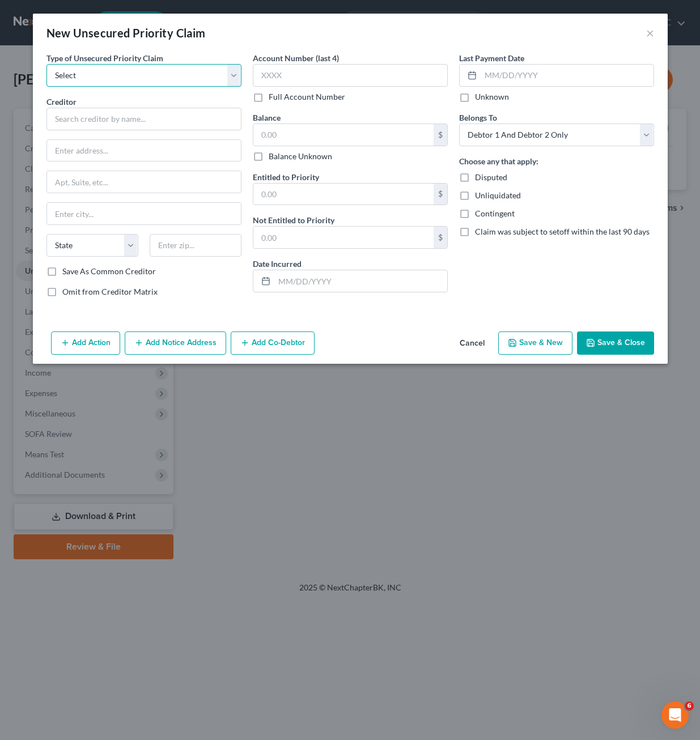
click at [140, 81] on select "Select Taxes & Other Government Units Domestic Support Obligations Extensions o…" at bounding box center [143, 75] width 195 height 23
select select "0"
click at [46, 64] on select "Select Taxes & Other Government Units Domestic Support Obligations Extensions o…" at bounding box center [143, 75] width 195 height 23
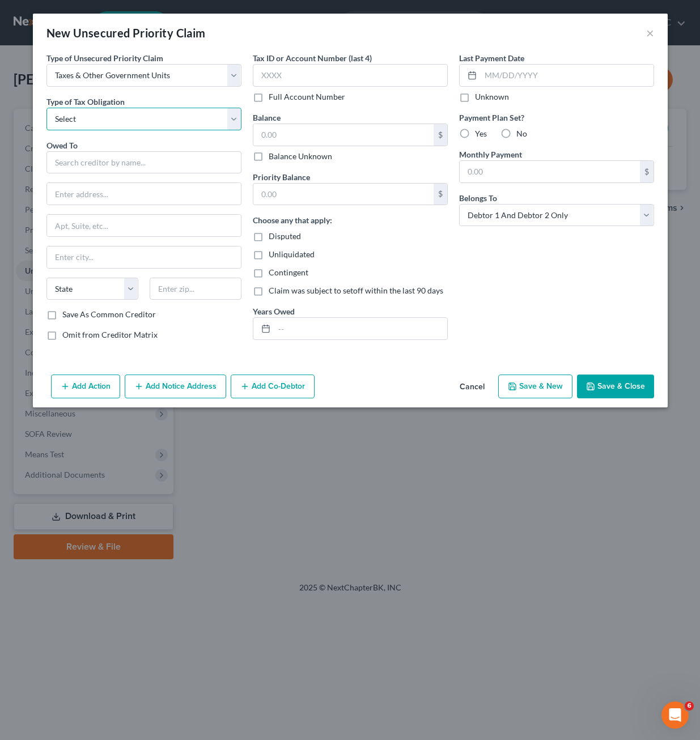
drag, startPoint x: 75, startPoint y: 120, endPoint x: 83, endPoint y: 131, distance: 13.7
click at [75, 120] on select "Select Federal City State Franchise Tax Board Other" at bounding box center [143, 119] width 195 height 23
click at [46, 108] on select "Select Federal City State Franchise Tax Board Other" at bounding box center [143, 119] width 195 height 23
click at [113, 165] on input "text" at bounding box center [143, 162] width 195 height 23
click at [96, 117] on select "Select Federal City State Franchise Tax Board Other" at bounding box center [143, 119] width 195 height 23
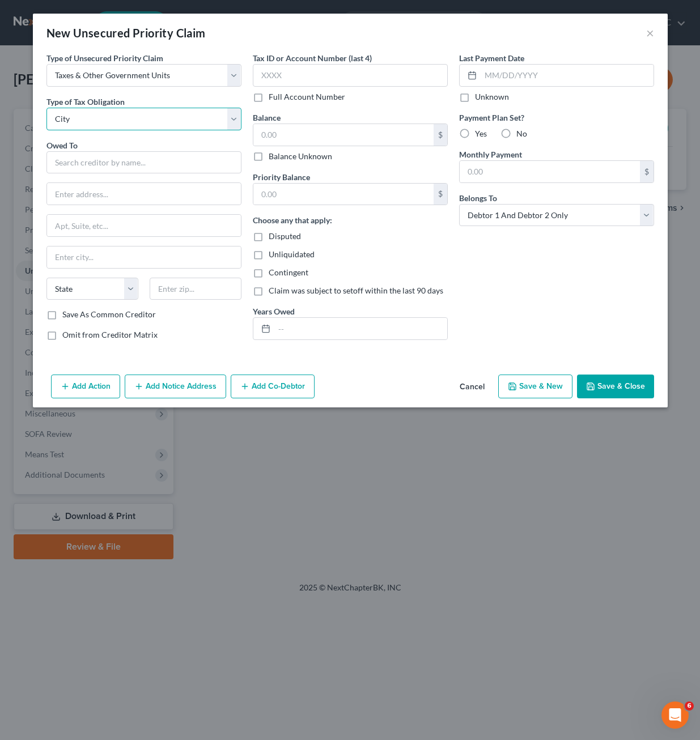
select select "4"
click at [46, 108] on select "Select Federal City State Franchise Tax Board Other" at bounding box center [143, 119] width 195 height 23
click at [116, 167] on input "text" at bounding box center [143, 162] width 195 height 23
click at [147, 116] on select "Select Federal City State Franchise Tax Board Other" at bounding box center [143, 119] width 195 height 23
click at [138, 121] on select "Select Federal City State Franchise Tax Board Other" at bounding box center [143, 119] width 195 height 23
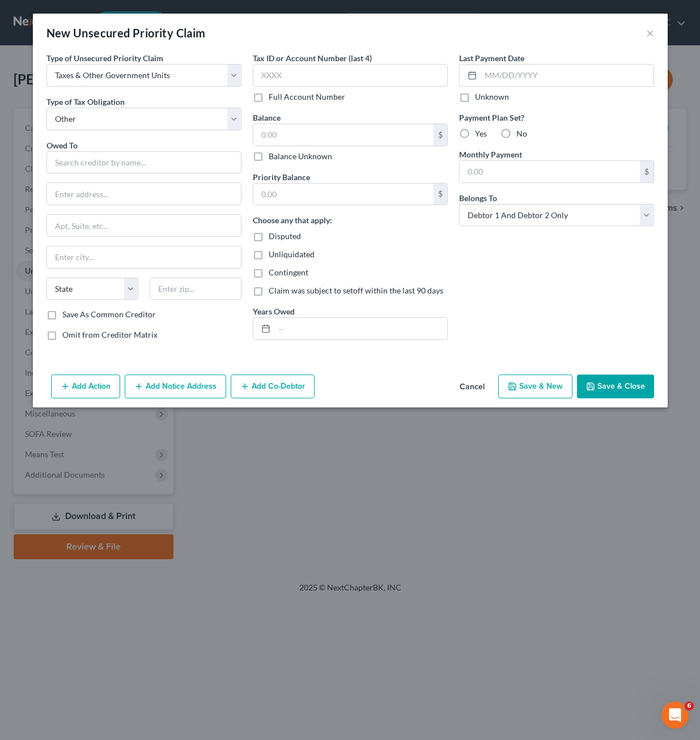
click at [119, 177] on div "Owed To * State AL AK AR AZ CA CO CT DE DC FL GA GU HI ID IL IN IA KS KY LA ME …" at bounding box center [143, 224] width 195 height 170
click at [123, 165] on input "text" at bounding box center [143, 162] width 195 height 23
type input "Lincoln County Tax Assessor"
type input "104 N. Main Street"
type input "4"
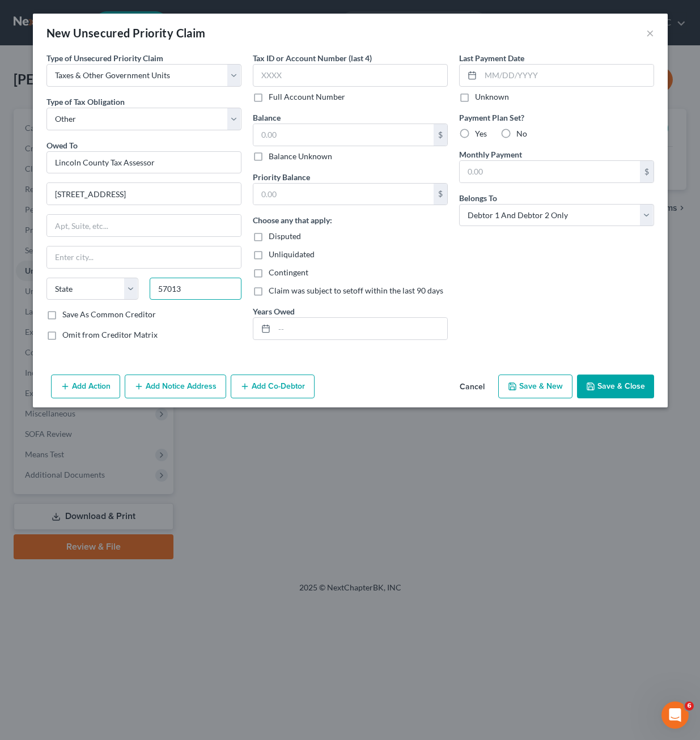
type input "57013"
type input "Canton"
select select "43"
click at [317, 71] on input "text" at bounding box center [350, 75] width 195 height 23
click at [320, 138] on input "text" at bounding box center [343, 135] width 180 height 22
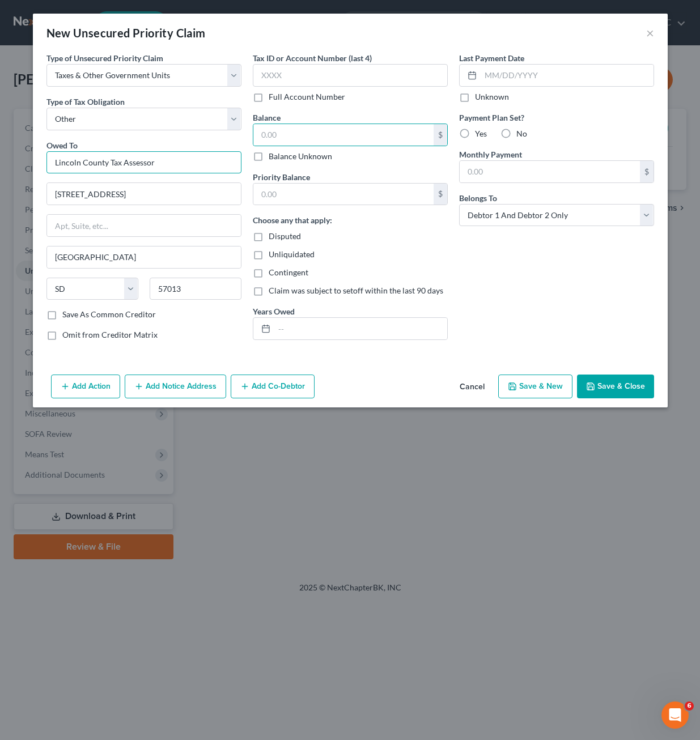
click at [170, 165] on input "Lincoln County Tax Assessor" at bounding box center [143, 162] width 195 height 23
click at [386, 233] on div "Disputed" at bounding box center [350, 236] width 195 height 11
click at [470, 306] on div "Last Payment Date Unknown Payment Plan Set? Yes No Monthly Payment $ Belongs To…" at bounding box center [556, 200] width 206 height 297
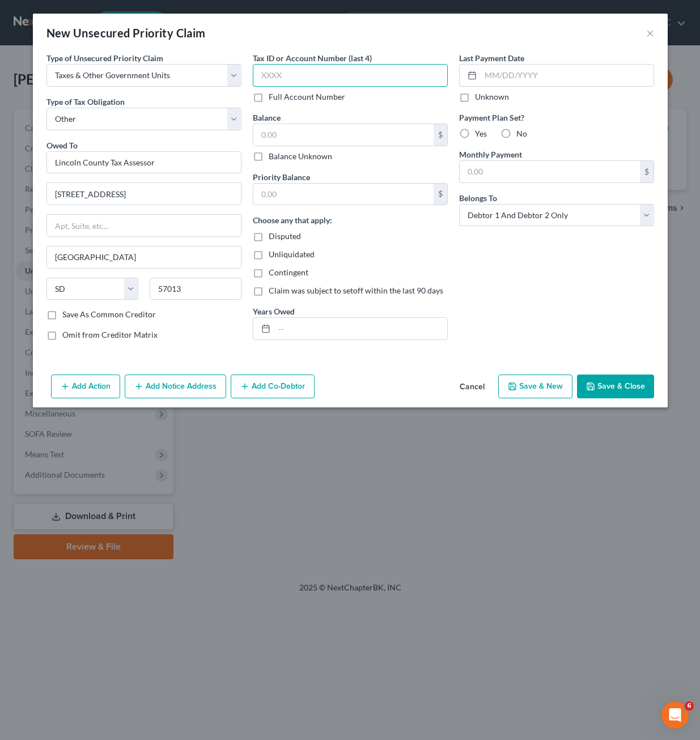
click at [367, 71] on input "text" at bounding box center [350, 75] width 195 height 23
click at [339, 140] on input "text" at bounding box center [343, 135] width 180 height 22
type input "159.45"
drag, startPoint x: 330, startPoint y: 198, endPoint x: 330, endPoint y: 190, distance: 7.4
click at [330, 197] on input "text" at bounding box center [343, 195] width 180 height 22
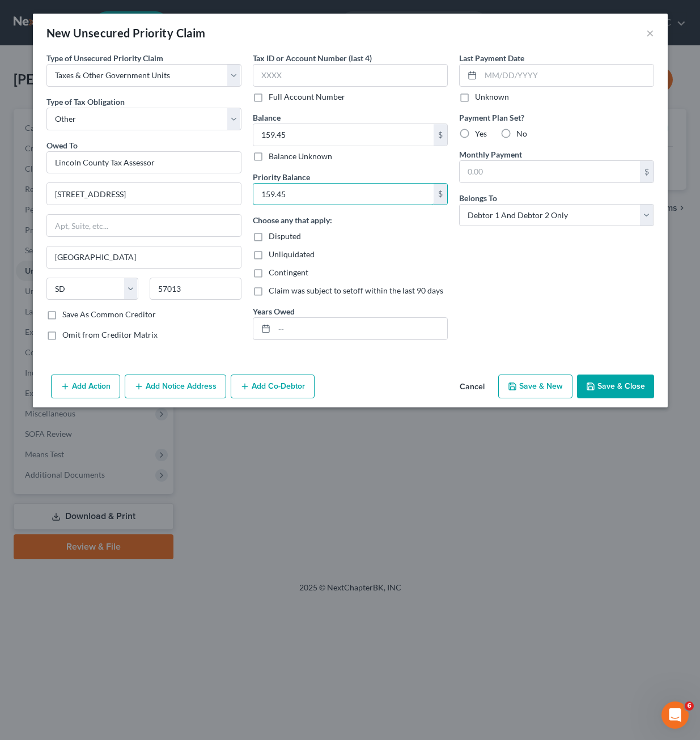
type input "159.45"
click at [546, 254] on div "Last Payment Date Unknown Payment Plan Set? Yes No Monthly Payment $ Belongs To…" at bounding box center [556, 200] width 206 height 297
click at [552, 274] on div "Last Payment Date Unknown Payment Plan Set? Yes No Monthly Payment $ Belongs To…" at bounding box center [556, 200] width 206 height 297
click at [495, 316] on div "Last Payment Date Unknown Payment Plan Set? Yes No Monthly Payment $ Belongs To…" at bounding box center [556, 200] width 206 height 297
click at [363, 325] on input "text" at bounding box center [360, 329] width 173 height 22
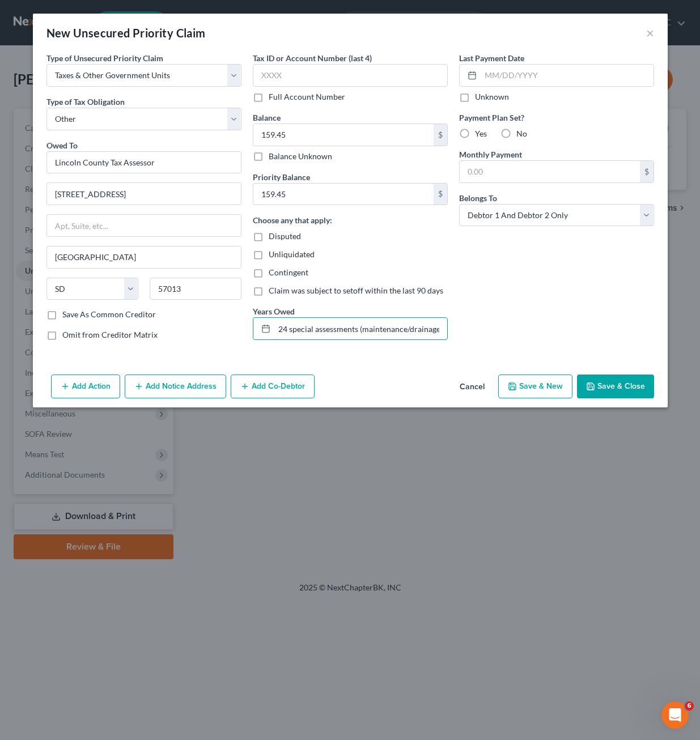
scroll to position [0, 11]
type input "2024 special assessments (maintenance/drainage)"
click at [603, 312] on div "Last Payment Date Unknown Payment Plan Set? Yes No Monthly Payment $ Belongs To…" at bounding box center [556, 200] width 206 height 297
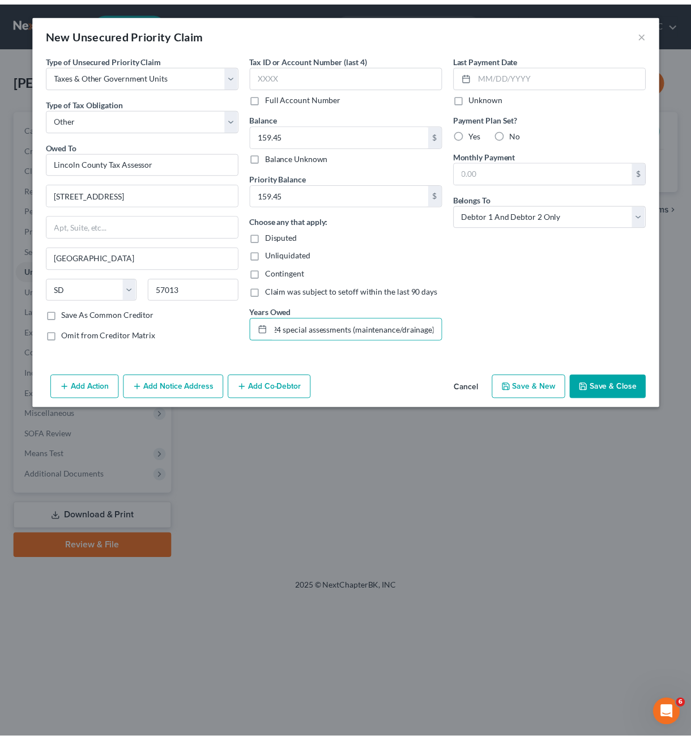
scroll to position [0, 0]
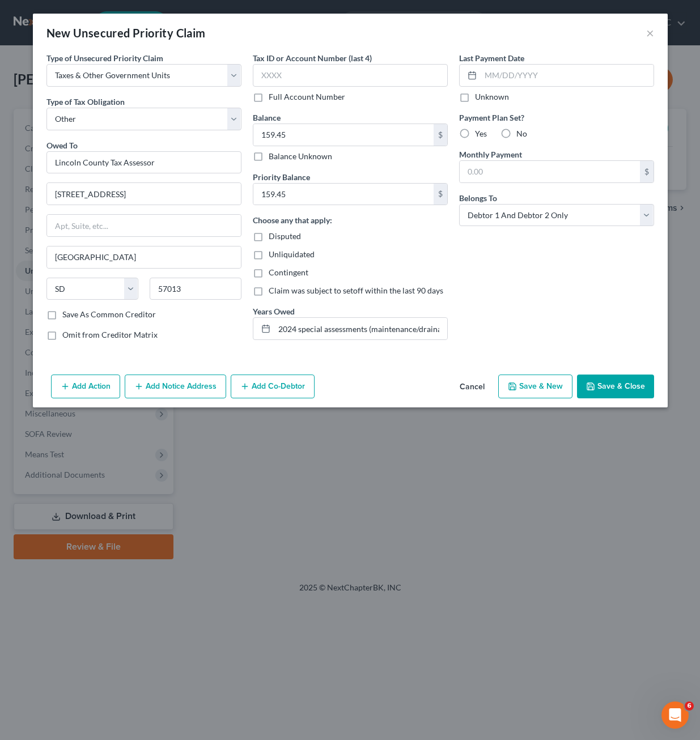
click at [613, 390] on button "Save & Close" at bounding box center [615, 386] width 77 height 24
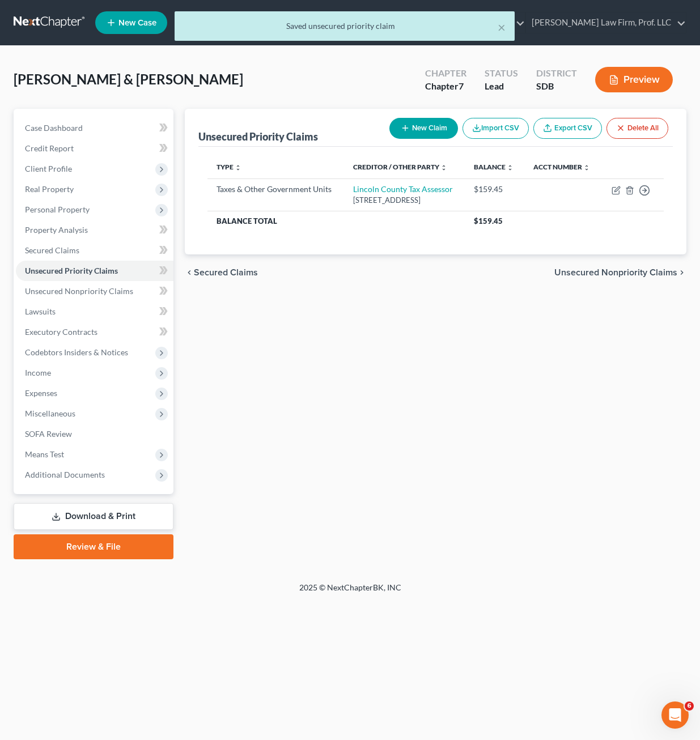
drag, startPoint x: 424, startPoint y: 511, endPoint x: 442, endPoint y: 506, distance: 18.1
click at [424, 511] on div "Unsecured Priority Claims New Claim Import CSV Export CSV Delete All Type expan…" at bounding box center [435, 334] width 513 height 450
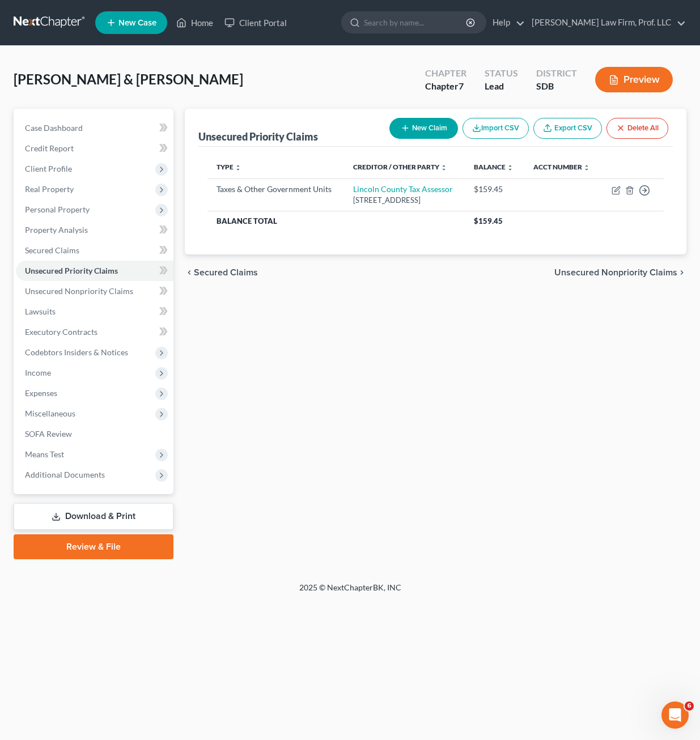
click at [473, 411] on div "Unsecured Priority Claims New Claim Import CSV Export CSV Delete All Type expan…" at bounding box center [435, 334] width 513 height 450
drag, startPoint x: 531, startPoint y: 399, endPoint x: 304, endPoint y: 329, distance: 237.9
click at [506, 399] on div "Unsecured Priority Claims New Claim Import CSV Export CSV Delete All Type expan…" at bounding box center [435, 334] width 513 height 450
click at [58, 215] on span "Personal Property" at bounding box center [94, 209] width 157 height 20
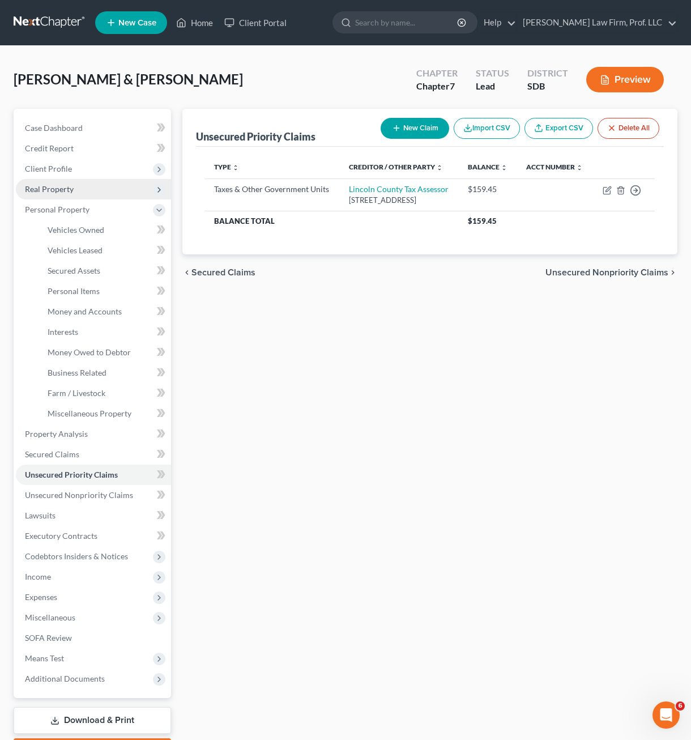
click at [80, 189] on span "Real Property" at bounding box center [93, 189] width 155 height 20
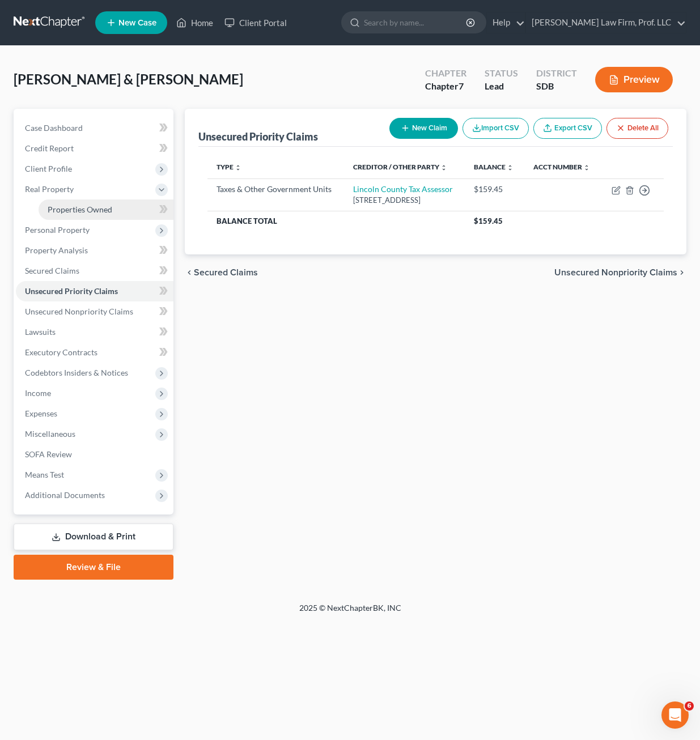
click at [82, 205] on span "Properties Owned" at bounding box center [80, 210] width 65 height 10
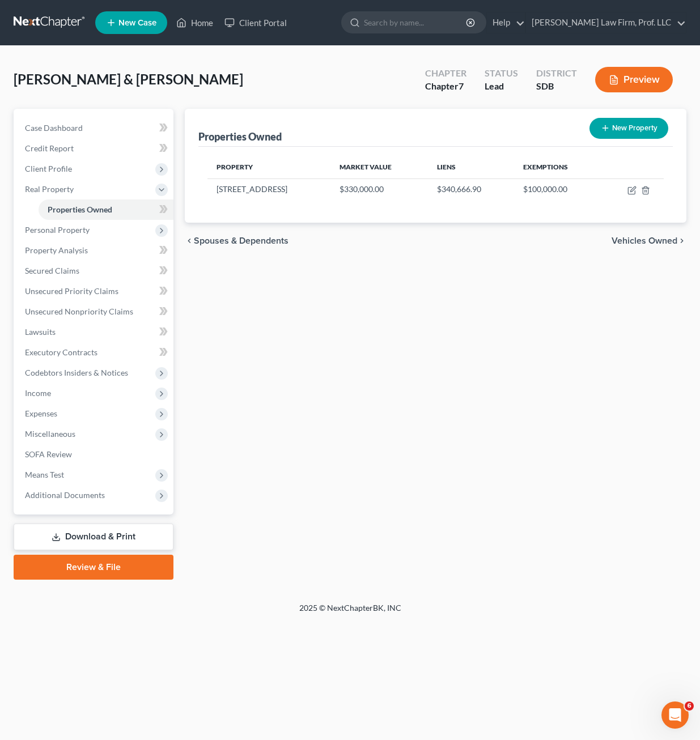
click at [479, 263] on div "Properties Owned New Property Property Market Value Liens Exemptions 904 Hemloc…" at bounding box center [435, 344] width 513 height 471
click at [628, 190] on icon "button" at bounding box center [631, 191] width 7 height 7
select select "43"
select select "2"
select select "0"
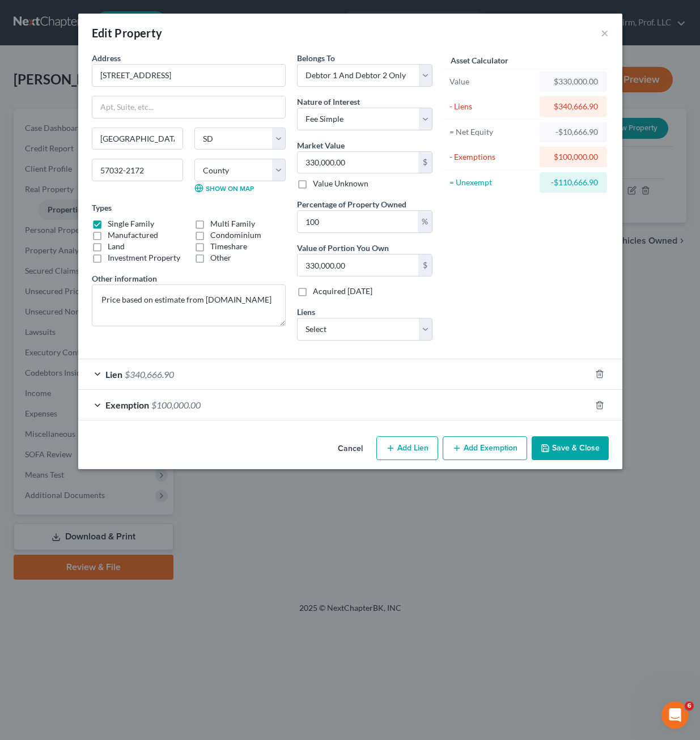
click at [537, 307] on div "Asset Calculator Value $330,000.00 - Liens $340,666.90 = Net Equity -$10,666.90…" at bounding box center [526, 200] width 176 height 297
click at [488, 292] on div "Asset Calculator Value $330,000.00 - Liens $340,666.90 = Net Equity -$10,666.90…" at bounding box center [526, 200] width 176 height 297
click at [509, 300] on div "Asset Calculator Value $330,000.00 - Liens $340,666.90 = Net Equity -$10,666.90…" at bounding box center [526, 200] width 176 height 297
click at [374, 330] on select "Select America First Credit Union - $3,202.00" at bounding box center [364, 329] width 135 height 23
drag, startPoint x: 374, startPoint y: 330, endPoint x: 400, endPoint y: 327, distance: 25.6
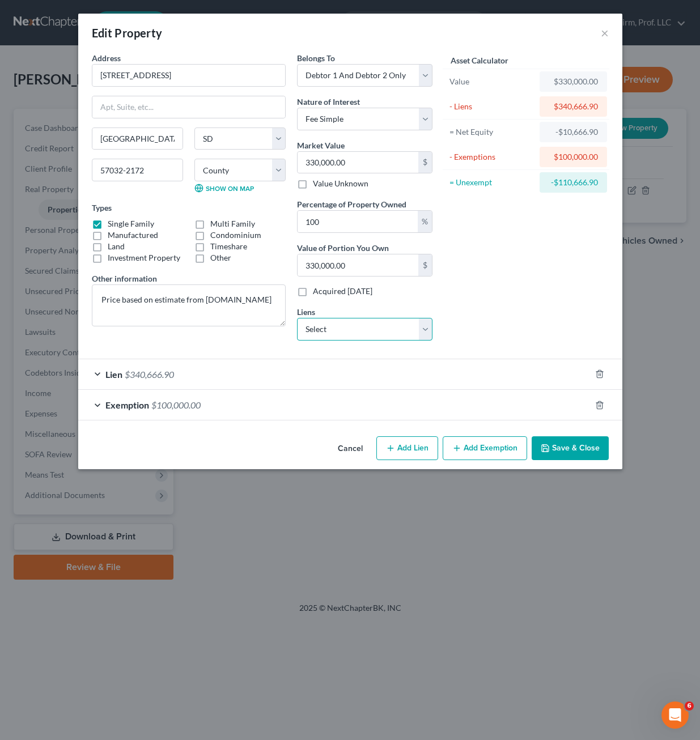
click at [374, 330] on select "Select America First Credit Union - $3,202.00" at bounding box center [364, 329] width 135 height 23
click at [531, 325] on div "Asset Calculator Value $330,000.00 - Liens $340,666.90 = Net Equity -$10,666.90…" at bounding box center [526, 200] width 176 height 297
click at [531, 333] on div "Asset Calculator Value $330,000.00 - Liens $340,666.90 = Net Equity -$10,666.90…" at bounding box center [526, 200] width 176 height 297
click at [529, 301] on div "Asset Calculator Value $330,000.00 - Liens $340,666.90 = Net Equity -$10,666.90…" at bounding box center [526, 200] width 176 height 297
click at [262, 312] on textarea "Price based on estimate from Realtor.com" at bounding box center [189, 305] width 194 height 42
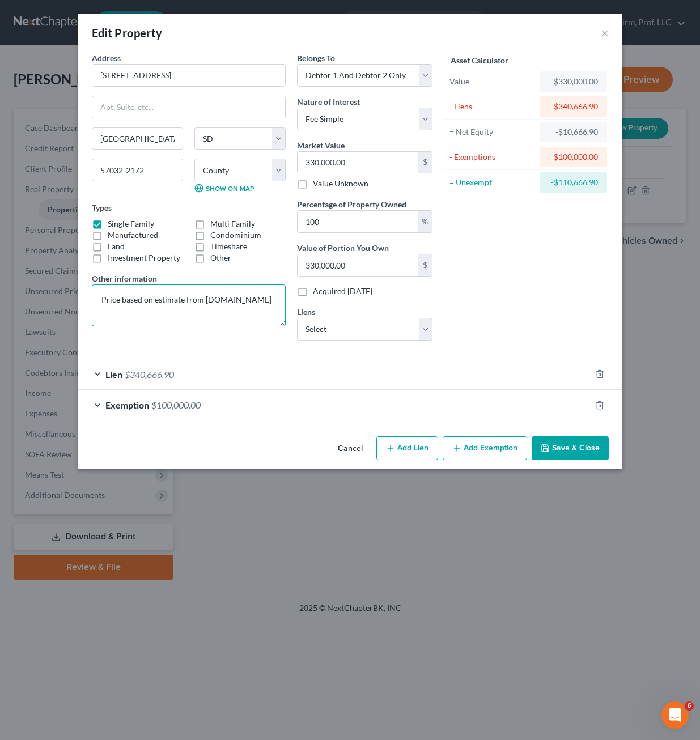
drag, startPoint x: 272, startPoint y: 297, endPoint x: 69, endPoint y: 286, distance: 204.2
click at [69, 286] on div "Edit Property × Address * 904 Hemlock Street Harrisburg State AL AK AR AZ CA CO…" at bounding box center [350, 370] width 700 height 740
click at [514, 314] on div "Asset Calculator Value $330,000.00 - Liens $340,666.90 = Net Equity -$10,666.90…" at bounding box center [526, 200] width 176 height 297
click at [385, 161] on input "330,000.00" at bounding box center [357, 163] width 121 height 22
drag, startPoint x: 216, startPoint y: 308, endPoint x: 252, endPoint y: 306, distance: 35.7
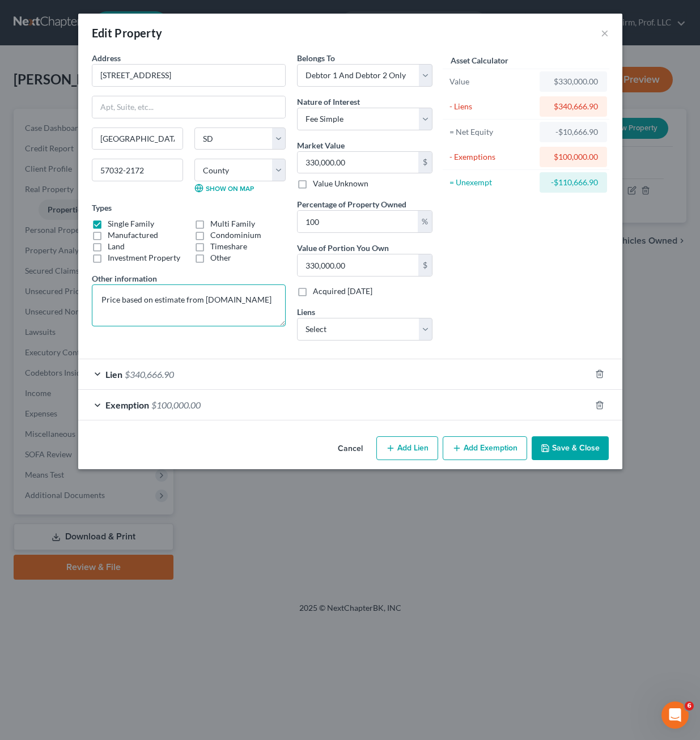
click at [218, 308] on textarea "Price based on estimate from Realtor.com" at bounding box center [189, 305] width 194 height 42
drag, startPoint x: 252, startPoint y: 305, endPoint x: -10, endPoint y: 299, distance: 261.8
click at [0, 299] on html "Home New Case Client Portal Gerry Law Firm, Prof. LLC riedel@sgsllc.com My Acco…" at bounding box center [350, 370] width 700 height 740
type textarea "Purchased for $343,400 on 11/15/2024"
click at [467, 297] on div "Asset Calculator Value $330,000.00 - Liens $340,666.90 = Net Equity -$10,666.90…" at bounding box center [526, 200] width 176 height 297
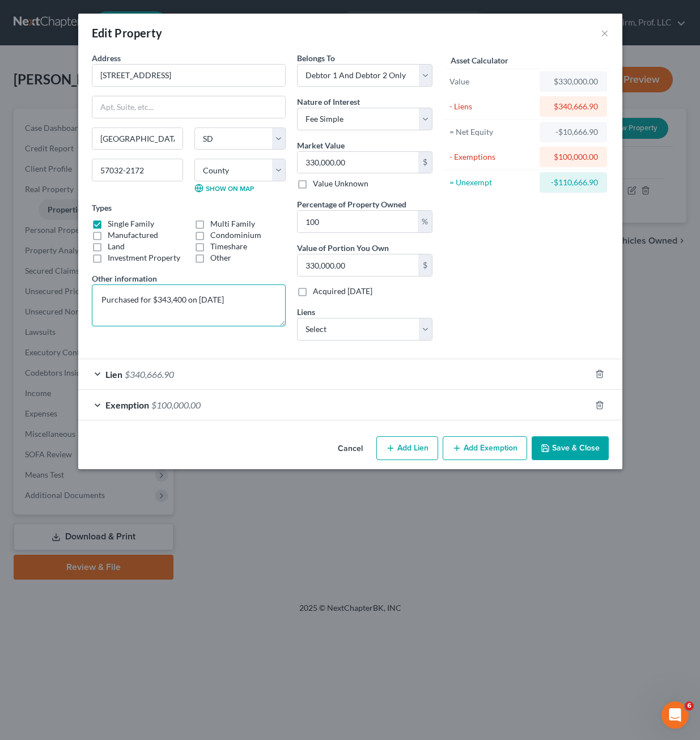
click at [273, 304] on textarea "Purchased for $343,400 on 11/15/2024" at bounding box center [189, 305] width 194 height 42
click at [260, 302] on textarea "Purchased for $343,400 on 11/15/2024" at bounding box center [189, 305] width 194 height 42
click at [251, 297] on textarea "Purchased for $343,400 on 11/15/2024" at bounding box center [189, 305] width 194 height 42
click at [276, 302] on textarea "Purchased for $343,400 on 11/15/2024" at bounding box center [189, 305] width 194 height 42
drag, startPoint x: 520, startPoint y: 288, endPoint x: 484, endPoint y: 286, distance: 35.8
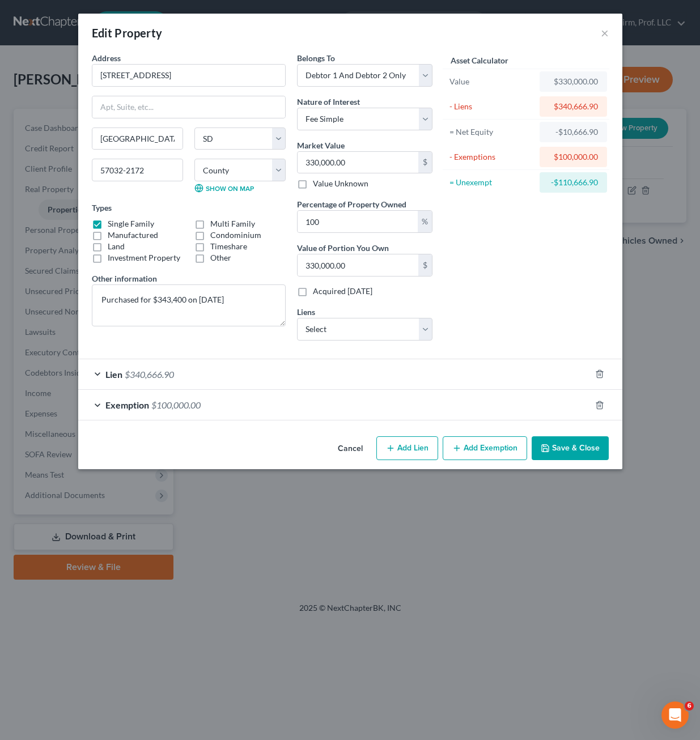
click at [519, 288] on div "Asset Calculator Value $330,000.00 - Liens $340,666.90 = Net Equity -$10,666.90…" at bounding box center [526, 200] width 176 height 297
click at [390, 164] on input "330,000.00" at bounding box center [357, 163] width 121 height 22
type input "3"
type input "3.00"
type input "35"
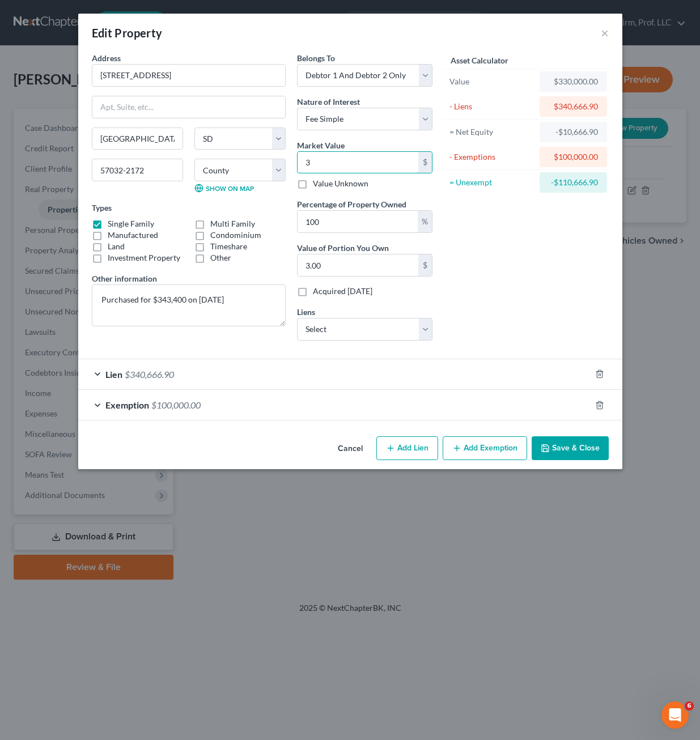
type input "35.00"
type input "350"
type input "350.00"
type input "3500"
type input "3,500.00"
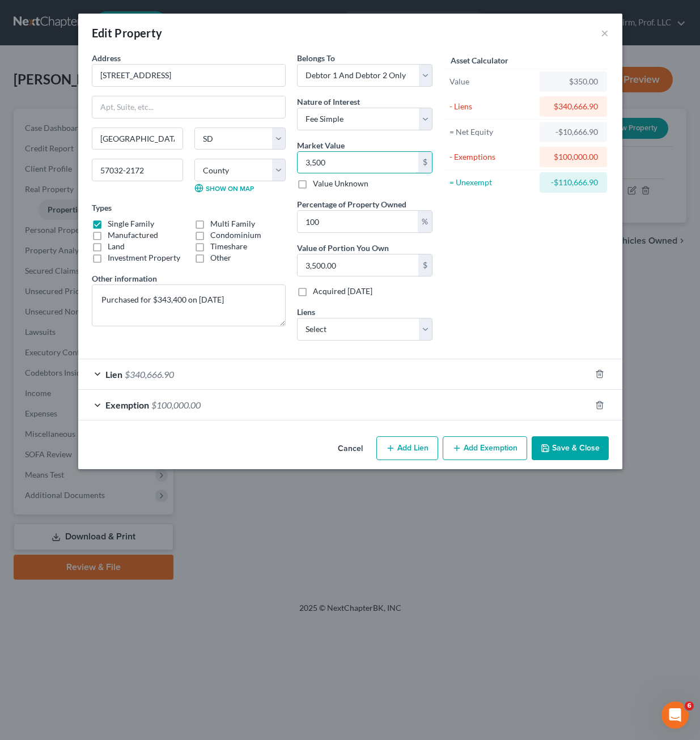
type input "3,5000"
type input "35,000.00"
type input "35,0000"
type input "350,000.00"
type input "350,000"
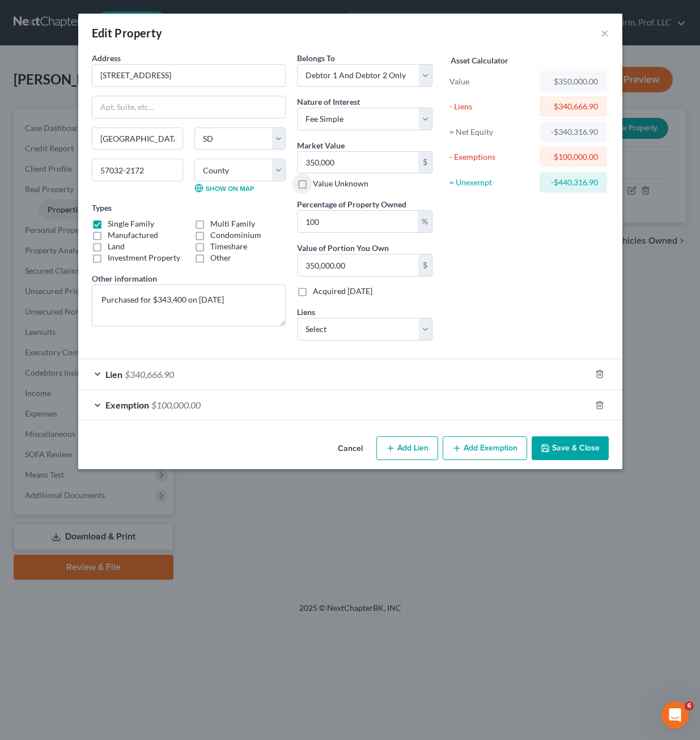
click at [471, 254] on div "Asset Calculator Value $350,000.00 - Liens $340,666.90 = Net Equity -$340,316.9…" at bounding box center [526, 200] width 176 height 297
click at [585, 445] on button "Save & Close" at bounding box center [569, 448] width 77 height 24
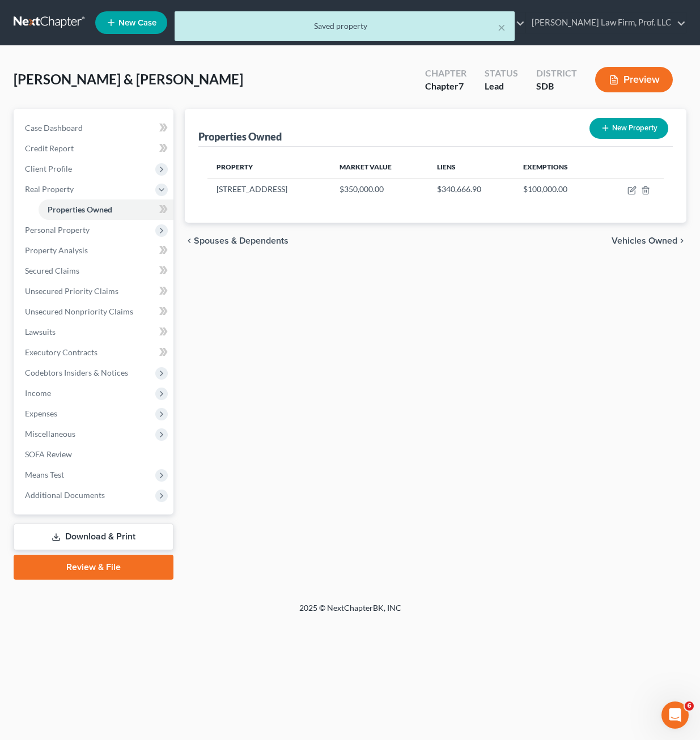
drag, startPoint x: 496, startPoint y: 435, endPoint x: 385, endPoint y: 378, distance: 124.9
click at [495, 434] on div "Properties Owned New Property Property Market Value Liens Exemptions 904 Hemloc…" at bounding box center [435, 344] width 513 height 471
click at [75, 228] on span "Personal Property" at bounding box center [57, 230] width 65 height 10
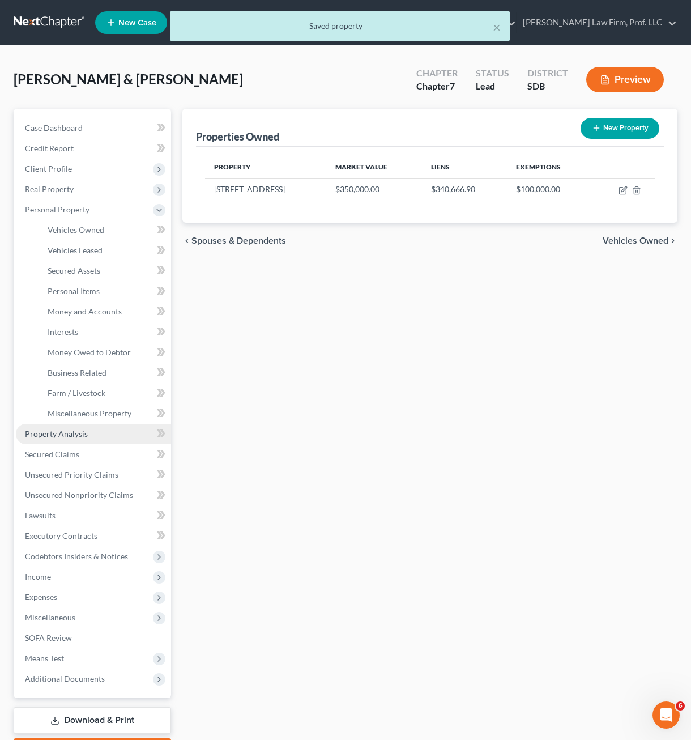
click at [61, 432] on span "Property Analysis" at bounding box center [56, 434] width 63 height 10
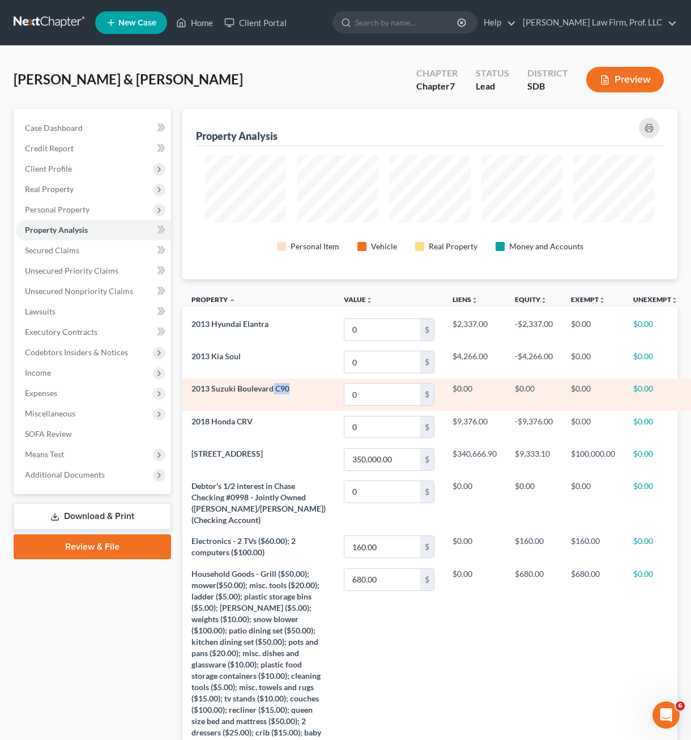
drag, startPoint x: 252, startPoint y: 399, endPoint x: 226, endPoint y: 398, distance: 26.1
click at [226, 398] on td "2013 Suzuki Boulevard C90" at bounding box center [258, 394] width 152 height 32
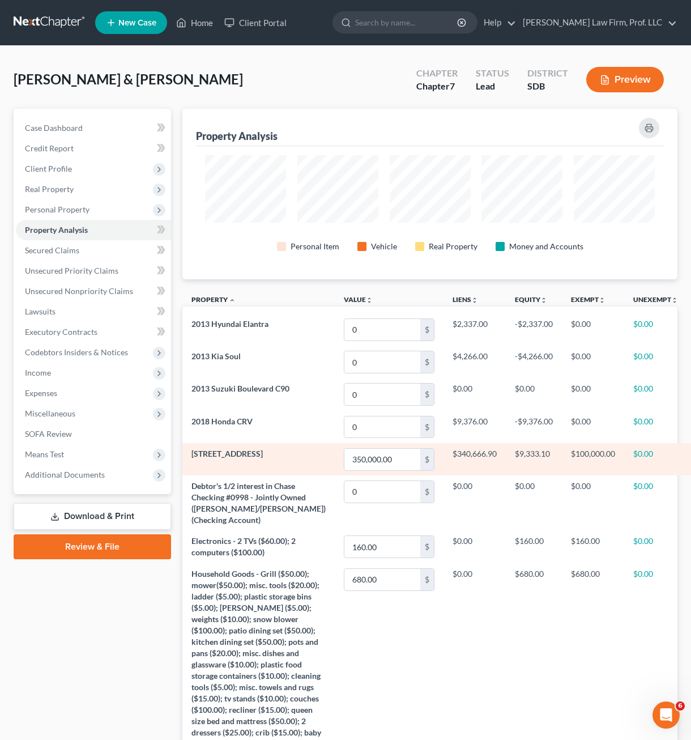
drag, startPoint x: 226, startPoint y: 398, endPoint x: 214, endPoint y: 445, distance: 48.0
click at [214, 438] on td "2018 Honda CRV" at bounding box center [258, 427] width 152 height 32
drag, startPoint x: 206, startPoint y: 459, endPoint x: 623, endPoint y: 459, distance: 417.5
click at [623, 459] on tr "904 Hemlock Street 350,000.00 $ $340,666.90 $9,333.10 $100,000.00 $0.00" at bounding box center [461, 459] width 558 height 32
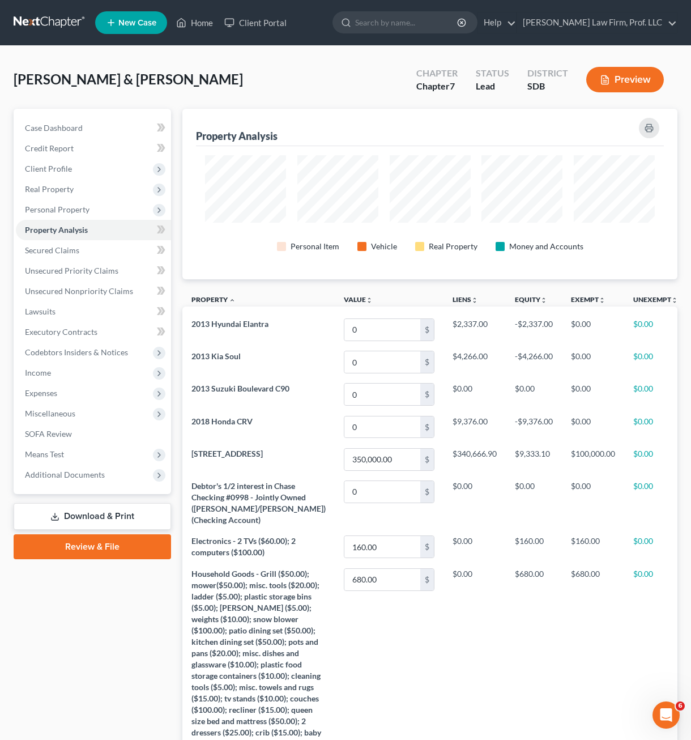
drag, startPoint x: 52, startPoint y: 606, endPoint x: 88, endPoint y: 603, distance: 36.3
click at [52, 606] on div "Case Dashboard Payments Invoices Payments Payments Credit Report Client Profile" at bounding box center [92, 510] width 169 height 802
click at [58, 161] on span "Client Profile" at bounding box center [93, 169] width 155 height 20
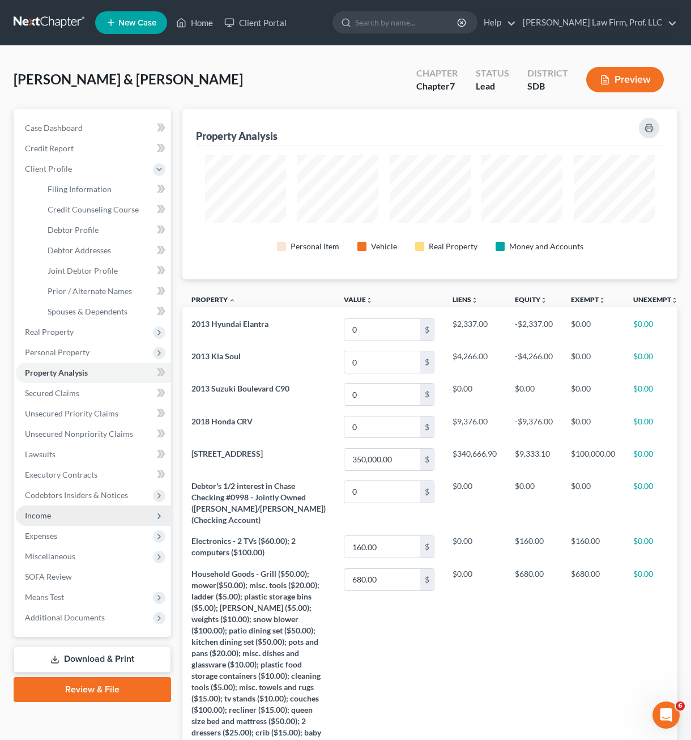
click at [31, 518] on span "Income" at bounding box center [38, 515] width 26 height 10
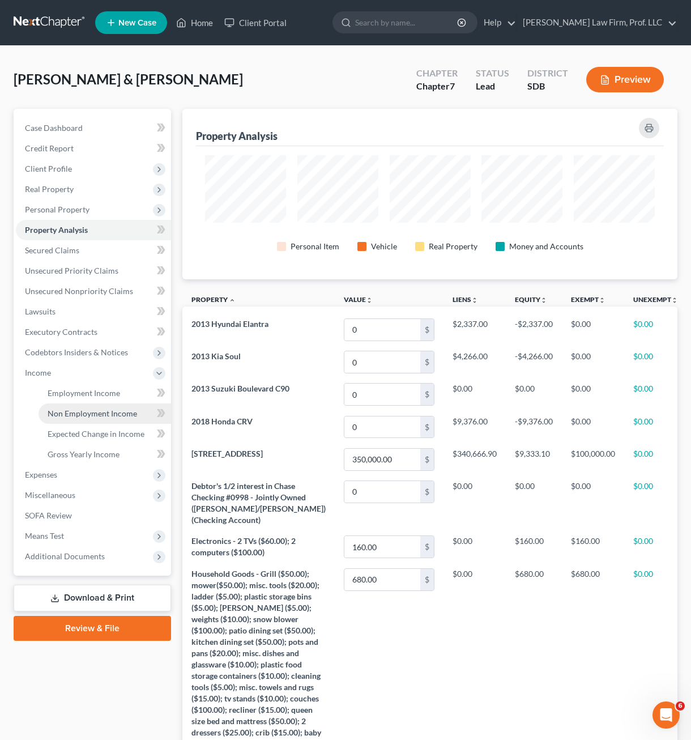
click at [92, 421] on link "Non Employment Income" at bounding box center [105, 413] width 133 height 20
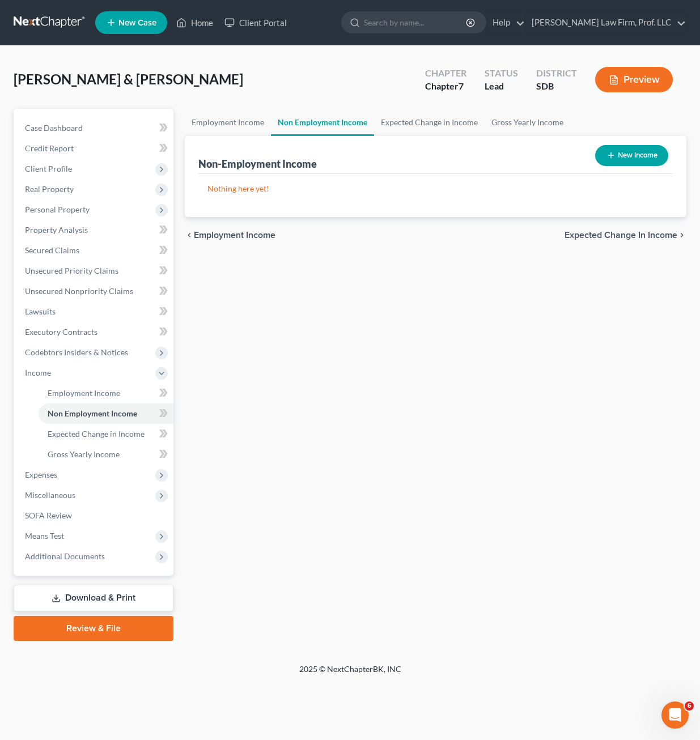
drag, startPoint x: 296, startPoint y: 215, endPoint x: 427, endPoint y: 173, distance: 137.9
click at [296, 214] on div "Nothing here yet! Income Source For Current Monthly Income Sorting..." at bounding box center [435, 195] width 474 height 43
click at [630, 152] on button "New Income" at bounding box center [631, 155] width 73 height 21
select select "0"
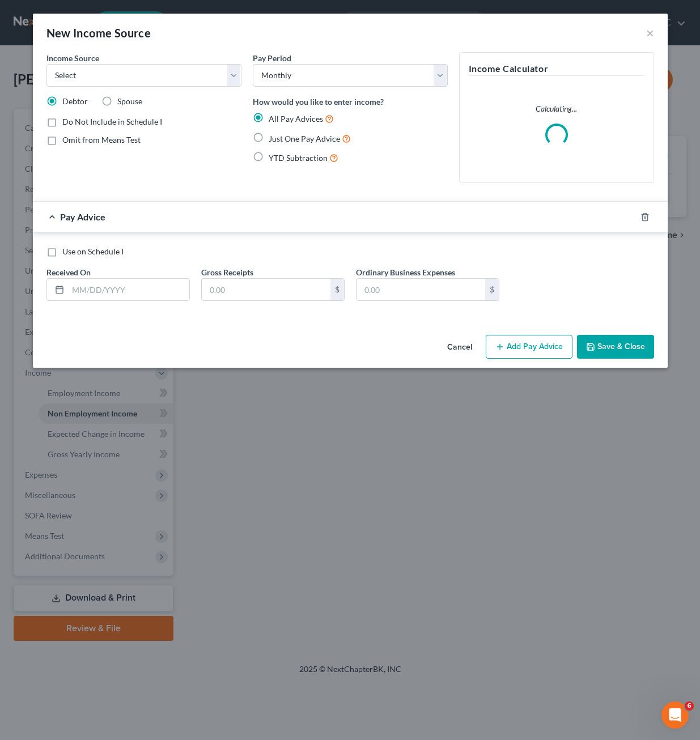
click at [173, 88] on div "Income Source * Select Unemployment Disability (from employer) Pension Retireme…" at bounding box center [144, 122] width 206 height 140
click at [176, 82] on select "Select Unemployment Disability (from employer) Pension Retirement Social Securi…" at bounding box center [143, 75] width 195 height 23
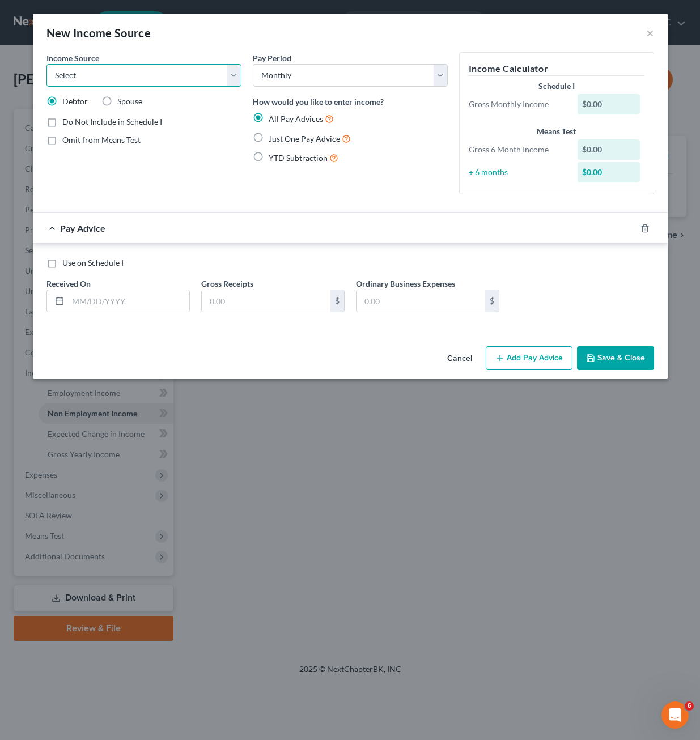
select select "12"
click at [46, 64] on select "Select Unemployment Disability (from employer) Pension Retirement Social Securi…" at bounding box center [143, 75] width 195 height 23
click at [138, 167] on div "Income Source * Select Unemployment Disability (from employer) Pension Retireme…" at bounding box center [144, 127] width 206 height 151
click at [112, 294] on input "text" at bounding box center [128, 301] width 121 height 22
click at [295, 140] on span "Just One Pay Advice" at bounding box center [304, 139] width 71 height 10
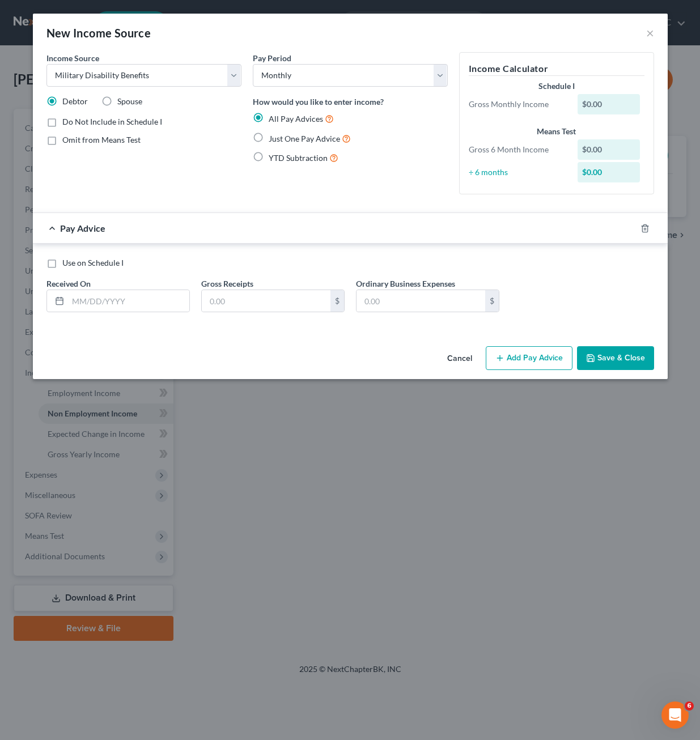
click at [280, 139] on input "Just One Pay Advice" at bounding box center [276, 135] width 7 height 7
radio input "true"
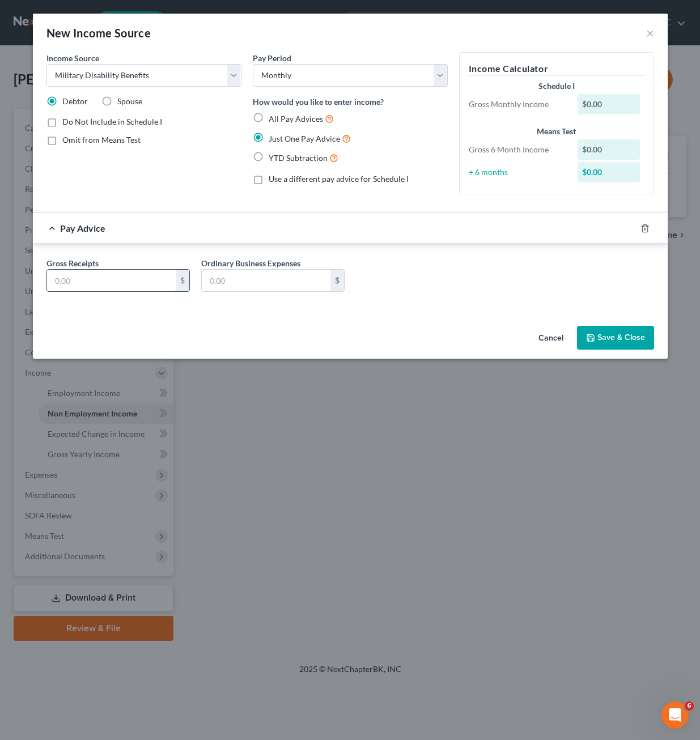
click at [126, 280] on input "text" at bounding box center [111, 281] width 129 height 22
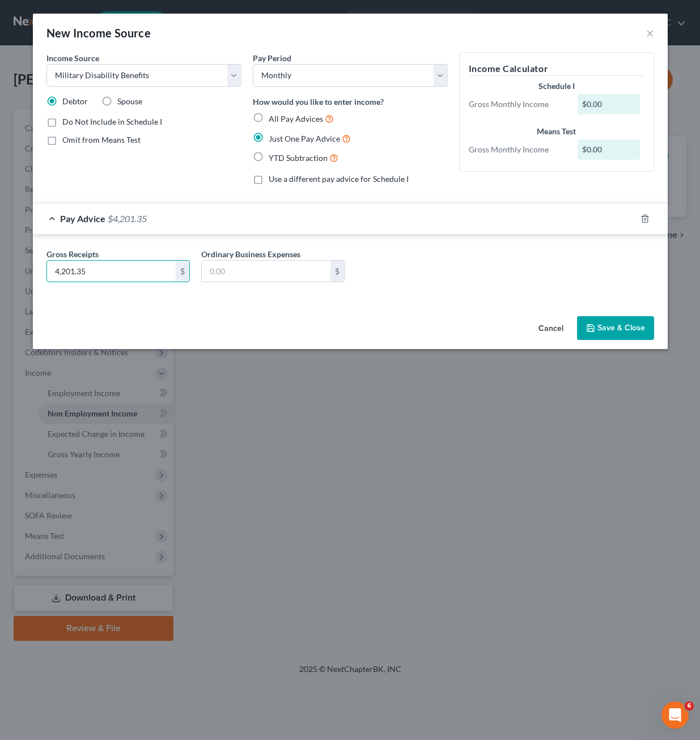
type input "4,201.35"
click at [455, 287] on div "Gross Receipts 4,201.35 $ Ordinary Business Expenses $" at bounding box center [350, 270] width 619 height 44
click at [617, 329] on button "Save & Close" at bounding box center [615, 328] width 77 height 24
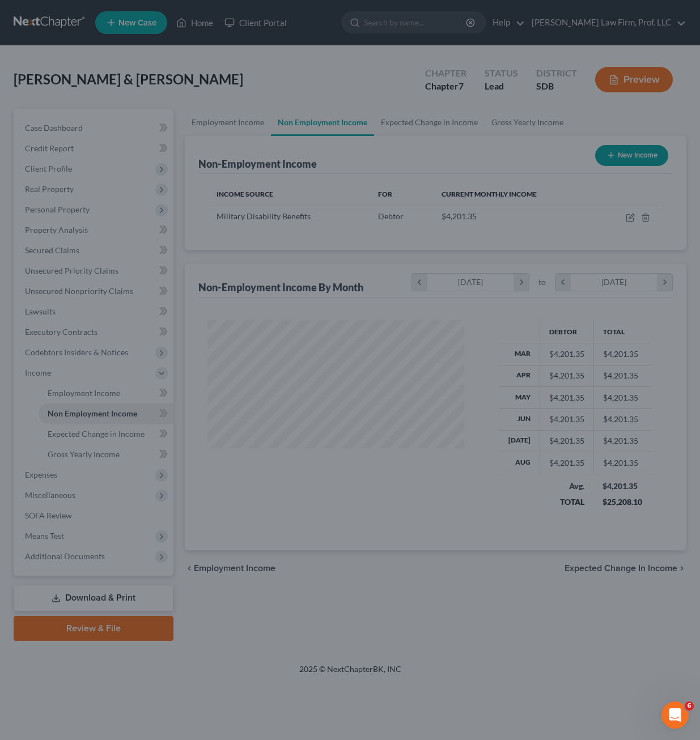
scroll to position [203, 279]
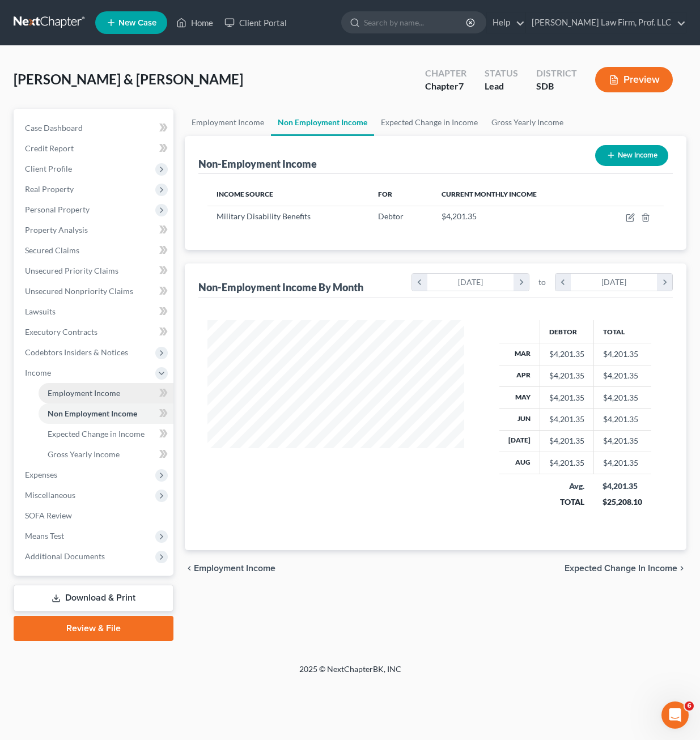
click at [80, 399] on link "Employment Income" at bounding box center [106, 393] width 135 height 20
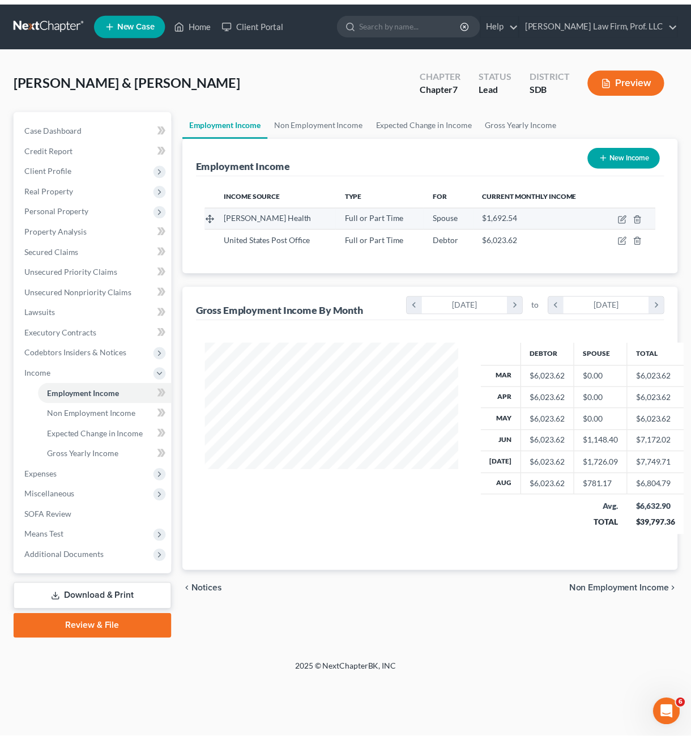
scroll to position [203, 279]
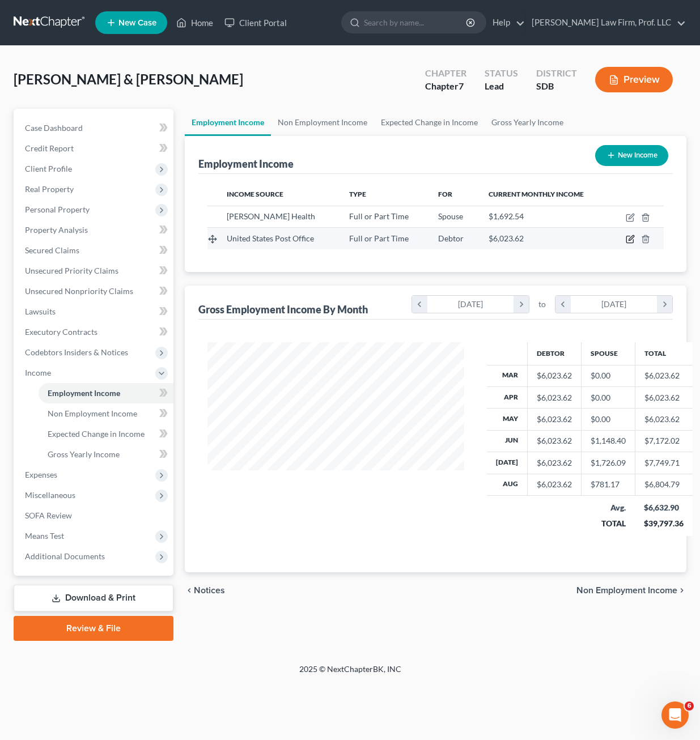
click at [630, 237] on icon "button" at bounding box center [629, 239] width 9 height 9
select select "0"
select select "43"
select select "2"
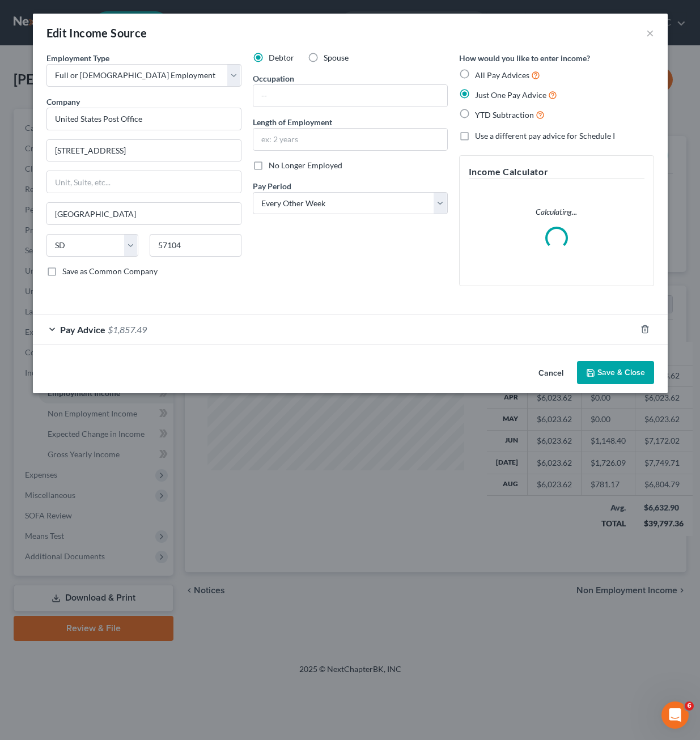
click at [339, 261] on div "Debtor Spouse Occupation Length of Employment No Longer Employed Pay Period * S…" at bounding box center [350, 173] width 206 height 243
click at [254, 322] on div "Pay Advice $1,857.49" at bounding box center [334, 329] width 603 height 30
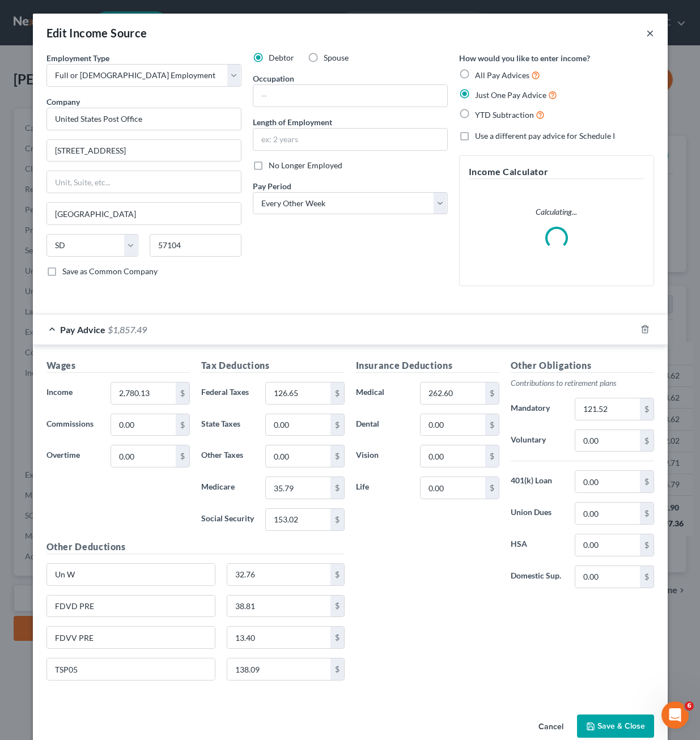
click at [646, 28] on button "×" at bounding box center [650, 33] width 8 height 14
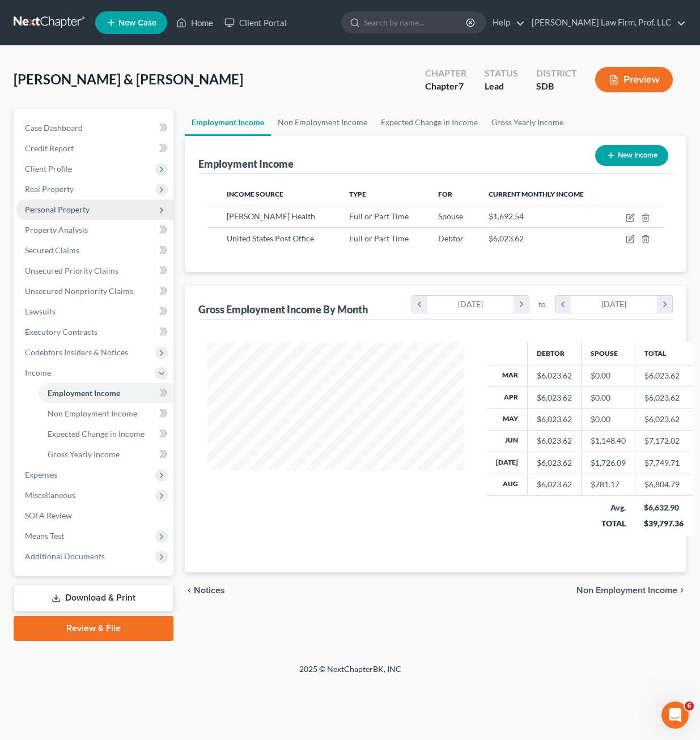
click at [63, 218] on span "Personal Property" at bounding box center [94, 209] width 157 height 20
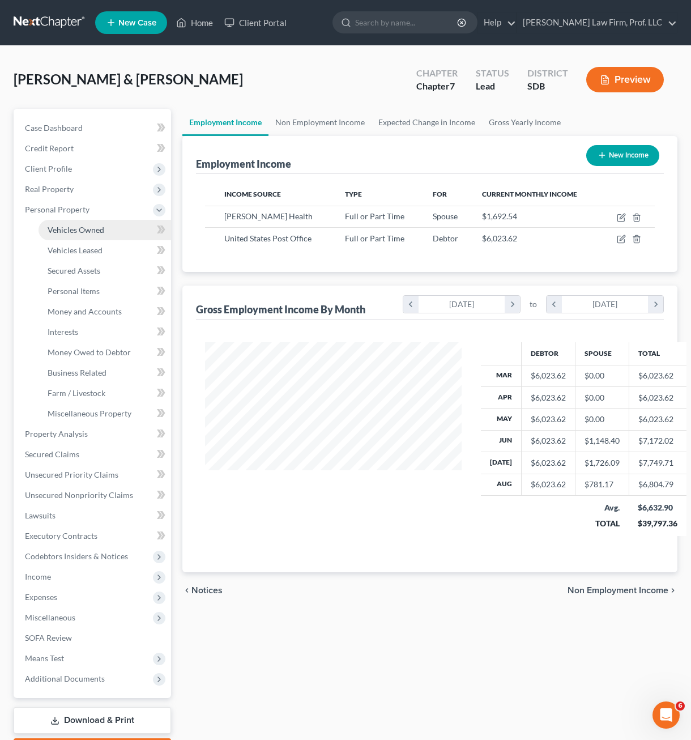
scroll to position [566290, 566217]
click at [83, 309] on span "Money and Accounts" at bounding box center [85, 311] width 74 height 10
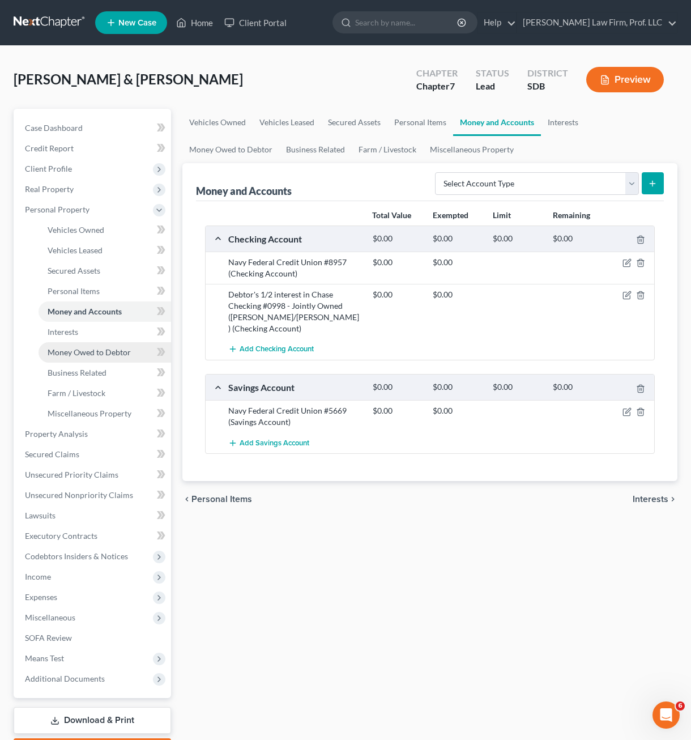
click at [81, 354] on span "Money Owed to Debtor" at bounding box center [89, 352] width 83 height 10
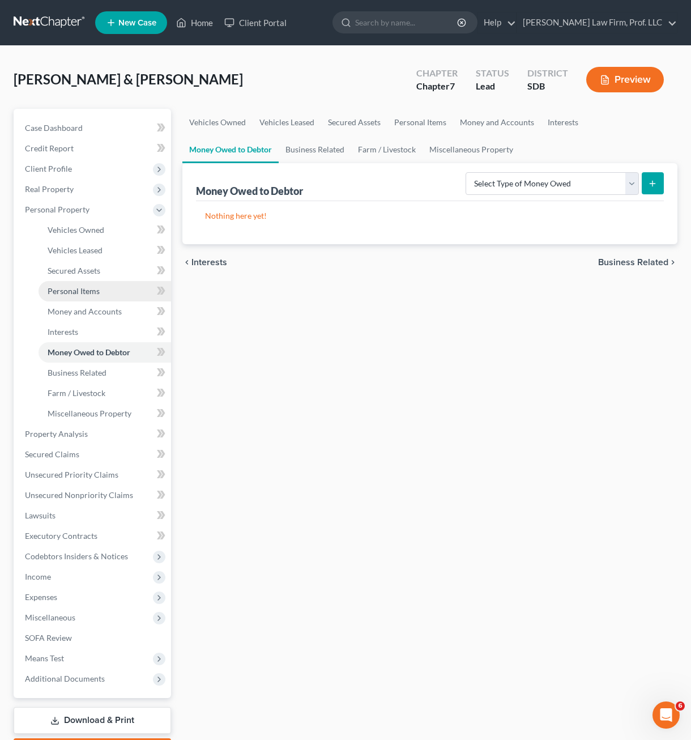
click at [86, 292] on span "Personal Items" at bounding box center [74, 291] width 52 height 10
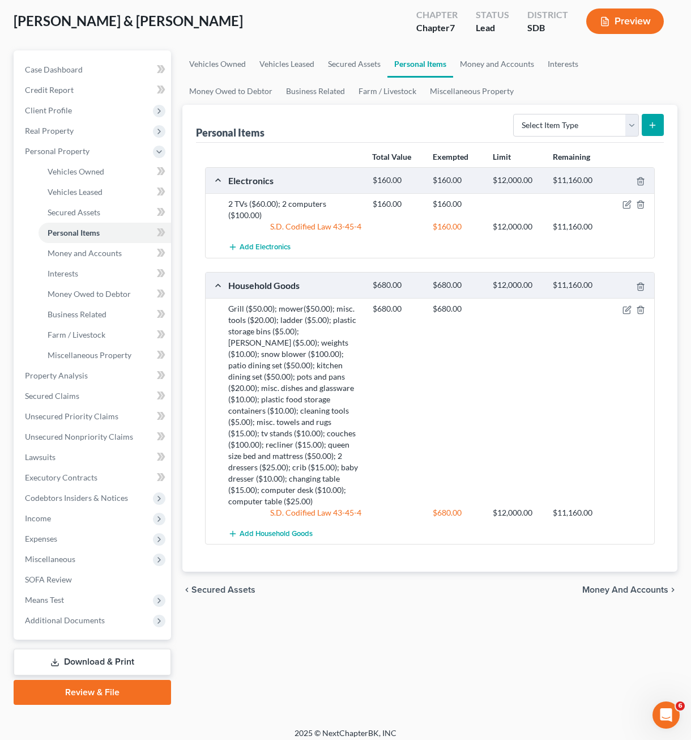
scroll to position [66, 0]
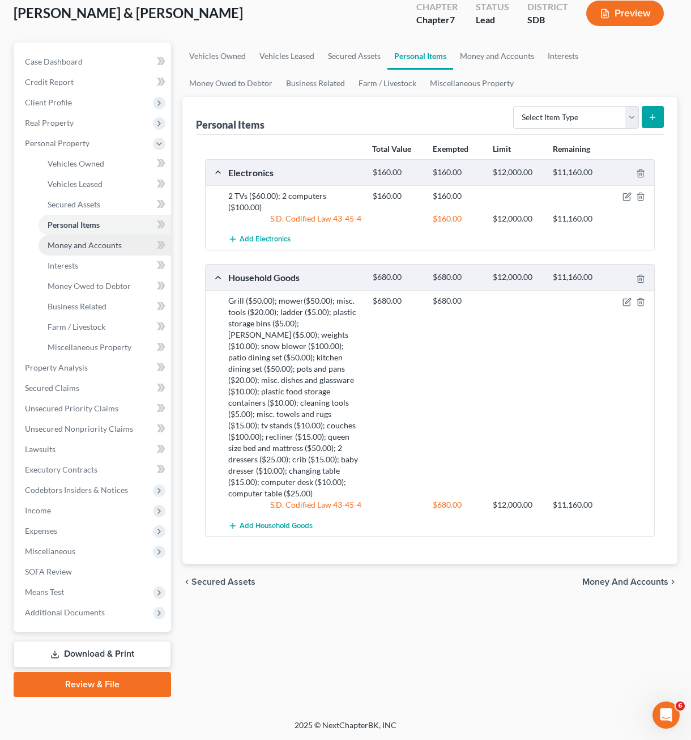
click at [80, 251] on link "Money and Accounts" at bounding box center [105, 245] width 133 height 20
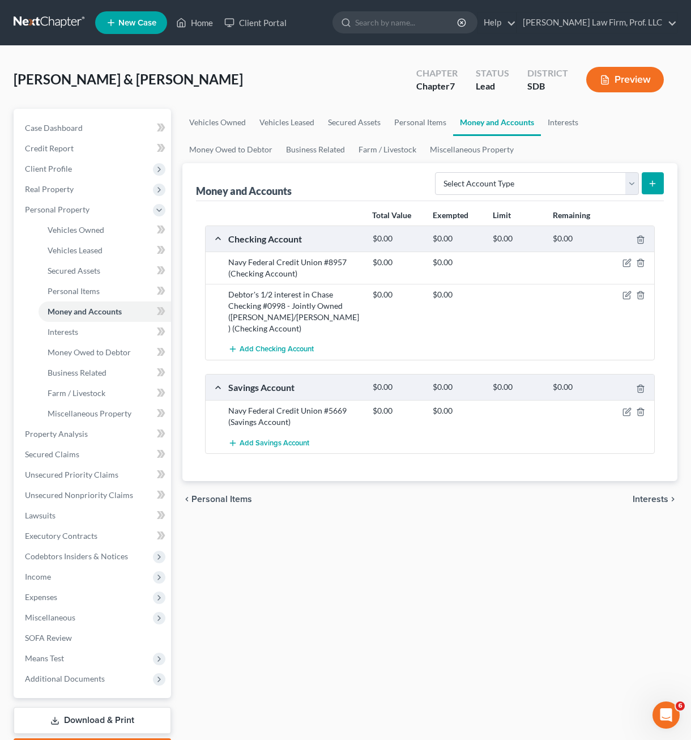
click at [390, 516] on div "chevron_left Personal Items Interests chevron_right" at bounding box center [429, 499] width 495 height 36
click at [275, 595] on div "Vehicles Owned Vehicles Leased Secured Assets Personal Items Money and Accounts…" at bounding box center [430, 436] width 506 height 654
click at [426, 531] on div "Vehicles Owned Vehicles Leased Secured Assets Personal Items Money and Accounts…" at bounding box center [430, 436] width 506 height 654
click at [433, 501] on div "chevron_left Personal Items Interests chevron_right" at bounding box center [429, 499] width 495 height 36
click at [357, 526] on div "Vehicles Owned Vehicles Leased Secured Assets Personal Items Money and Accounts…" at bounding box center [430, 436] width 506 height 654
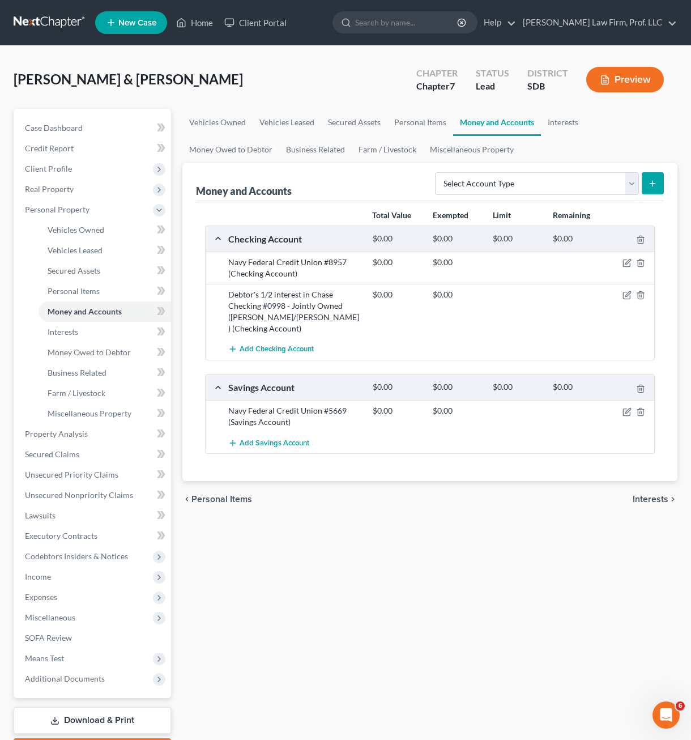
click at [357, 498] on div "chevron_left Personal Items Interests chevron_right" at bounding box center [429, 499] width 495 height 36
click at [49, 577] on span "Income" at bounding box center [38, 577] width 26 height 10
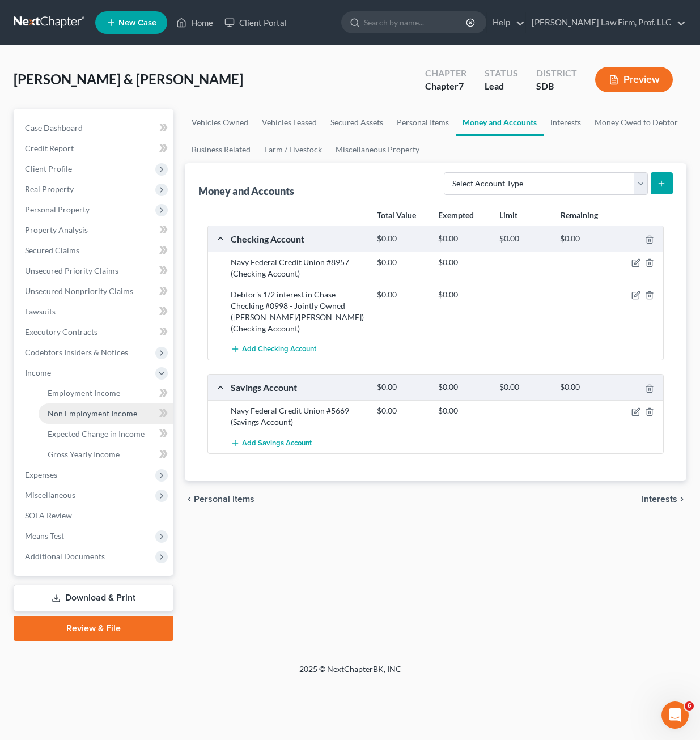
click at [96, 413] on span "Non Employment Income" at bounding box center [93, 413] width 90 height 10
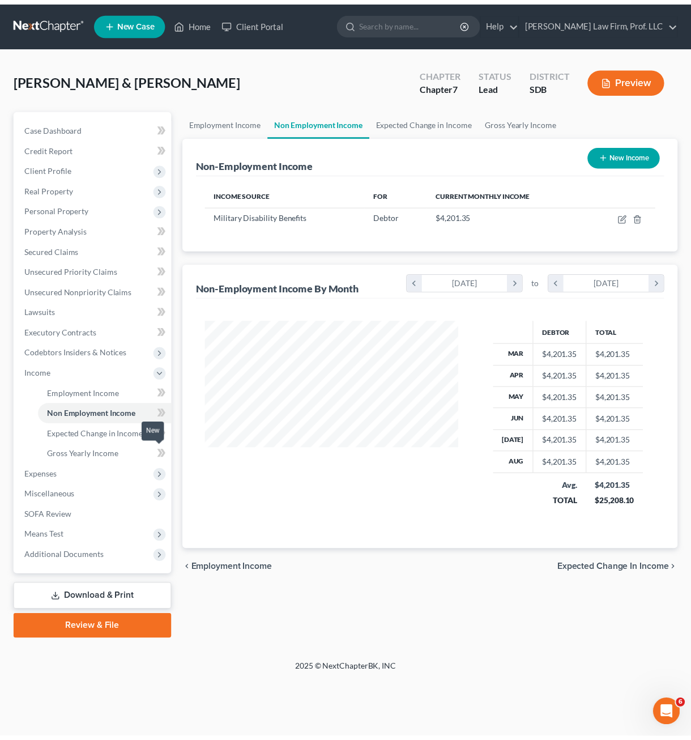
scroll to position [203, 279]
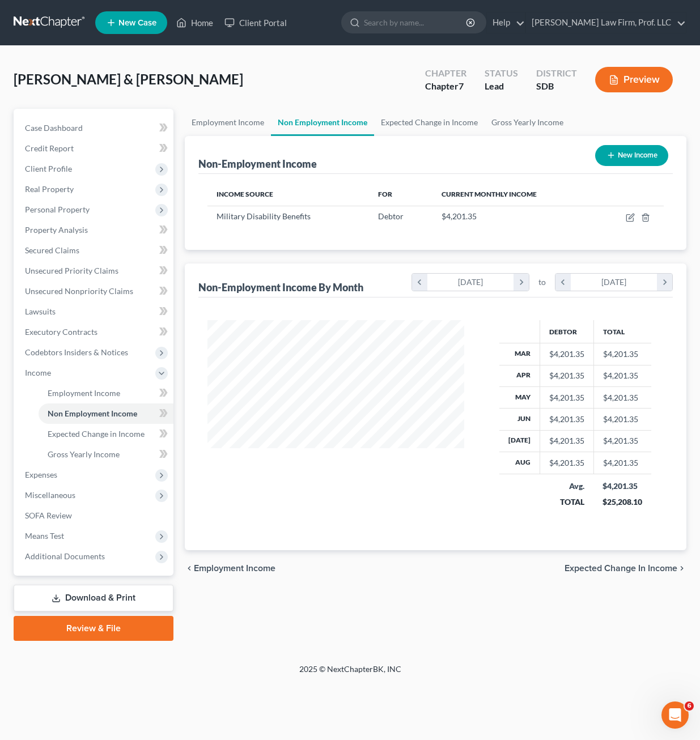
drag, startPoint x: 100, startPoint y: 211, endPoint x: 100, endPoint y: 219, distance: 8.5
click at [100, 211] on span "Personal Property" at bounding box center [94, 209] width 157 height 20
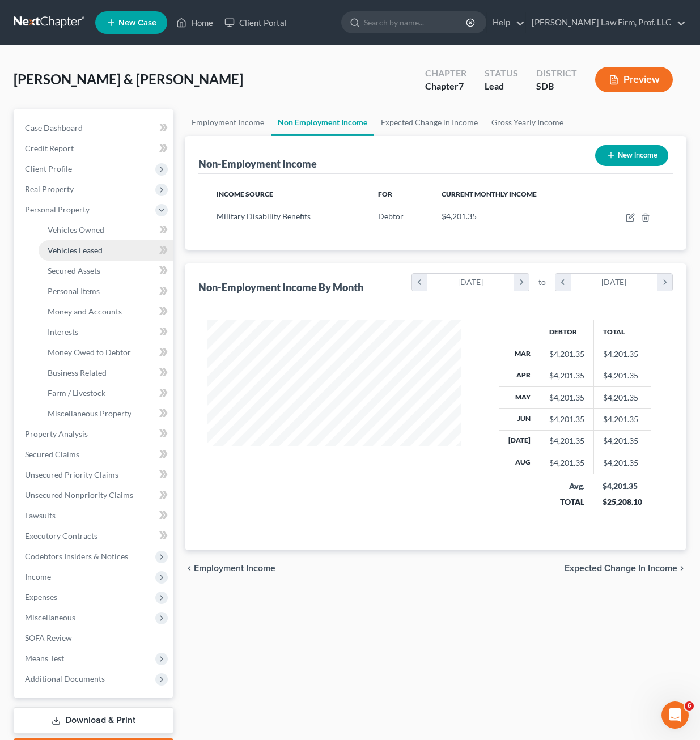
scroll to position [566290, 566217]
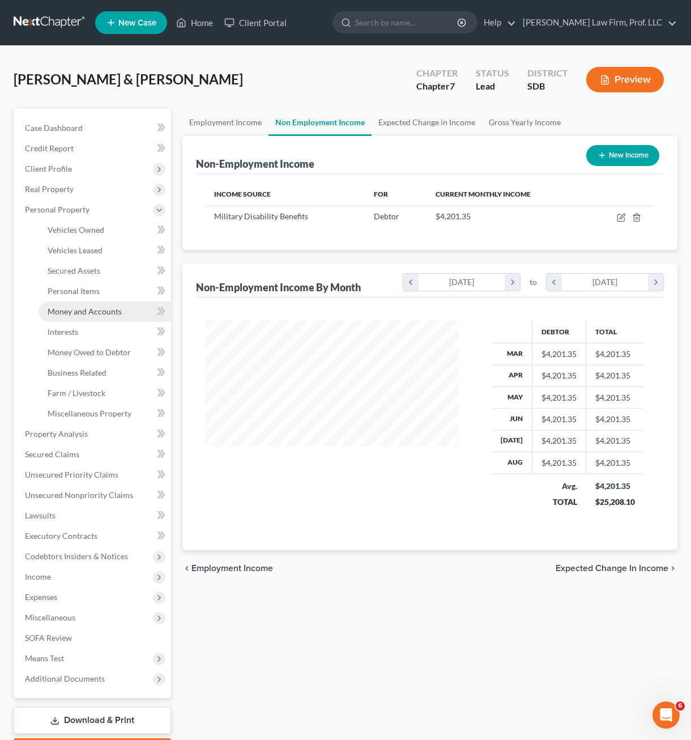
click at [109, 311] on span "Money and Accounts" at bounding box center [85, 311] width 74 height 10
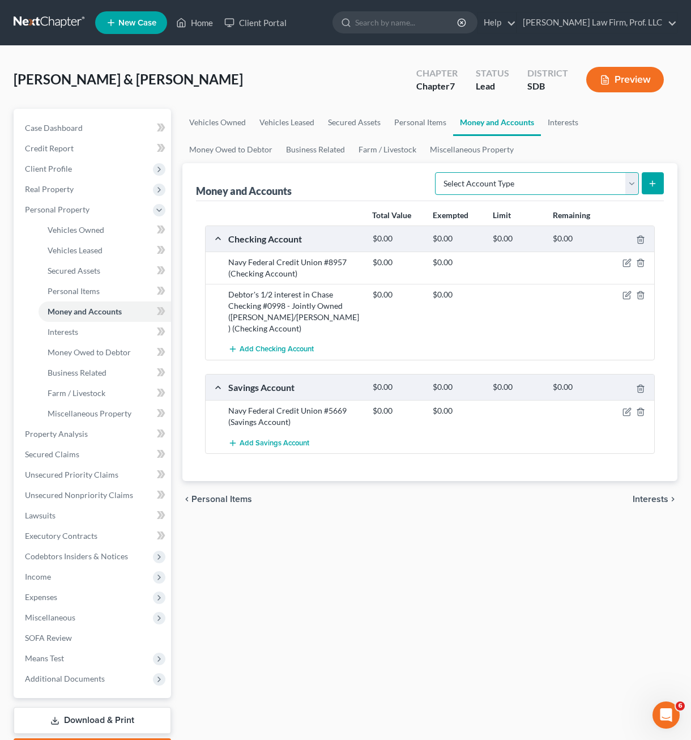
click at [566, 172] on select "Select Account Type Brokerage Cash on Hand Certificates of Deposit Checking Acc…" at bounding box center [537, 183] width 204 height 23
drag, startPoint x: 565, startPoint y: 175, endPoint x: 545, endPoint y: 175, distance: 20.4
click at [565, 175] on select "Select Account Type Brokerage Cash on Hand Certificates of Deposit Checking Acc…" at bounding box center [537, 183] width 204 height 23
click at [84, 419] on link "Miscellaneous Property" at bounding box center [105, 413] width 133 height 20
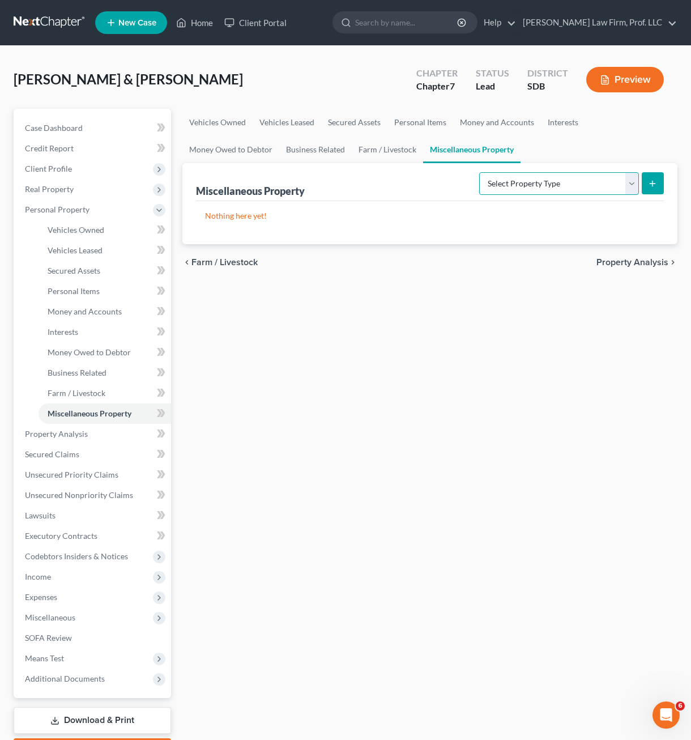
click at [589, 177] on select "Select Property Type Assigned for Creditor Benefit Within 1 Year Holding for An…" at bounding box center [559, 183] width 160 height 23
drag, startPoint x: 585, startPoint y: 181, endPoint x: 497, endPoint y: 191, distance: 88.5
click at [585, 181] on select "Select Property Type Assigned for Creditor Benefit Within 1 Year Holding for An…" at bounding box center [559, 183] width 160 height 23
click at [87, 357] on link "Money Owed to Debtor" at bounding box center [105, 352] width 133 height 20
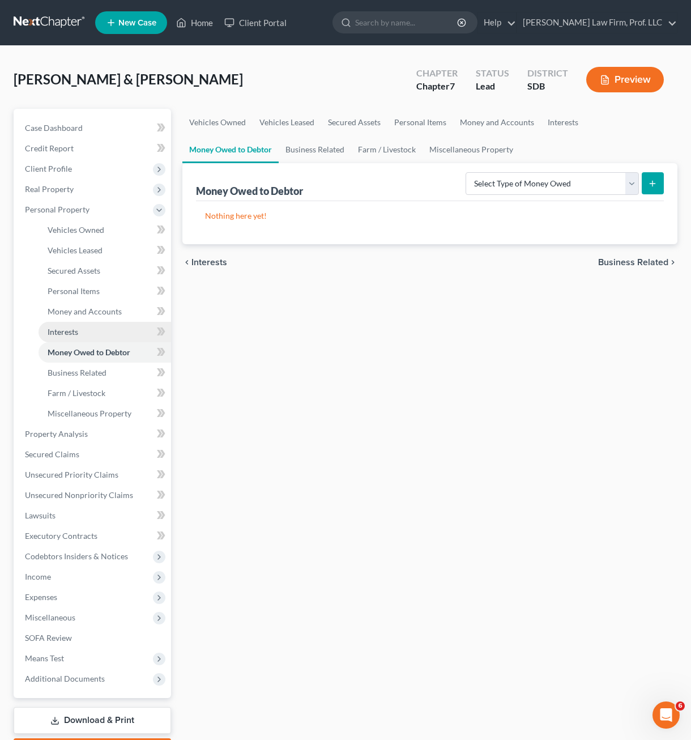
click at [86, 325] on link "Interests" at bounding box center [105, 332] width 133 height 20
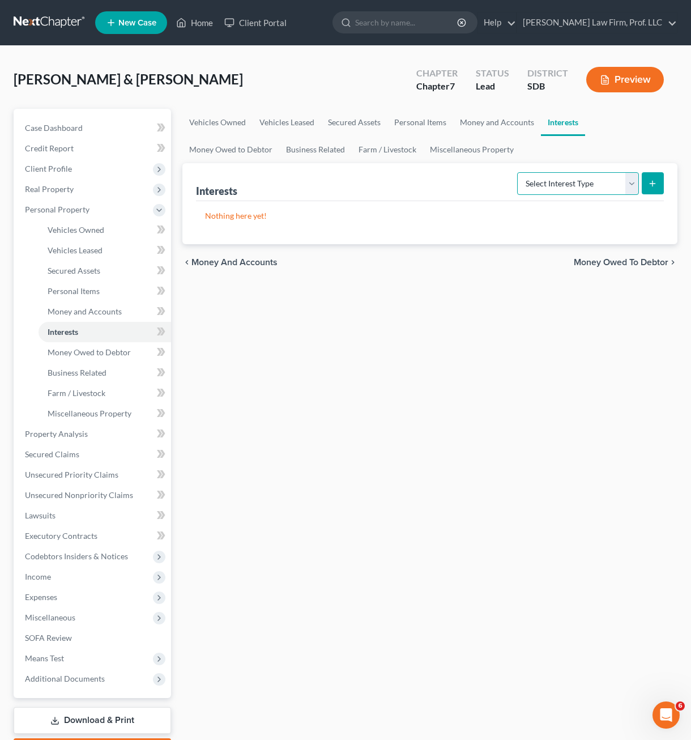
click at [610, 186] on select "Select Interest Type 401K Annuity Bond Education IRA Government Bond Government…" at bounding box center [578, 183] width 122 height 23
drag, startPoint x: 62, startPoint y: 357, endPoint x: 151, endPoint y: 355, distance: 89.0
click at [62, 357] on link "Money Owed to Debtor" at bounding box center [105, 352] width 133 height 20
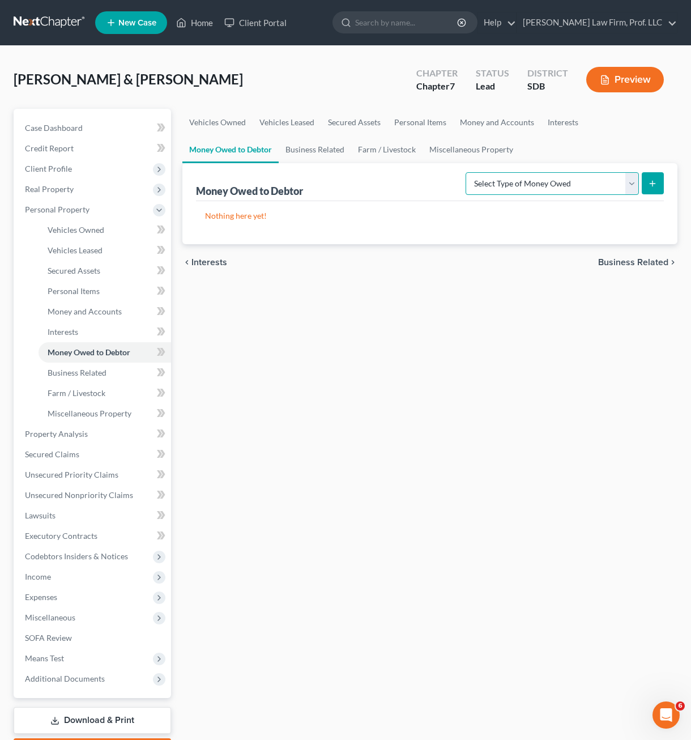
click at [565, 189] on select "Select Type of Money Owed Accounts Receivable Alimony Child Support Claims Agai…" at bounding box center [552, 183] width 173 height 23
select select "other_contingent_and_unliquidated_claims"
click at [466, 172] on select "Select Type of Money Owed Accounts Receivable Alimony Child Support Claims Agai…" at bounding box center [552, 183] width 173 height 23
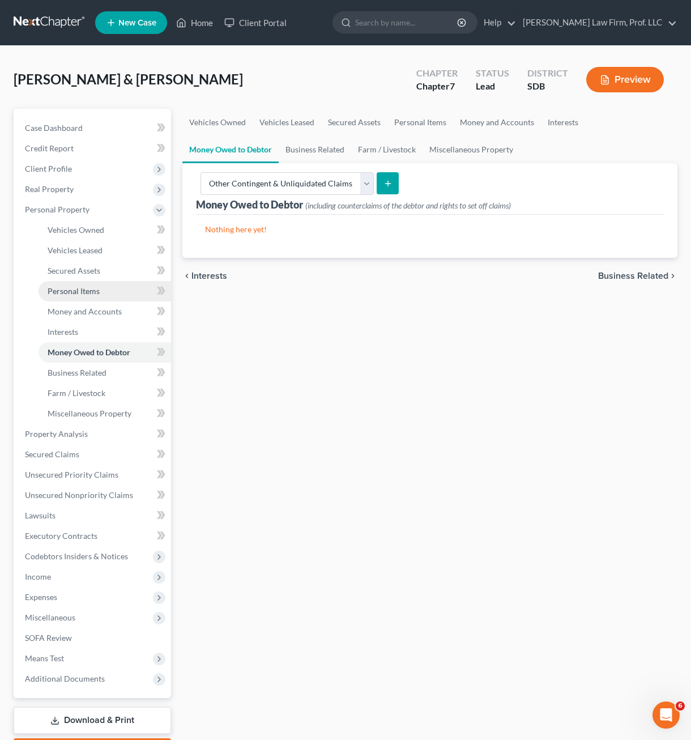
click at [91, 291] on span "Personal Items" at bounding box center [74, 291] width 52 height 10
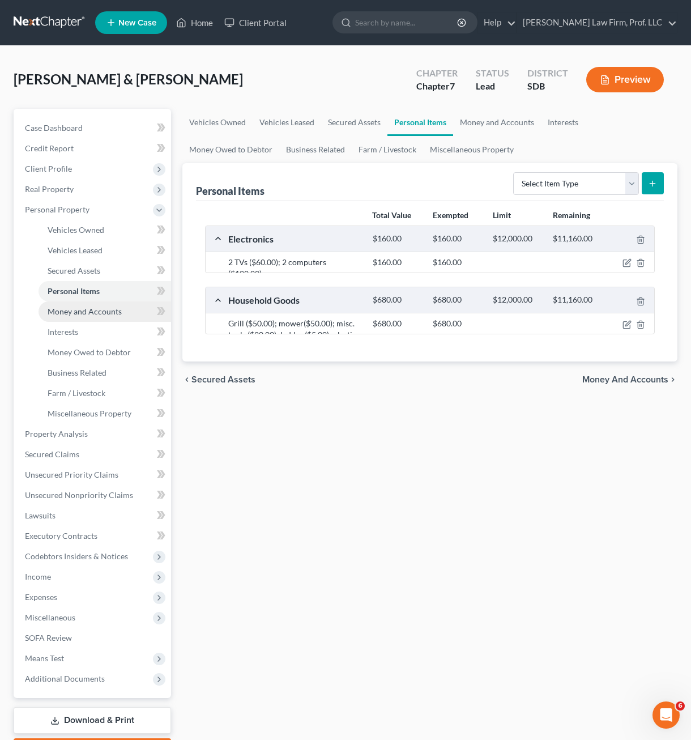
drag, startPoint x: 100, startPoint y: 312, endPoint x: 155, endPoint y: 301, distance: 56.6
click at [99, 312] on span "Money and Accounts" at bounding box center [85, 311] width 74 height 10
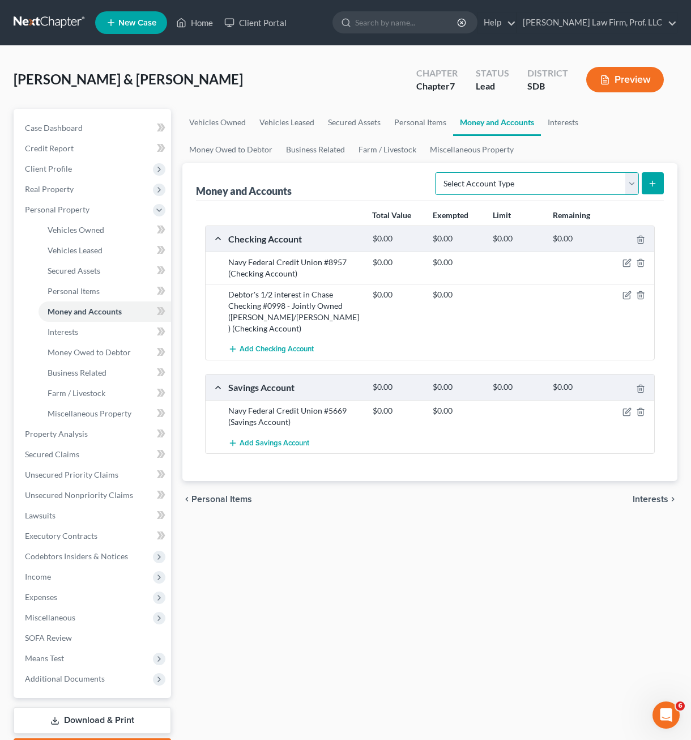
click at [617, 184] on select "Select Account Type Brokerage Cash on Hand Certificates of Deposit Checking Acc…" at bounding box center [537, 183] width 204 height 23
select select "other"
click at [437, 172] on select "Select Account Type Brokerage Cash on Hand Certificates of Deposit Checking Acc…" at bounding box center [537, 183] width 204 height 23
click at [660, 186] on button "submit" at bounding box center [653, 183] width 22 height 22
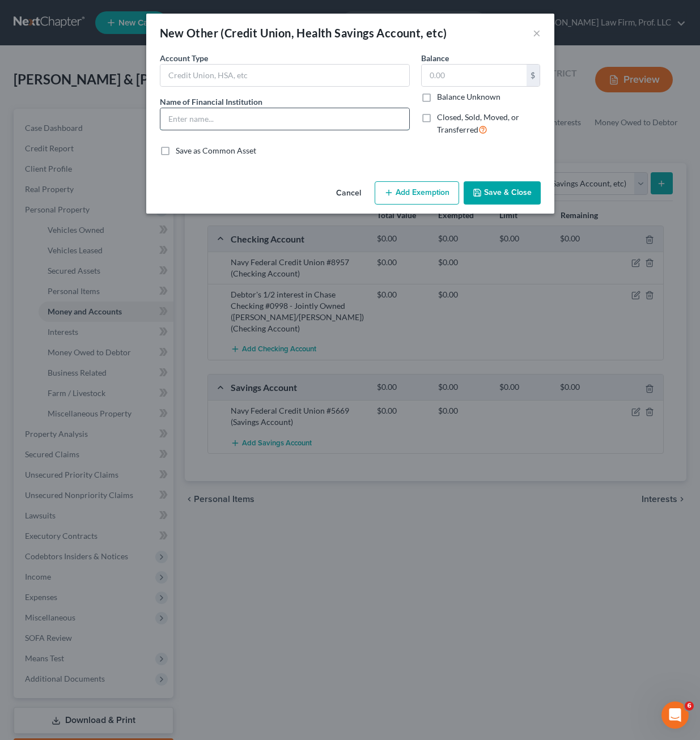
click at [265, 119] on input "text" at bounding box center [284, 119] width 249 height 22
drag, startPoint x: 272, startPoint y: 90, endPoint x: 279, endPoint y: 78, distance: 13.7
click at [274, 88] on div "Account Type Name of Financial Institution *" at bounding box center [284, 98] width 261 height 93
click at [282, 74] on input "text" at bounding box center [284, 76] width 249 height 22
type input "2024 Tax Refund"
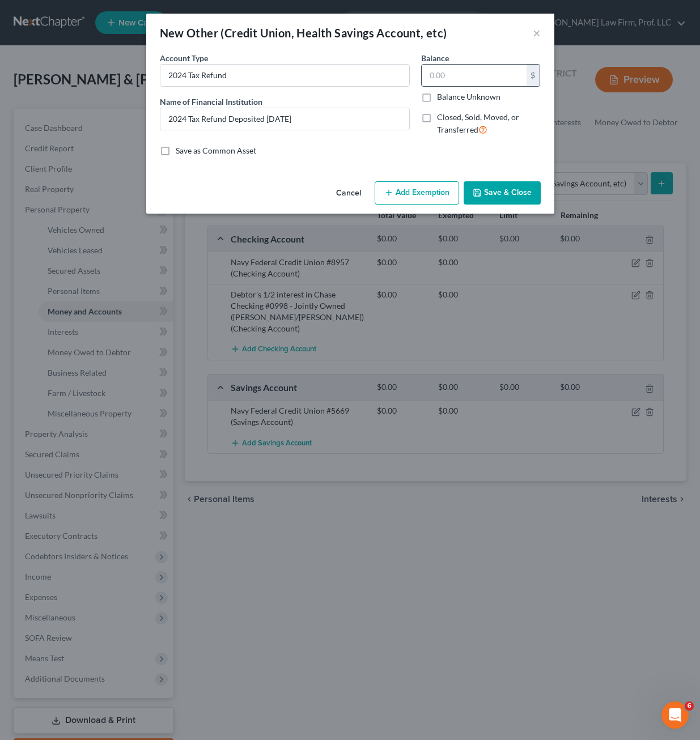
click at [459, 75] on input "text" at bounding box center [473, 76] width 105 height 22
click at [352, 117] on input "2024 Tax Refund Deposited 5/2/2025" at bounding box center [284, 119] width 249 height 22
type input "2024 Tax Refund Deposited 5/2/2025 ($2,393), spent on _______"
click at [450, 69] on input "text" at bounding box center [473, 76] width 105 height 22
type input "0.00"
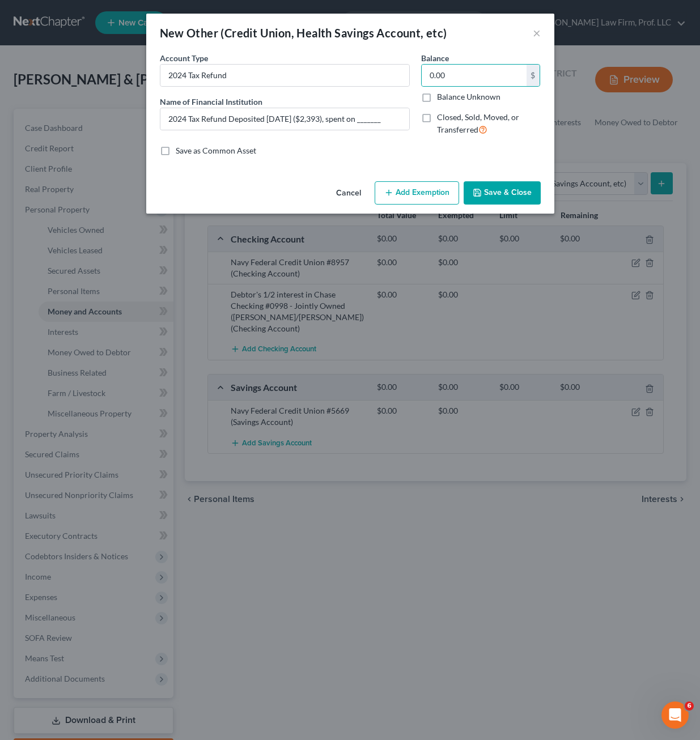
click at [500, 188] on button "Save & Close" at bounding box center [501, 193] width 77 height 24
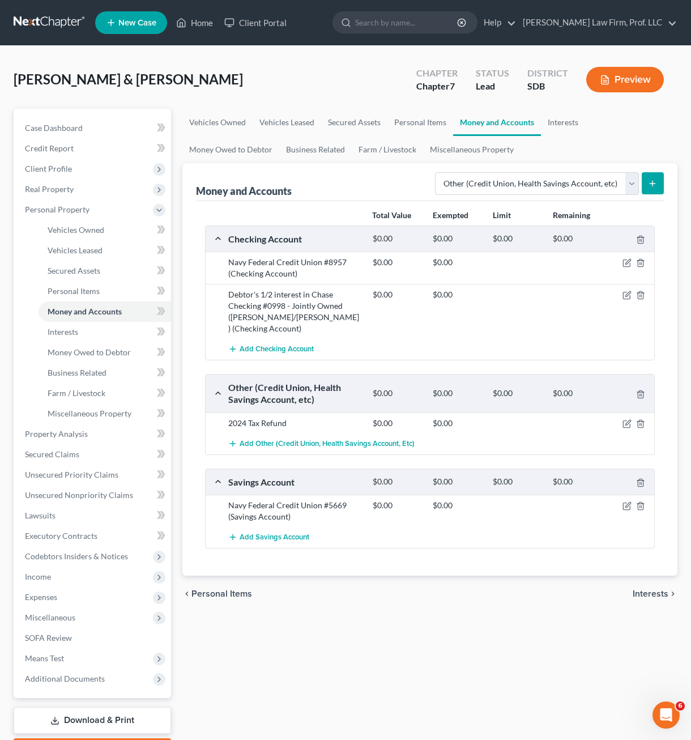
click at [459, 582] on div "chevron_left Personal Items Interests chevron_right" at bounding box center [429, 594] width 495 height 36
click at [331, 263] on div "Navy Federal Credit Union #8957 (Checking Account)" at bounding box center [295, 268] width 144 height 23
click at [542, 178] on select "Select Account Type Brokerage Cash on Hand Certificates of Deposit Checking Acc…" at bounding box center [537, 183] width 204 height 23
select select "checking"
click at [437, 172] on select "Select Account Type Brokerage Cash on Hand Certificates of Deposit Checking Acc…" at bounding box center [537, 183] width 204 height 23
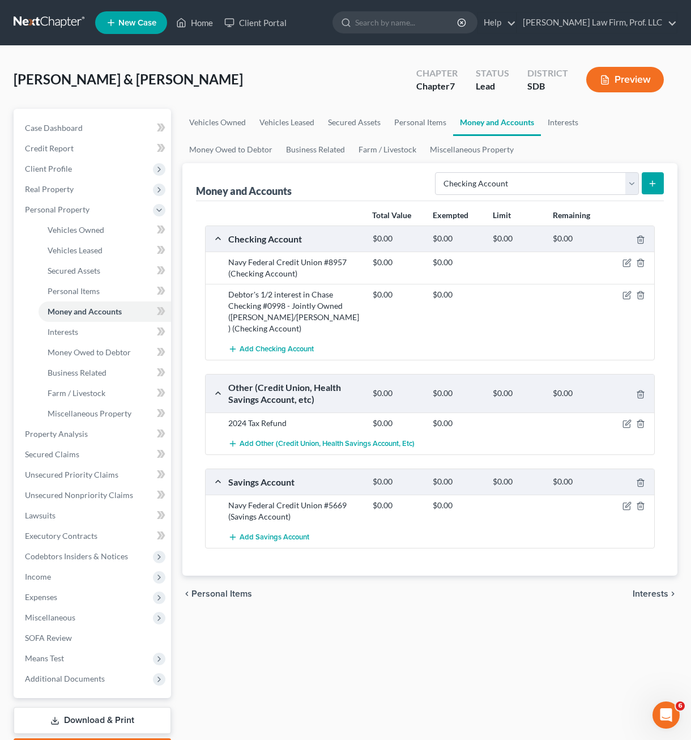
click at [659, 190] on button "submit" at bounding box center [653, 183] width 22 height 22
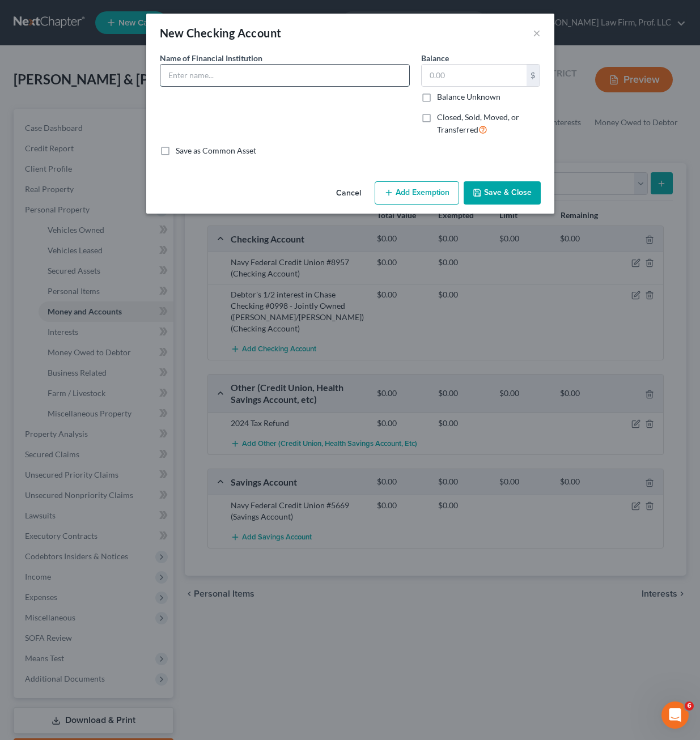
click at [287, 77] on input "text" at bounding box center [284, 76] width 249 height 22
type input "Alex External Checkin"
click at [357, 198] on button "Cancel" at bounding box center [348, 193] width 43 height 23
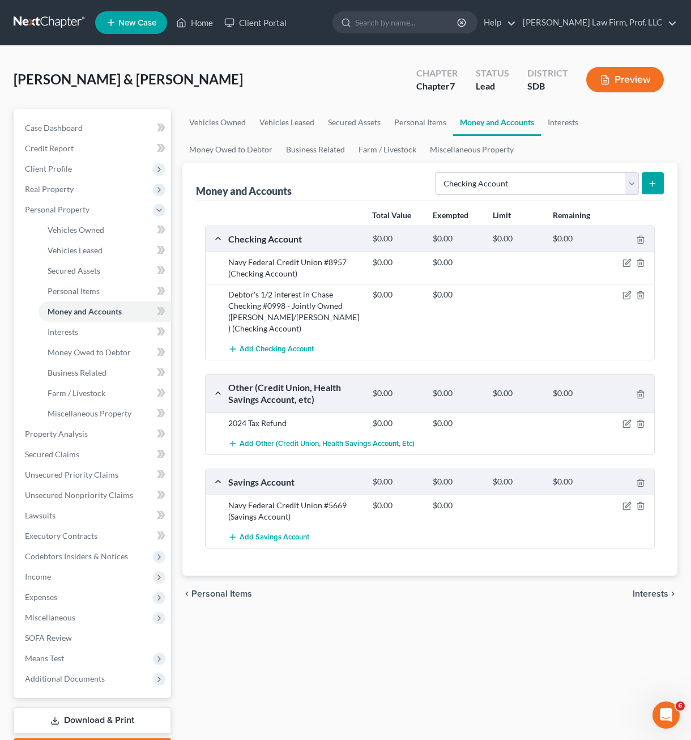
click at [322, 333] on div "Debtor's 1/2 interest in Chase Checking #0998 - Jointly Owned (Stephanie/Bert A…" at bounding box center [295, 311] width 144 height 45
click at [626, 264] on icon "button" at bounding box center [627, 261] width 5 height 5
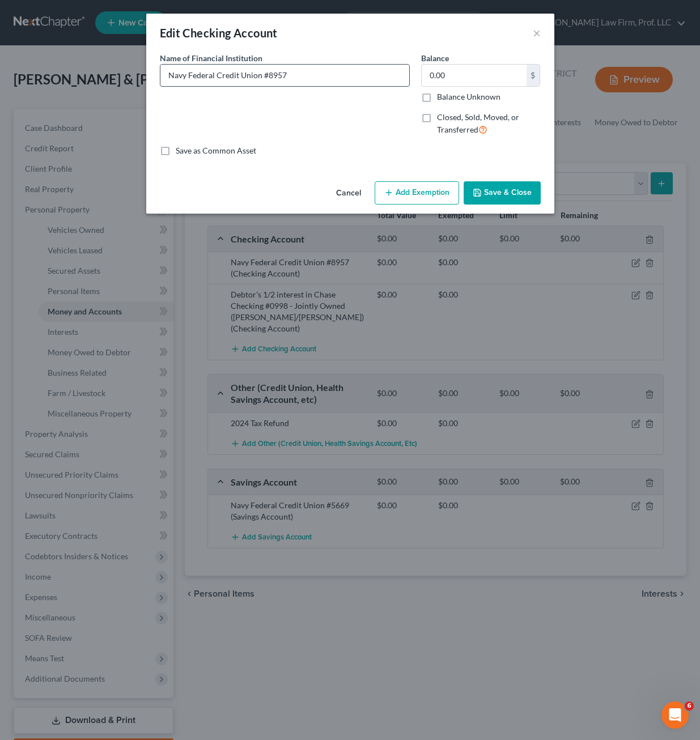
click at [305, 78] on input "Navy Federal Credit Union #8957" at bounding box center [284, 76] width 249 height 22
type input "Navy Federal Credit Union #8957/ Jointly owned w/ Desiree Barron"
click at [516, 198] on button "Save & Close" at bounding box center [501, 193] width 77 height 24
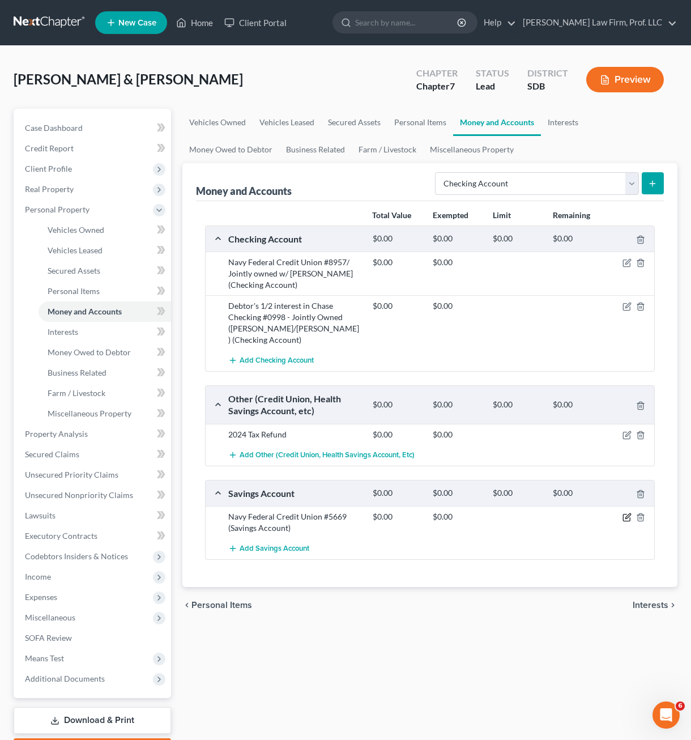
click at [626, 517] on icon "button" at bounding box center [627, 517] width 9 height 9
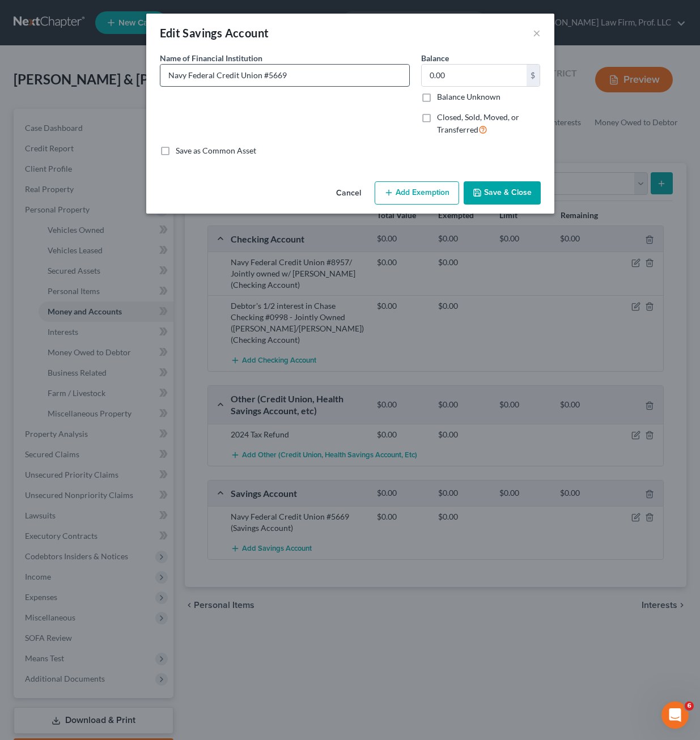
click at [336, 69] on input "Navy Federal Credit Union #5669" at bounding box center [284, 76] width 249 height 22
type input "Navy Federal Credit Union #5669/ Jointly Owned with Desiree Barron"
click at [484, 191] on button "Save & Close" at bounding box center [501, 193] width 77 height 24
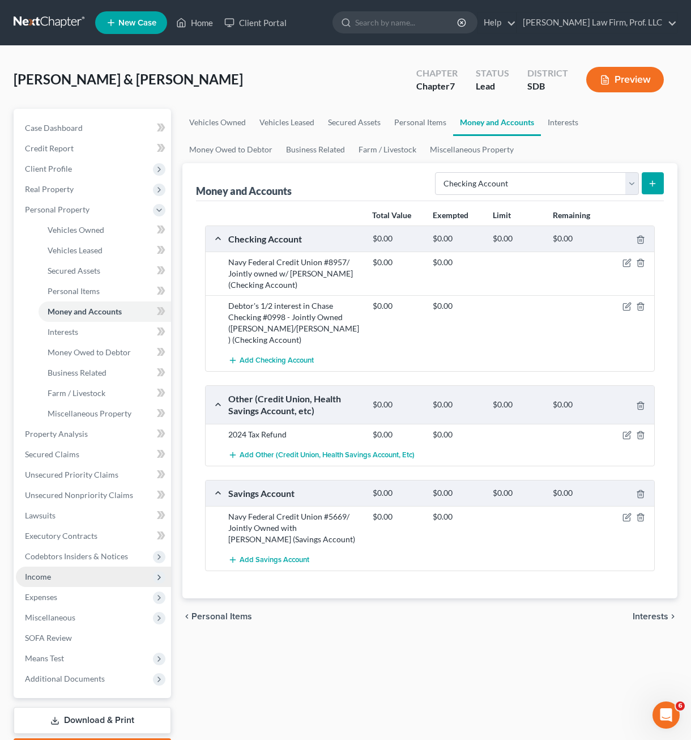
click at [44, 576] on span "Income" at bounding box center [38, 577] width 26 height 10
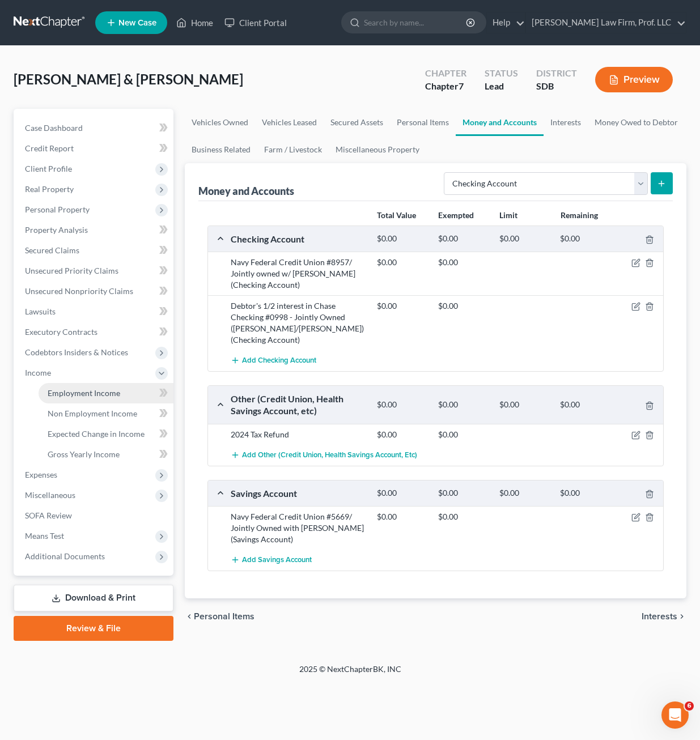
click at [78, 385] on link "Employment Income" at bounding box center [106, 393] width 135 height 20
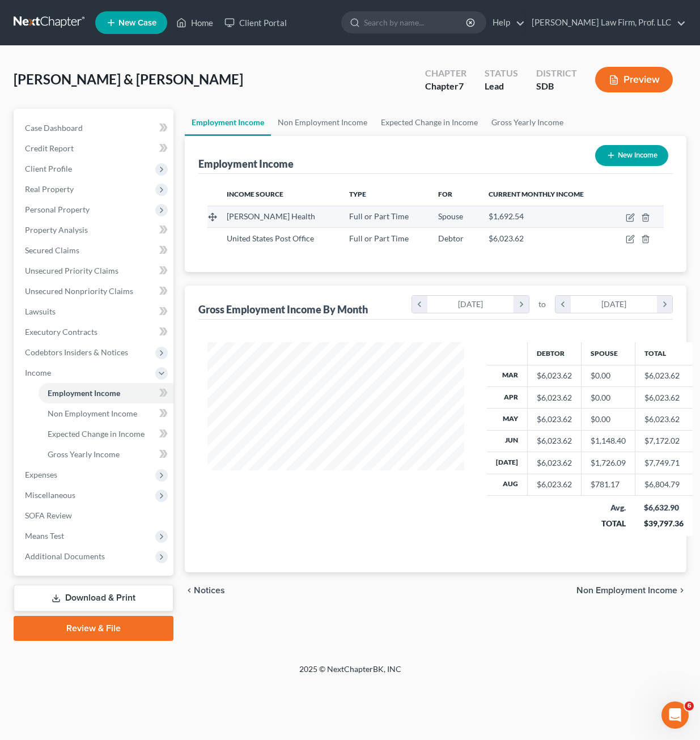
scroll to position [203, 279]
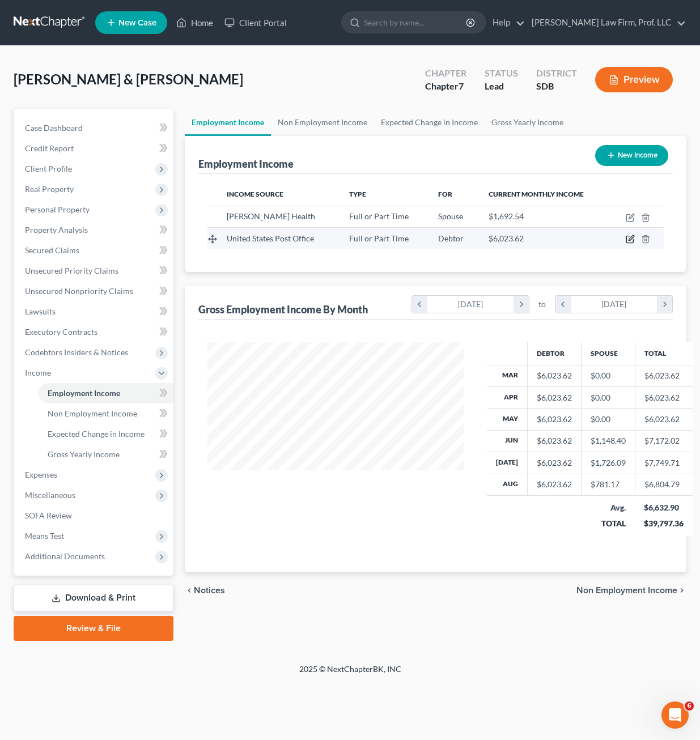
click at [631, 240] on icon "button" at bounding box center [630, 238] width 5 height 5
select select "0"
select select "43"
select select "2"
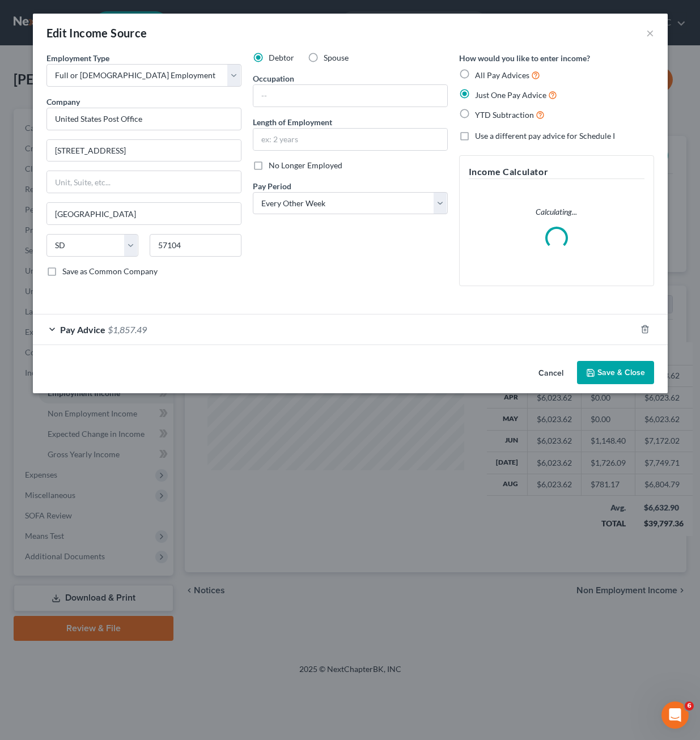
click at [308, 254] on div "Debtor Spouse Occupation Length of Employment No Longer Employed Pay Period * S…" at bounding box center [350, 173] width 206 height 243
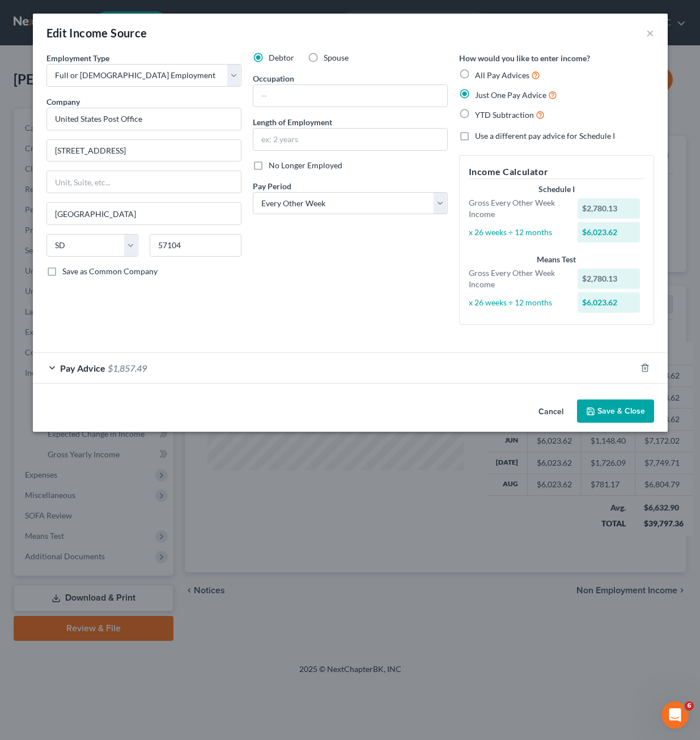
drag, startPoint x: 183, startPoint y: 361, endPoint x: 240, endPoint y: 377, distance: 59.4
click at [185, 363] on div "Pay Advice $1,857.49" at bounding box center [334, 368] width 603 height 30
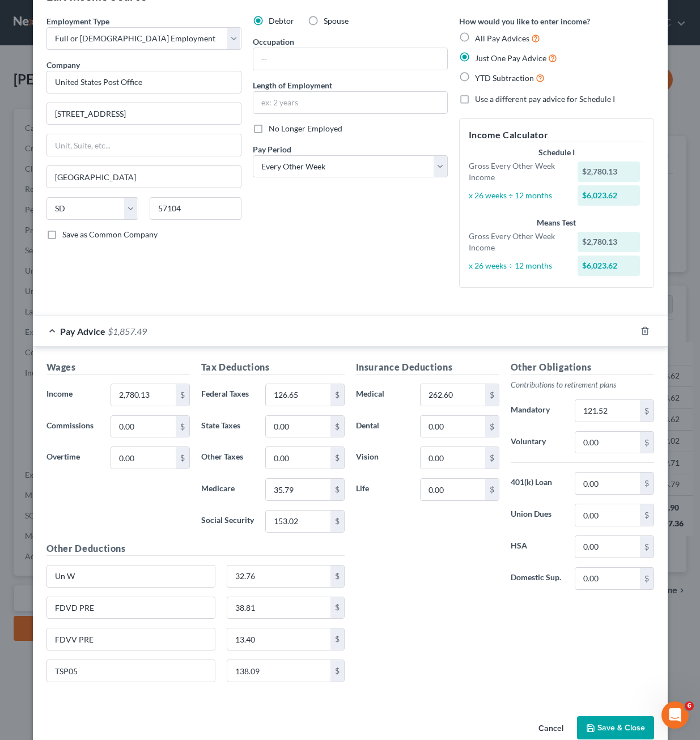
scroll to position [57, 0]
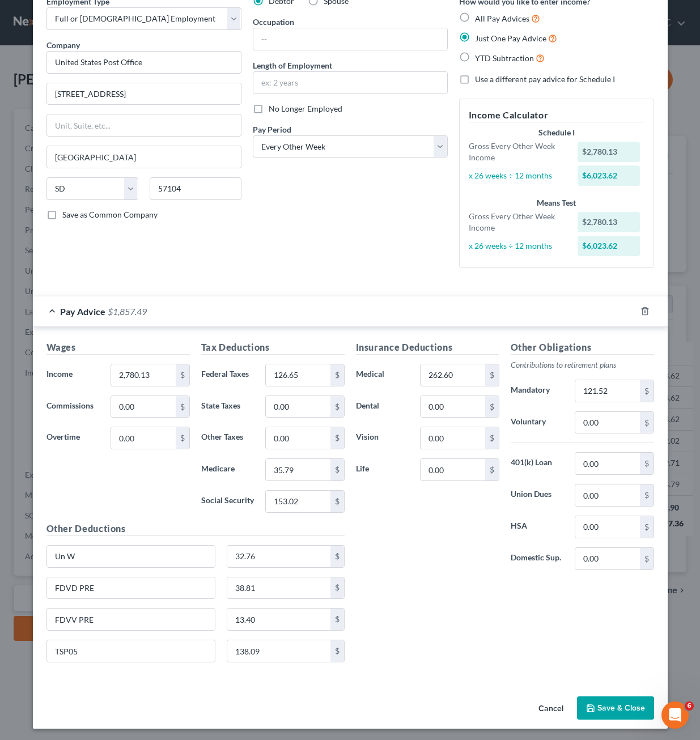
drag, startPoint x: 216, startPoint y: 246, endPoint x: 412, endPoint y: 566, distance: 374.8
click at [218, 246] on div "Employment Type * Select Full or Part Time Employment Self Employment Company *…" at bounding box center [144, 136] width 206 height 282
drag, startPoint x: 628, startPoint y: 731, endPoint x: 616, endPoint y: 703, distance: 30.2
click at [628, 728] on div "Edit Income Source × Employment Type * Select Full or Part Time Employment Self…" at bounding box center [350, 370] width 700 height 740
click at [616, 702] on button "Save & Close" at bounding box center [615, 708] width 77 height 24
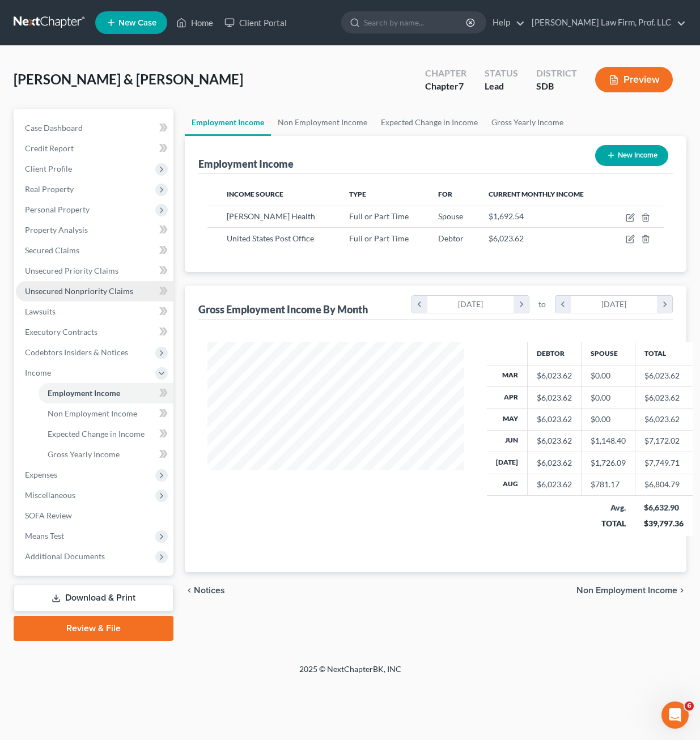
click at [71, 293] on span "Unsecured Nonpriority Claims" at bounding box center [79, 291] width 108 height 10
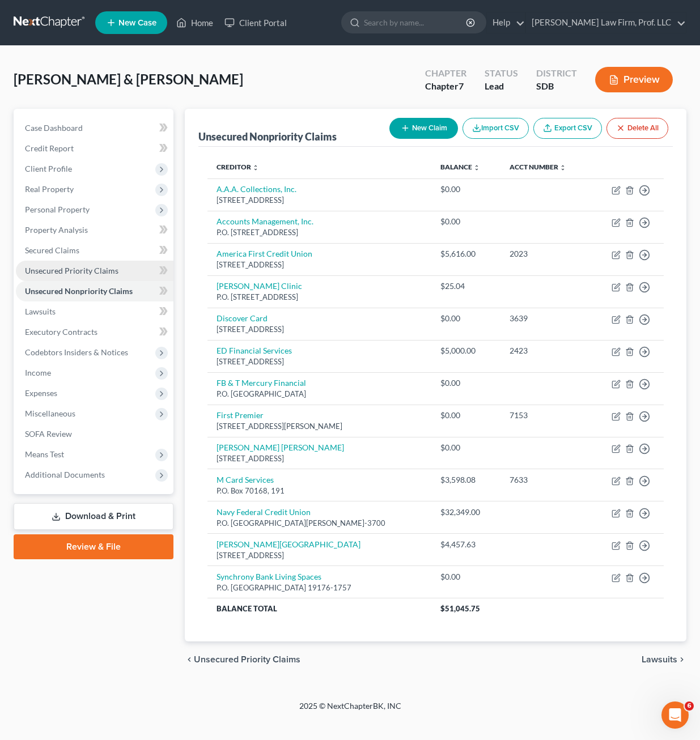
click at [66, 270] on span "Unsecured Priority Claims" at bounding box center [71, 271] width 93 height 10
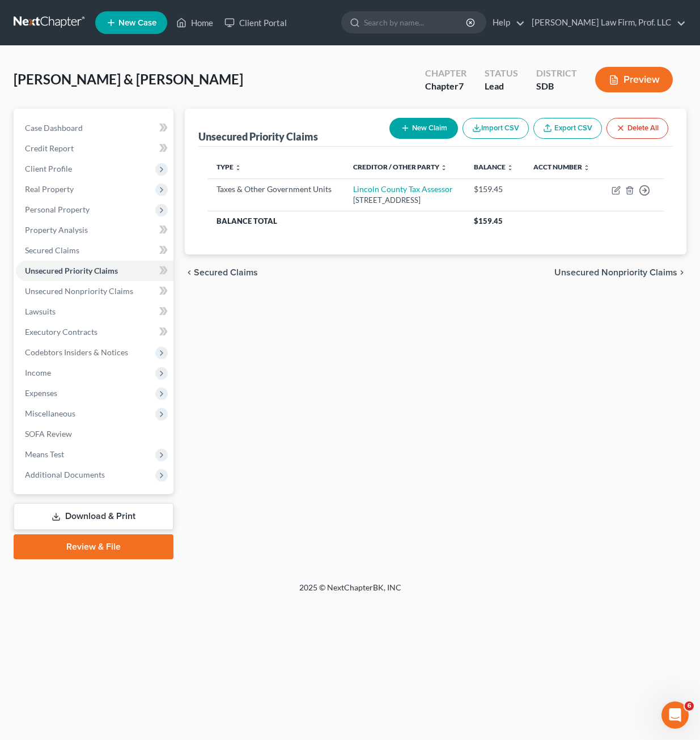
click at [492, 329] on div "Unsecured Priority Claims New Claim Import CSV Export CSV Delete All Type expan…" at bounding box center [435, 334] width 513 height 450
drag, startPoint x: 432, startPoint y: 387, endPoint x: 441, endPoint y: 321, distance: 67.4
click at [432, 385] on div "Unsecured Priority Claims New Claim Import CSV Export CSV Delete All Type expan…" at bounding box center [435, 334] width 513 height 450
click at [436, 131] on button "New Claim" at bounding box center [423, 128] width 69 height 21
select select "2"
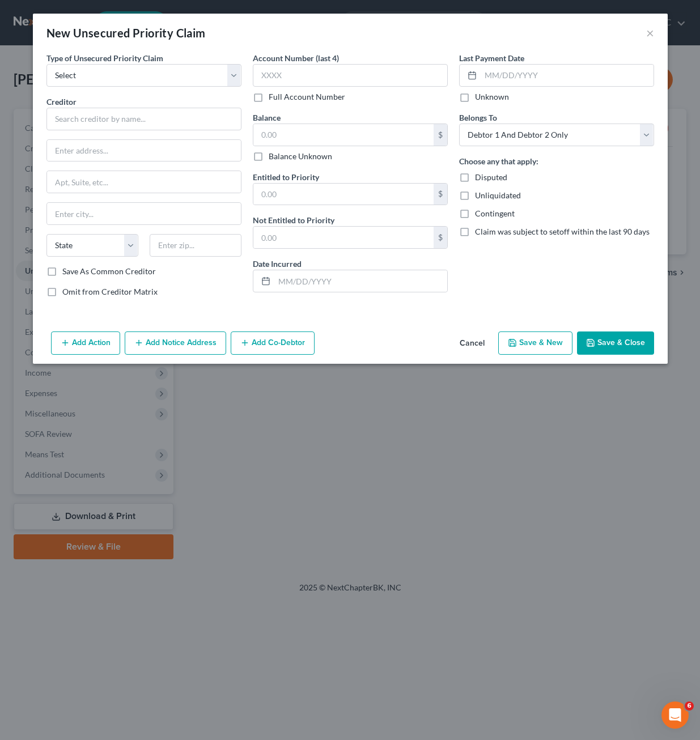
click at [474, 341] on button "Cancel" at bounding box center [471, 344] width 43 height 23
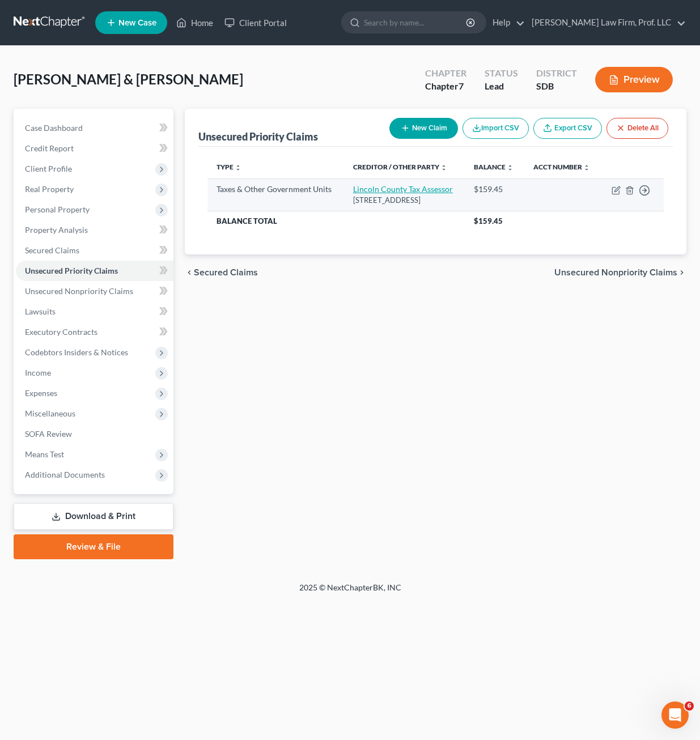
click at [389, 194] on link "Lincoln County Tax Assessor" at bounding box center [403, 189] width 100 height 10
select select "4"
select select "43"
select select "2"
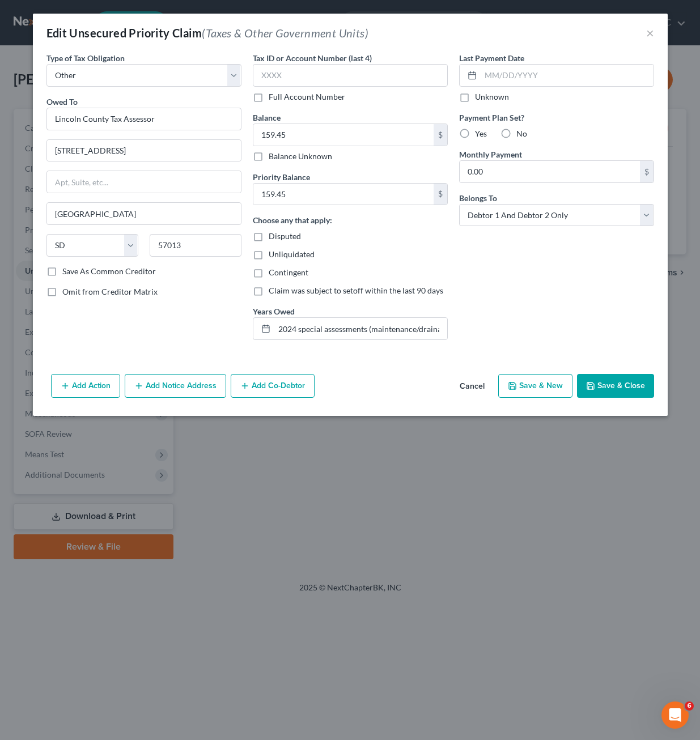
drag, startPoint x: 197, startPoint y: 294, endPoint x: 195, endPoint y: 191, distance: 103.1
click at [197, 288] on div "Omit from Creditor Matrix" at bounding box center [143, 291] width 195 height 11
click at [176, 383] on button "Add Notice Address" at bounding box center [175, 386] width 101 height 24
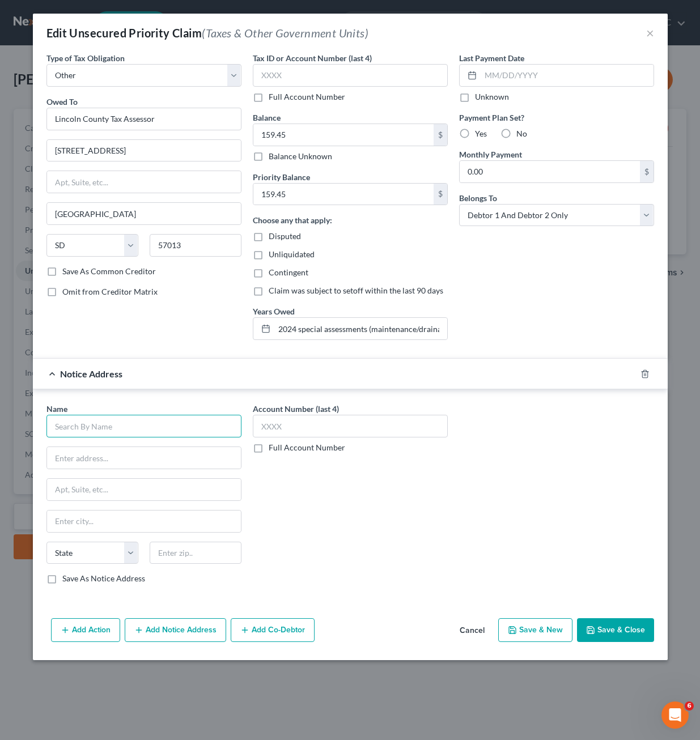
click at [102, 422] on input "text" at bounding box center [143, 426] width 195 height 23
type input "City of Harrisburg"
type input "1"
type input "301 E. Willow Street"
type input "57032"
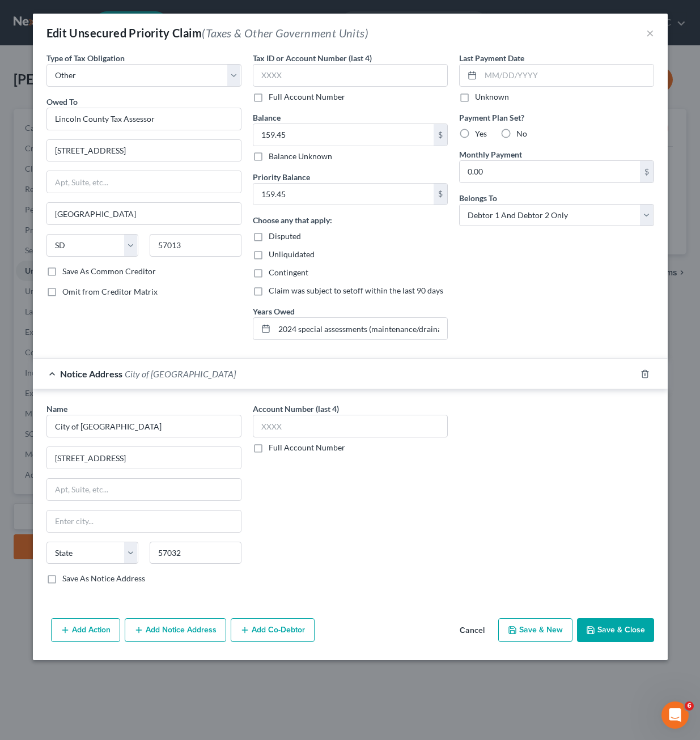
click at [355, 547] on div "Account Number (last 4) Full Account Number" at bounding box center [350, 498] width 206 height 190
type input "Harrisburg"
select select "43"
click at [614, 627] on button "Save & Close" at bounding box center [615, 630] width 77 height 24
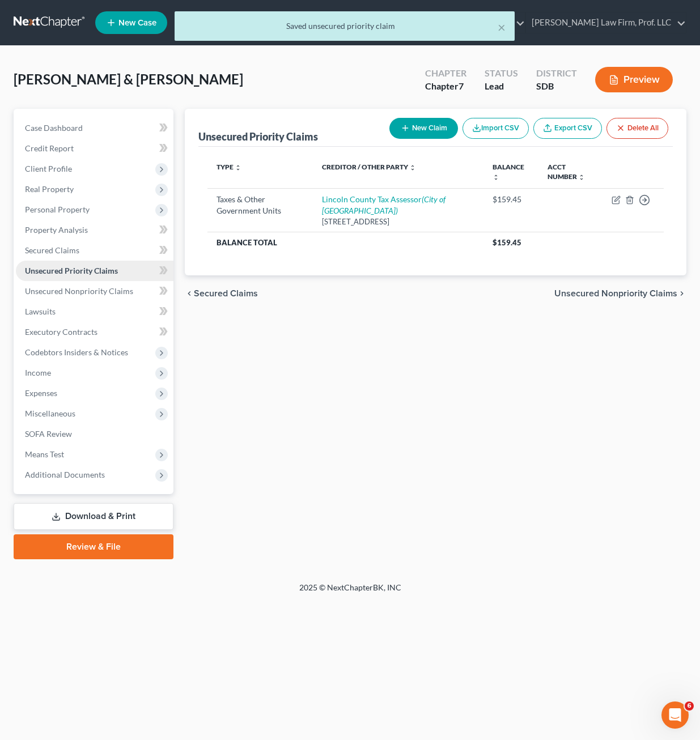
click at [449, 385] on div "Unsecured Priority Claims New Claim Import CSV Export CSV Delete All Type expan…" at bounding box center [435, 334] width 513 height 450
click at [86, 295] on span "Unsecured Nonpriority Claims" at bounding box center [79, 291] width 108 height 10
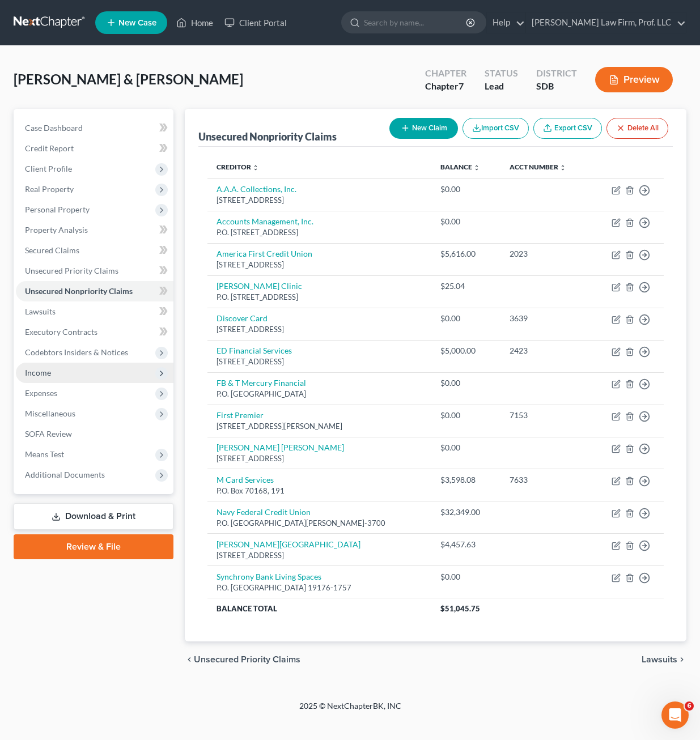
click at [45, 365] on span "Income" at bounding box center [94, 373] width 157 height 20
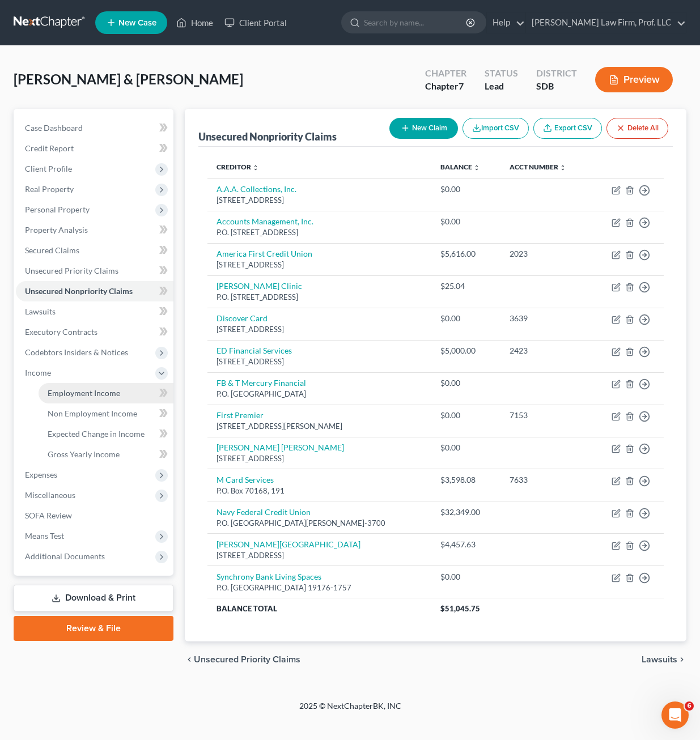
click at [91, 390] on span "Employment Income" at bounding box center [84, 393] width 73 height 10
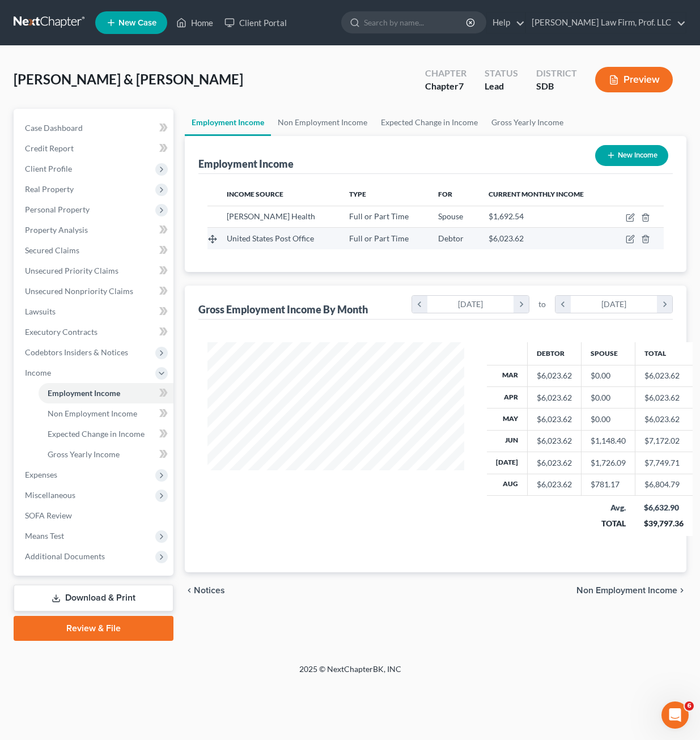
scroll to position [203, 279]
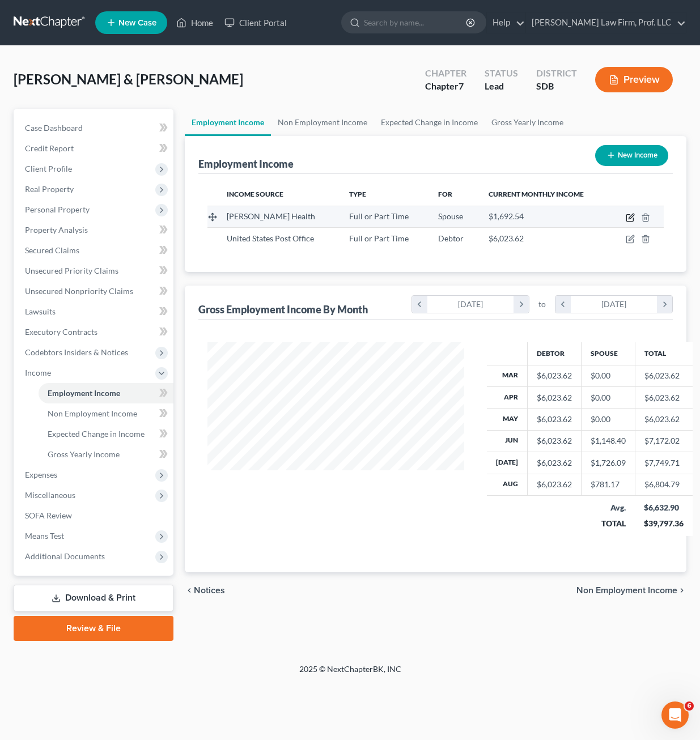
click at [632, 214] on icon "button" at bounding box center [629, 217] width 9 height 9
select select "0"
select select "29"
select select "2"
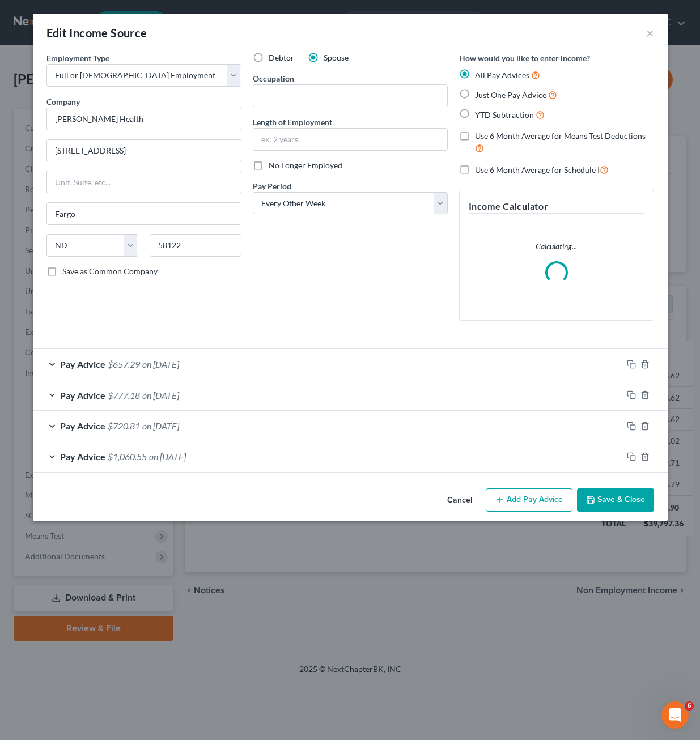
click at [199, 289] on div "Employment Type * Select Full or Part Time Employment Self Employment Company *…" at bounding box center [144, 191] width 206 height 278
click at [206, 487] on div "Cancel Add Pay Advice Save & Close" at bounding box center [350, 502] width 634 height 37
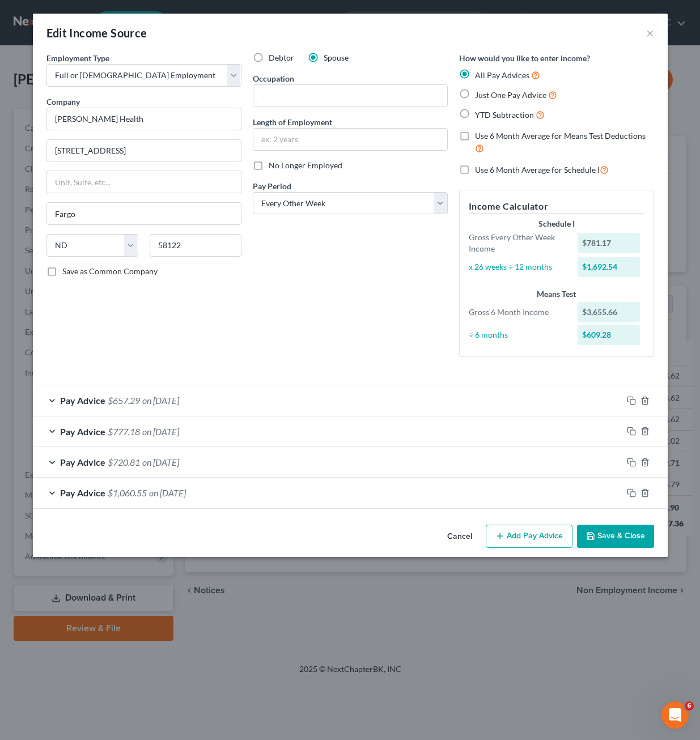
drag, startPoint x: 377, startPoint y: 311, endPoint x: 279, endPoint y: 354, distance: 107.0
click at [377, 310] on div "Debtor Spouse Occupation Length of Employment No Longer Employed Pay Period * S…" at bounding box center [350, 209] width 206 height 314
click at [202, 396] on div "Pay Advice $657.29 on 08/01/2025" at bounding box center [327, 400] width 589 height 30
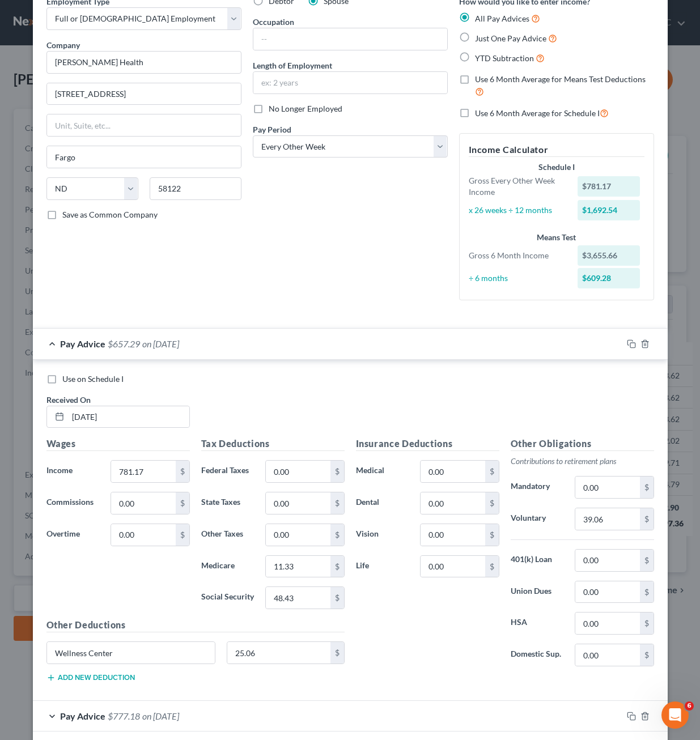
scroll to position [113, 0]
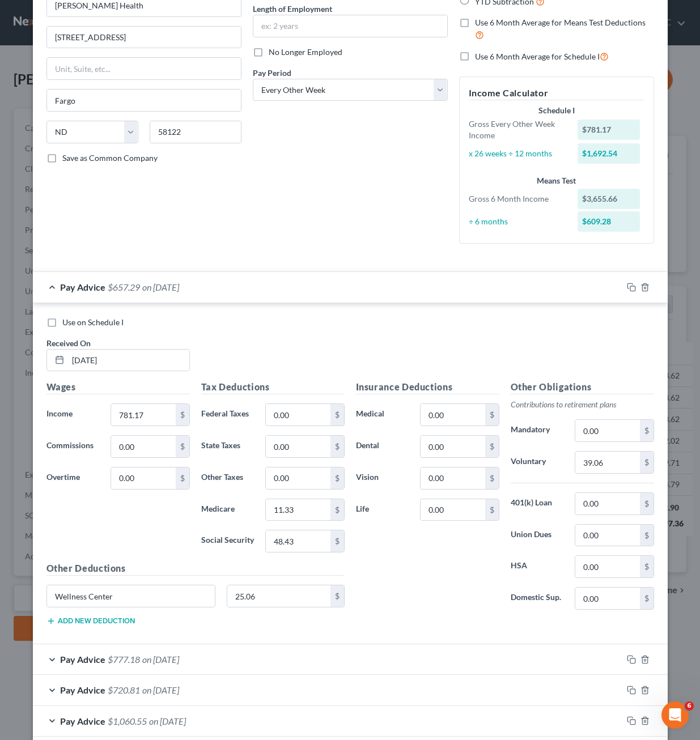
drag, startPoint x: 244, startPoint y: 301, endPoint x: 246, endPoint y: 284, distance: 17.1
click at [244, 300] on div "Pay Advice $657.29 on 08/01/2025" at bounding box center [327, 287] width 589 height 30
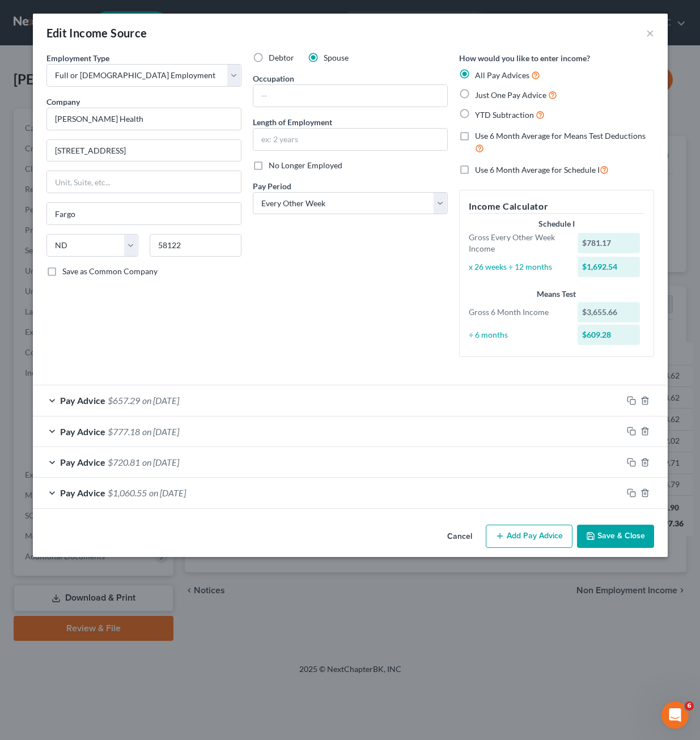
click at [247, 280] on div "Debtor Spouse Occupation Length of Employment No Longer Employed Pay Period * S…" at bounding box center [350, 209] width 206 height 314
click at [251, 501] on div "Pay Advice $1,060.55 on 06/20/2025" at bounding box center [327, 493] width 589 height 30
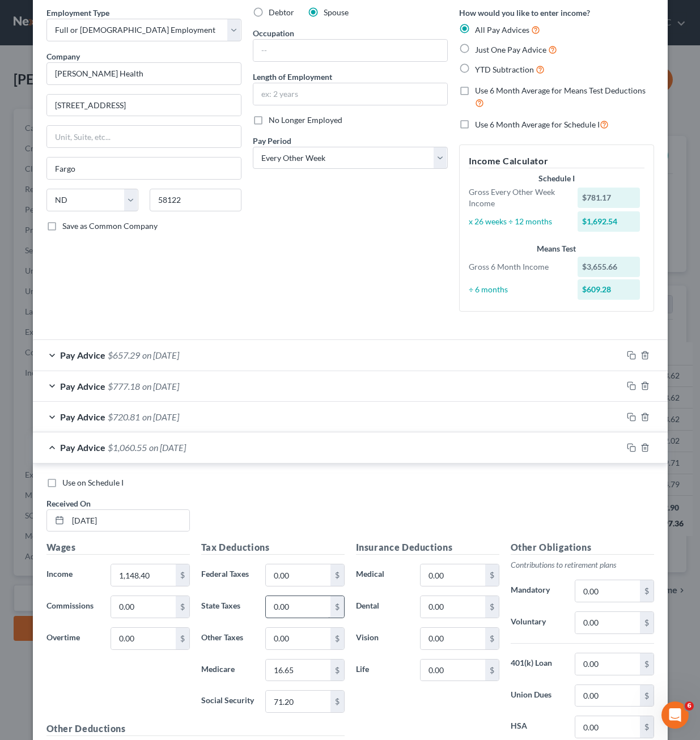
scroll to position [172, 0]
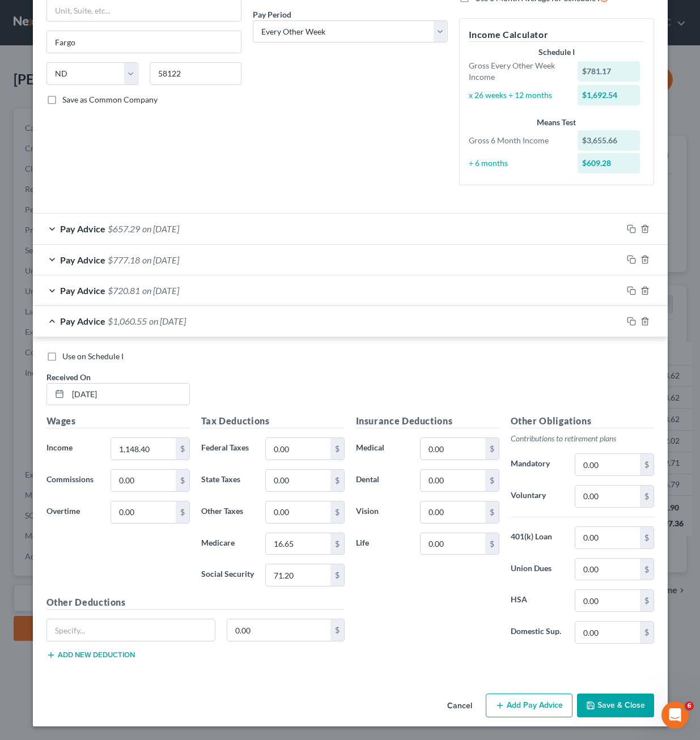
click at [224, 322] on div "Pay Advice $1,060.55 on 06/20/2025" at bounding box center [327, 321] width 589 height 30
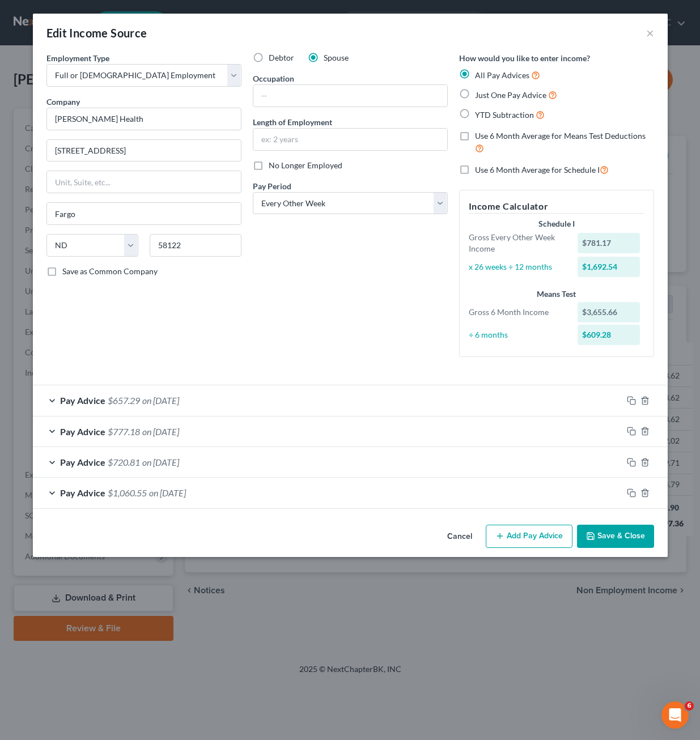
scroll to position [0, 0]
click at [616, 546] on button "Save & Close" at bounding box center [615, 537] width 77 height 24
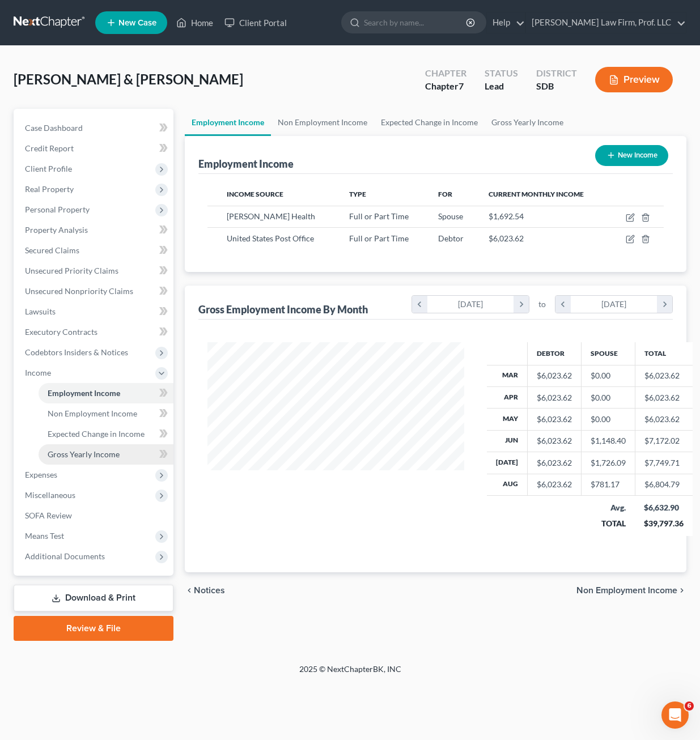
click at [52, 456] on span "Gross Yearly Income" at bounding box center [84, 454] width 72 height 10
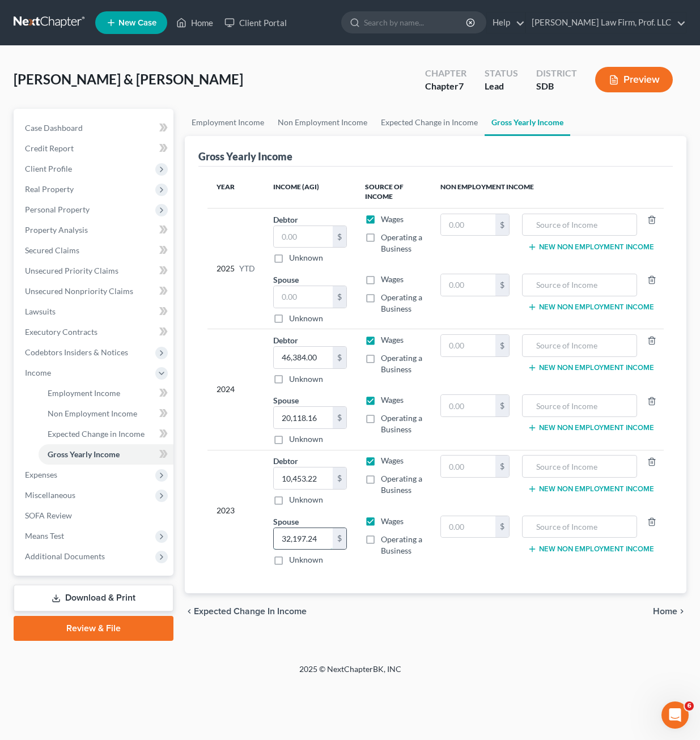
click at [315, 540] on input "32,197.24" at bounding box center [303, 539] width 59 height 22
drag, startPoint x: 591, startPoint y: 655, endPoint x: 590, endPoint y: 632, distance: 23.8
click at [590, 655] on div "Aberle, Alexandar & Stephanie Upgraded Chapter Chapter 7 Status Lead District S…" at bounding box center [350, 354] width 700 height 617
click at [98, 284] on link "Unsecured Nonpriority Claims" at bounding box center [94, 291] width 157 height 20
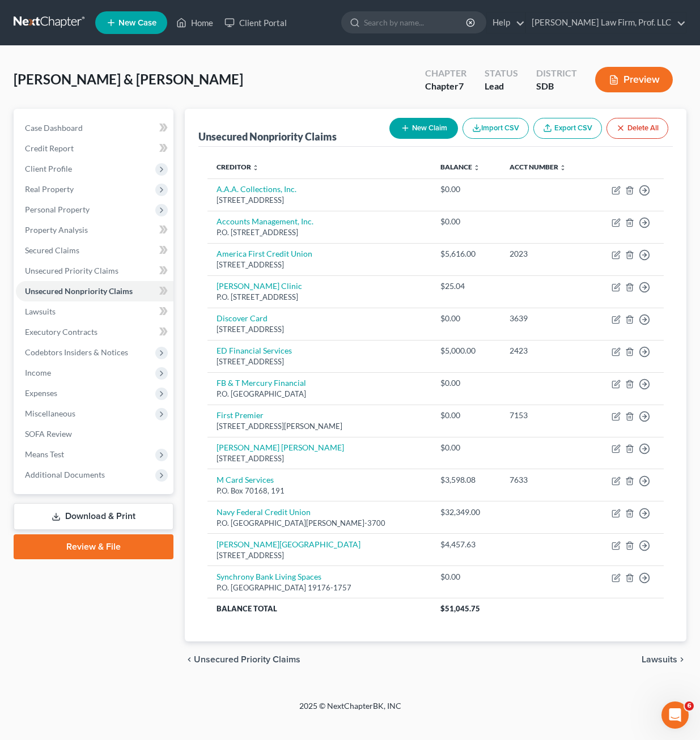
click at [424, 123] on button "New Claim" at bounding box center [423, 128] width 69 height 21
select select "2"
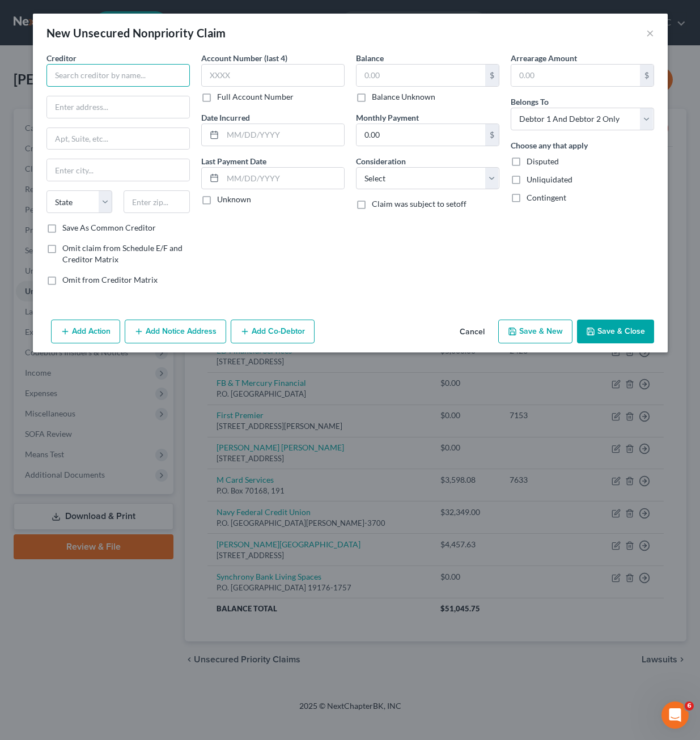
click at [174, 86] on input "text" at bounding box center [117, 75] width 143 height 23
drag, startPoint x: 161, startPoint y: 76, endPoint x: 182, endPoint y: 78, distance: 21.1
click at [163, 75] on input "United States Postal Service" at bounding box center [117, 75] width 143 height 23
type input "United States Postal Service Disbursing Office"
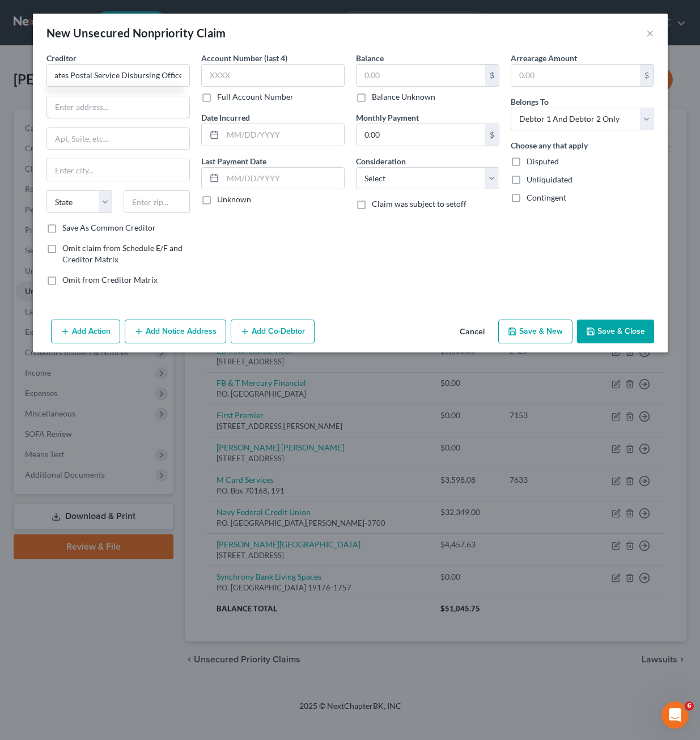
scroll to position [0, 0]
type input "2825 Lone Oak Parkway"
type input "55121"
type input "Saint Paul"
select select "24"
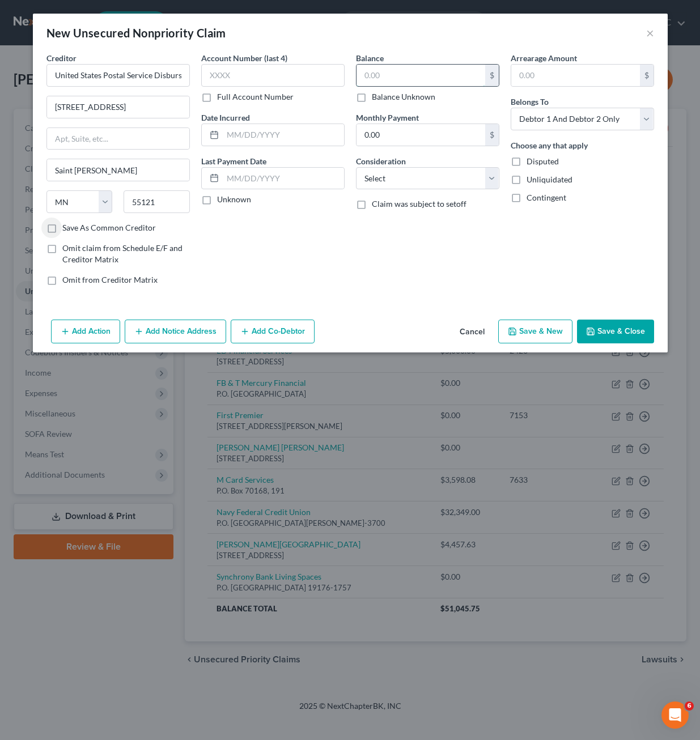
click at [423, 78] on input "text" at bounding box center [420, 76] width 129 height 22
click at [423, 92] on label "Balance Unknown" at bounding box center [403, 96] width 63 height 11
click at [384, 92] on input "Balance Unknown" at bounding box center [379, 94] width 7 height 7
checkbox input "true"
type input "0.00"
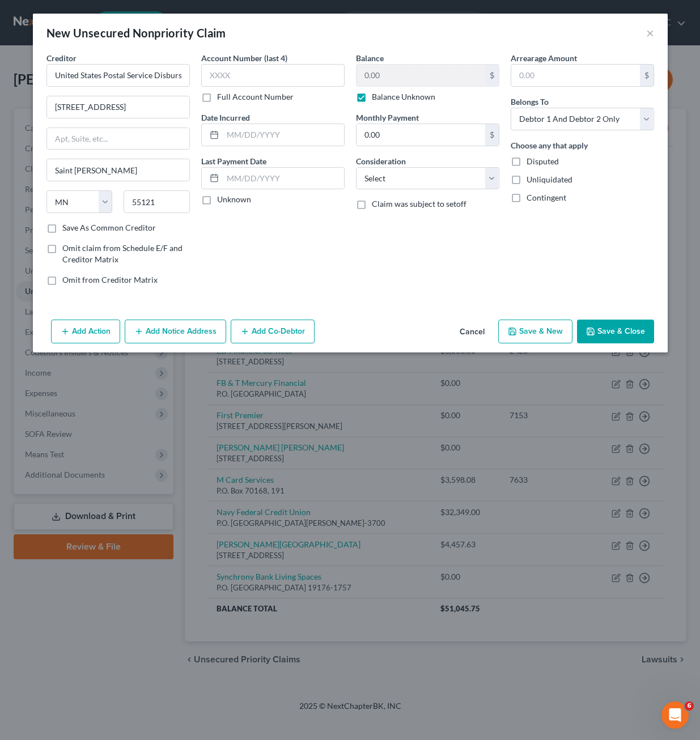
drag, startPoint x: 535, startPoint y: 165, endPoint x: 536, endPoint y: 172, distance: 6.9
click at [536, 165] on span "Disputed" at bounding box center [542, 161] width 32 height 10
drag, startPoint x: 536, startPoint y: 172, endPoint x: 399, endPoint y: 97, distance: 156.9
click at [397, 100] on label "Balance Unknown" at bounding box center [403, 96] width 63 height 11
click at [384, 99] on input "Balance Unknown" at bounding box center [379, 94] width 7 height 7
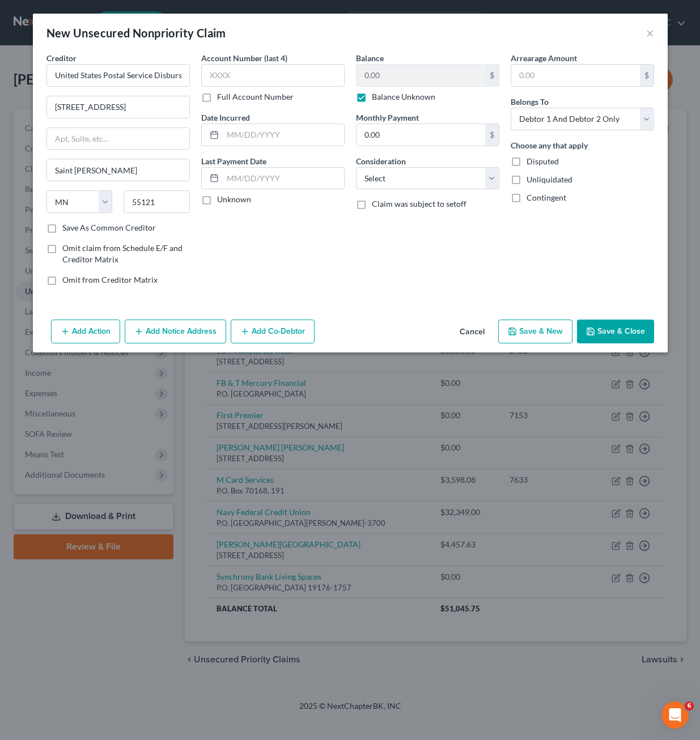
checkbox input "false"
click at [526, 161] on label "Disputed" at bounding box center [542, 161] width 32 height 11
click at [531, 161] on input "Disputed" at bounding box center [534, 159] width 7 height 7
checkbox input "true"
click at [526, 182] on label "Unliquidated" at bounding box center [549, 179] width 46 height 11
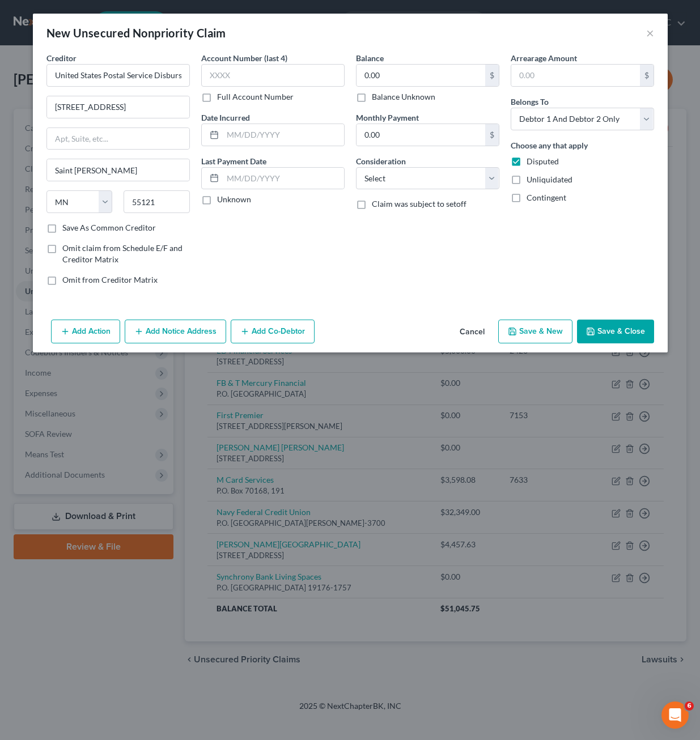
click at [531, 181] on input "Unliquidated" at bounding box center [534, 177] width 7 height 7
checkbox input "true"
click at [526, 198] on label "Contingent" at bounding box center [546, 197] width 40 height 11
click at [531, 198] on input "Contingent" at bounding box center [534, 195] width 7 height 7
checkbox input "true"
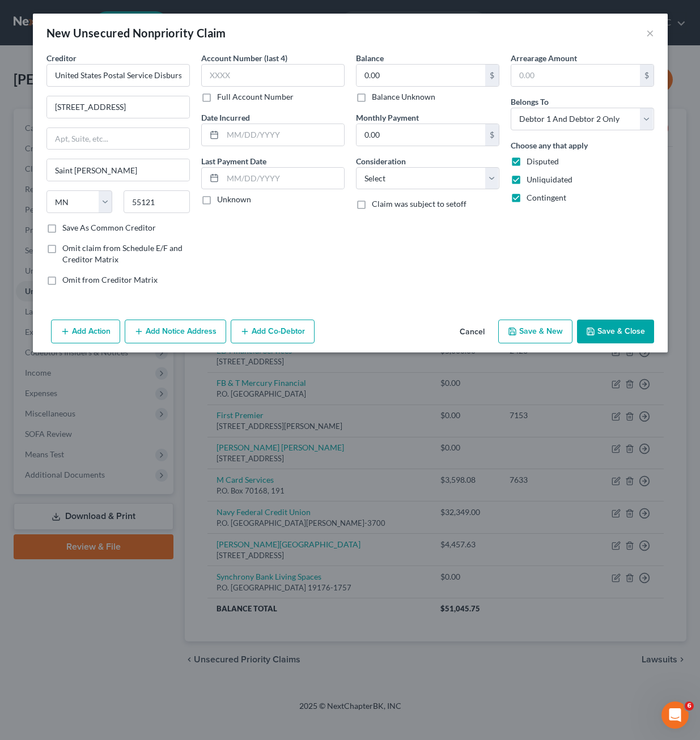
click at [607, 332] on button "Save & Close" at bounding box center [615, 332] width 77 height 24
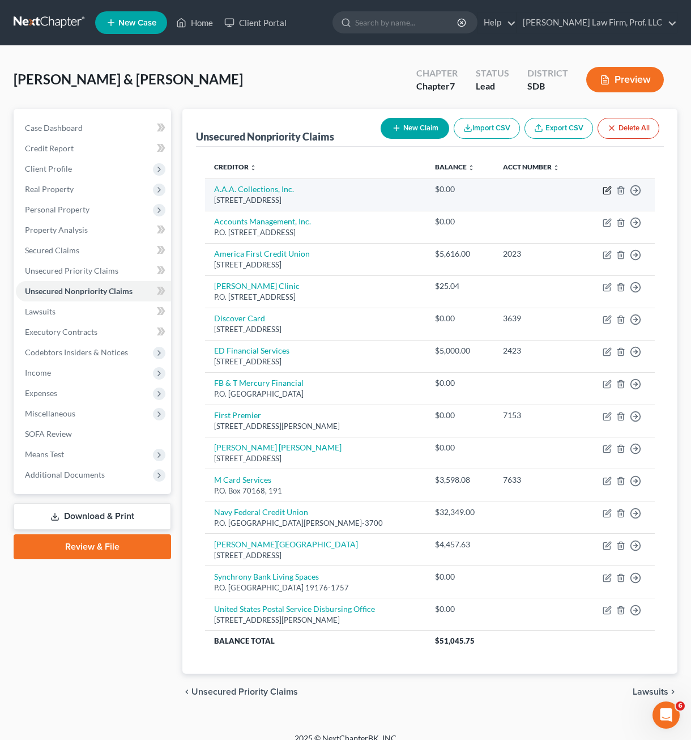
click at [608, 191] on icon "button" at bounding box center [607, 190] width 9 height 9
select select "43"
select select "14"
select select "2"
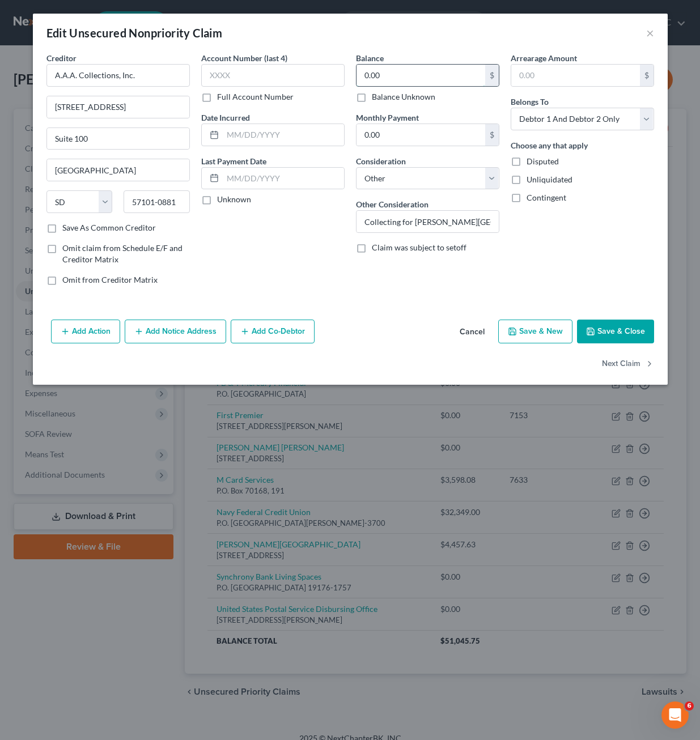
click at [420, 70] on input "0.00" at bounding box center [420, 76] width 129 height 22
click at [650, 34] on button "×" at bounding box center [650, 33] width 8 height 14
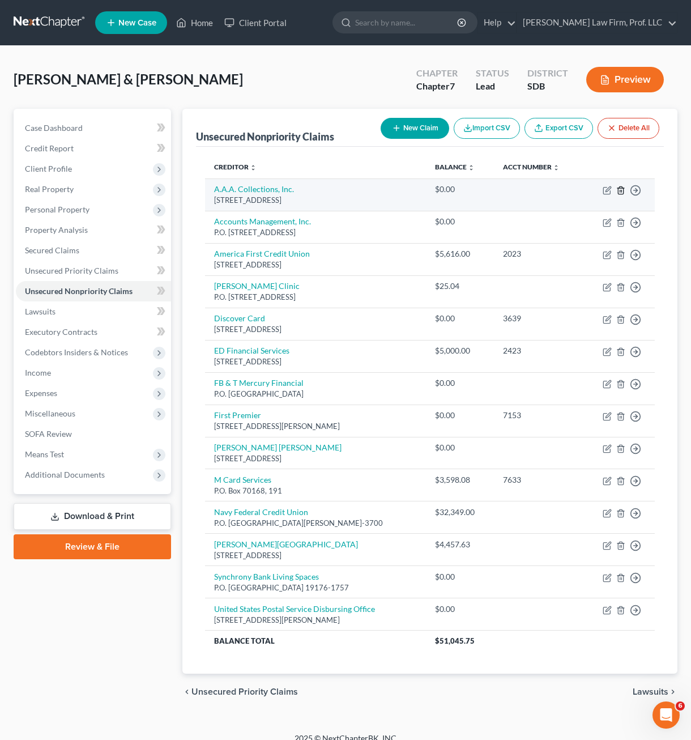
click at [619, 189] on icon "button" at bounding box center [620, 189] width 5 height 7
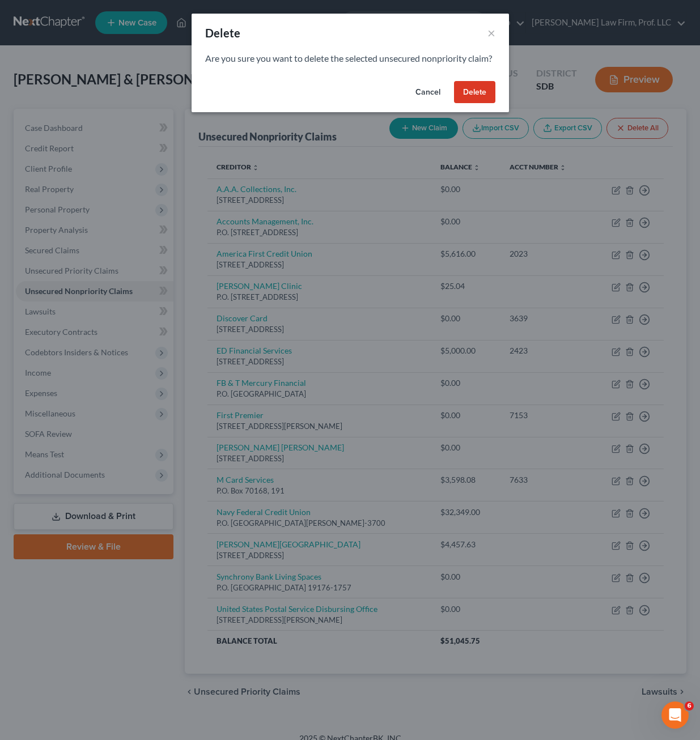
click at [467, 104] on button "Delete" at bounding box center [474, 92] width 41 height 23
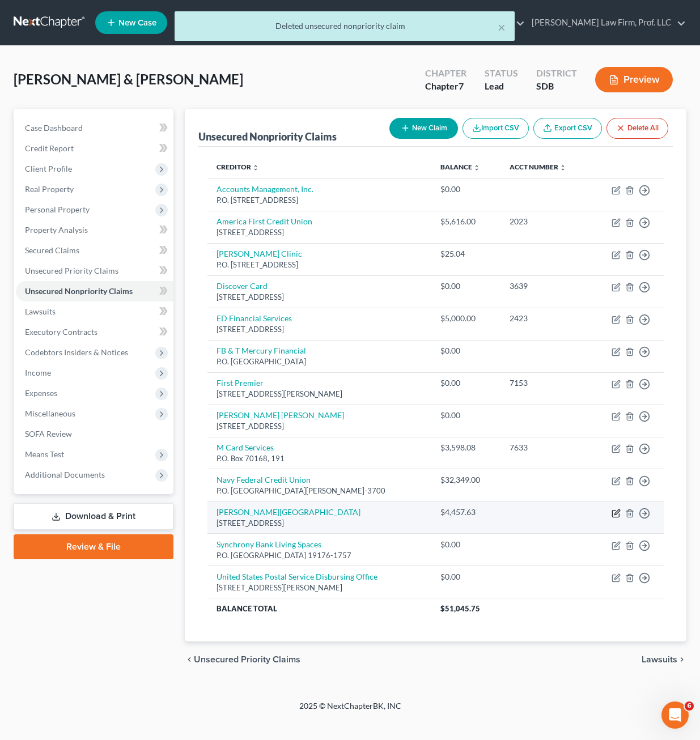
click at [613, 510] on icon "button" at bounding box center [615, 513] width 9 height 9
select select "43"
select select "9"
select select "2"
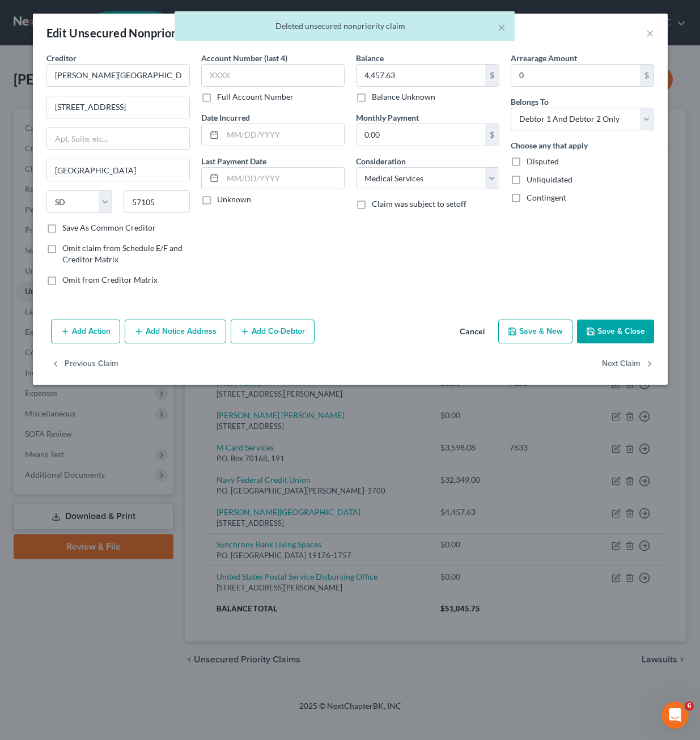
click at [180, 334] on button "Add Notice Address" at bounding box center [175, 332] width 101 height 24
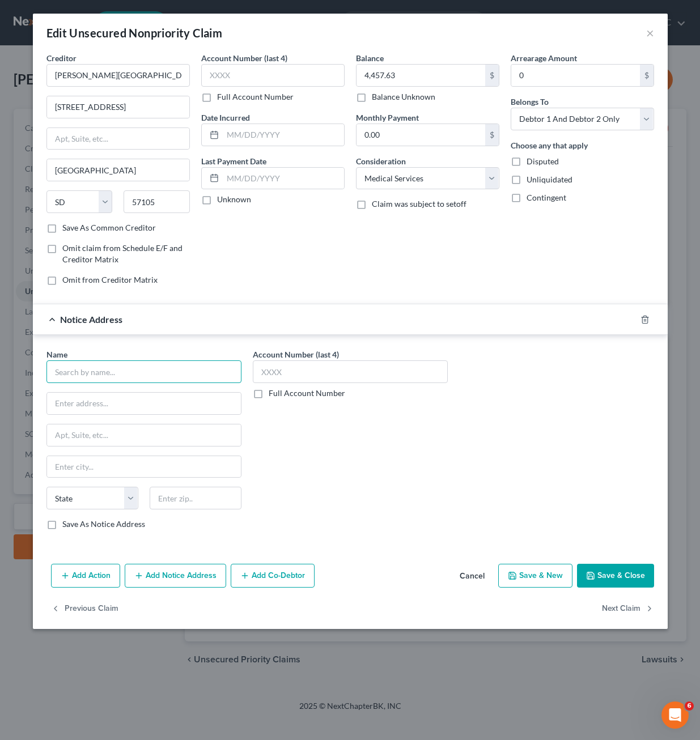
click at [147, 367] on input "text" at bounding box center [143, 371] width 195 height 23
click at [101, 408] on div "AAA Collections PO Box 881, Sioux Falls, SD 57101" at bounding box center [114, 396] width 136 height 27
type input "AAA Collections"
type input "PO Box 881"
type input "Sioux Falls"
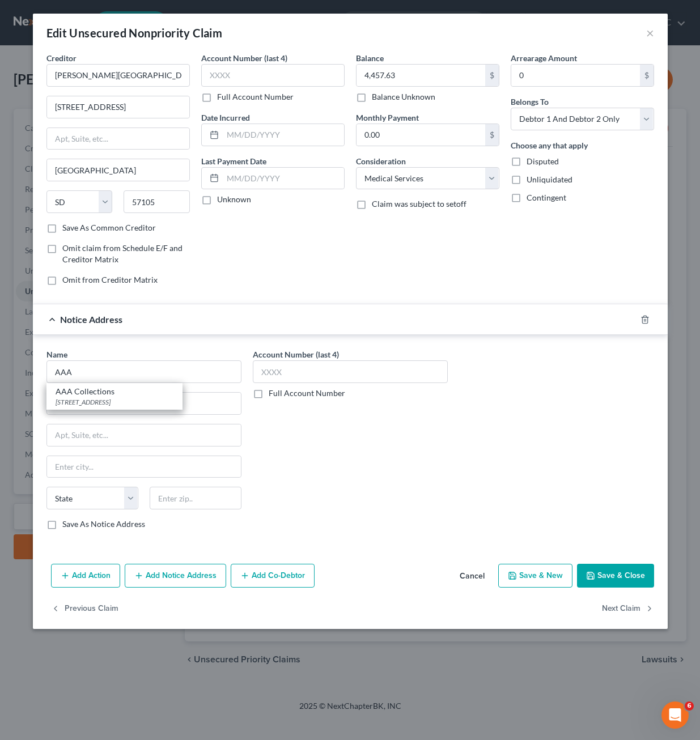
select select "43"
type input "57101"
click at [644, 580] on button "Save & Close" at bounding box center [615, 576] width 77 height 24
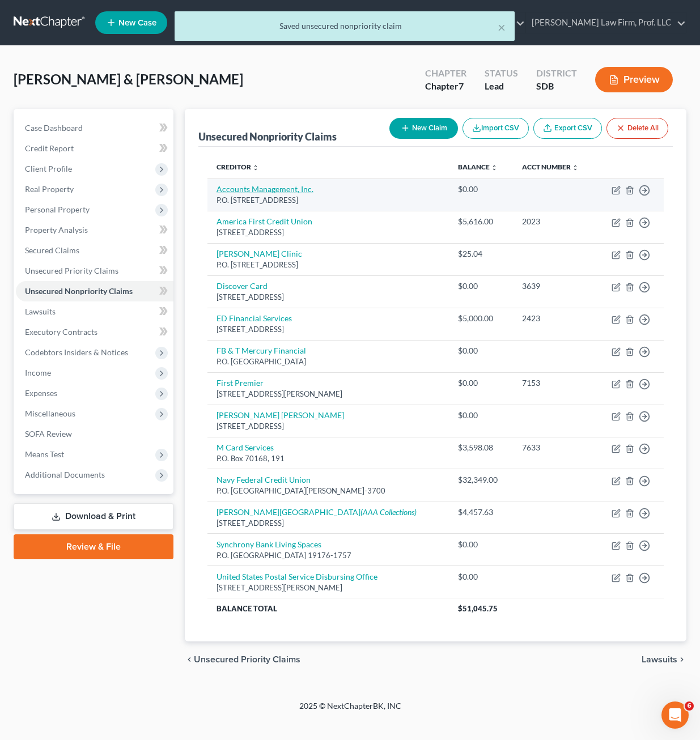
click at [301, 191] on link "Accounts Management, Inc." at bounding box center [264, 189] width 97 height 10
select select "43"
select select "14"
select select "2"
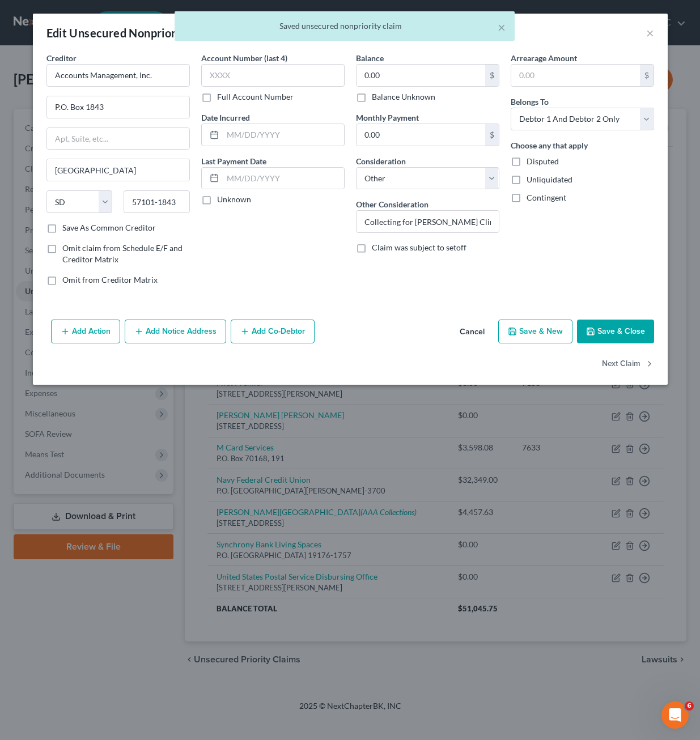
click at [643, 32] on div "× Saved unsecured nonpriority claim" at bounding box center [344, 28] width 700 height 35
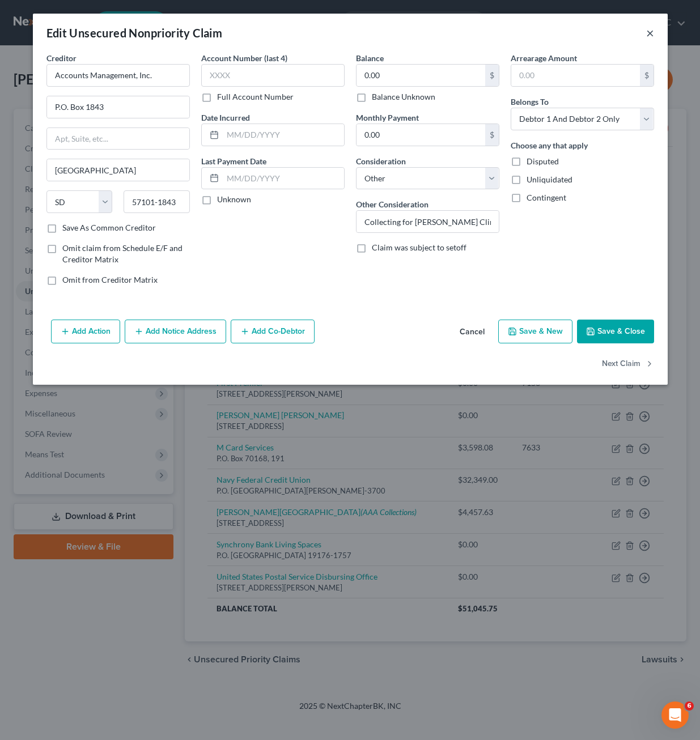
click at [646, 37] on button "×" at bounding box center [650, 33] width 8 height 14
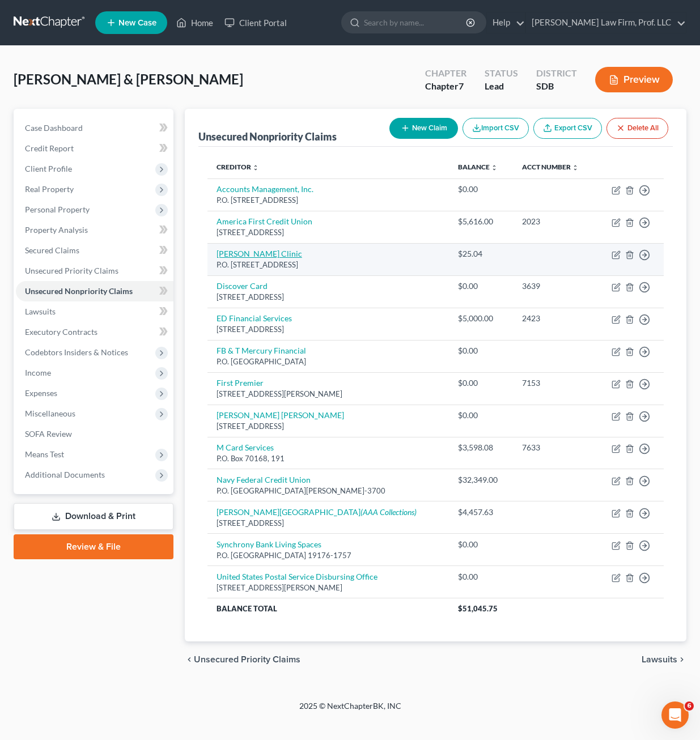
click at [250, 255] on link "Avera McGreevy Clinic" at bounding box center [259, 254] width 86 height 10
select select "43"
select select "9"
select select "2"
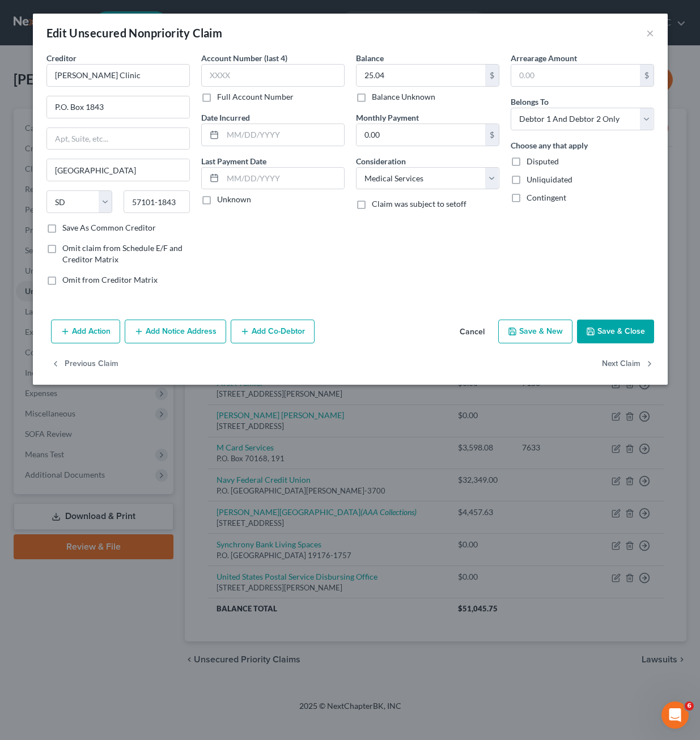
click at [146, 336] on button "Add Notice Address" at bounding box center [175, 332] width 101 height 24
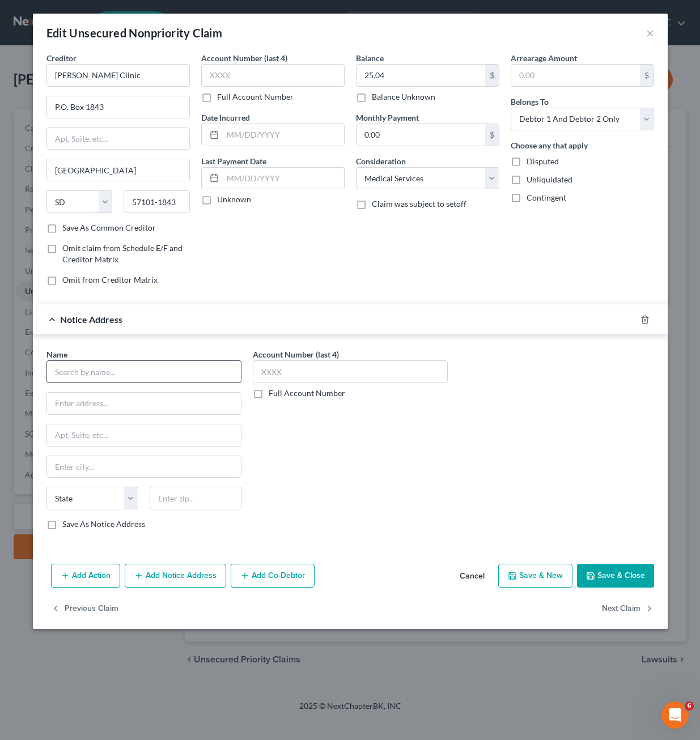
drag, startPoint x: 122, startPoint y: 355, endPoint x: 124, endPoint y: 363, distance: 8.8
click at [124, 362] on div "Name *" at bounding box center [143, 365] width 195 height 35
drag, startPoint x: 124, startPoint y: 363, endPoint x: 161, endPoint y: 368, distance: 37.2
click at [123, 366] on input "text" at bounding box center [143, 371] width 195 height 23
click at [139, 394] on div "Accounts Management Inc." at bounding box center [115, 391] width 118 height 11
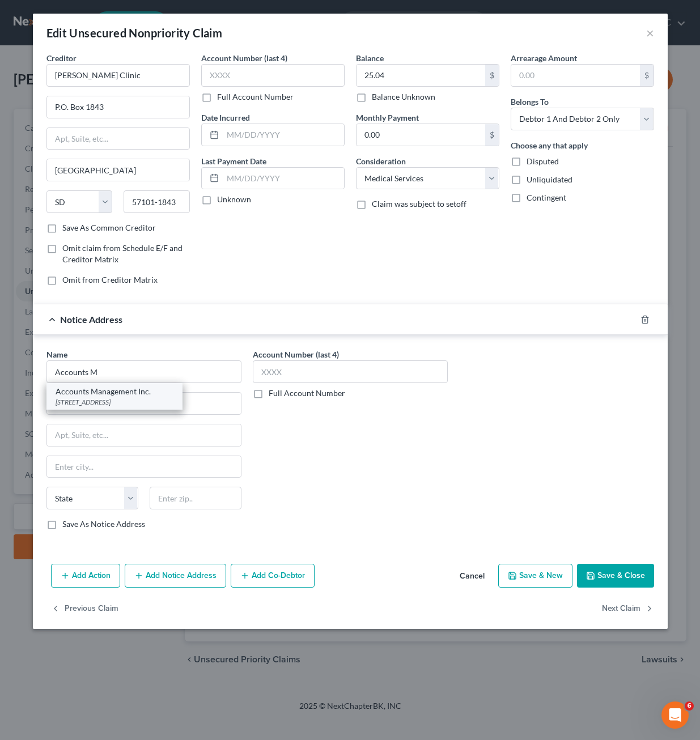
type input "Accounts Management Inc."
type input "PO Box 1843"
type input "Sioux Falls"
select select "43"
type input "57101"
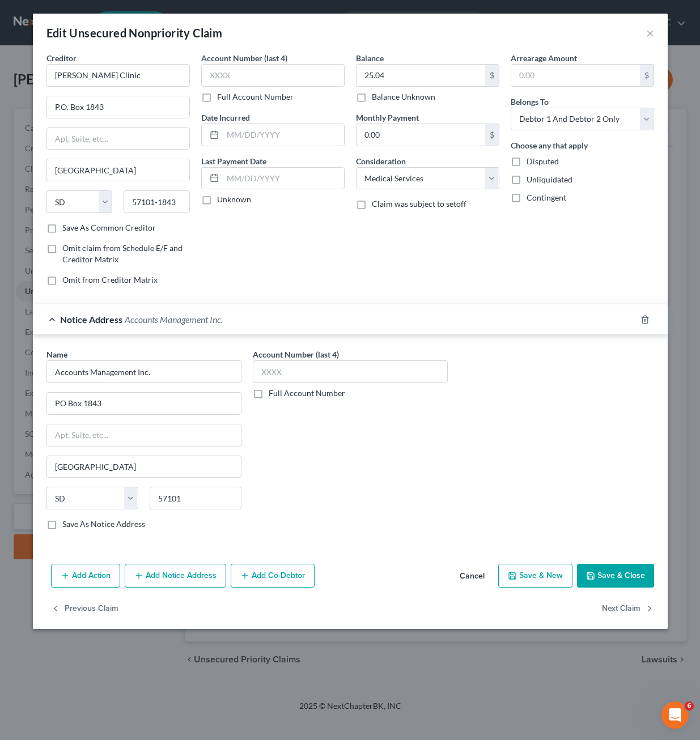
click at [629, 582] on button "Save & Close" at bounding box center [615, 576] width 77 height 24
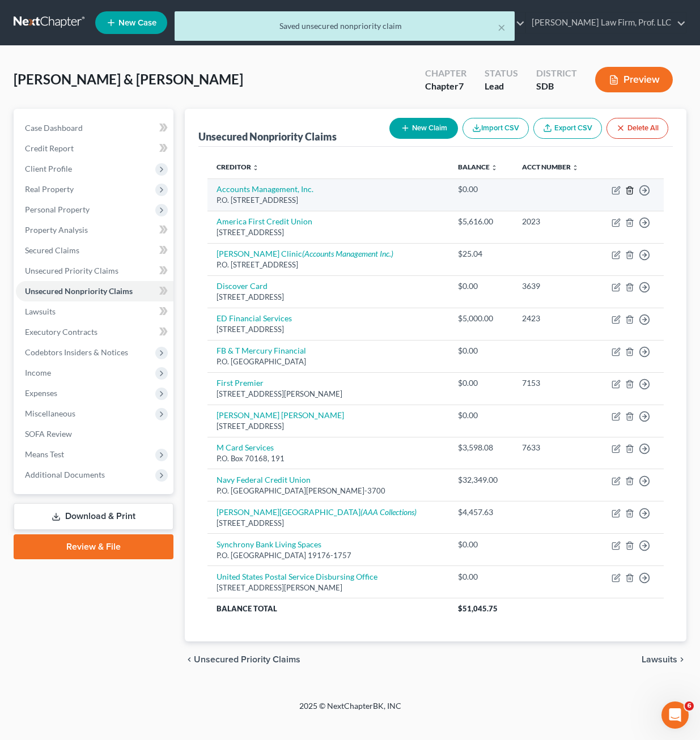
click at [627, 191] on icon "button" at bounding box center [629, 189] width 5 height 7
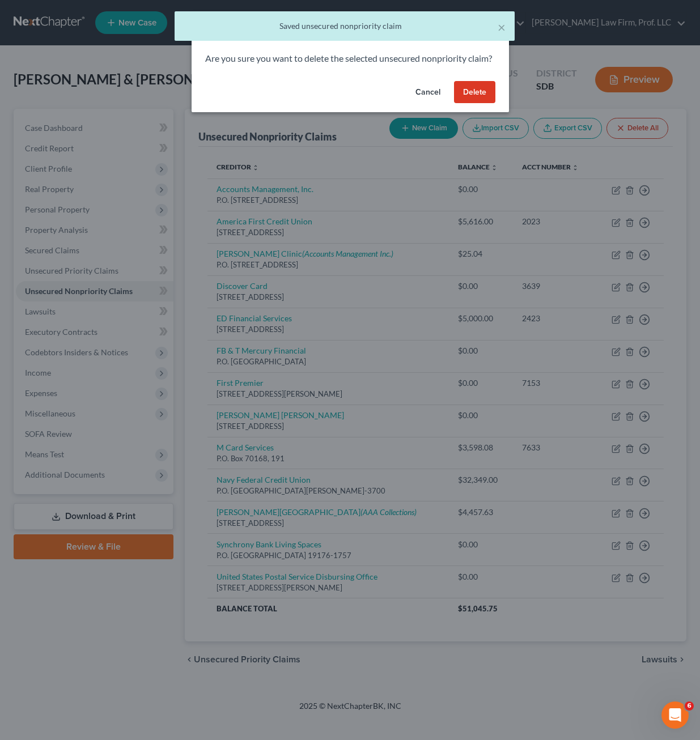
drag, startPoint x: 474, startPoint y: 111, endPoint x: 503, endPoint y: 145, distance: 44.6
click at [475, 104] on button "Delete" at bounding box center [474, 92] width 41 height 23
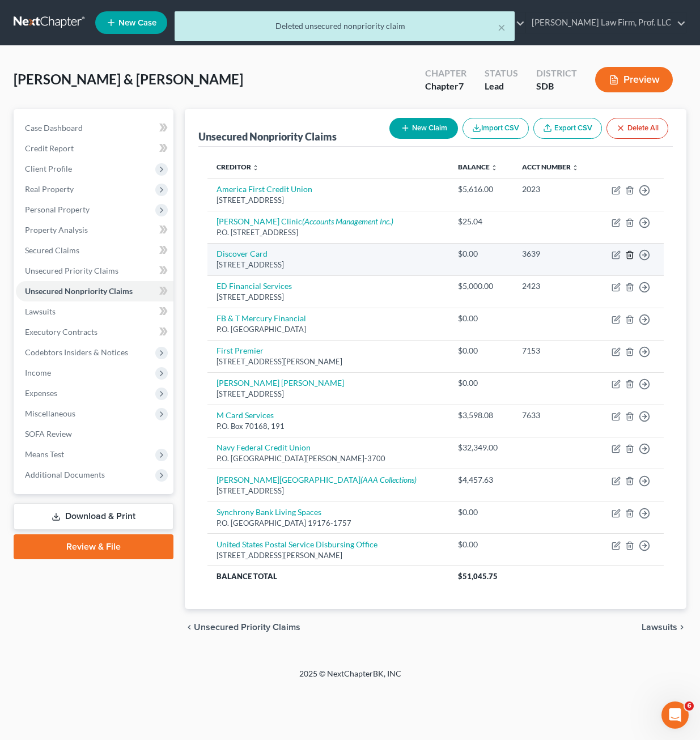
drag, startPoint x: 628, startPoint y: 252, endPoint x: 593, endPoint y: 270, distance: 39.3
click at [595, 270] on td "Move to D Move to E Move to G Move to Notice Only" at bounding box center [629, 259] width 68 height 32
click at [616, 255] on icon "button" at bounding box center [616, 253] width 5 height 5
select select "36"
select select "2"
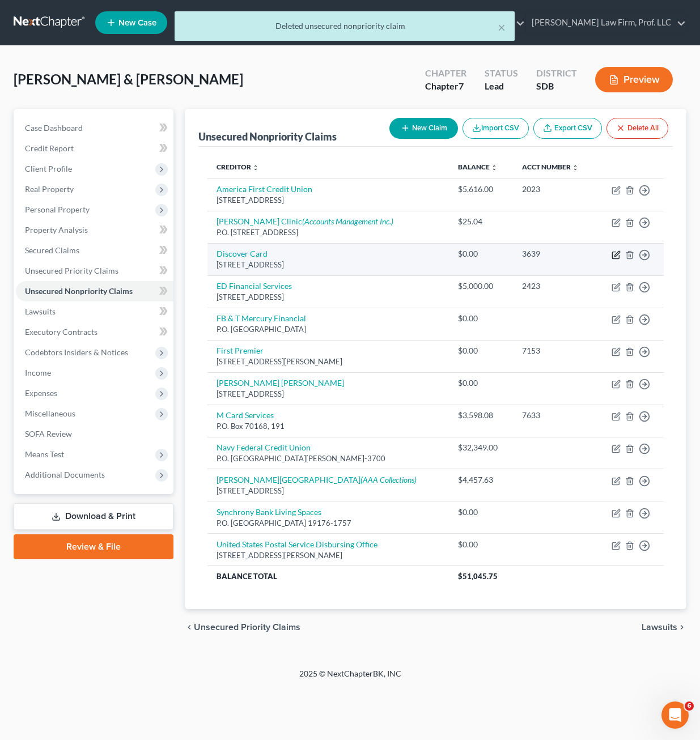
select select "1"
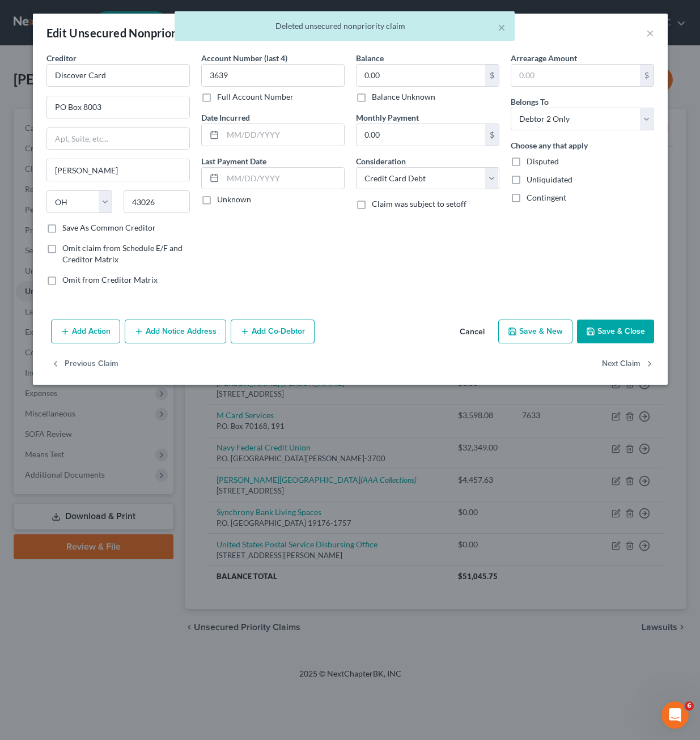
click at [536, 245] on div "Arrearage Amount $ Belongs To * Select Debtor 1 Only Debtor 2 Only Debtor 1 And…" at bounding box center [582, 173] width 155 height 242
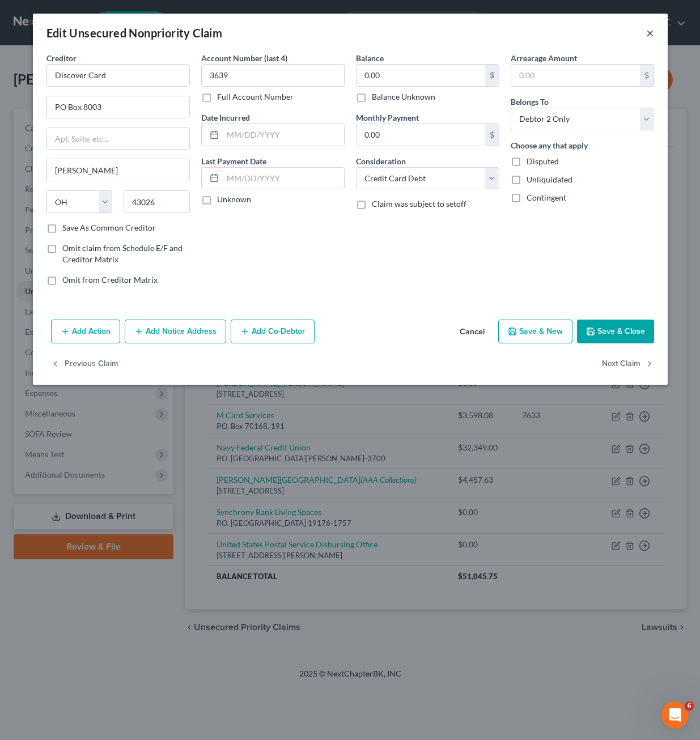
click at [651, 28] on button "×" at bounding box center [650, 33] width 8 height 14
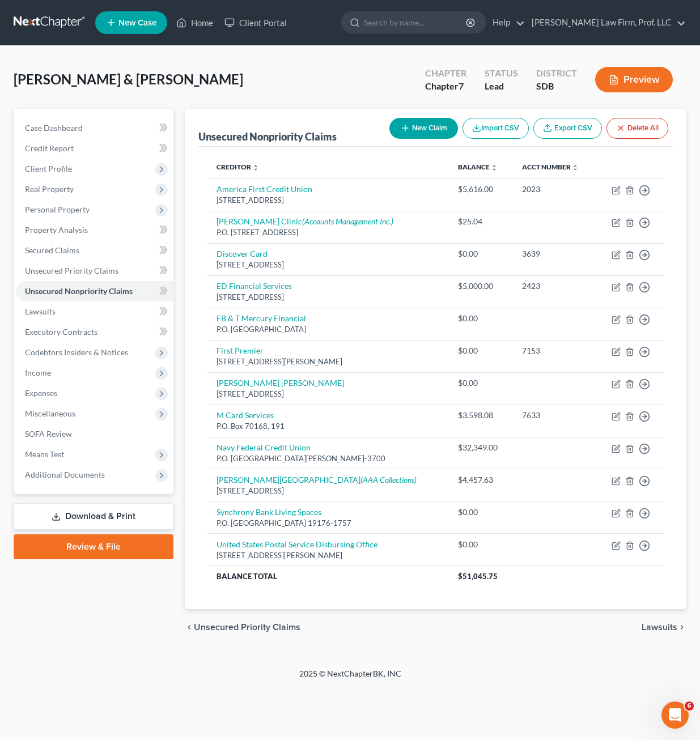
click at [549, 659] on div "Aberle, Alexandar & Stephanie Upgraded Chapter Chapter 7 Status Lead District S…" at bounding box center [350, 357] width 700 height 622
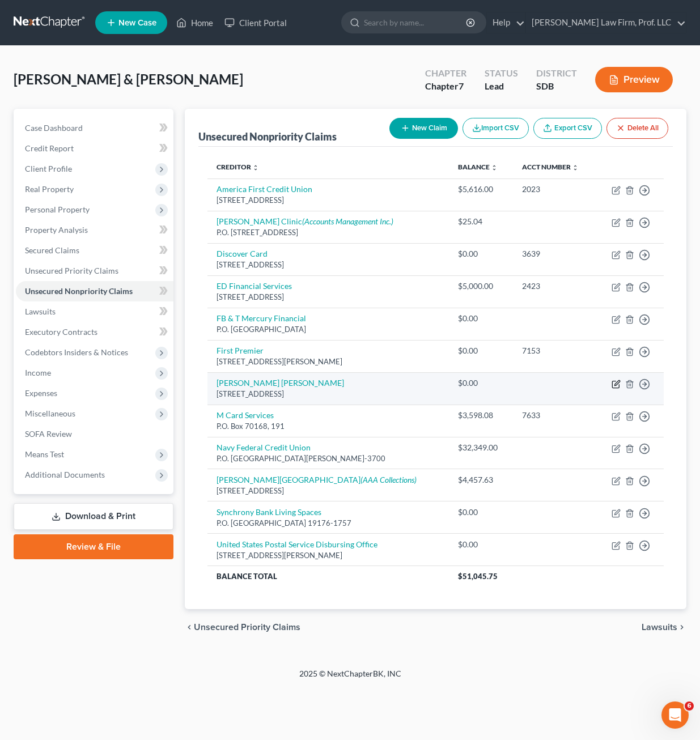
click at [619, 386] on icon "button" at bounding box center [615, 384] width 7 height 7
select select "7"
select select "2"
select select "1"
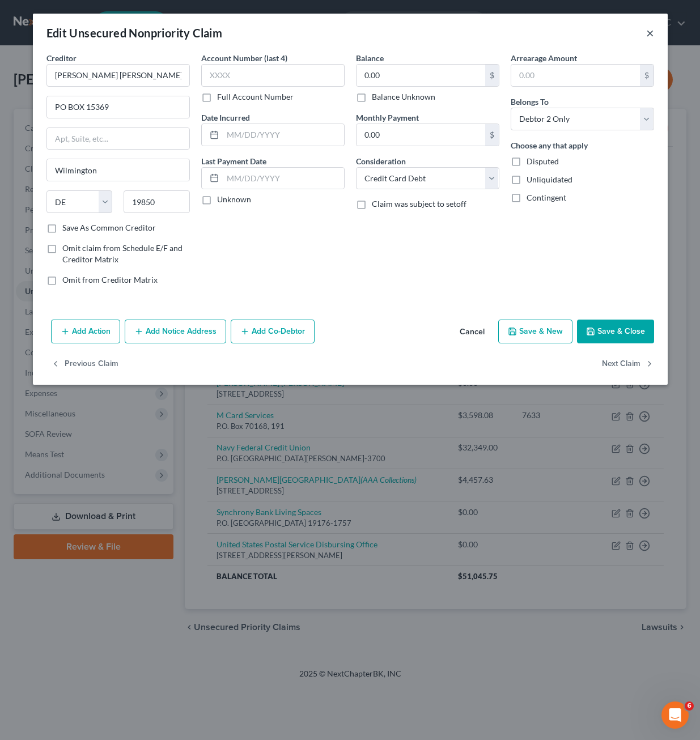
click at [648, 35] on button "×" at bounding box center [650, 33] width 8 height 14
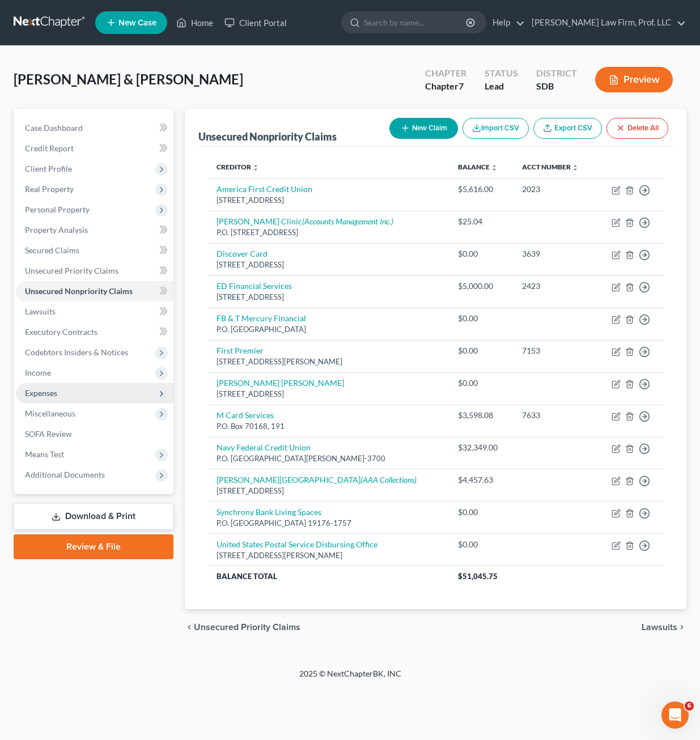
drag, startPoint x: 35, startPoint y: 378, endPoint x: 43, endPoint y: 385, distance: 10.4
click at [35, 378] on span "Income" at bounding box center [94, 373] width 157 height 20
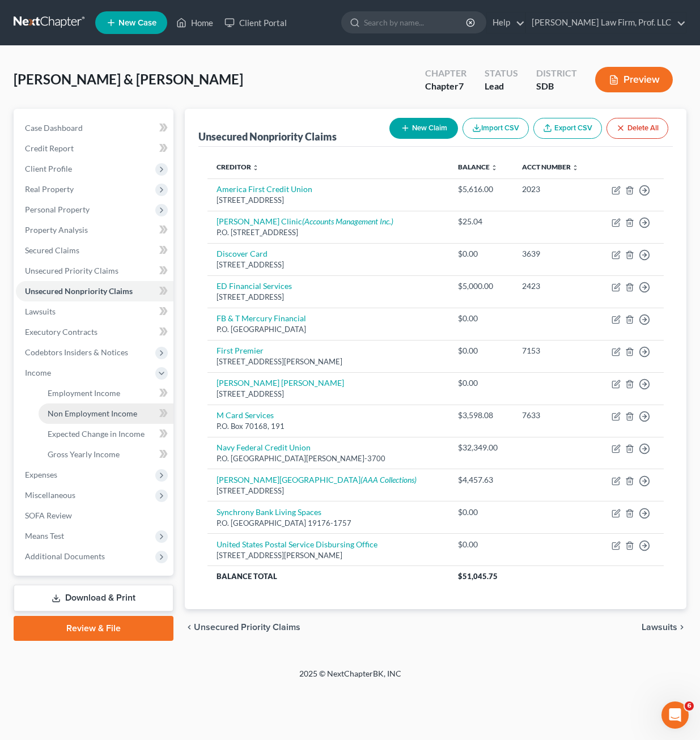
click at [79, 419] on link "Non Employment Income" at bounding box center [106, 413] width 135 height 20
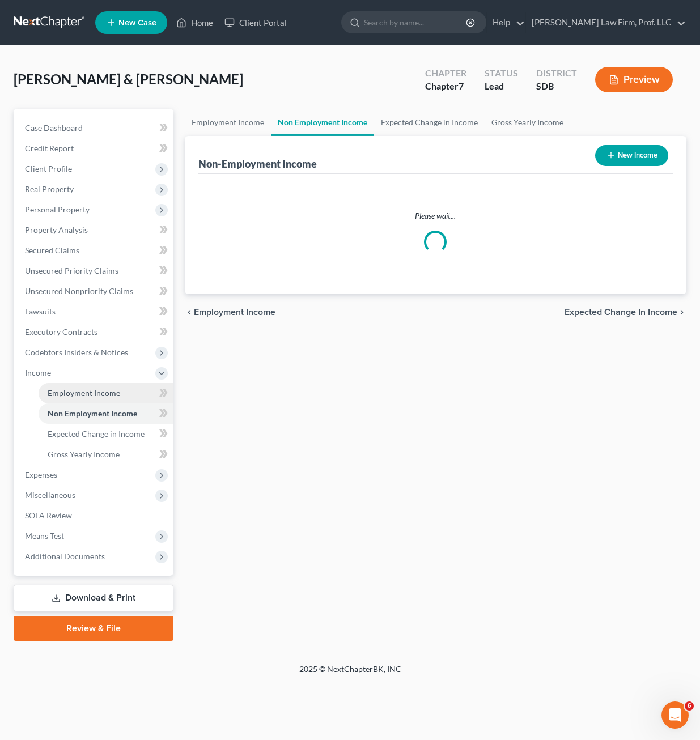
click at [82, 399] on link "Employment Income" at bounding box center [106, 393] width 135 height 20
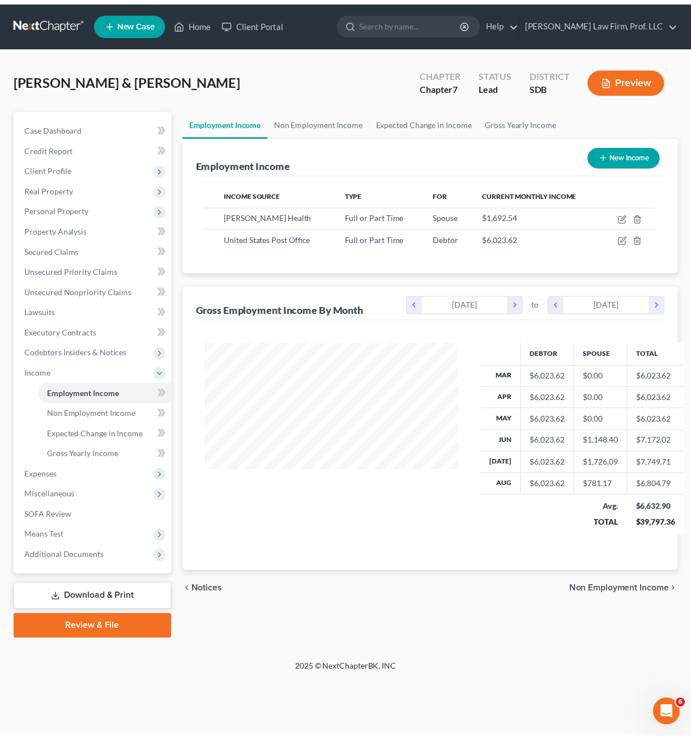
scroll to position [203, 279]
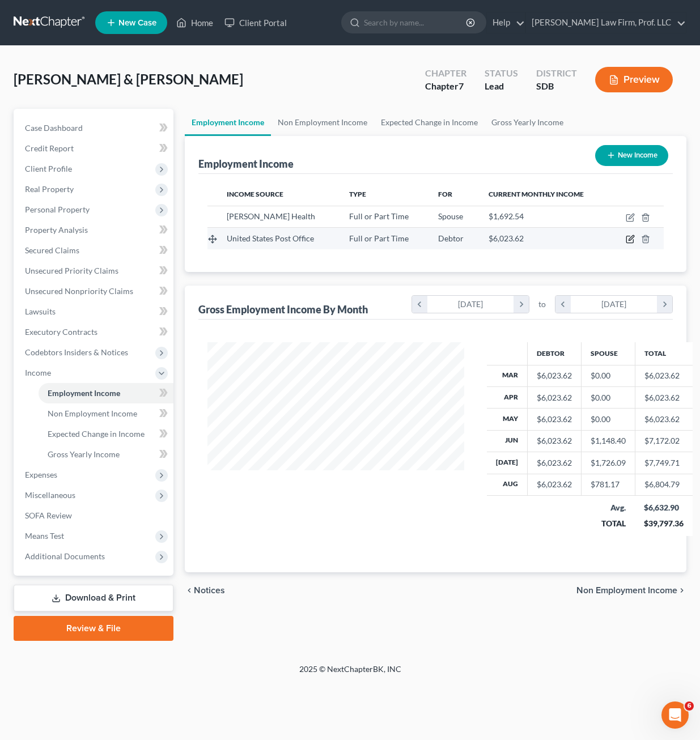
click at [633, 237] on icon "button" at bounding box center [629, 239] width 9 height 9
select select "0"
select select "43"
select select "2"
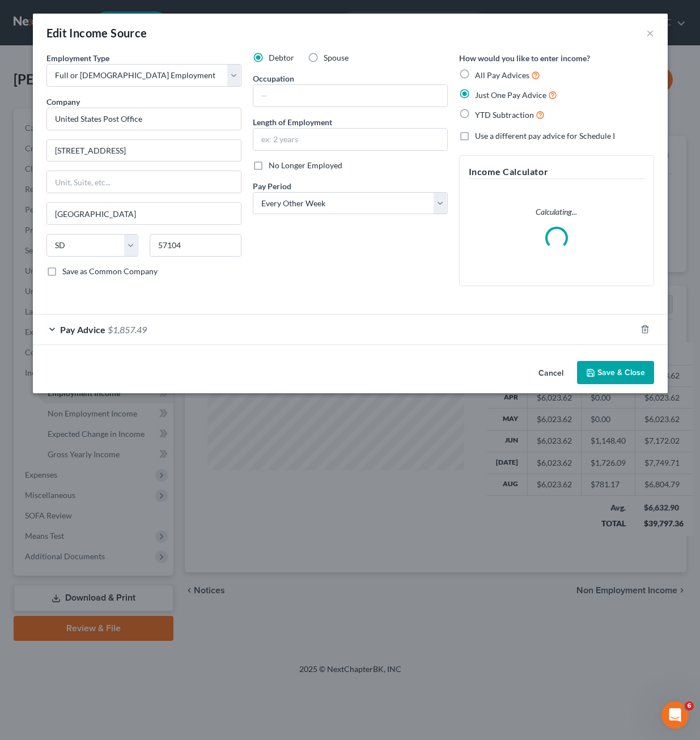
click at [394, 276] on div "Debtor Spouse Occupation Length of Employment No Longer Employed Pay Period * S…" at bounding box center [350, 173] width 206 height 243
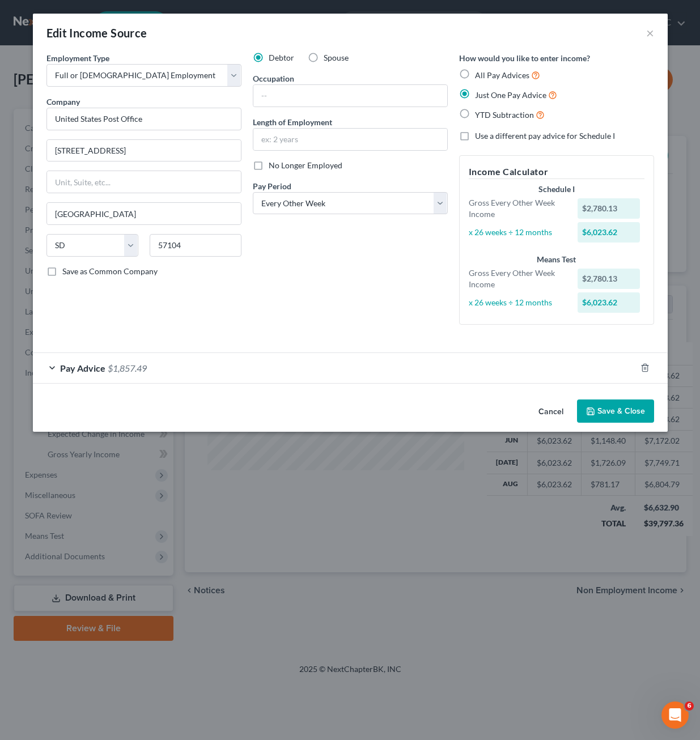
click at [359, 291] on div "Debtor Spouse Occupation Length of Employment No Longer Employed Pay Period * S…" at bounding box center [350, 193] width 206 height 282
drag, startPoint x: 549, startPoint y: 413, endPoint x: 120, endPoint y: 413, distance: 428.8
click at [548, 413] on button "Cancel" at bounding box center [550, 412] width 43 height 23
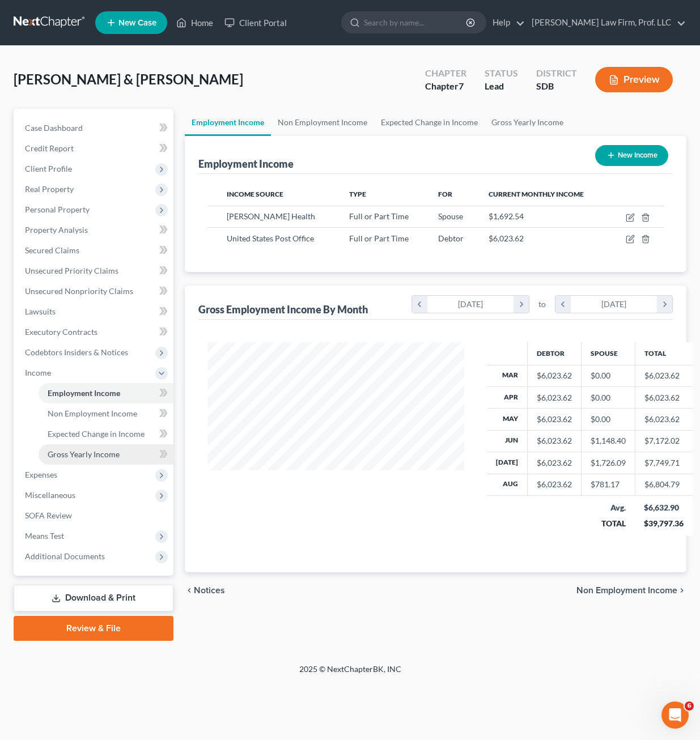
click at [79, 465] on span "Expenses" at bounding box center [94, 475] width 157 height 20
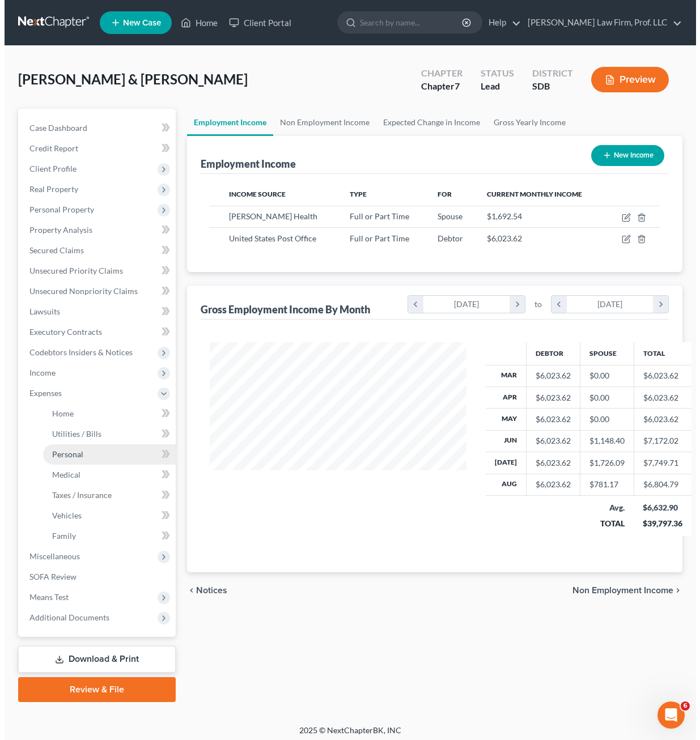
scroll to position [566290, 566217]
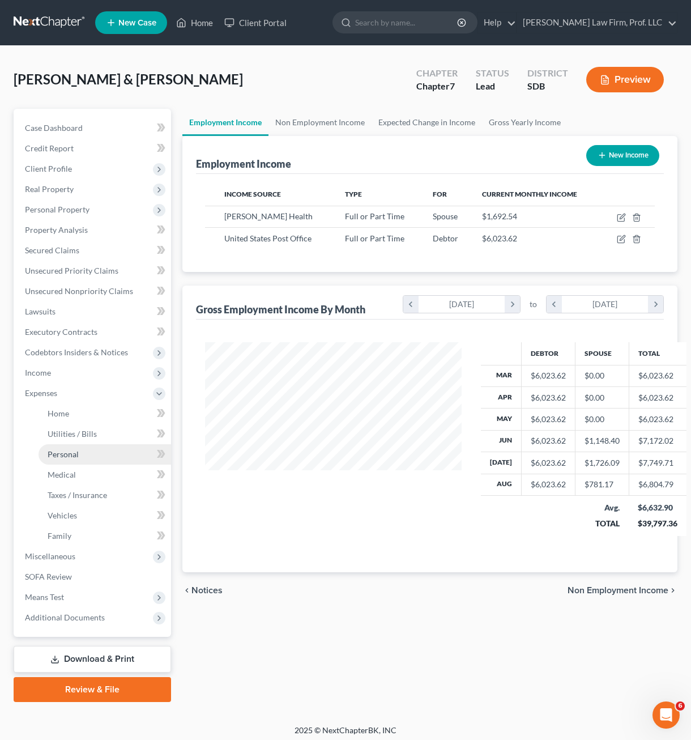
click at [81, 457] on ul "Case Dashboard Payments Invoices Payments Payments Credit Report Client Profile" at bounding box center [93, 373] width 155 height 510
drag, startPoint x: 57, startPoint y: 369, endPoint x: 74, endPoint y: 403, distance: 38.0
click at [57, 369] on span "Income" at bounding box center [93, 373] width 155 height 20
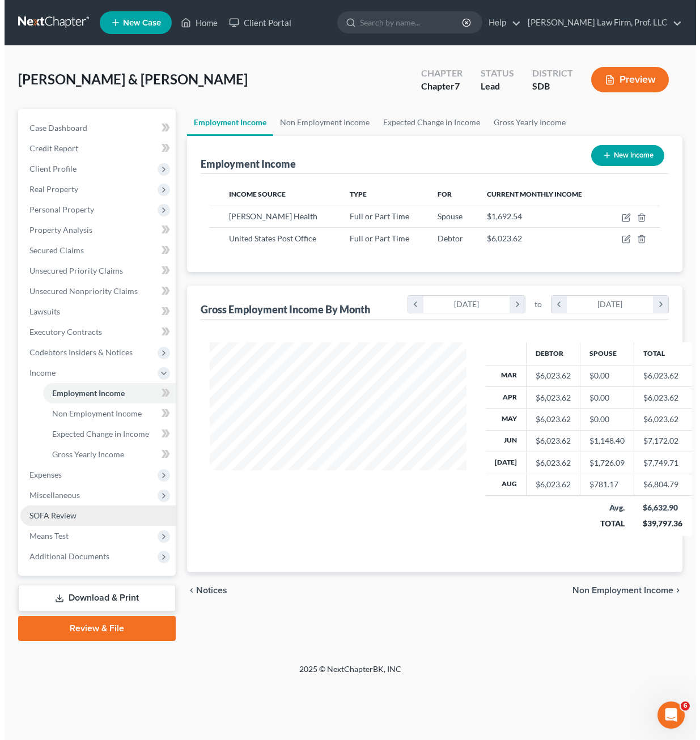
scroll to position [203, 279]
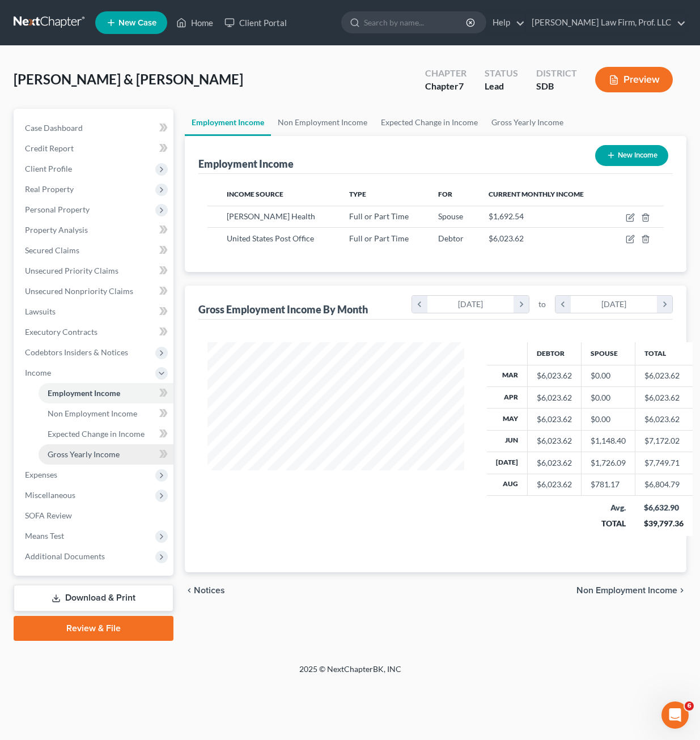
click at [100, 459] on link "Gross Yearly Income" at bounding box center [106, 454] width 135 height 20
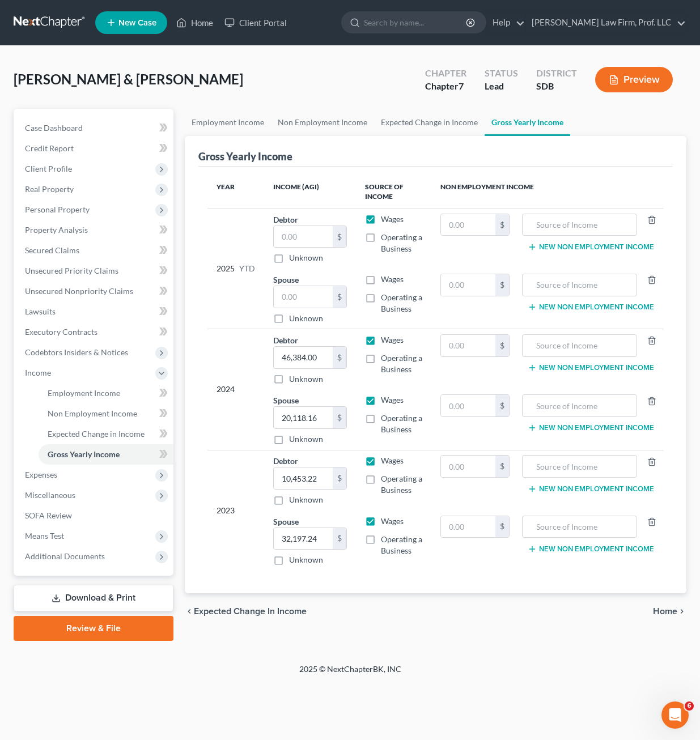
click at [695, 444] on div "Aberle, Alexandar & Stephanie Upgraded Chapter Chapter 7 Status Lead District S…" at bounding box center [350, 354] width 700 height 617
click at [580, 619] on div "chevron_left Expected Change in Income Home chevron_right" at bounding box center [435, 611] width 501 height 36
drag, startPoint x: 432, startPoint y: 640, endPoint x: 438, endPoint y: 637, distance: 6.8
click at [433, 640] on div "Employment Income Non Employment Income Expected Change in Income Gross Yearly …" at bounding box center [435, 375] width 513 height 532
drag, startPoint x: 598, startPoint y: 109, endPoint x: 441, endPoint y: 90, distance: 158.1
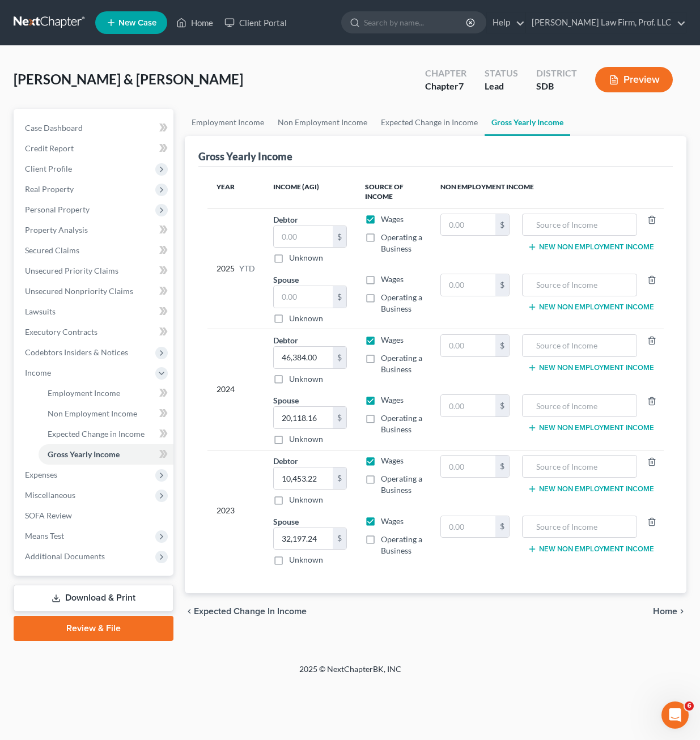
click at [598, 109] on ul "Employment Income Non Employment Income Expected Change in Income Gross Yearly …" at bounding box center [435, 122] width 501 height 27
drag, startPoint x: 53, startPoint y: 122, endPoint x: 192, endPoint y: 154, distance: 142.5
click at [55, 122] on link "Case Dashboard" at bounding box center [94, 128] width 157 height 20
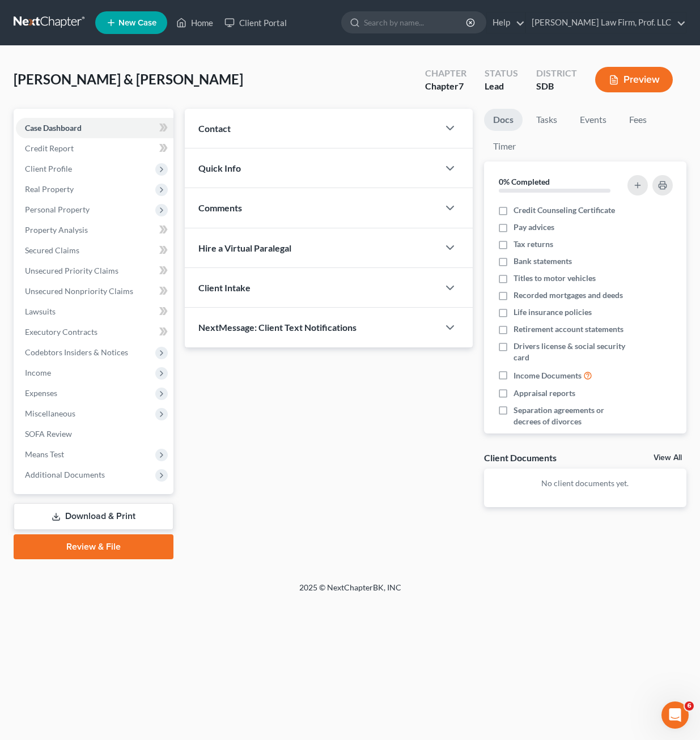
drag, startPoint x: 419, startPoint y: 461, endPoint x: 518, endPoint y: 201, distance: 278.3
click at [419, 461] on div "Updates & News × Contact New Contact Quick Info Status Discharged Discharged & …" at bounding box center [328, 317] width 299 height 416
click at [513, 143] on link "Timer" at bounding box center [504, 146] width 41 height 22
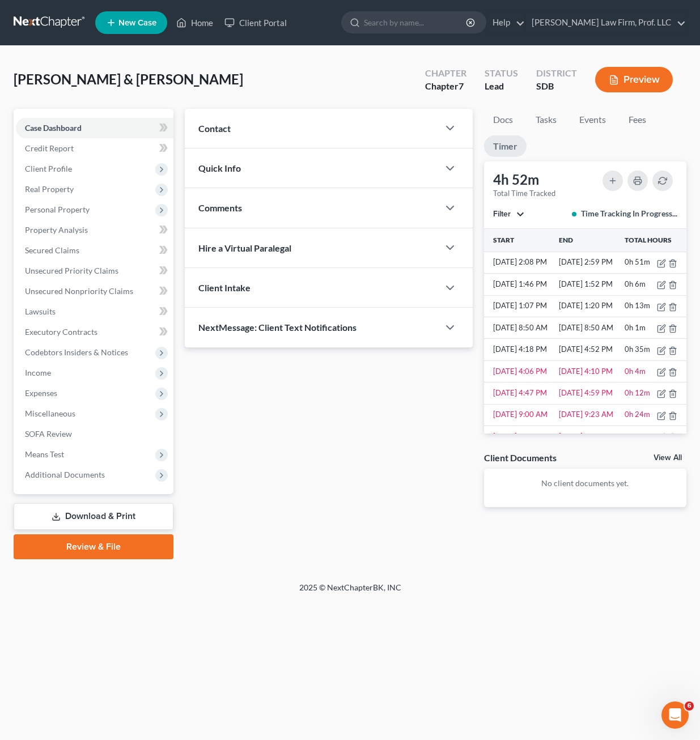
drag, startPoint x: 629, startPoint y: 549, endPoint x: 644, endPoint y: 501, distance: 50.9
click at [628, 550] on div "Updates & News × Contact New Contact Quick Info Status Discharged Discharged & …" at bounding box center [435, 334] width 513 height 450
click at [638, 596] on div "2025 © NextChapterBK, INC" at bounding box center [350, 592] width 646 height 20
click at [624, 600] on div "2025 © NextChapterBK, INC" at bounding box center [350, 592] width 646 height 20
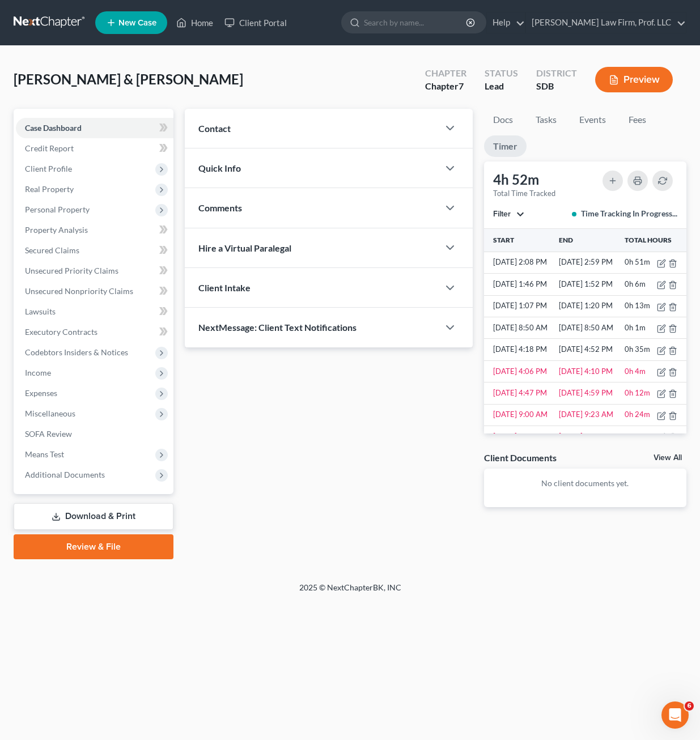
click at [624, 600] on div "2025 © NextChapterBK, INC" at bounding box center [350, 592] width 646 height 20
click at [535, 269] on td "9/12/25 2:08 PM" at bounding box center [520, 263] width 73 height 22
drag, startPoint x: 368, startPoint y: 440, endPoint x: 680, endPoint y: 473, distance: 314.5
click at [369, 440] on div "Updates & News × Contact New Contact Quick Info Status Discharged Discharged & …" at bounding box center [328, 317] width 299 height 416
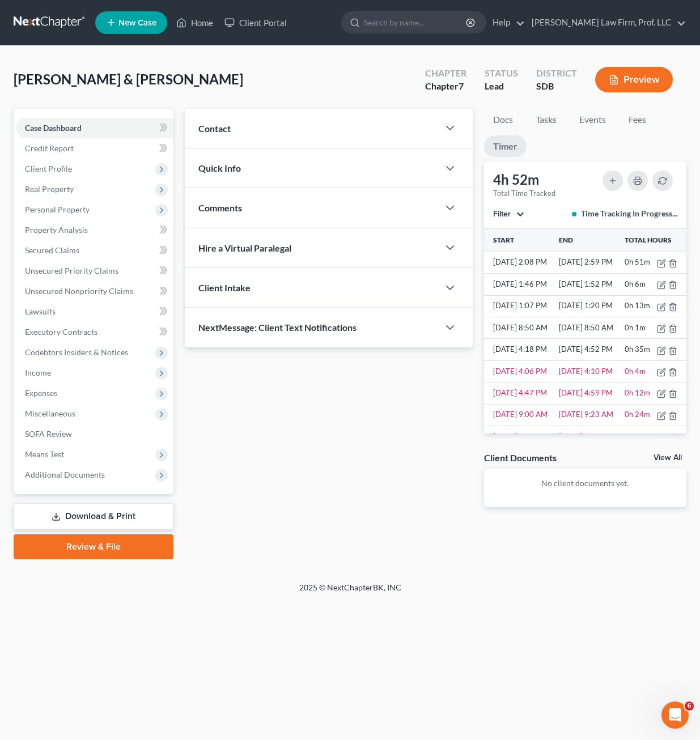
drag, startPoint x: 548, startPoint y: 327, endPoint x: 499, endPoint y: 249, distance: 92.7
click at [499, 249] on table "Start End Total Hours 9/12/25 2:08 PM 9/12/25 2:59 PM 0h 51m 9/12/25 1:46 PM 9/…" at bounding box center [585, 447] width 202 height 436
drag, startPoint x: 534, startPoint y: 324, endPoint x: 552, endPoint y: 304, distance: 27.7
click at [556, 304] on td "9/12/25 1:20 PM" at bounding box center [589, 306] width 66 height 22
click at [410, 583] on div "2025 © NextChapterBK, INC" at bounding box center [350, 592] width 646 height 20
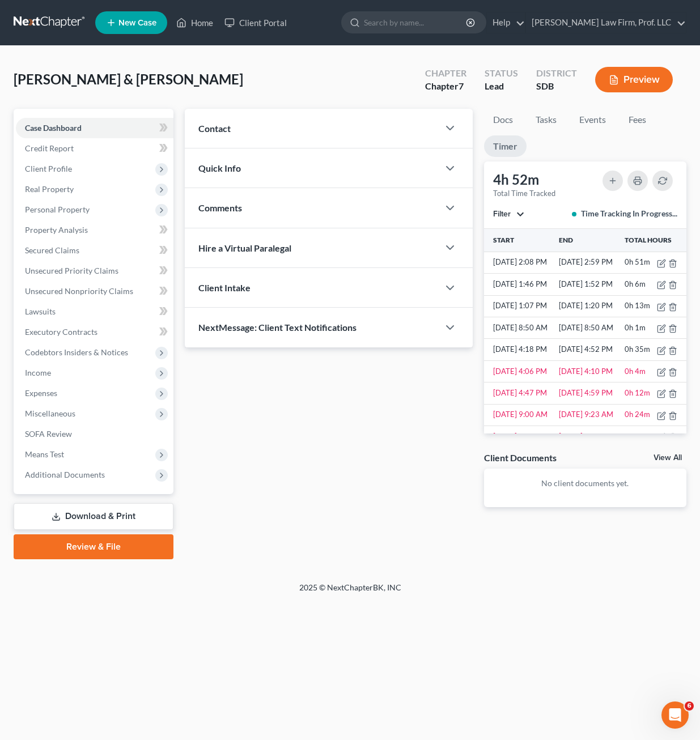
click at [436, 555] on div "Updates & News × Contact New Contact Quick Info Status Discharged Discharged & …" at bounding box center [435, 334] width 513 height 450
drag, startPoint x: 621, startPoint y: 570, endPoint x: 345, endPoint y: 53, distance: 585.7
click at [622, 560] on div "Aberle, Alexandar & Stephanie Upgraded Chapter Chapter 7 Status Lead District S…" at bounding box center [350, 314] width 700 height 536
click at [73, 171] on span "Client Profile" at bounding box center [94, 169] width 157 height 20
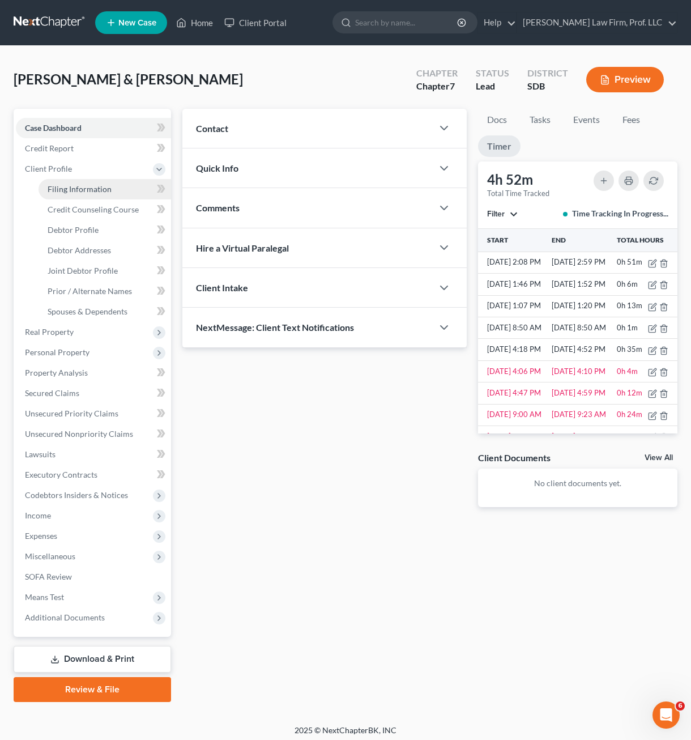
click at [106, 198] on link "Filing Information" at bounding box center [105, 189] width 133 height 20
select select "1"
select select "0"
select select "43"
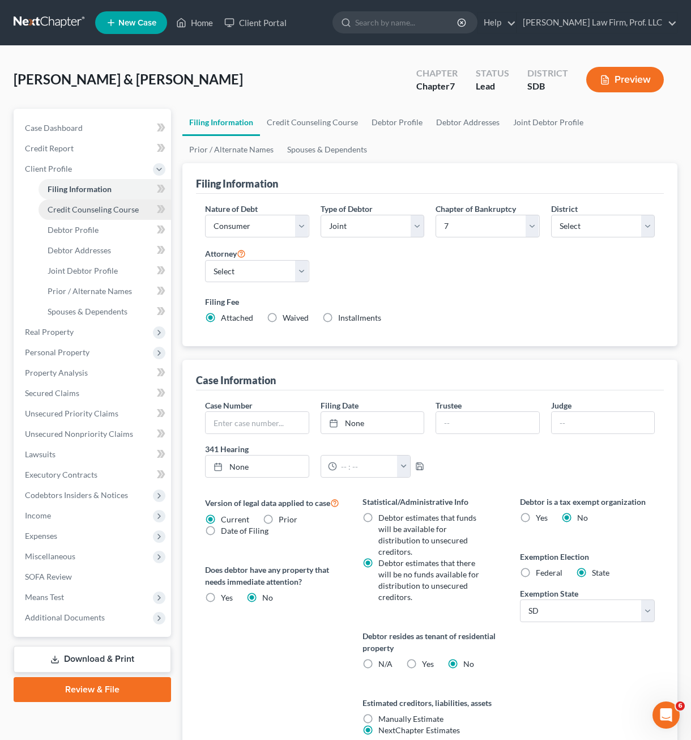
click at [114, 211] on span "Credit Counseling Course" at bounding box center [93, 210] width 91 height 10
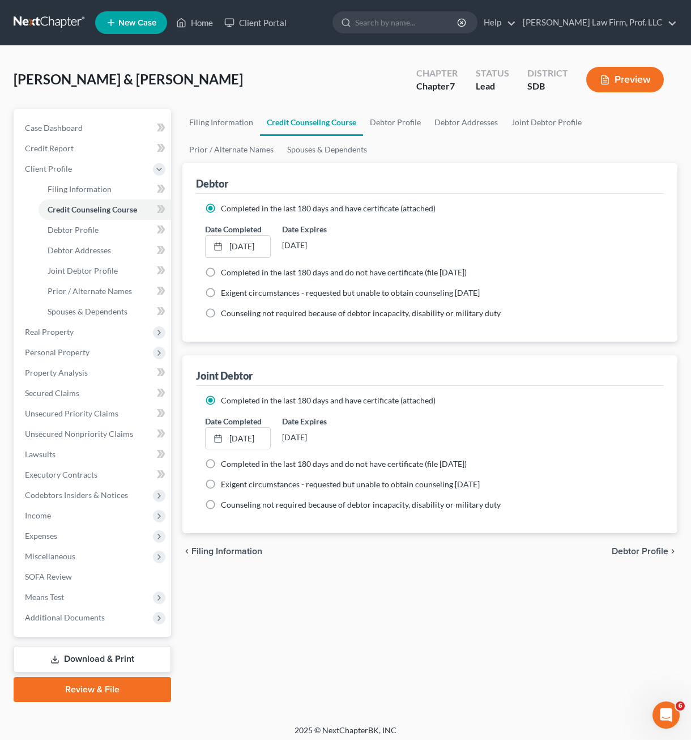
drag, startPoint x: 501, startPoint y: 629, endPoint x: 693, endPoint y: 497, distance: 233.5
click at [502, 624] on div "Filing Information Credit Counseling Course Debtor Profile Debtor Addresses Joi…" at bounding box center [430, 405] width 506 height 593
drag, startPoint x: 193, startPoint y: 32, endPoint x: 194, endPoint y: 22, distance: 9.7
click at [193, 30] on link "Home" at bounding box center [195, 22] width 48 height 20
click at [194, 22] on link "Home" at bounding box center [195, 22] width 48 height 20
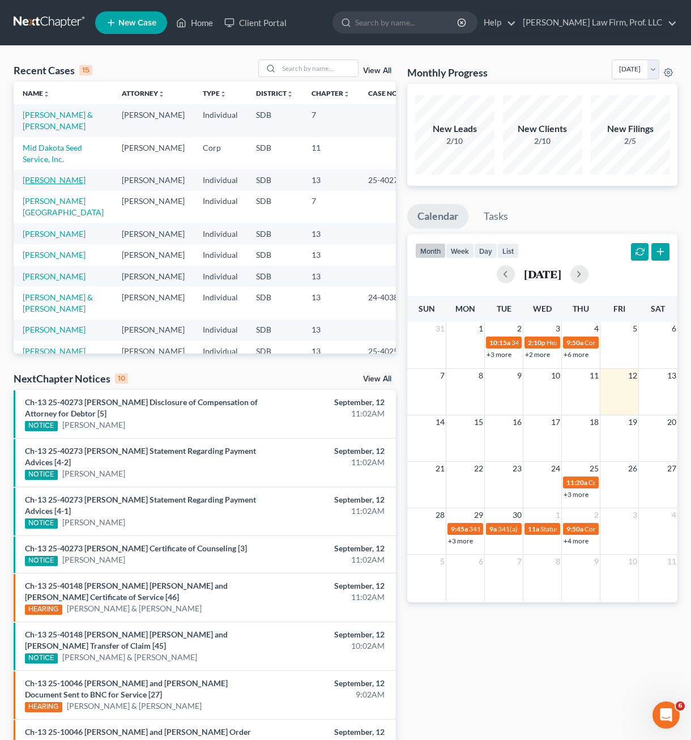
click at [63, 177] on link "Cogley, Elizabeth" at bounding box center [54, 180] width 63 height 10
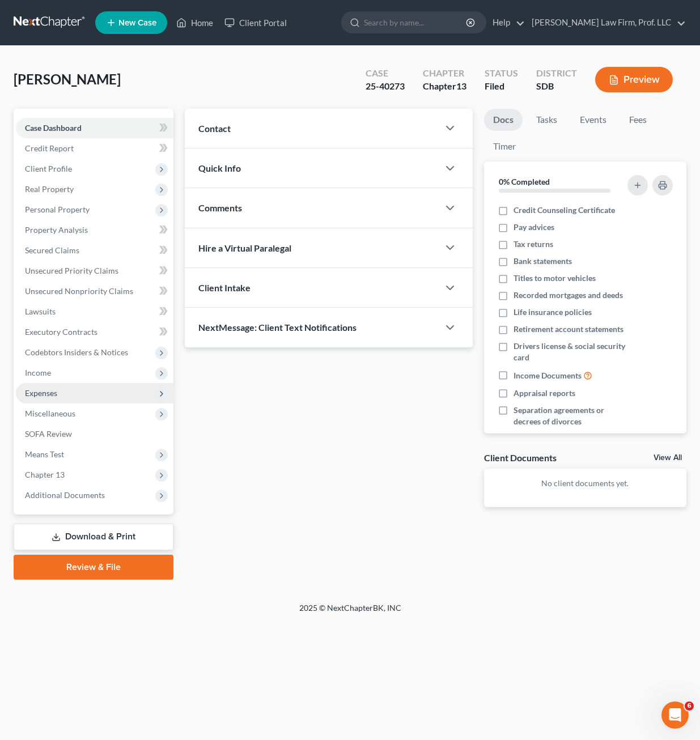
click at [261, 509] on div "Updates & News × Contact New Contact Quick Info Status Discharged Discharged & …" at bounding box center [328, 317] width 299 height 416
click at [67, 497] on span "Additional Documents" at bounding box center [65, 495] width 80 height 10
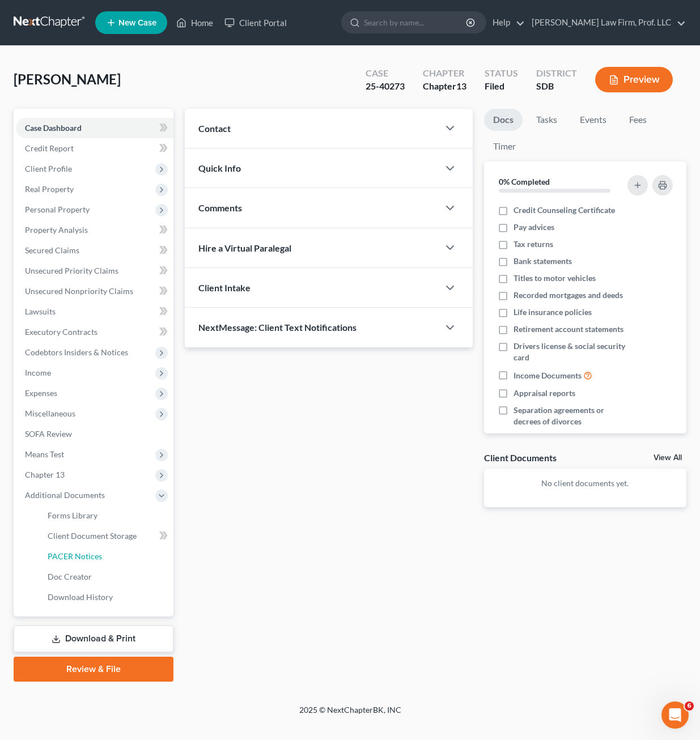
drag, startPoint x: 88, startPoint y: 557, endPoint x: 196, endPoint y: 600, distance: 116.2
click at [88, 556] on span "PACER Notices" at bounding box center [75, 556] width 54 height 10
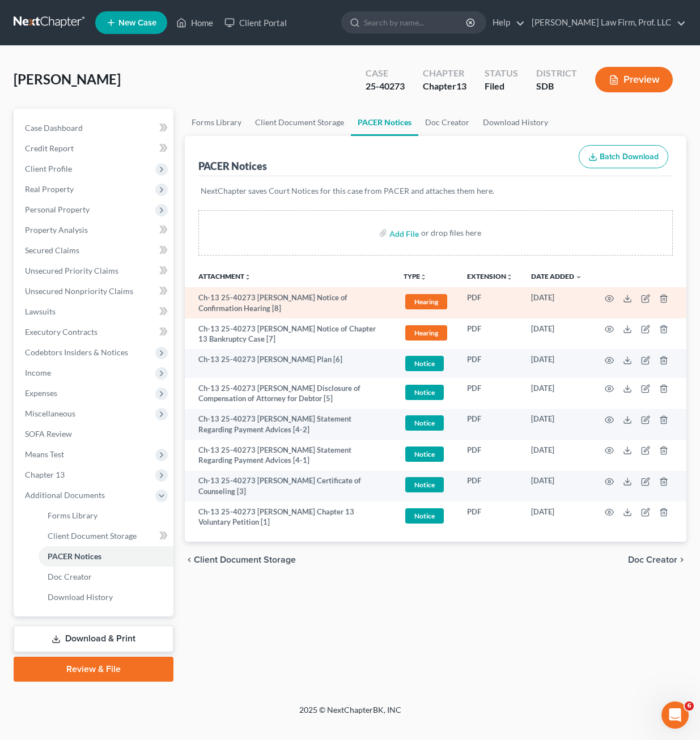
click at [258, 303] on td "Ch-13 25-40273 Elizabeth Marie Cogley Notice of Confirmation Hearing [8]" at bounding box center [290, 302] width 210 height 31
drag, startPoint x: 627, startPoint y: 299, endPoint x: 628, endPoint y: 305, distance: 6.3
click at [626, 299] on polyline at bounding box center [627, 298] width 4 height 2
